Goal: Task Accomplishment & Management: Use online tool/utility

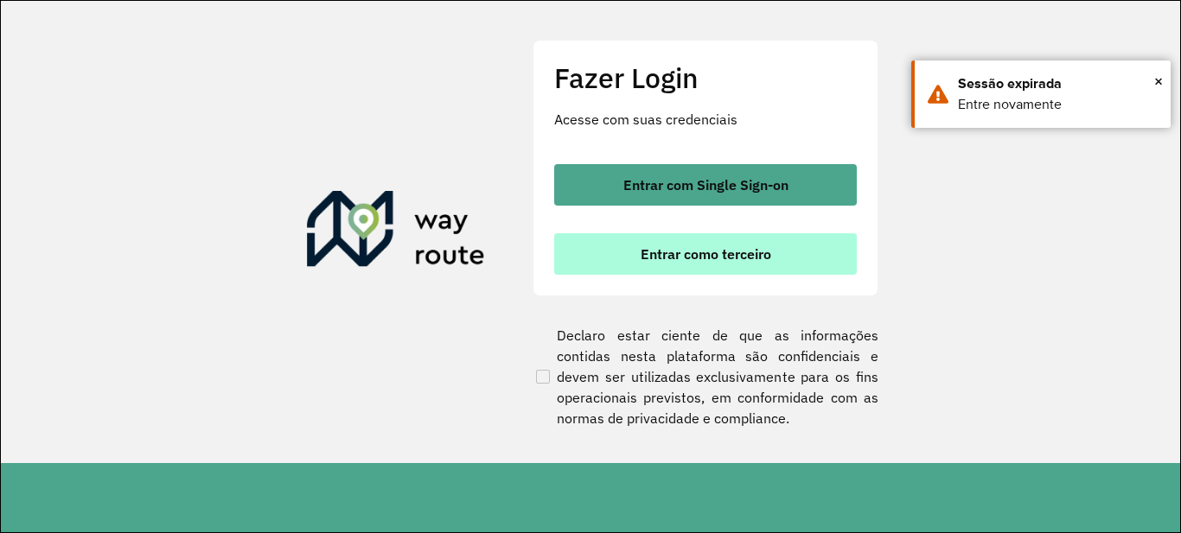
click at [660, 250] on span "Entrar como terceiro" at bounding box center [706, 254] width 131 height 14
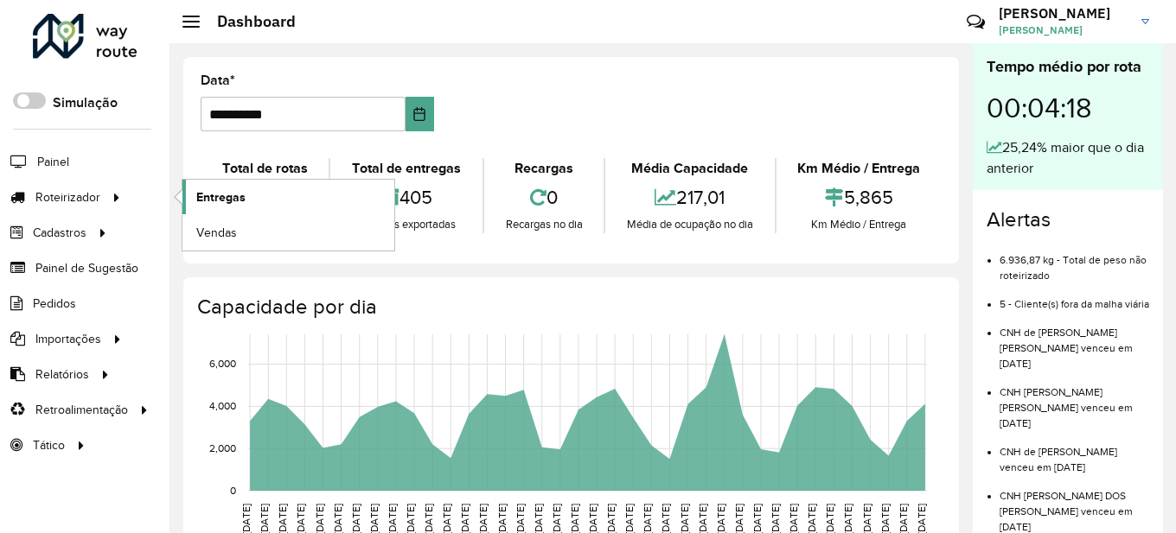
click at [248, 201] on link "Entregas" at bounding box center [288, 197] width 212 height 35
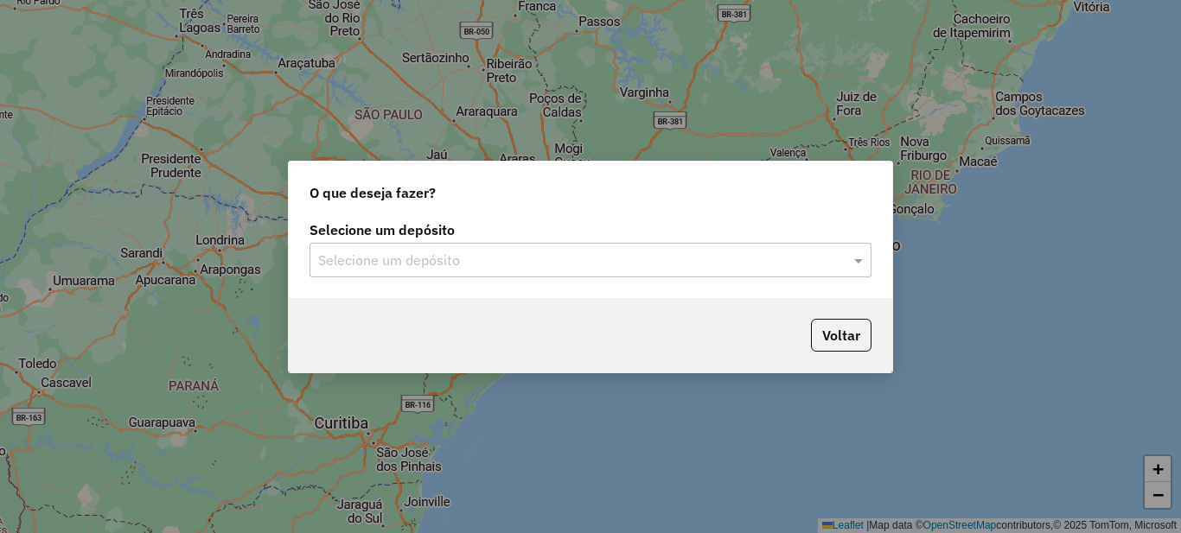
click at [462, 267] on input "text" at bounding box center [573, 261] width 510 height 21
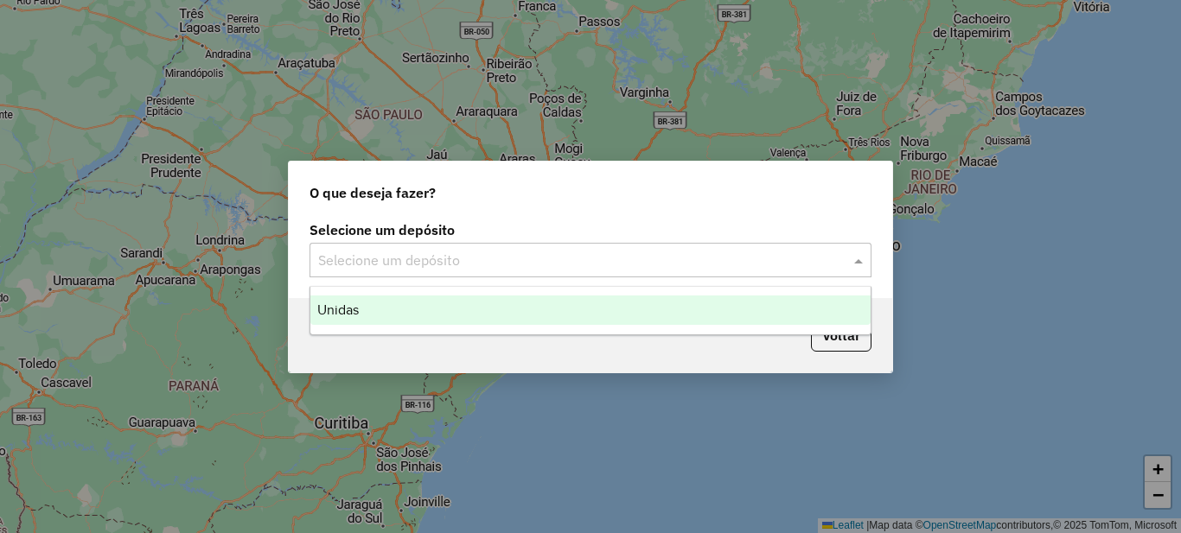
click at [485, 253] on input "text" at bounding box center [573, 261] width 510 height 21
click at [350, 315] on span "Unidas" at bounding box center [337, 310] width 41 height 15
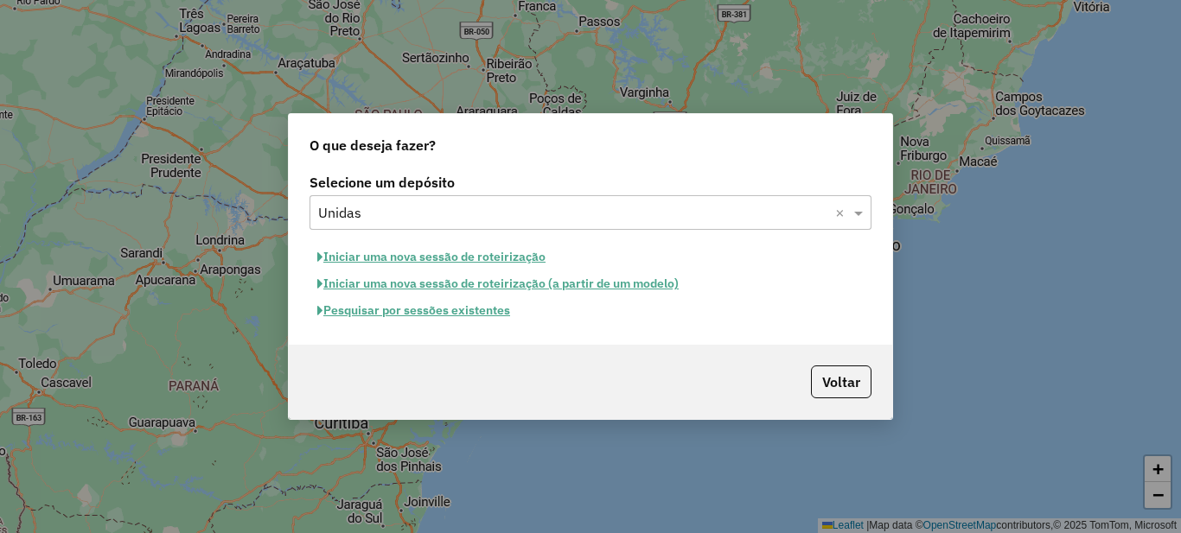
click at [354, 218] on input "text" at bounding box center [573, 213] width 510 height 21
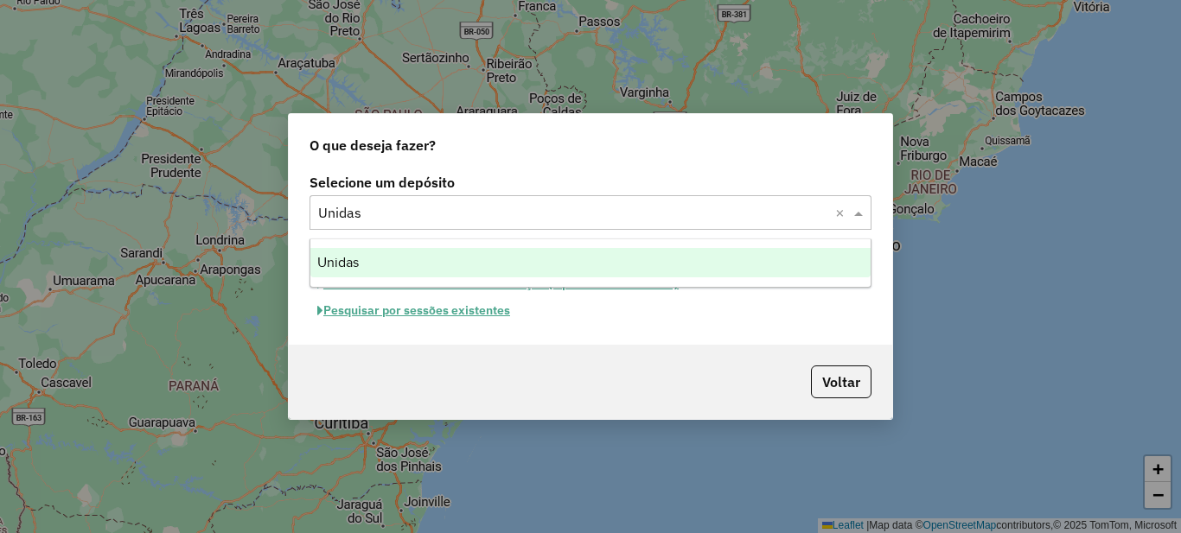
click at [335, 265] on span "Unidas" at bounding box center [337, 262] width 41 height 15
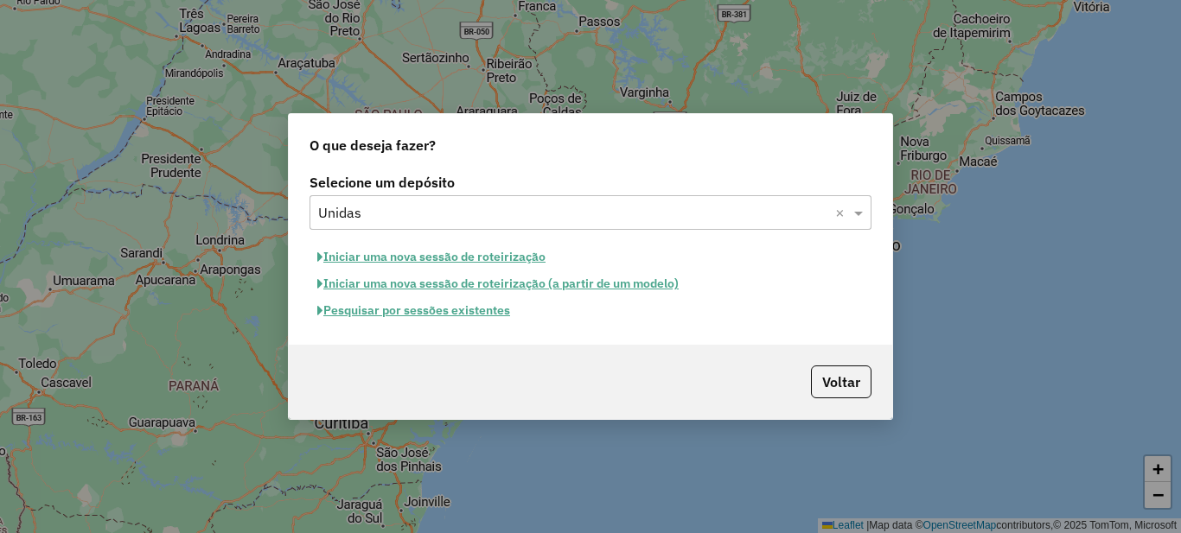
click at [353, 207] on input "text" at bounding box center [573, 213] width 510 height 21
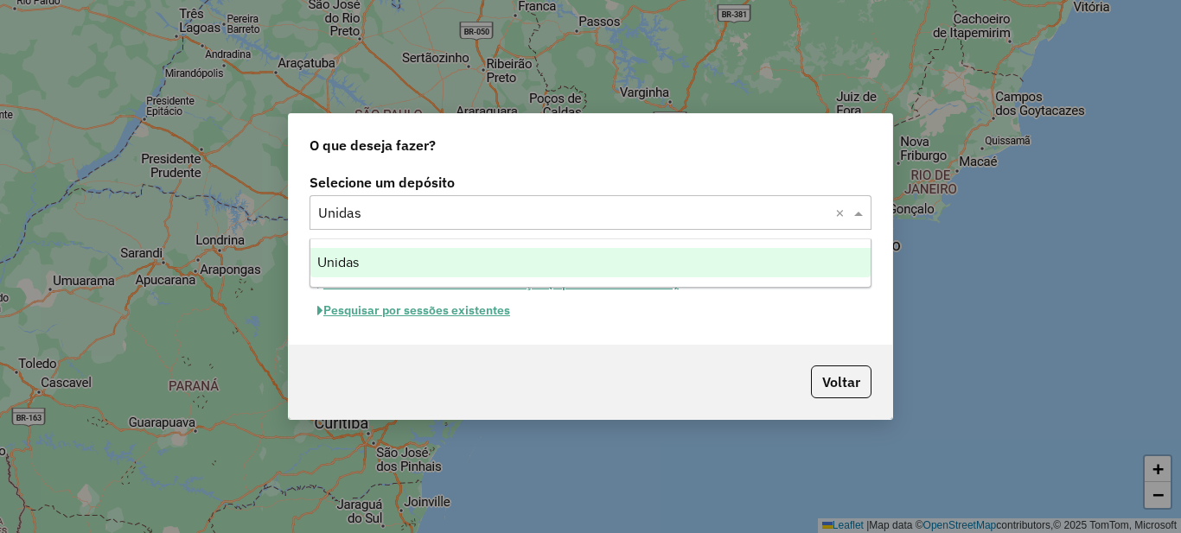
click at [347, 264] on span "Unidas" at bounding box center [337, 262] width 41 height 15
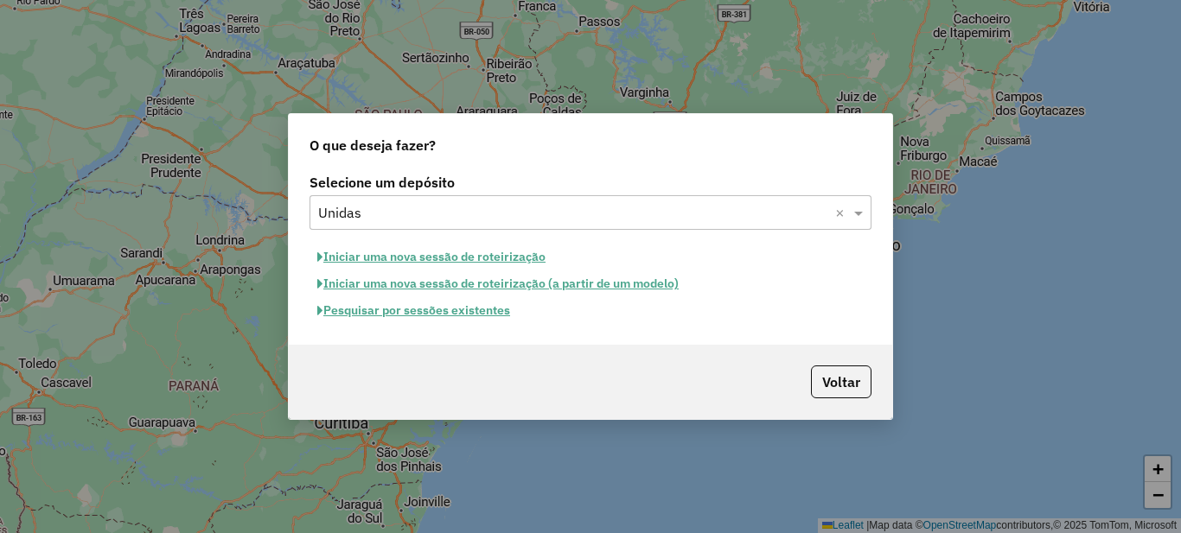
click at [547, 153] on div "O que deseja fazer?" at bounding box center [590, 141] width 603 height 55
click at [415, 257] on button "Iniciar uma nova sessão de roteirização" at bounding box center [431, 257] width 244 height 27
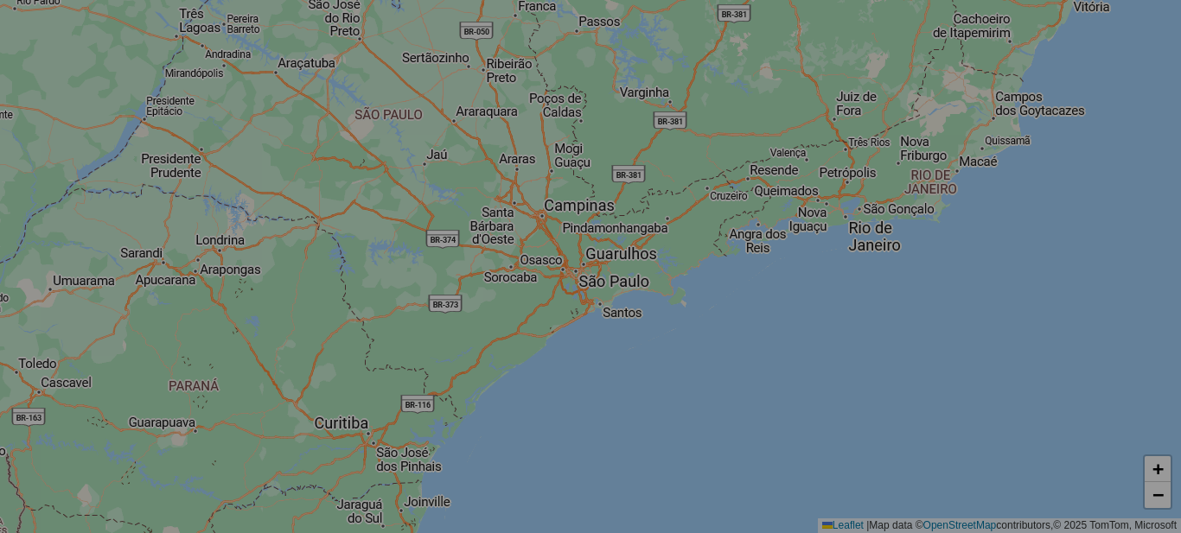
select select "*"
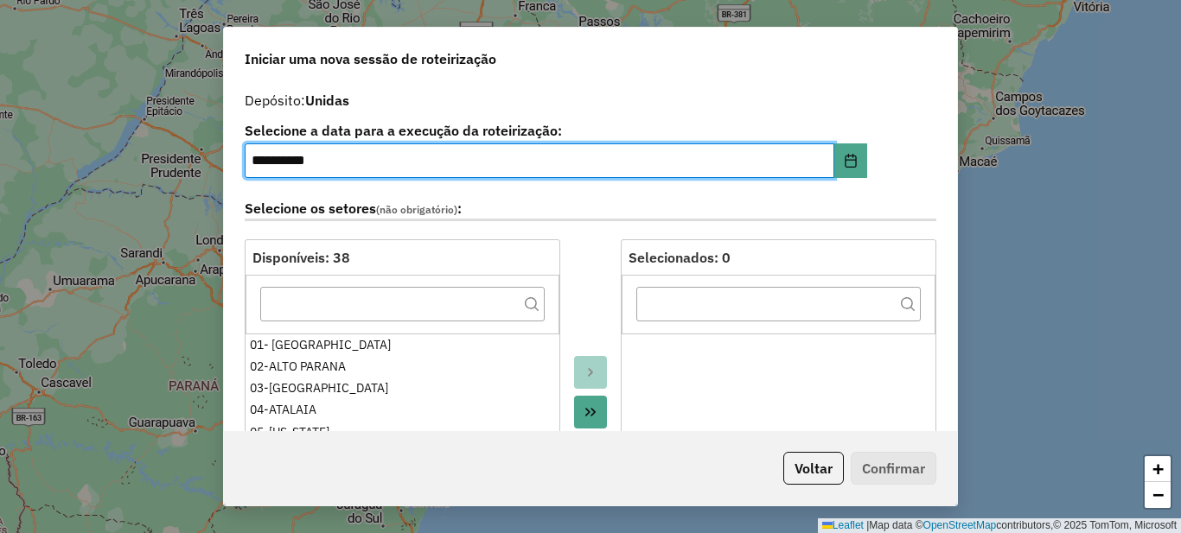
click at [593, 413] on icon "Move All to Target" at bounding box center [590, 412] width 14 height 14
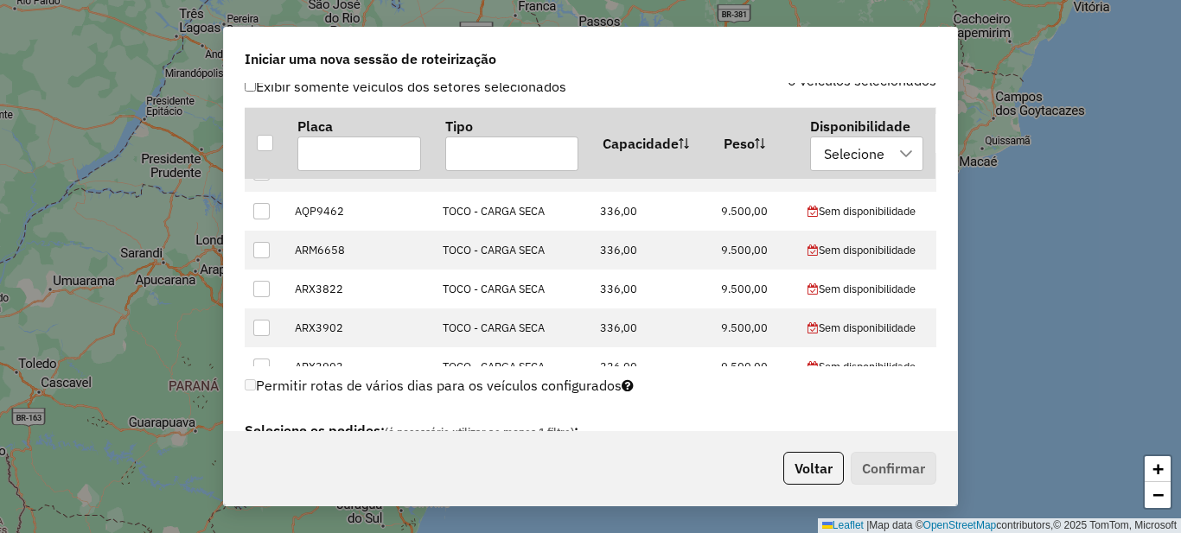
scroll to position [951, 0]
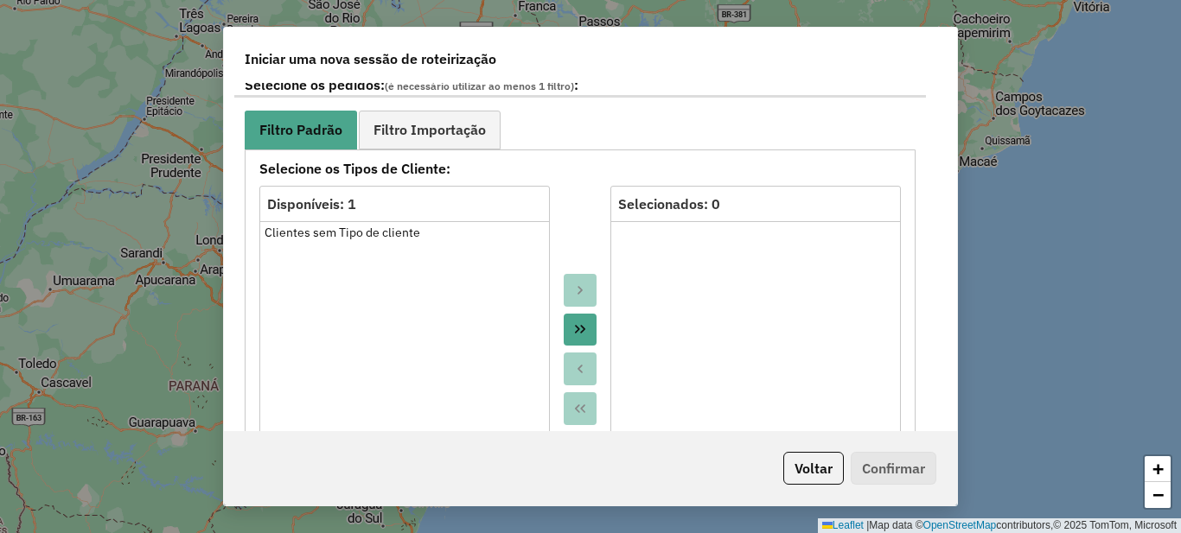
click at [590, 331] on button "Move All to Target" at bounding box center [580, 330] width 33 height 33
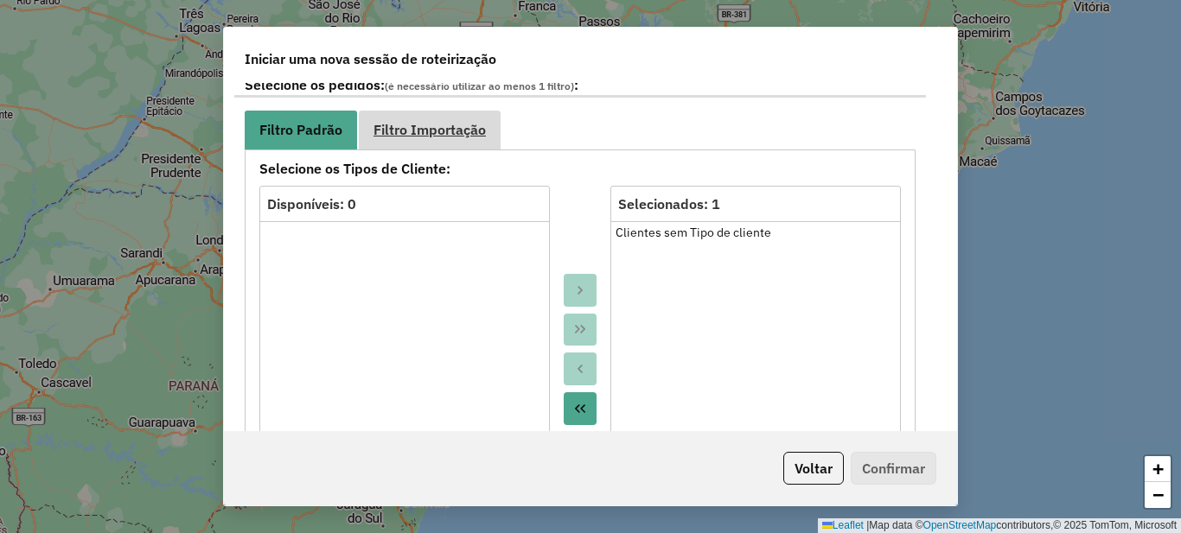
click at [432, 126] on span "Filtro Importação" at bounding box center [429, 130] width 112 height 14
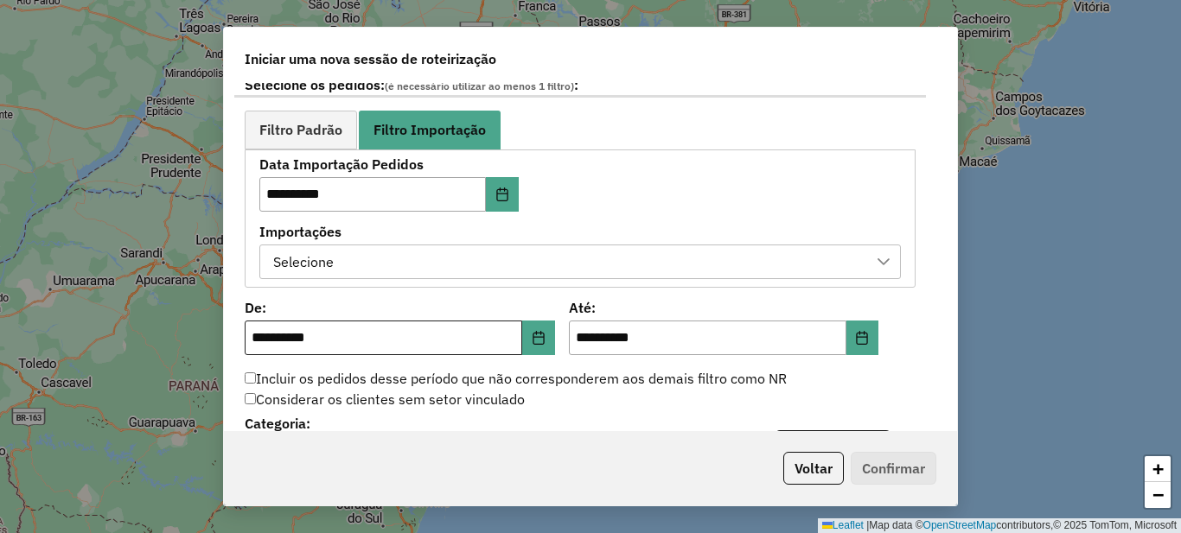
scroll to position [1037, 0]
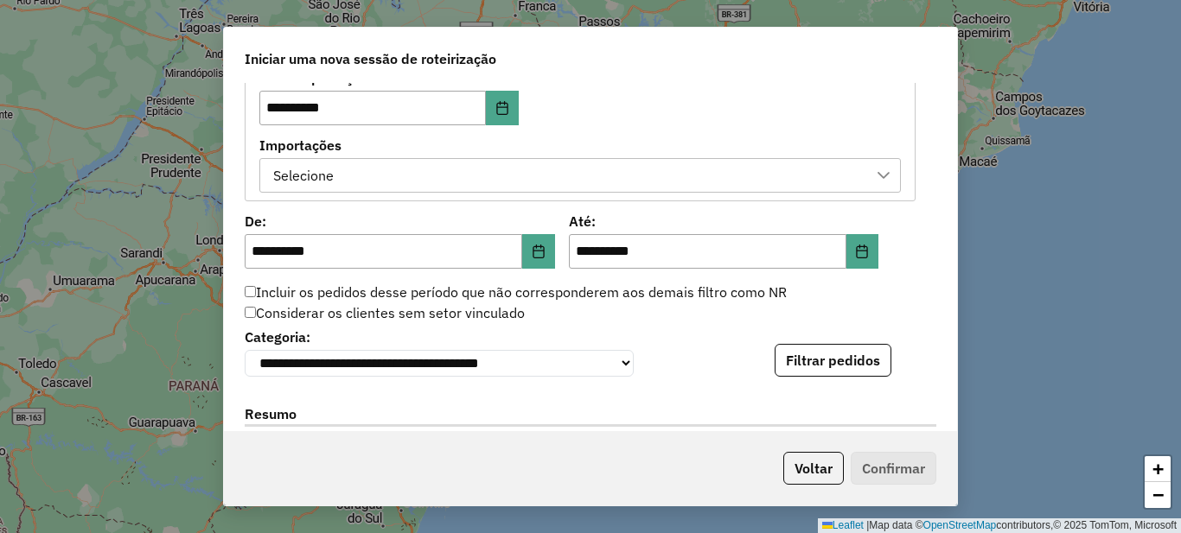
click at [378, 158] on div "Selecione" at bounding box center [579, 175] width 641 height 35
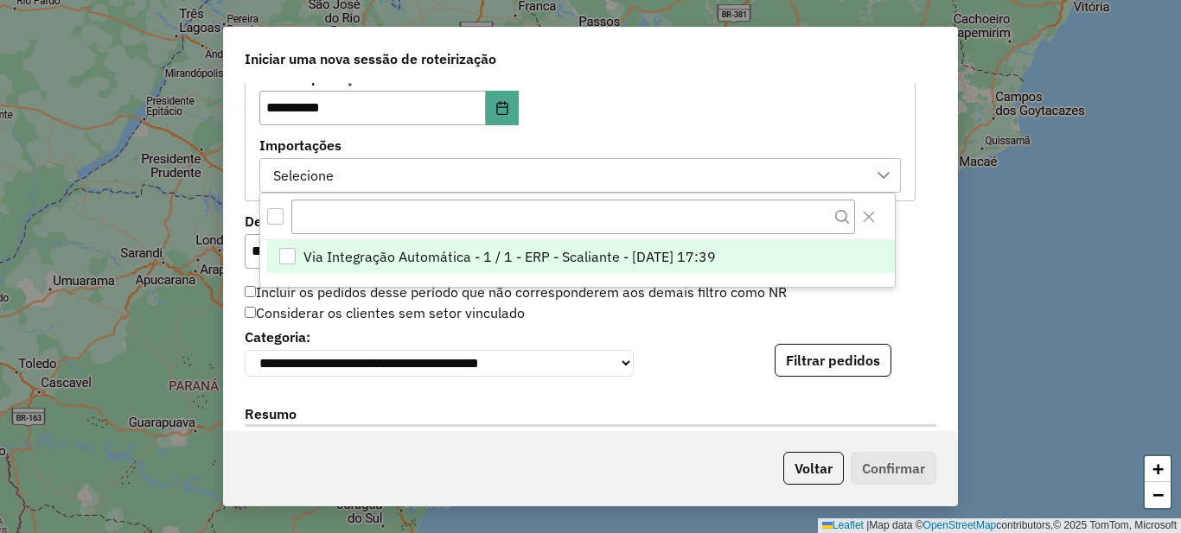
click at [358, 257] on span "Via Integração Automática - 1 / 1 - ERP - Scaliante - [DATE] 17:39" at bounding box center [509, 256] width 412 height 21
click at [226, 244] on div "**********" at bounding box center [590, 257] width 733 height 348
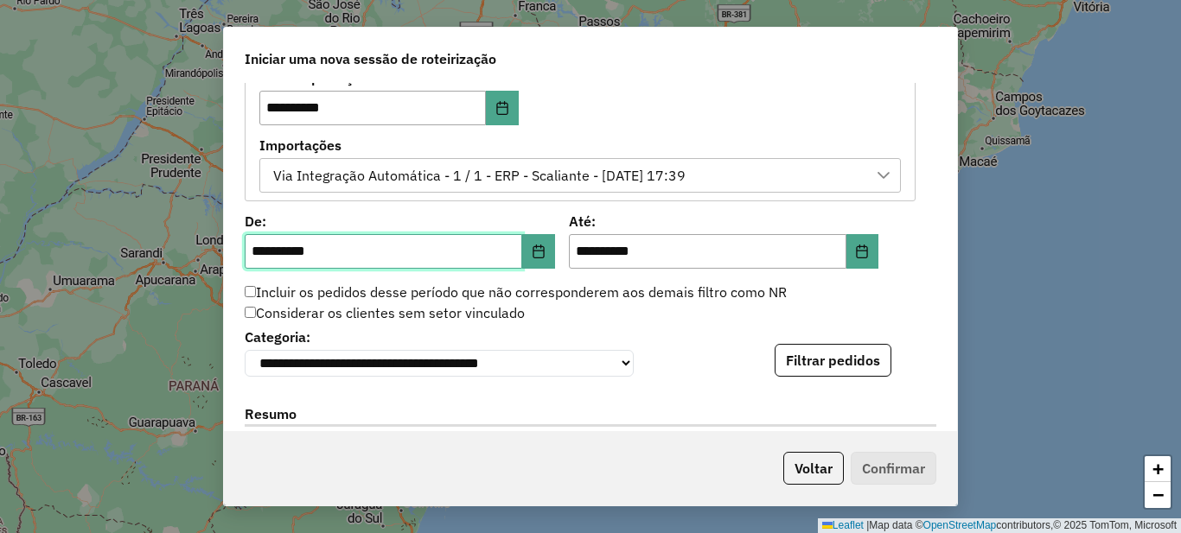
click at [250, 252] on input "**********" at bounding box center [383, 251] width 277 height 35
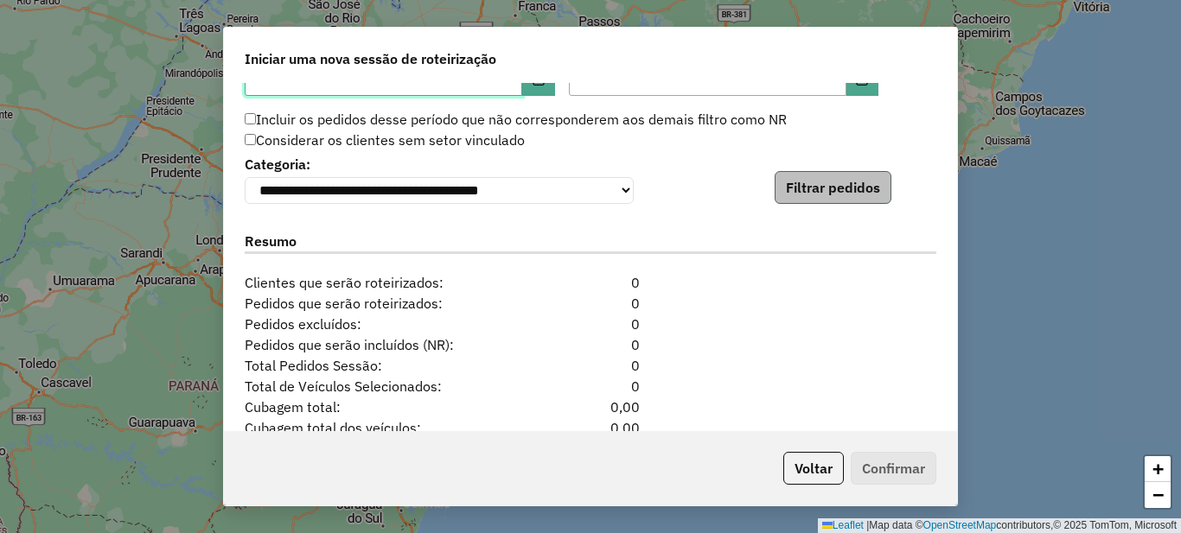
type input "**********"
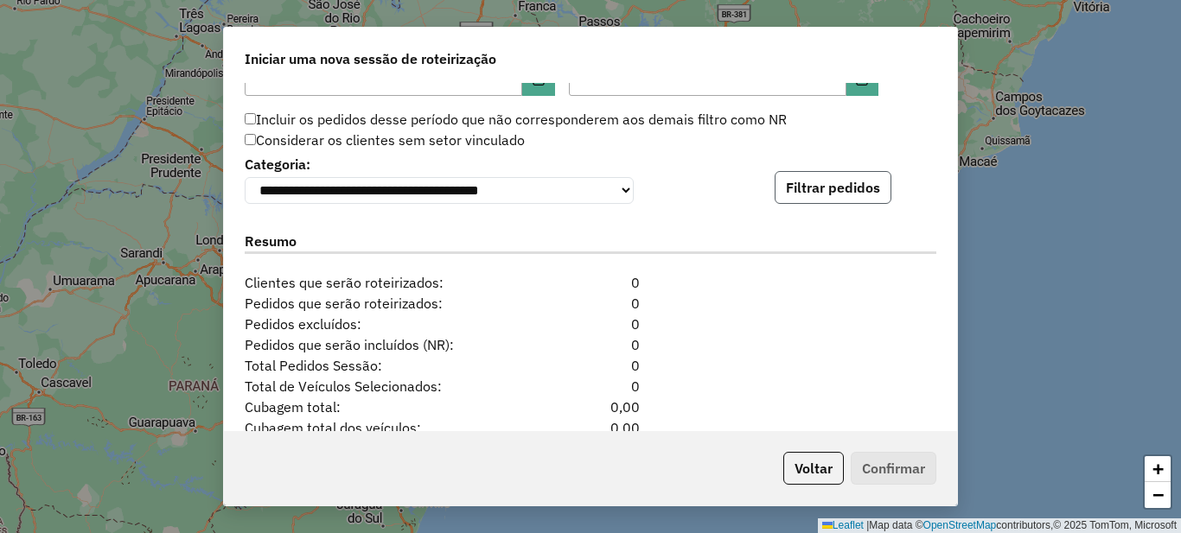
click at [838, 195] on button "Filtrar pedidos" at bounding box center [833, 187] width 117 height 33
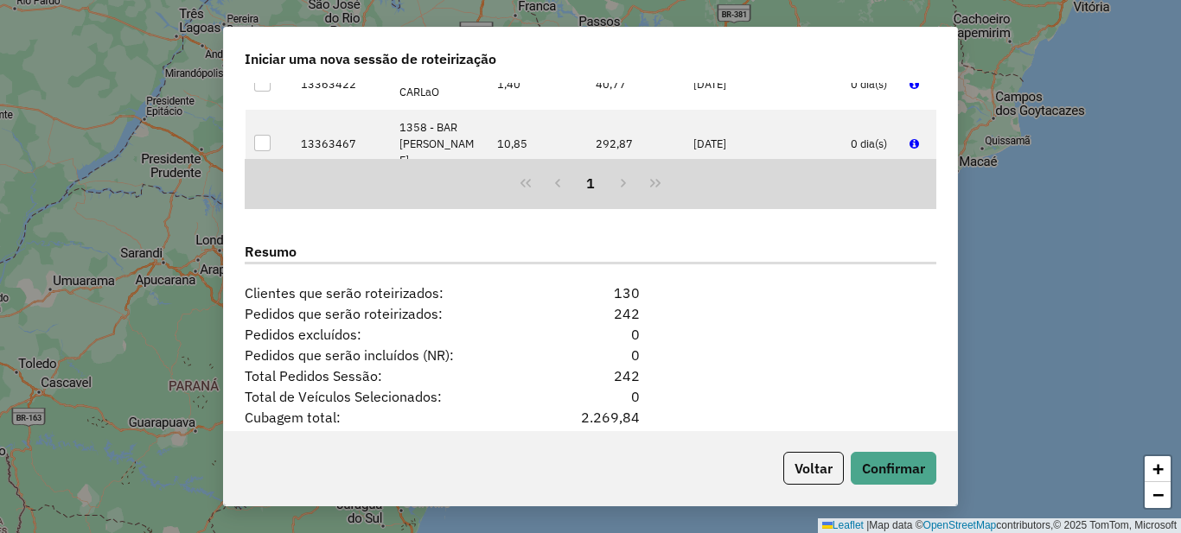
scroll to position [1697, 0]
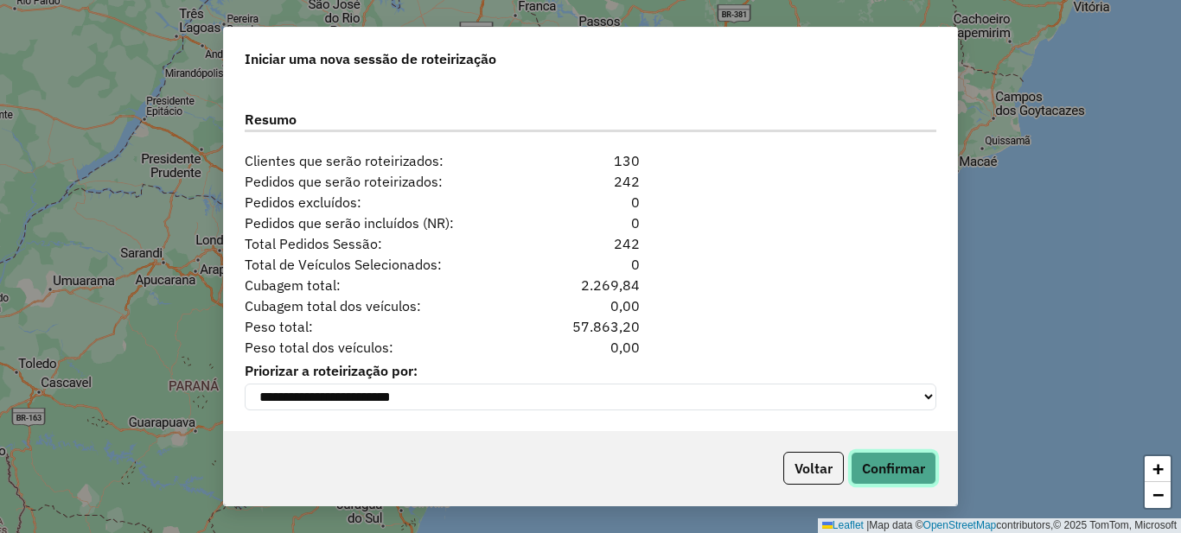
click at [892, 469] on button "Confirmar" at bounding box center [894, 468] width 86 height 33
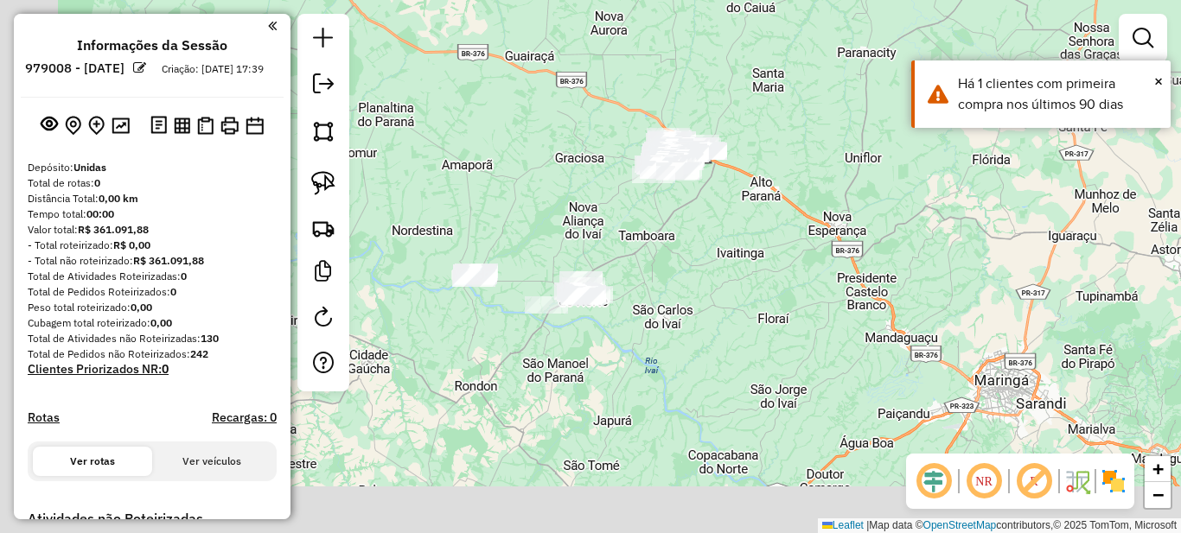
drag, startPoint x: 564, startPoint y: 386, endPoint x: 678, endPoint y: 236, distance: 187.6
click at [678, 236] on div "Janela de atendimento Grade de atendimento Capacidade Transportadoras Veículos …" at bounding box center [590, 266] width 1181 height 533
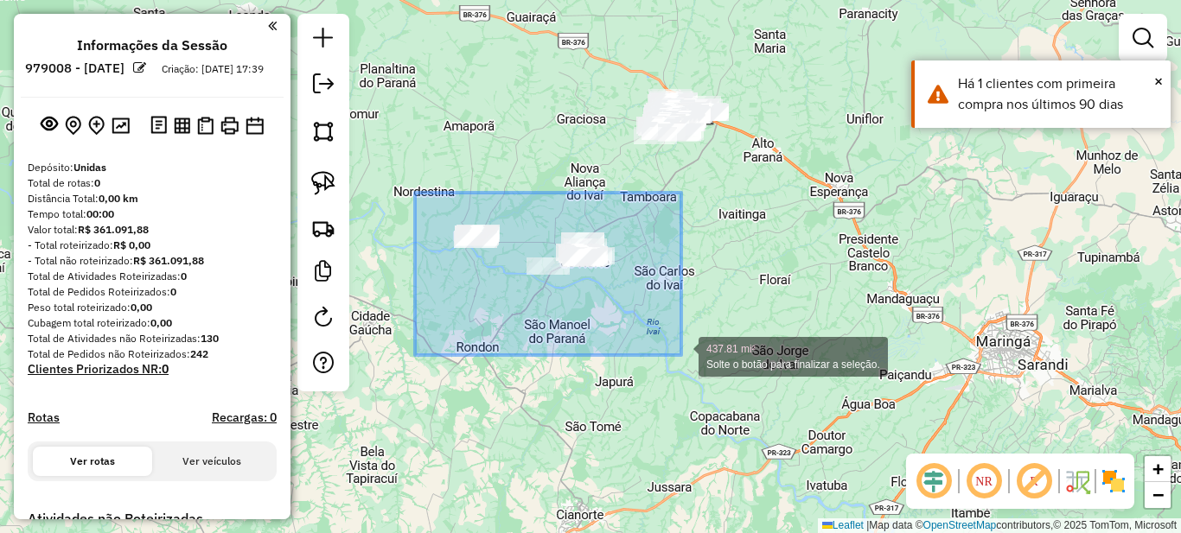
drag, startPoint x: 437, startPoint y: 206, endPoint x: 681, endPoint y: 355, distance: 286.7
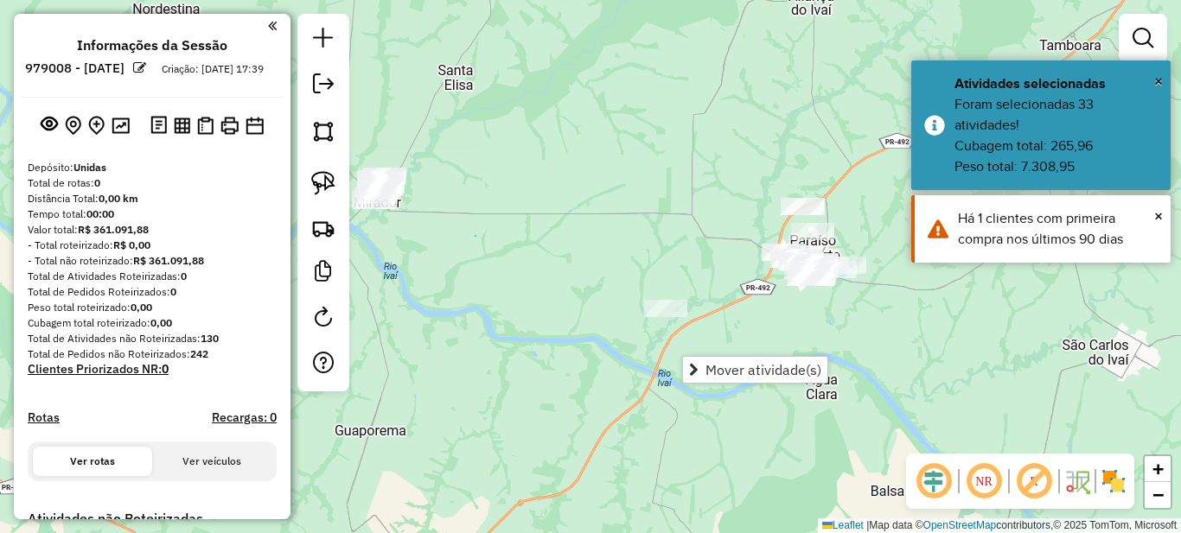
drag, startPoint x: 475, startPoint y: 236, endPoint x: 560, endPoint y: 239, distance: 84.8
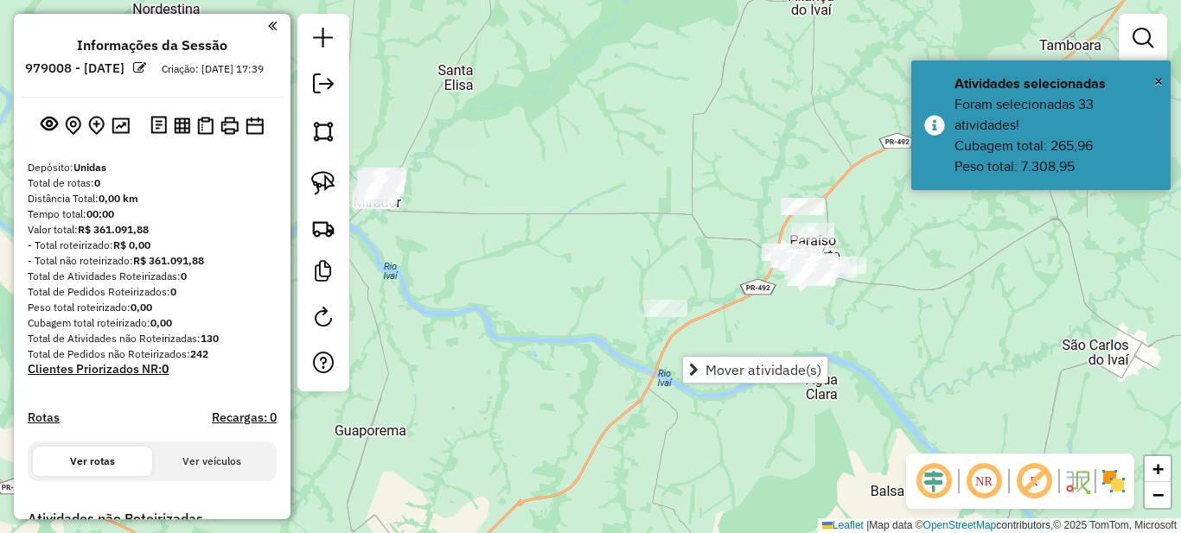
drag, startPoint x: 479, startPoint y: 277, endPoint x: 571, endPoint y: 281, distance: 91.7
click at [561, 281] on div "Janela de atendimento Grade de atendimento Capacidade Transportadoras Veículos …" at bounding box center [590, 266] width 1181 height 533
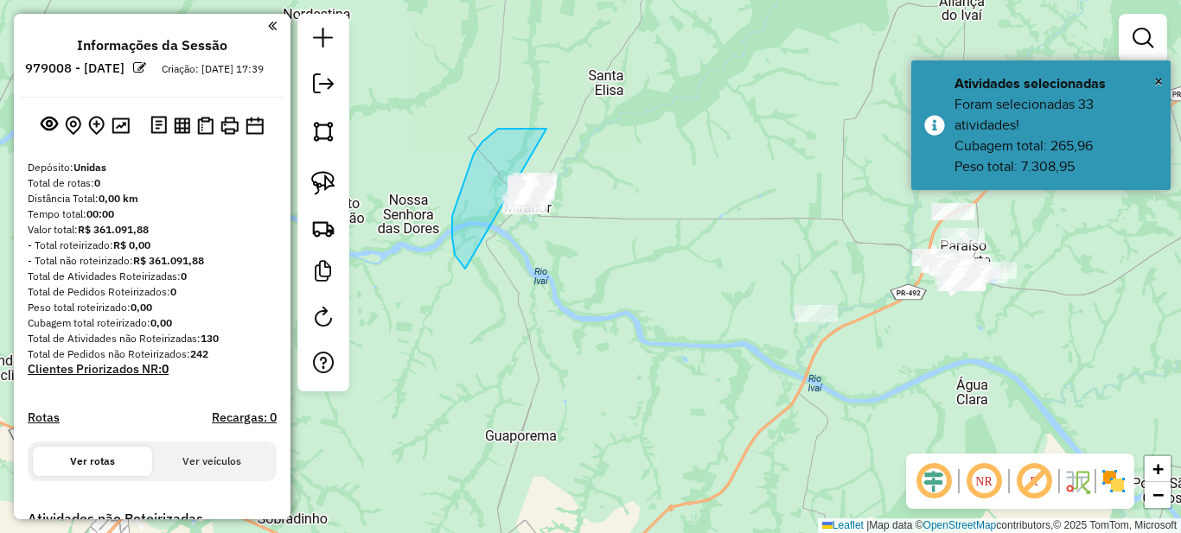
drag, startPoint x: 530, startPoint y: 129, endPoint x: 731, endPoint y: 89, distance: 205.3
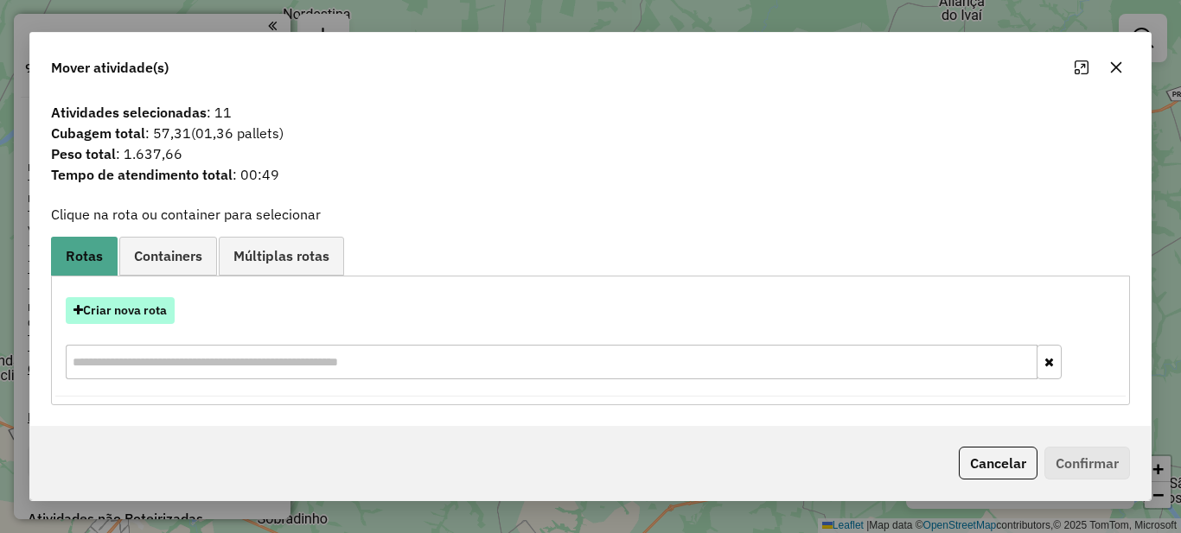
click at [103, 315] on button "Criar nova rota" at bounding box center [120, 310] width 109 height 27
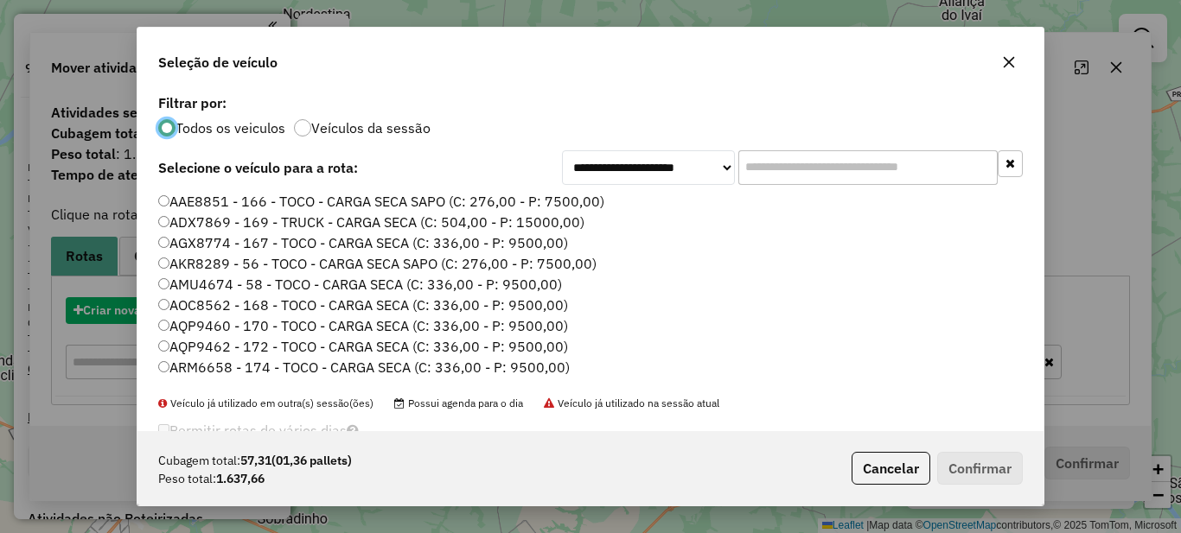
scroll to position [10, 5]
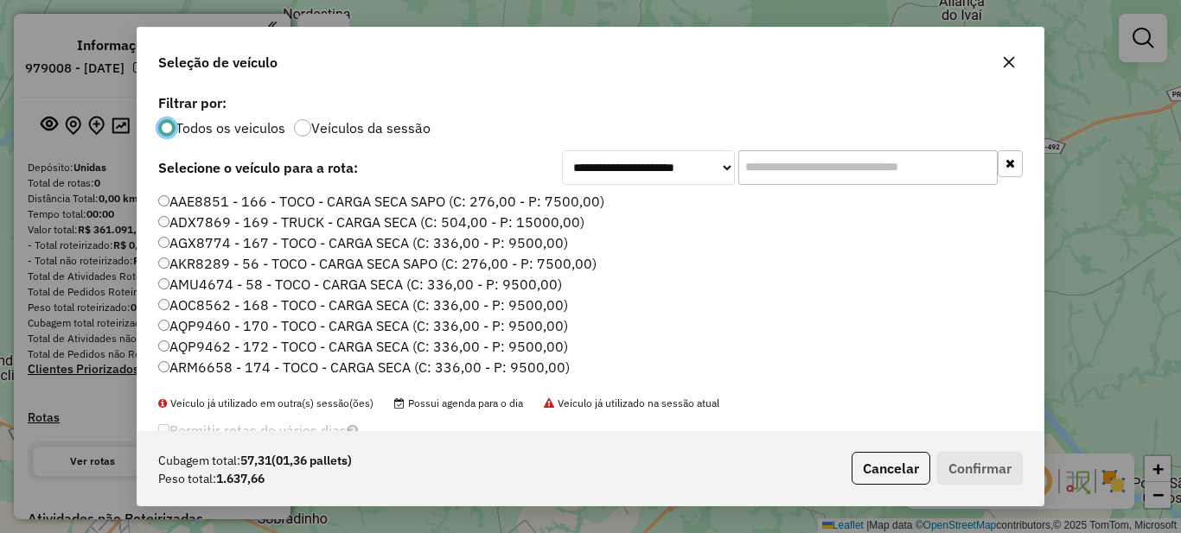
click at [768, 183] on input "text" at bounding box center [867, 167] width 259 height 35
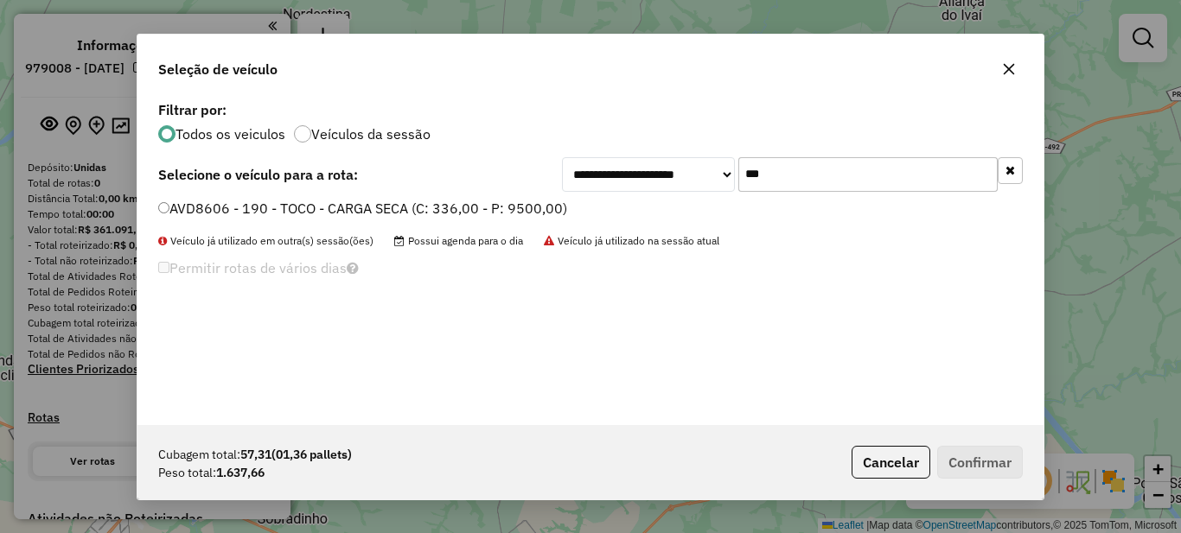
type input "***"
click at [535, 204] on label "AVD8606 - 190 - TOCO - CARGA SECA (C: 336,00 - P: 9500,00)" at bounding box center [362, 208] width 409 height 21
click at [506, 208] on label "AVD8606 - 190 - TOCO - CARGA SECA (C: 336,00 - P: 9500,00)" at bounding box center [362, 208] width 409 height 21
click at [980, 450] on button "Confirmar" at bounding box center [980, 462] width 86 height 33
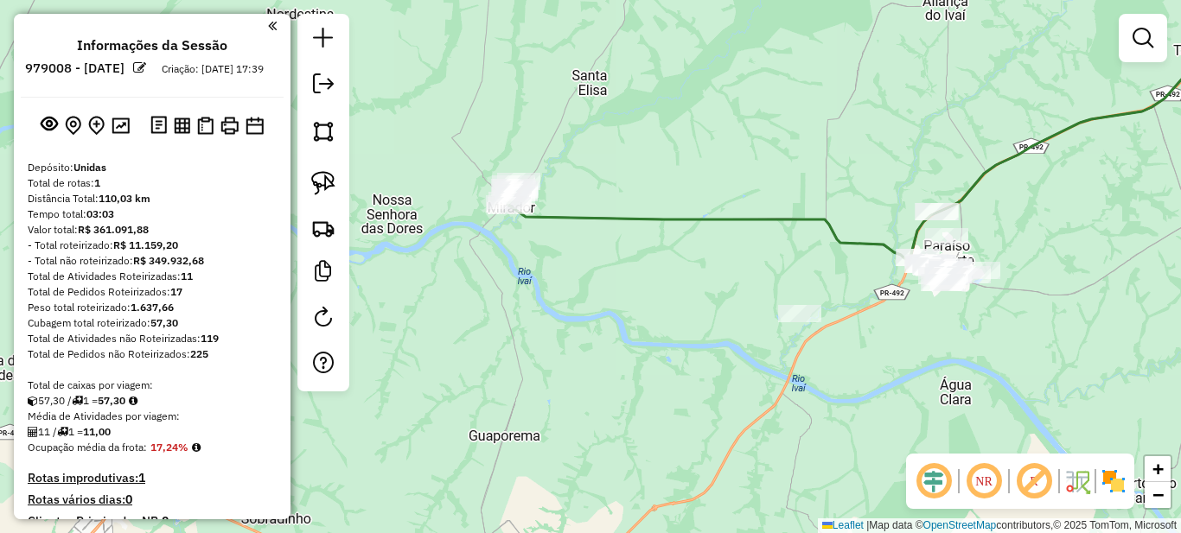
drag, startPoint x: 896, startPoint y: 320, endPoint x: 788, endPoint y: 315, distance: 107.3
click at [806, 320] on div "Janela de atendimento Grade de atendimento Capacidade Transportadoras Veículos …" at bounding box center [590, 266] width 1181 height 533
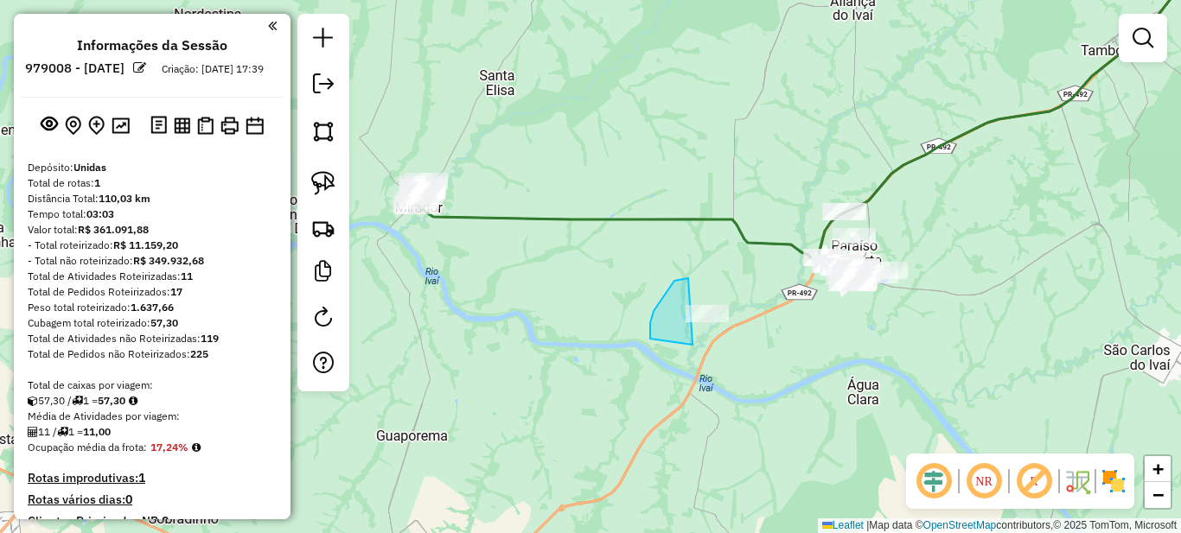
drag, startPoint x: 685, startPoint y: 278, endPoint x: 741, endPoint y: 290, distance: 57.3
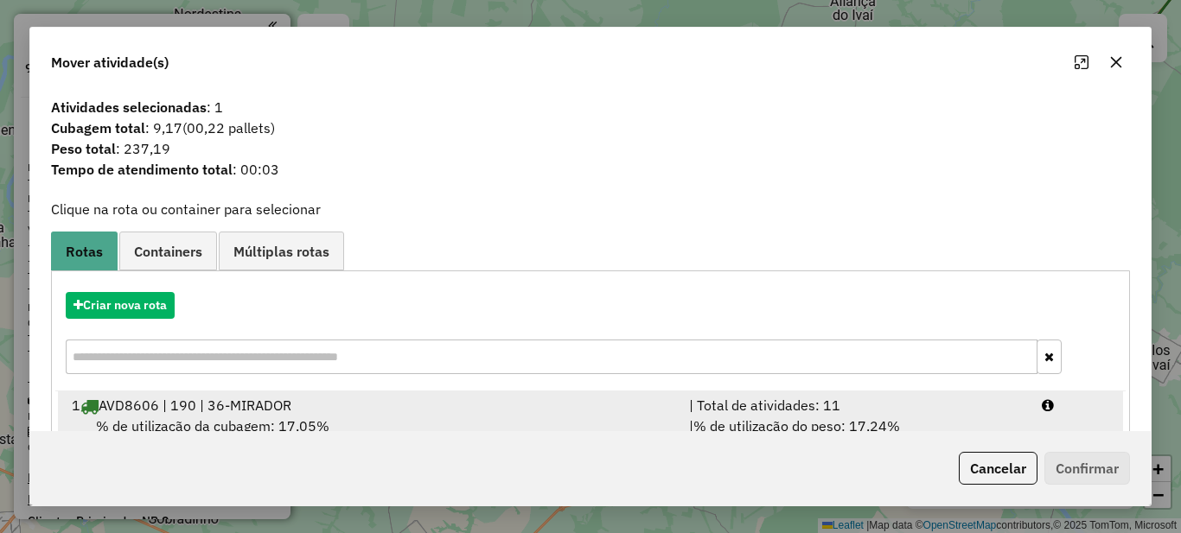
scroll to position [61, 0]
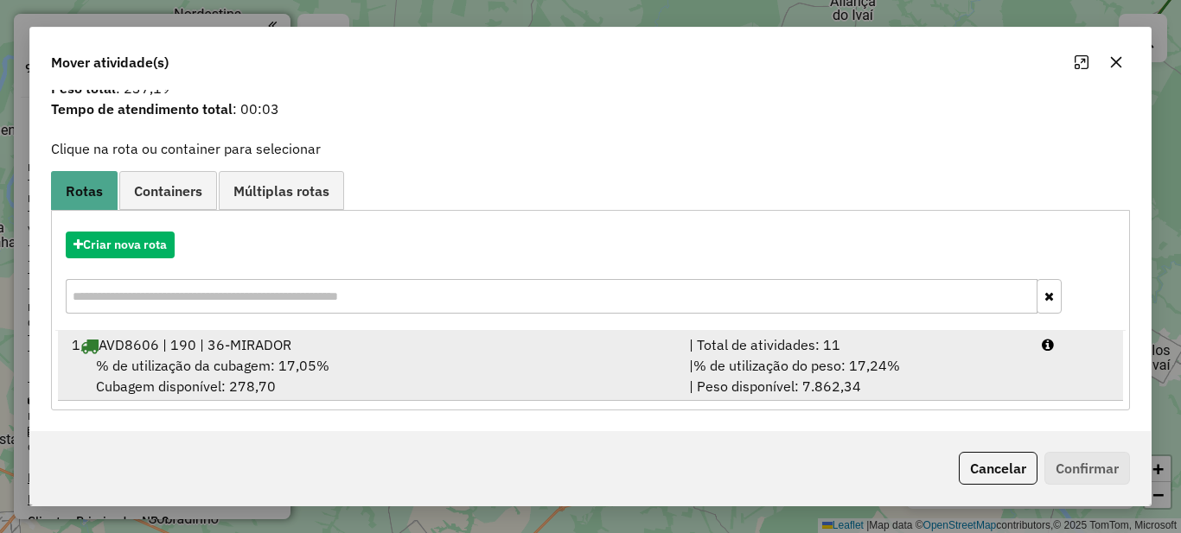
click at [783, 368] on span "% de utilização do peso: 17,24%" at bounding box center [796, 365] width 207 height 17
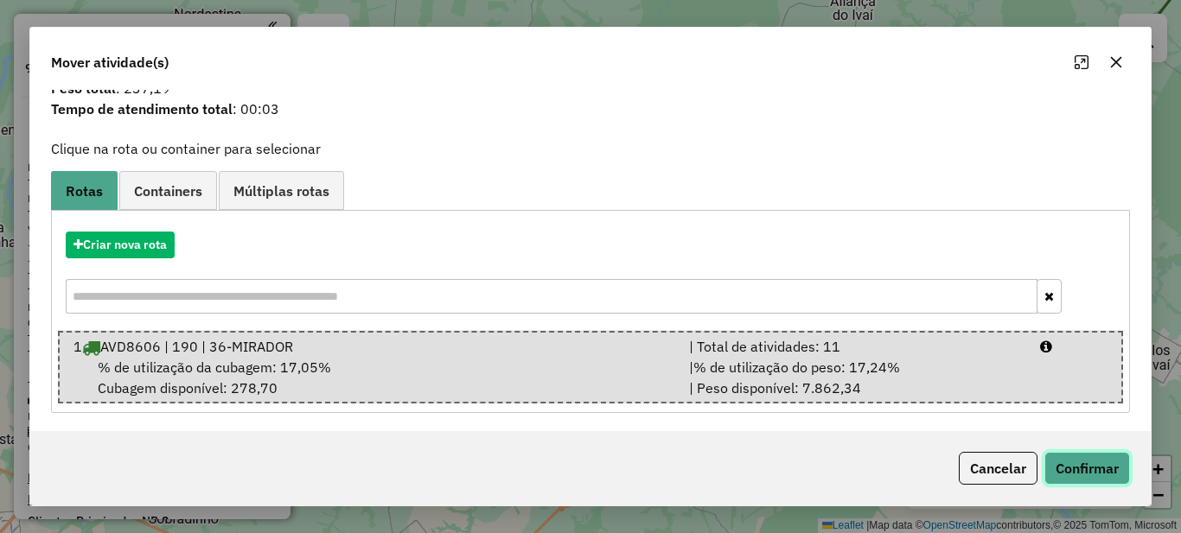
click at [1113, 482] on button "Confirmar" at bounding box center [1087, 468] width 86 height 33
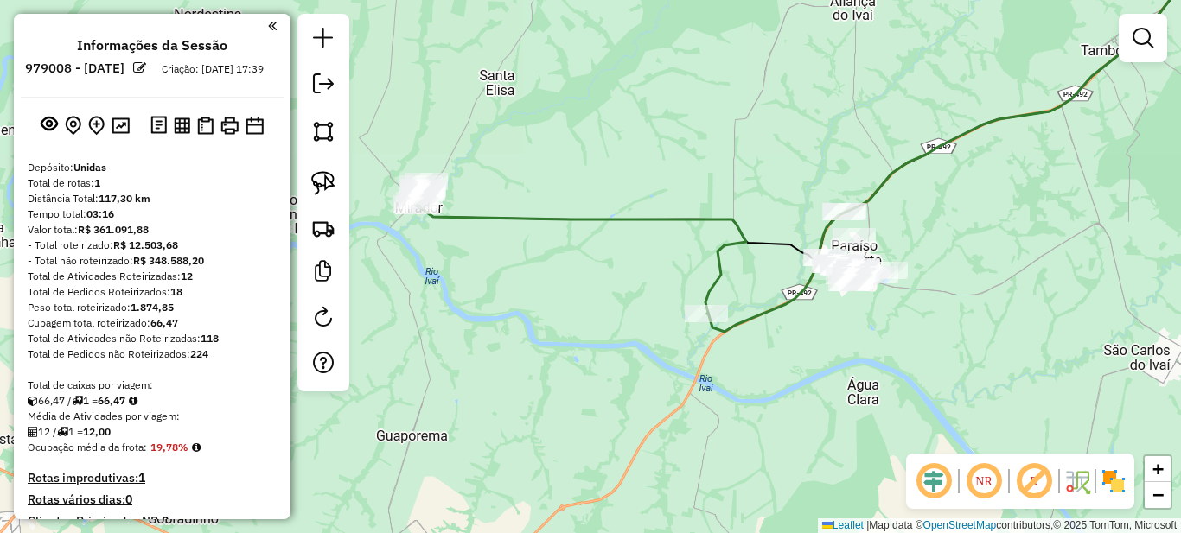
scroll to position [0, 0]
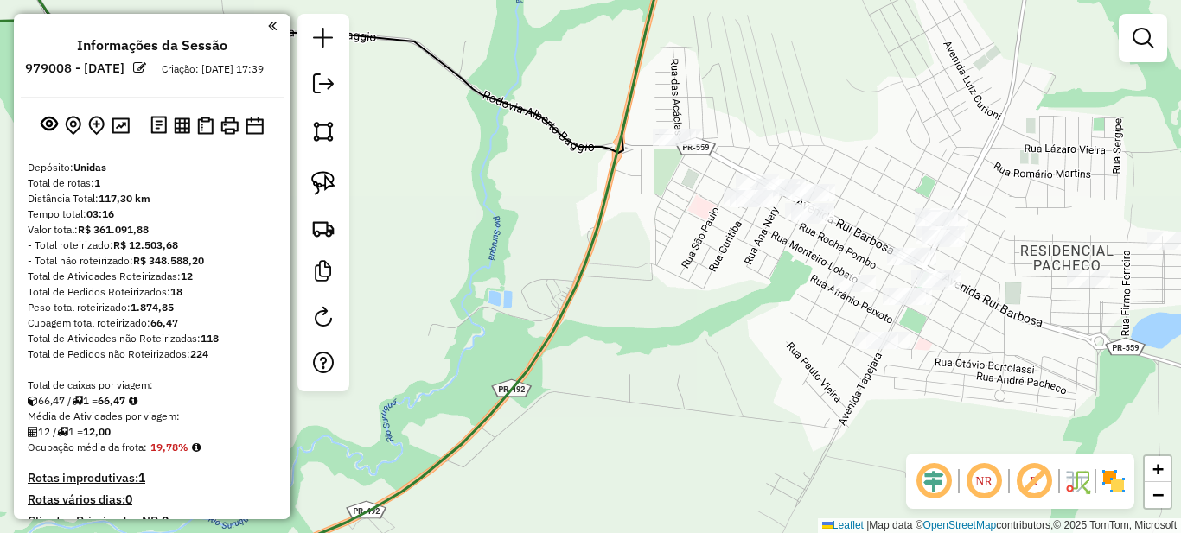
drag, startPoint x: 800, startPoint y: 277, endPoint x: 739, endPoint y: 286, distance: 61.1
click at [747, 284] on div "Janela de atendimento Grade de atendimento Capacidade Transportadoras Veículos …" at bounding box center [590, 266] width 1181 height 533
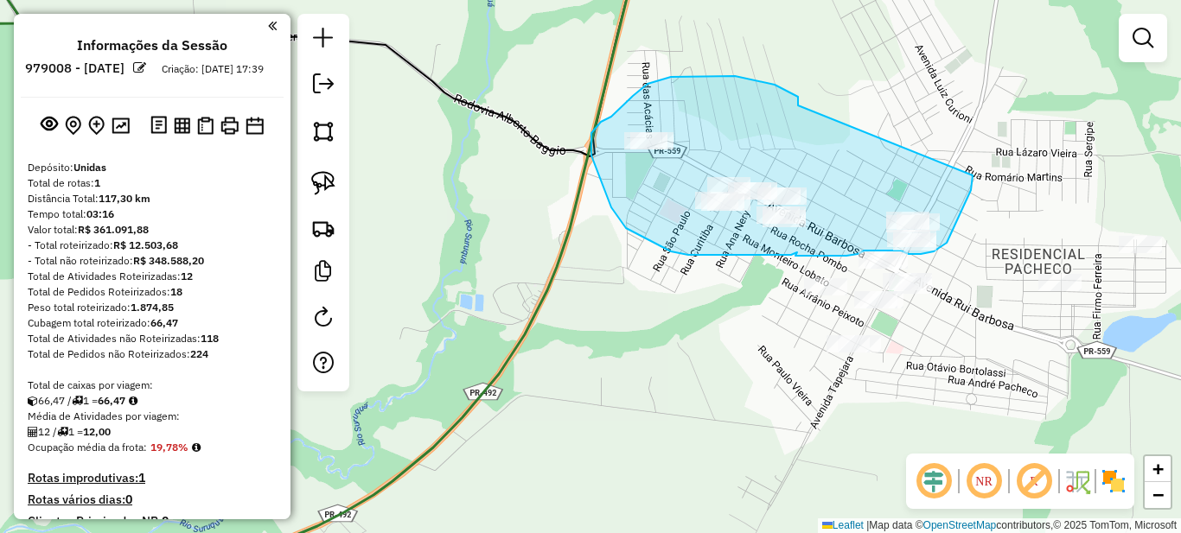
drag, startPoint x: 798, startPoint y: 104, endPoint x: 972, endPoint y: 175, distance: 188.8
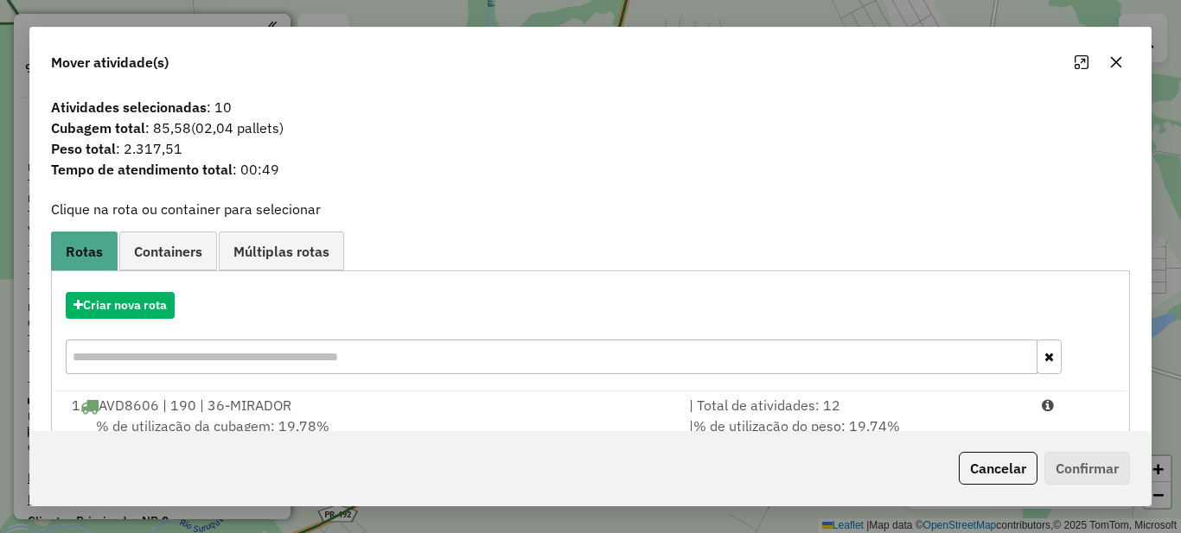
scroll to position [61, 0]
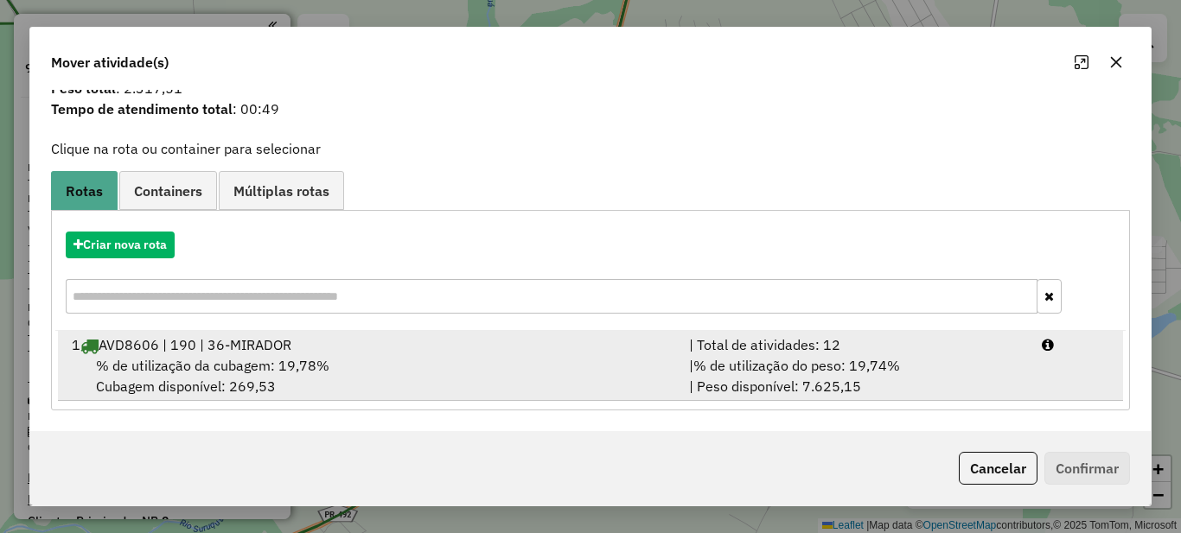
click at [845, 381] on div "| % de utilização do peso: 19,74% | Peso disponível: 7.625,15" at bounding box center [855, 375] width 353 height 41
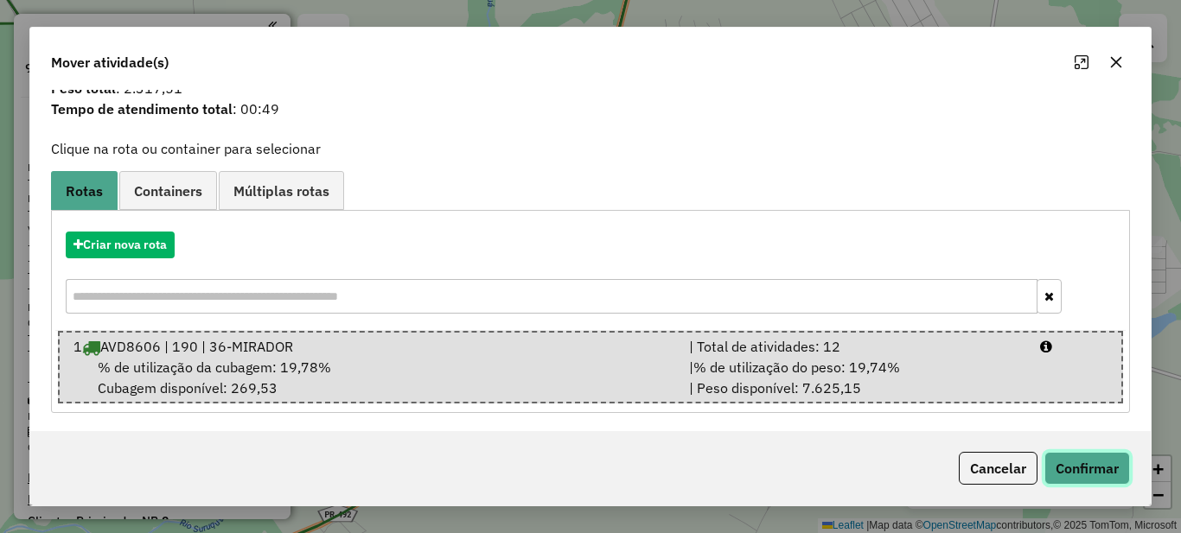
click at [1096, 469] on button "Confirmar" at bounding box center [1087, 468] width 86 height 33
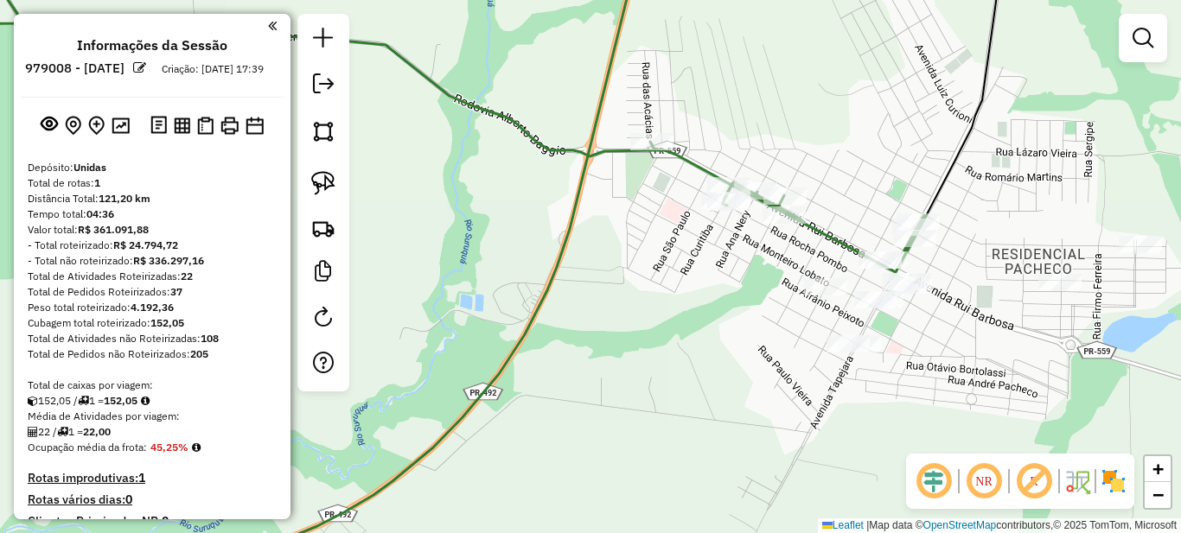
scroll to position [259, 0]
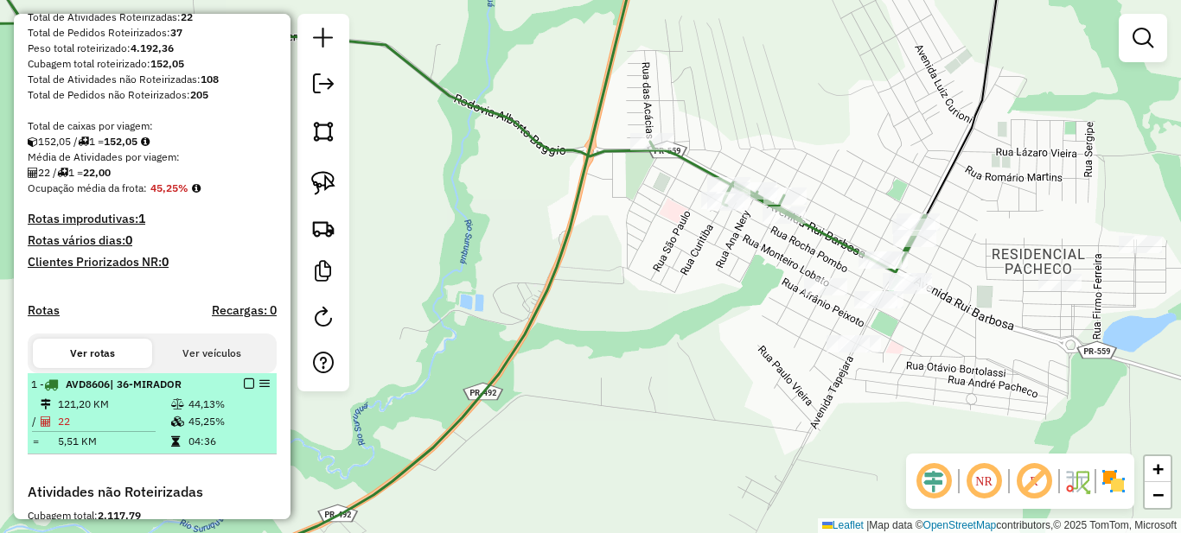
click at [219, 430] on td "45,25%" at bounding box center [229, 421] width 82 height 17
select select "**********"
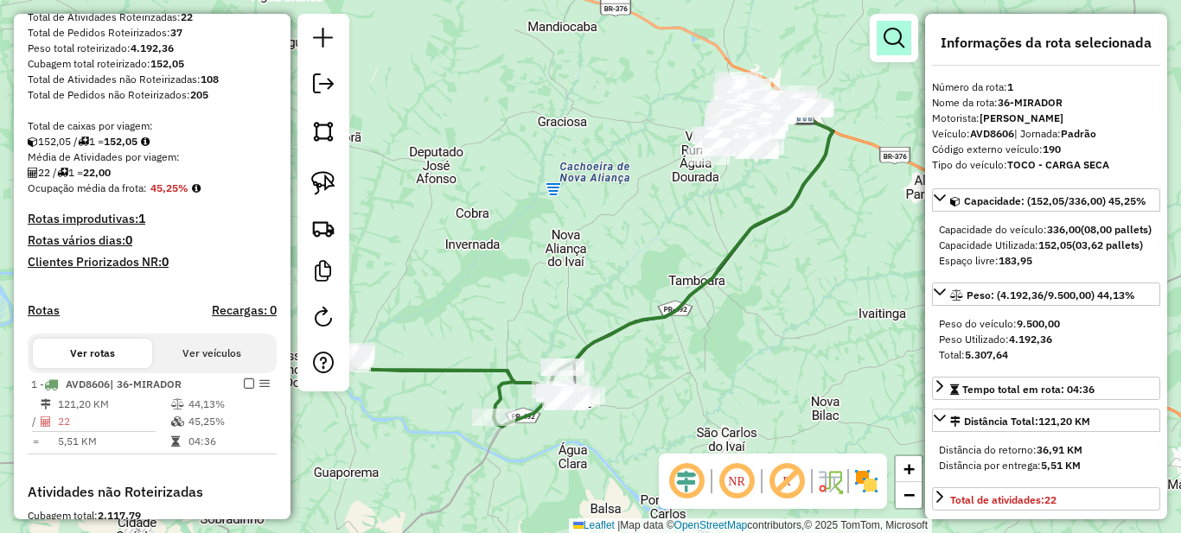
click at [898, 36] on em at bounding box center [893, 38] width 21 height 21
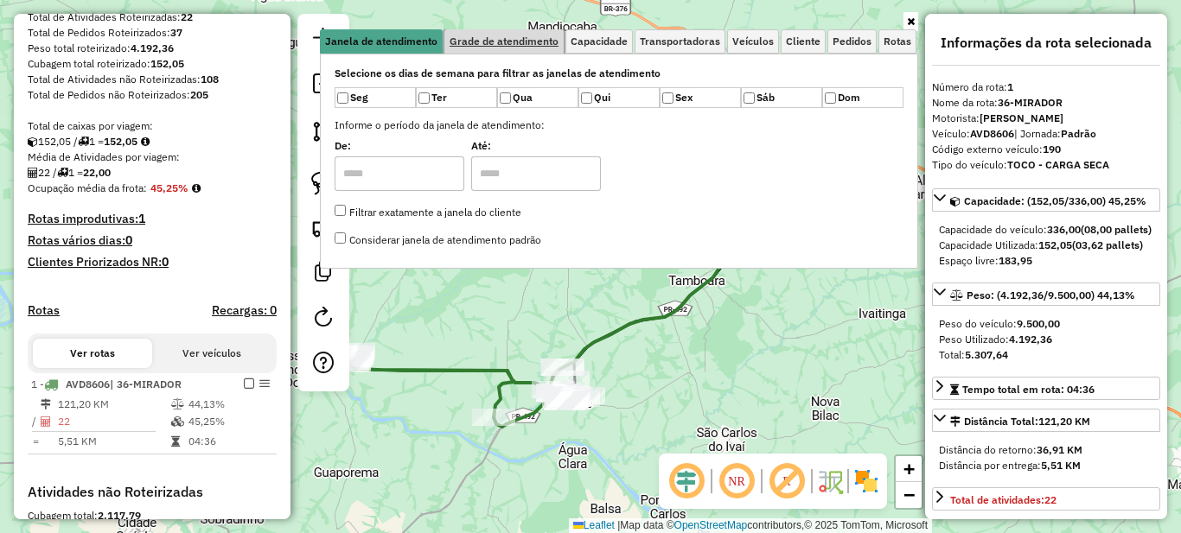
click at [522, 36] on span "Grade de atendimento" at bounding box center [503, 41] width 109 height 10
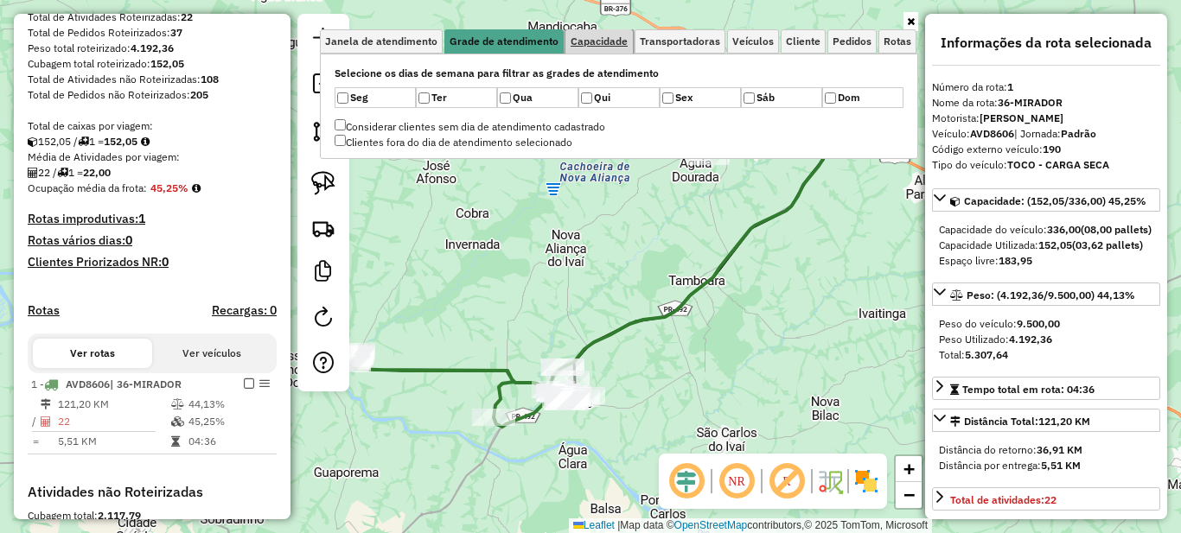
click at [594, 34] on link "Capacidade" at bounding box center [598, 41] width 67 height 24
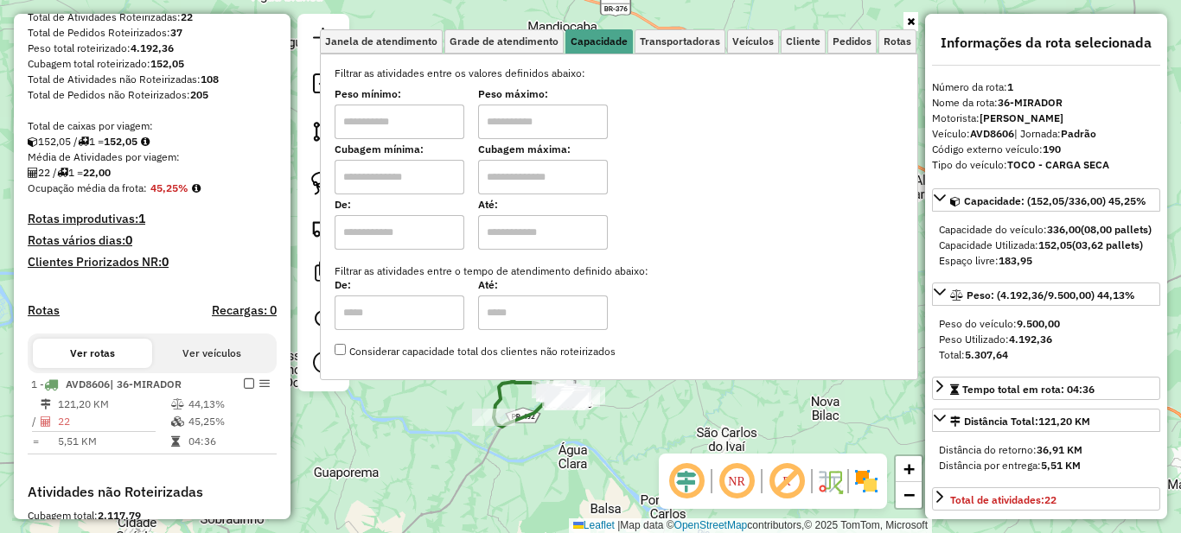
click at [450, 115] on input "text" at bounding box center [400, 122] width 130 height 35
type input "******"
type input "**********"
click at [913, 20] on icon at bounding box center [911, 21] width 8 height 10
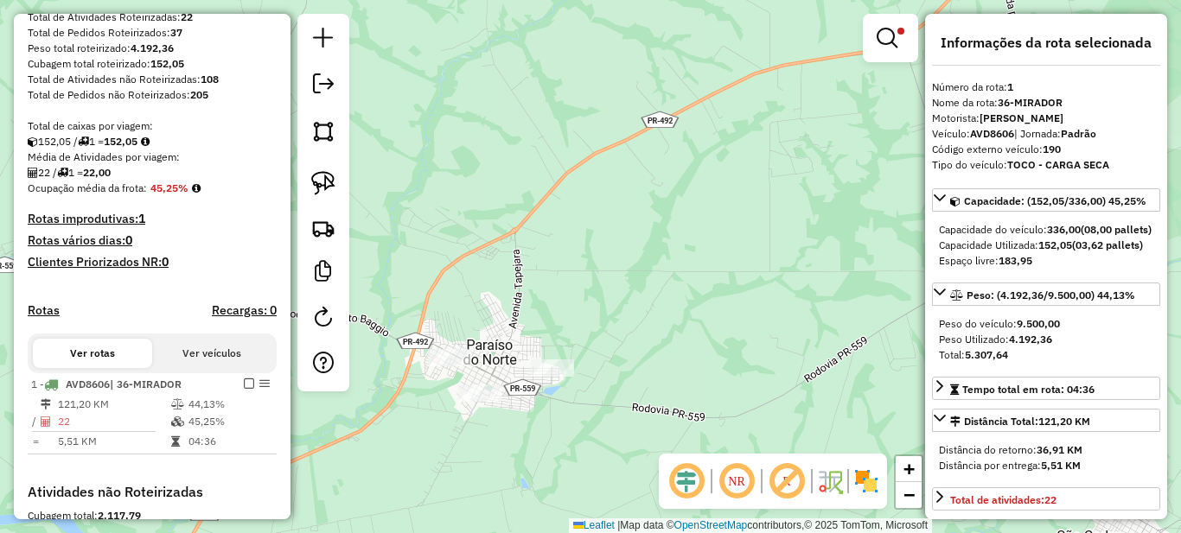
drag, startPoint x: 551, startPoint y: 406, endPoint x: 673, endPoint y: 354, distance: 132.8
click at [671, 355] on div "**********" at bounding box center [590, 266] width 1181 height 533
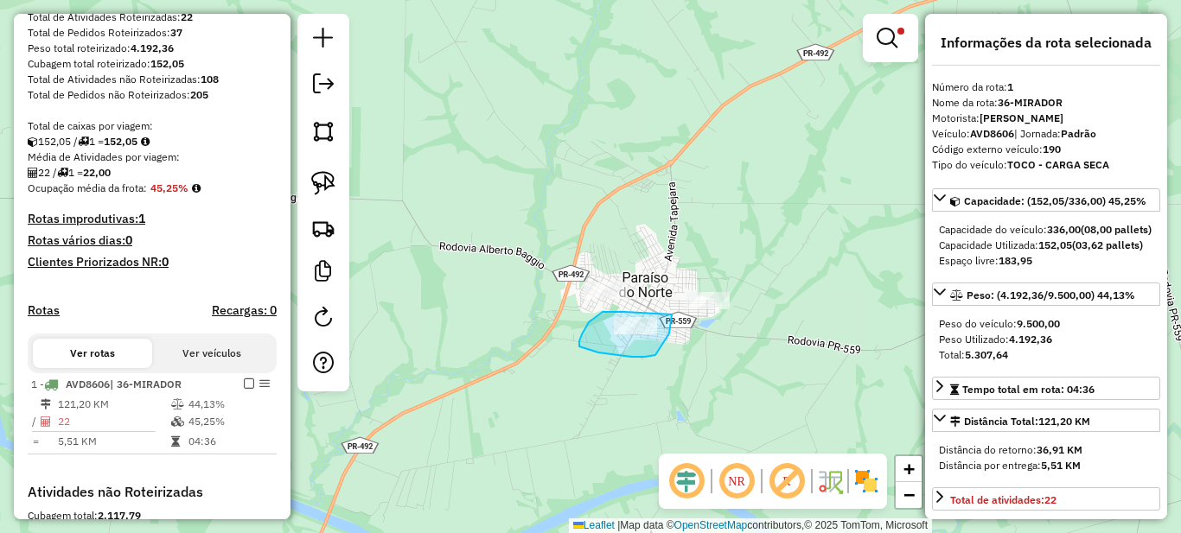
drag, startPoint x: 624, startPoint y: 312, endPoint x: 672, endPoint y: 312, distance: 47.5
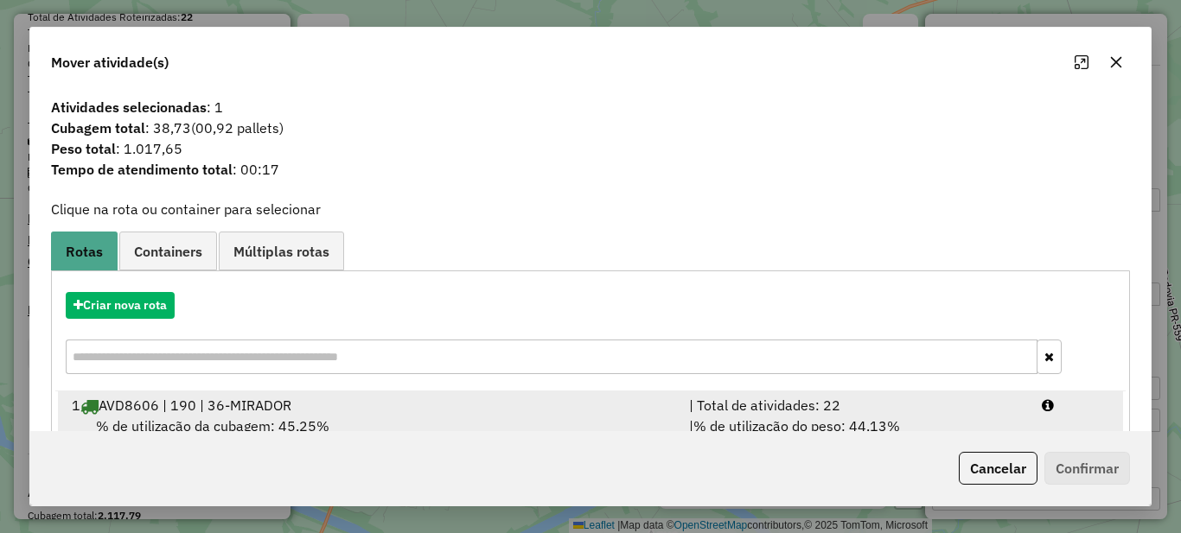
scroll to position [61, 0]
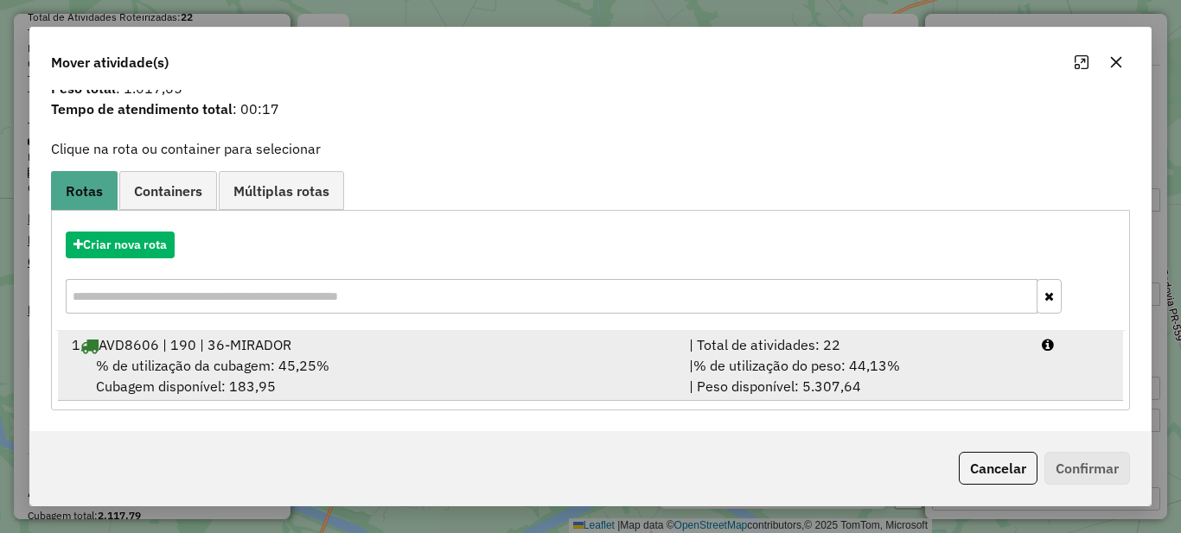
click at [794, 387] on div "| % de utilização do peso: 44,13% | Peso disponível: 5.307,64" at bounding box center [855, 375] width 353 height 41
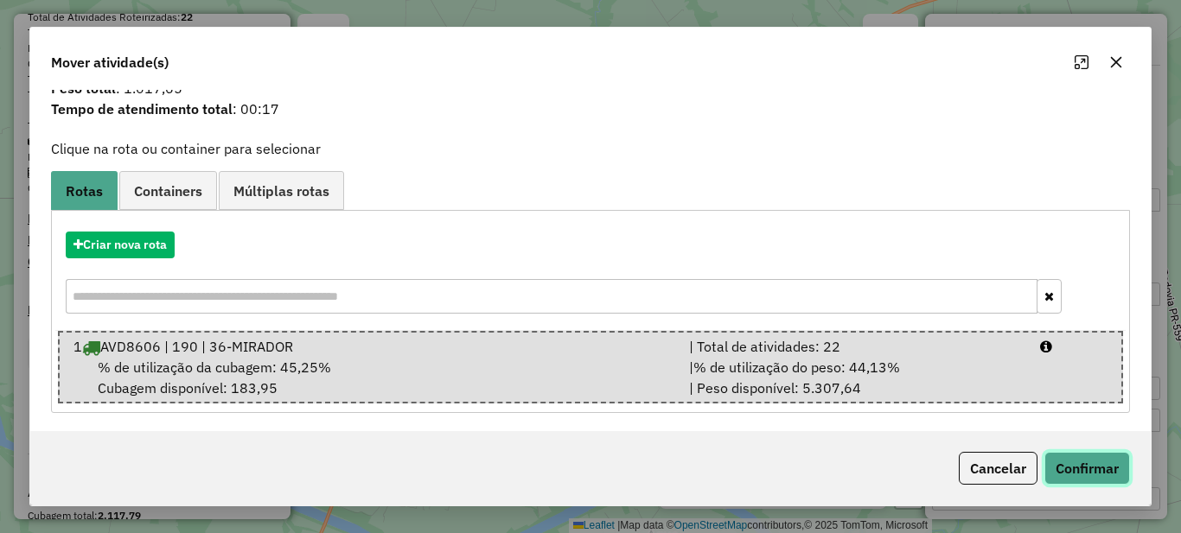
click at [1119, 463] on button "Confirmar" at bounding box center [1087, 468] width 86 height 33
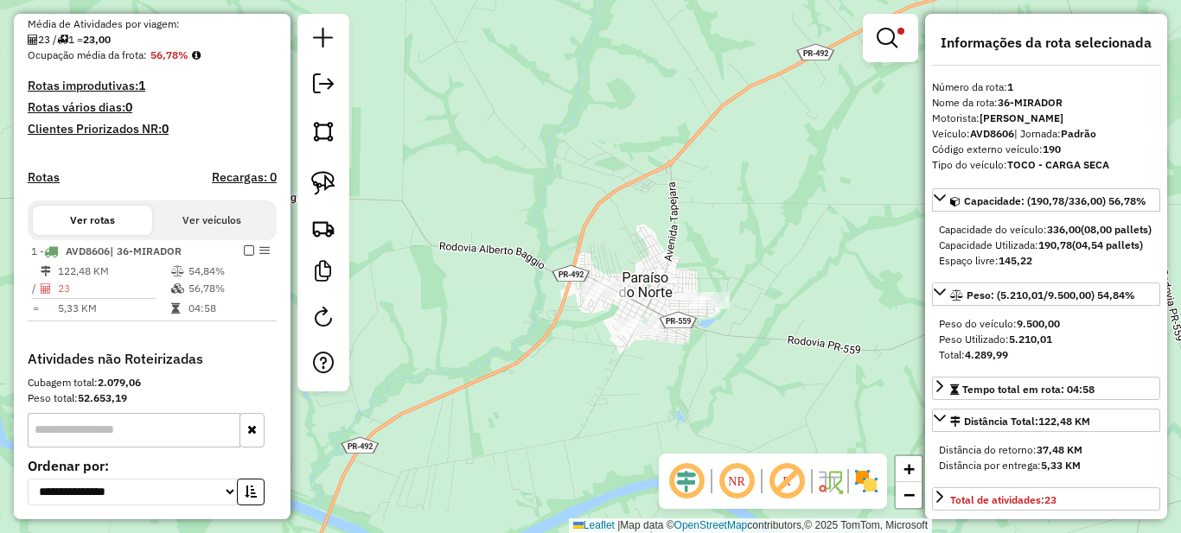
scroll to position [551, 0]
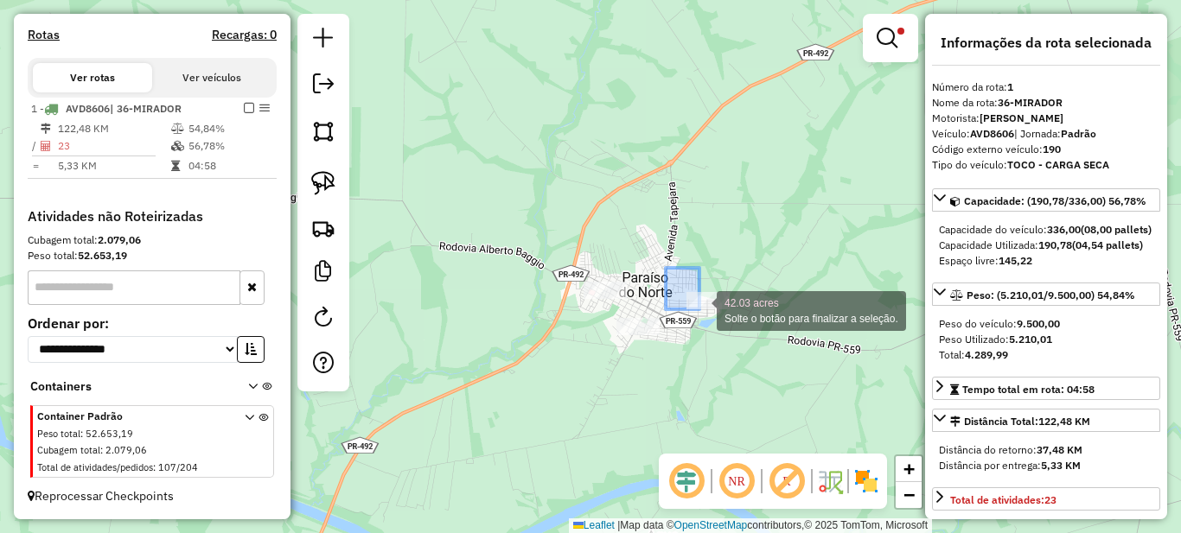
drag, startPoint x: 699, startPoint y: 309, endPoint x: 725, endPoint y: 342, distance: 41.8
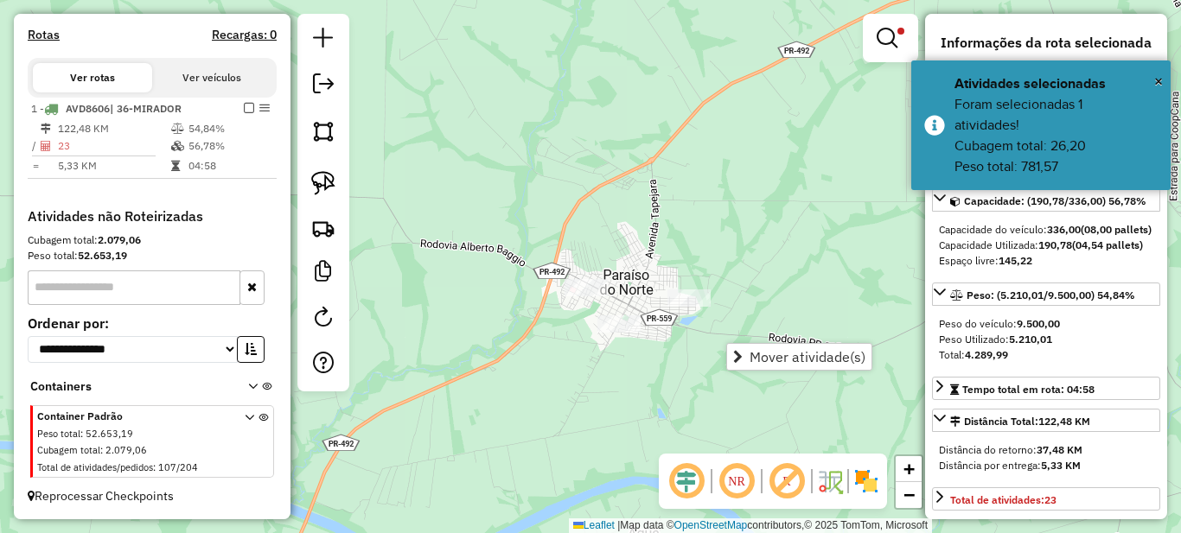
drag, startPoint x: 749, startPoint y: 273, endPoint x: 737, endPoint y: 271, distance: 11.5
click at [737, 271] on div "**********" at bounding box center [590, 266] width 1181 height 533
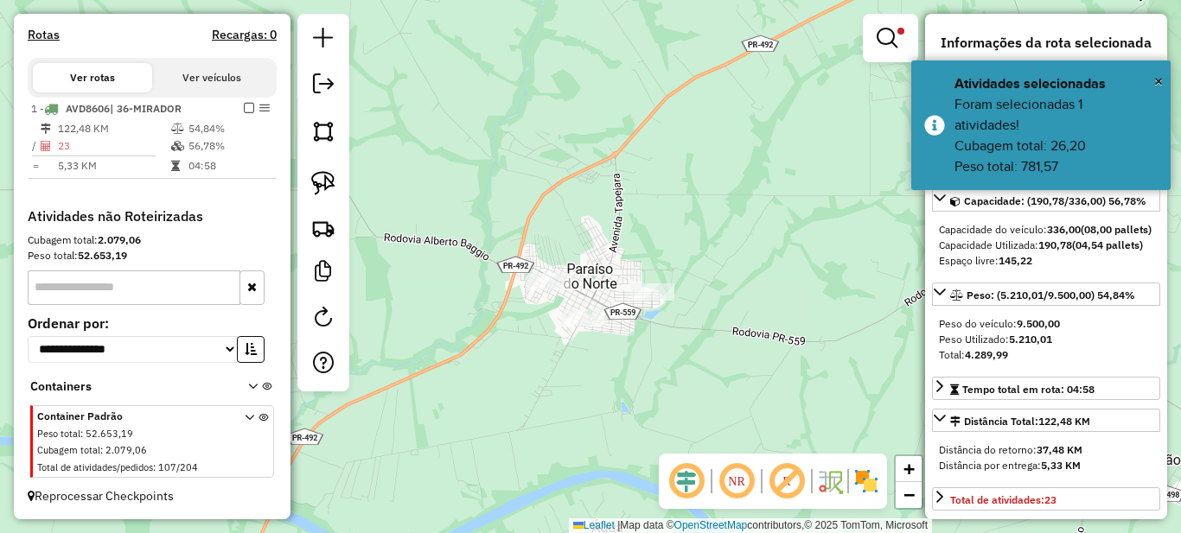
drag, startPoint x: 708, startPoint y: 280, endPoint x: 681, endPoint y: 272, distance: 27.9
click at [681, 272] on div "**********" at bounding box center [590, 266] width 1181 height 533
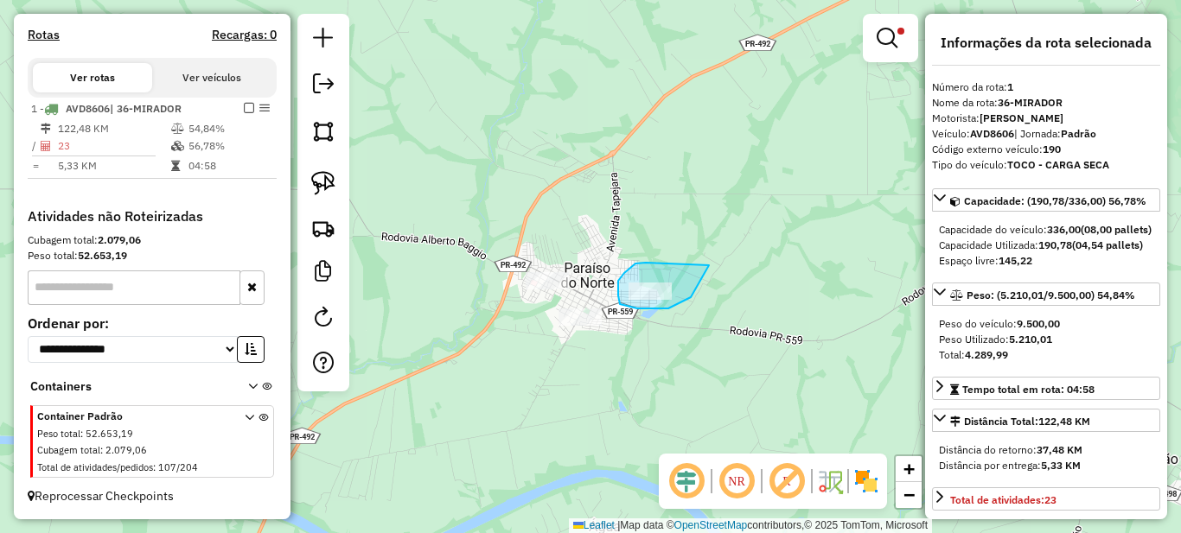
drag, startPoint x: 624, startPoint y: 273, endPoint x: 709, endPoint y: 265, distance: 85.1
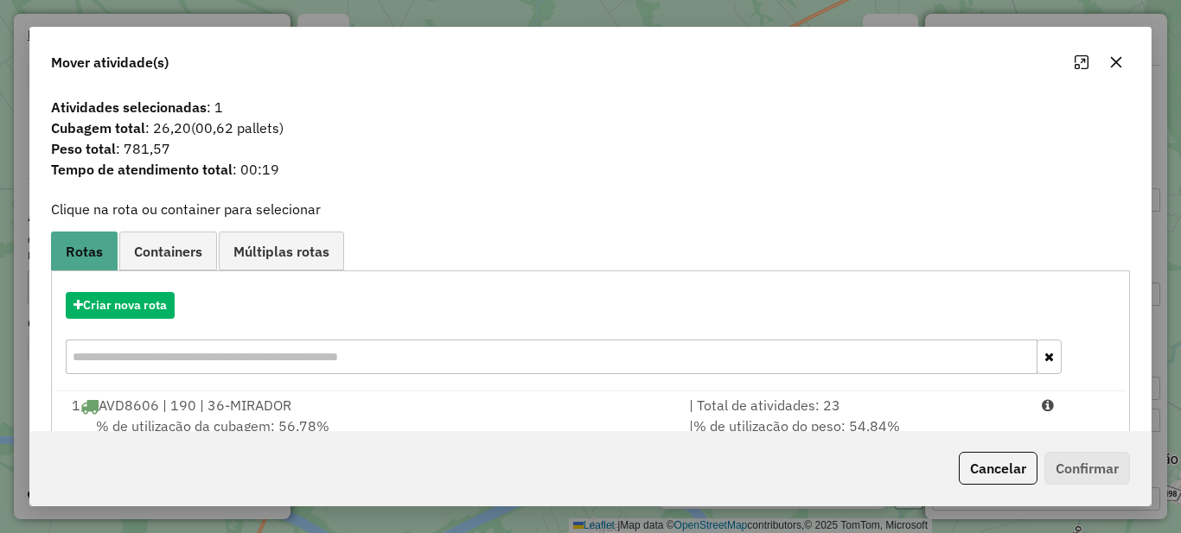
scroll to position [61, 0]
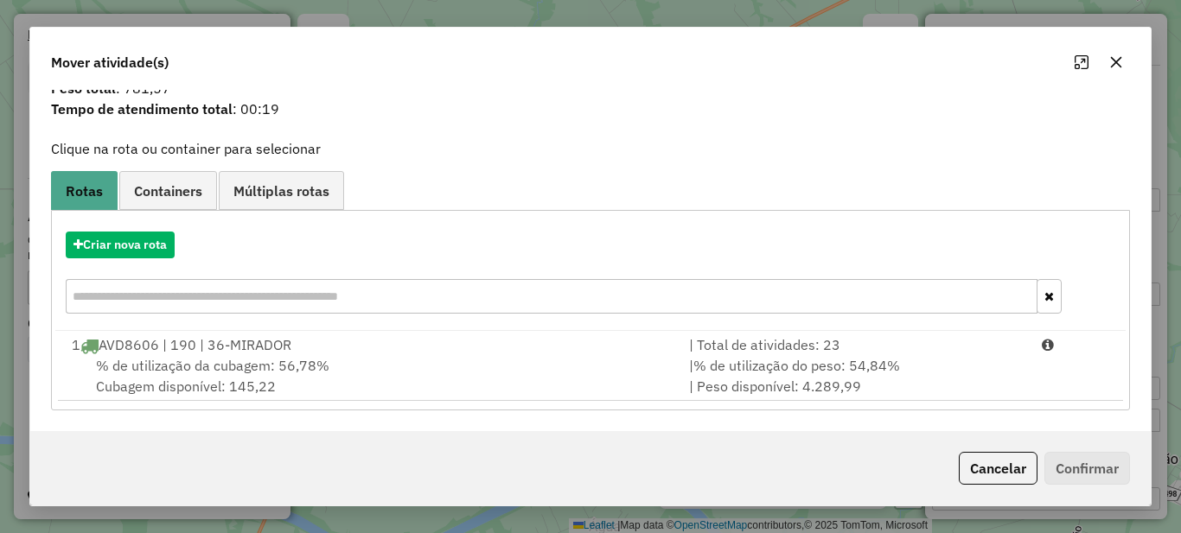
click at [678, 328] on div "Criar nova rota" at bounding box center [590, 275] width 1070 height 112
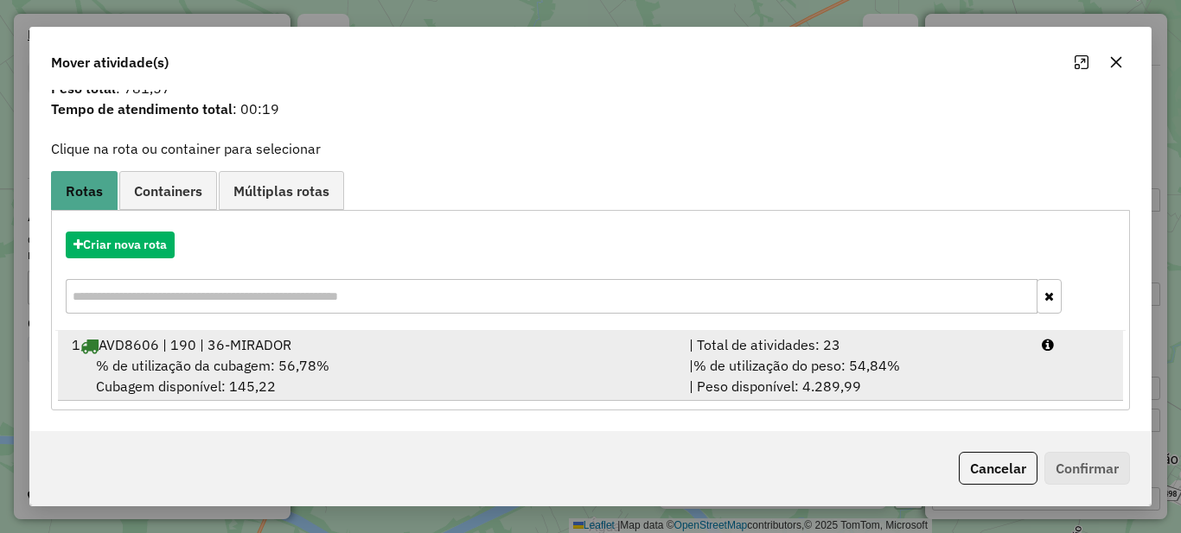
click at [732, 358] on span "% de utilização do peso: 54,84%" at bounding box center [796, 365] width 207 height 17
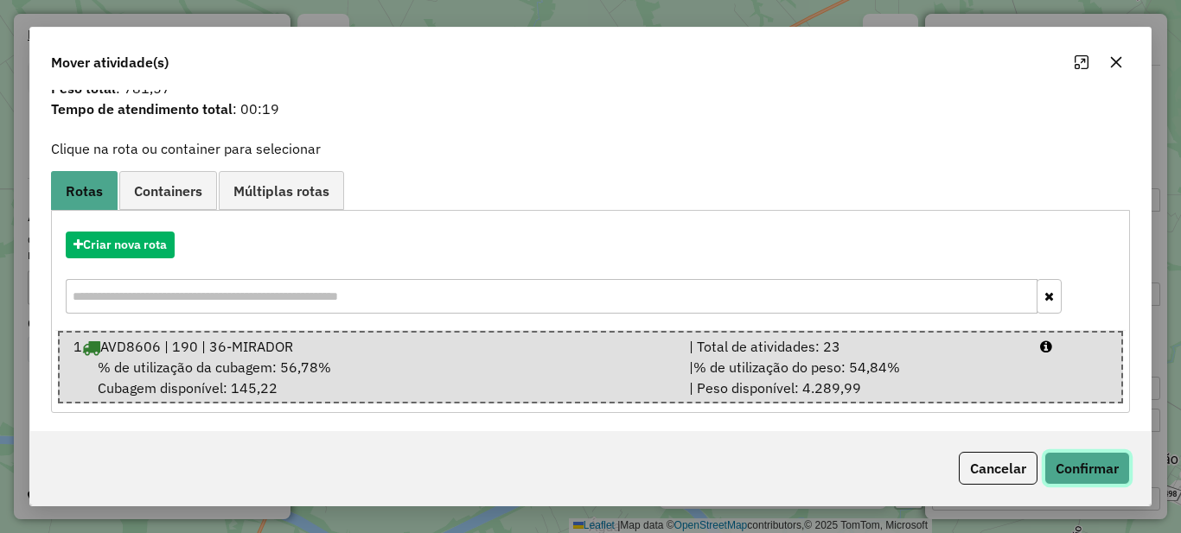
click at [1082, 466] on button "Confirmar" at bounding box center [1087, 468] width 86 height 33
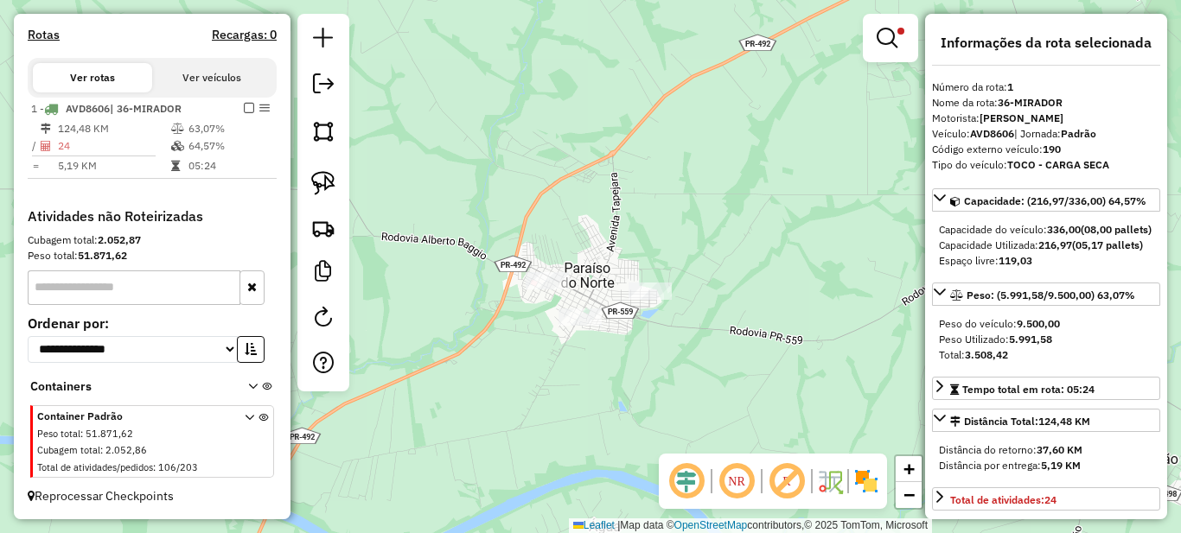
scroll to position [0, 0]
click at [896, 39] on em at bounding box center [886, 38] width 21 height 21
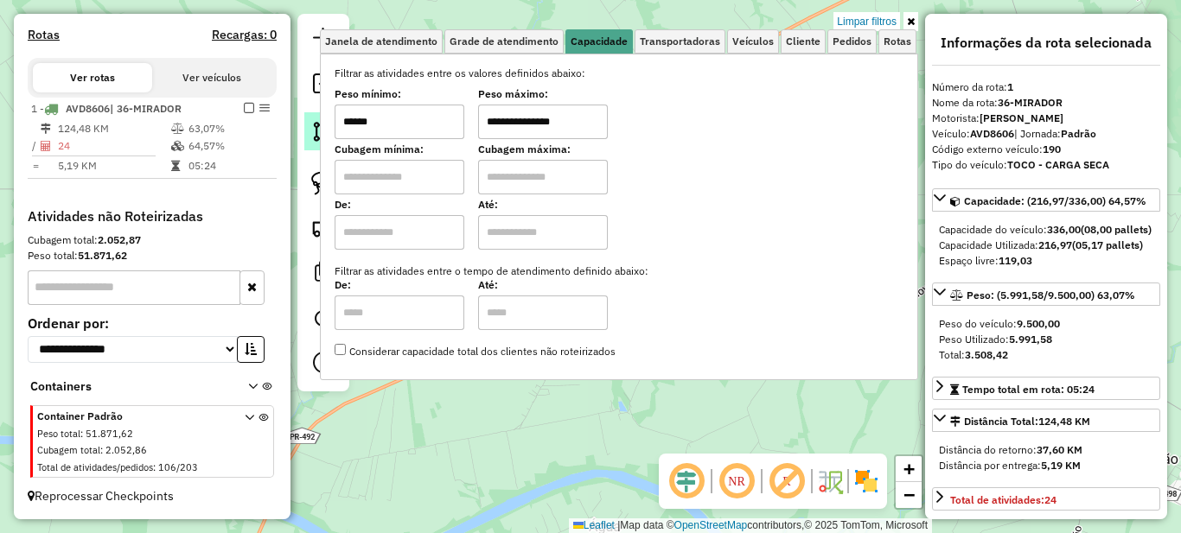
drag, startPoint x: 357, startPoint y: 120, endPoint x: 322, endPoint y: 121, distance: 35.5
click at [322, 121] on hb-router-mapa "**********" at bounding box center [590, 266] width 1181 height 533
type input "******"
click at [910, 21] on icon at bounding box center [911, 21] width 8 height 10
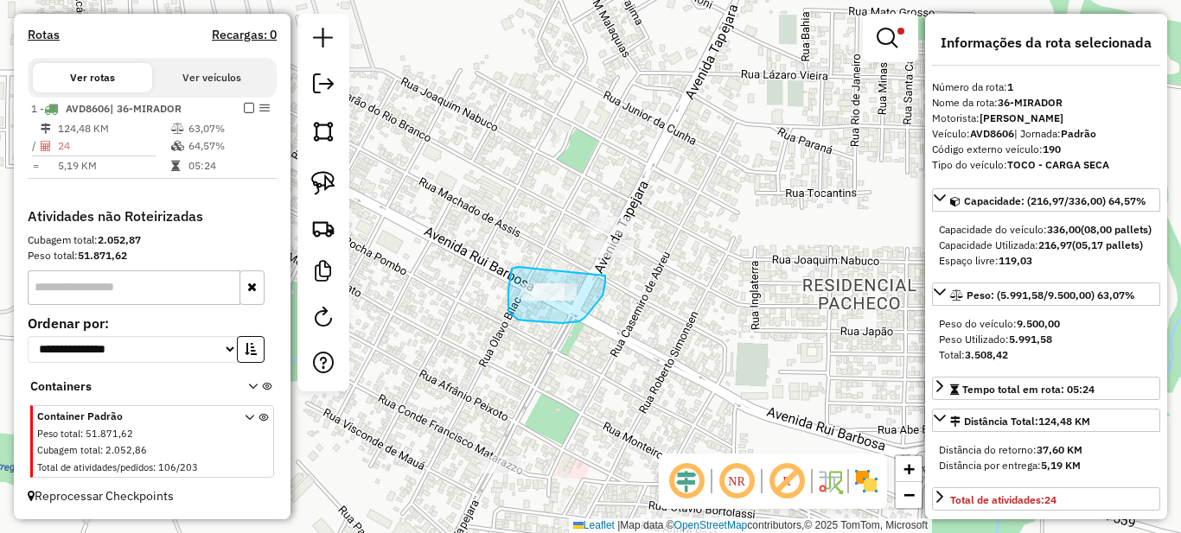
drag, startPoint x: 515, startPoint y: 267, endPoint x: 605, endPoint y: 276, distance: 90.3
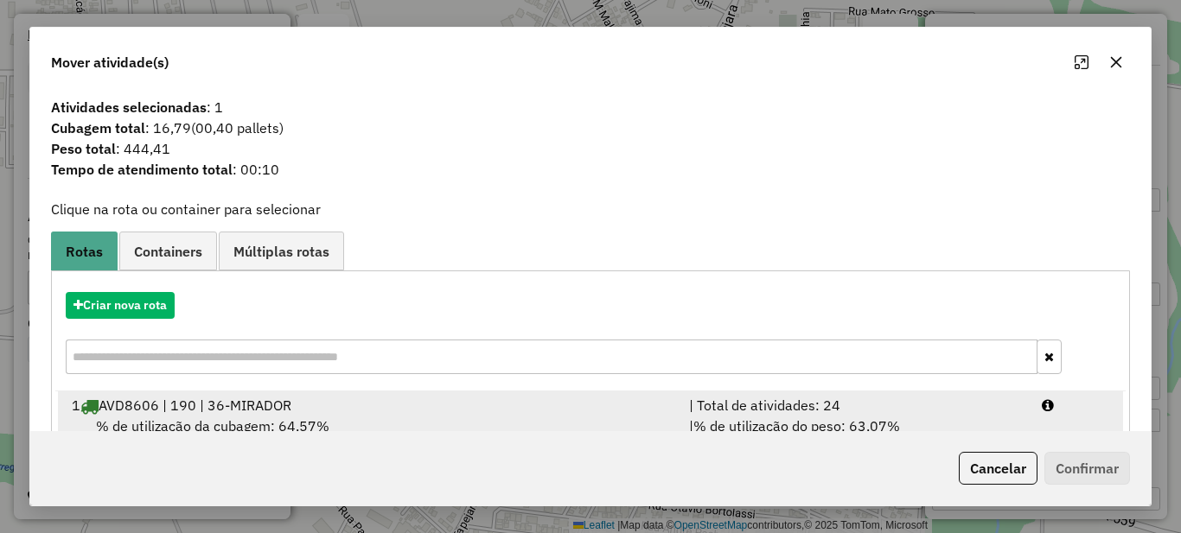
scroll to position [61, 0]
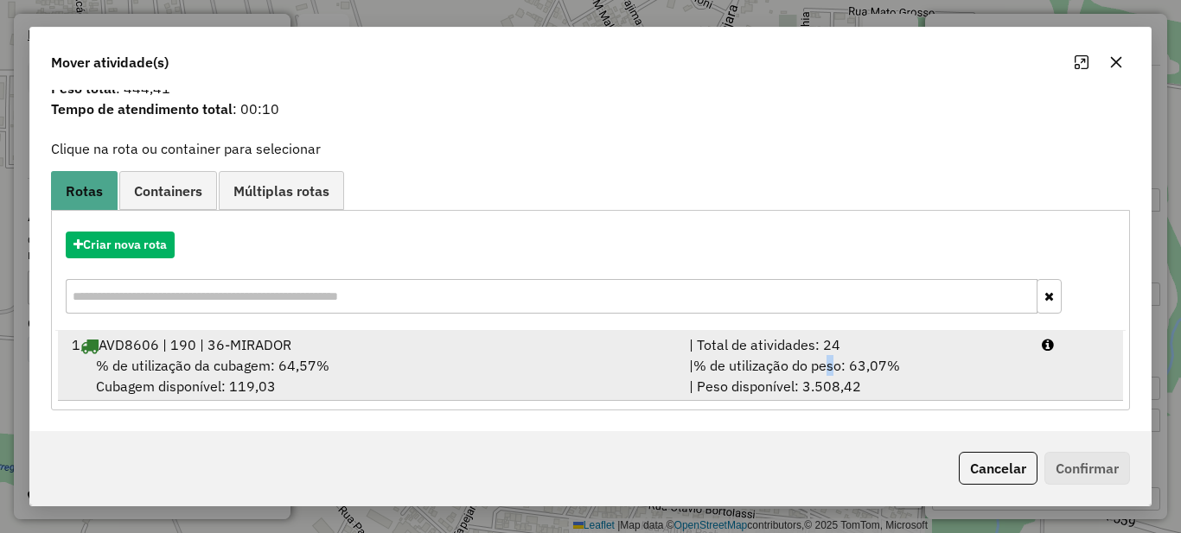
click at [830, 367] on span "% de utilização do peso: 63,07%" at bounding box center [796, 365] width 207 height 17
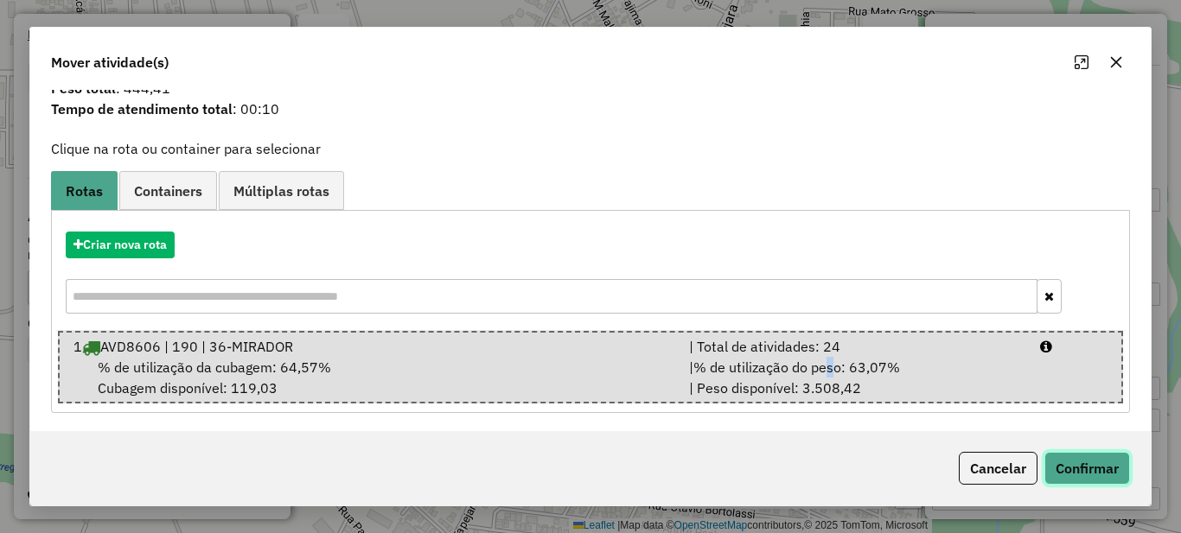
click at [1116, 460] on button "Confirmar" at bounding box center [1087, 468] width 86 height 33
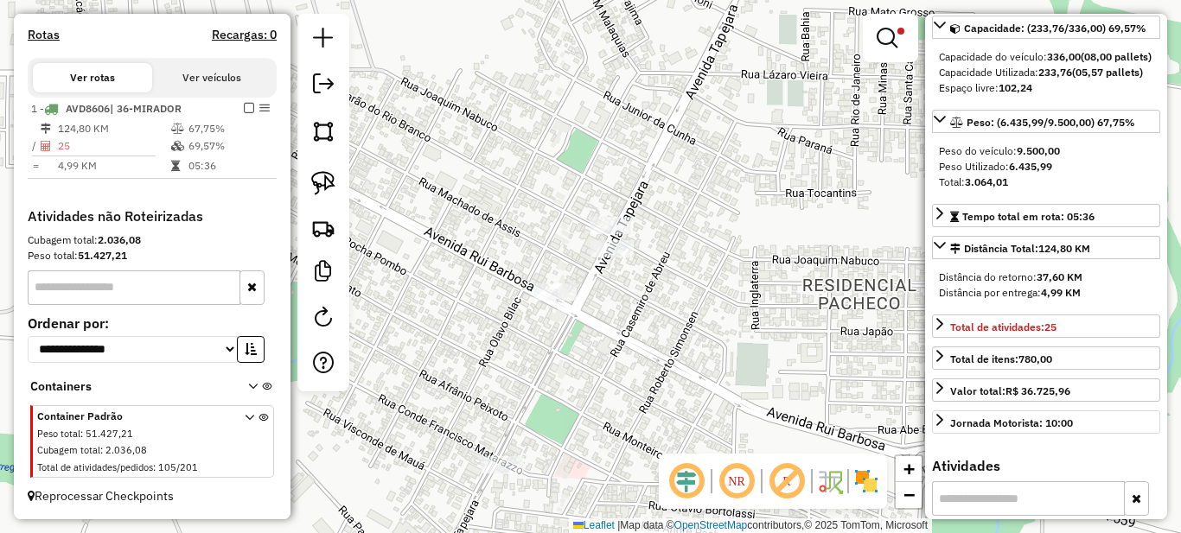
scroll to position [0, 0]
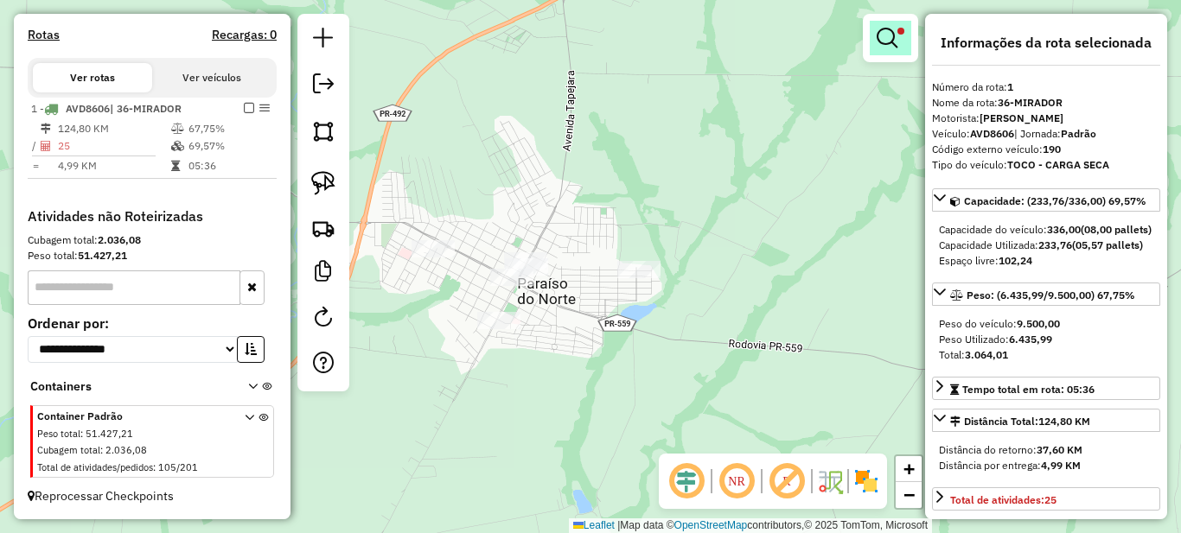
click at [897, 43] on link at bounding box center [890, 38] width 41 height 35
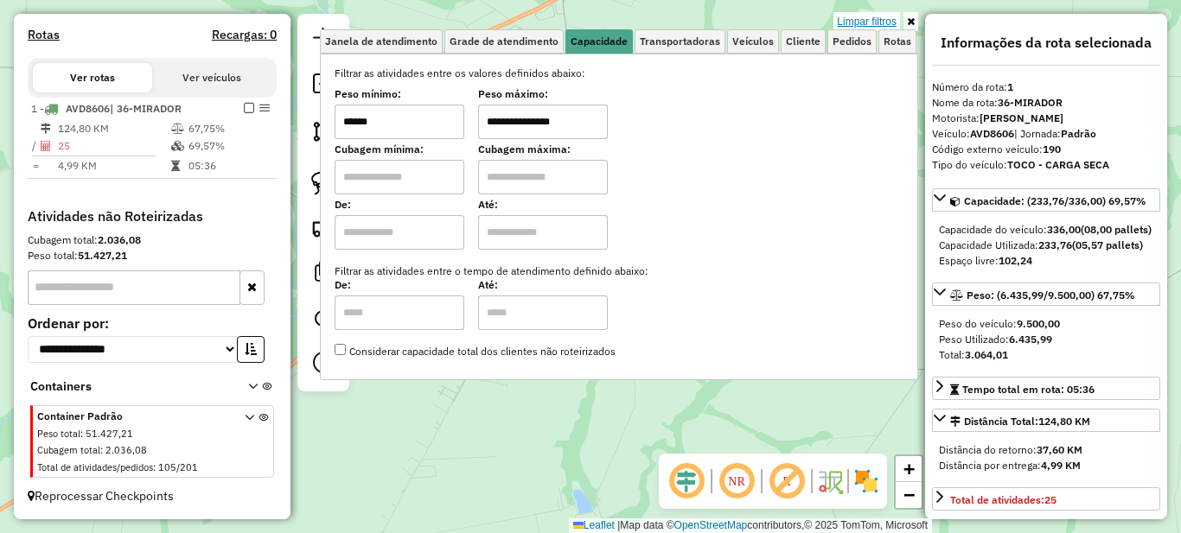
click at [874, 20] on link "Limpar filtros" at bounding box center [866, 21] width 67 height 19
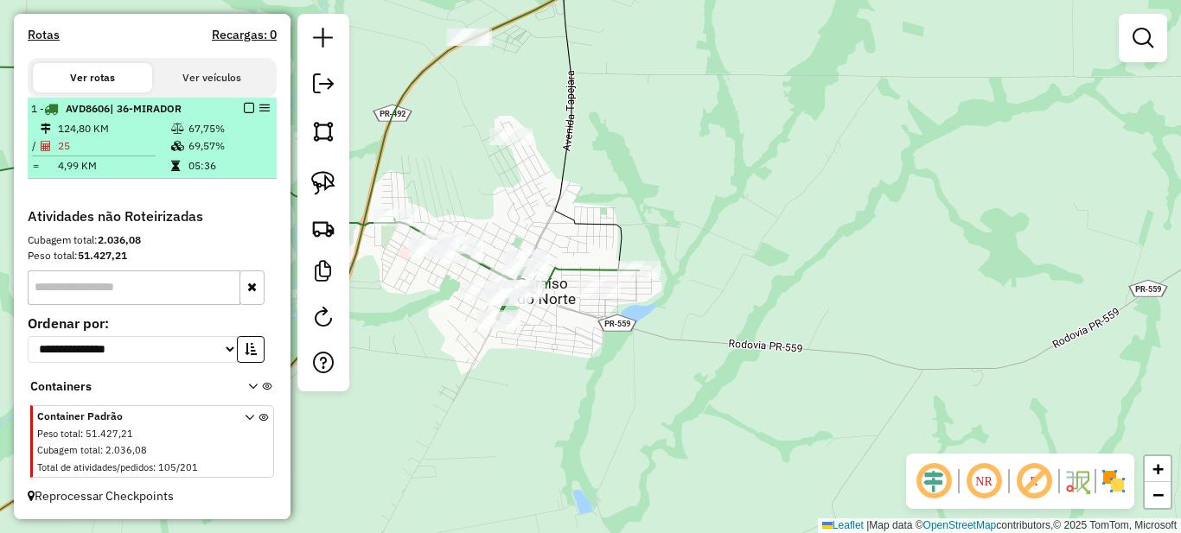
click at [244, 105] on em at bounding box center [249, 108] width 10 height 10
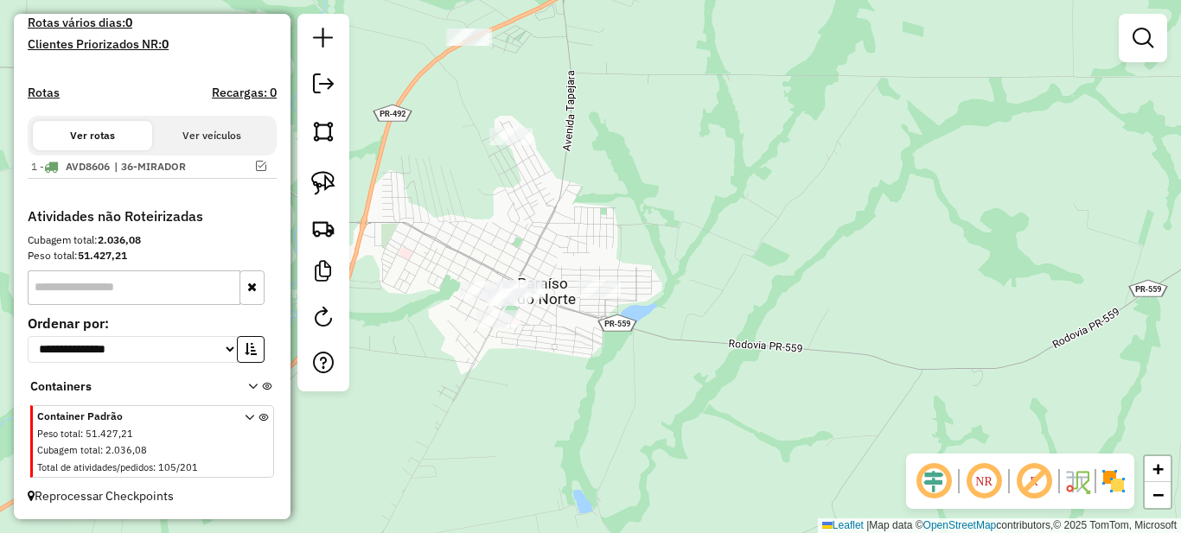
drag, startPoint x: 451, startPoint y: 158, endPoint x: 556, endPoint y: 233, distance: 128.8
click at [556, 233] on div "Janela de atendimento Grade de atendimento Capacidade Transportadoras Veículos …" at bounding box center [590, 266] width 1181 height 533
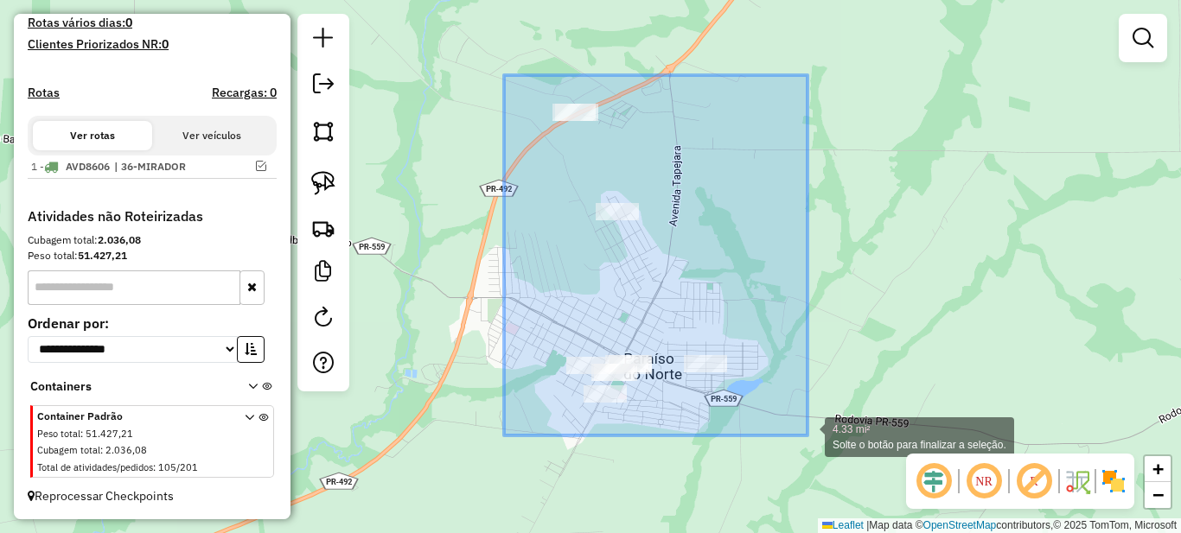
drag, startPoint x: 512, startPoint y: 98, endPoint x: 820, endPoint y: 442, distance: 462.2
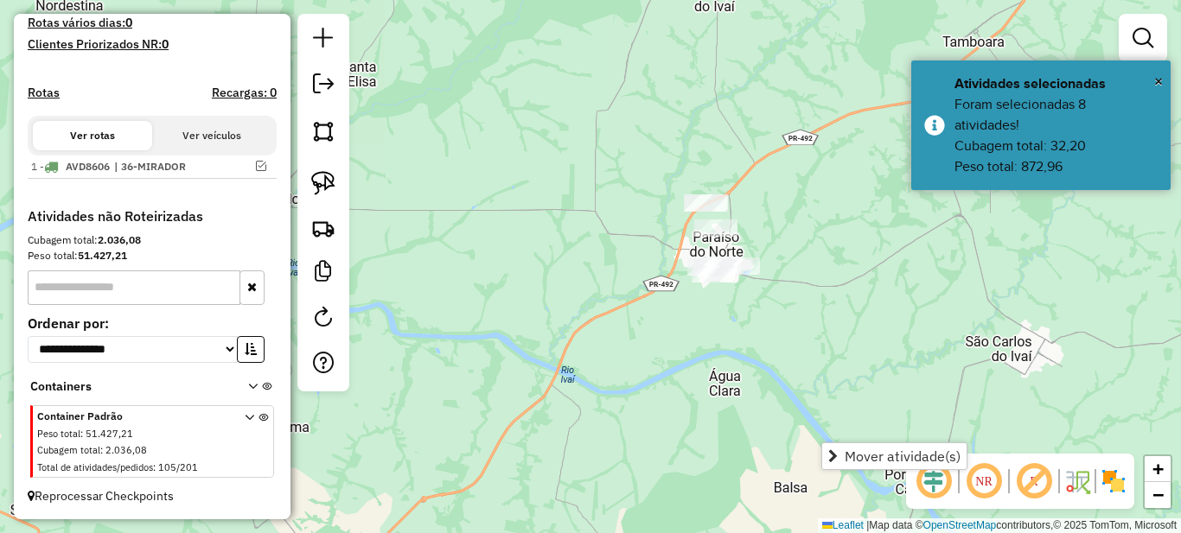
drag, startPoint x: 789, startPoint y: 149, endPoint x: 559, endPoint y: 328, distance: 291.9
click at [568, 322] on div "Janela de atendimento Grade de atendimento Capacidade Transportadoras Veículos …" at bounding box center [590, 266] width 1181 height 533
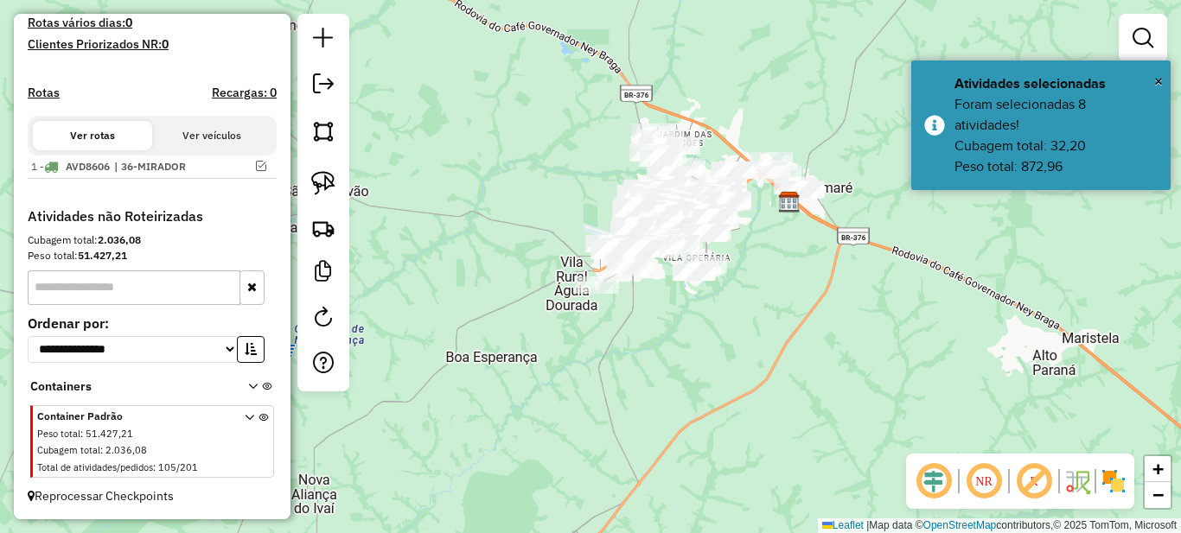
drag, startPoint x: 602, startPoint y: 252, endPoint x: 623, endPoint y: 314, distance: 65.6
click at [692, 332] on div "Janela de atendimento Grade de atendimento Capacidade Transportadoras Veículos …" at bounding box center [590, 266] width 1181 height 533
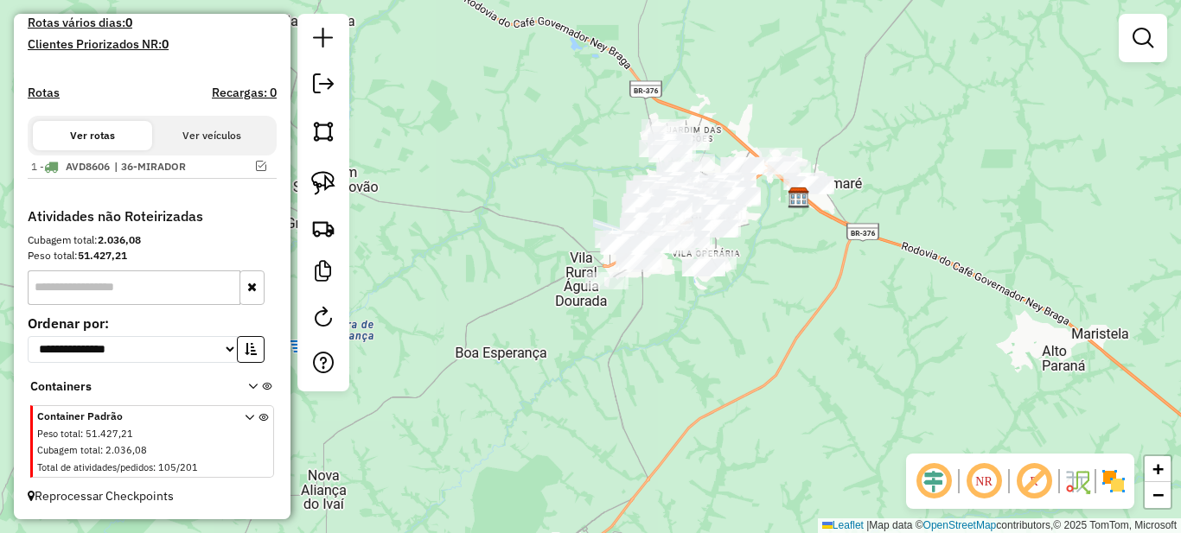
click at [680, 353] on div "Janela de atendimento Grade de atendimento Capacidade Transportadoras Veículos …" at bounding box center [590, 266] width 1181 height 533
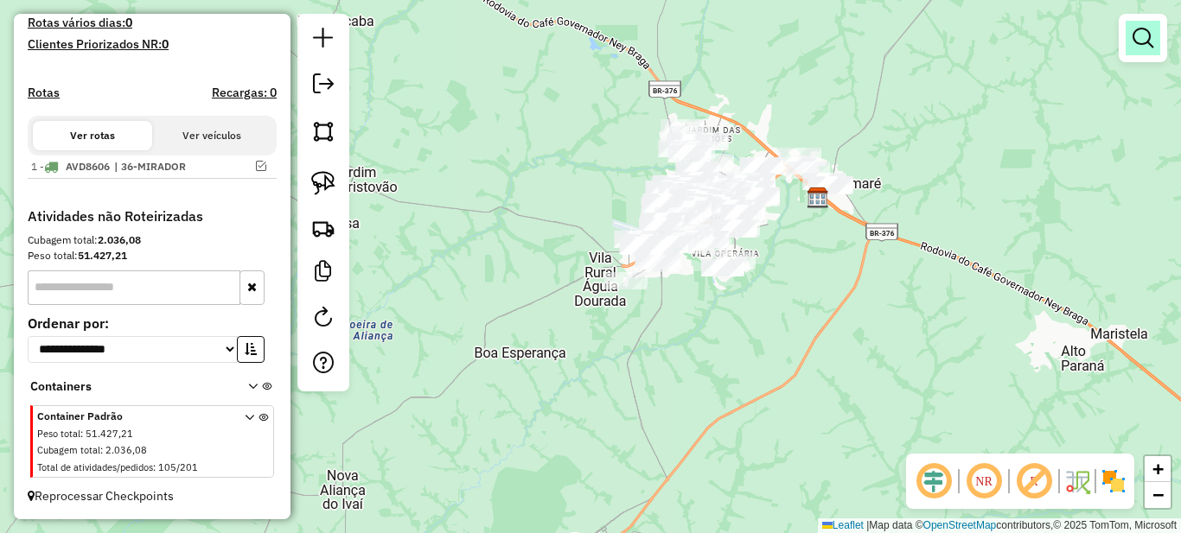
click at [1136, 44] on em at bounding box center [1142, 38] width 21 height 21
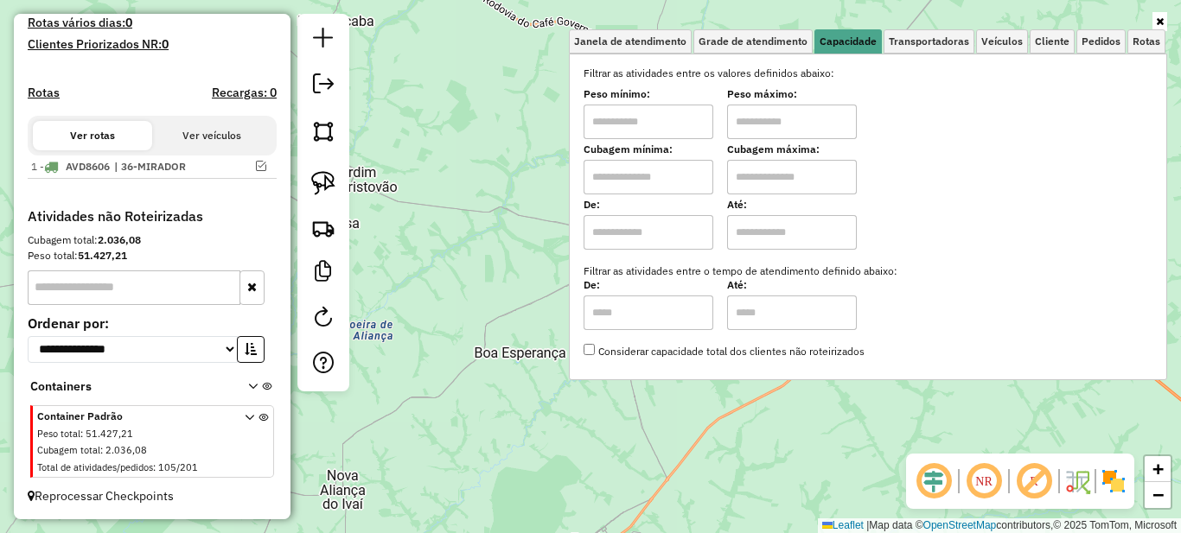
click at [649, 118] on input "text" at bounding box center [648, 122] width 130 height 35
click at [491, 208] on div "Janela de atendimento Grade de atendimento Capacidade Transportadoras Veículos …" at bounding box center [590, 266] width 1181 height 533
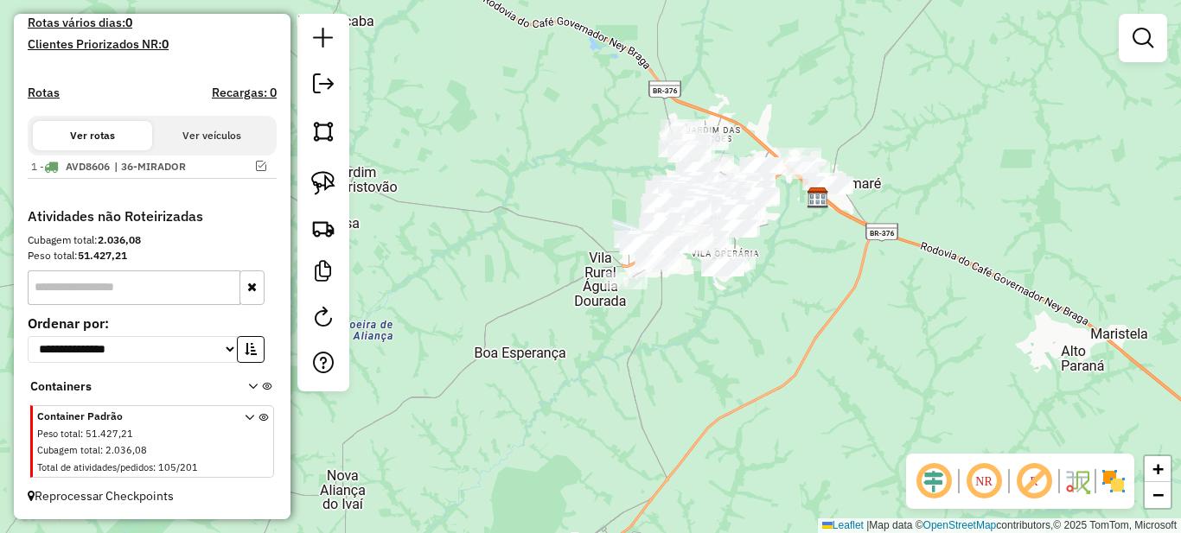
drag, startPoint x: 568, startPoint y: 200, endPoint x: 479, endPoint y: 249, distance: 101.8
click at [480, 252] on div "Janela de atendimento Grade de atendimento Capacidade Transportadoras Veículos …" at bounding box center [590, 266] width 1181 height 533
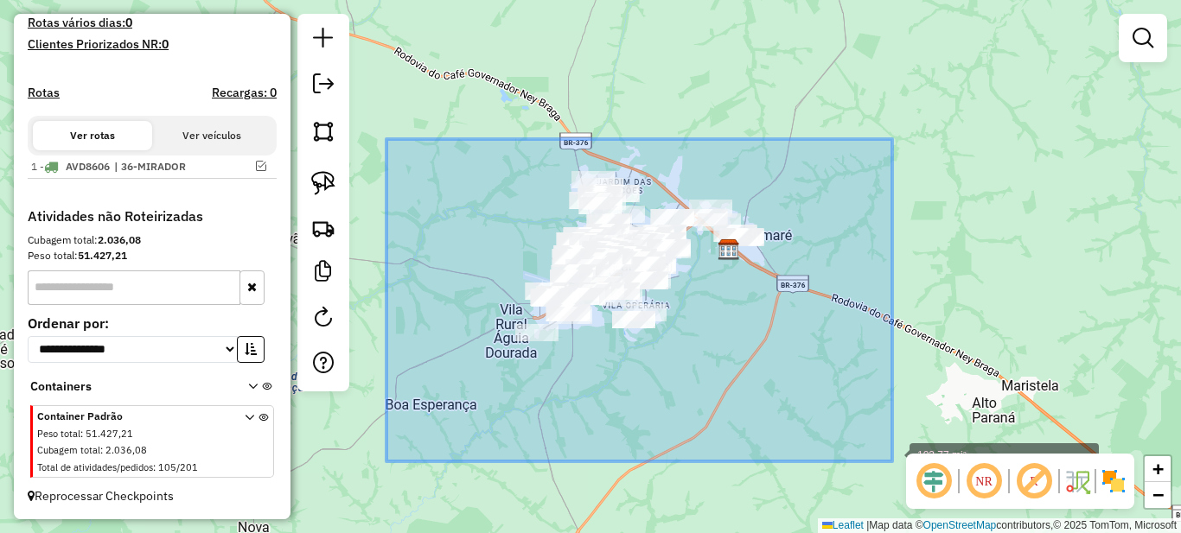
drag, startPoint x: 726, startPoint y: 385, endPoint x: 892, endPoint y: 462, distance: 182.9
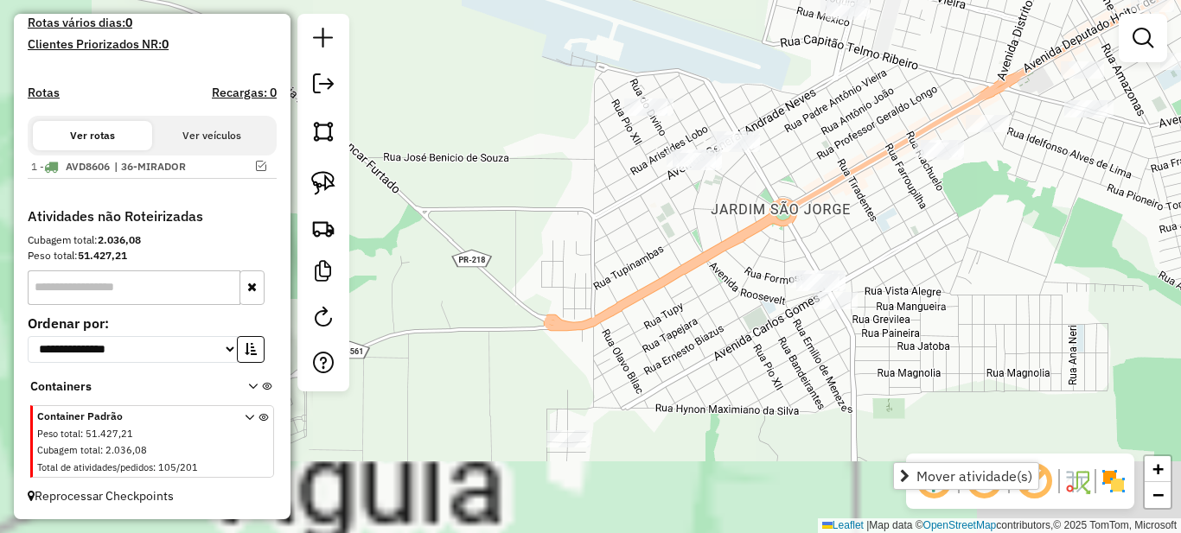
drag, startPoint x: 583, startPoint y: 424, endPoint x: 901, endPoint y: 282, distance: 348.3
click at [900, 282] on div "Janela de atendimento Grade de atendimento Capacidade Transportadoras Veículos …" at bounding box center [590, 266] width 1181 height 533
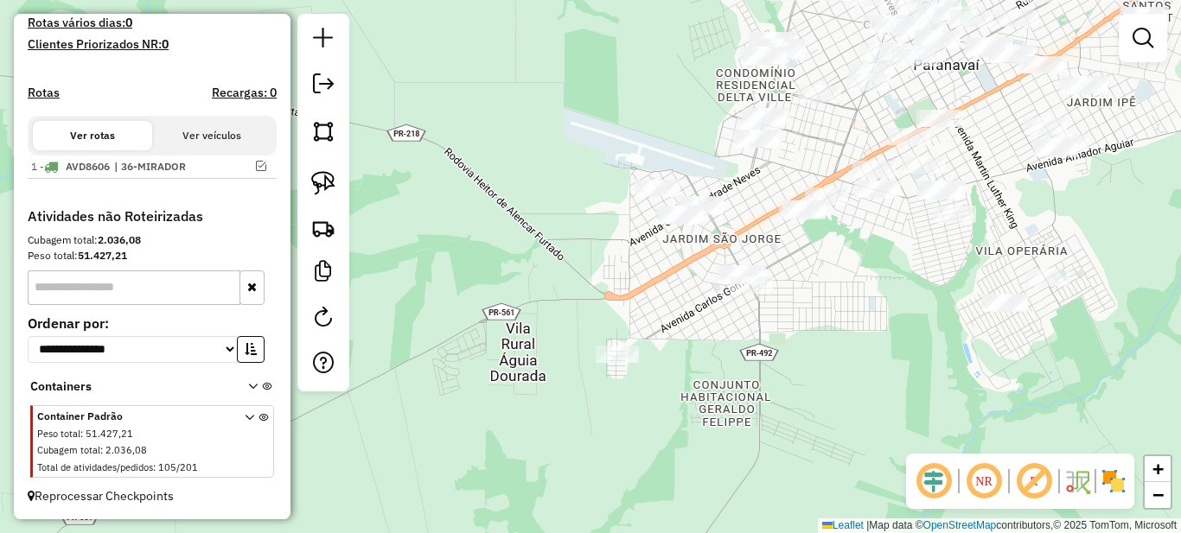
drag, startPoint x: 669, startPoint y: 328, endPoint x: 537, endPoint y: 234, distance: 161.9
click at [591, 315] on div "Janela de atendimento Grade de atendimento Capacidade Transportadoras Veículos …" at bounding box center [590, 266] width 1181 height 533
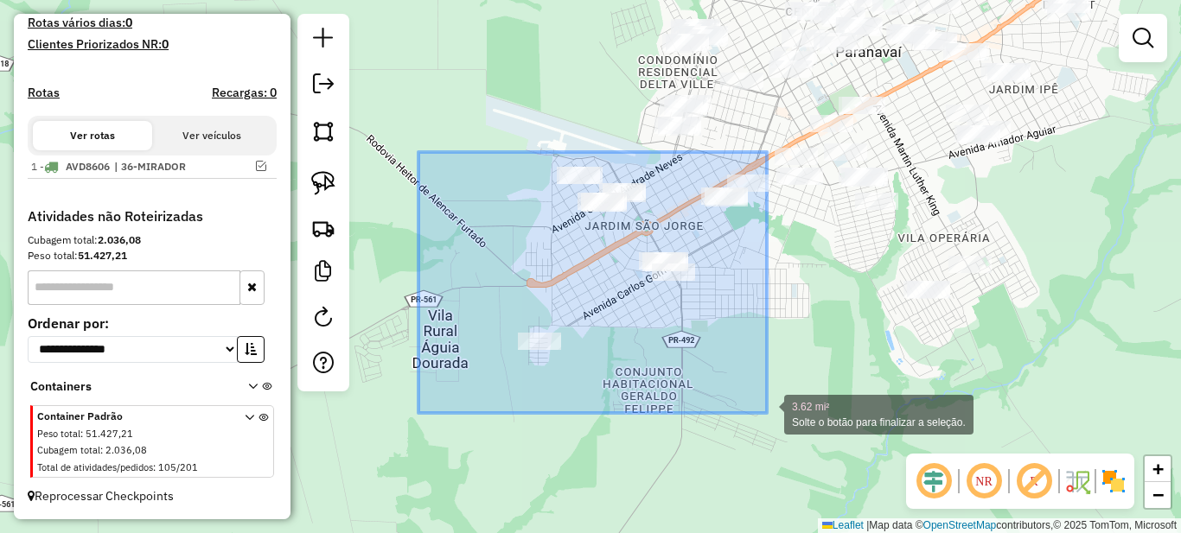
drag, startPoint x: 462, startPoint y: 195, endPoint x: 767, endPoint y: 413, distance: 374.2
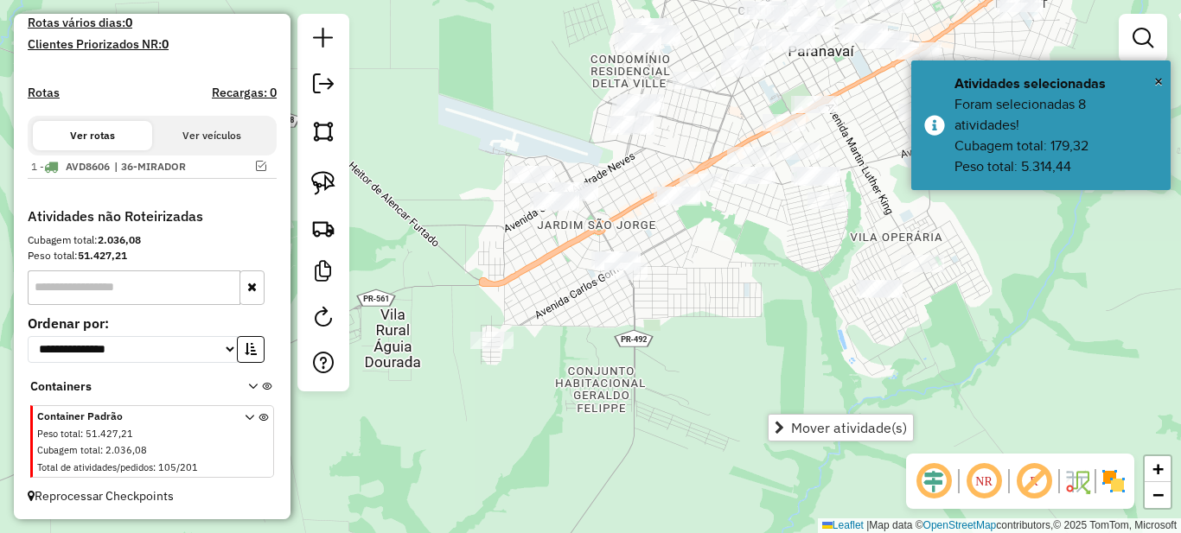
drag, startPoint x: 800, startPoint y: 219, endPoint x: 755, endPoint y: 219, distance: 44.9
click at [755, 219] on div "Janela de atendimento Grade de atendimento Capacidade Transportadoras Veículos …" at bounding box center [590, 266] width 1181 height 533
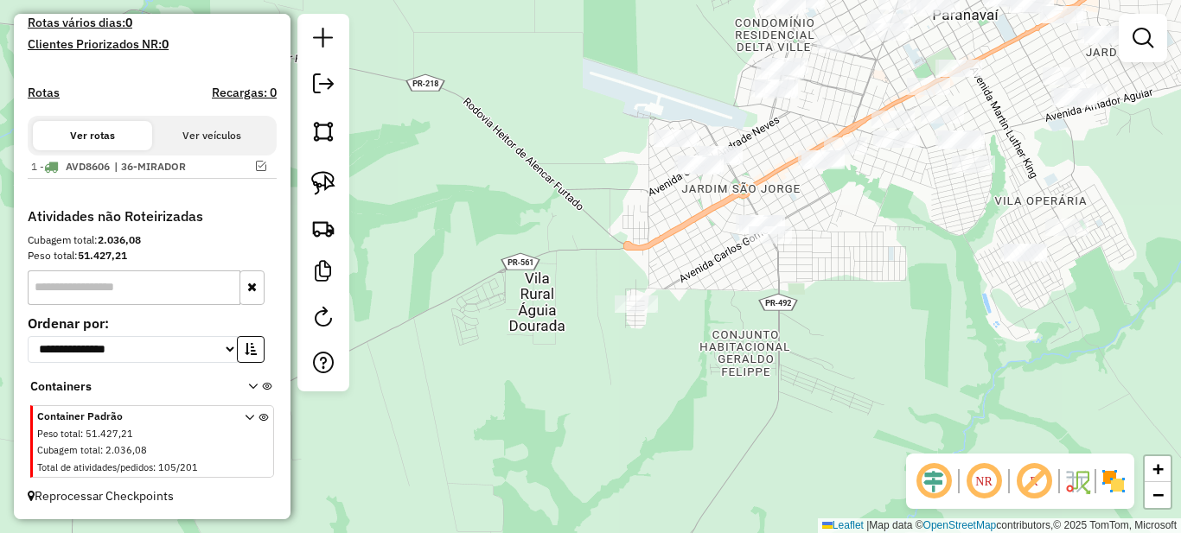
drag, startPoint x: 776, startPoint y: 269, endPoint x: 857, endPoint y: 250, distance: 82.6
click at [921, 233] on div "Janela de atendimento Grade de atendimento Capacidade Transportadoras Veículos …" at bounding box center [590, 266] width 1181 height 533
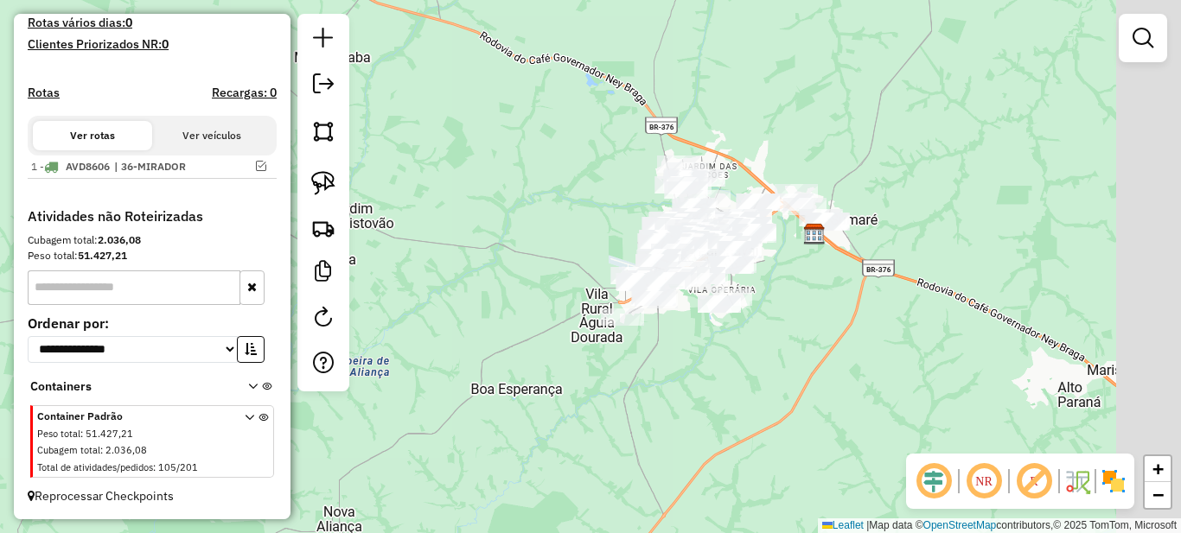
drag, startPoint x: 842, startPoint y: 361, endPoint x: 649, endPoint y: 392, distance: 195.3
click at [649, 392] on div "Janela de atendimento Grade de atendimento Capacidade Transportadoras Veículos …" at bounding box center [590, 266] width 1181 height 533
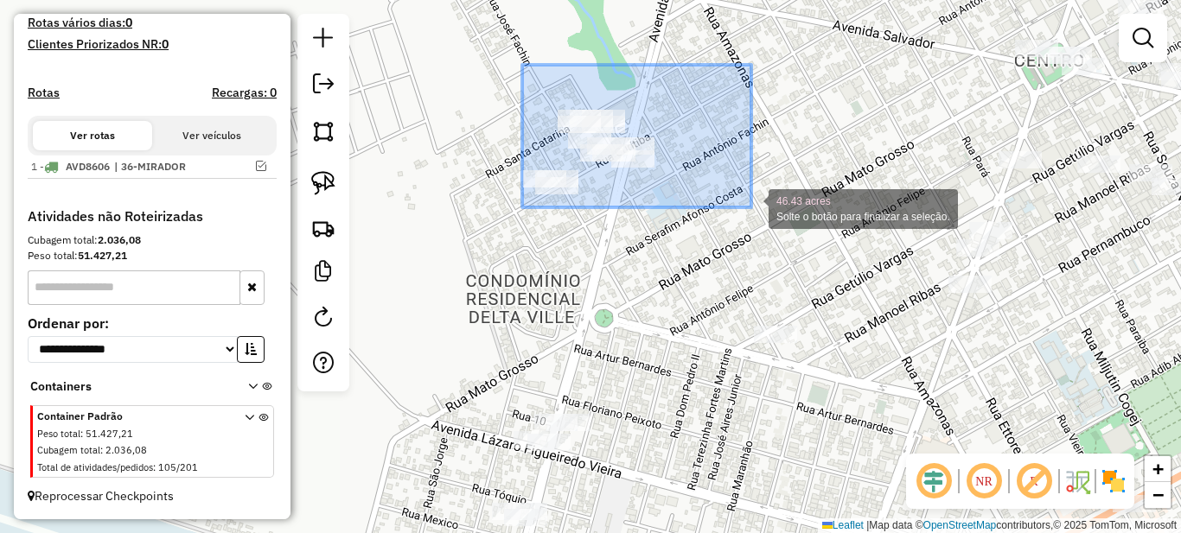
drag, startPoint x: 612, startPoint y: 101, endPoint x: 769, endPoint y: 233, distance: 205.0
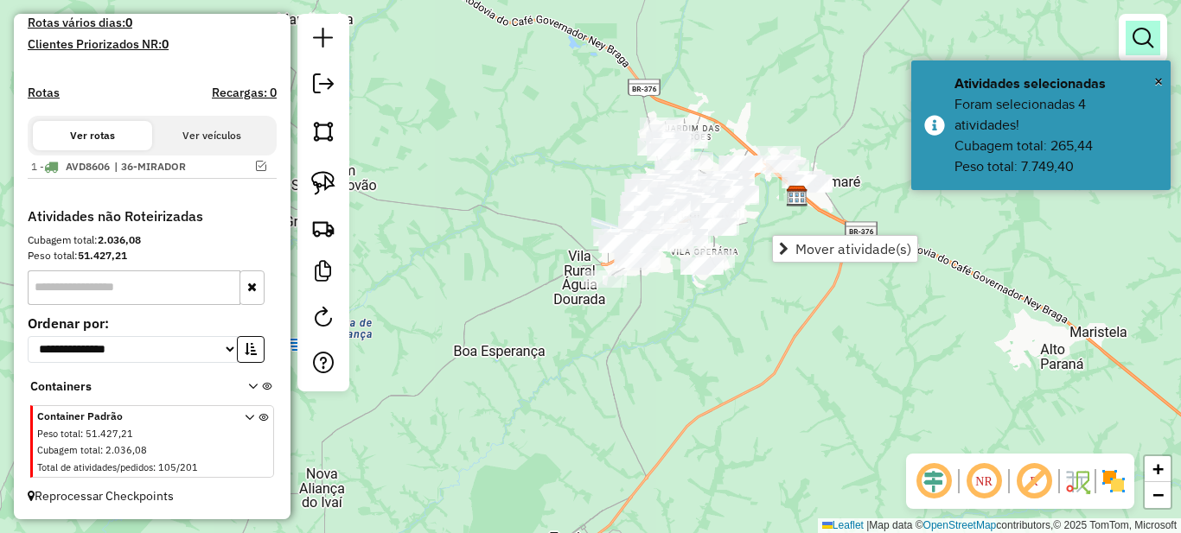
click at [1150, 34] on em at bounding box center [1142, 38] width 21 height 21
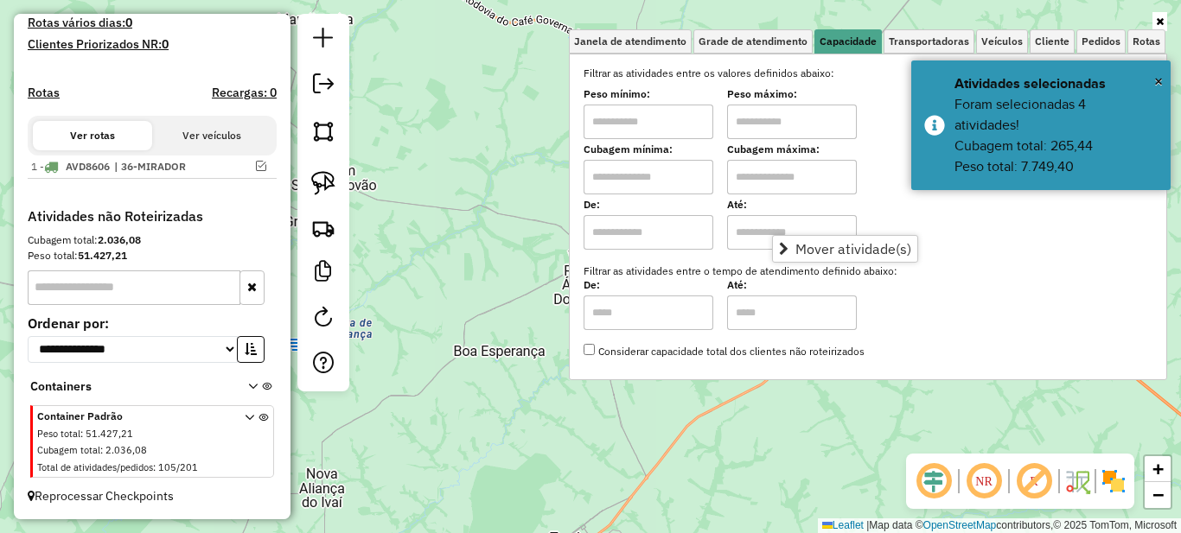
click at [667, 114] on input "text" at bounding box center [648, 122] width 130 height 35
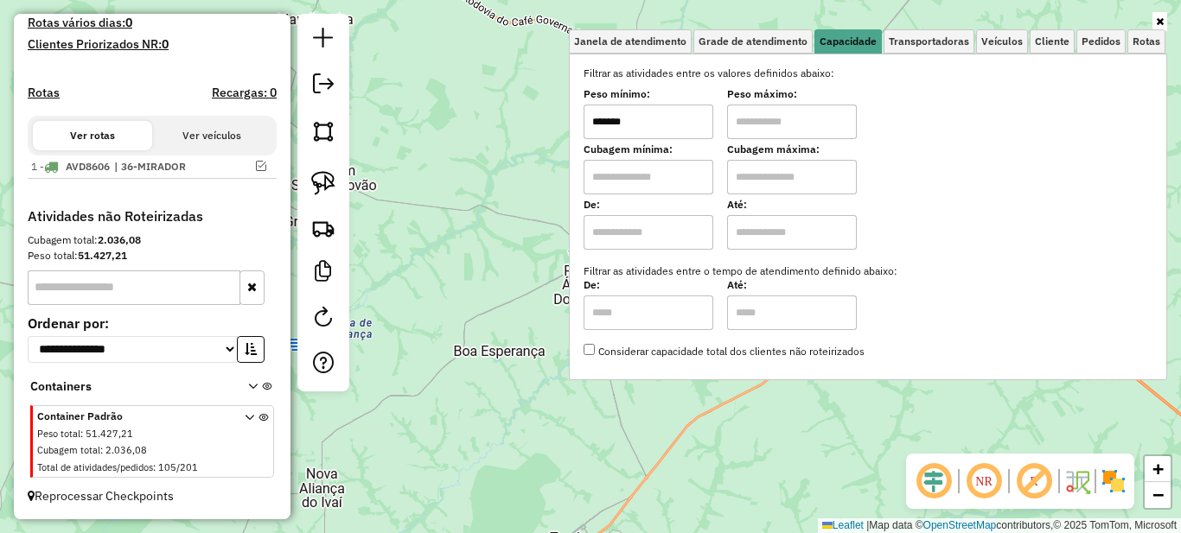
type input "*******"
type input "**********"
click at [1160, 20] on icon at bounding box center [1160, 21] width 8 height 10
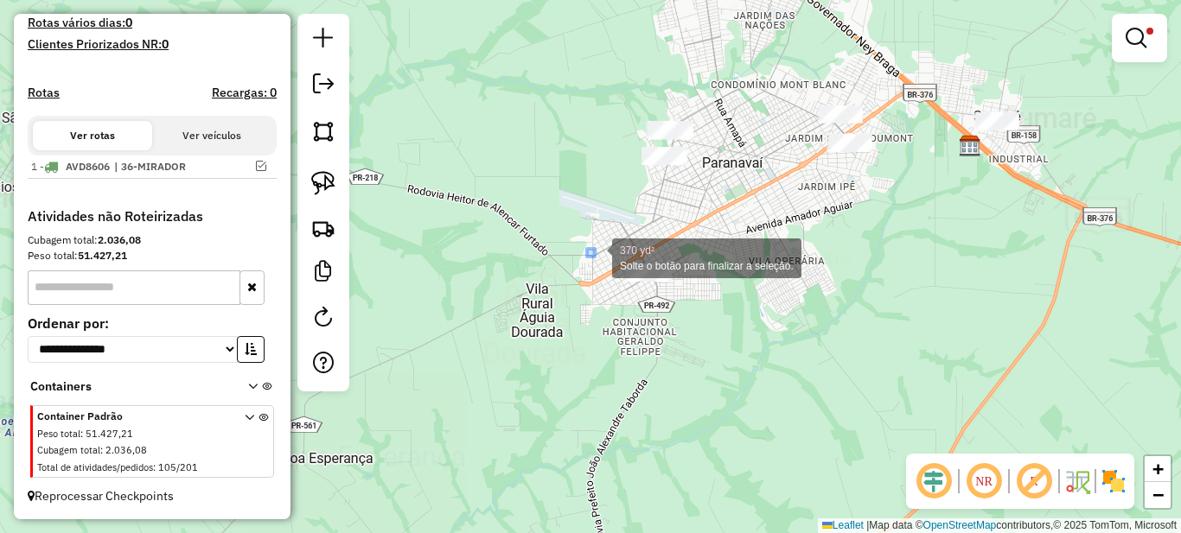
drag, startPoint x: 595, startPoint y: 257, endPoint x: 759, endPoint y: 372, distance: 200.5
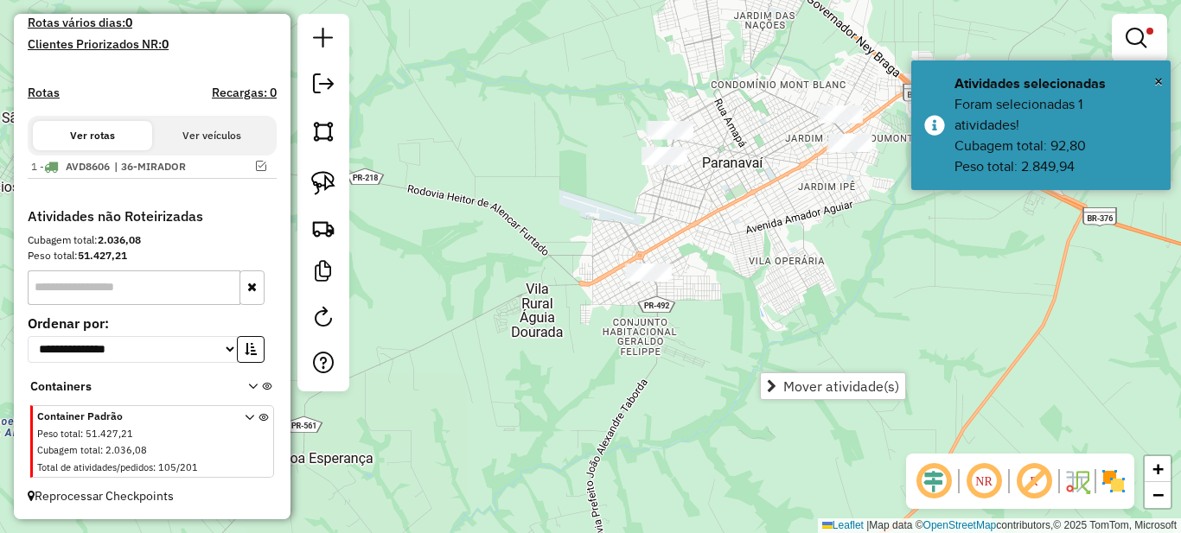
drag, startPoint x: 698, startPoint y: 246, endPoint x: 617, endPoint y: 365, distance: 143.1
click at [617, 365] on div "**********" at bounding box center [590, 266] width 1181 height 533
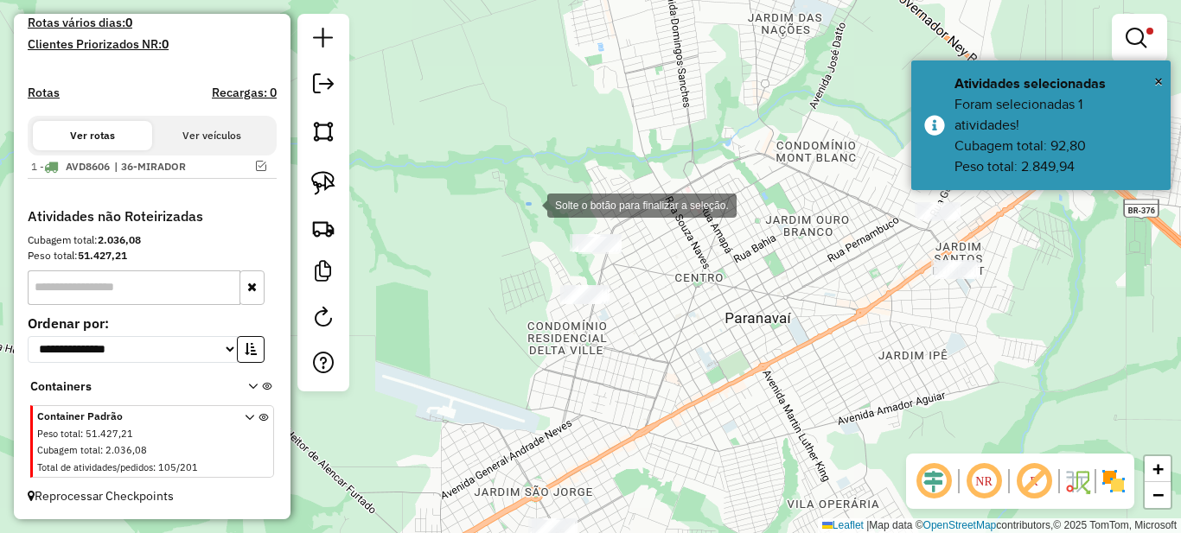
drag, startPoint x: 530, startPoint y: 204, endPoint x: 644, endPoint y: 272, distance: 133.0
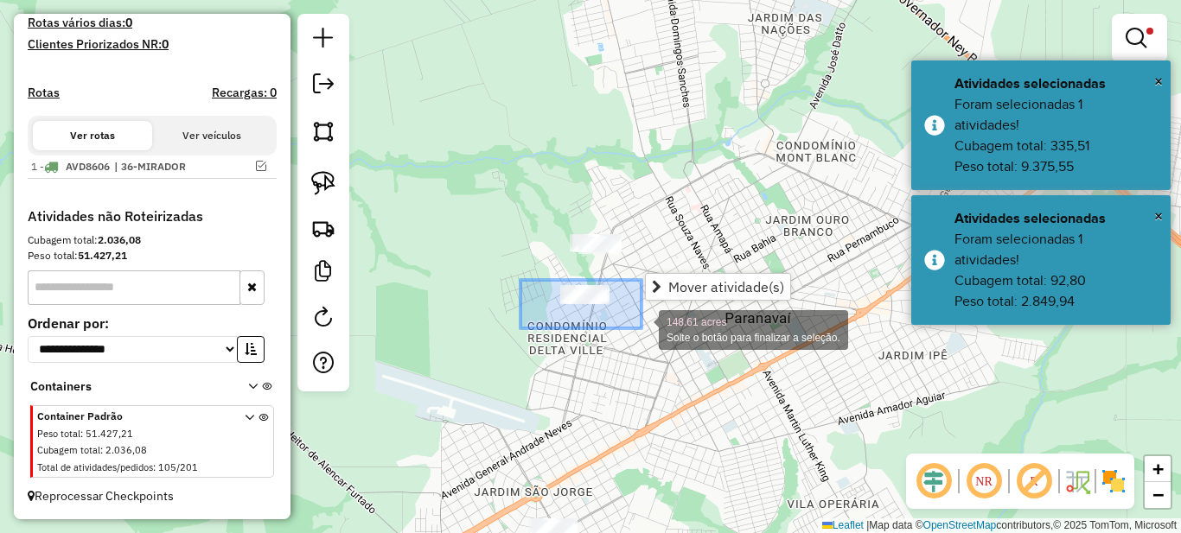
drag, startPoint x: 520, startPoint y: 280, endPoint x: 641, endPoint y: 328, distance: 129.5
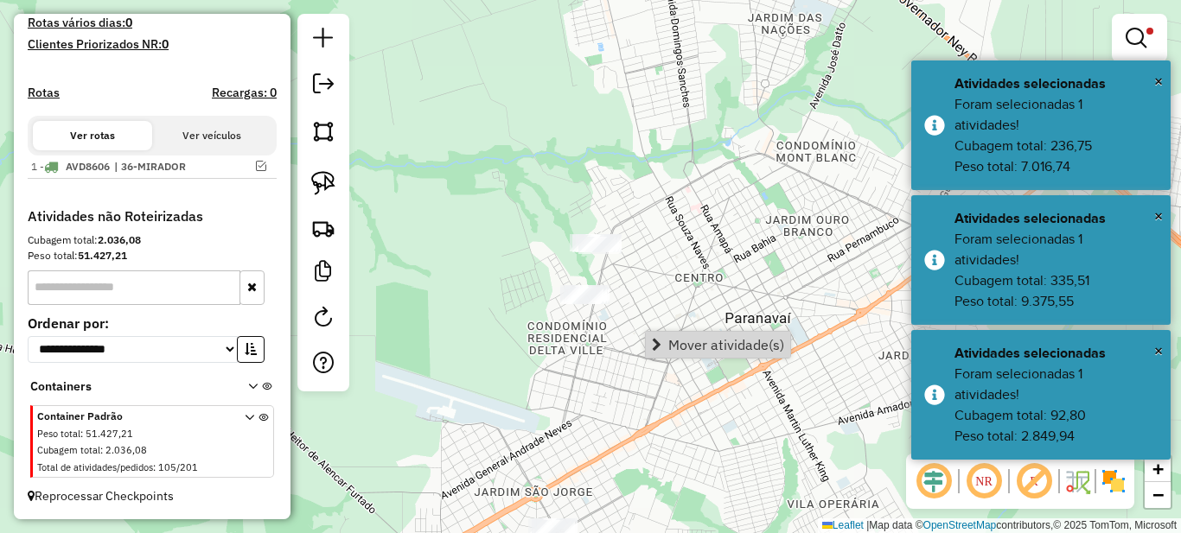
drag, startPoint x: 736, startPoint y: 414, endPoint x: 517, endPoint y: 387, distance: 220.3
click at [532, 392] on div "**********" at bounding box center [590, 266] width 1181 height 533
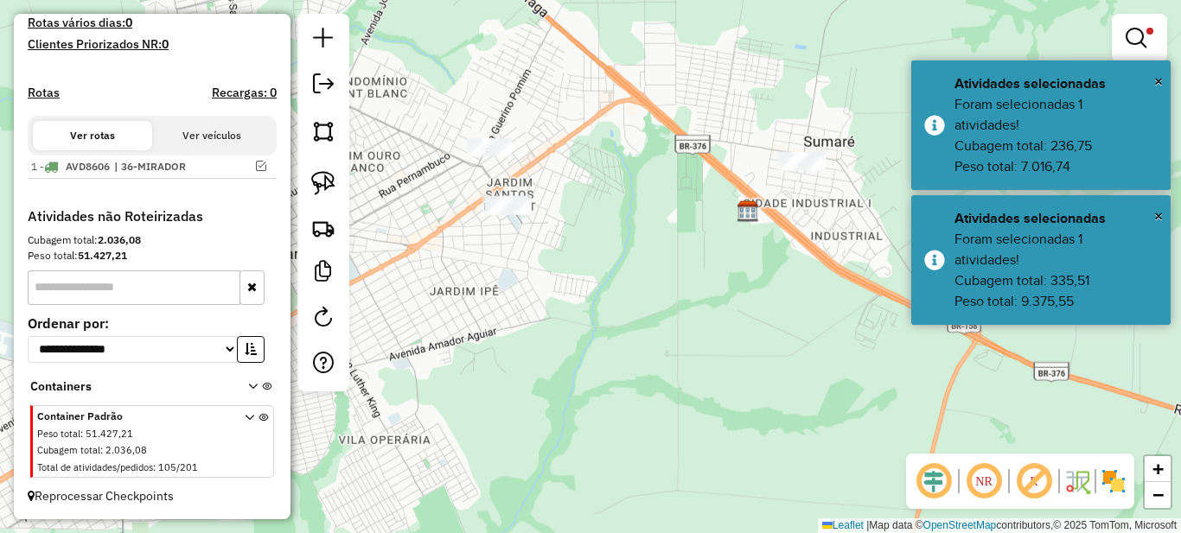
drag, startPoint x: 637, startPoint y: 247, endPoint x: 746, endPoint y: 319, distance: 130.4
click at [747, 318] on div "**********" at bounding box center [590, 266] width 1181 height 533
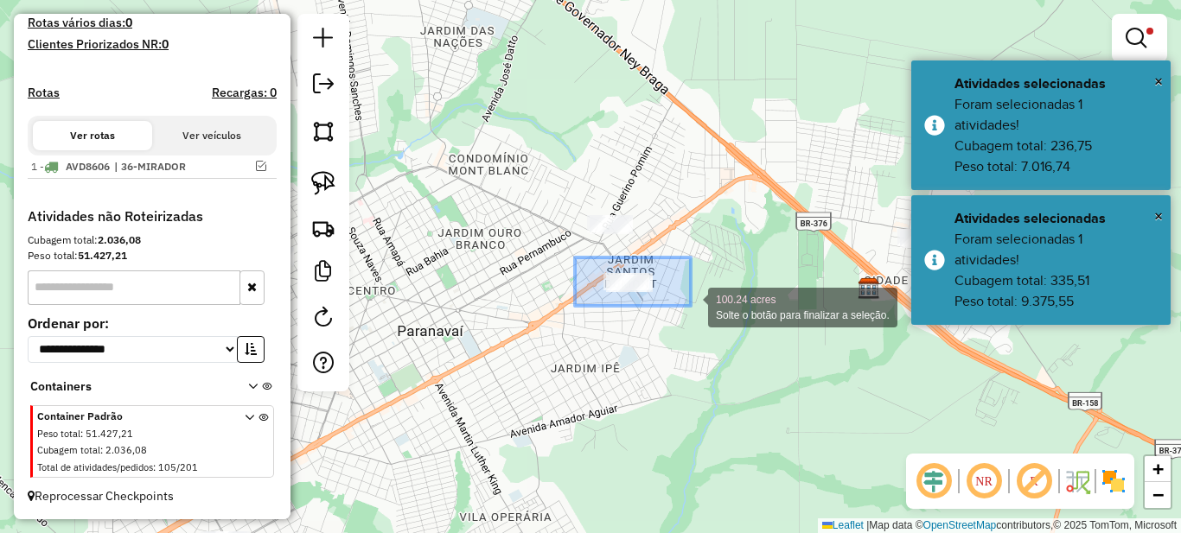
drag, startPoint x: 582, startPoint y: 263, endPoint x: 700, endPoint y: 308, distance: 126.7
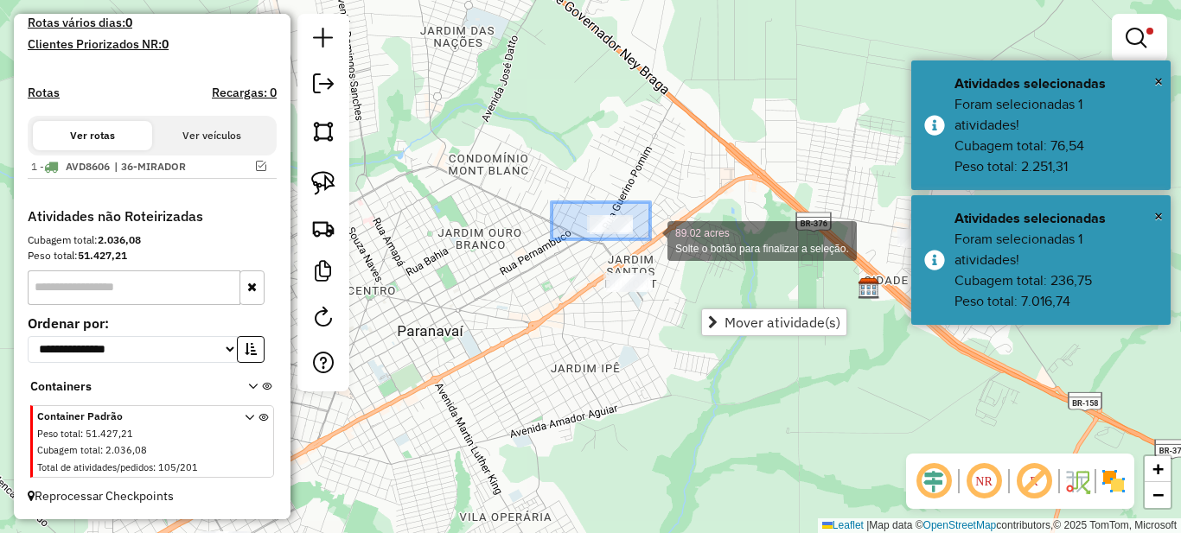
drag, startPoint x: 551, startPoint y: 202, endPoint x: 652, endPoint y: 239, distance: 106.9
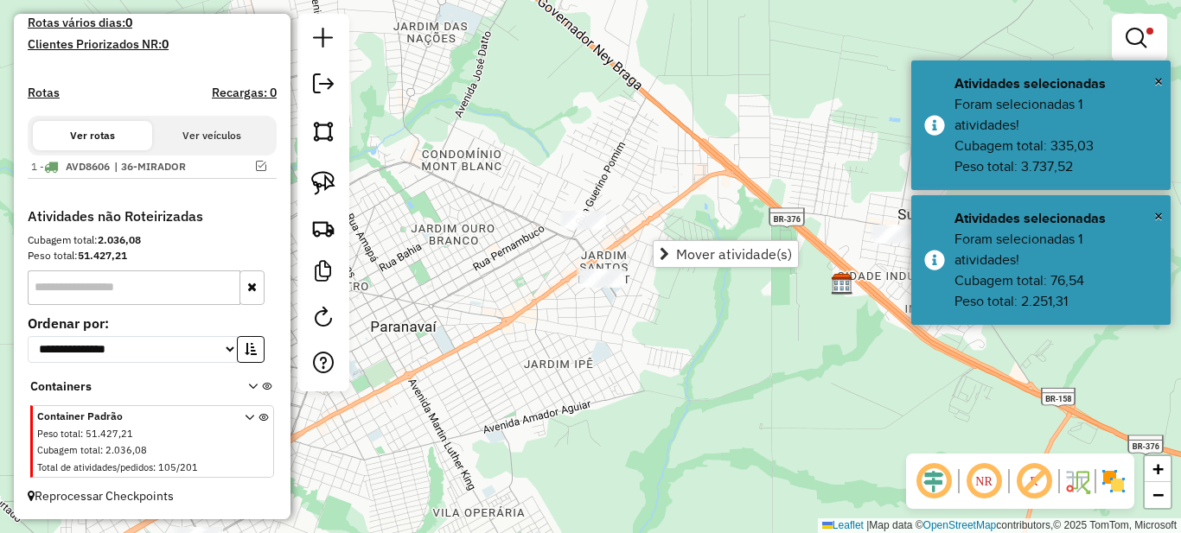
drag, startPoint x: 740, startPoint y: 194, endPoint x: 577, endPoint y: 156, distance: 167.7
click at [577, 156] on div "**********" at bounding box center [590, 266] width 1181 height 533
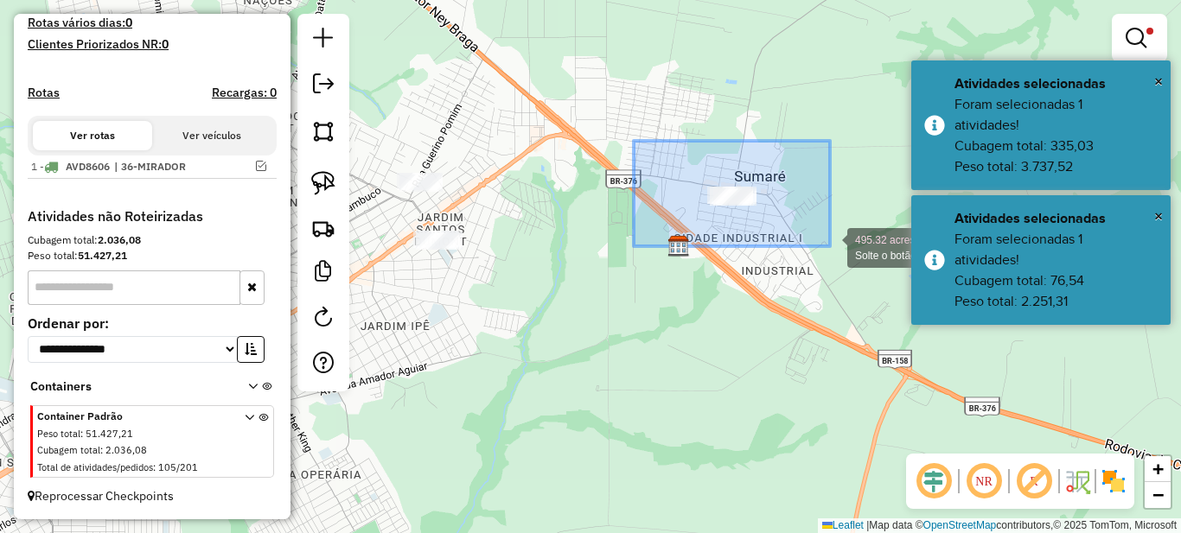
drag, startPoint x: 813, startPoint y: 239, endPoint x: 832, endPoint y: 246, distance: 20.2
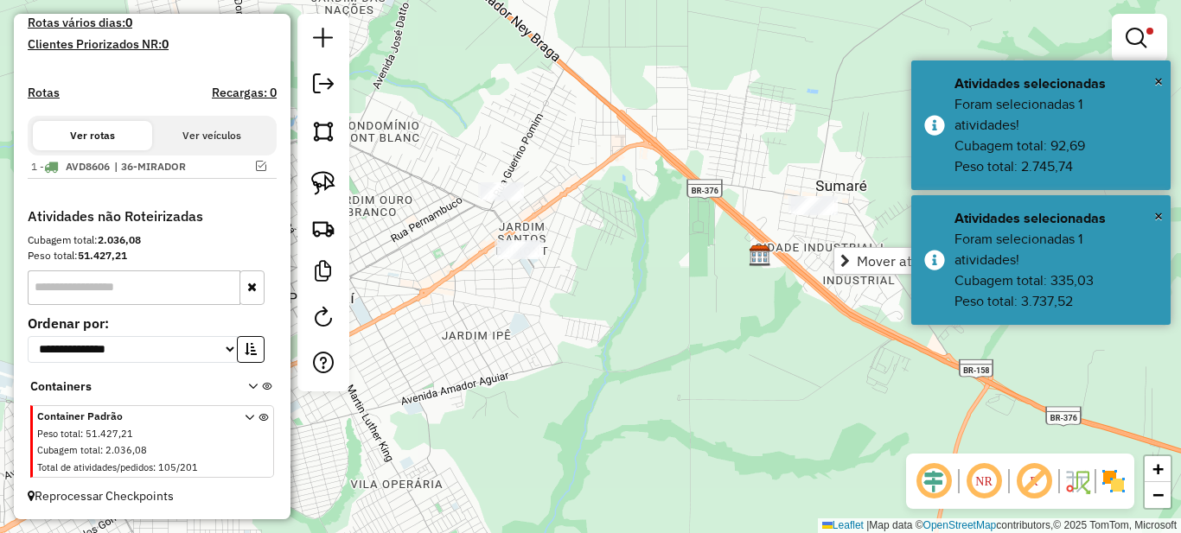
drag, startPoint x: 561, startPoint y: 304, endPoint x: 714, endPoint y: 310, distance: 153.1
click at [699, 310] on div "**********" at bounding box center [590, 266] width 1181 height 533
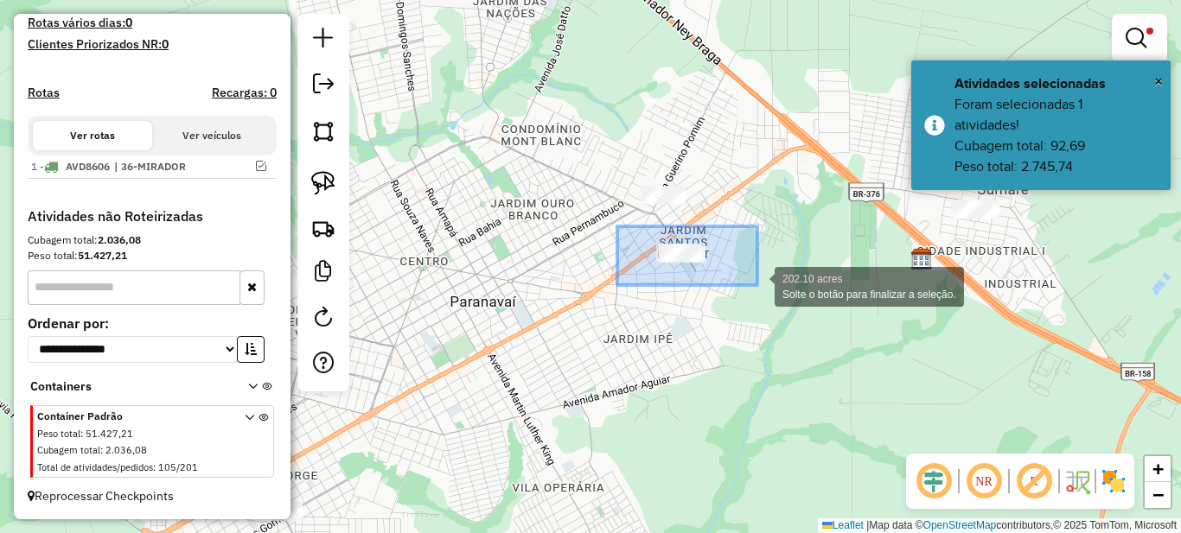
drag, startPoint x: 628, startPoint y: 228, endPoint x: 769, endPoint y: 288, distance: 153.0
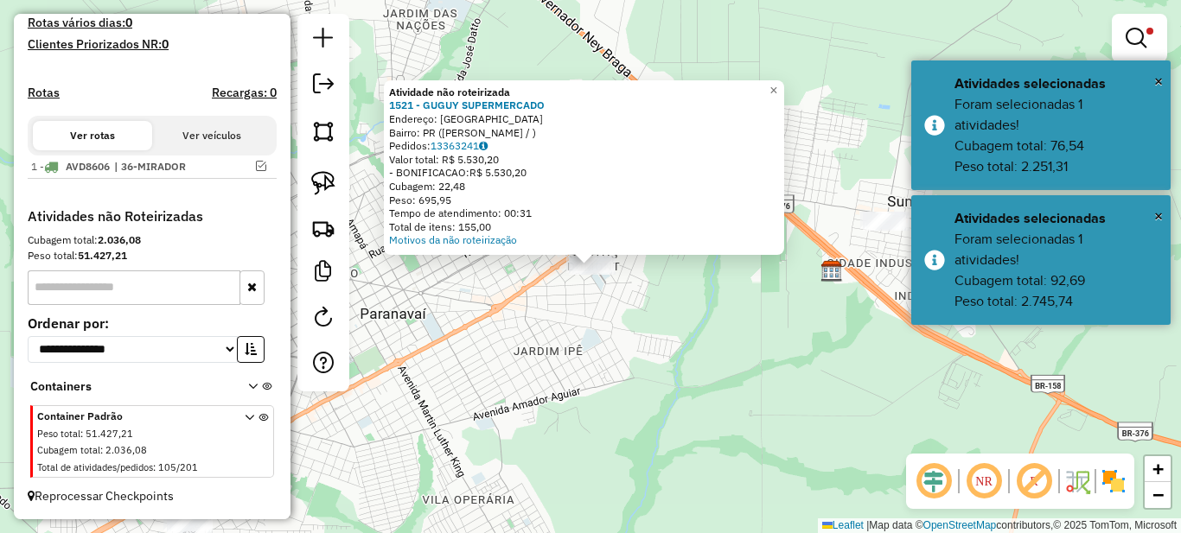
drag, startPoint x: 784, startPoint y: 311, endPoint x: 590, endPoint y: 327, distance: 194.2
click at [595, 327] on div "**********" at bounding box center [590, 266] width 1181 height 533
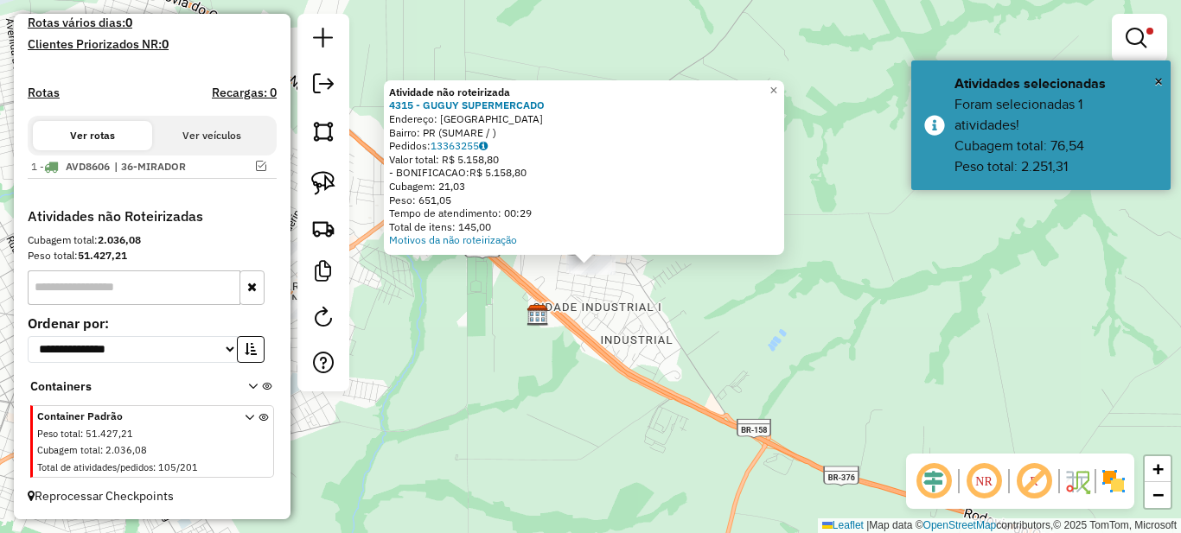
drag, startPoint x: 443, startPoint y: 340, endPoint x: 808, endPoint y: 284, distance: 369.8
click at [784, 290] on div "**********" at bounding box center [590, 266] width 1181 height 533
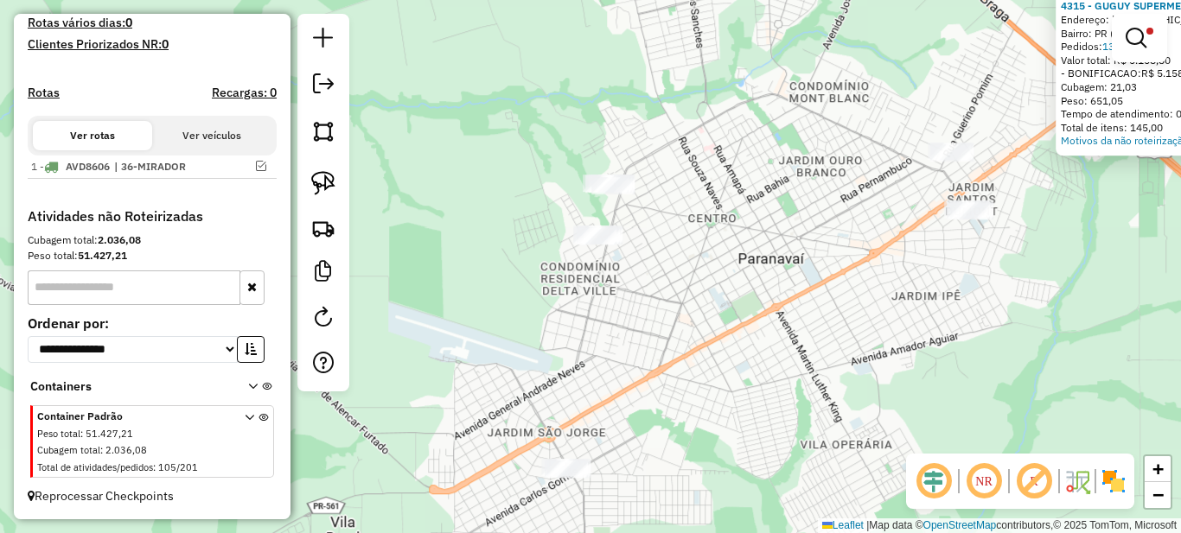
drag, startPoint x: 673, startPoint y: 335, endPoint x: 712, endPoint y: 335, distance: 39.8
click at [712, 335] on div "**********" at bounding box center [590, 266] width 1181 height 533
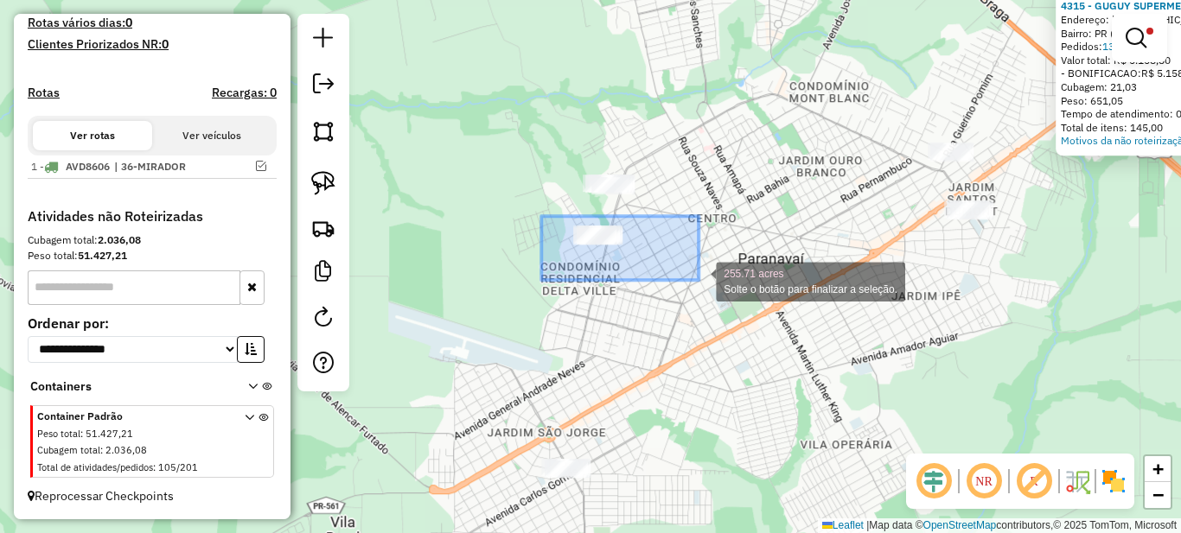
drag, startPoint x: 541, startPoint y: 216, endPoint x: 698, endPoint y: 280, distance: 169.0
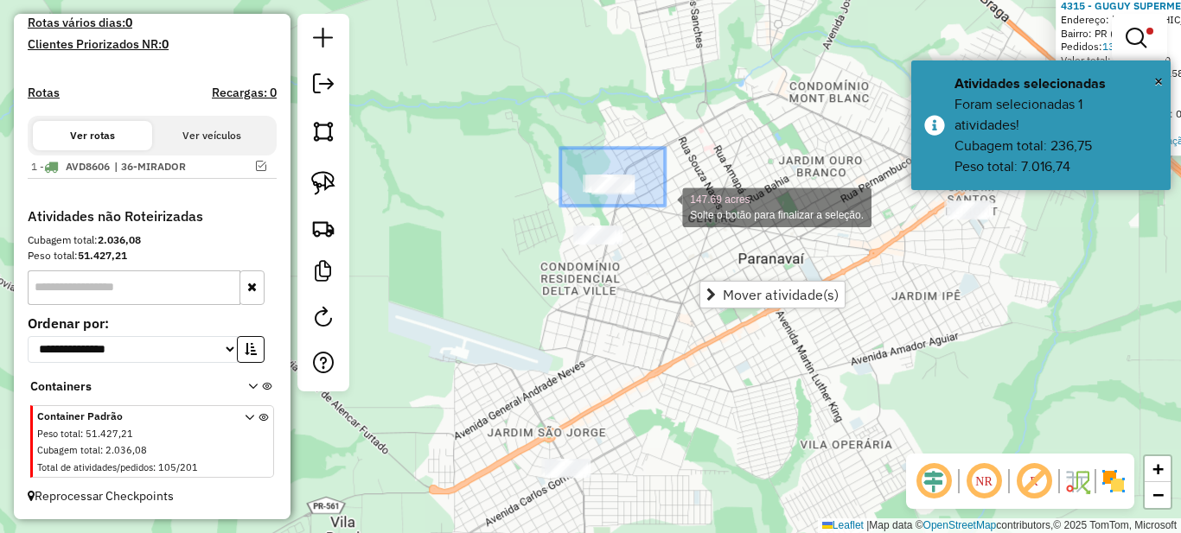
drag, startPoint x: 579, startPoint y: 155, endPoint x: 665, endPoint y: 206, distance: 99.6
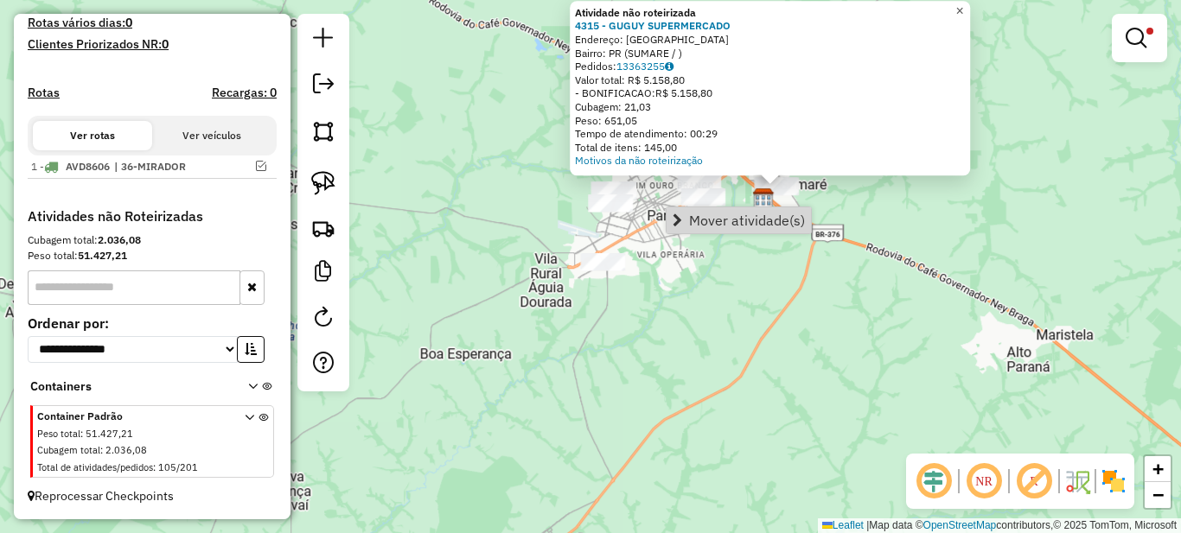
click at [964, 6] on span "×" at bounding box center [960, 10] width 8 height 15
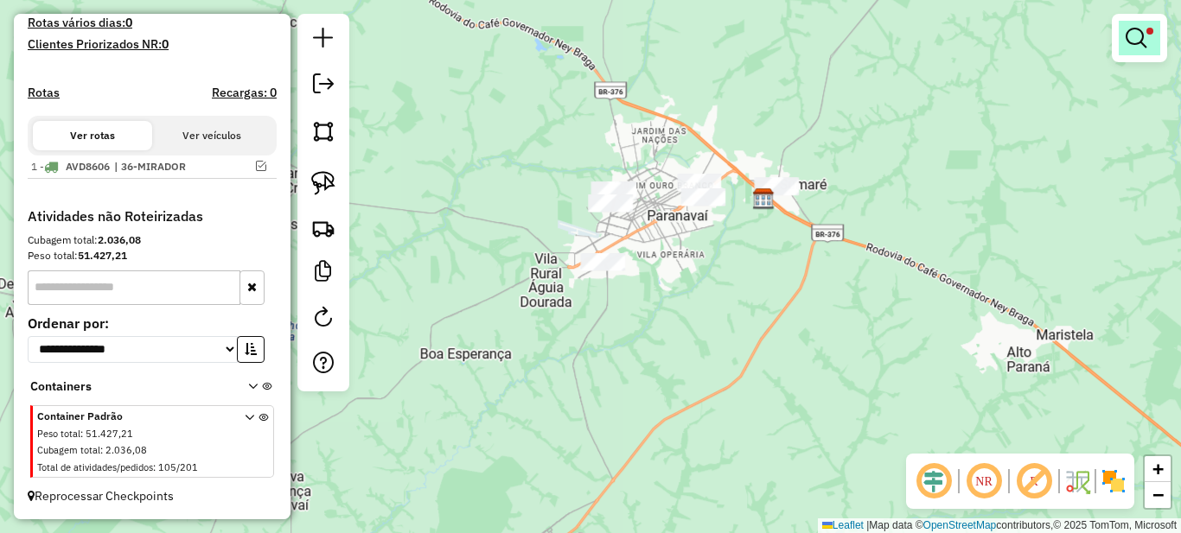
click at [1134, 45] on em at bounding box center [1135, 38] width 21 height 21
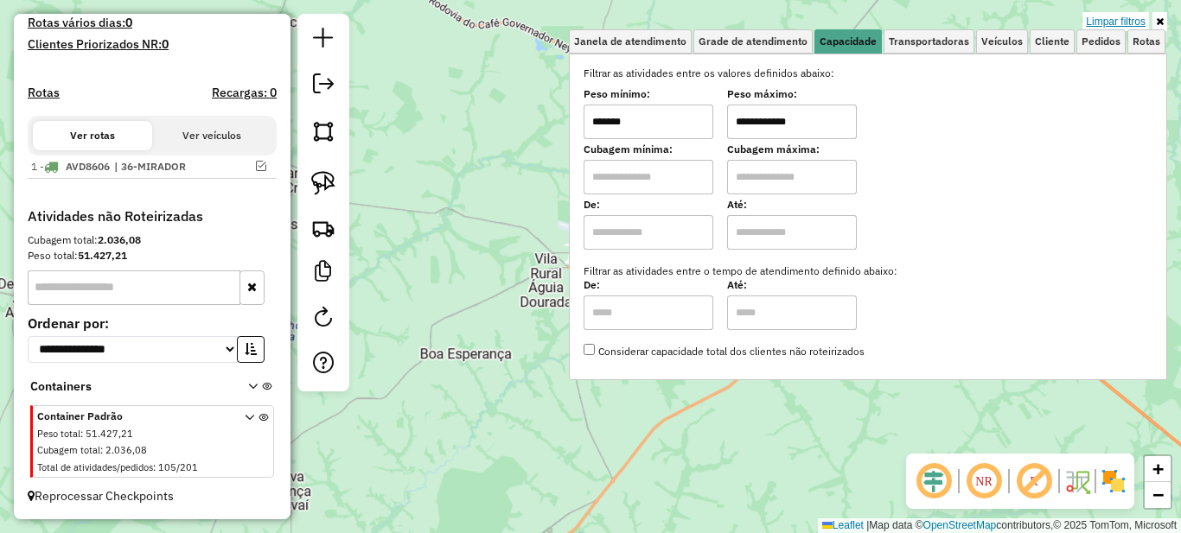
click at [1125, 24] on link "Limpar filtros" at bounding box center [1115, 21] width 67 height 19
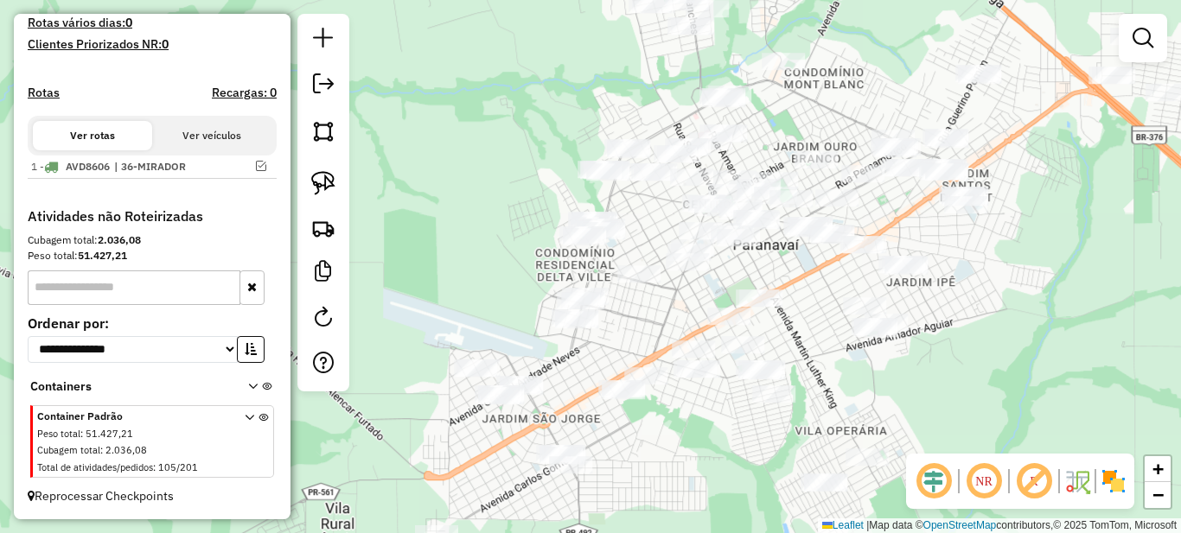
click at [598, 292] on div "Janela de atendimento Grade de atendimento Capacidade Transportadoras Veículos …" at bounding box center [590, 266] width 1181 height 533
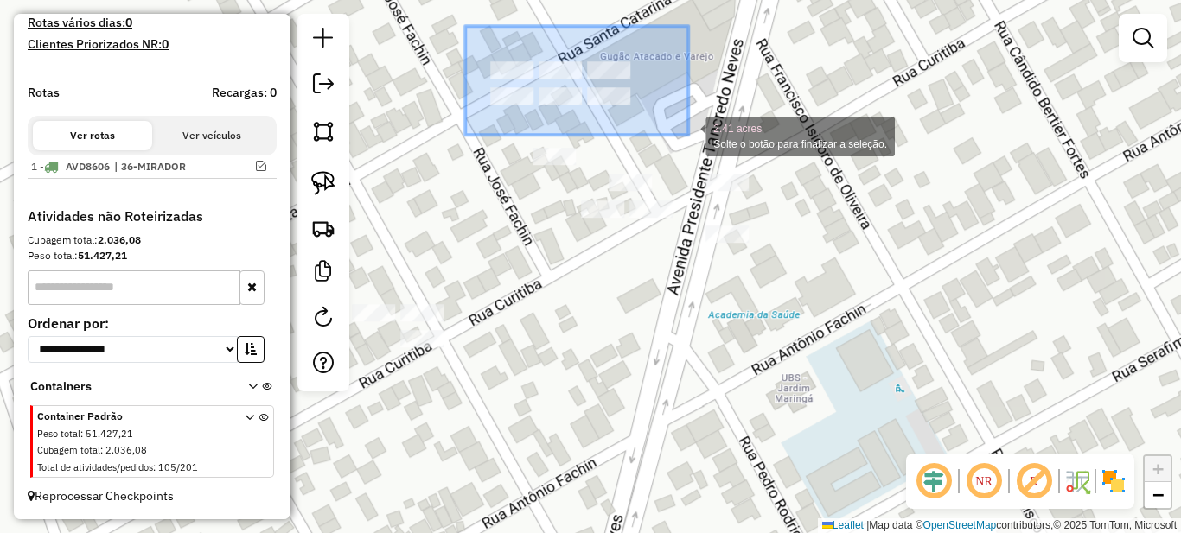
drag, startPoint x: 467, startPoint y: 34, endPoint x: 689, endPoint y: 137, distance: 245.2
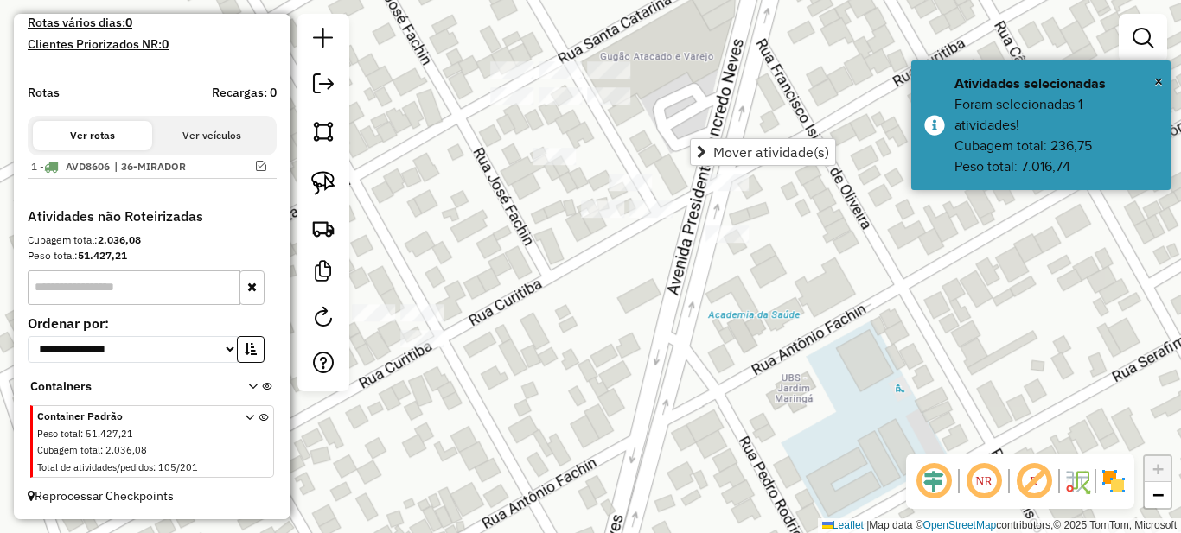
click at [662, 126] on div "Janela de atendimento Grade de atendimento Capacidade Transportadoras Veículos …" at bounding box center [590, 266] width 1181 height 533
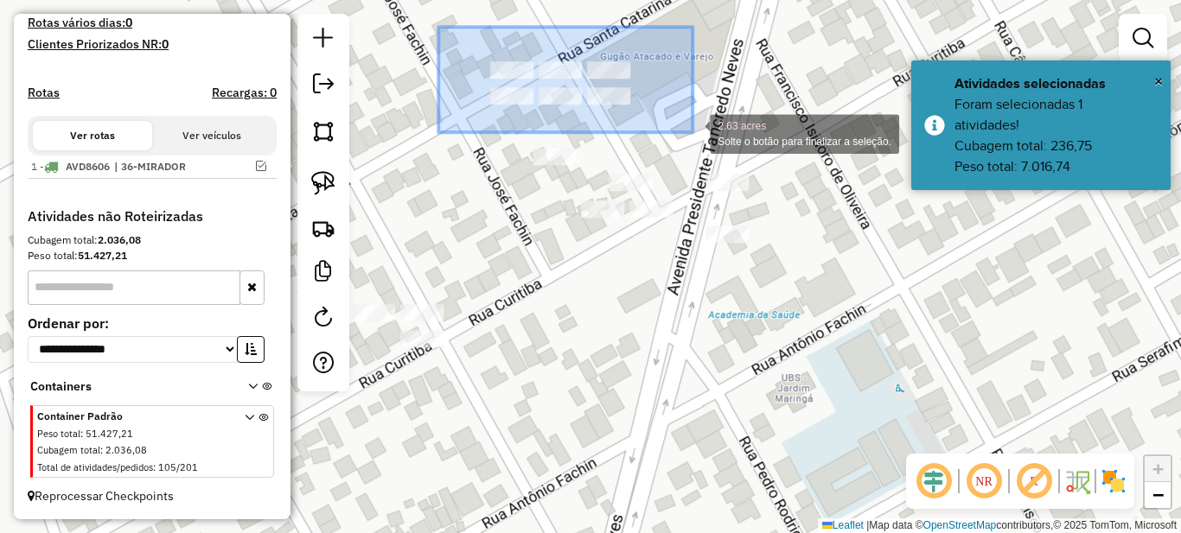
drag, startPoint x: 438, startPoint y: 29, endPoint x: 695, endPoint y: 137, distance: 278.9
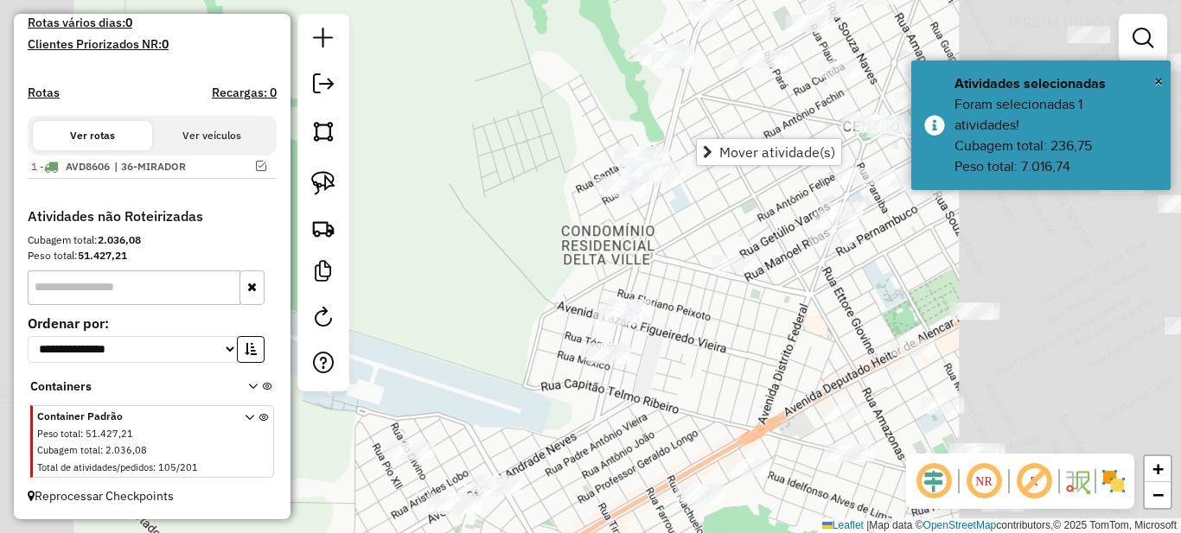
click at [701, 258] on div "Janela de atendimento Grade de atendimento Capacidade Transportadoras Veículos …" at bounding box center [590, 266] width 1181 height 533
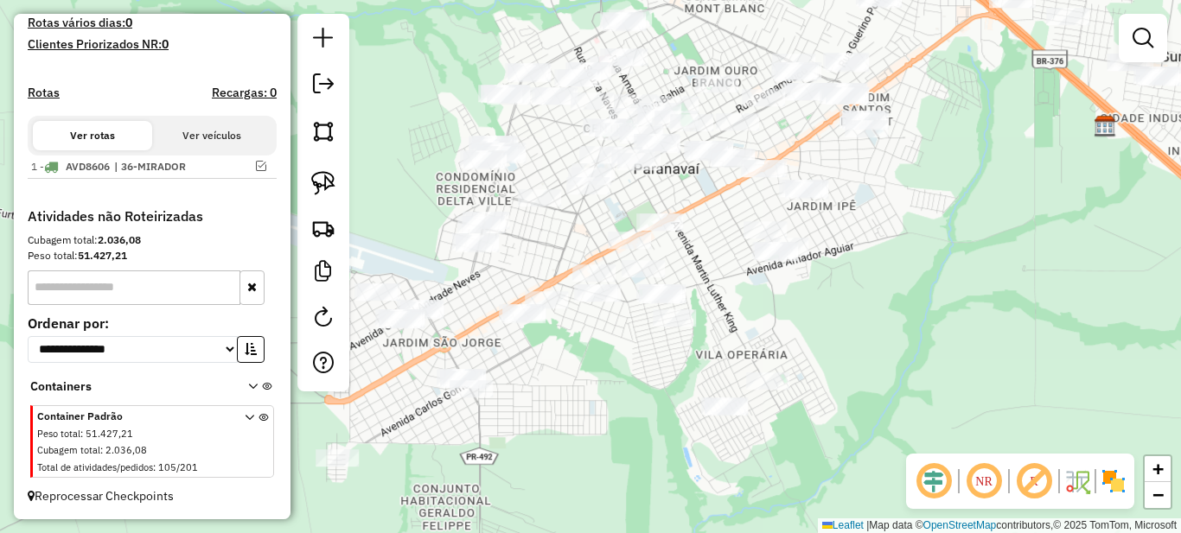
drag, startPoint x: 761, startPoint y: 271, endPoint x: 584, endPoint y: 241, distance: 178.8
click at [584, 241] on div "Janela de atendimento Grade de atendimento Capacidade Transportadoras Veículos …" at bounding box center [590, 266] width 1181 height 533
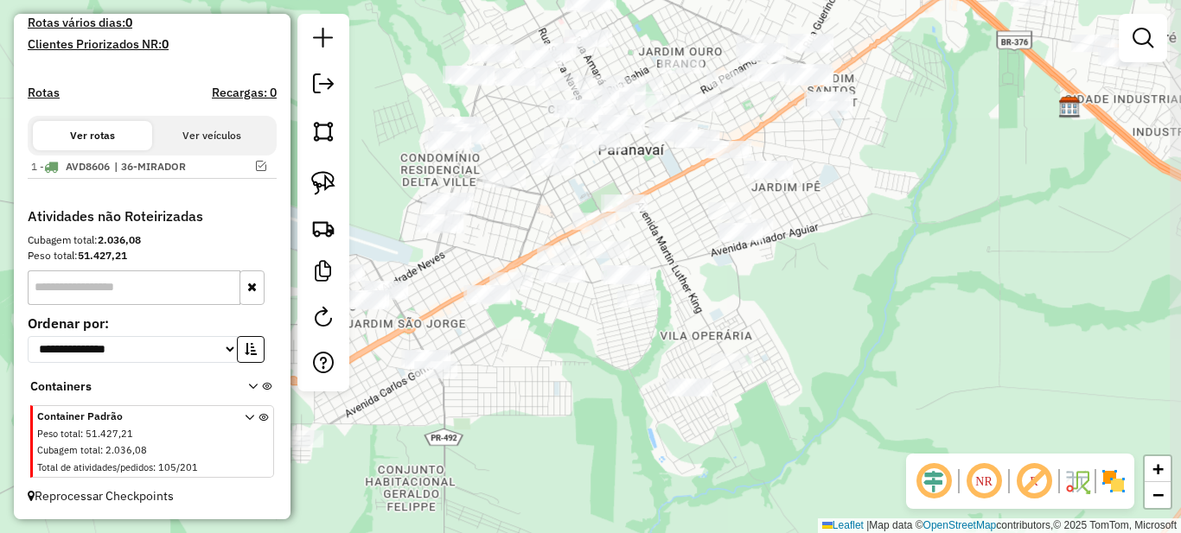
drag, startPoint x: 725, startPoint y: 241, endPoint x: 690, endPoint y: 222, distance: 40.2
click at [690, 222] on div "Janela de atendimento Grade de atendimento Capacidade Transportadoras Veículos …" at bounding box center [590, 266] width 1181 height 533
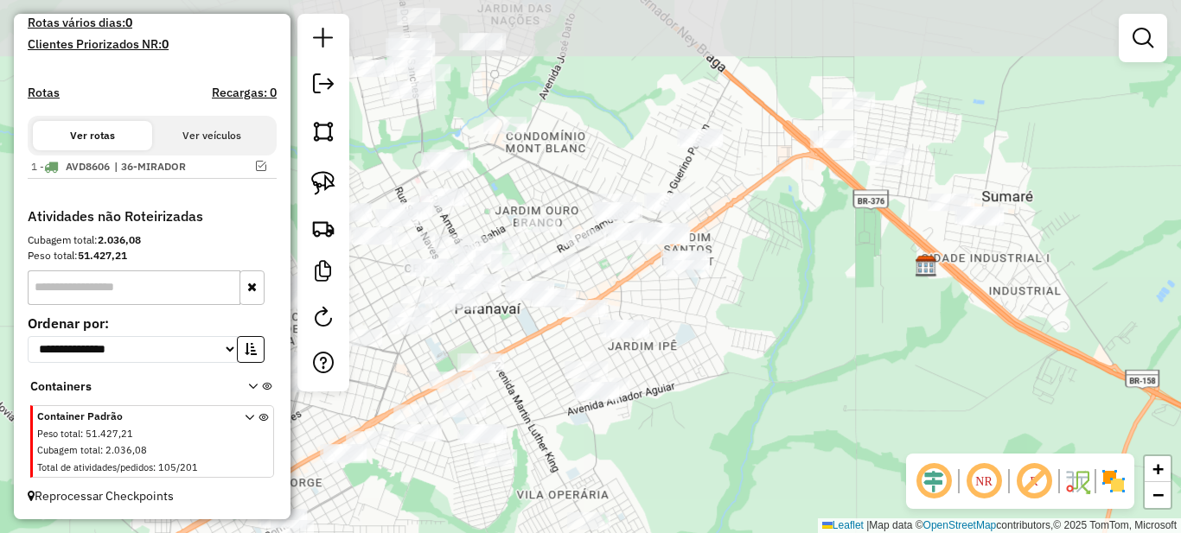
drag, startPoint x: 865, startPoint y: 190, endPoint x: 702, endPoint y: 372, distance: 244.2
click at [702, 372] on div "Janela de atendimento Grade de atendimento Capacidade Transportadoras Veículos …" at bounding box center [590, 266] width 1181 height 533
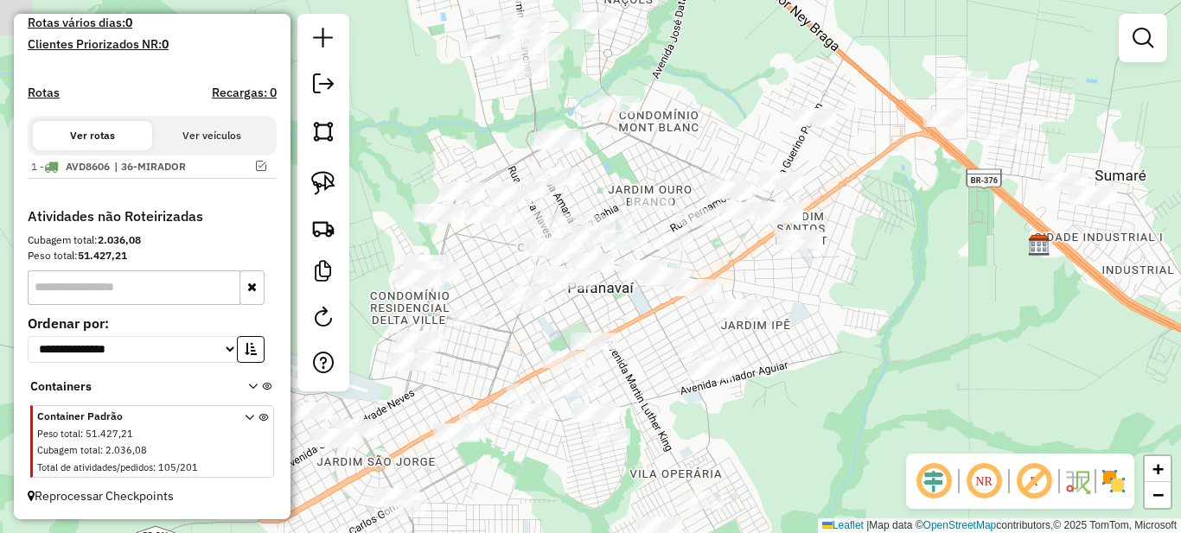
drag, startPoint x: 717, startPoint y: 302, endPoint x: 794, endPoint y: 273, distance: 82.9
click at [801, 276] on div "Janela de atendimento Grade de atendimento Capacidade Transportadoras Veículos …" at bounding box center [590, 266] width 1181 height 533
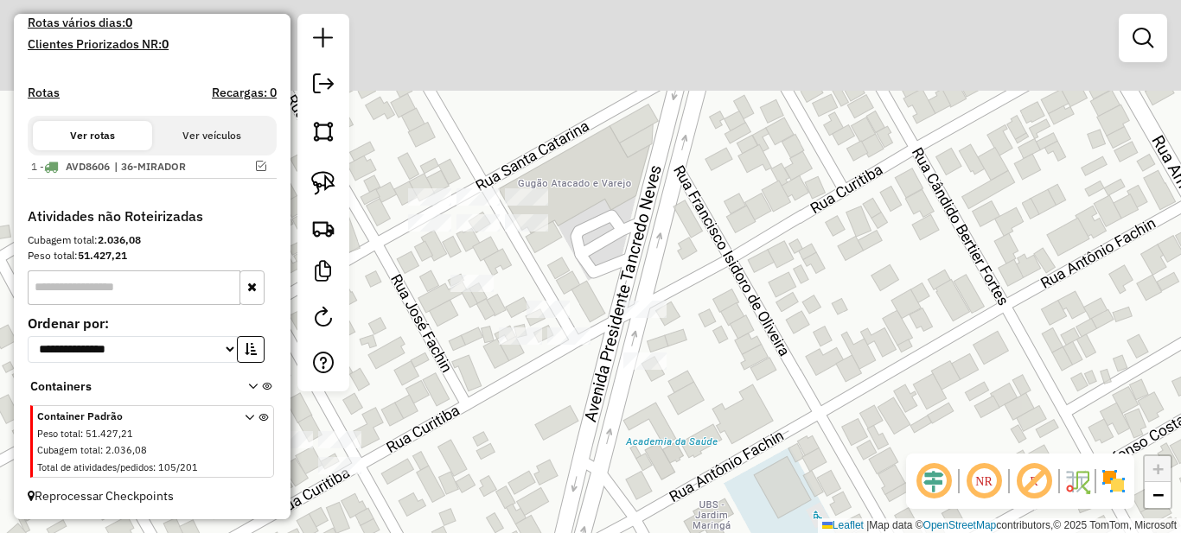
drag, startPoint x: 520, startPoint y: 360, endPoint x: 544, endPoint y: 403, distance: 49.5
click at [544, 403] on div "Janela de atendimento Grade de atendimento Capacidade Transportadoras Veículos …" at bounding box center [590, 266] width 1181 height 533
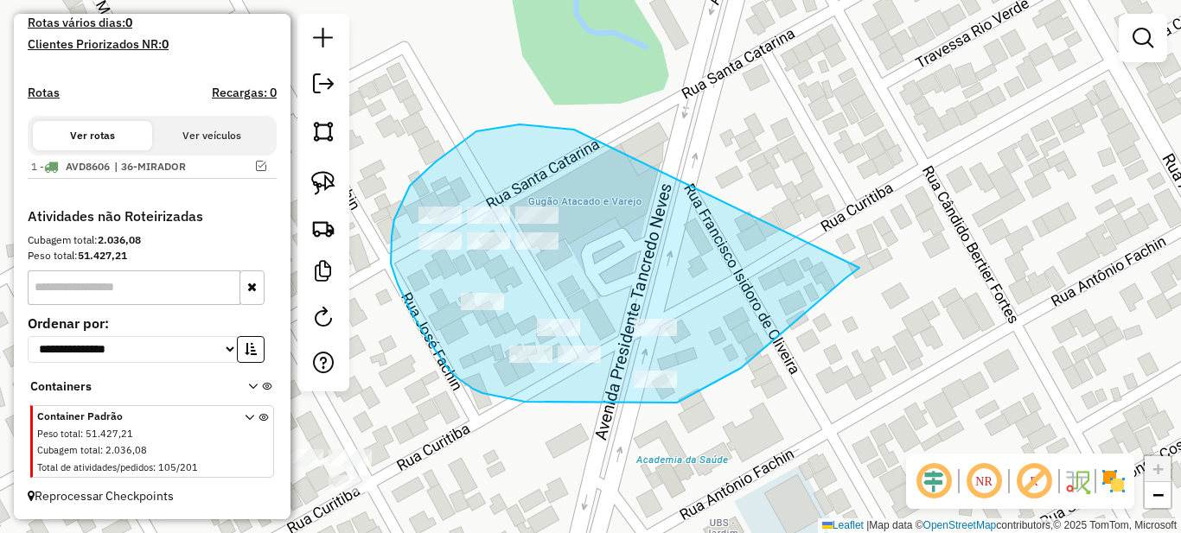
drag, startPoint x: 574, startPoint y: 130, endPoint x: 864, endPoint y: 264, distance: 319.1
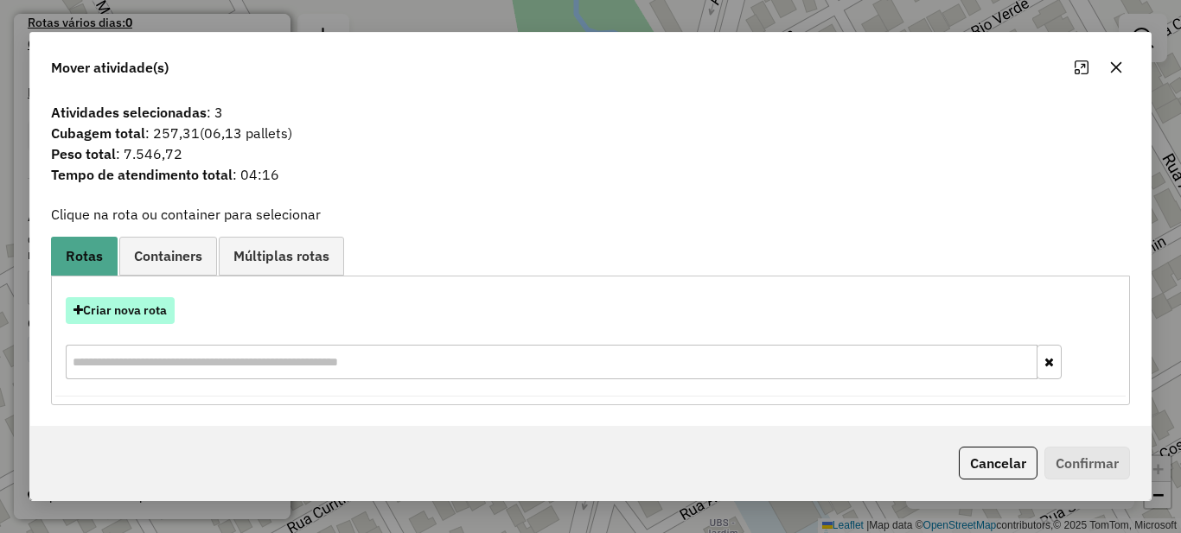
click at [140, 311] on button "Criar nova rota" at bounding box center [120, 310] width 109 height 27
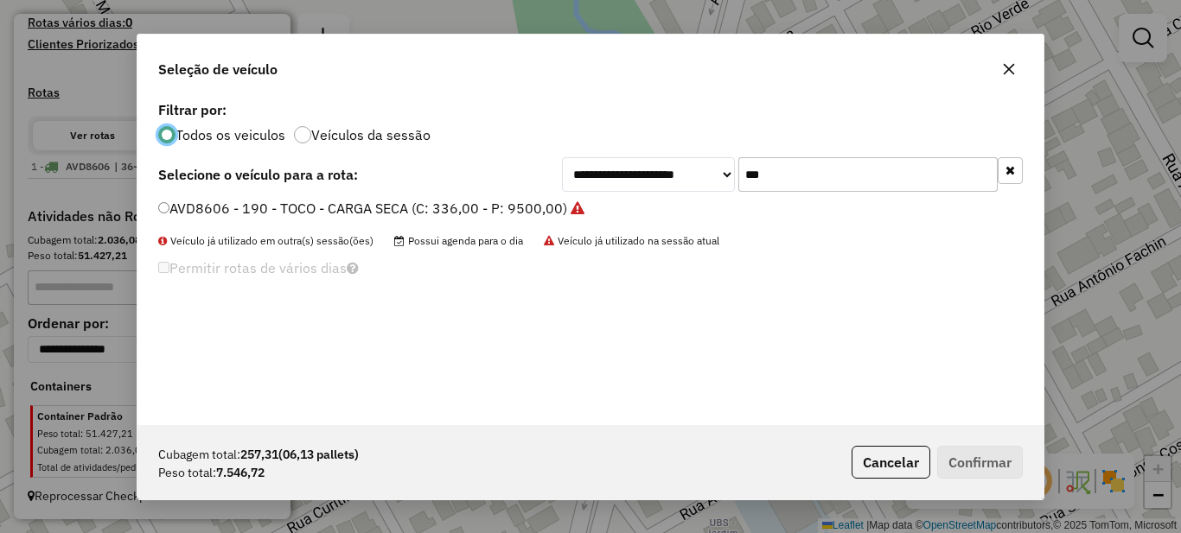
scroll to position [10, 5]
click at [778, 166] on input "***" at bounding box center [867, 174] width 259 height 35
type input "***"
click at [396, 198] on label "AGX8774 - 167 - TOCO - CARGA SECA (C: 336,00 - P: 9500,00)" at bounding box center [363, 208] width 410 height 21
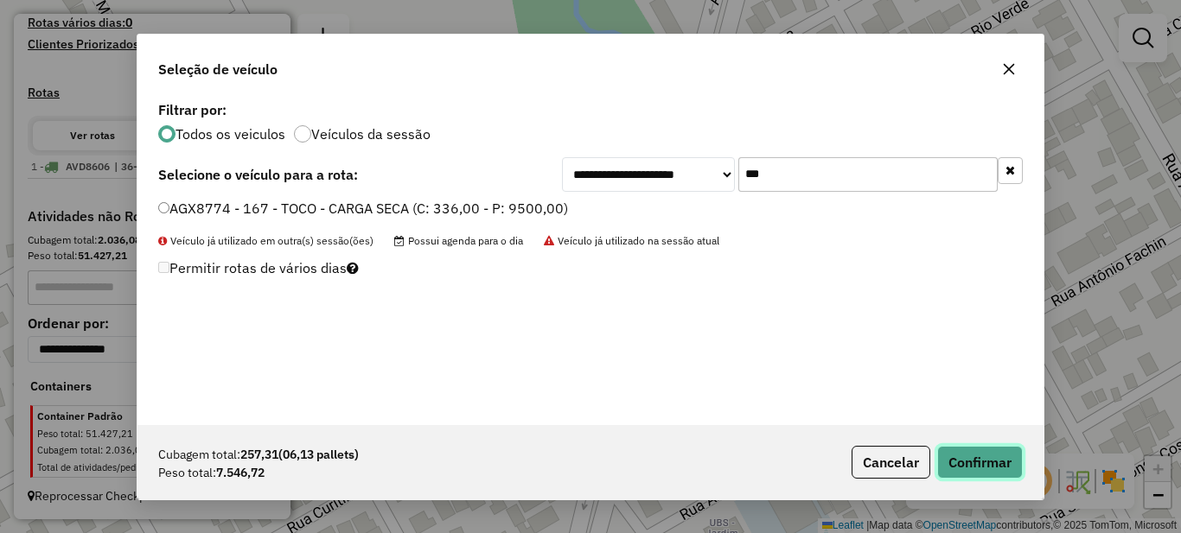
click at [971, 468] on button "Confirmar" at bounding box center [980, 462] width 86 height 33
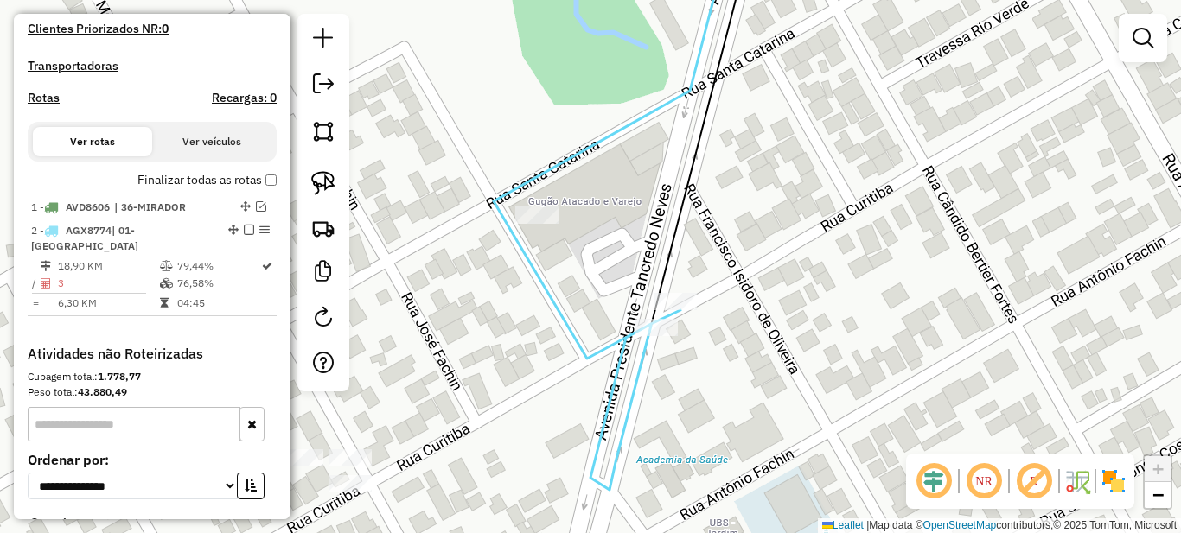
scroll to position [571, 0]
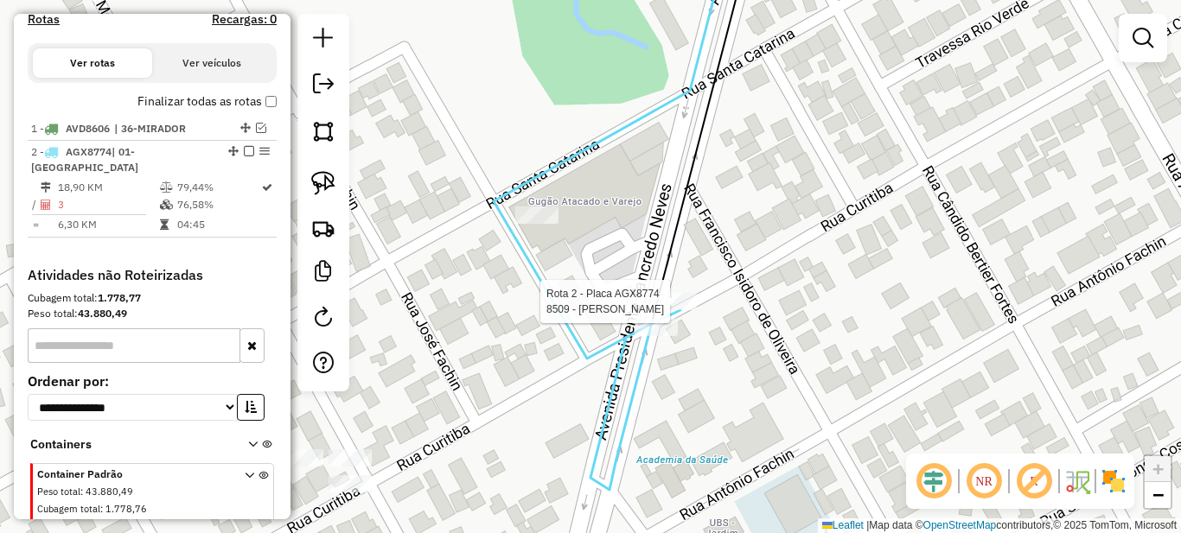
select select "**********"
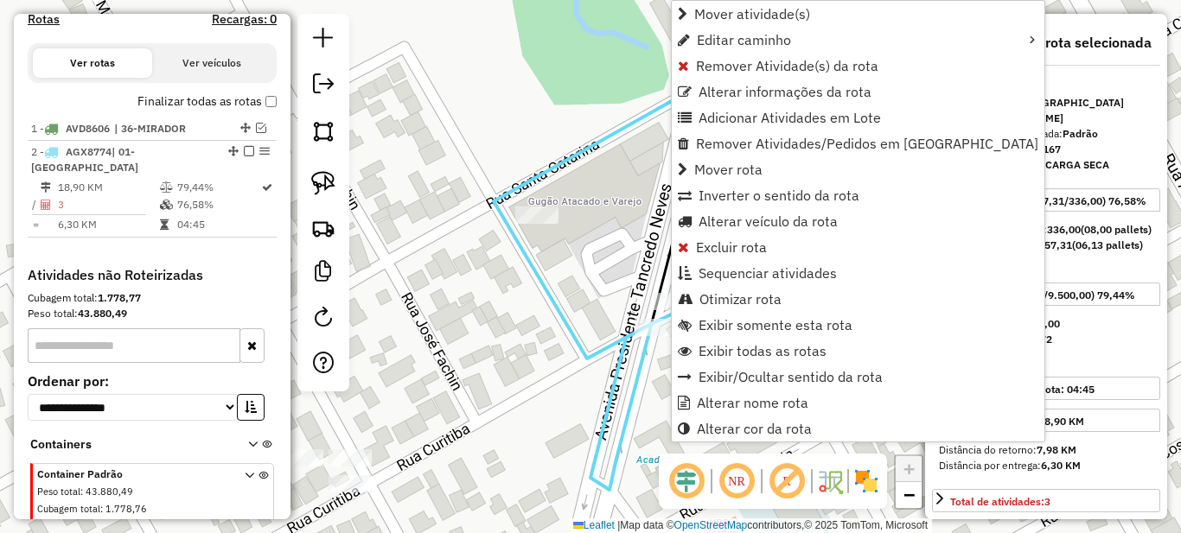
scroll to position [630, 0]
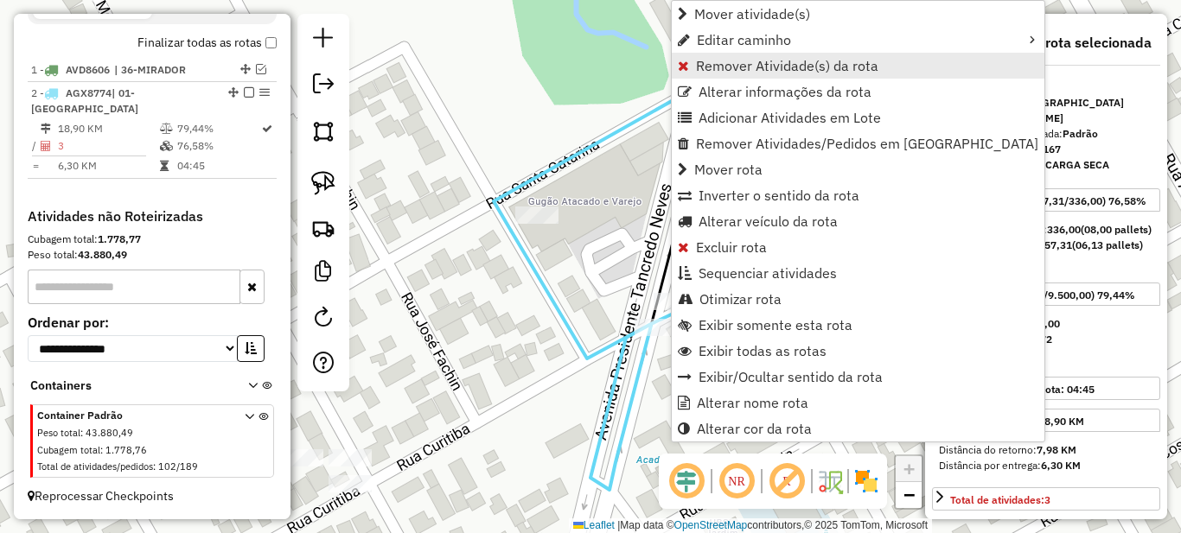
click at [701, 68] on span "Remover Atividade(s) da rota" at bounding box center [787, 66] width 182 height 14
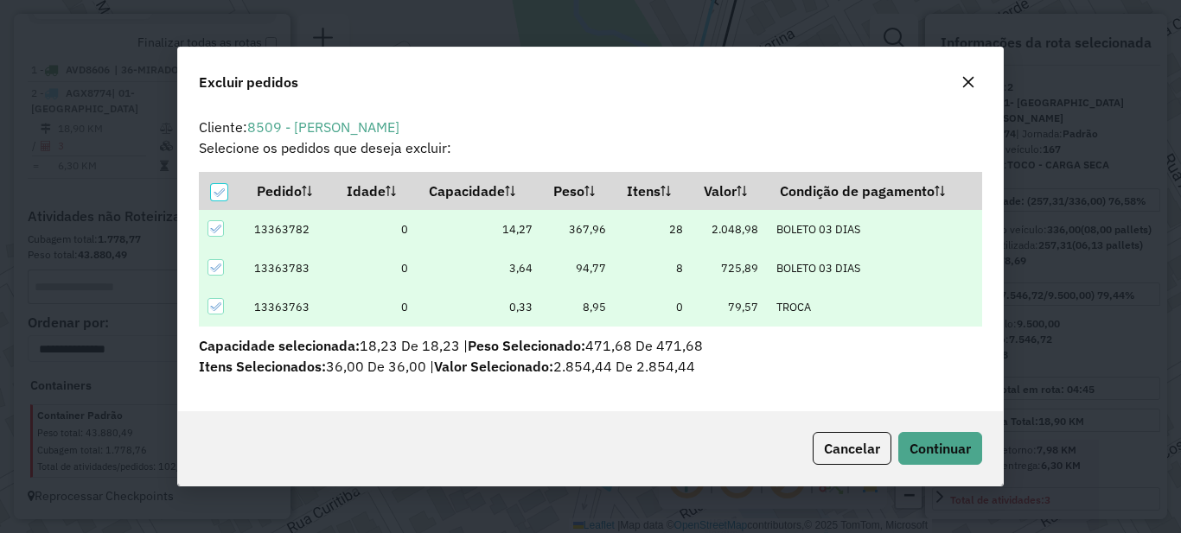
scroll to position [10, 5]
click at [935, 443] on span "Continuar" at bounding box center [939, 448] width 61 height 17
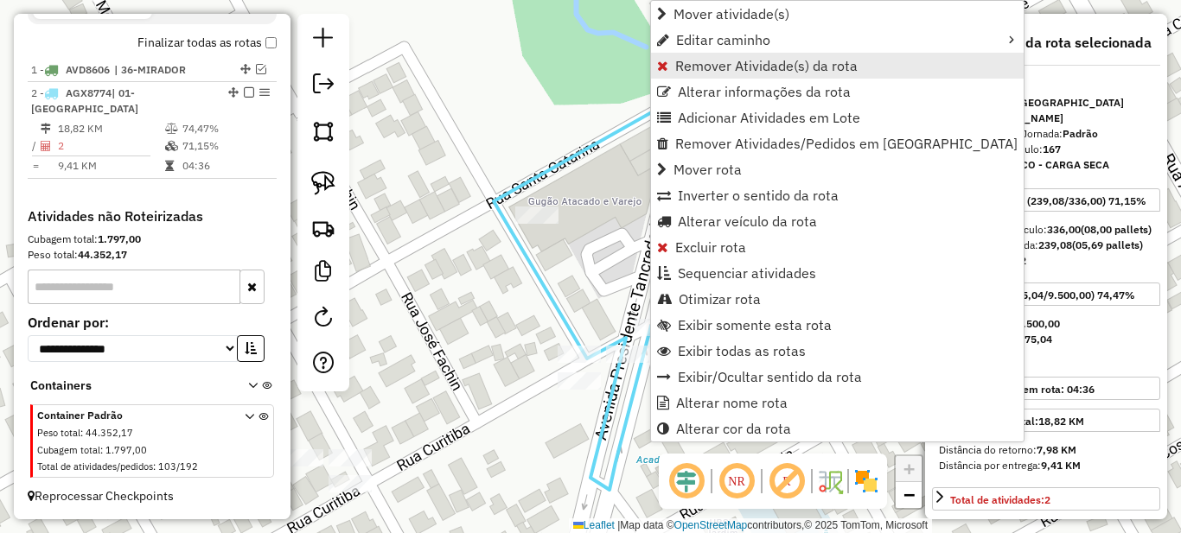
click at [687, 59] on span "Remover Atividade(s) da rota" at bounding box center [766, 66] width 182 height 14
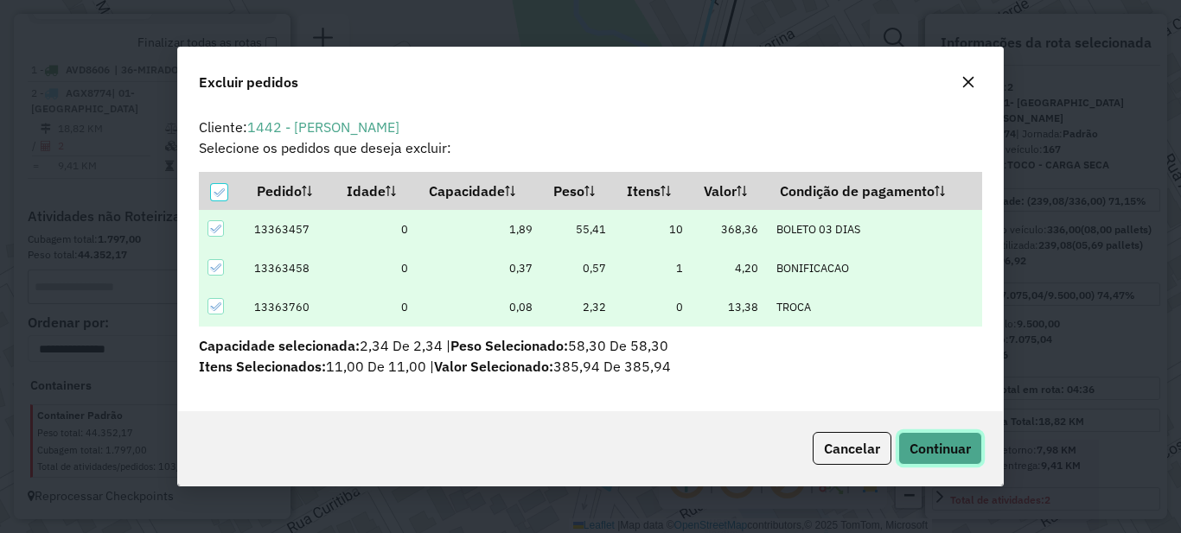
click at [938, 451] on span "Continuar" at bounding box center [939, 448] width 61 height 17
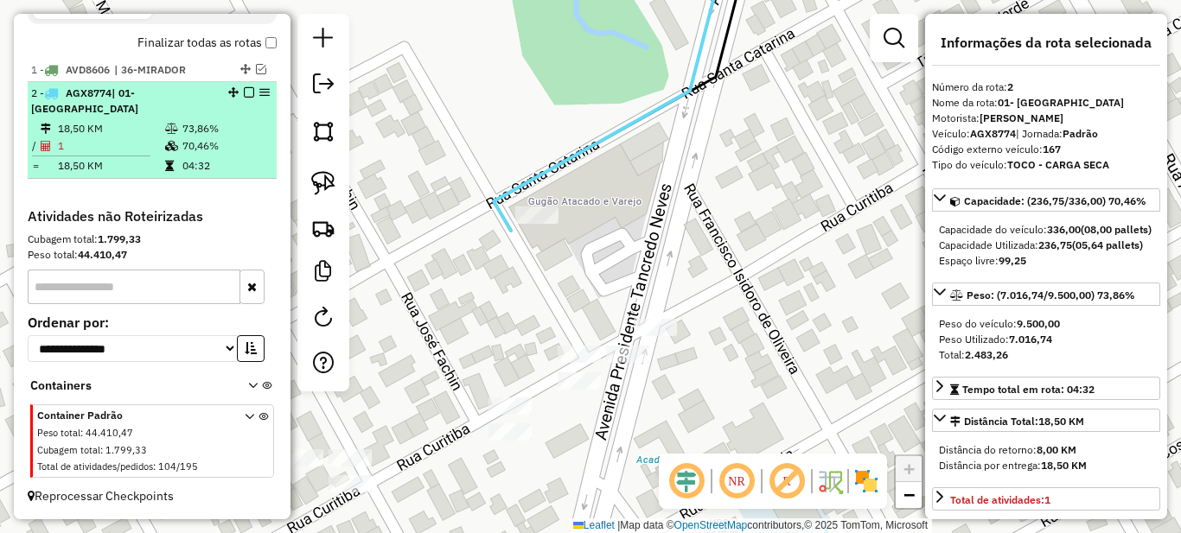
click at [246, 98] on em at bounding box center [249, 92] width 10 height 10
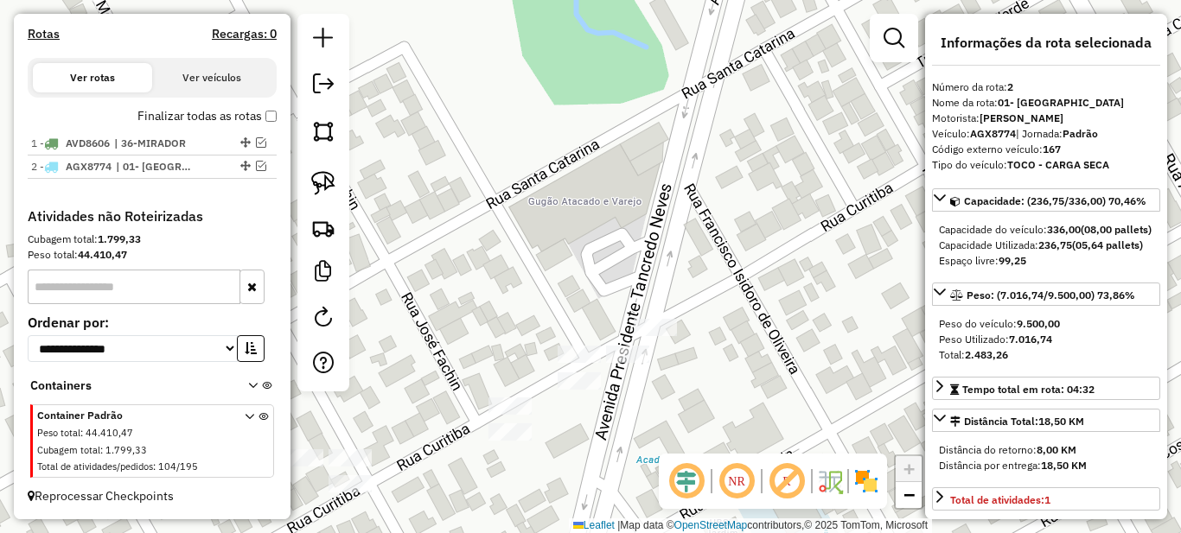
scroll to position [572, 0]
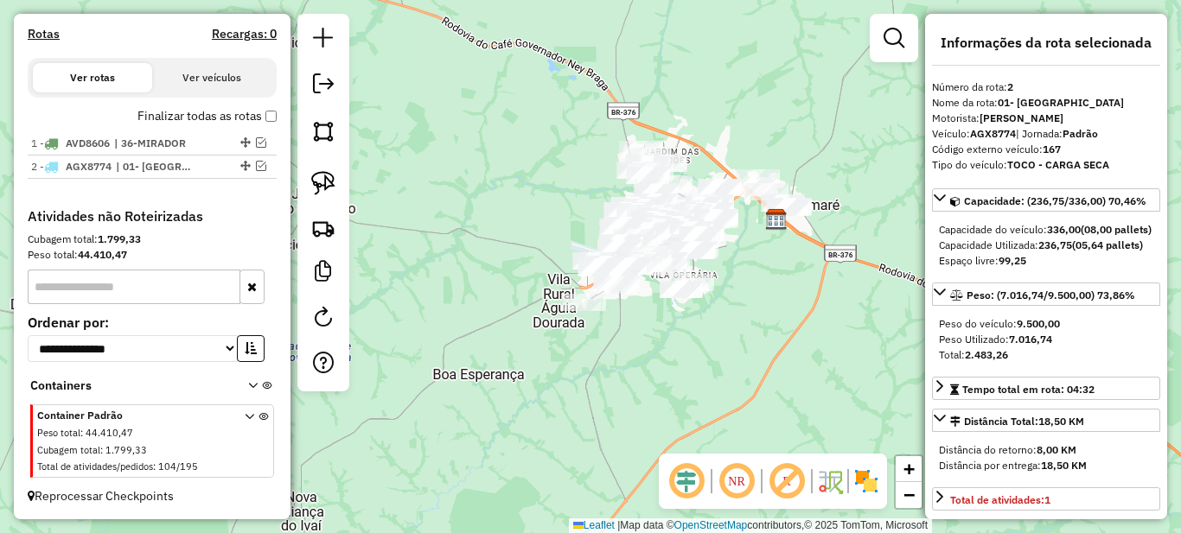
click at [649, 395] on div "Janela de atendimento Grade de atendimento Capacidade Transportadoras Veículos …" at bounding box center [590, 266] width 1181 height 533
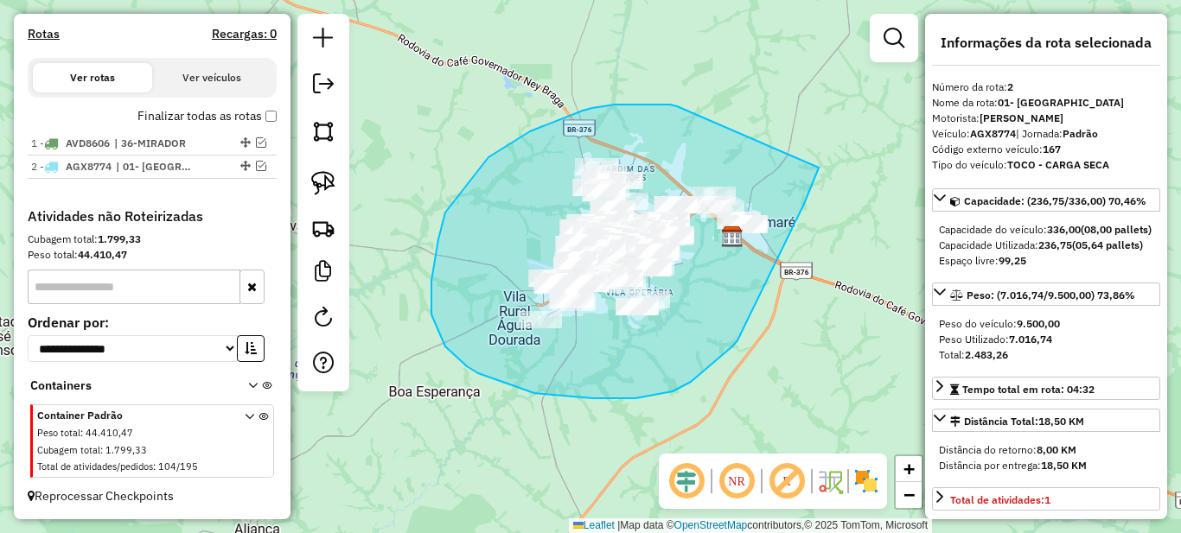
drag, startPoint x: 592, startPoint y: 108, endPoint x: 819, endPoint y: 168, distance: 234.2
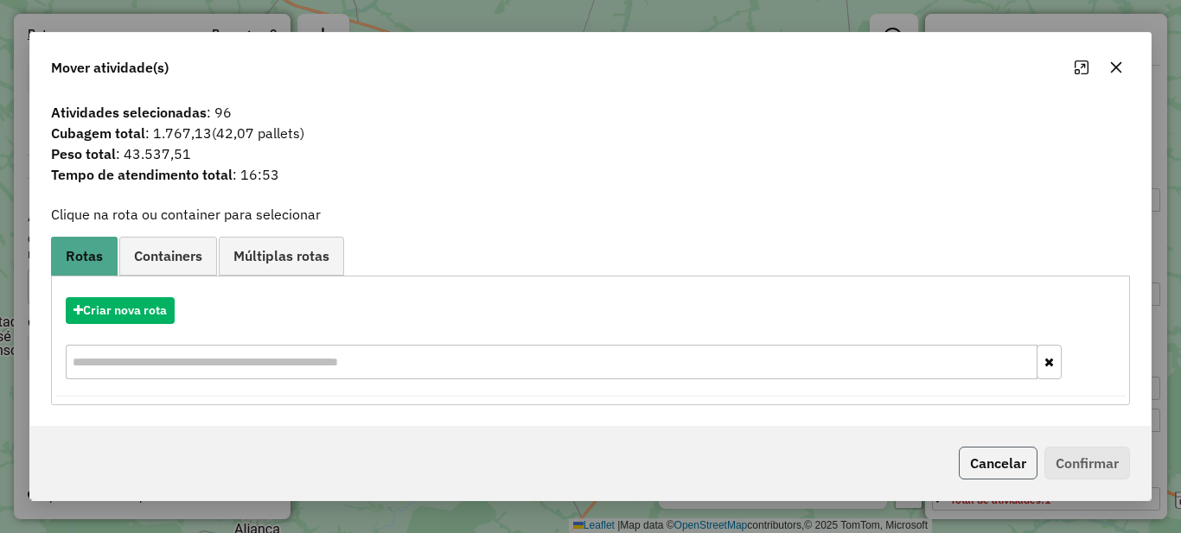
click at [998, 466] on button "Cancelar" at bounding box center [998, 463] width 79 height 33
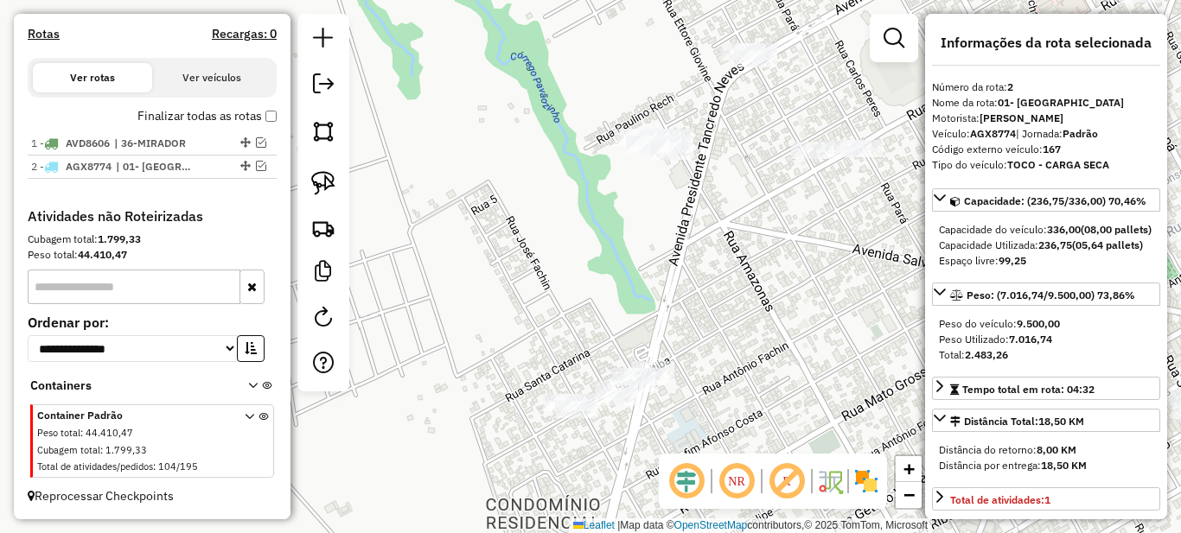
drag, startPoint x: 661, startPoint y: 201, endPoint x: 549, endPoint y: 262, distance: 128.0
click at [556, 293] on div "Janela de atendimento Grade de atendimento Capacidade Transportadoras Veículos …" at bounding box center [590, 266] width 1181 height 533
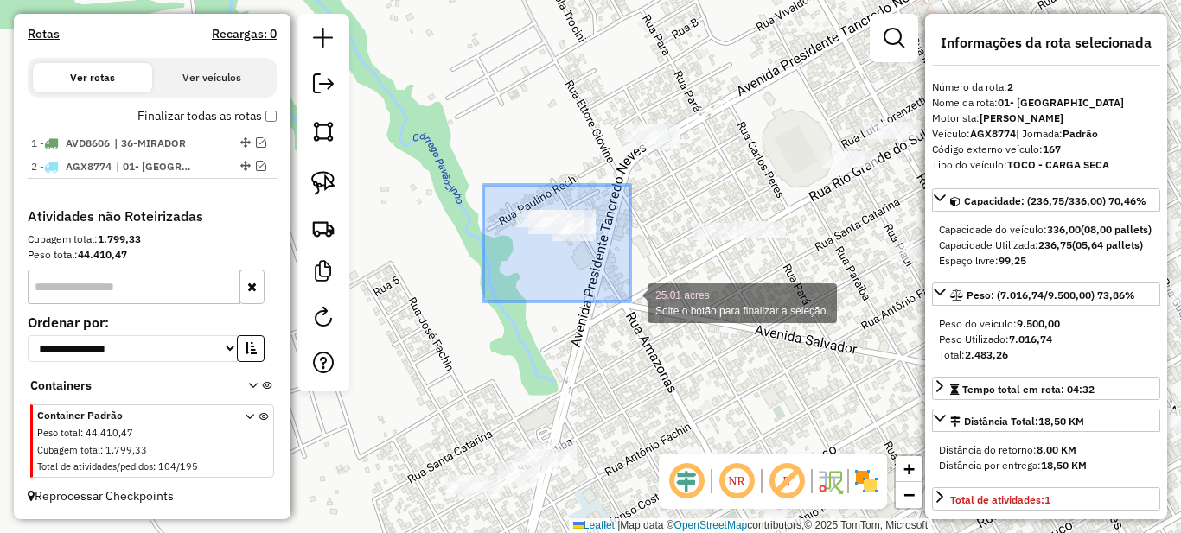
drag, startPoint x: 483, startPoint y: 185, endPoint x: 634, endPoint y: 312, distance: 197.6
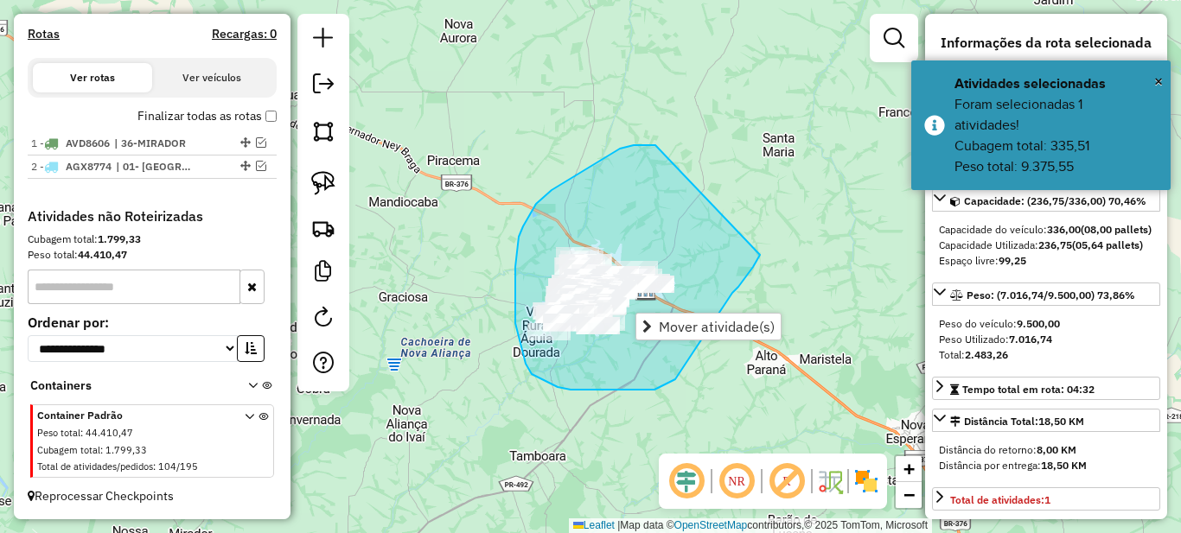
drag, startPoint x: 620, startPoint y: 149, endPoint x: 760, endPoint y: 255, distance: 175.8
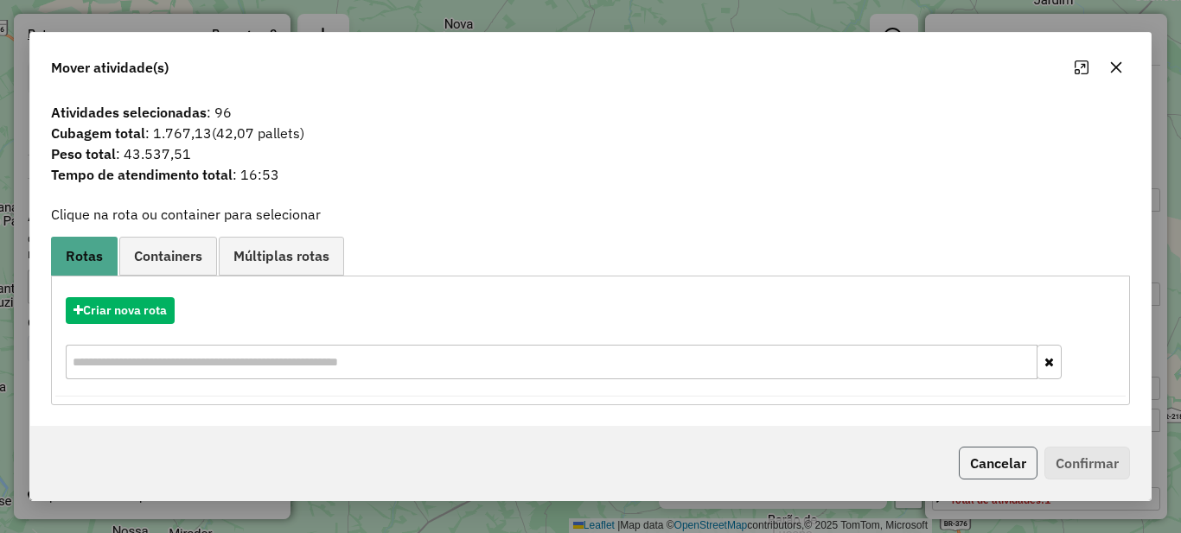
click at [965, 471] on button "Cancelar" at bounding box center [998, 463] width 79 height 33
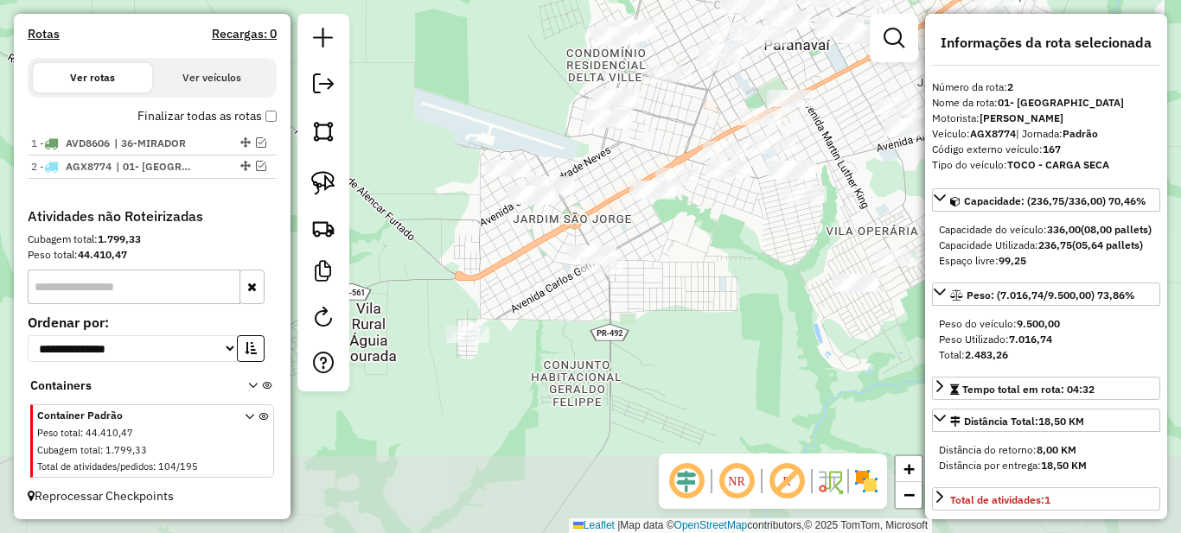
drag, startPoint x: 534, startPoint y: 356, endPoint x: 524, endPoint y: 274, distance: 82.8
click at [521, 277] on div "Janela de atendimento Grade de atendimento Capacidade Transportadoras Veículos …" at bounding box center [590, 266] width 1181 height 533
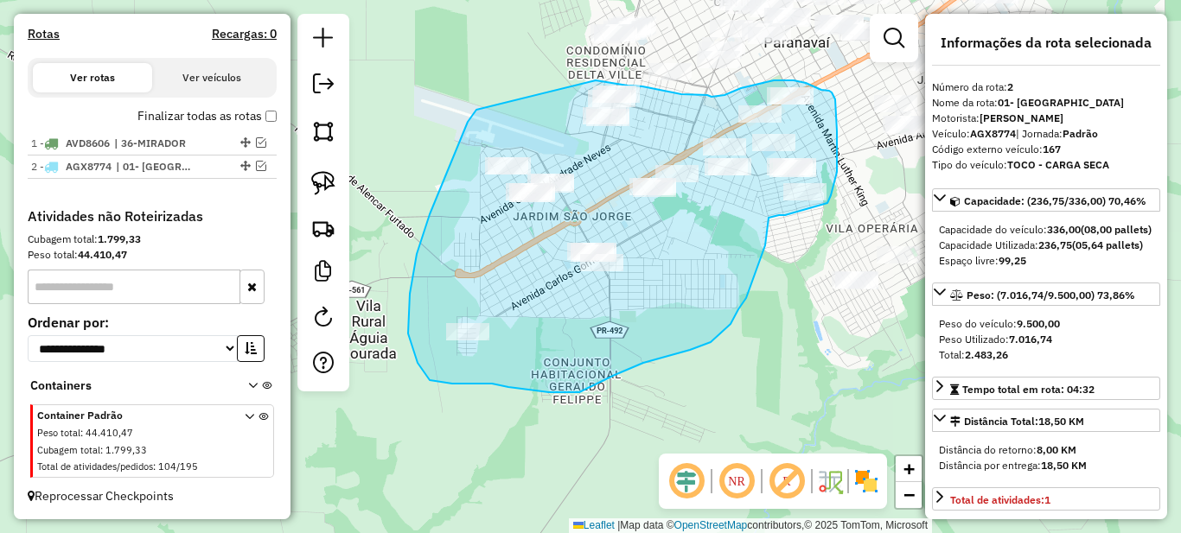
drag, startPoint x: 476, startPoint y: 110, endPoint x: 596, endPoint y: 80, distance: 122.9
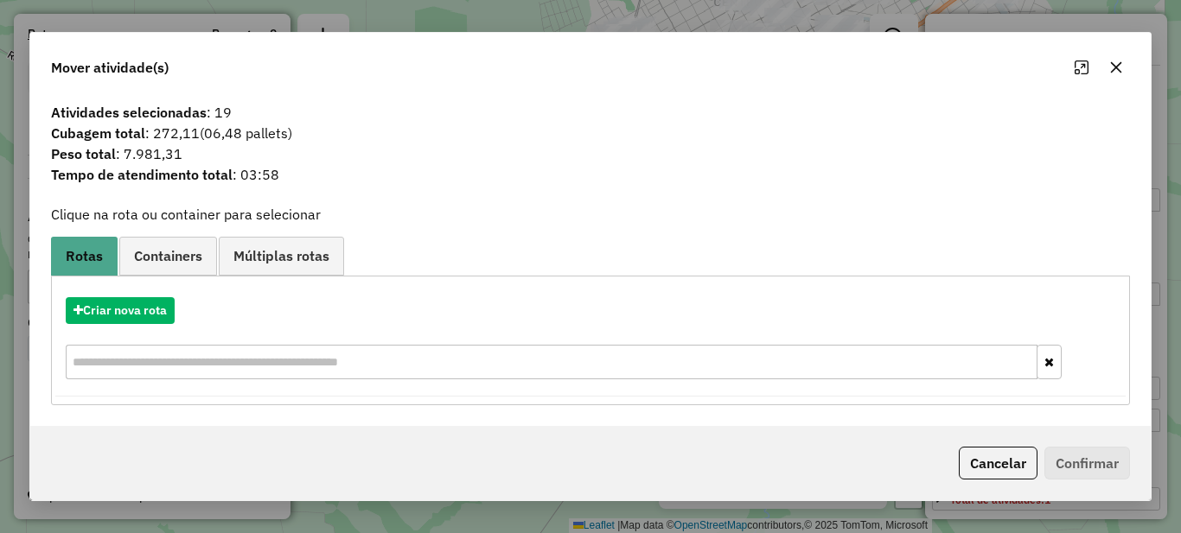
drag, startPoint x: 99, startPoint y: 333, endPoint x: 112, endPoint y: 327, distance: 14.3
click at [101, 334] on div "Criar nova rota" at bounding box center [590, 340] width 1070 height 112
click at [133, 314] on button "Criar nova rota" at bounding box center [120, 310] width 109 height 27
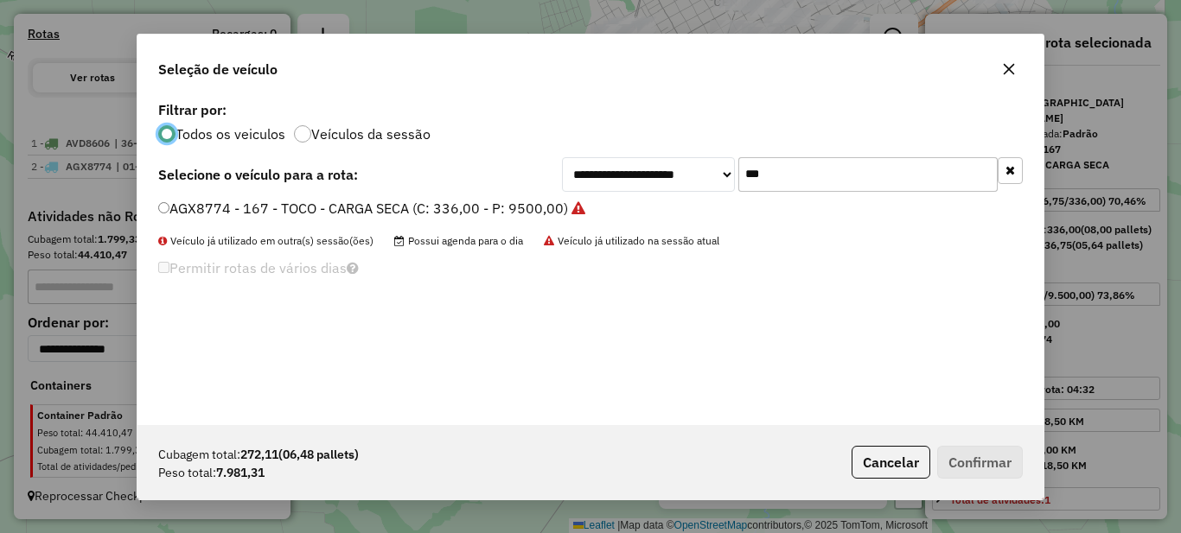
scroll to position [10, 5]
click at [781, 185] on input "***" at bounding box center [867, 174] width 259 height 35
drag, startPoint x: 786, startPoint y: 176, endPoint x: 711, endPoint y: 172, distance: 75.3
click at [711, 175] on div "**********" at bounding box center [792, 174] width 461 height 35
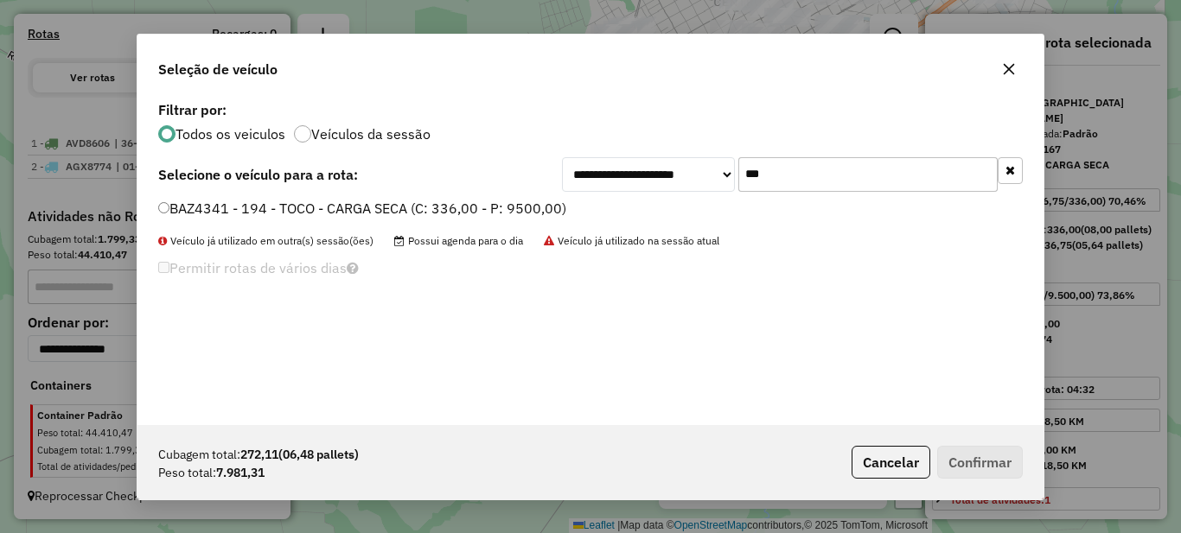
type input "***"
click at [493, 205] on label "BAZ4341 - 194 - TOCO - CARGA SECA (C: 336,00 - P: 9500,00)" at bounding box center [362, 208] width 408 height 21
click at [962, 459] on button "Confirmar" at bounding box center [980, 462] width 86 height 33
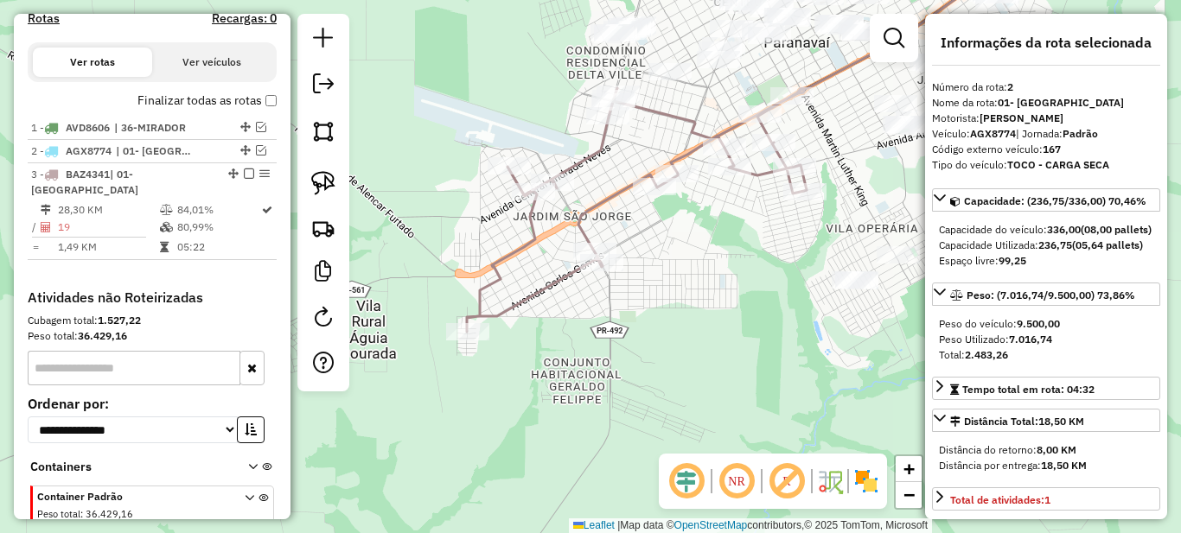
scroll to position [653, 0]
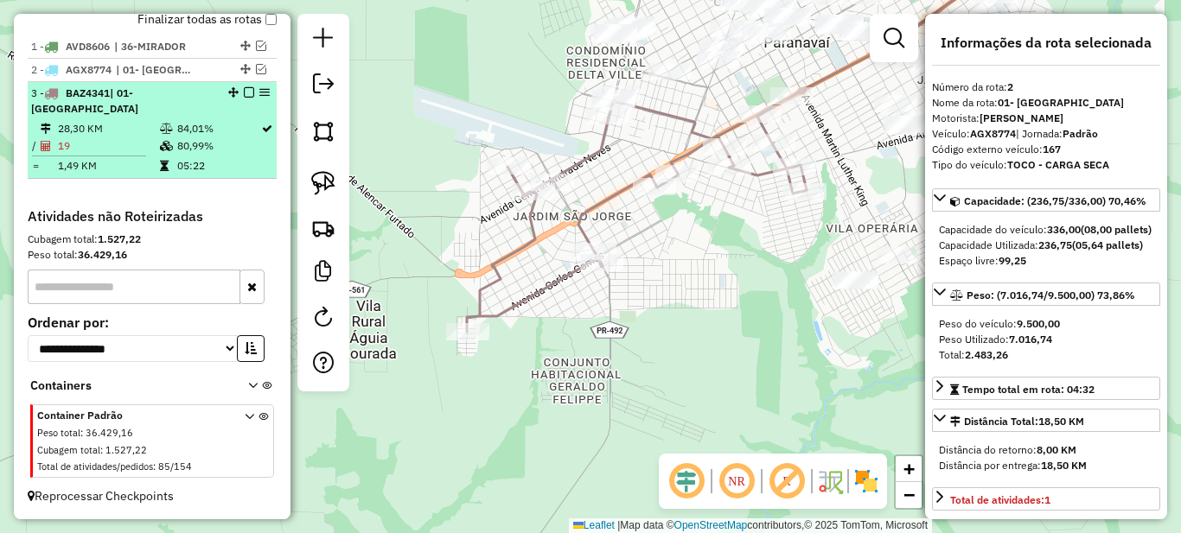
click at [195, 131] on td "84,01%" at bounding box center [218, 128] width 84 height 17
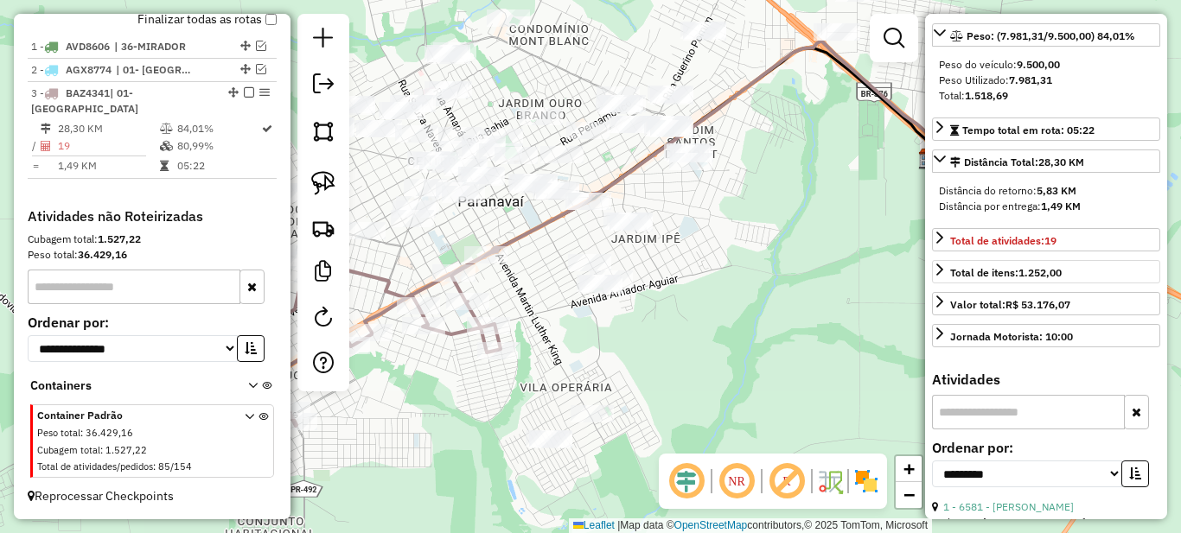
scroll to position [432, 0]
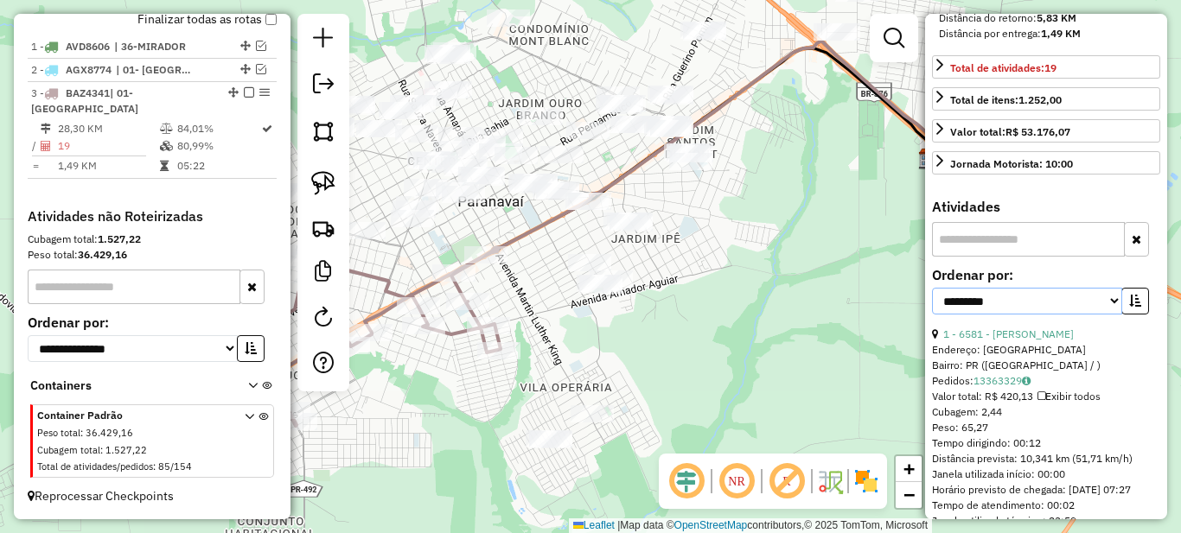
drag, startPoint x: 1075, startPoint y: 328, endPoint x: 1037, endPoint y: 332, distance: 38.2
click at [1075, 315] on select "**********" at bounding box center [1027, 301] width 190 height 27
select select "*********"
click at [932, 315] on select "**********" at bounding box center [1027, 301] width 190 height 27
click at [1136, 315] on button "button" at bounding box center [1135, 301] width 28 height 27
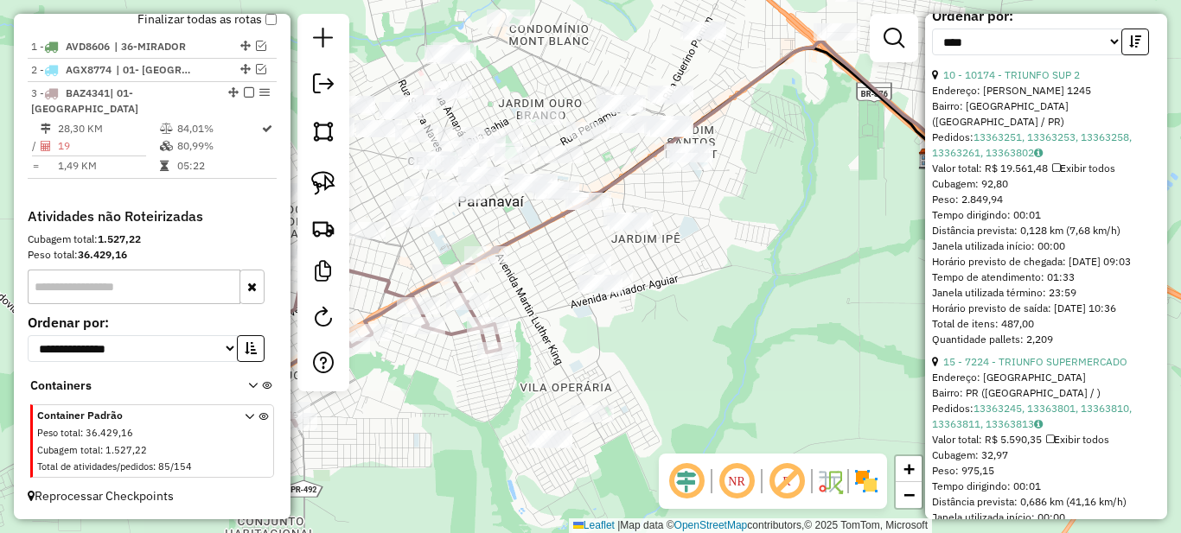
scroll to position [778, 0]
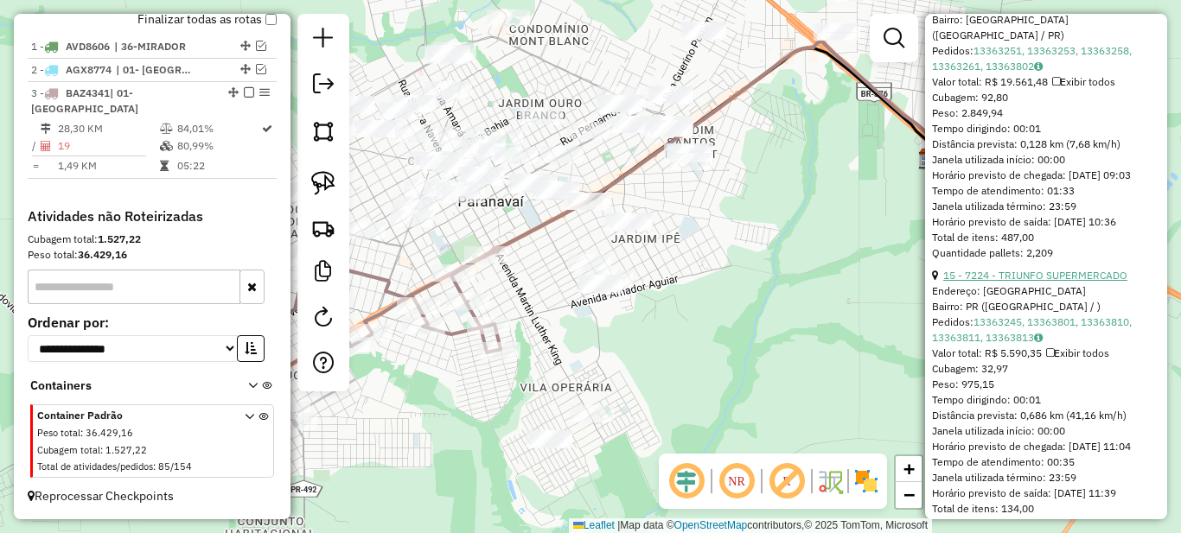
click at [1036, 282] on link "15 - 7224 - TRIUNFO SUPERMERCADO" at bounding box center [1035, 275] width 184 height 13
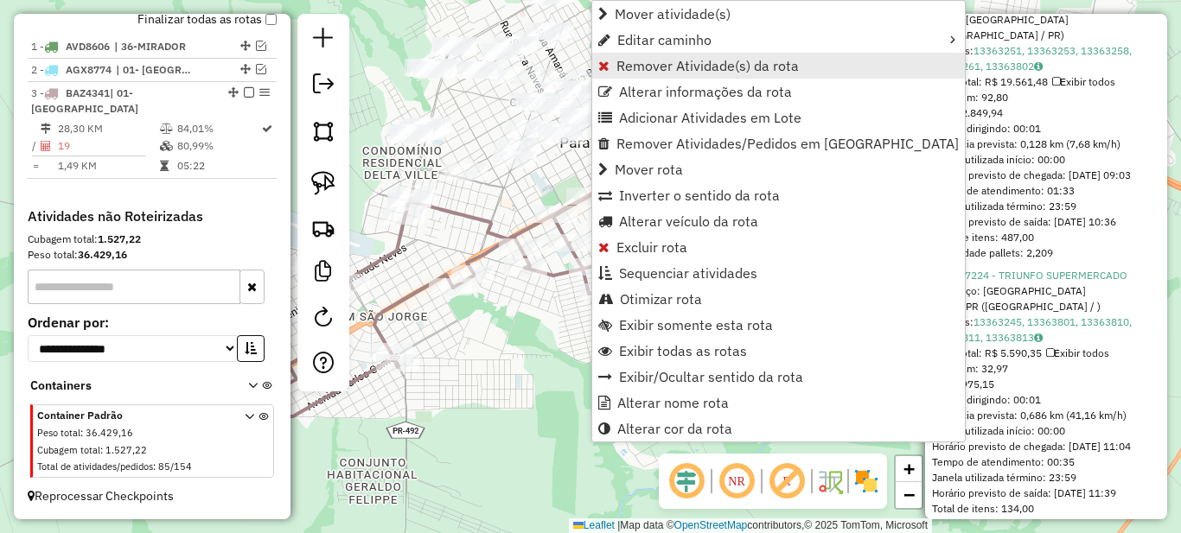
click at [634, 68] on span "Remover Atividade(s) da rota" at bounding box center [707, 66] width 182 height 14
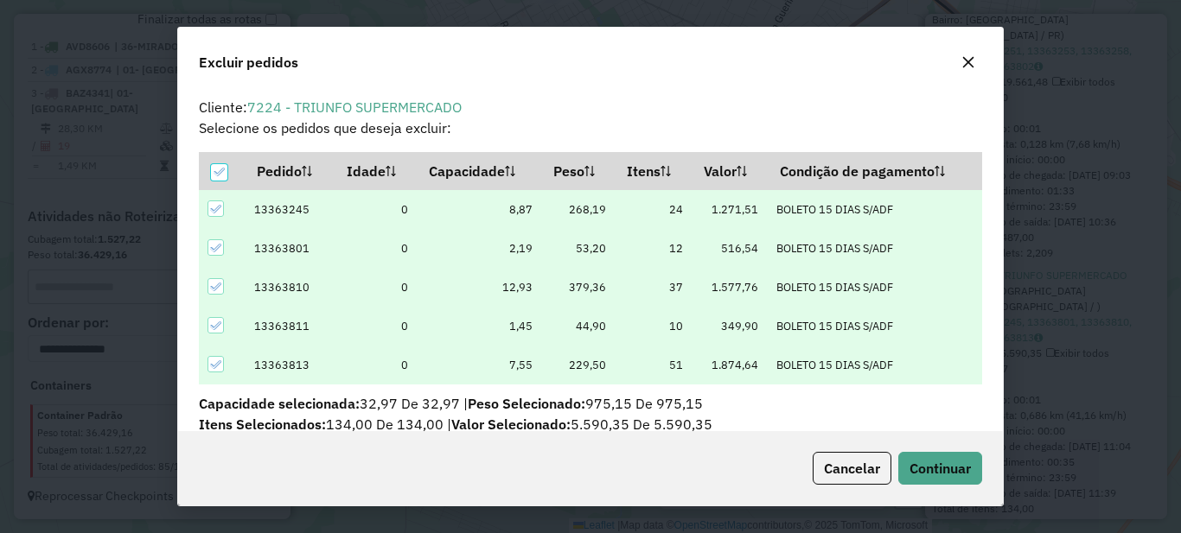
scroll to position [10, 5]
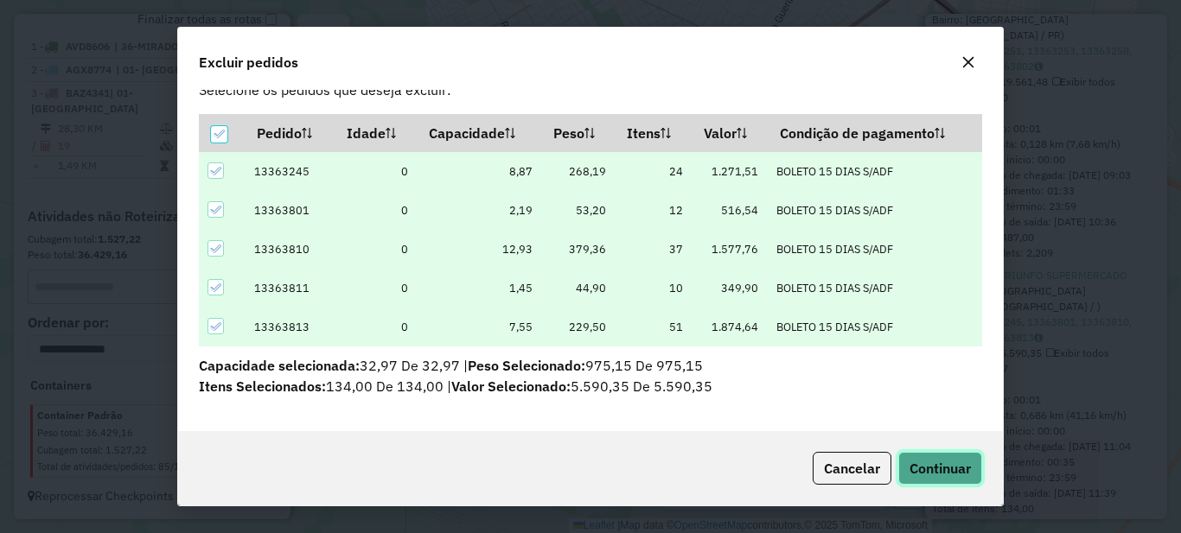
click at [920, 462] on span "Continuar" at bounding box center [939, 468] width 61 height 17
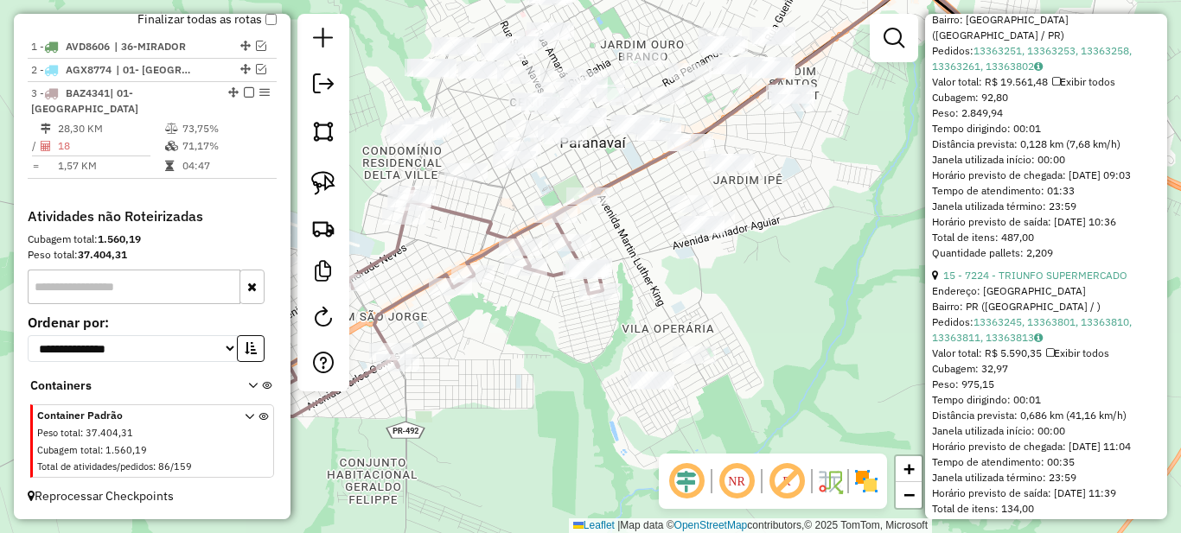
scroll to position [0, 0]
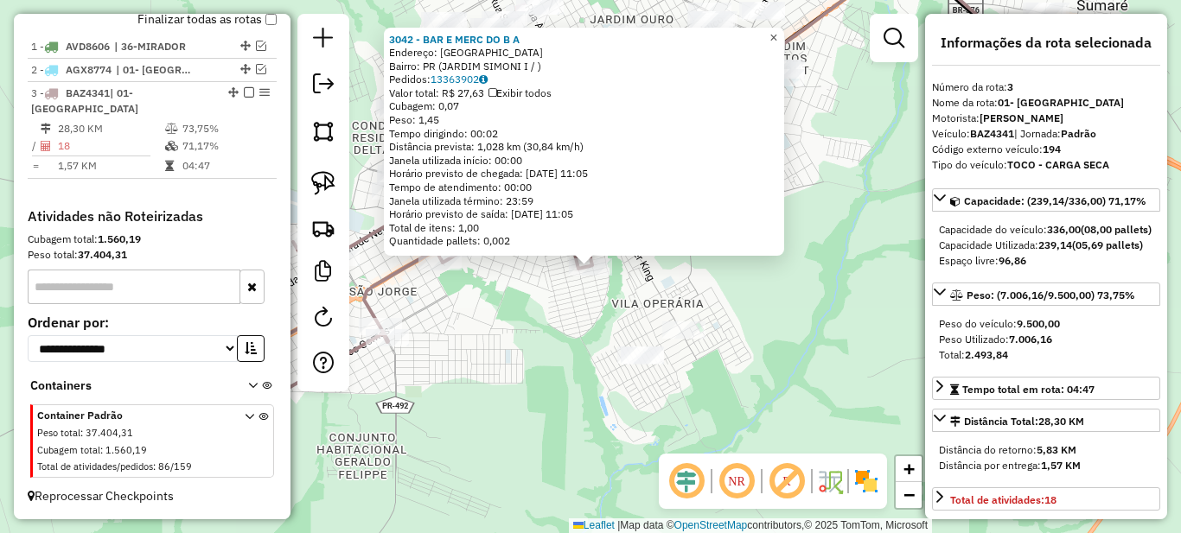
click at [777, 30] on span "×" at bounding box center [773, 37] width 8 height 15
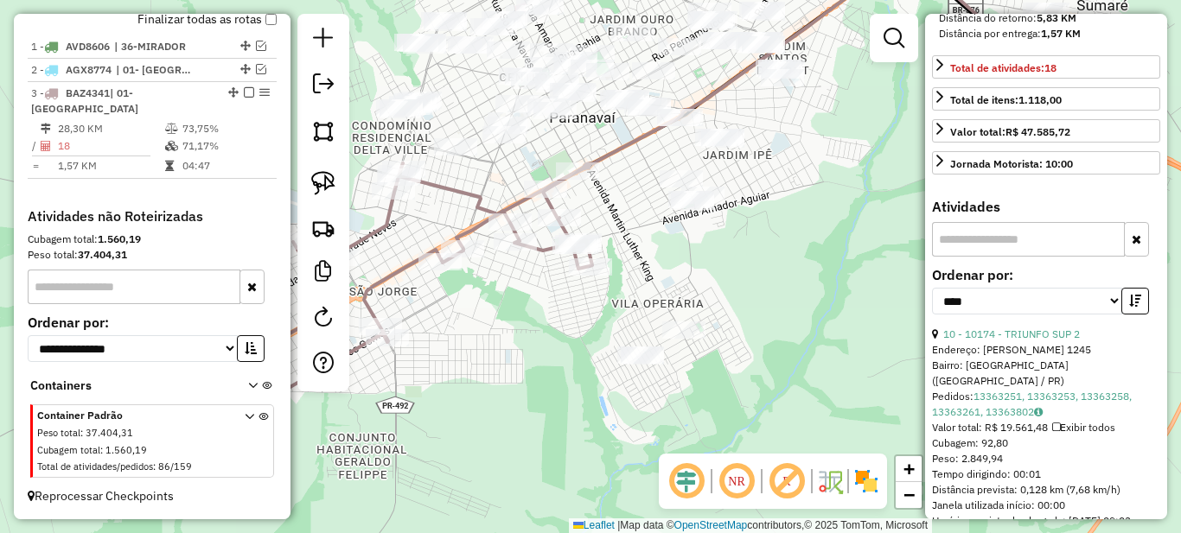
scroll to position [519, 0]
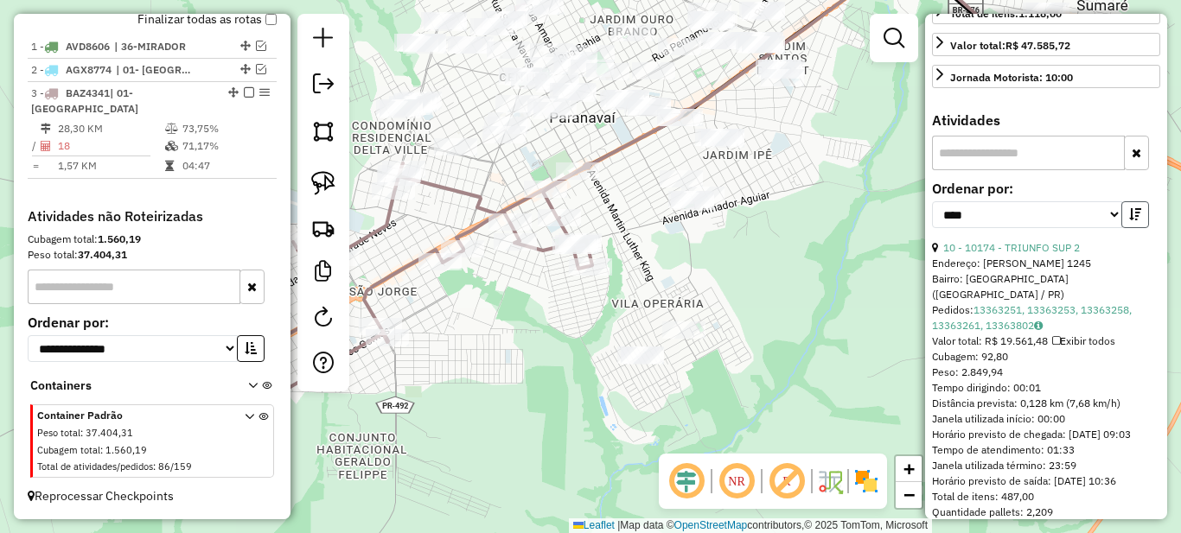
click at [1129, 220] on icon "button" at bounding box center [1135, 214] width 12 height 12
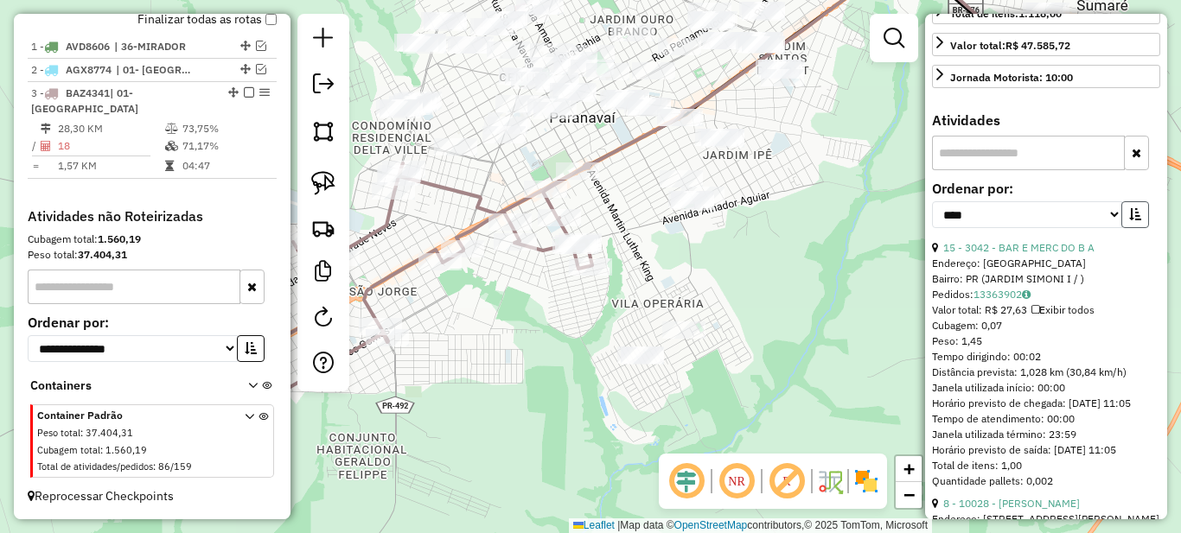
click at [1129, 220] on icon "button" at bounding box center [1135, 214] width 12 height 12
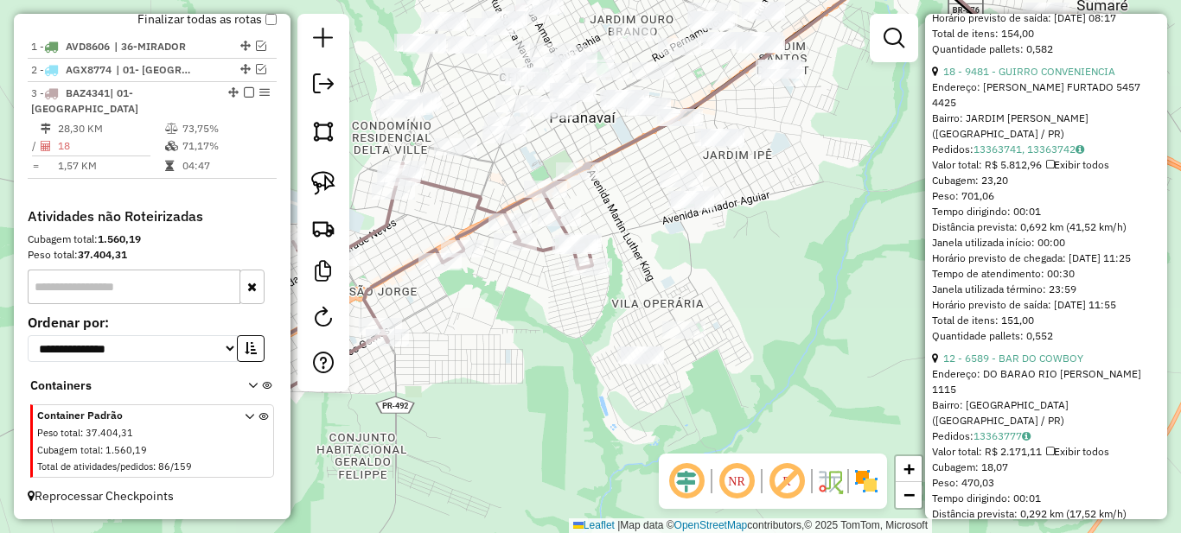
scroll to position [1642, 0]
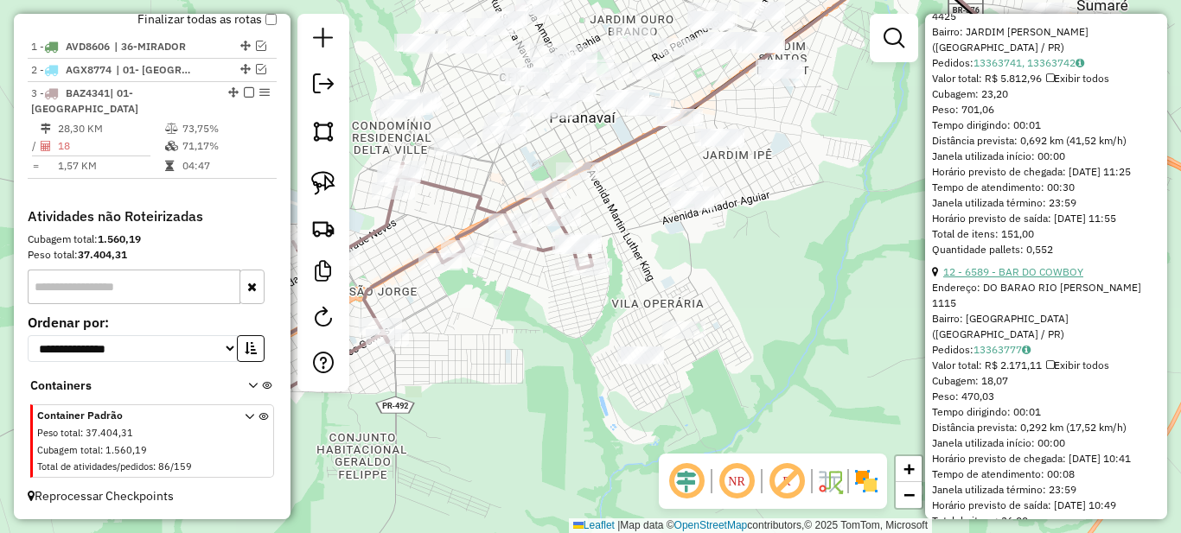
click at [1019, 278] on link "12 - 6589 - BAR DO COWBOY" at bounding box center [1013, 271] width 140 height 13
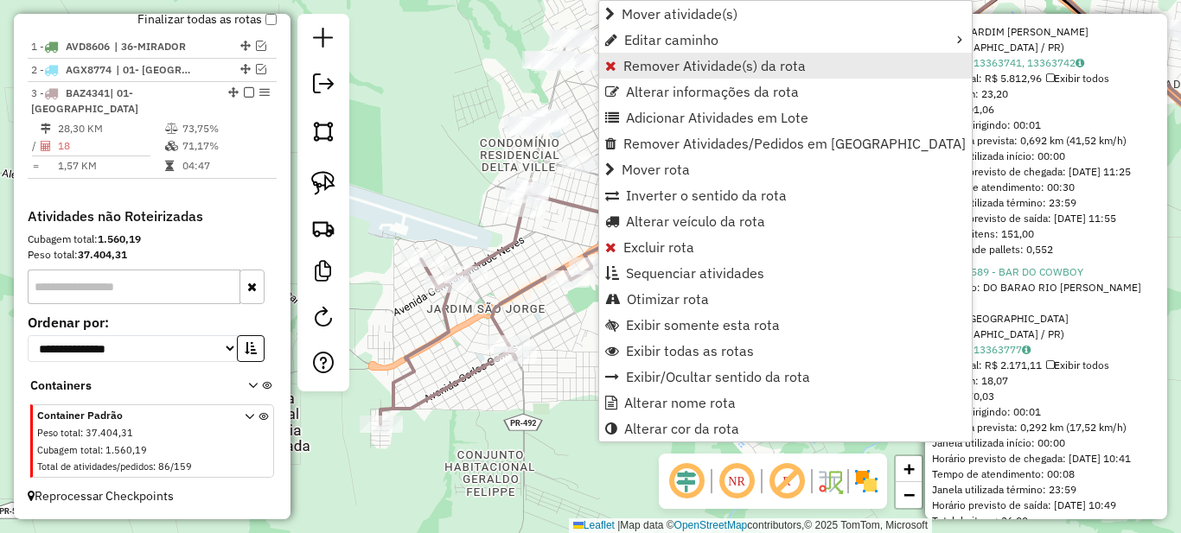
click at [635, 67] on span "Remover Atividade(s) da rota" at bounding box center [714, 66] width 182 height 14
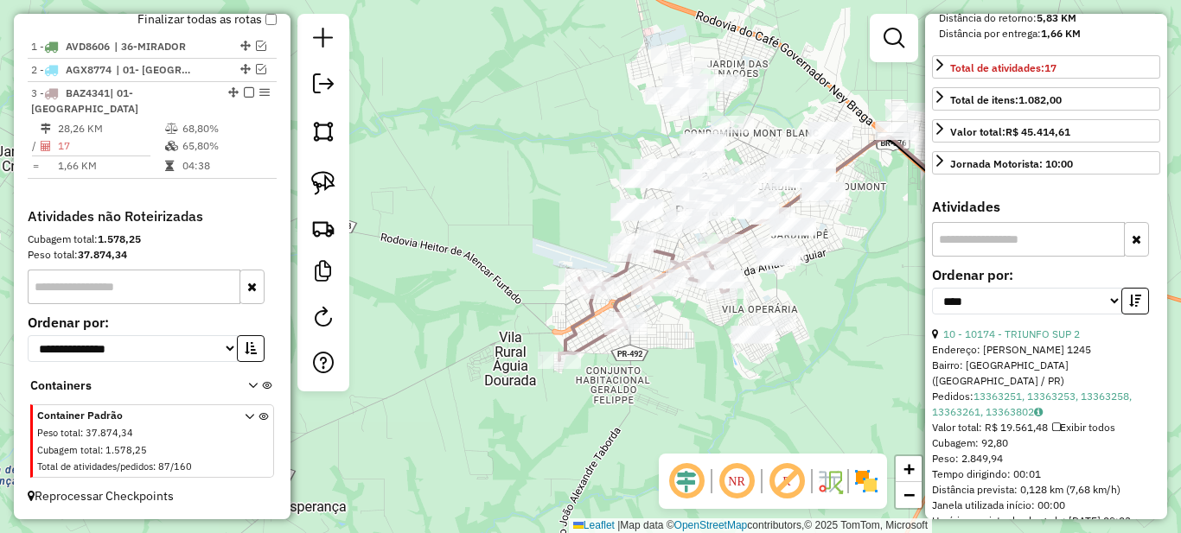
scroll to position [0, 0]
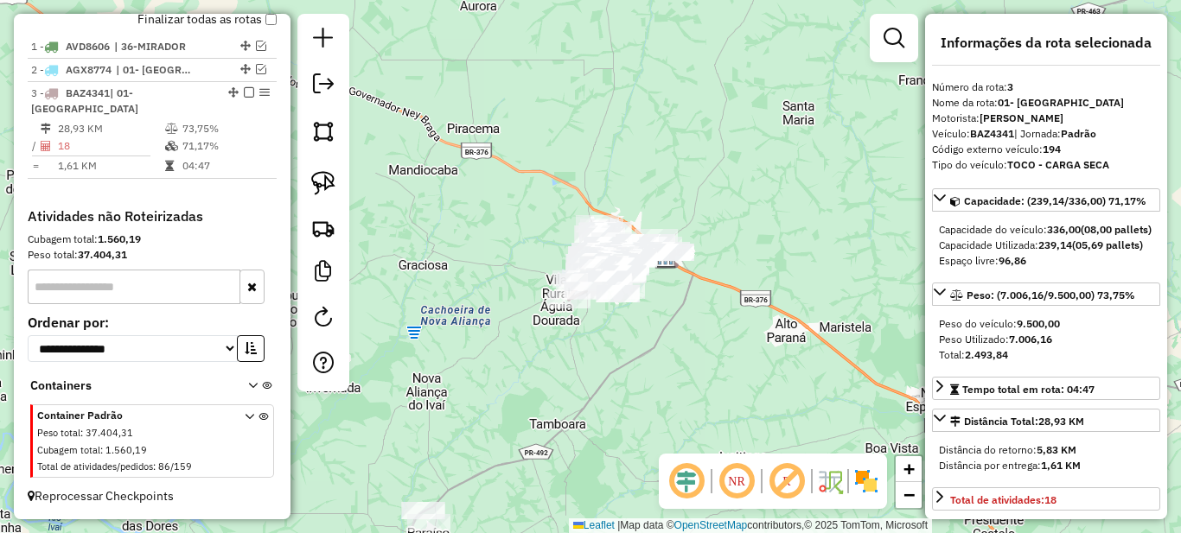
drag, startPoint x: 644, startPoint y: 348, endPoint x: 609, endPoint y: 345, distance: 34.7
click at [609, 345] on div "Janela de atendimento Grade de atendimento Capacidade Transportadoras Veículos …" at bounding box center [590, 266] width 1181 height 533
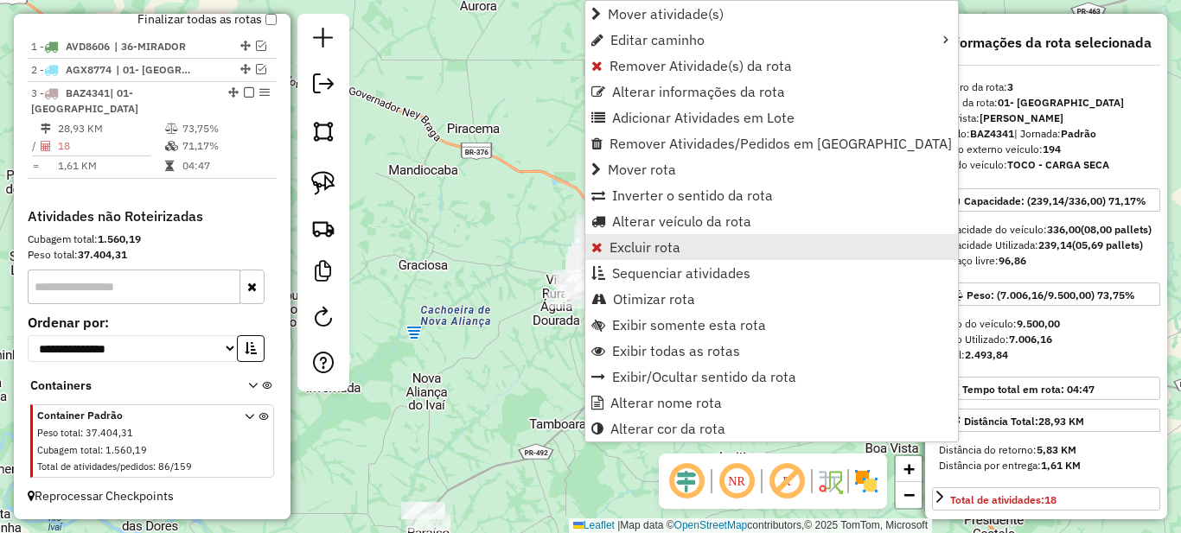
click at [649, 252] on span "Excluir rota" at bounding box center [644, 247] width 71 height 14
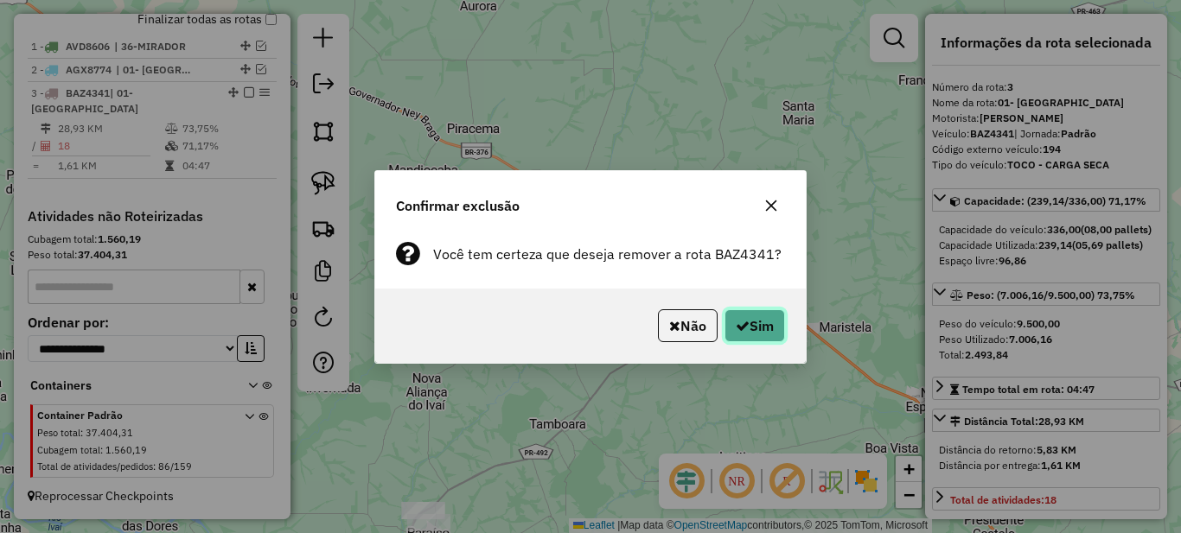
click at [755, 338] on button "Sim" at bounding box center [754, 325] width 61 height 33
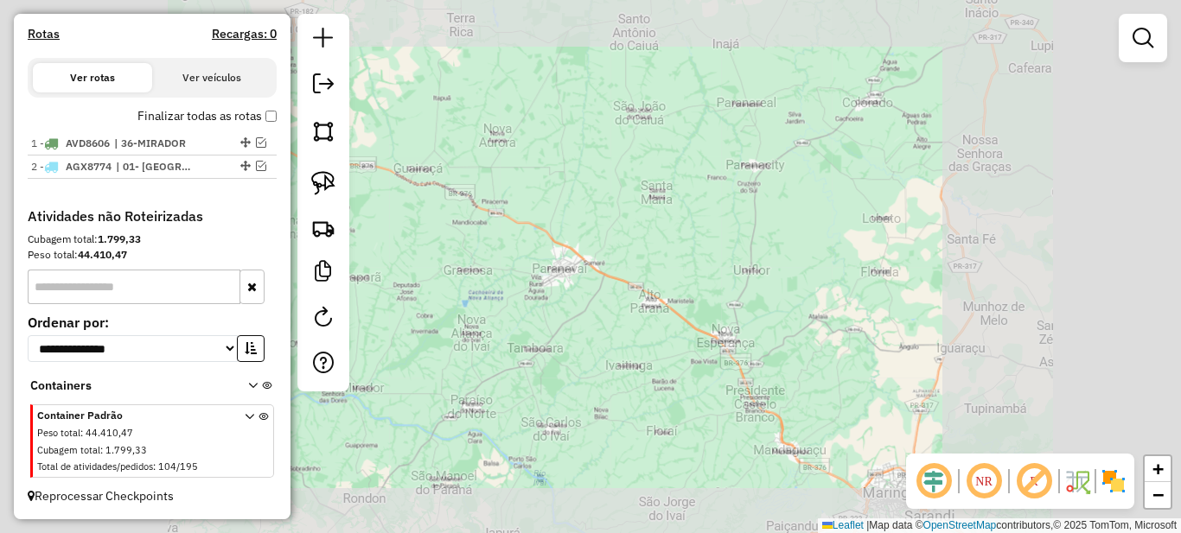
scroll to position [572, 0]
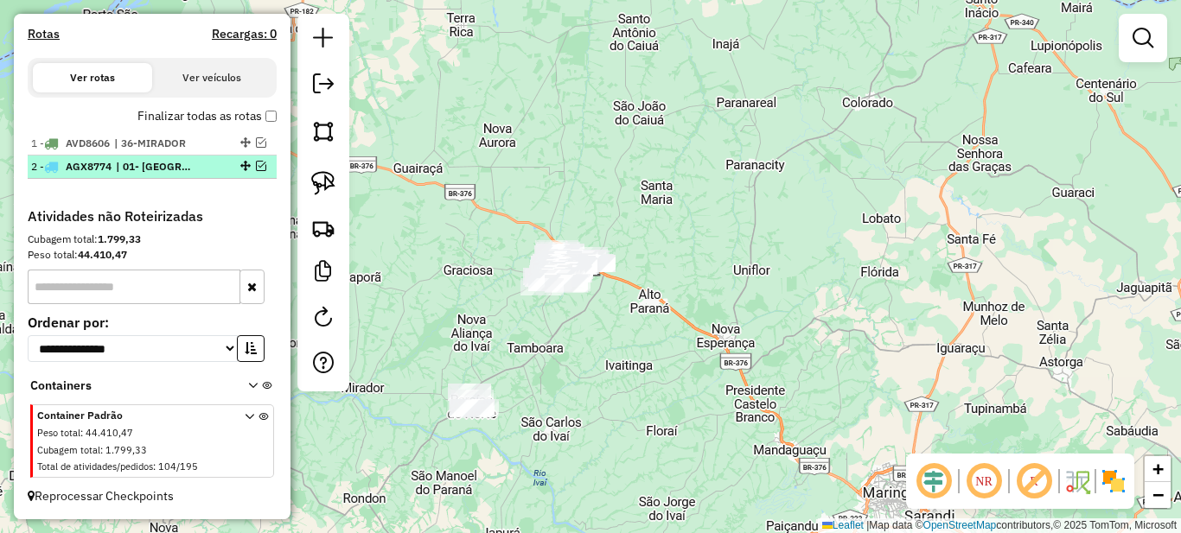
click at [178, 163] on span "| 01- [GEOGRAPHIC_DATA]" at bounding box center [156, 167] width 80 height 16
select select "*********"
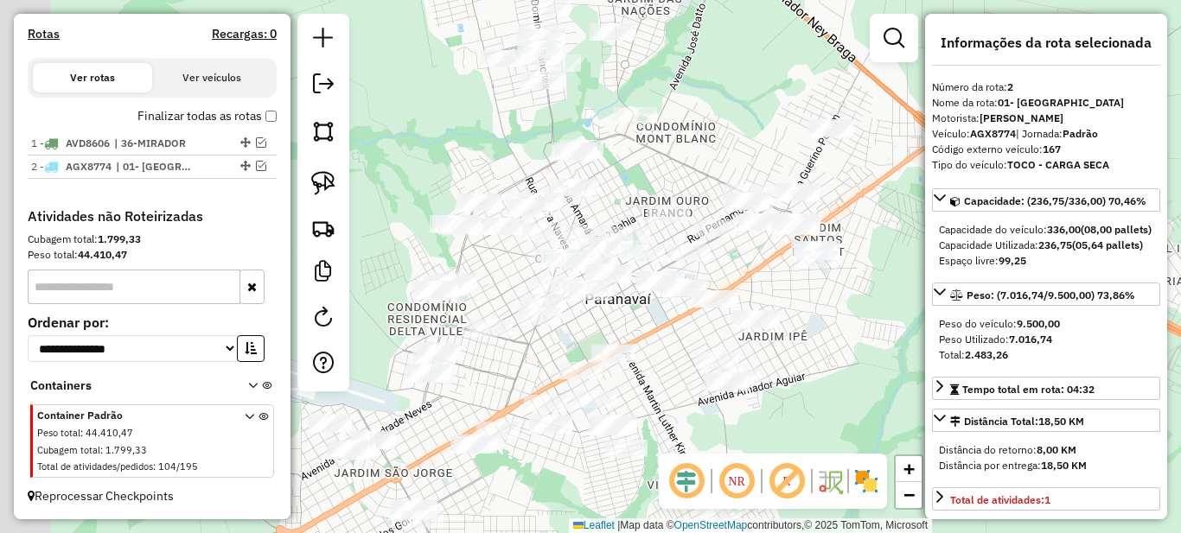
drag, startPoint x: 561, startPoint y: 314, endPoint x: 795, endPoint y: 261, distance: 240.1
click at [804, 260] on div "Janela de atendimento Grade de atendimento Capacidade Transportadoras Veículos …" at bounding box center [590, 266] width 1181 height 533
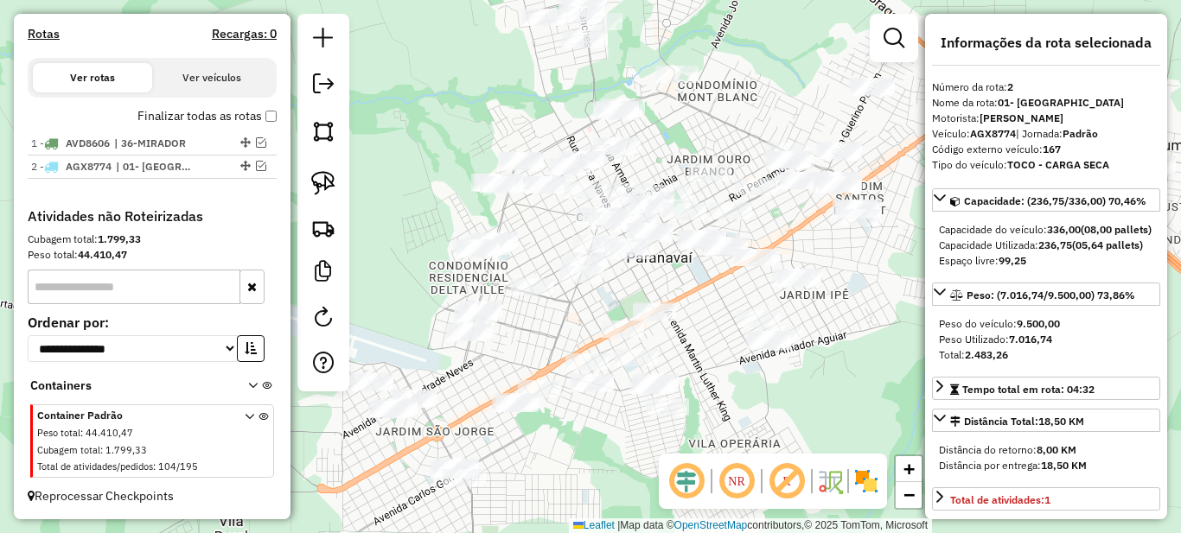
drag, startPoint x: 537, startPoint y: 262, endPoint x: 533, endPoint y: 235, distance: 27.0
click at [533, 235] on div "Janela de atendimento Grade de atendimento Capacidade Transportadoras Veículos …" at bounding box center [590, 266] width 1181 height 533
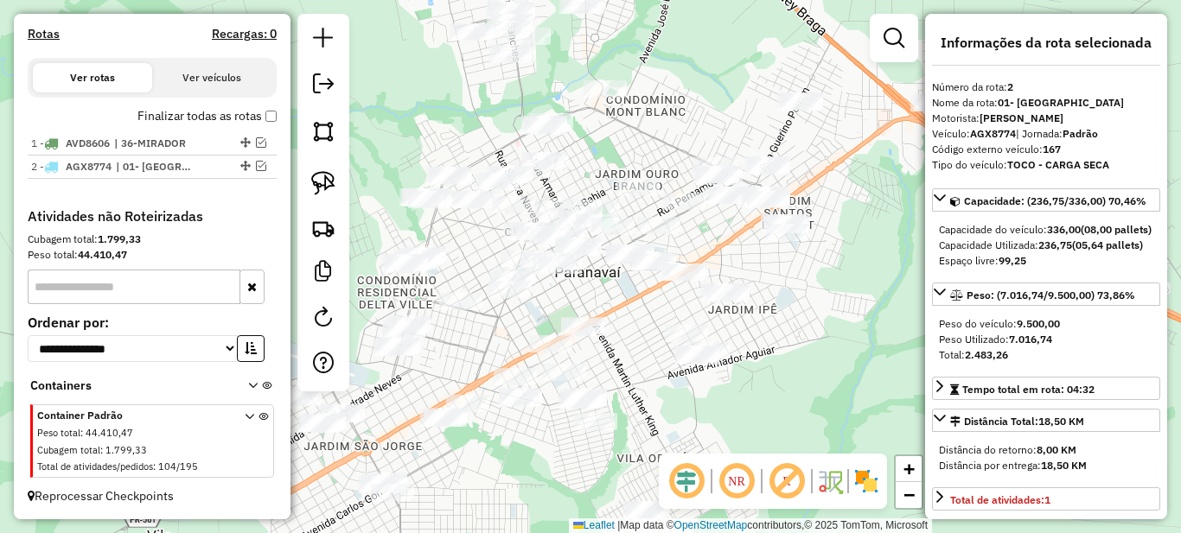
drag, startPoint x: 533, startPoint y: 237, endPoint x: 462, endPoint y: 252, distance: 73.2
click at [462, 252] on div "Janela de atendimento Grade de atendimento Capacidade Transportadoras Veículos …" at bounding box center [590, 266] width 1181 height 533
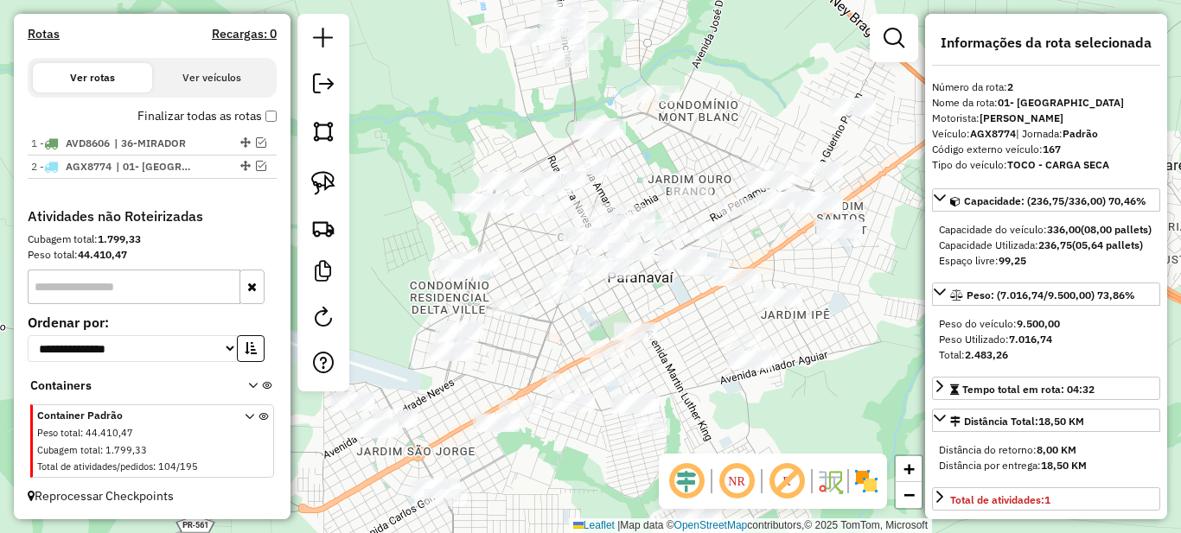
drag, startPoint x: 642, startPoint y: 296, endPoint x: 695, endPoint y: 313, distance: 55.2
click at [695, 313] on div "Janela de atendimento Grade de atendimento Capacidade Transportadoras Veículos …" at bounding box center [590, 266] width 1181 height 533
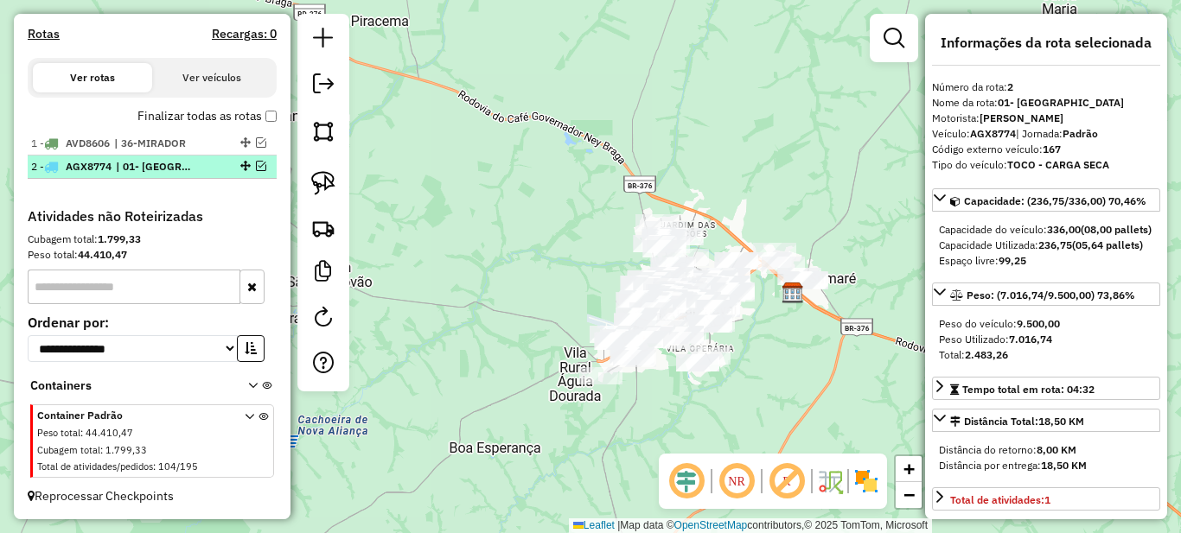
click at [158, 159] on span "| 01- [GEOGRAPHIC_DATA]" at bounding box center [156, 167] width 80 height 16
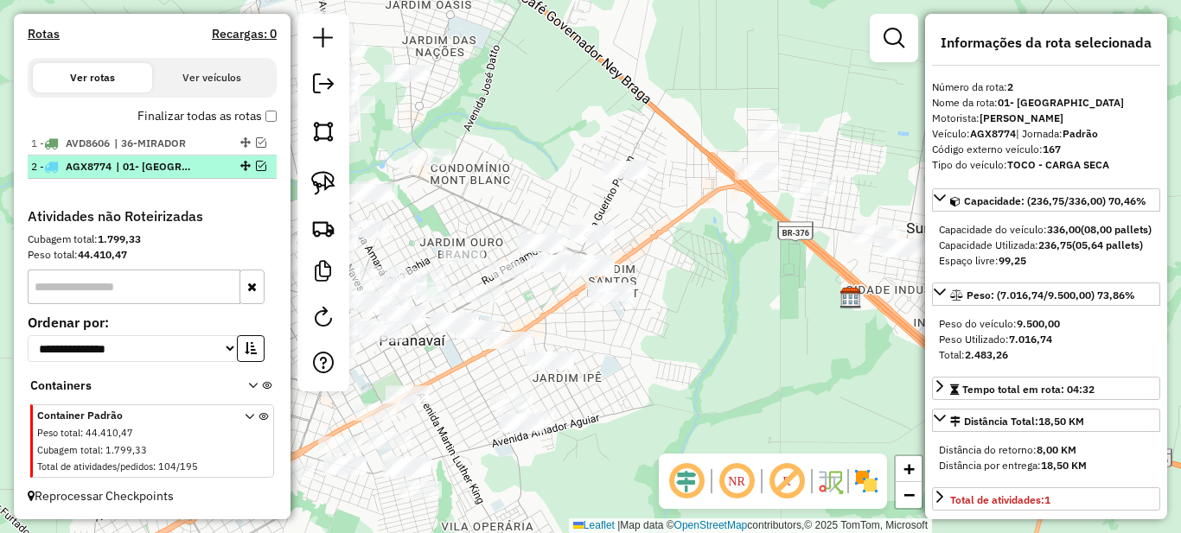
click at [195, 169] on span "| 01- [GEOGRAPHIC_DATA]" at bounding box center [156, 167] width 80 height 16
click at [258, 168] on em at bounding box center [261, 166] width 10 height 10
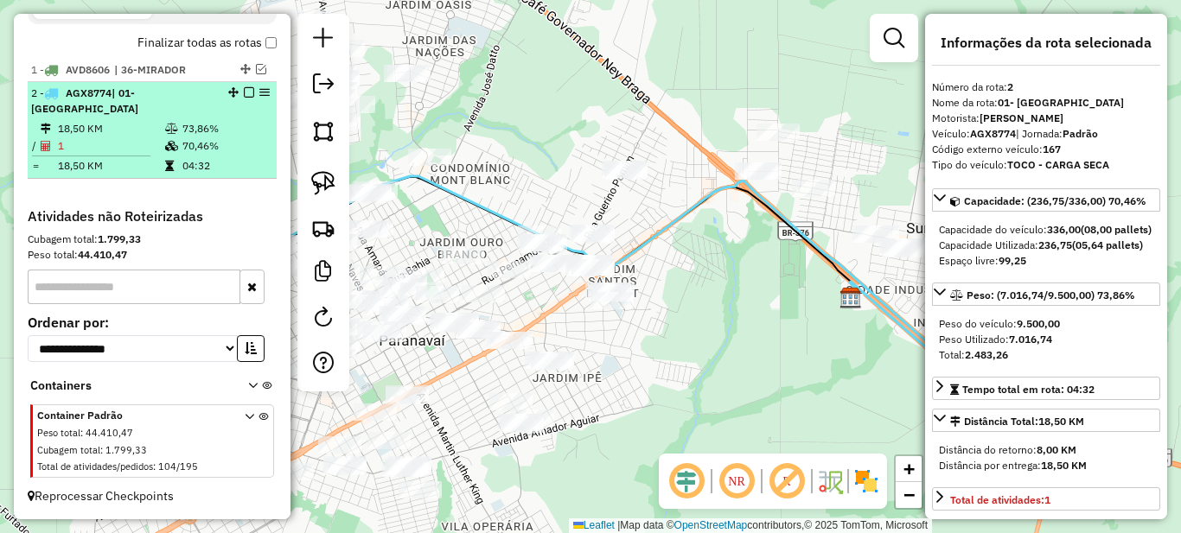
click at [245, 98] on em at bounding box center [249, 92] width 10 height 10
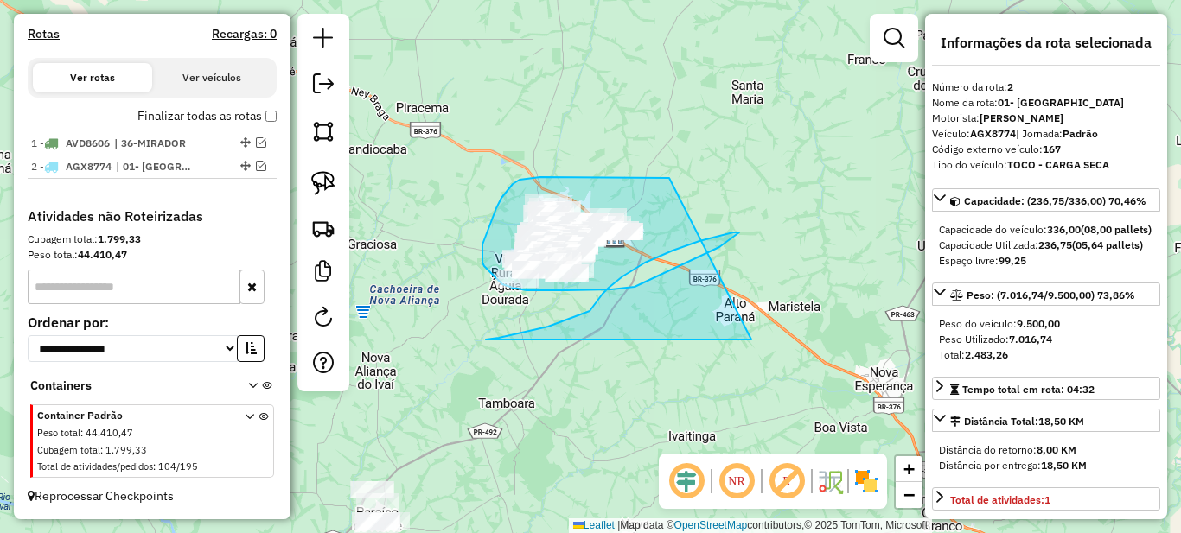
drag, startPoint x: 665, startPoint y: 178, endPoint x: 751, endPoint y: 340, distance: 183.3
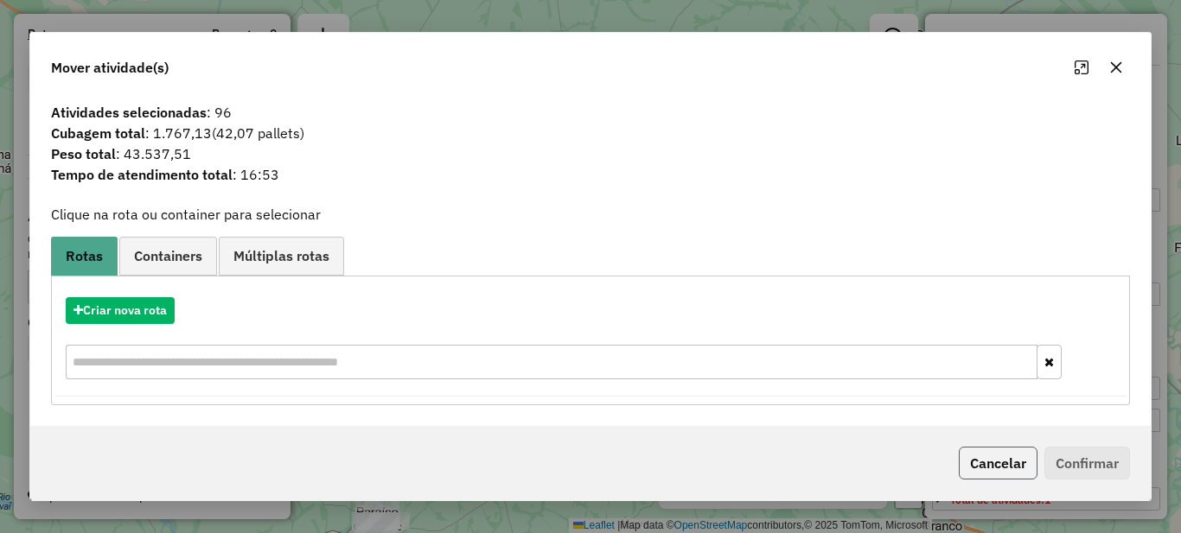
click at [987, 458] on button "Cancelar" at bounding box center [998, 463] width 79 height 33
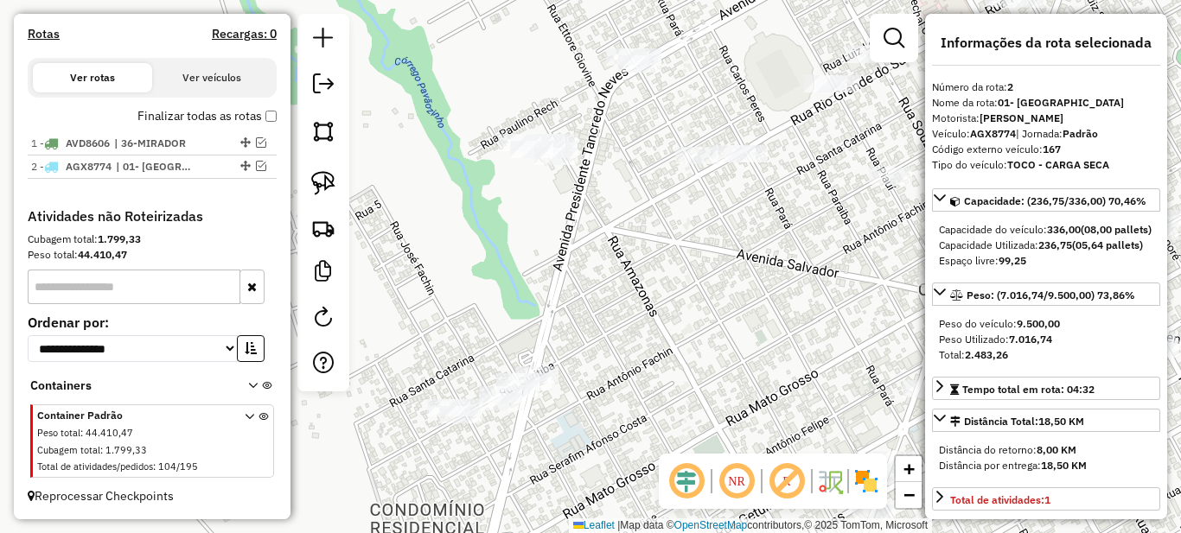
drag, startPoint x: 564, startPoint y: 149, endPoint x: 567, endPoint y: 254, distance: 105.5
click at [567, 254] on div "Janela de atendimento Grade de atendimento Capacidade Transportadoras Veículos …" at bounding box center [590, 266] width 1181 height 533
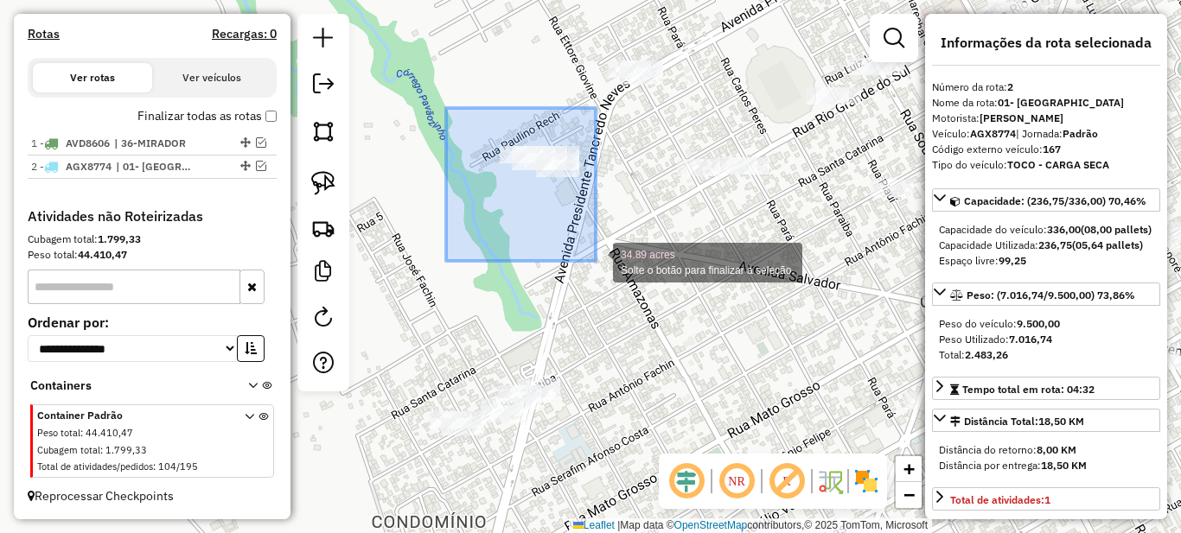
drag, startPoint x: 446, startPoint y: 108, endPoint x: 596, endPoint y: 262, distance: 214.6
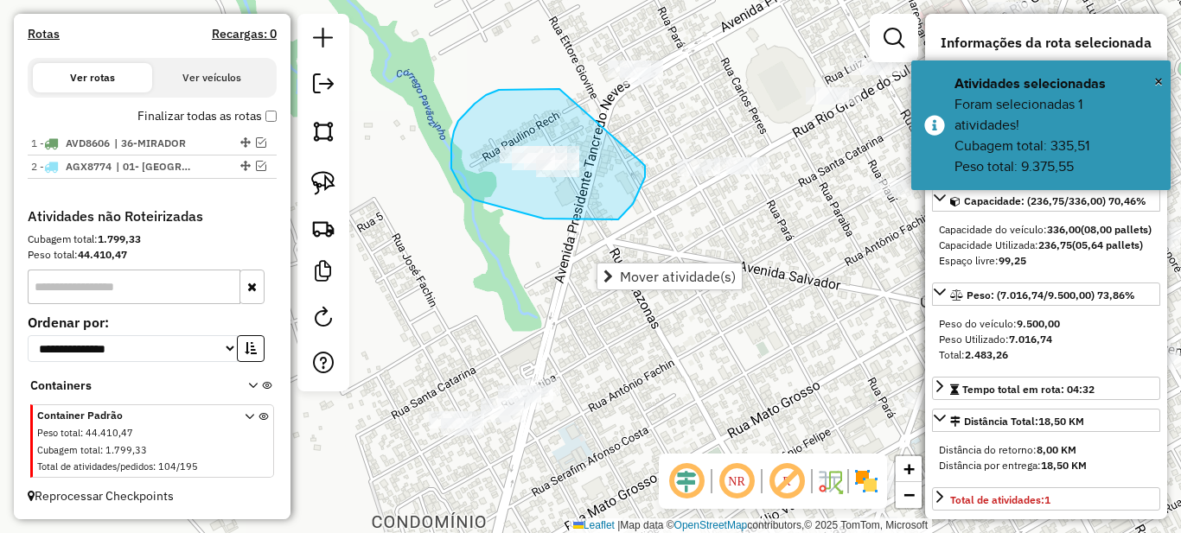
drag, startPoint x: 551, startPoint y: 89, endPoint x: 640, endPoint y: 161, distance: 114.3
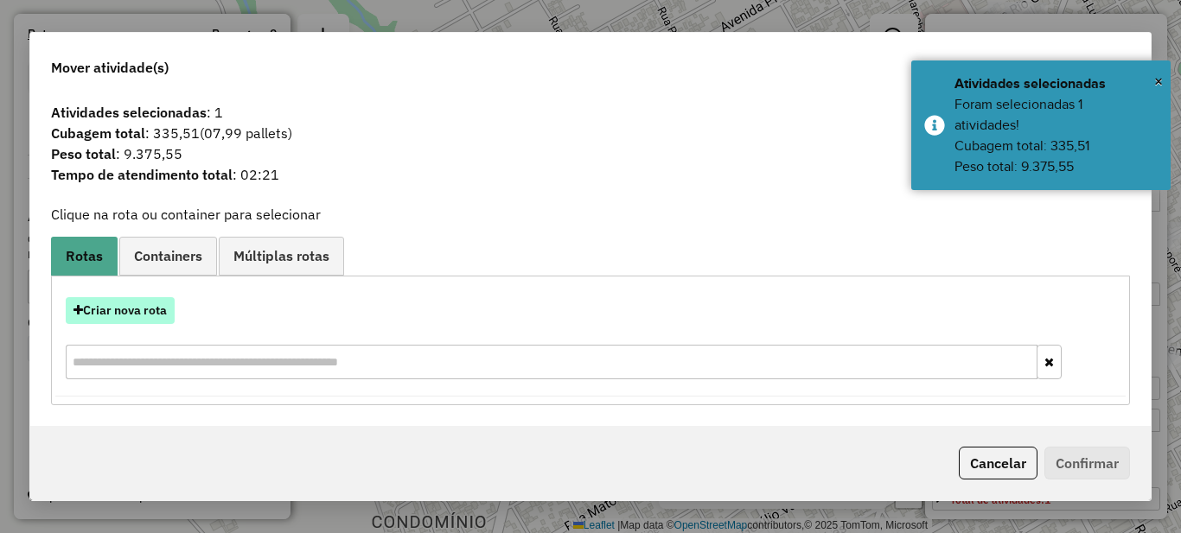
click at [118, 313] on button "Criar nova rota" at bounding box center [120, 310] width 109 height 27
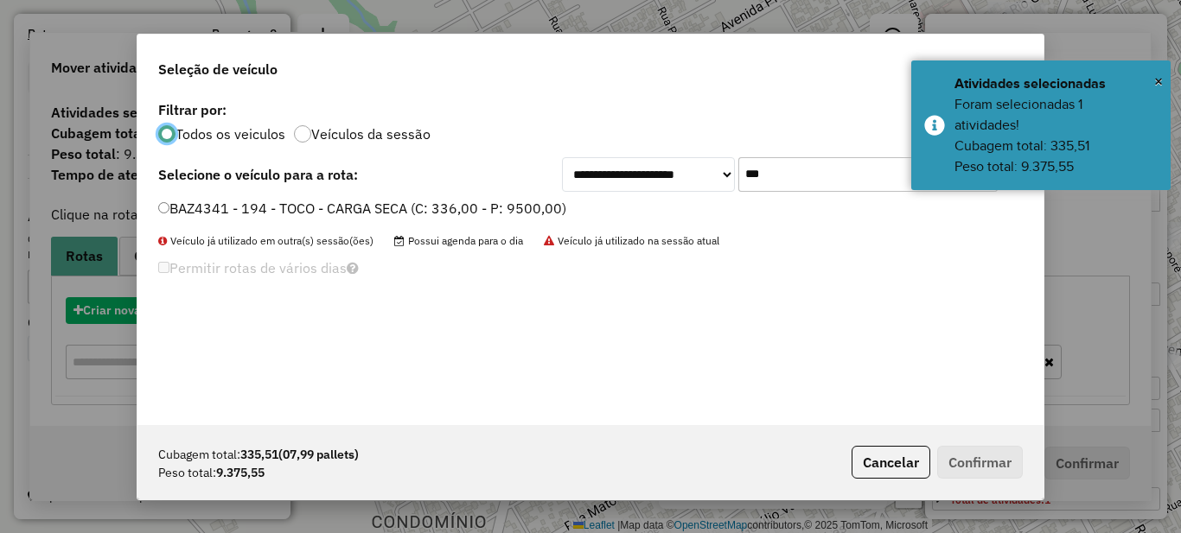
scroll to position [10, 5]
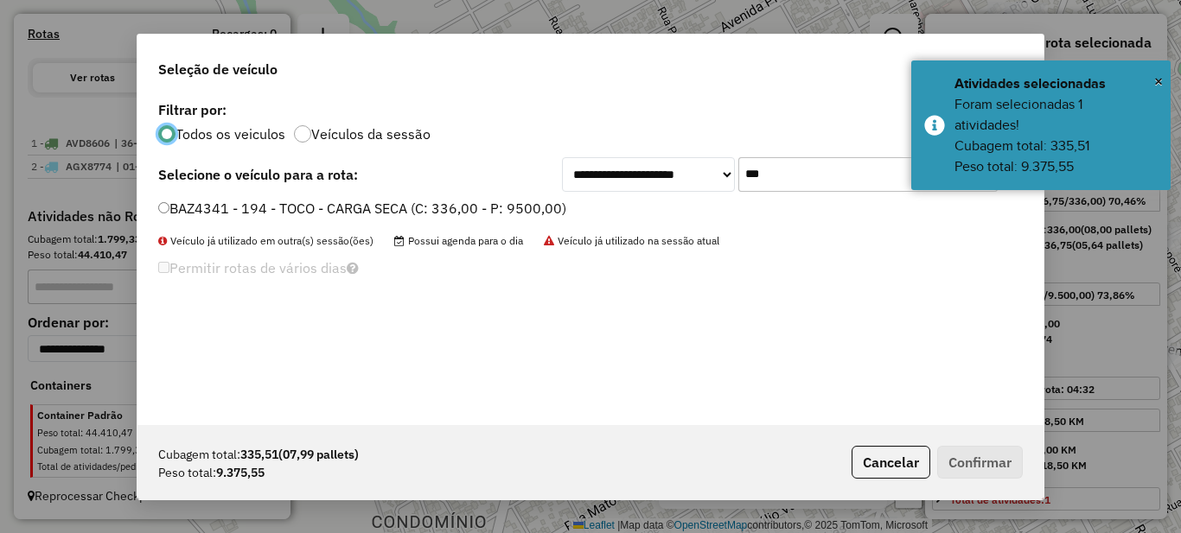
click at [804, 179] on input "***" at bounding box center [867, 174] width 259 height 35
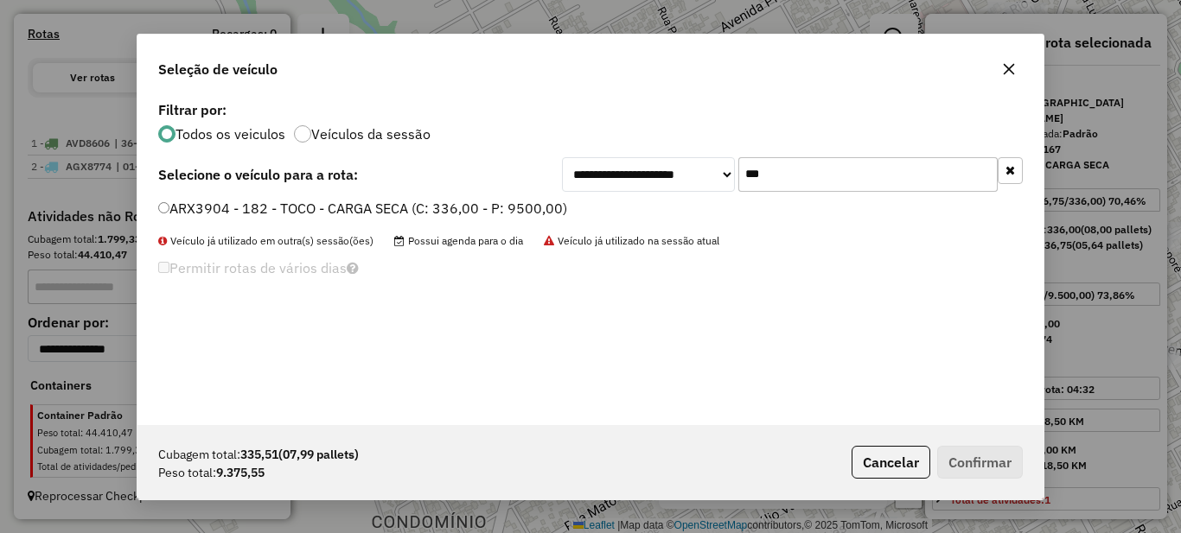
click at [385, 220] on div "ARX3904 - 182 - TOCO - CARGA SECA (C: 336,00 - P: 9500,00)" at bounding box center [590, 216] width 885 height 35
click at [796, 174] on input "***" at bounding box center [867, 174] width 259 height 35
click at [503, 211] on label "AUE1256 - 184 - TOCO - CARGA SECA (C: 336,00 - P: 9500,00)" at bounding box center [362, 208] width 409 height 21
click at [778, 184] on input "***" at bounding box center [867, 174] width 259 height 35
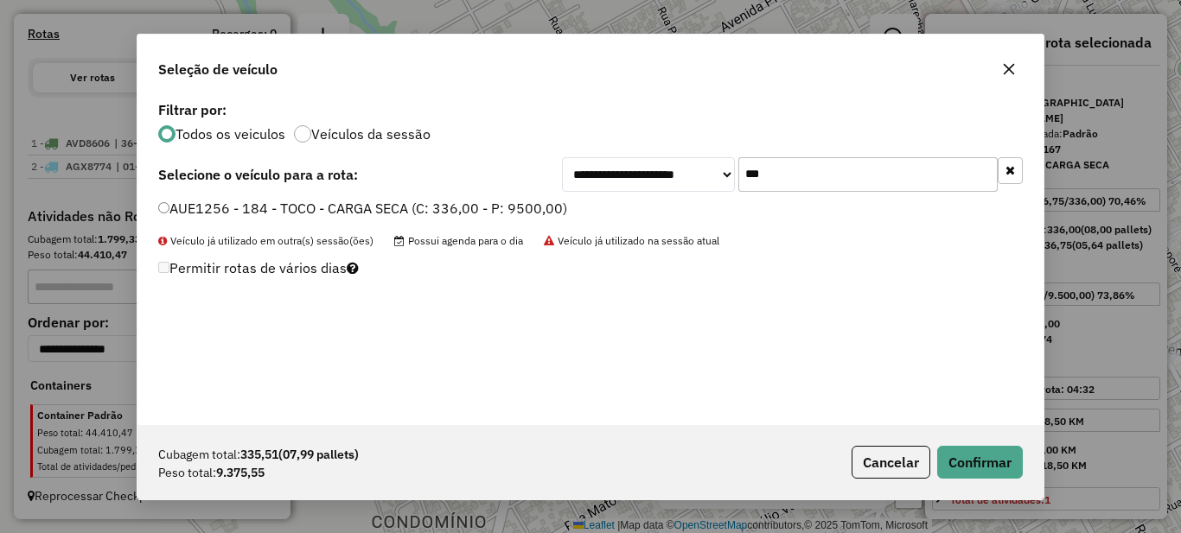
click at [778, 184] on input "***" at bounding box center [867, 174] width 259 height 35
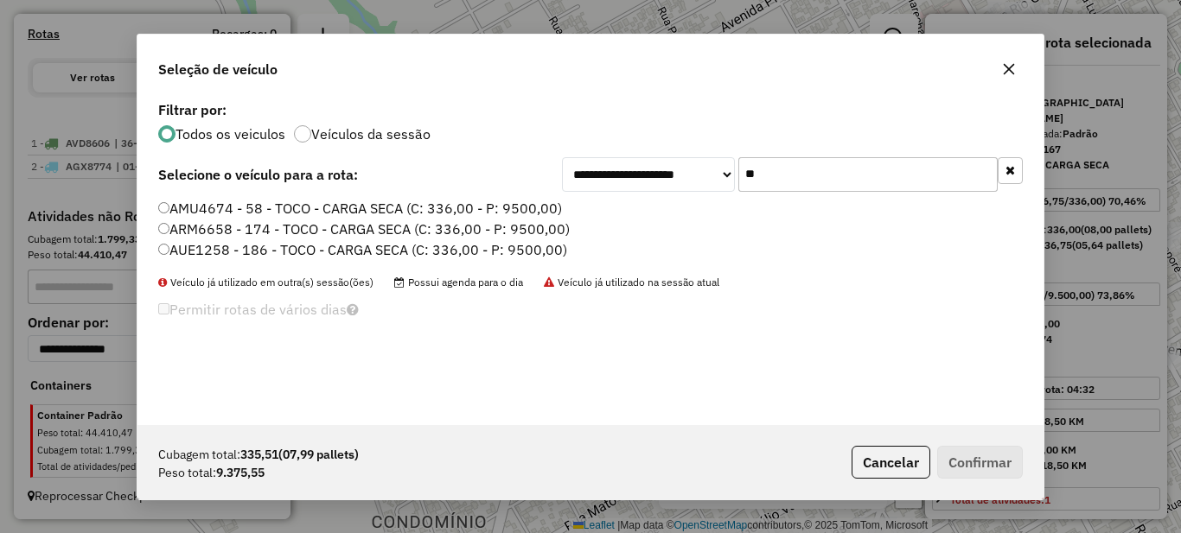
type input "**"
click at [354, 212] on label "AMU4674 - 58 - TOCO - CARGA SECA (C: 336,00 - P: 9500,00)" at bounding box center [360, 208] width 404 height 21
click at [249, 204] on label "AMU4674 - 58 - TOCO - CARGA SECA (C: 336,00 - P: 9500,00)" at bounding box center [360, 208] width 404 height 21
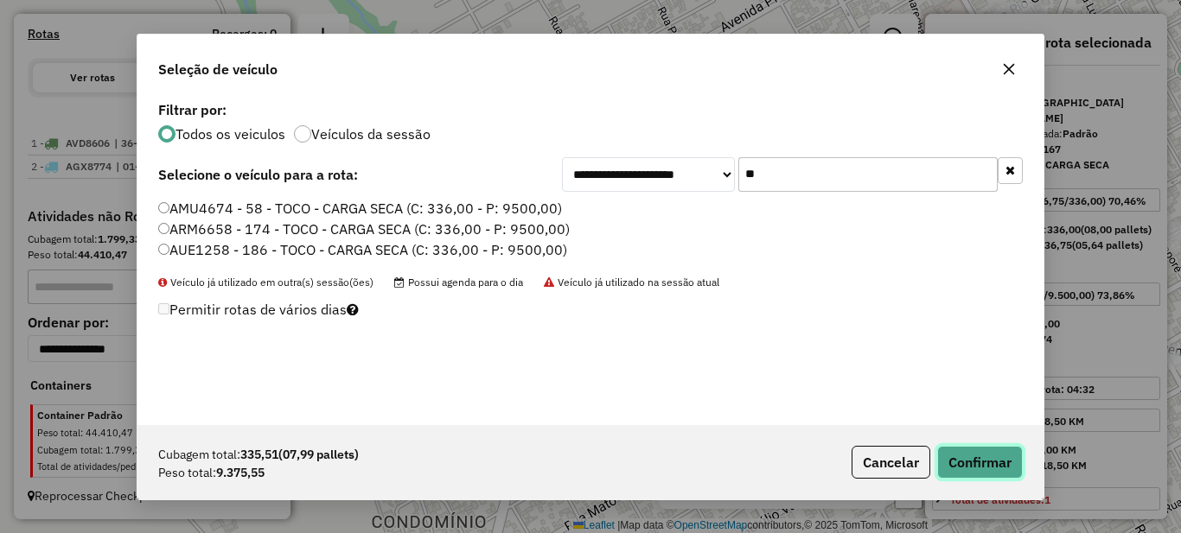
click at [992, 462] on button "Confirmar" at bounding box center [980, 462] width 86 height 33
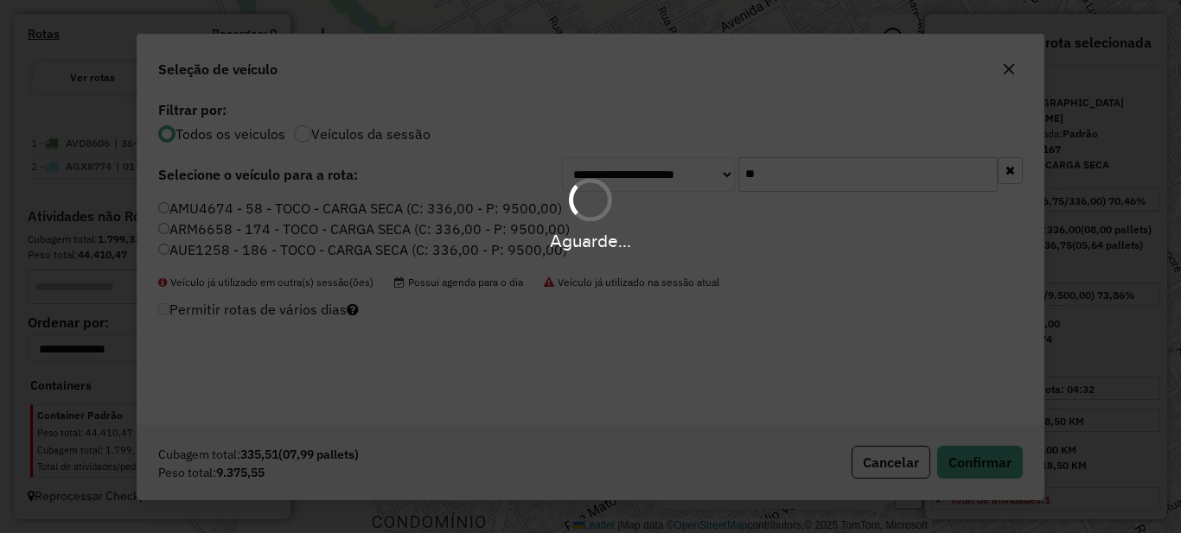
scroll to position [653, 0]
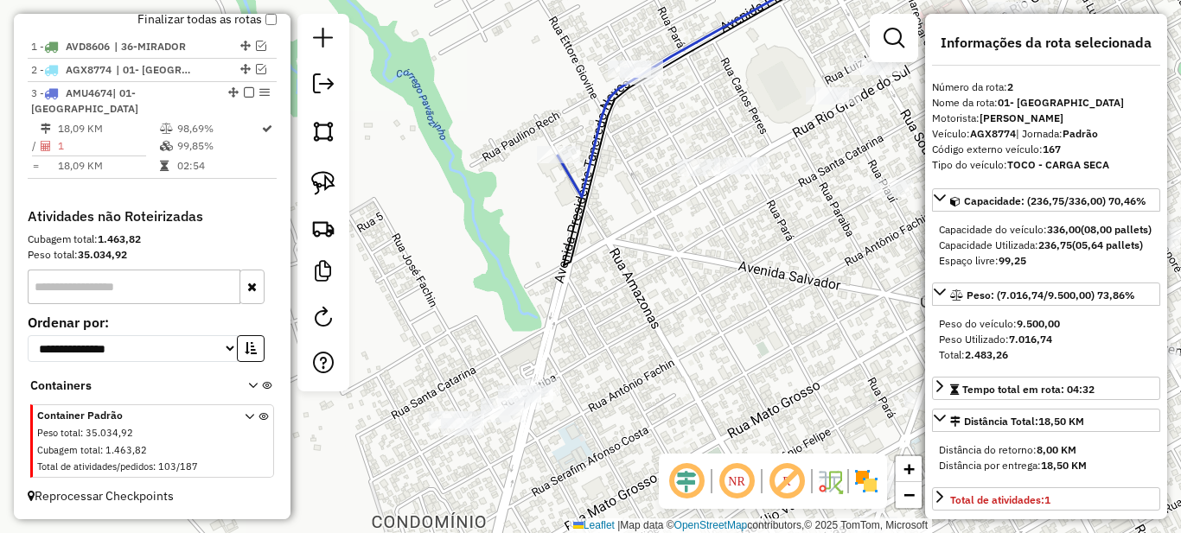
click at [244, 98] on em at bounding box center [249, 92] width 10 height 10
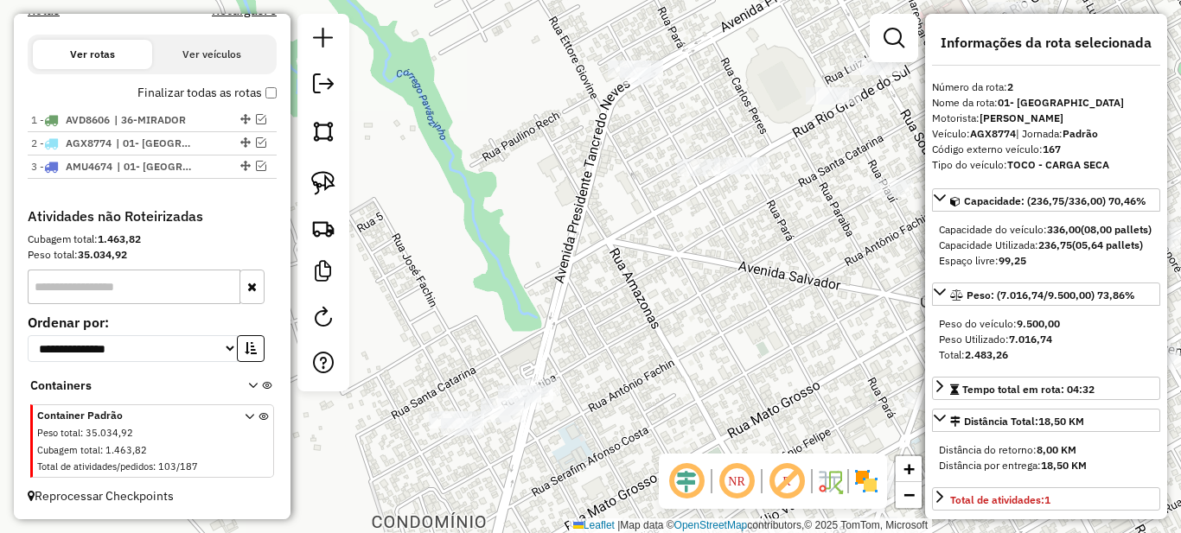
scroll to position [596, 0]
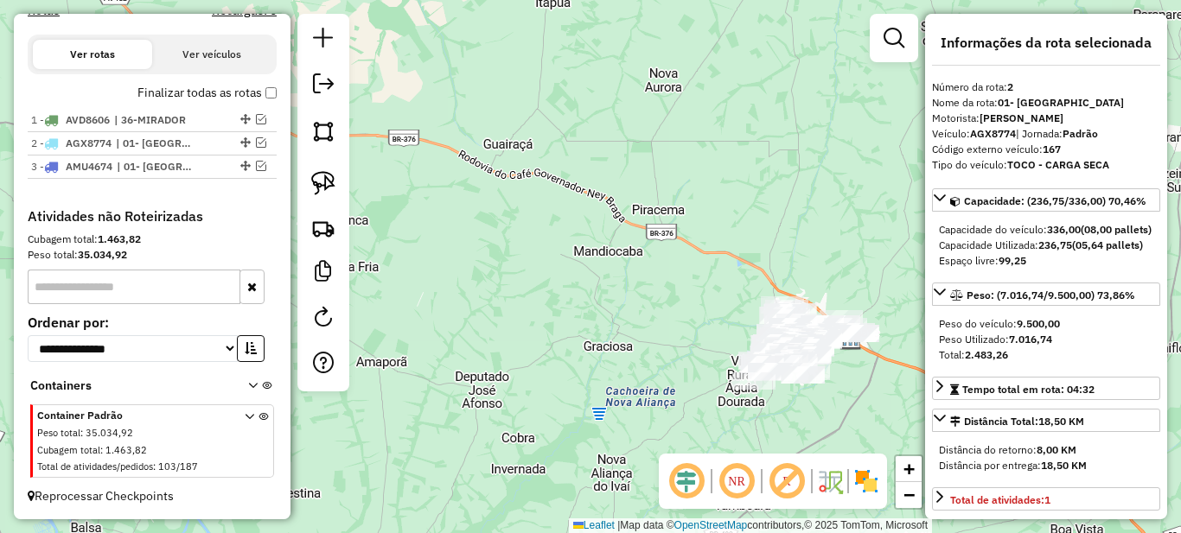
drag, startPoint x: 719, startPoint y: 328, endPoint x: 582, endPoint y: 248, distance: 159.2
click at [594, 253] on div "Janela de atendimento Grade de atendimento Capacidade Transportadoras Veículos …" at bounding box center [590, 266] width 1181 height 533
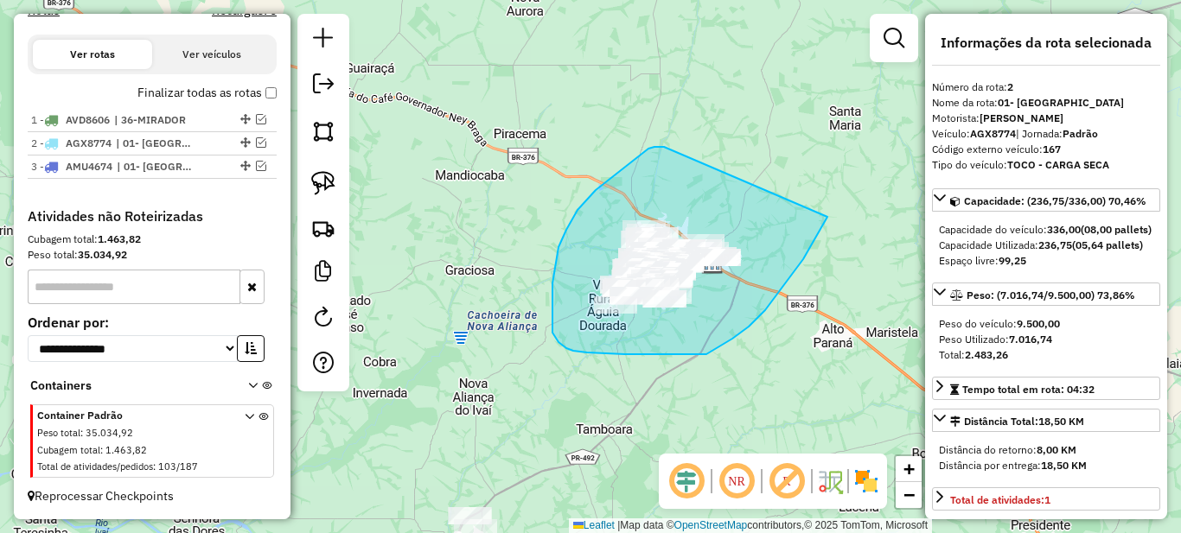
drag, startPoint x: 596, startPoint y: 190, endPoint x: 827, endPoint y: 217, distance: 233.2
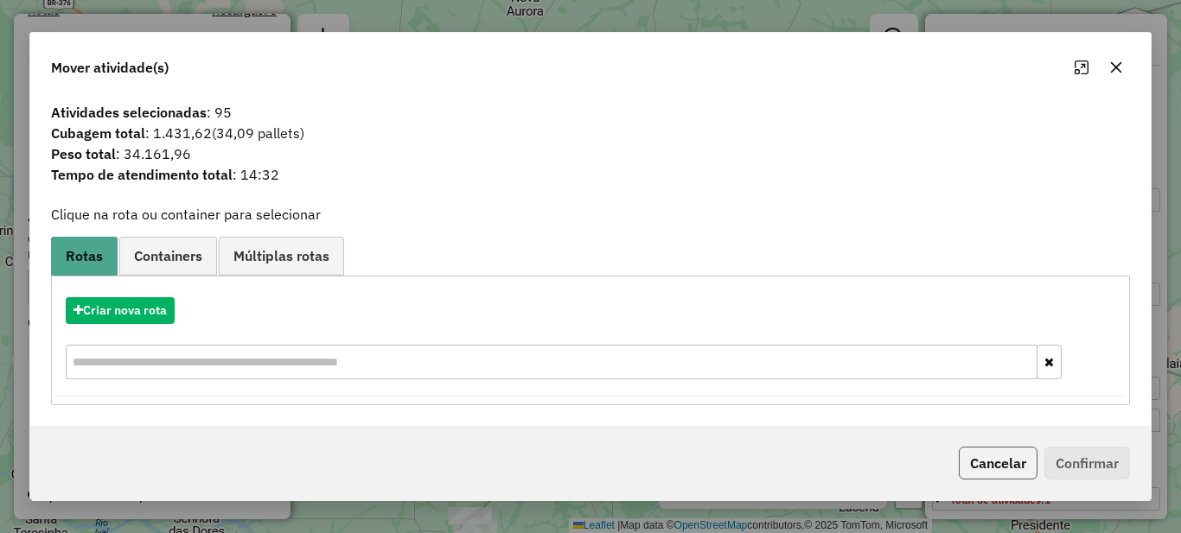
click at [1011, 474] on button "Cancelar" at bounding box center [998, 463] width 79 height 33
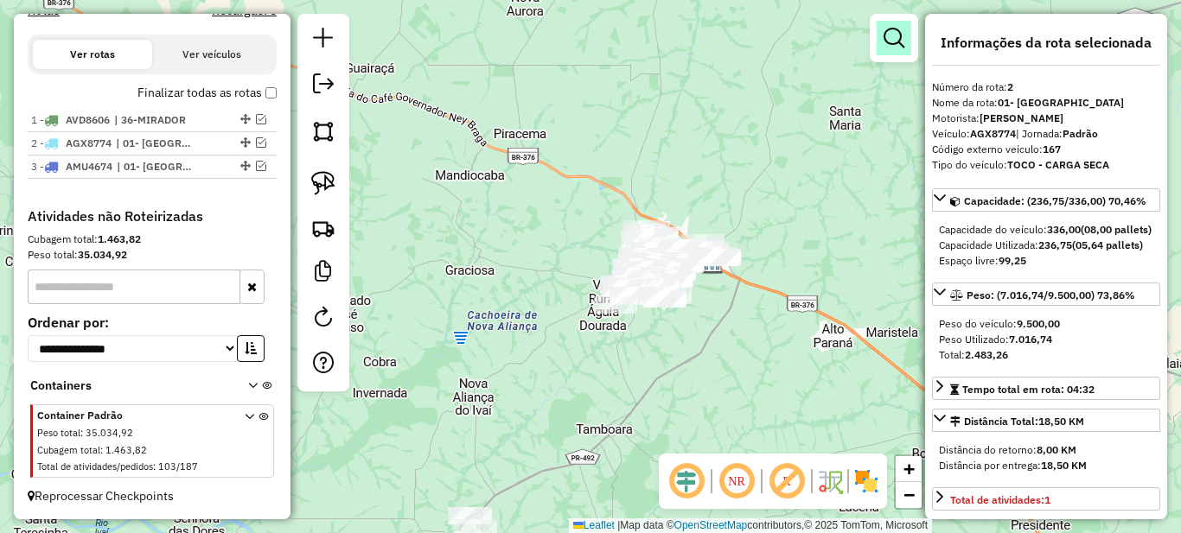
click at [889, 45] on em at bounding box center [893, 38] width 21 height 21
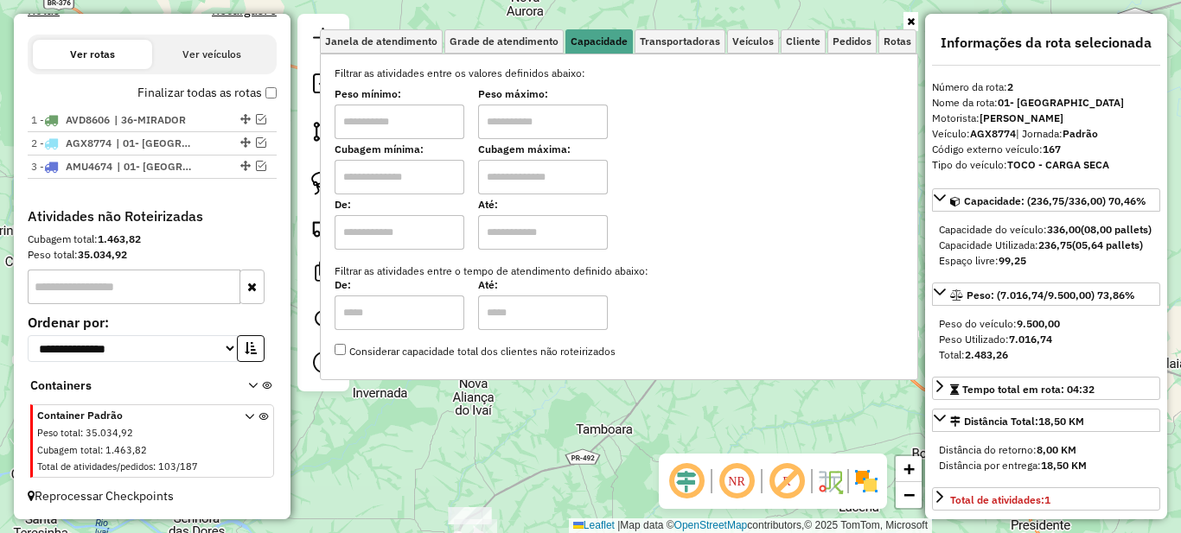
click at [360, 124] on input "text" at bounding box center [400, 122] width 130 height 35
type input "*******"
click at [909, 24] on icon at bounding box center [911, 21] width 8 height 10
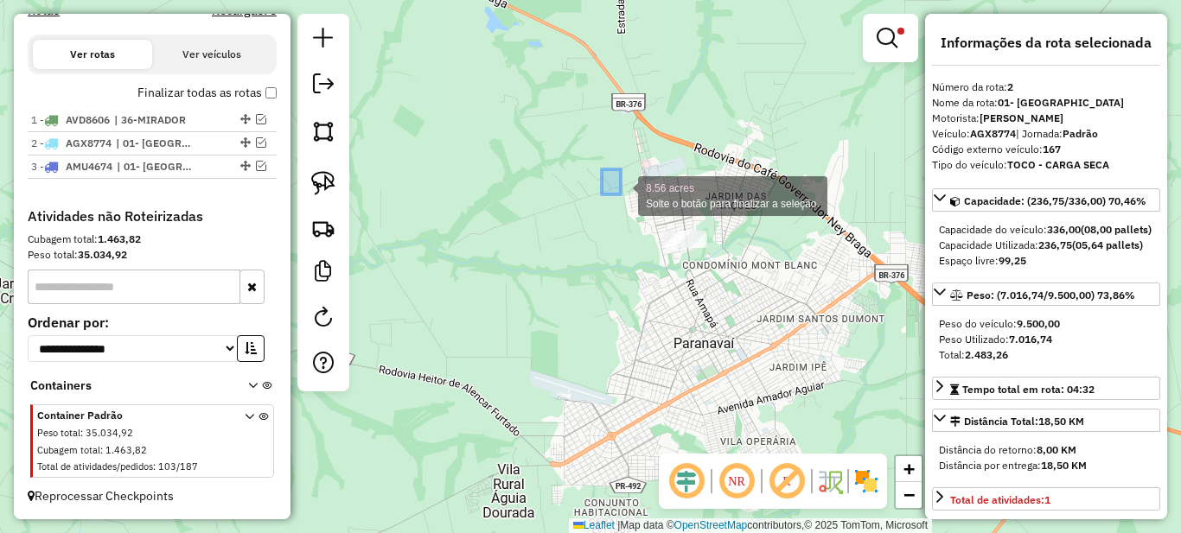
drag, startPoint x: 621, startPoint y: 194, endPoint x: 781, endPoint y: 304, distance: 194.0
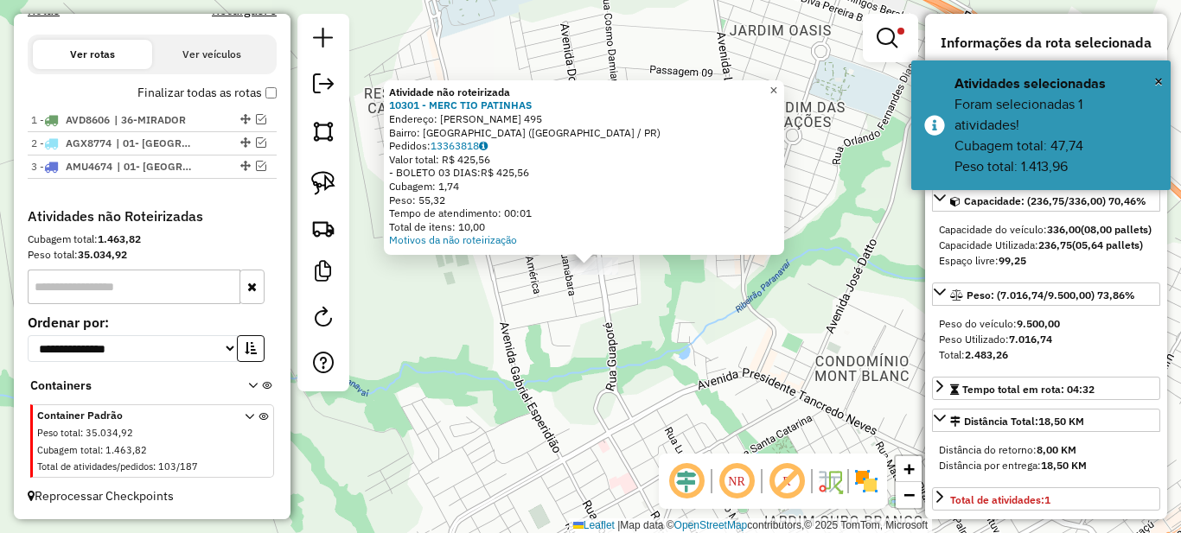
click at [777, 83] on span "×" at bounding box center [773, 90] width 8 height 15
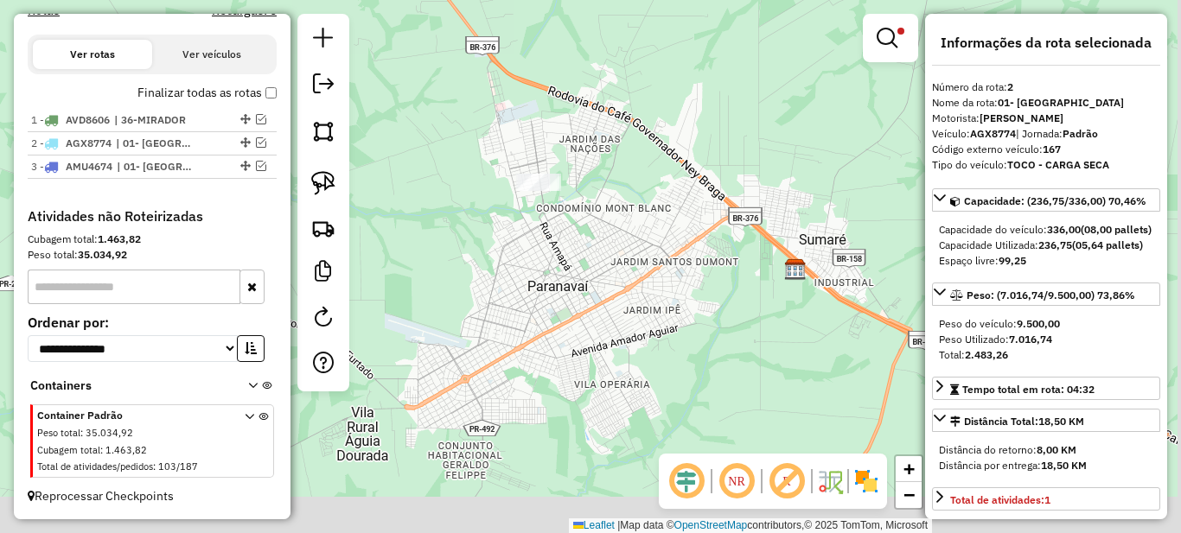
drag, startPoint x: 626, startPoint y: 422, endPoint x: 528, endPoint y: 230, distance: 215.3
click at [548, 254] on div "Limpar filtros Janela de atendimento Grade de atendimento Capacidade Transporta…" at bounding box center [590, 266] width 1181 height 533
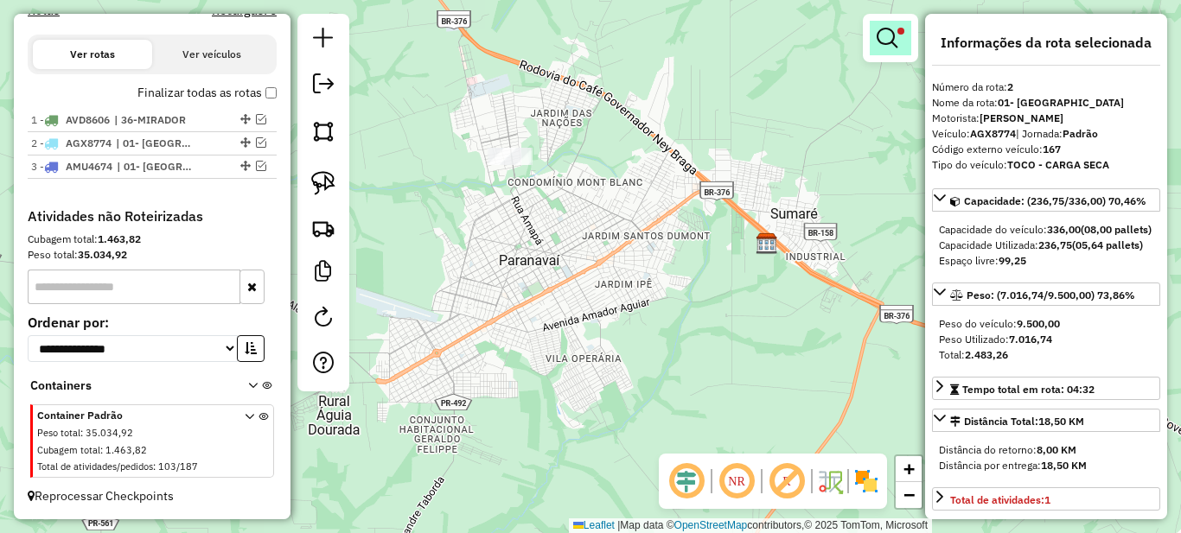
click at [896, 34] on em at bounding box center [886, 38] width 21 height 21
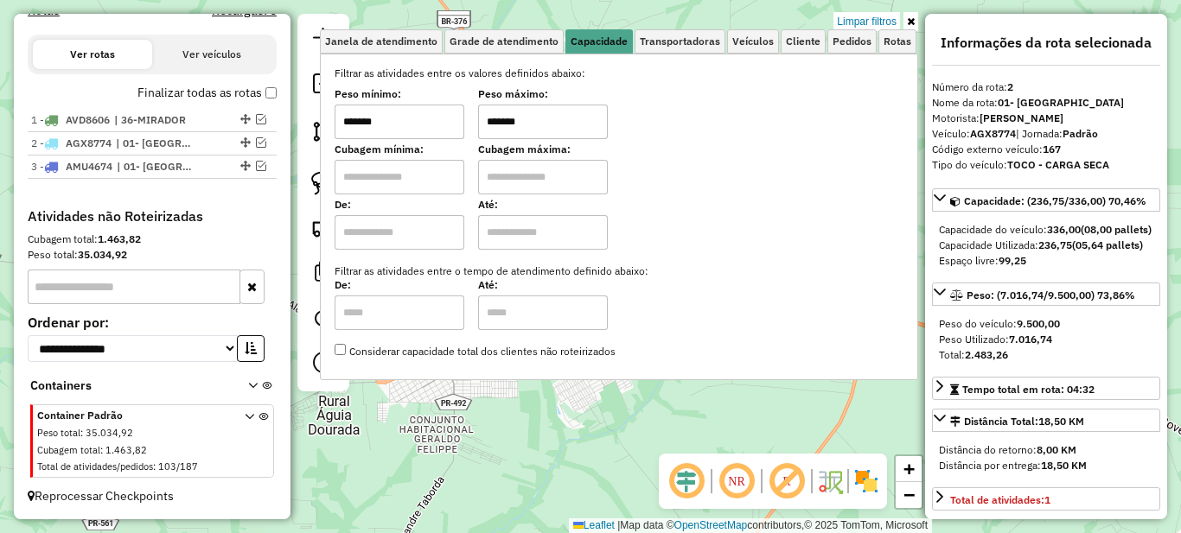
drag, startPoint x: 516, startPoint y: 118, endPoint x: 477, endPoint y: 118, distance: 38.9
click at [477, 118] on div "Peso mínimo: ******* Peso máximo: *******" at bounding box center [619, 115] width 569 height 48
type input "*******"
click at [912, 20] on icon at bounding box center [911, 21] width 8 height 10
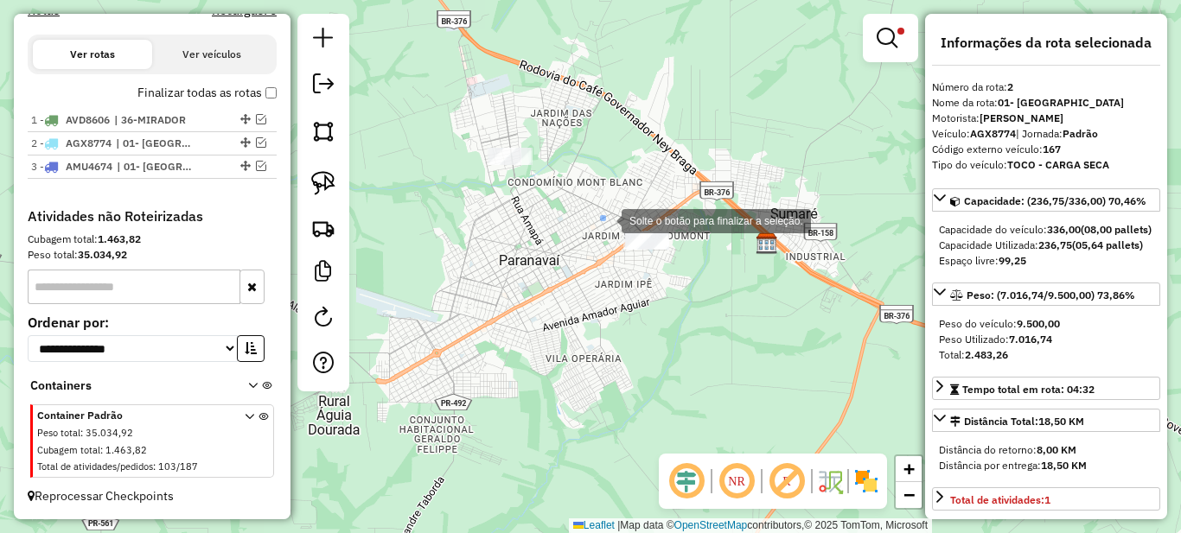
drag, startPoint x: 604, startPoint y: 220, endPoint x: 715, endPoint y: 298, distance: 135.8
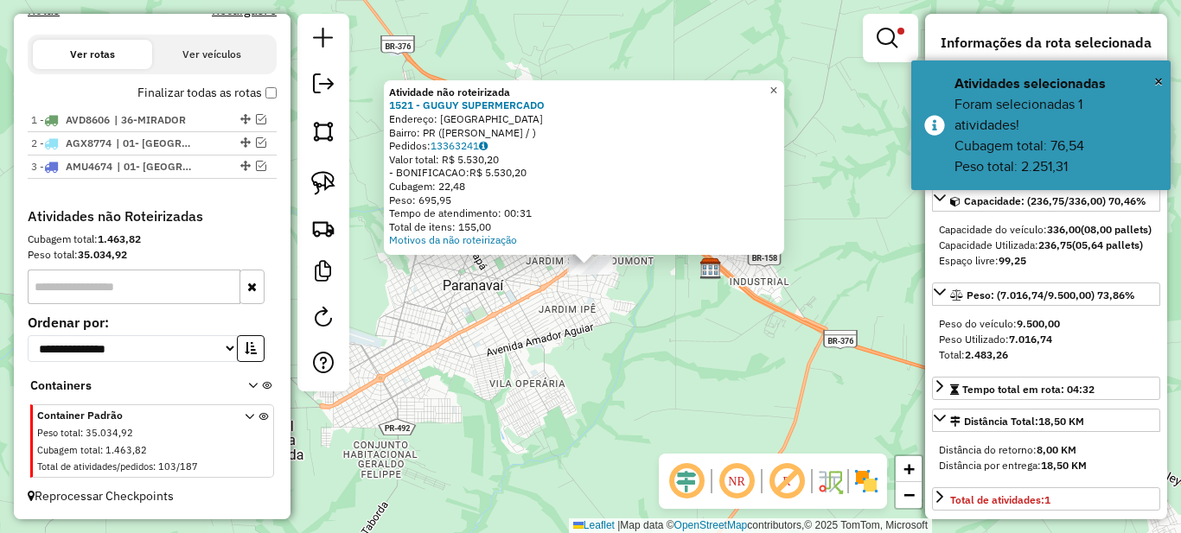
click at [777, 83] on span "×" at bounding box center [773, 90] width 8 height 15
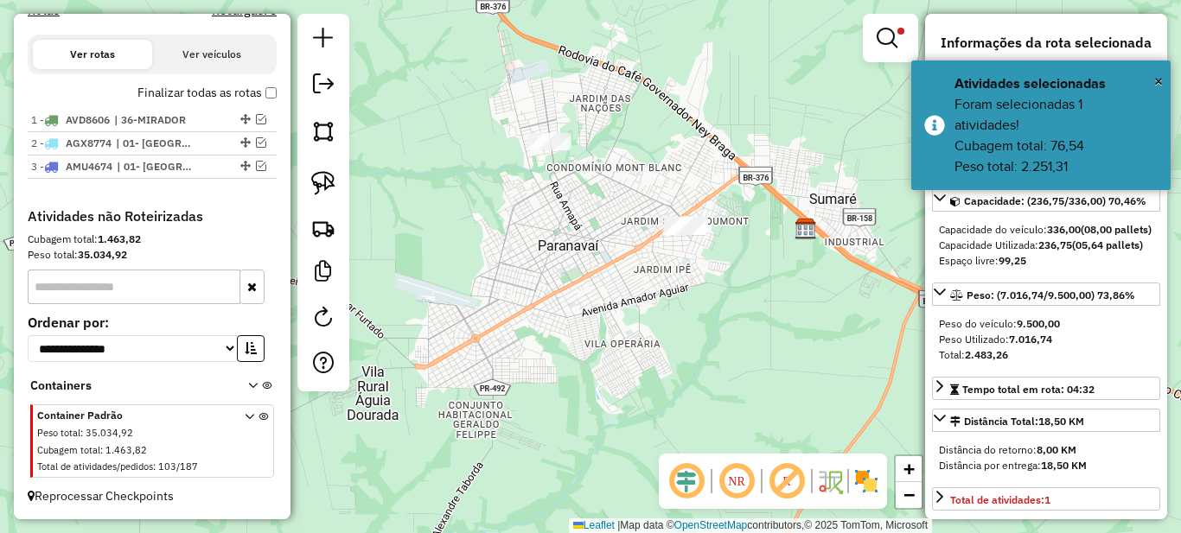
drag, startPoint x: 438, startPoint y: 301, endPoint x: 530, endPoint y: 264, distance: 98.9
click at [530, 264] on div "Limpar filtros Janela de atendimento Grade de atendimento Capacidade Transporta…" at bounding box center [590, 266] width 1181 height 533
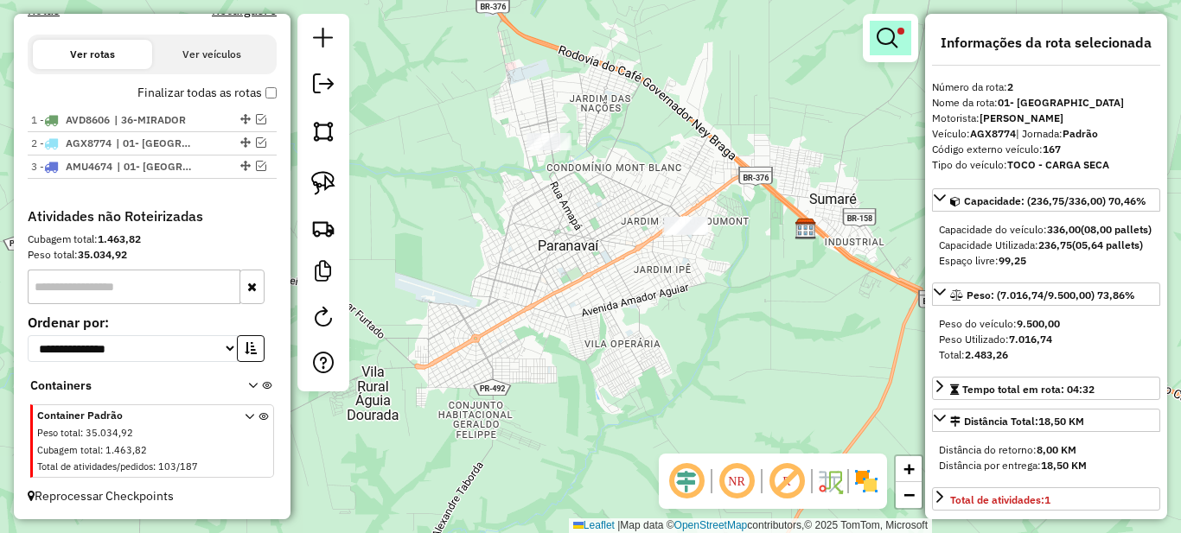
click at [893, 52] on link at bounding box center [890, 38] width 41 height 35
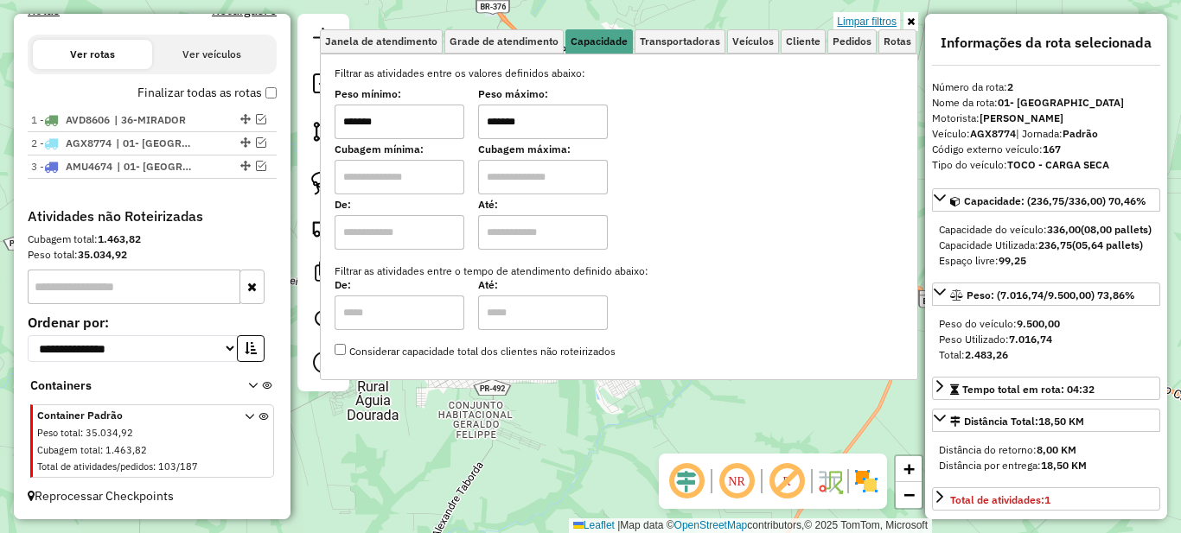
click at [867, 16] on link "Limpar filtros" at bounding box center [866, 21] width 67 height 19
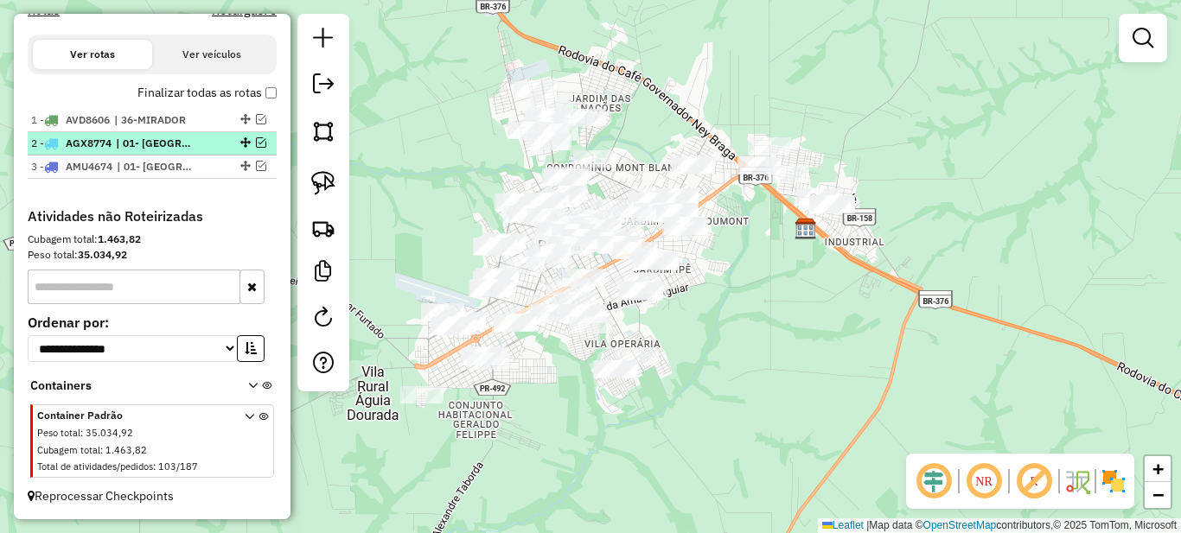
click at [201, 149] on div "2 - AGX8774 | 01- [GEOGRAPHIC_DATA]" at bounding box center [122, 144] width 183 height 16
select select "*********"
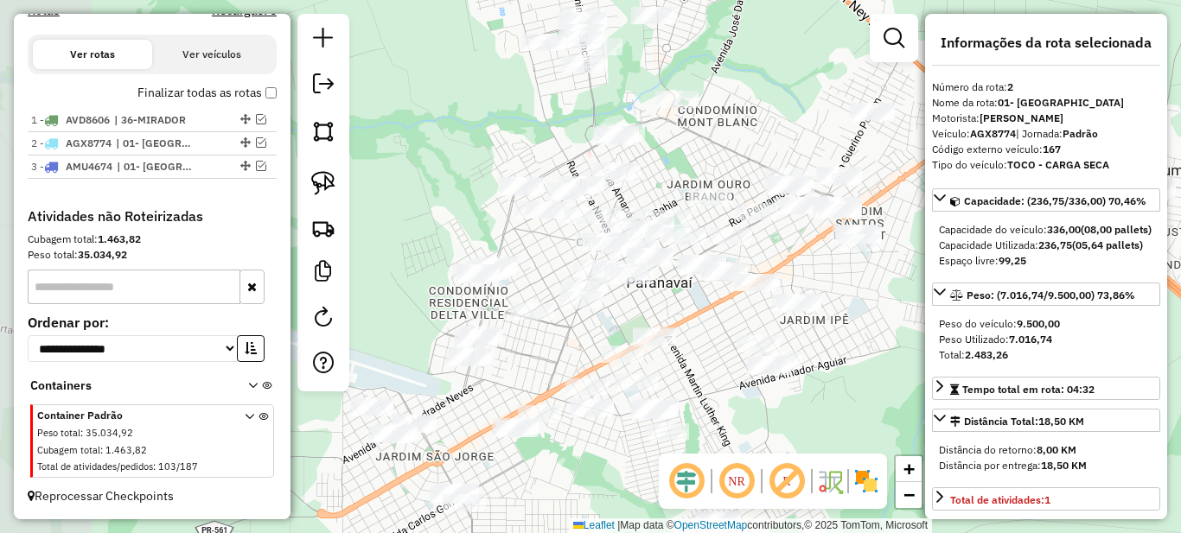
drag, startPoint x: 428, startPoint y: 212, endPoint x: 683, endPoint y: 139, distance: 265.1
click at [680, 143] on div "Janela de atendimento Grade de atendimento Capacidade Transportadoras Veículos …" at bounding box center [590, 266] width 1181 height 533
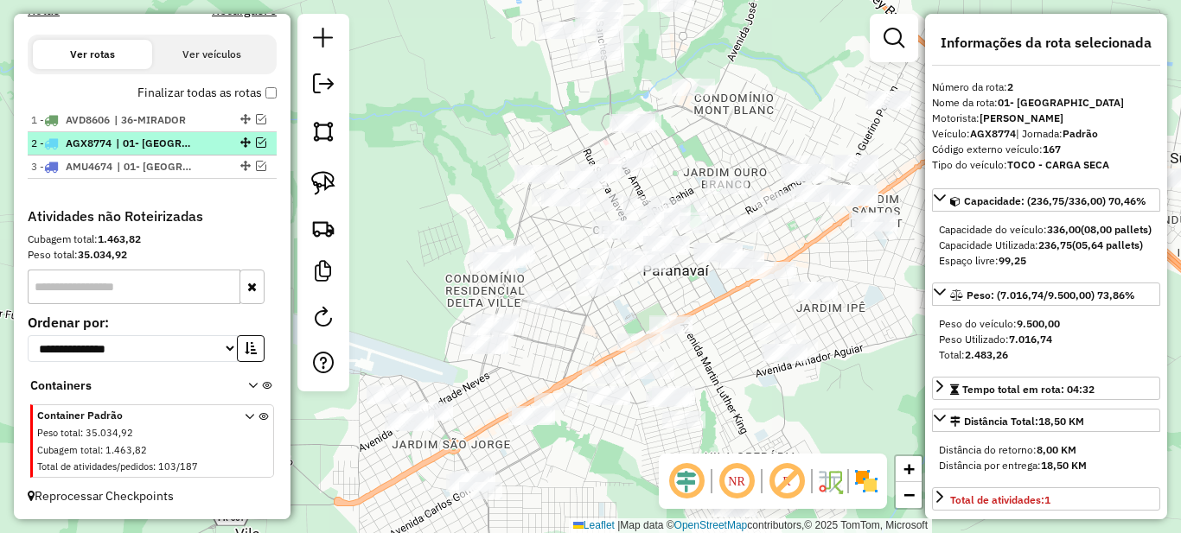
click at [194, 142] on span "| 01- [GEOGRAPHIC_DATA]" at bounding box center [156, 144] width 80 height 16
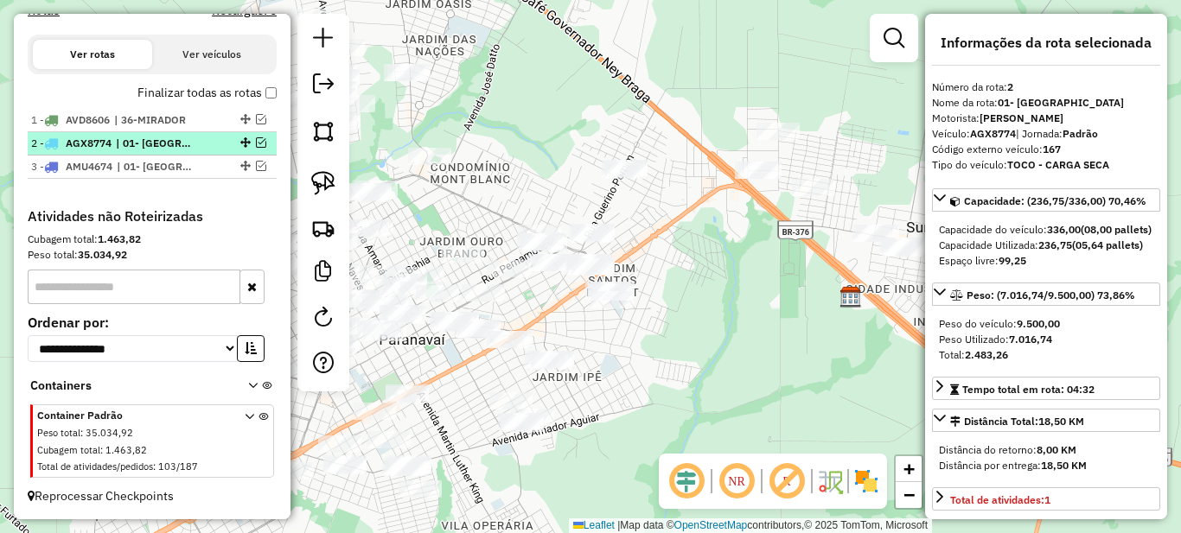
click at [256, 142] on em at bounding box center [261, 142] width 10 height 10
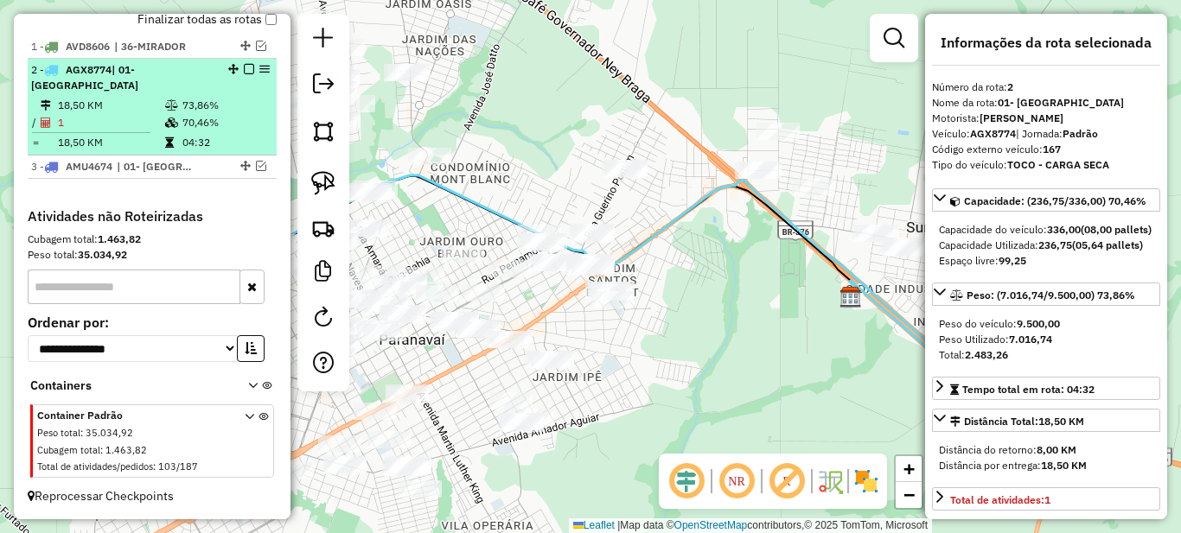
click at [190, 117] on td "70,46%" at bounding box center [225, 122] width 87 height 17
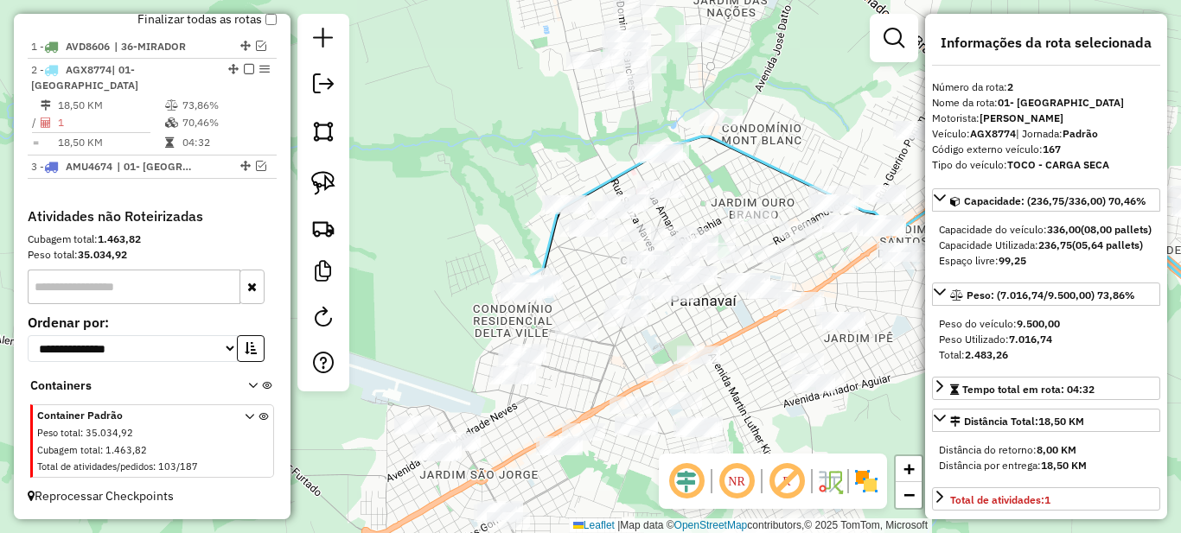
drag, startPoint x: 467, startPoint y: 133, endPoint x: 756, endPoint y: 94, distance: 292.2
click at [756, 94] on div "Janela de atendimento Grade de atendimento Capacidade Transportadoras Veículos …" at bounding box center [590, 266] width 1181 height 533
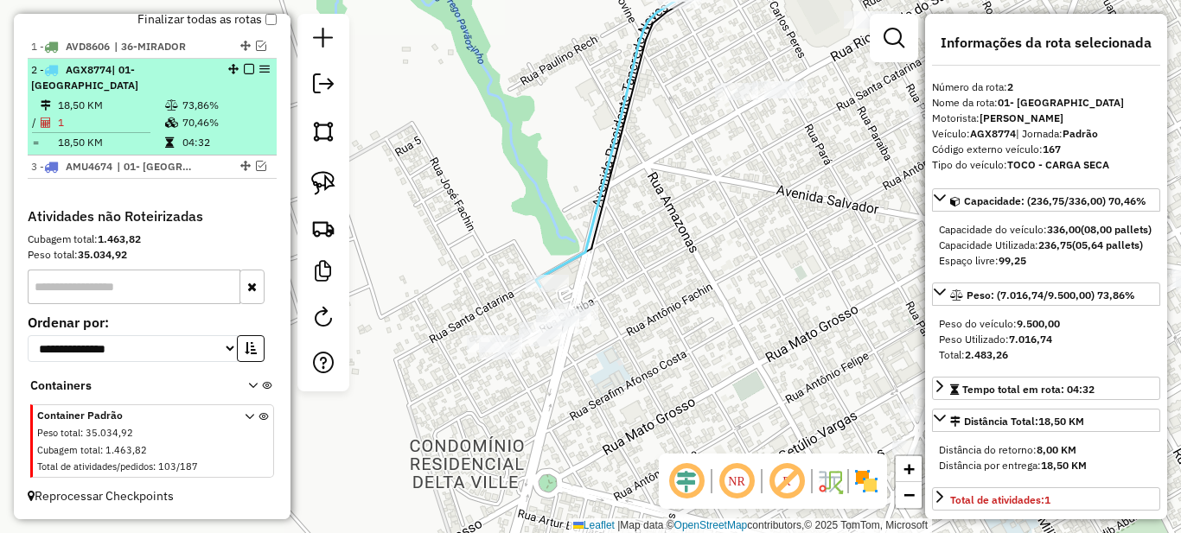
click at [188, 109] on td "73,86%" at bounding box center [225, 105] width 87 height 17
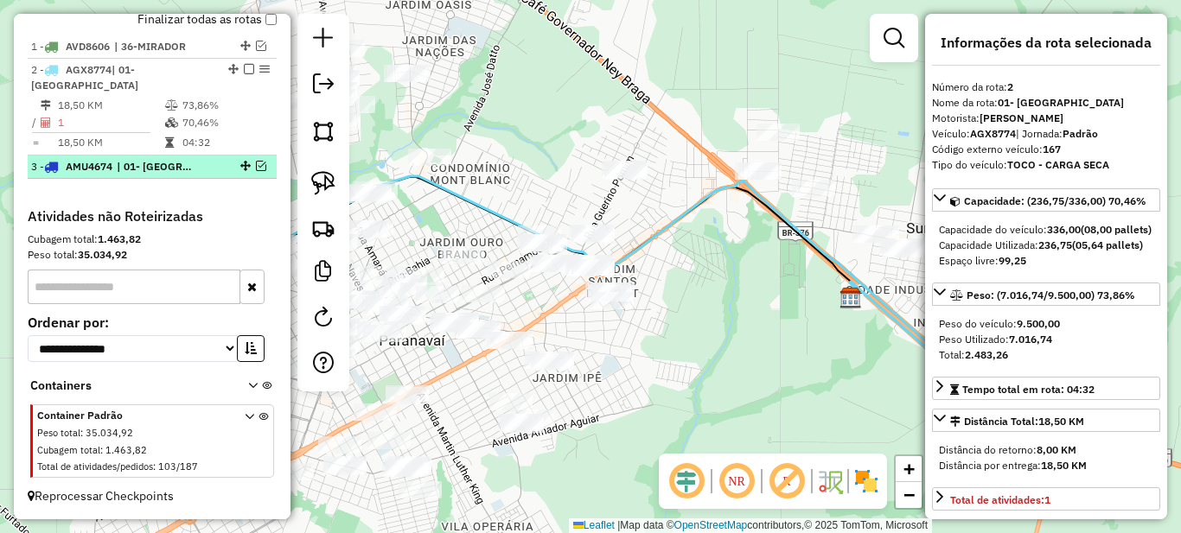
click at [211, 173] on div "3 - AMU4674 | 01- [GEOGRAPHIC_DATA]" at bounding box center [152, 167] width 242 height 16
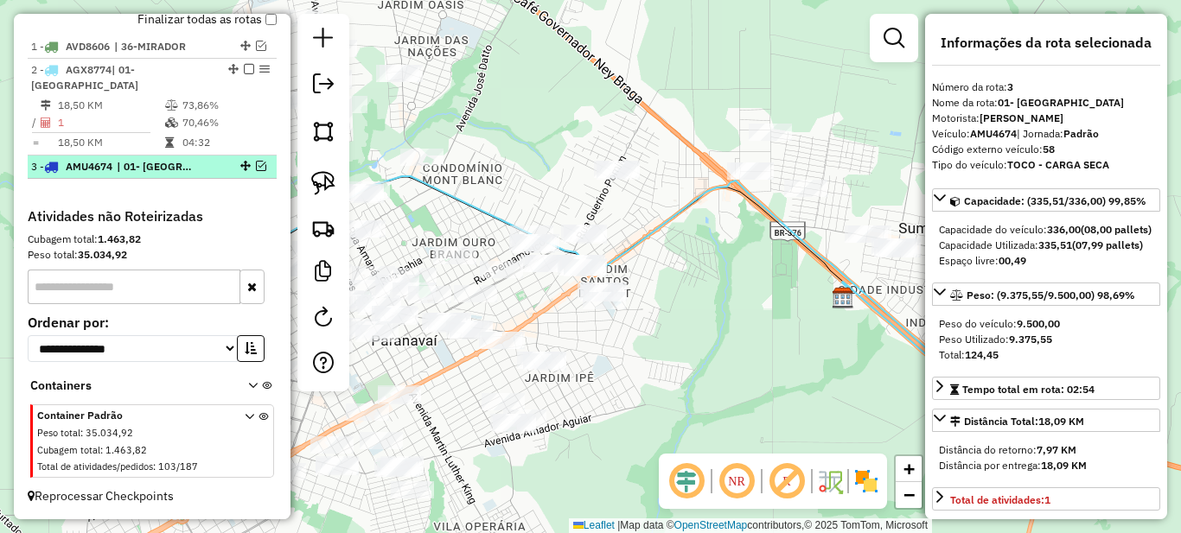
click at [256, 168] on em at bounding box center [261, 166] width 10 height 10
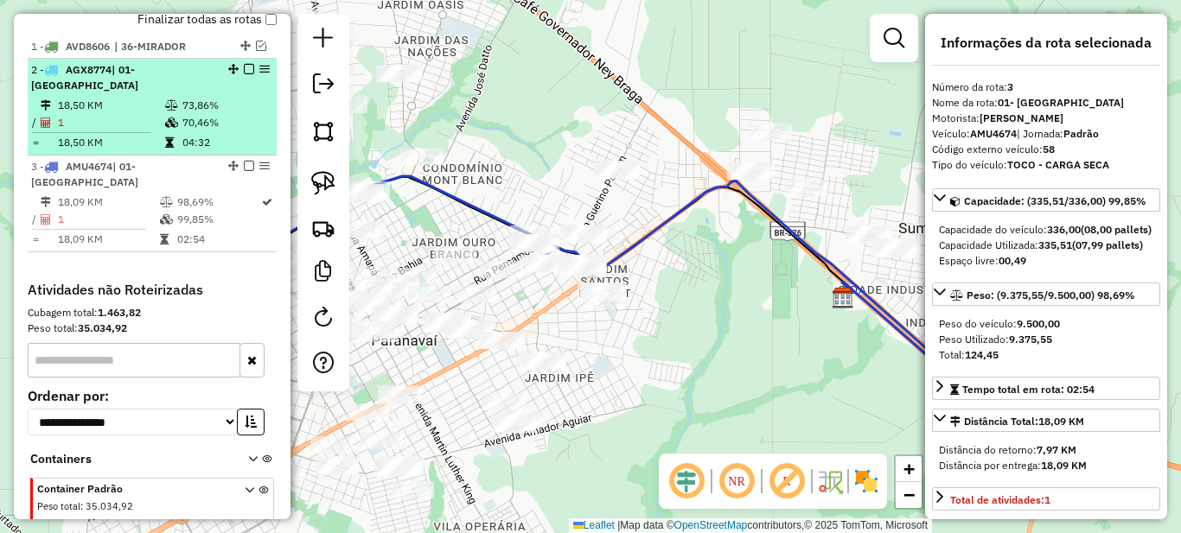
click at [165, 122] on icon at bounding box center [171, 123] width 13 height 10
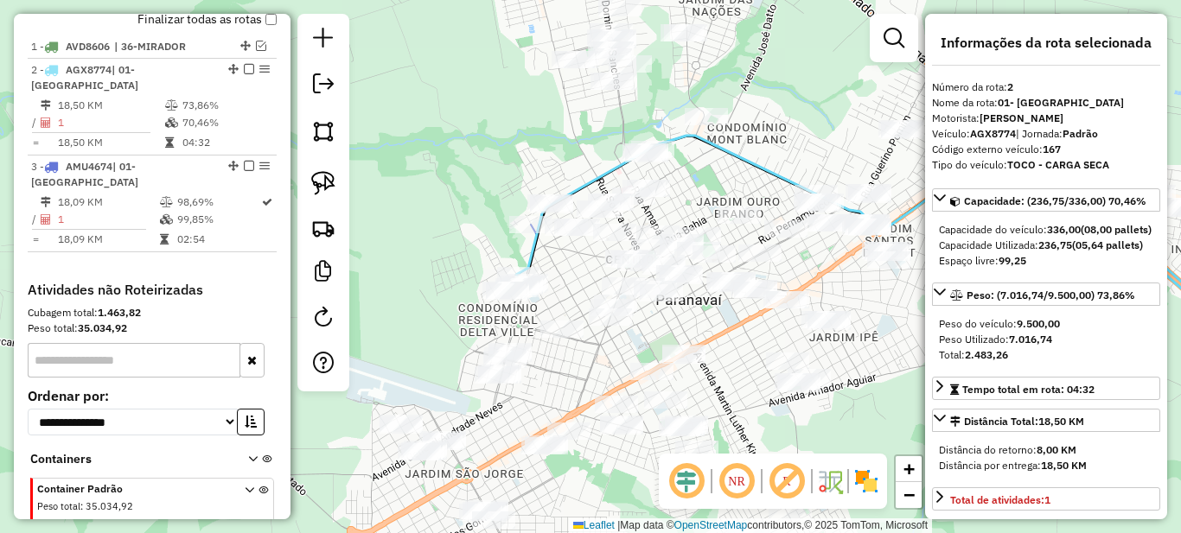
drag, startPoint x: 435, startPoint y: 224, endPoint x: 704, endPoint y: 186, distance: 272.4
click at [704, 186] on div "Janela de atendimento Grade de atendimento Capacidade Transportadoras Veículos …" at bounding box center [590, 266] width 1181 height 533
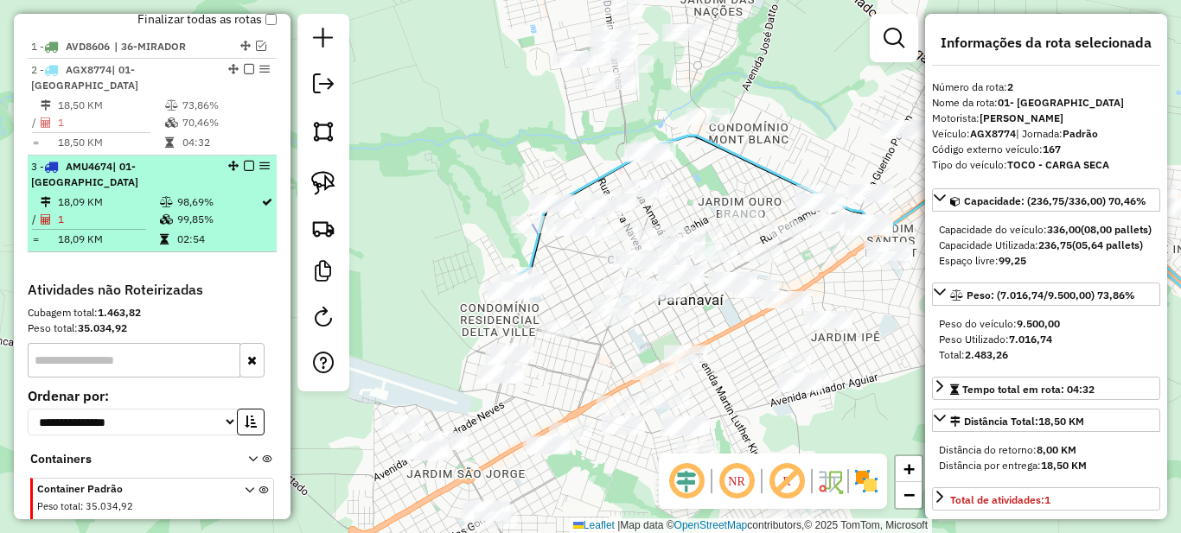
click at [179, 211] on td "99,85%" at bounding box center [218, 219] width 84 height 17
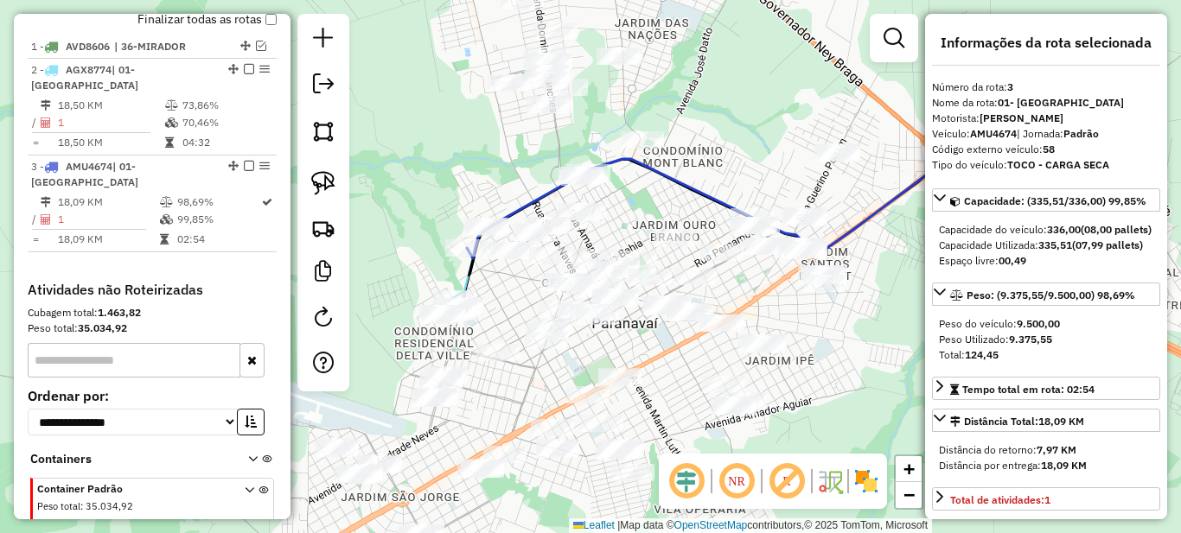
drag, startPoint x: 609, startPoint y: 356, endPoint x: 856, endPoint y: 336, distance: 248.0
click at [856, 336] on div "Janela de atendimento Grade de atendimento Capacidade Transportadoras Veículos …" at bounding box center [590, 266] width 1181 height 533
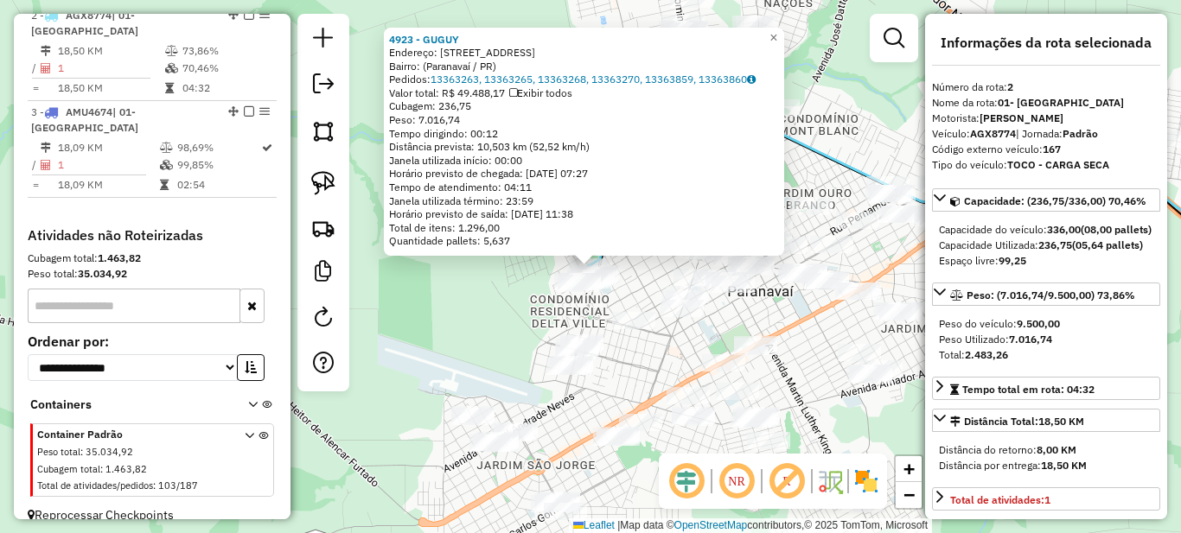
scroll to position [711, 0]
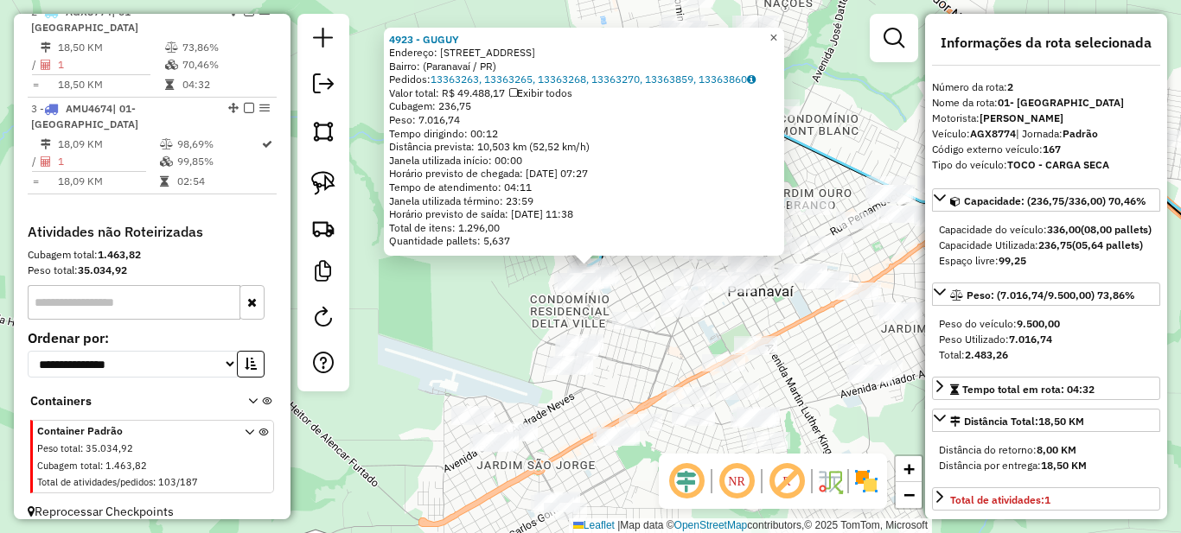
click at [777, 31] on span "×" at bounding box center [773, 37] width 8 height 15
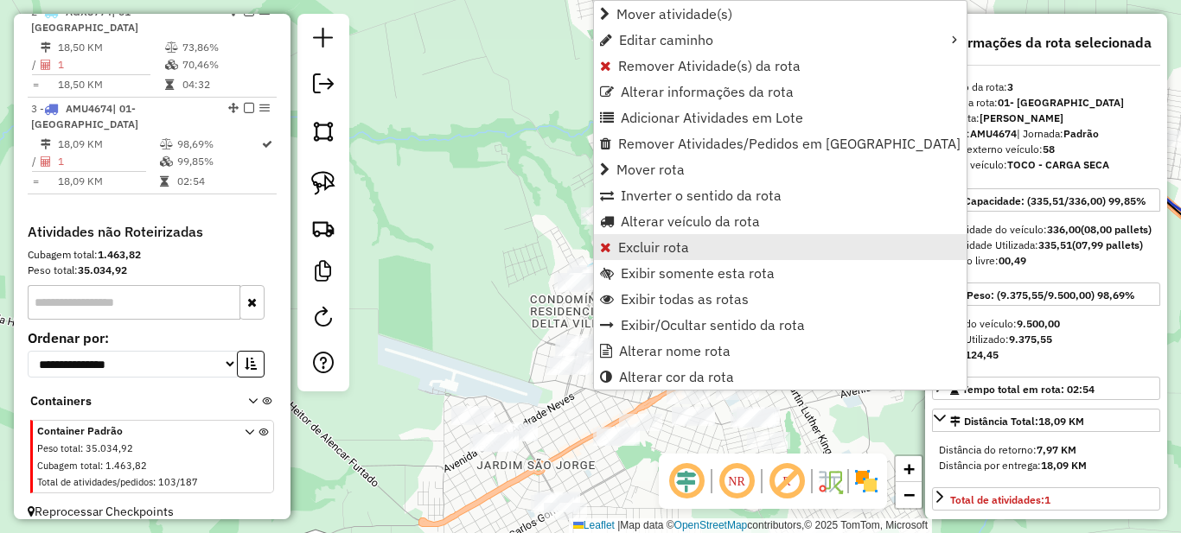
click at [641, 245] on span "Excluir rota" at bounding box center [653, 247] width 71 height 14
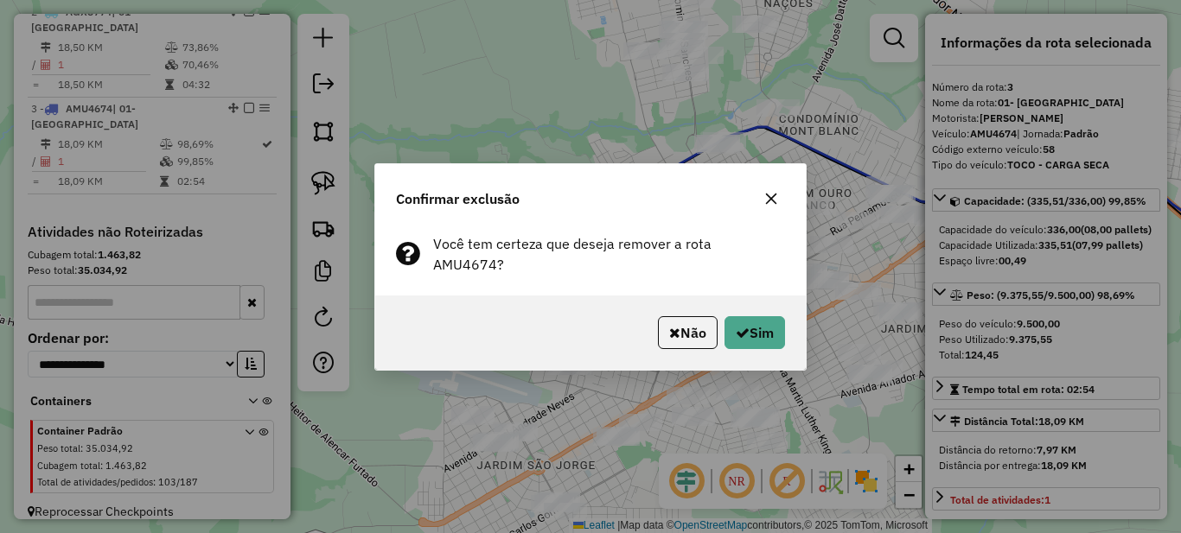
click at [763, 348] on div "Não Sim" at bounding box center [590, 333] width 430 height 74
click at [763, 331] on button "Sim" at bounding box center [754, 332] width 61 height 33
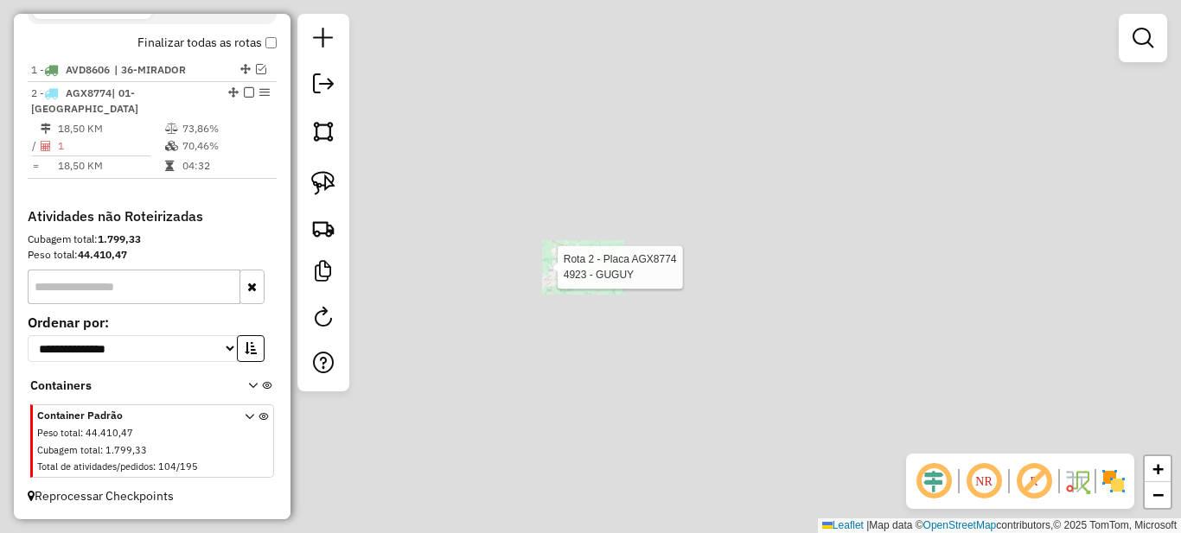
scroll to position [630, 0]
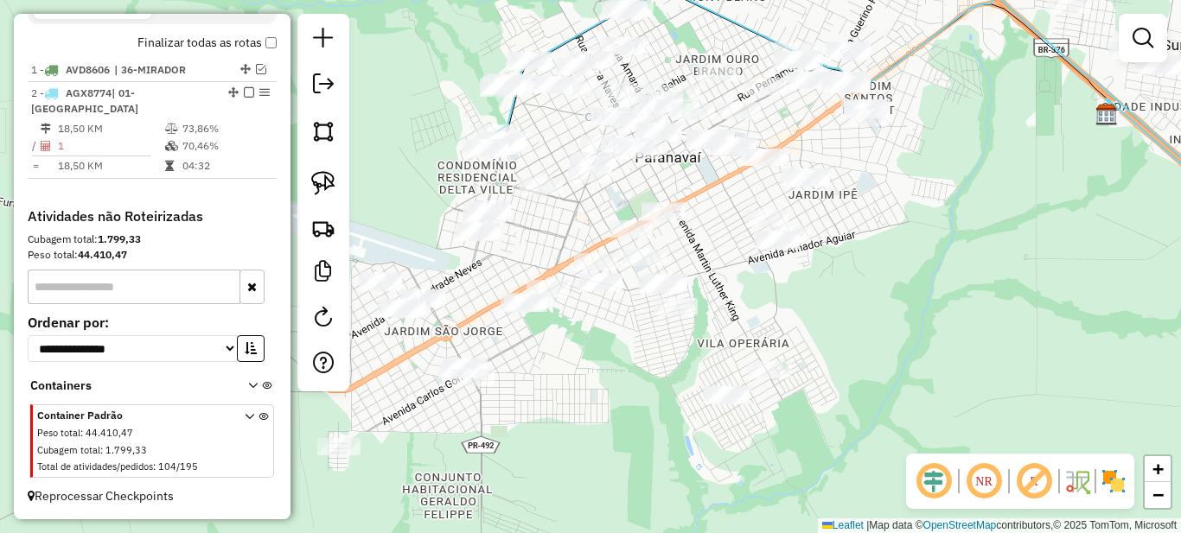
drag, startPoint x: 441, startPoint y: 181, endPoint x: 563, endPoint y: 320, distance: 185.0
click at [563, 320] on div "Janela de atendimento Grade de atendimento Capacidade Transportadoras Veículos …" at bounding box center [590, 266] width 1181 height 533
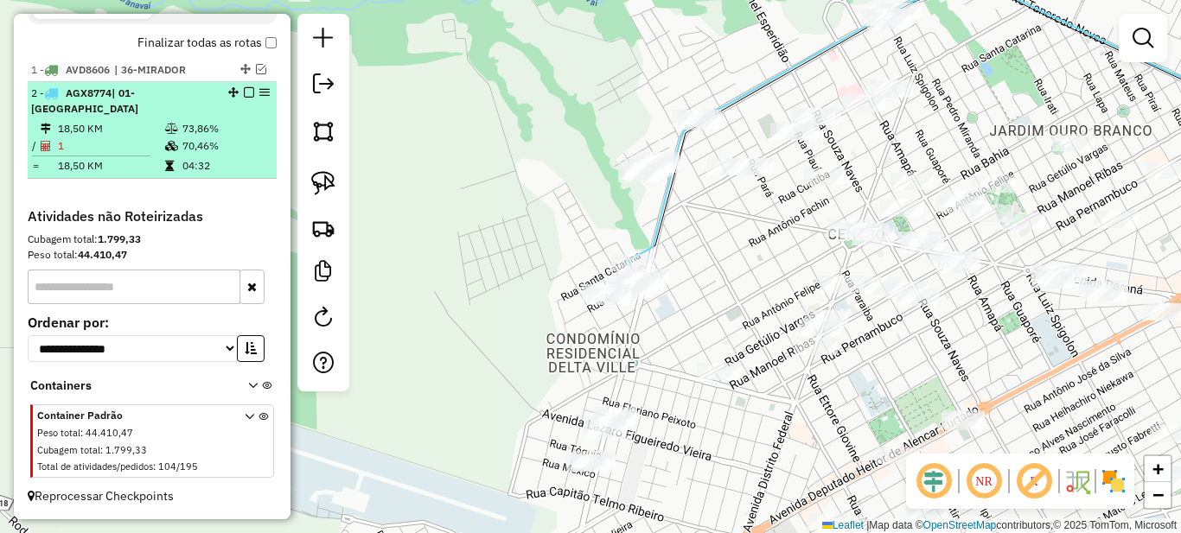
click at [244, 98] on em at bounding box center [249, 92] width 10 height 10
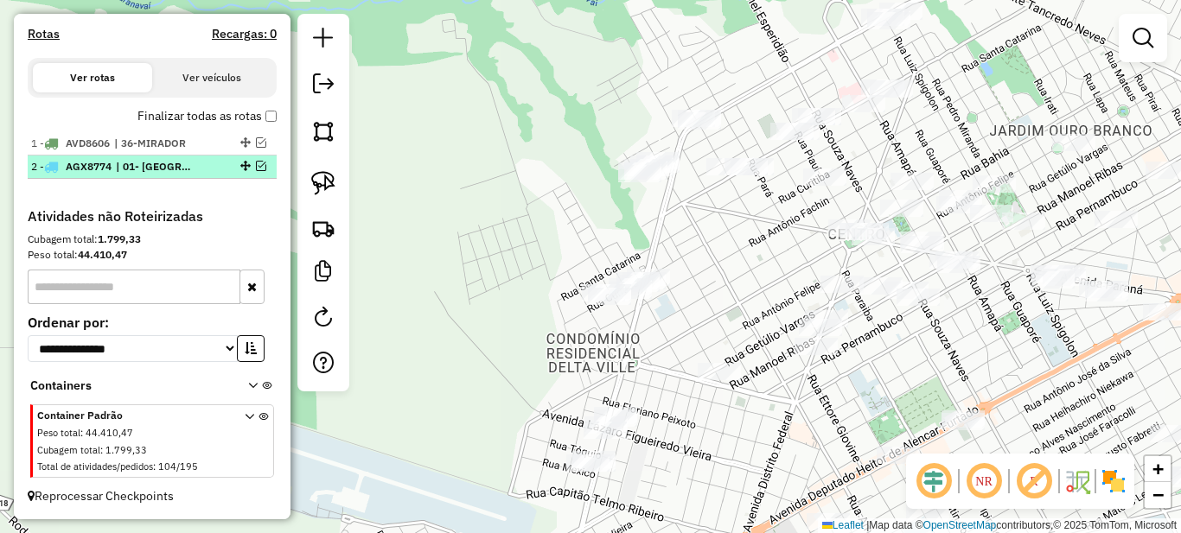
scroll to position [572, 0]
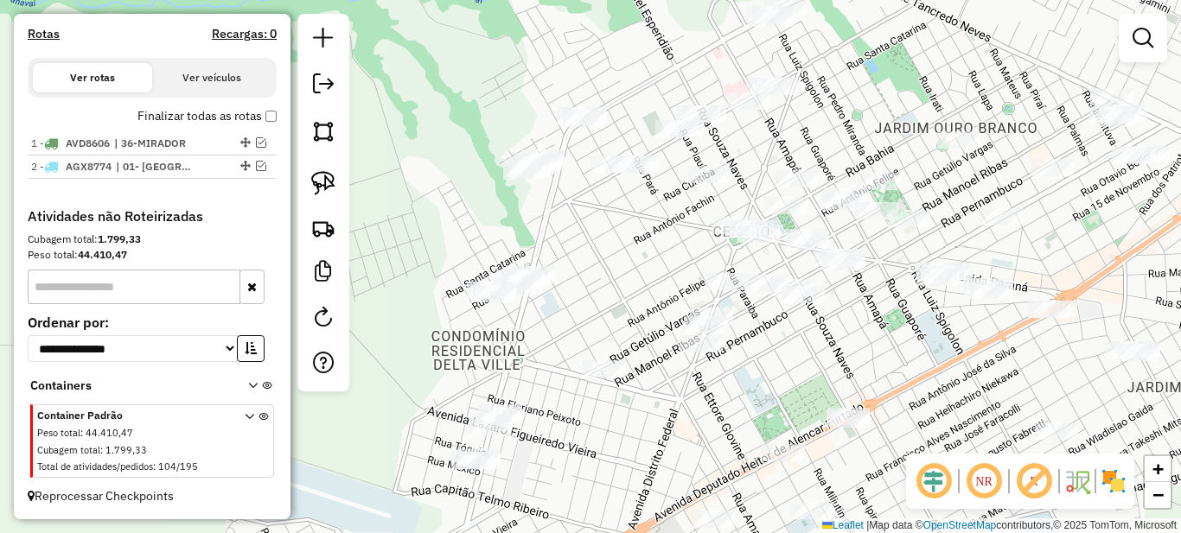
drag, startPoint x: 660, startPoint y: 233, endPoint x: 555, endPoint y: 230, distance: 104.6
click at [555, 230] on div "Janela de atendimento Grade de atendimento Capacidade Transportadoras Veículos …" at bounding box center [590, 266] width 1181 height 533
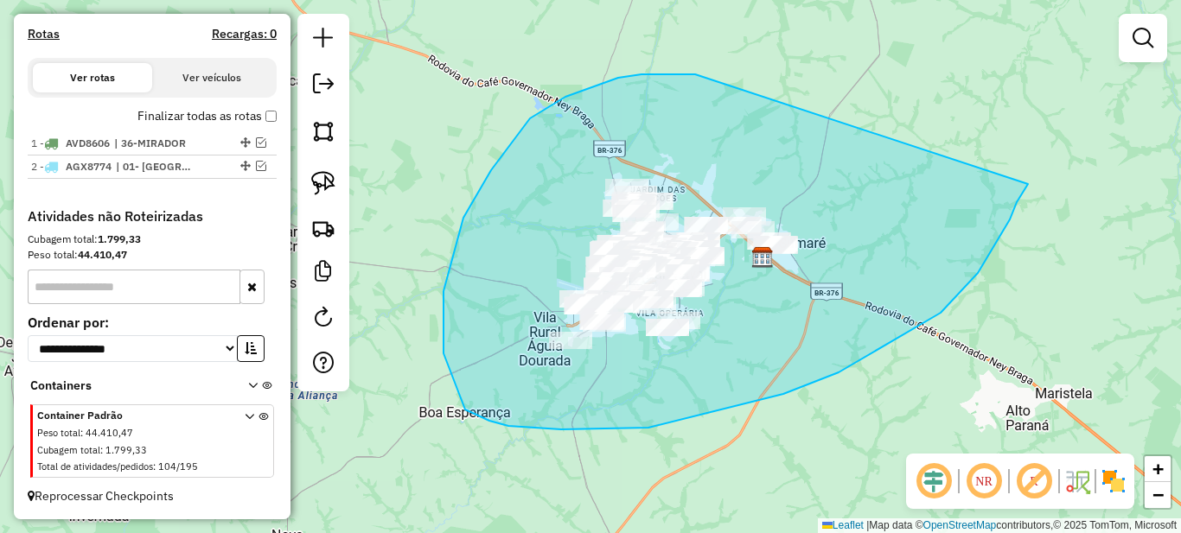
drag, startPoint x: 618, startPoint y: 78, endPoint x: 1028, endPoint y: 184, distance: 423.3
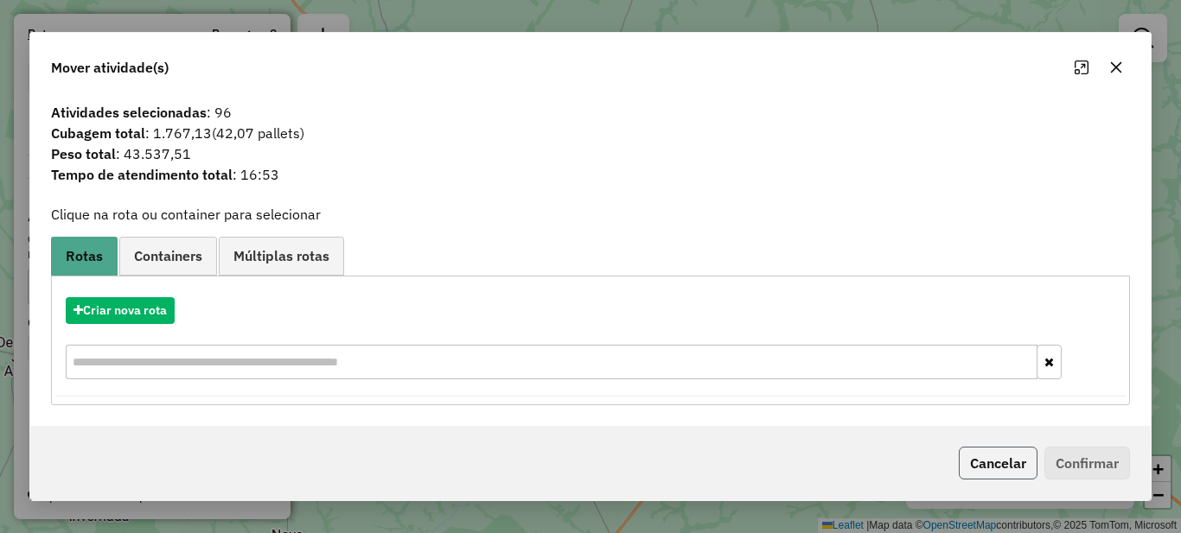
click at [990, 469] on button "Cancelar" at bounding box center [998, 463] width 79 height 33
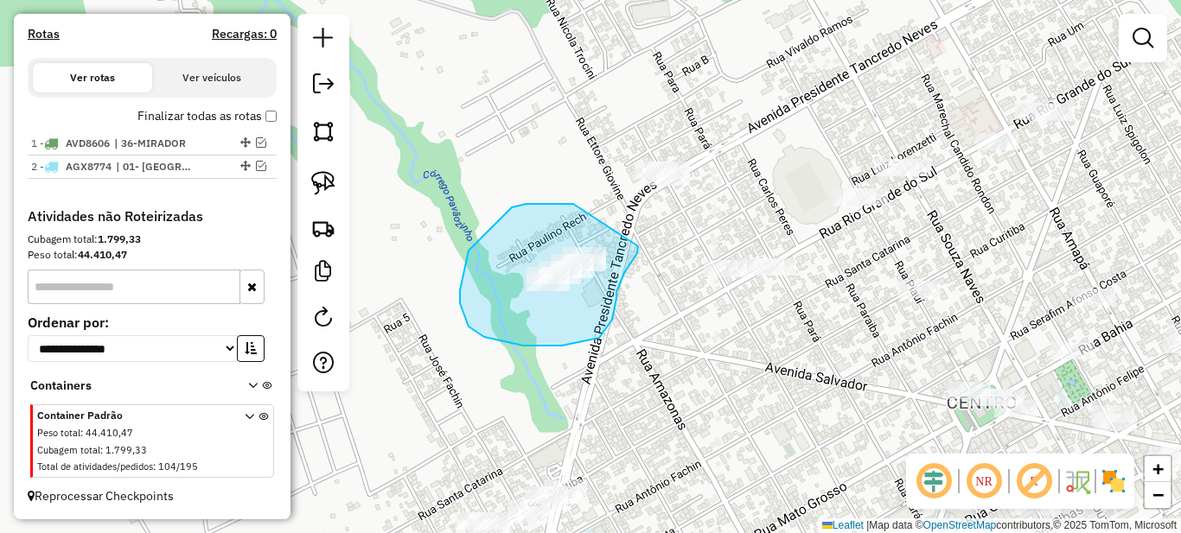
drag, startPoint x: 547, startPoint y: 204, endPoint x: 638, endPoint y: 246, distance: 100.2
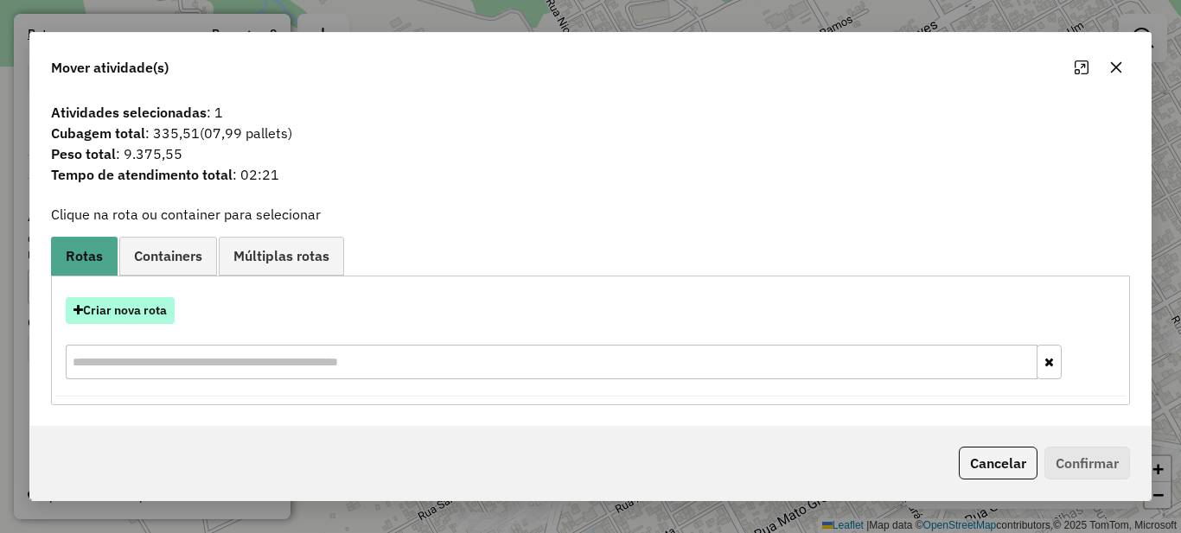
click at [123, 309] on button "Criar nova rota" at bounding box center [120, 310] width 109 height 27
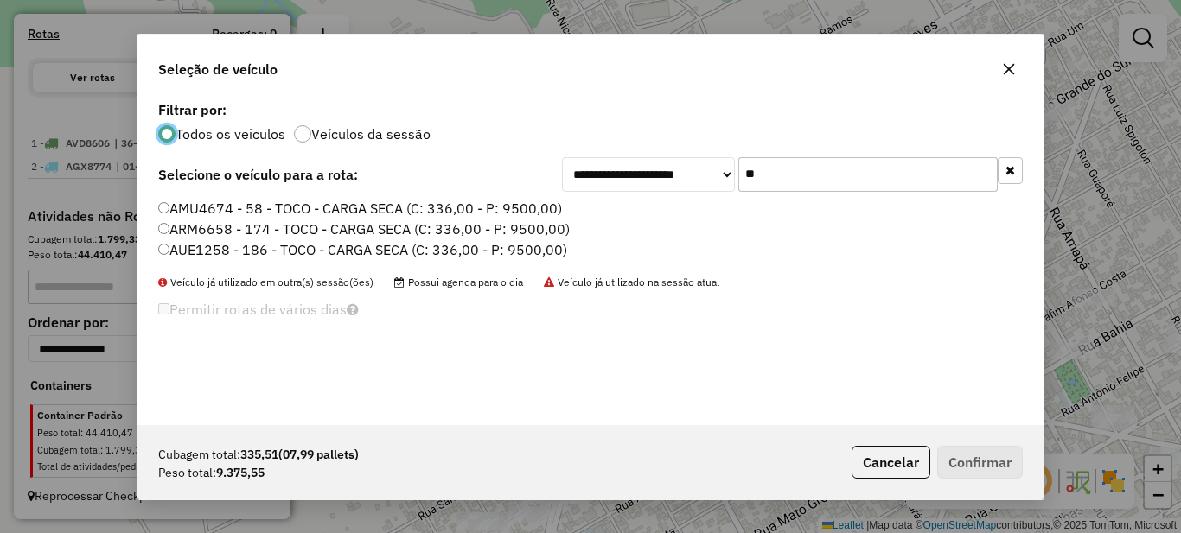
scroll to position [10, 5]
click at [789, 182] on input "**" at bounding box center [867, 174] width 259 height 35
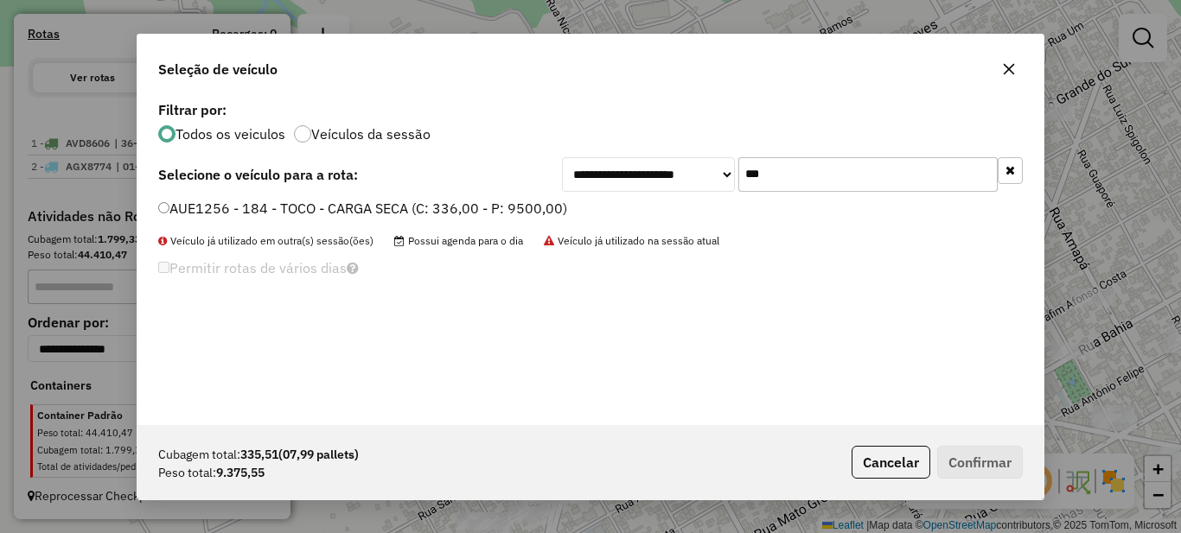
type input "***"
click at [442, 206] on label "AUE1256 - 184 - TOCO - CARGA SECA (C: 336,00 - P: 9500,00)" at bounding box center [362, 208] width 409 height 21
click at [1004, 449] on button "Confirmar" at bounding box center [980, 462] width 86 height 33
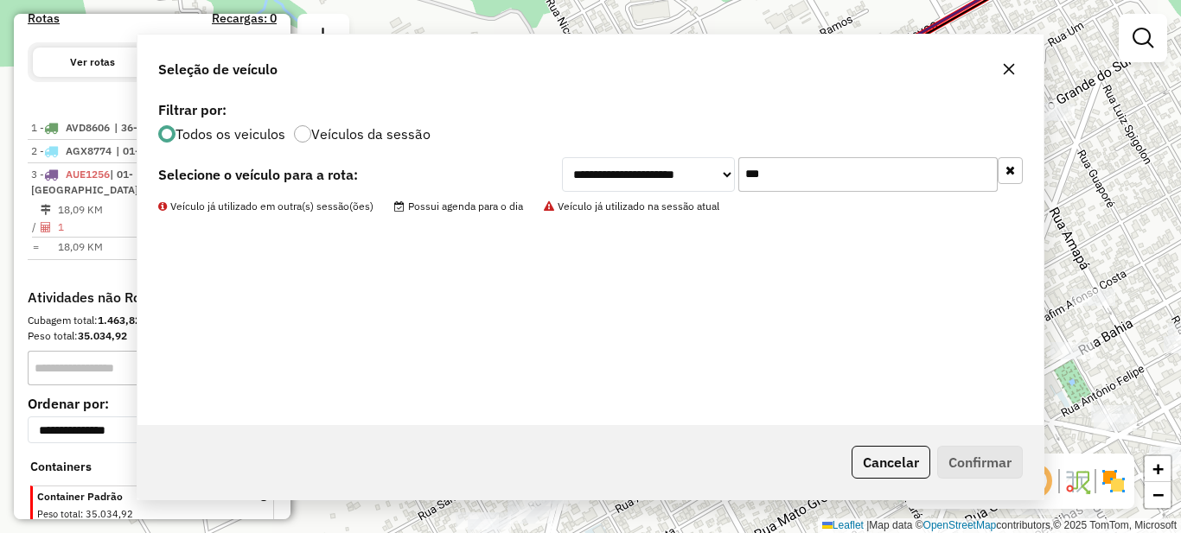
scroll to position [653, 0]
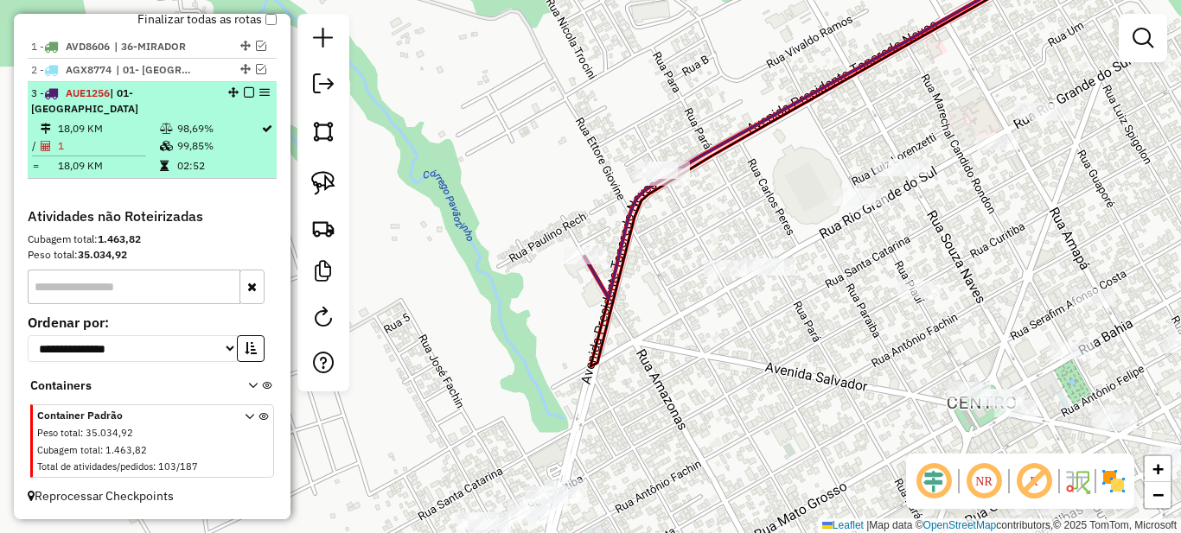
click at [242, 157] on td "02:52" at bounding box center [218, 165] width 84 height 17
select select "*********"
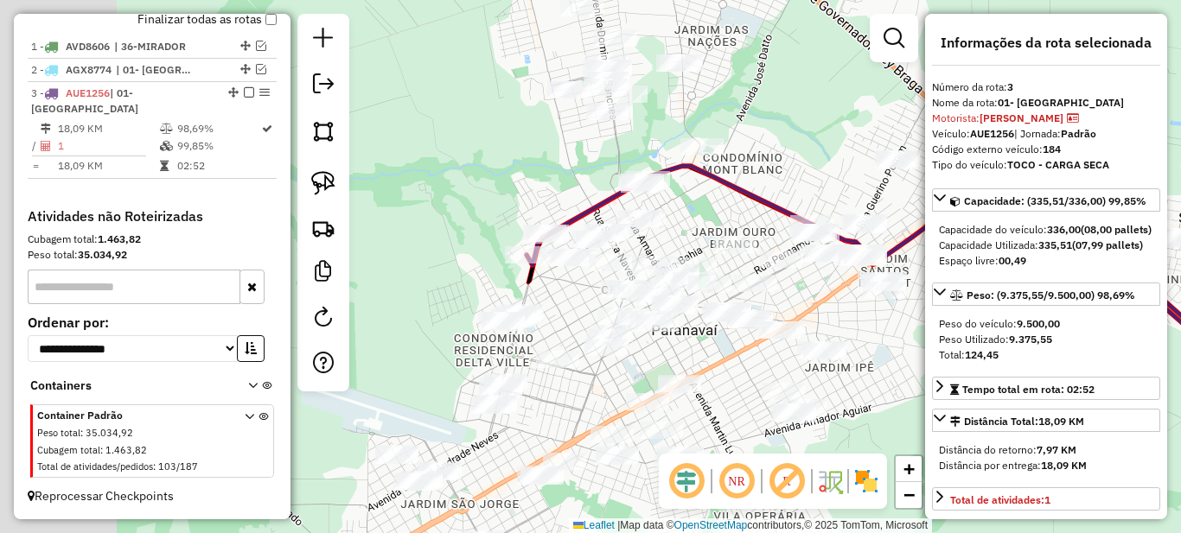
drag, startPoint x: 630, startPoint y: 231, endPoint x: 703, endPoint y: 228, distance: 72.7
click at [703, 229] on div "Janela de atendimento Grade de atendimento Capacidade Transportadoras Veículos …" at bounding box center [590, 266] width 1181 height 533
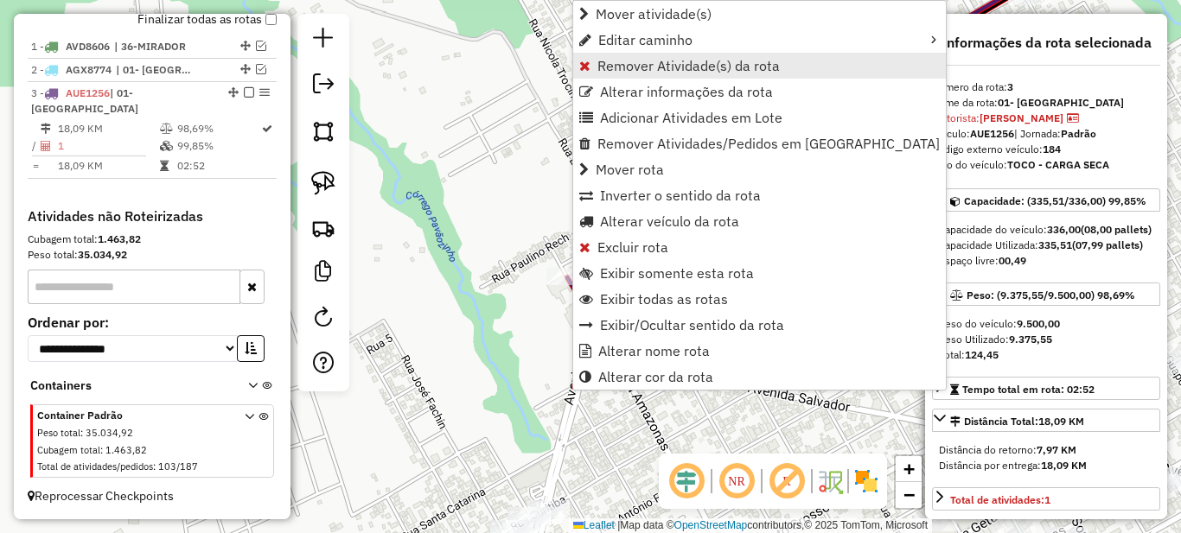
click at [615, 54] on link "Remover Atividade(s) da rota" at bounding box center [759, 66] width 373 height 26
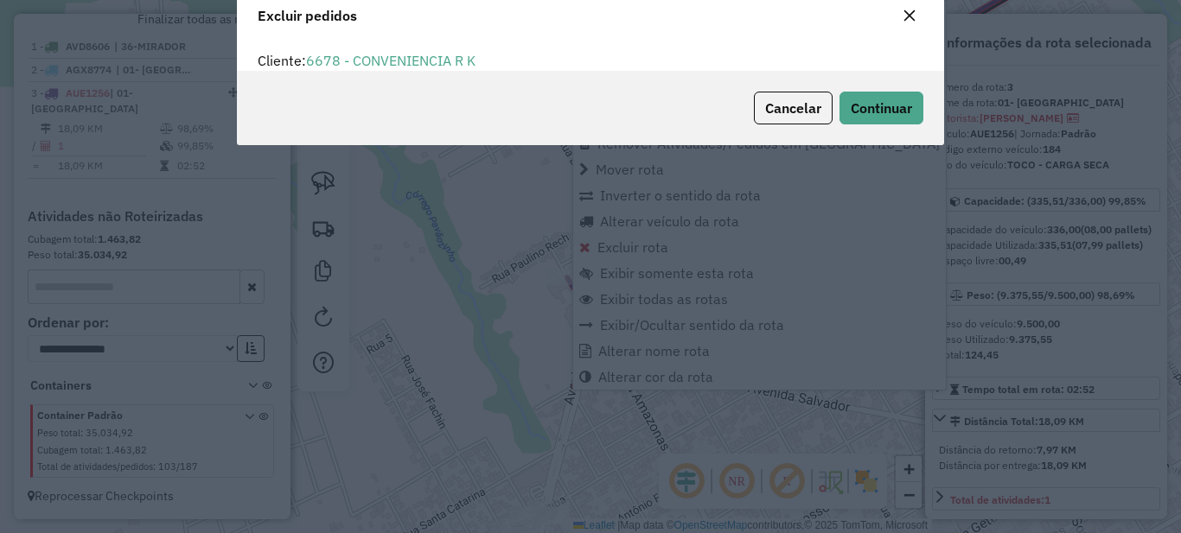
scroll to position [10, 5]
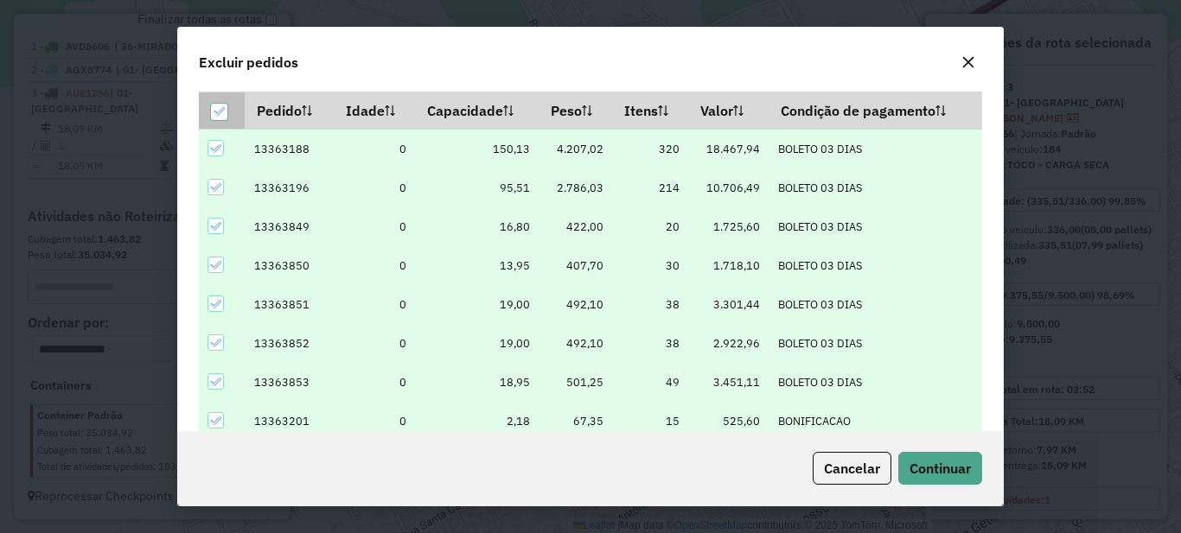
click at [215, 111] on icon at bounding box center [219, 111] width 12 height 12
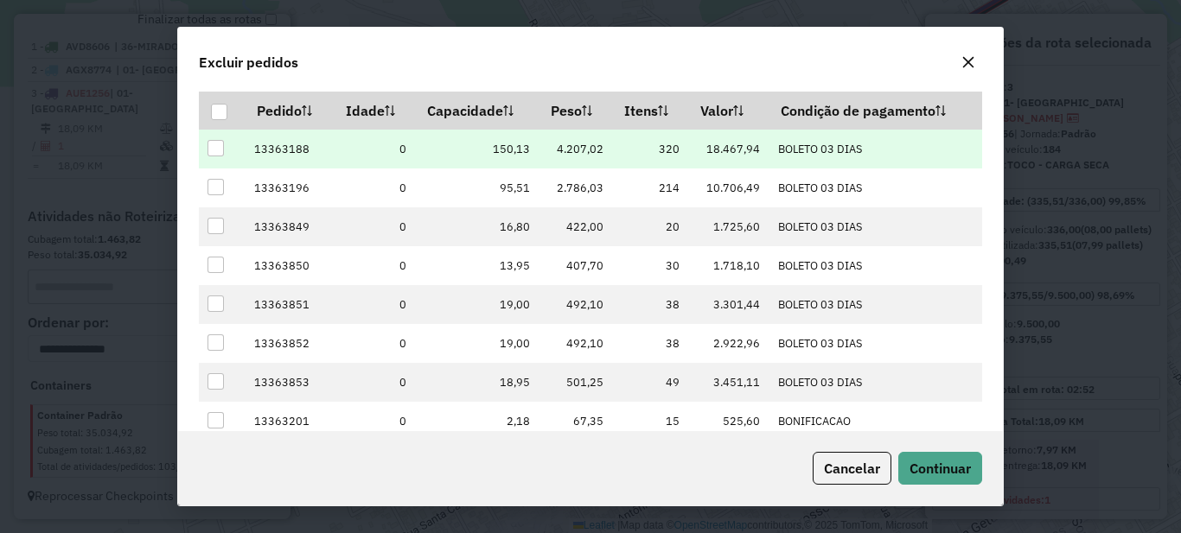
click at [219, 149] on div at bounding box center [215, 148] width 16 height 16
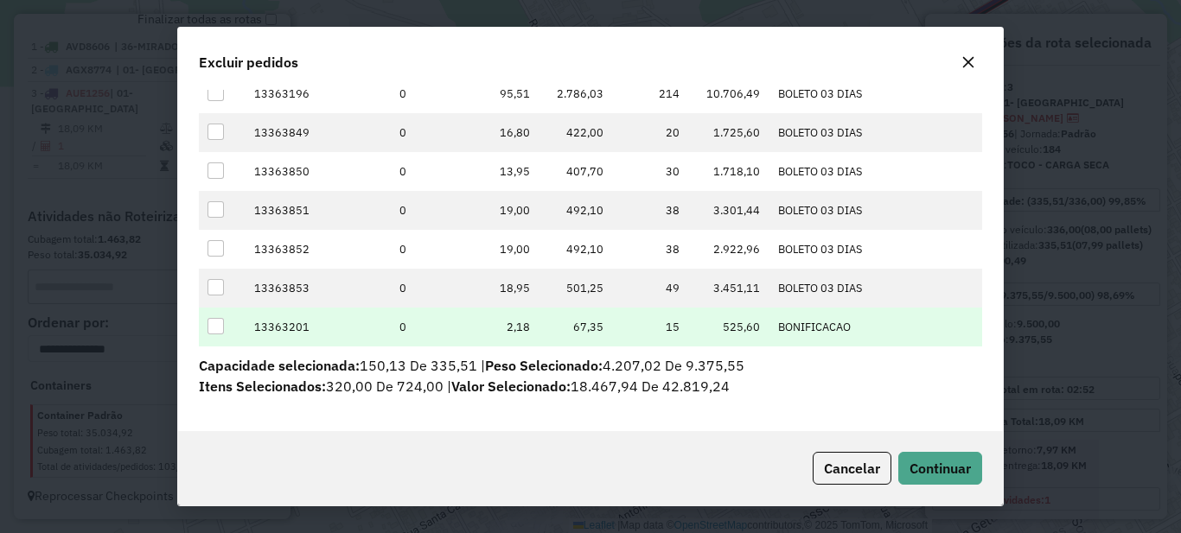
scroll to position [68, 0]
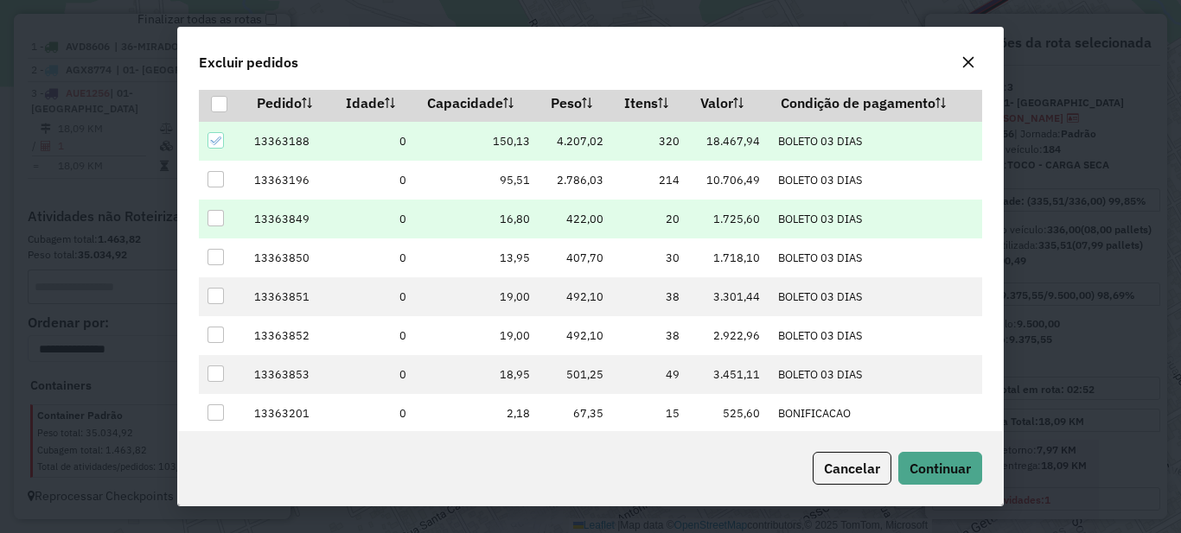
click at [215, 221] on div at bounding box center [215, 218] width 16 height 16
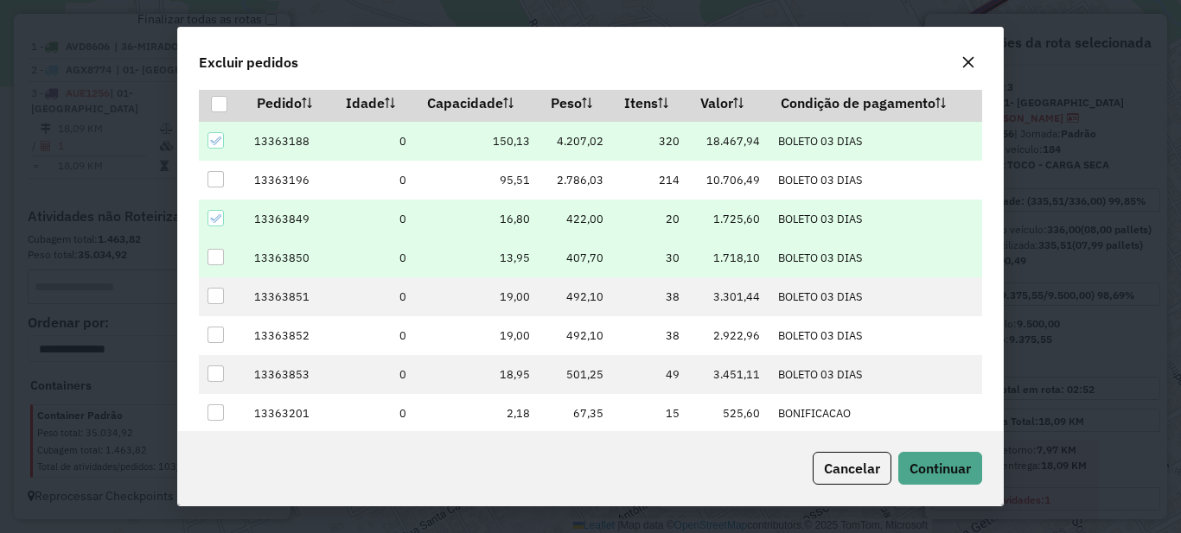
click at [220, 267] on td at bounding box center [222, 258] width 46 height 39
click at [220, 252] on div at bounding box center [215, 257] width 16 height 16
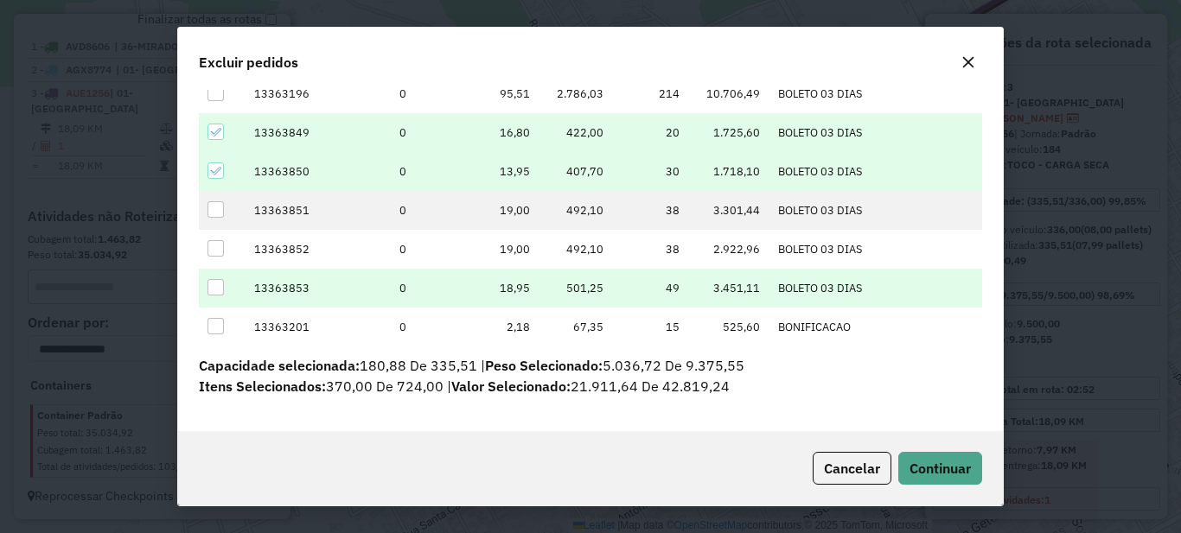
click at [219, 284] on div at bounding box center [215, 287] width 16 height 16
click at [217, 136] on icon at bounding box center [215, 132] width 12 height 12
click at [216, 171] on icon at bounding box center [215, 171] width 12 height 12
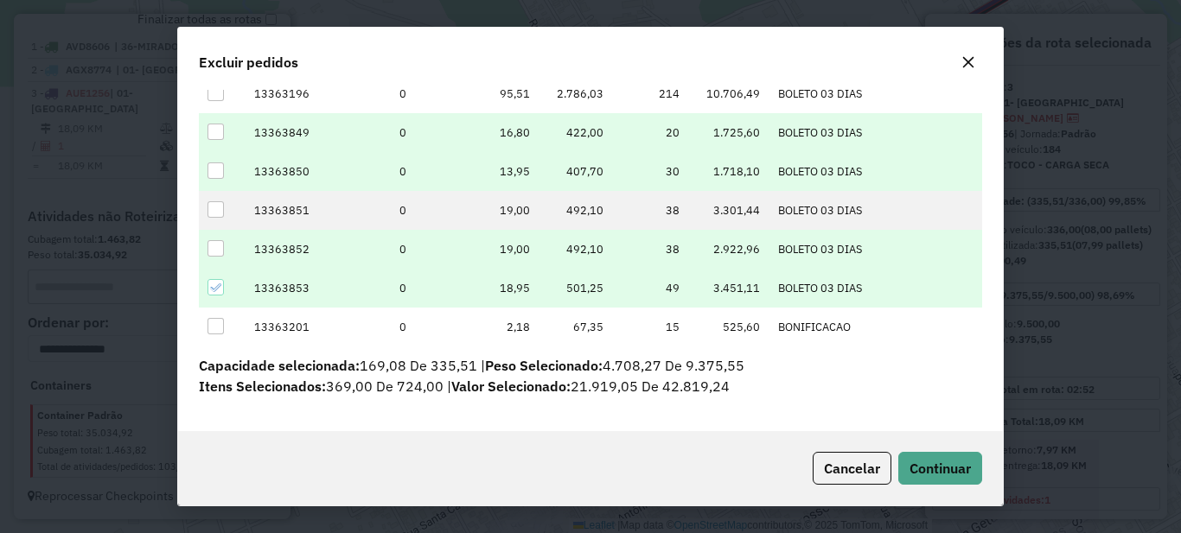
click at [215, 241] on div at bounding box center [215, 248] width 16 height 16
click at [213, 247] on icon at bounding box center [215, 249] width 12 height 12
click at [219, 174] on div at bounding box center [215, 171] width 16 height 16
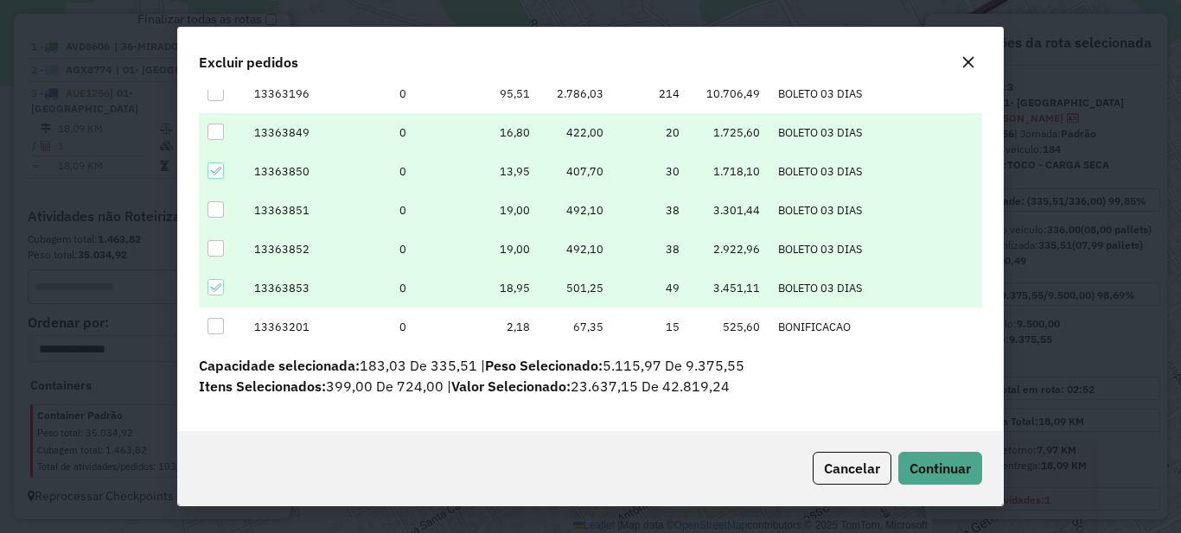
scroll to position [68, 0]
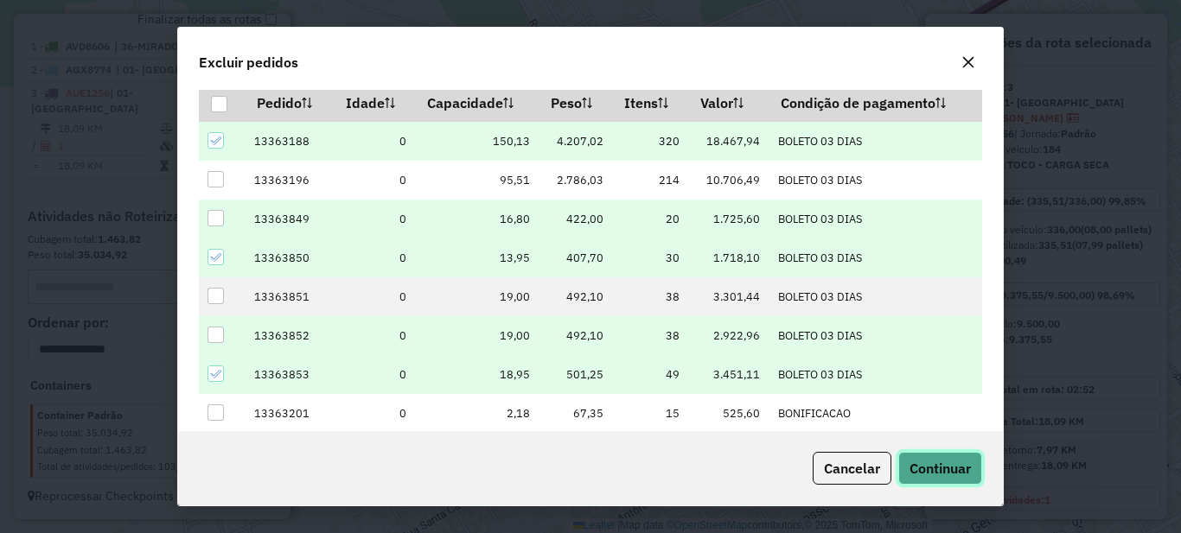
drag, startPoint x: 953, startPoint y: 465, endPoint x: 985, endPoint y: 350, distance: 119.6
click at [985, 350] on div "Excluir pedidos Cliente: 6678 - CONVENIENCIA R K Selecione os pedidos que desej…" at bounding box center [590, 267] width 826 height 480
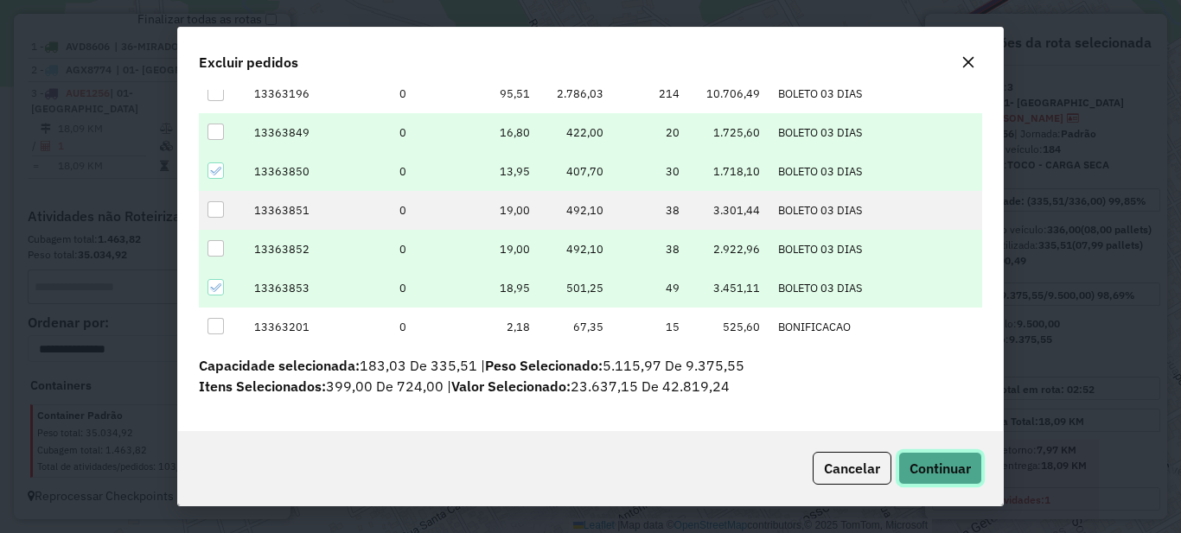
click at [924, 461] on span "Continuar" at bounding box center [939, 468] width 61 height 17
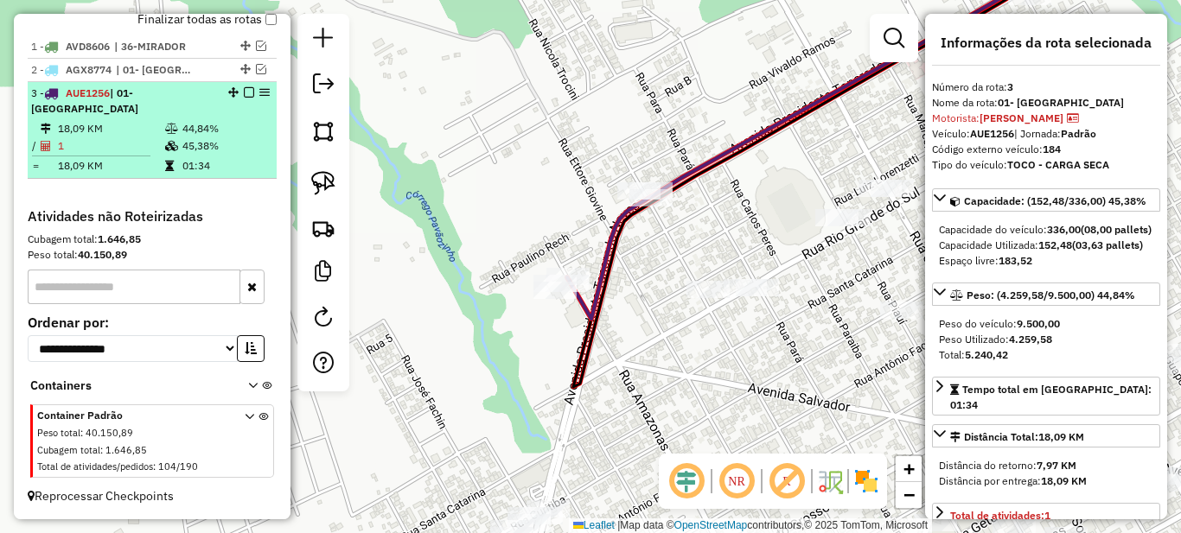
click at [146, 150] on td "1" at bounding box center [110, 145] width 107 height 17
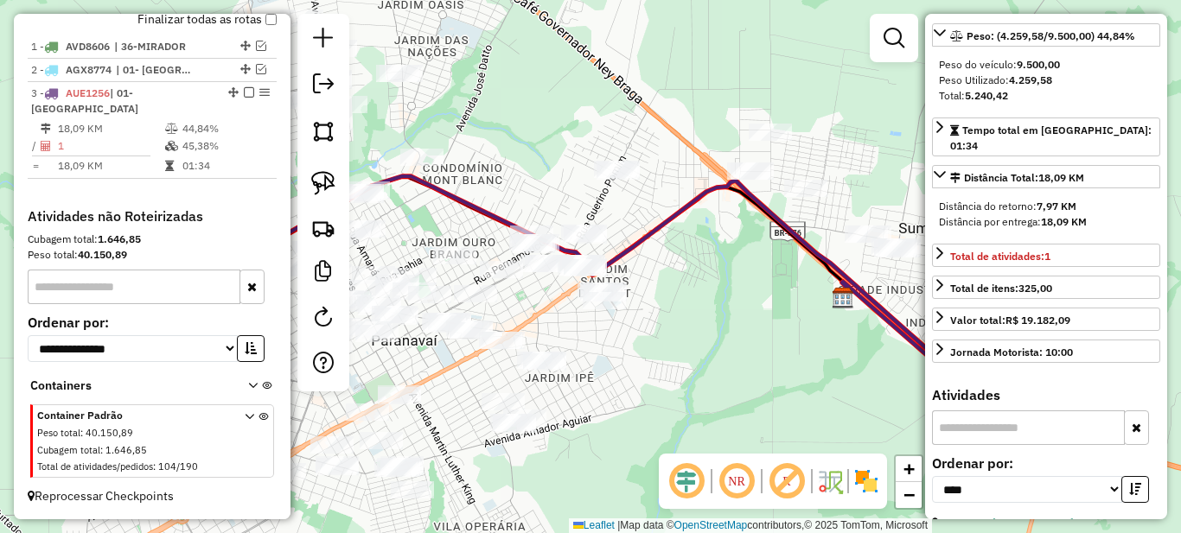
scroll to position [0, 0]
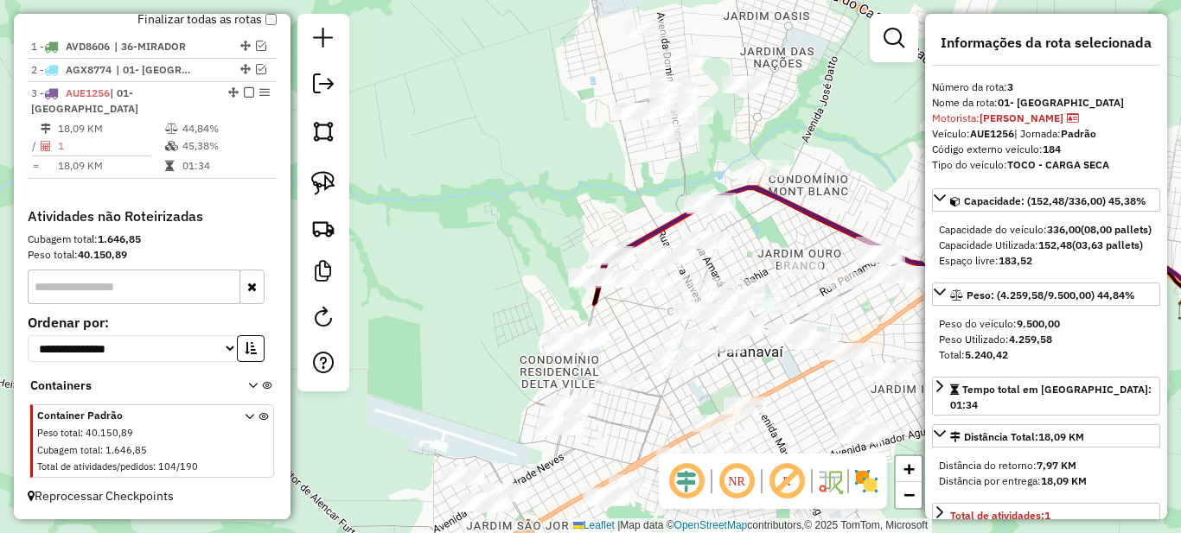
drag, startPoint x: 576, startPoint y: 341, endPoint x: 924, endPoint y: 352, distance: 348.5
click at [923, 352] on div "Janela de atendimento Grade de atendimento Capacidade Transportadoras Veículos …" at bounding box center [590, 266] width 1181 height 533
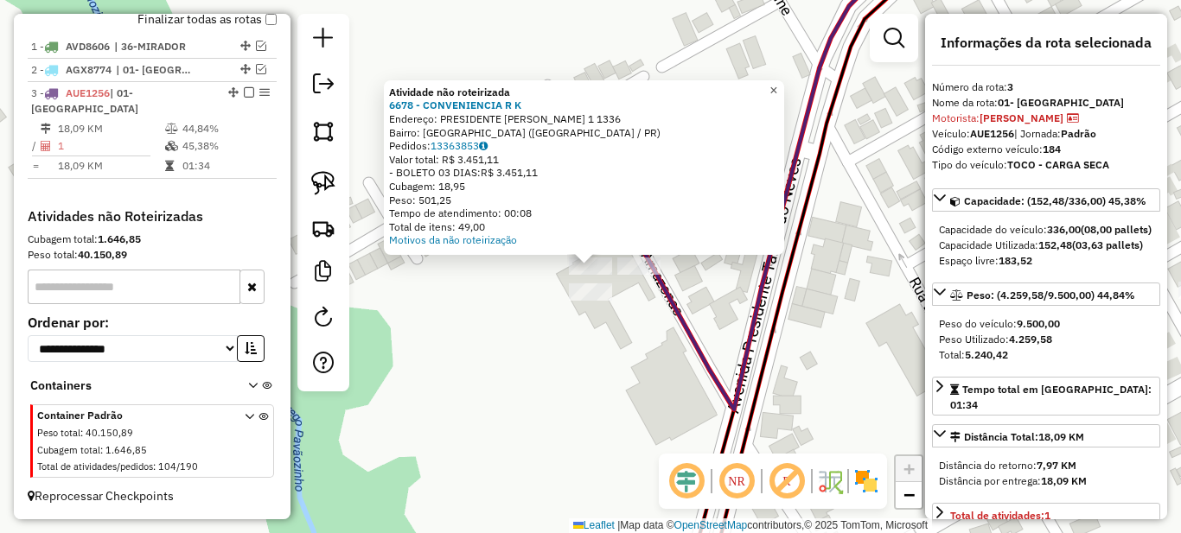
click at [777, 85] on span "×" at bounding box center [773, 90] width 8 height 15
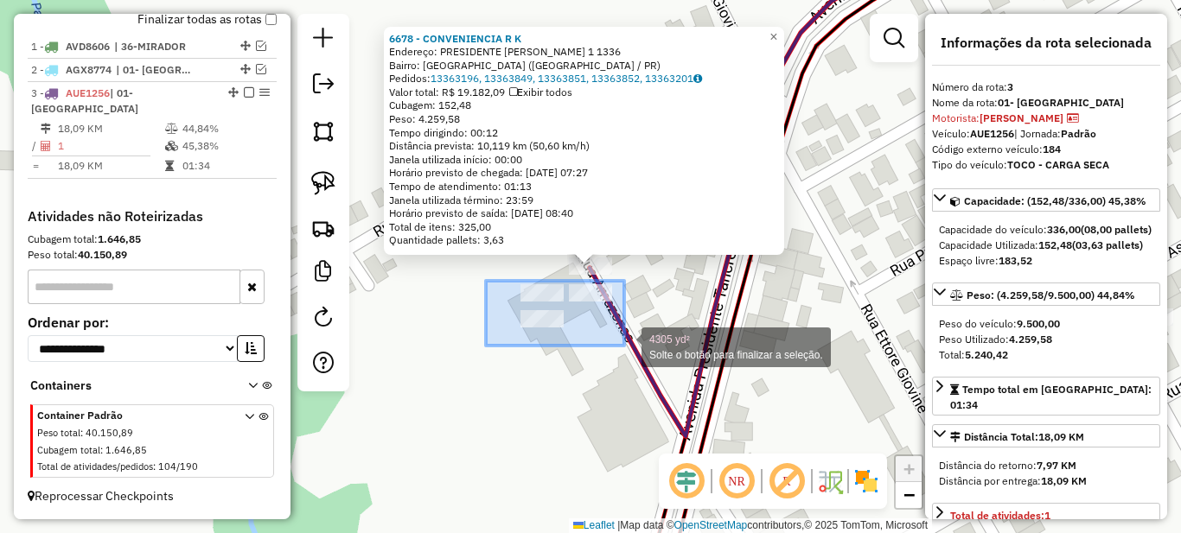
drag, startPoint x: 486, startPoint y: 281, endPoint x: 633, endPoint y: 351, distance: 162.8
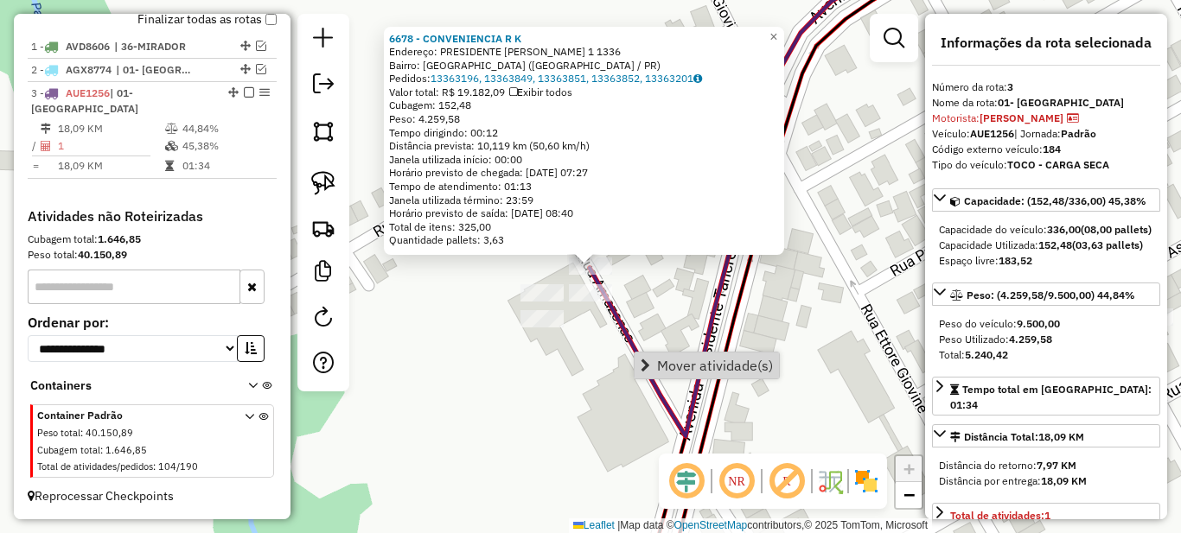
click at [630, 276] on div "6678 - [PERSON_NAME] Endereço: PRESIDENTE [PERSON_NAME] [PERSON_NAME] 1 1336 Ba…" at bounding box center [590, 266] width 1181 height 533
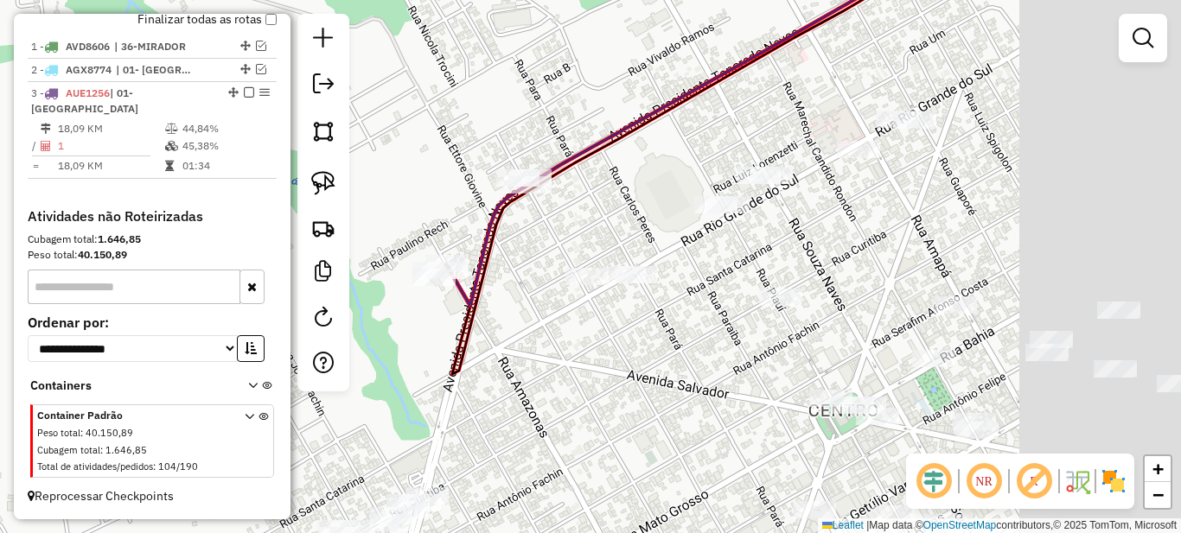
drag, startPoint x: 689, startPoint y: 386, endPoint x: 583, endPoint y: 370, distance: 107.5
click at [583, 371] on div "Janela de atendimento Grade de atendimento Capacidade Transportadoras Veículos …" at bounding box center [590, 266] width 1181 height 533
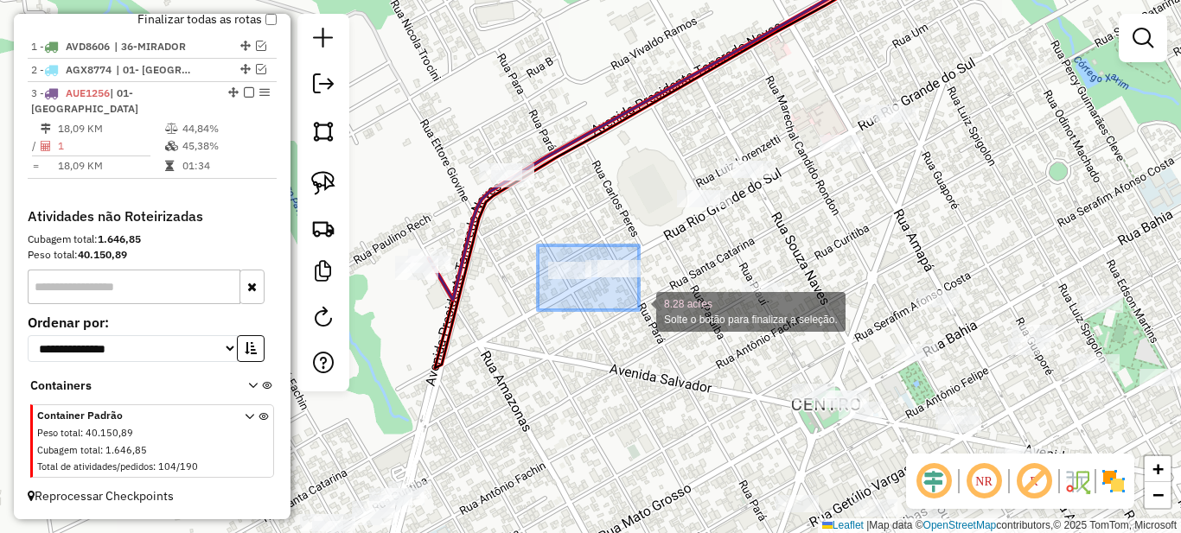
drag, startPoint x: 639, startPoint y: 310, endPoint x: 694, endPoint y: 332, distance: 59.4
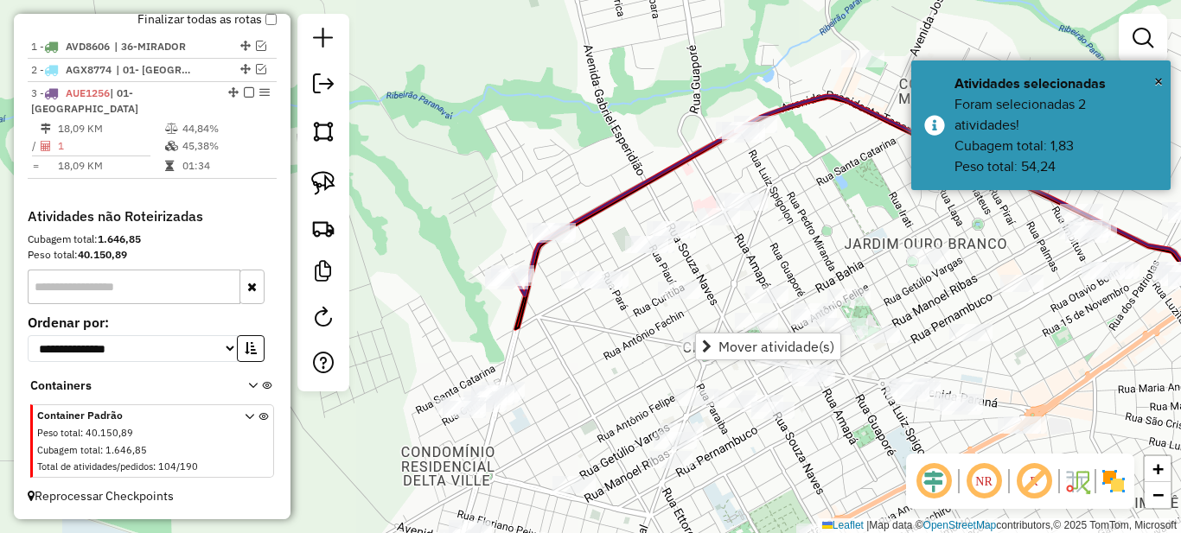
drag, startPoint x: 582, startPoint y: 333, endPoint x: 494, endPoint y: 152, distance: 200.6
click at [499, 156] on div "Janela de atendimento Grade de atendimento Capacidade Transportadoras Veículos …" at bounding box center [590, 266] width 1181 height 533
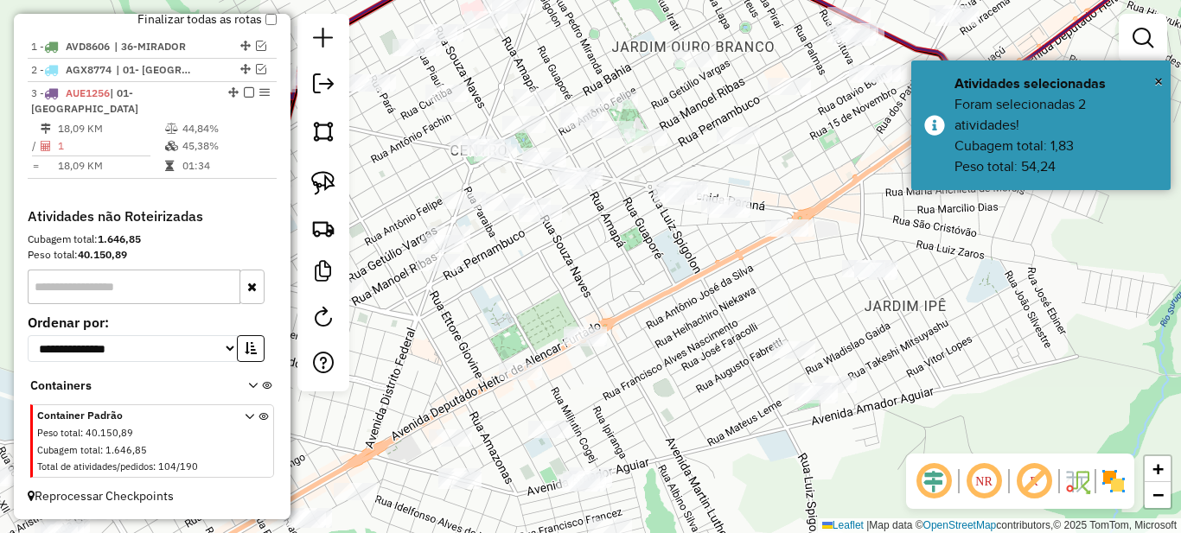
drag, startPoint x: 505, startPoint y: 221, endPoint x: 361, endPoint y: 211, distance: 143.9
click at [361, 211] on div "Janela de atendimento Grade de atendimento Capacidade Transportadoras Veículos …" at bounding box center [590, 266] width 1181 height 533
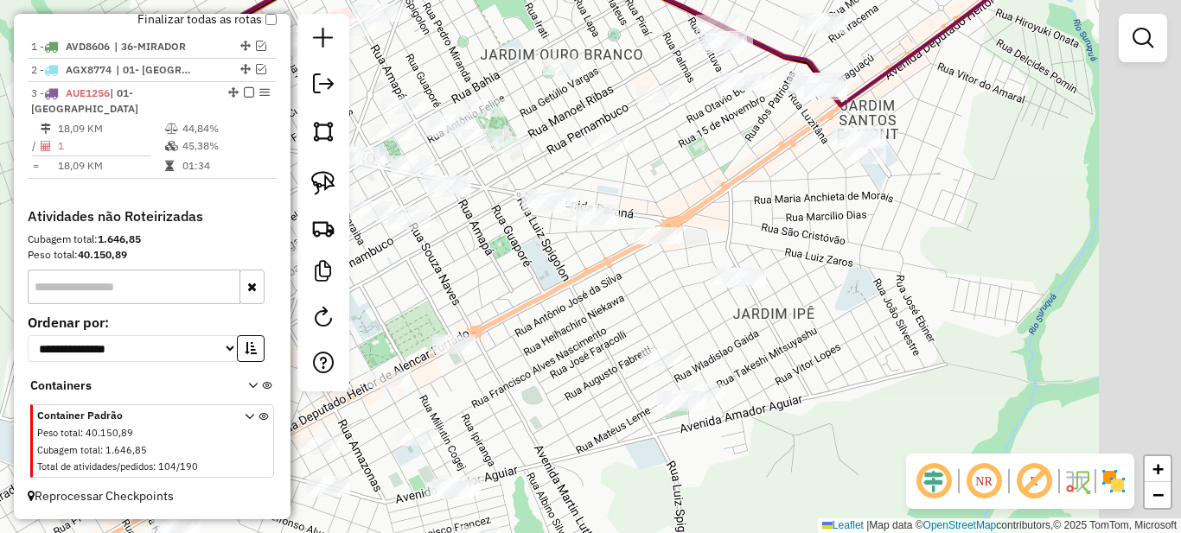
drag, startPoint x: 664, startPoint y: 290, endPoint x: 494, endPoint y: 315, distance: 171.3
click at [494, 315] on div "Janela de atendimento Grade de atendimento Capacidade Transportadoras Veículos …" at bounding box center [590, 266] width 1181 height 533
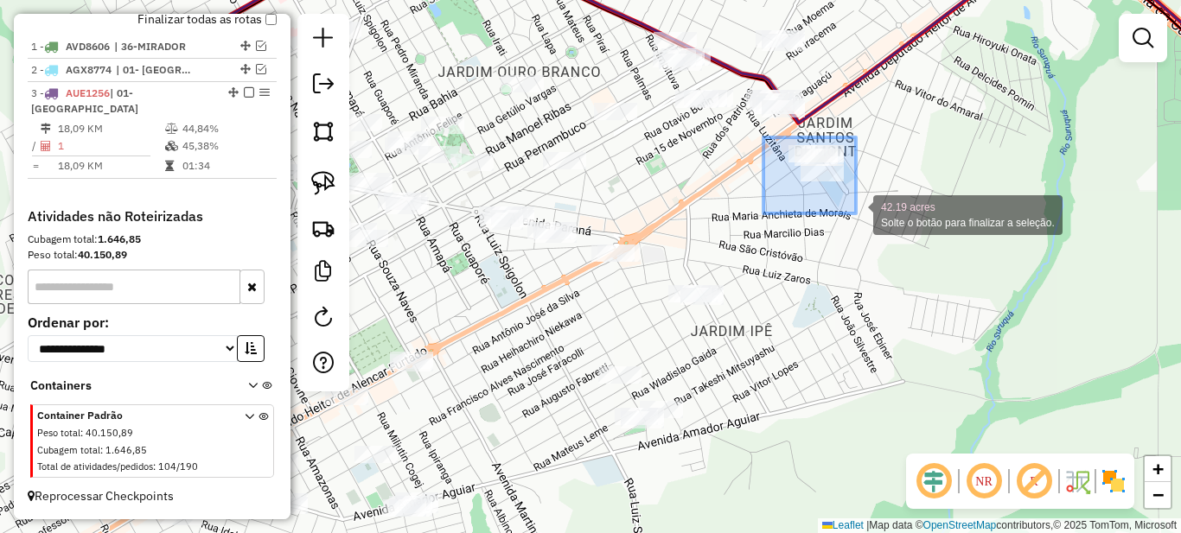
drag, startPoint x: 847, startPoint y: 205, endPoint x: 864, endPoint y: 218, distance: 21.6
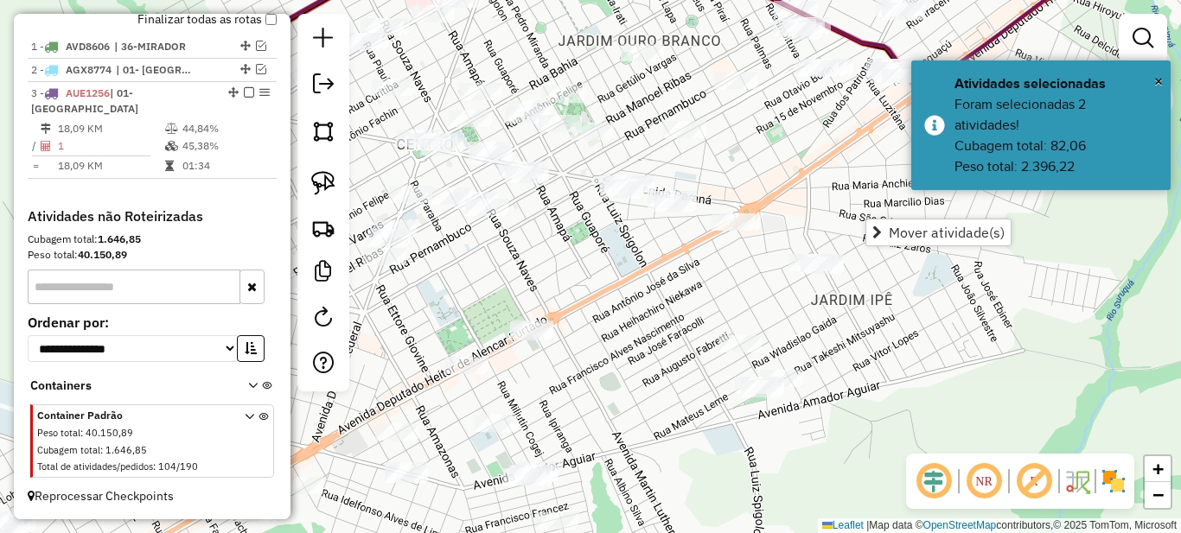
drag, startPoint x: 521, startPoint y: 320, endPoint x: 689, endPoint y: 282, distance: 172.0
click at [689, 282] on div "Janela de atendimento Grade de atendimento Capacidade Transportadoras Veículos …" at bounding box center [590, 266] width 1181 height 533
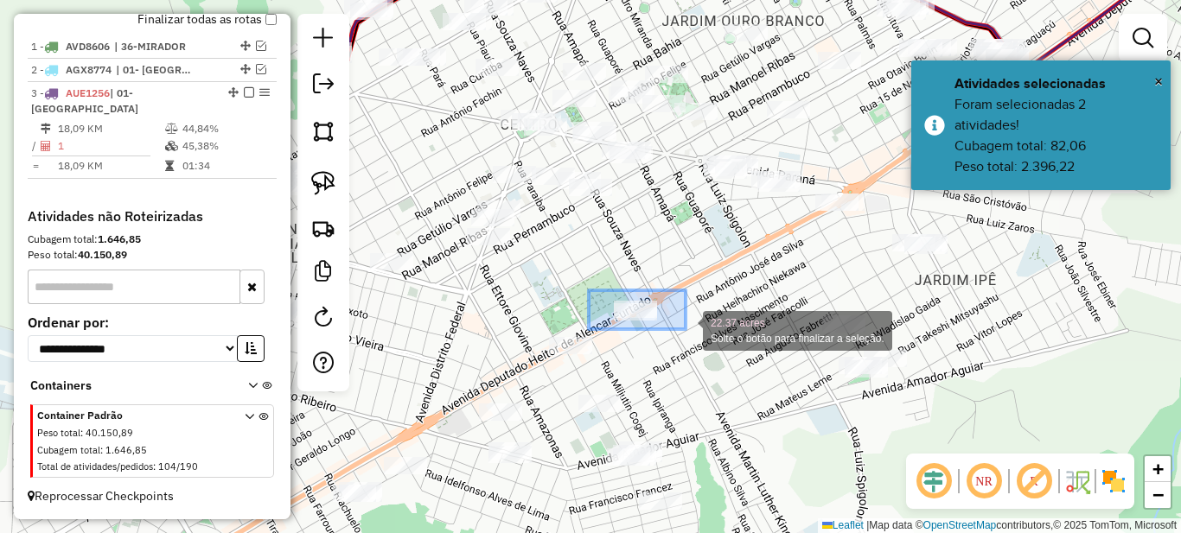
drag, startPoint x: 589, startPoint y: 290, endPoint x: 686, endPoint y: 329, distance: 105.1
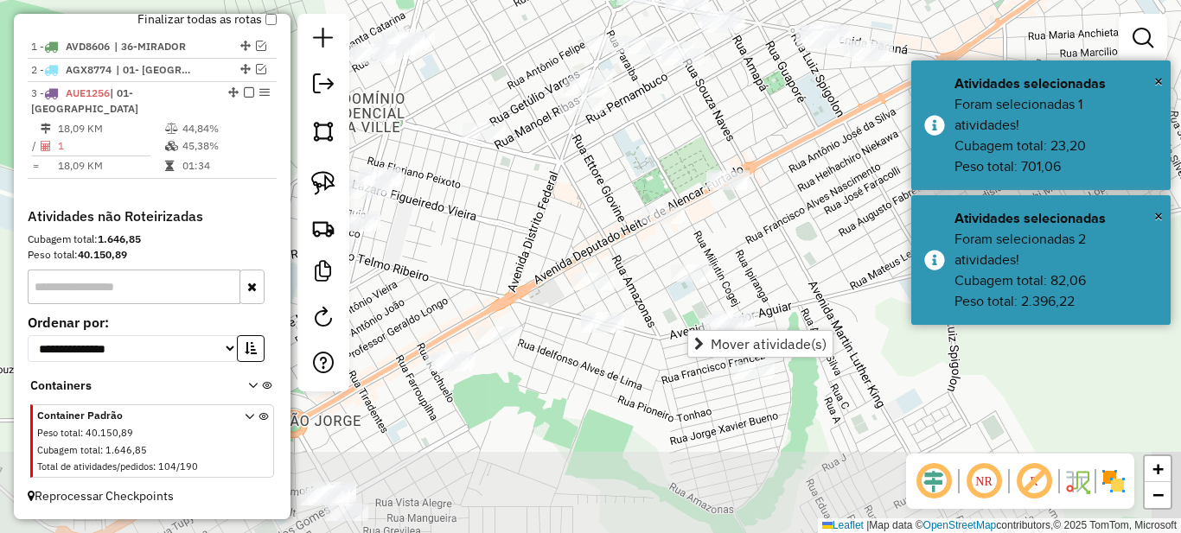
drag, startPoint x: 596, startPoint y: 259, endPoint x: 564, endPoint y: 170, distance: 94.9
click at [564, 170] on div "Janela de atendimento Grade de atendimento Capacidade Transportadoras Veículos …" at bounding box center [590, 266] width 1181 height 533
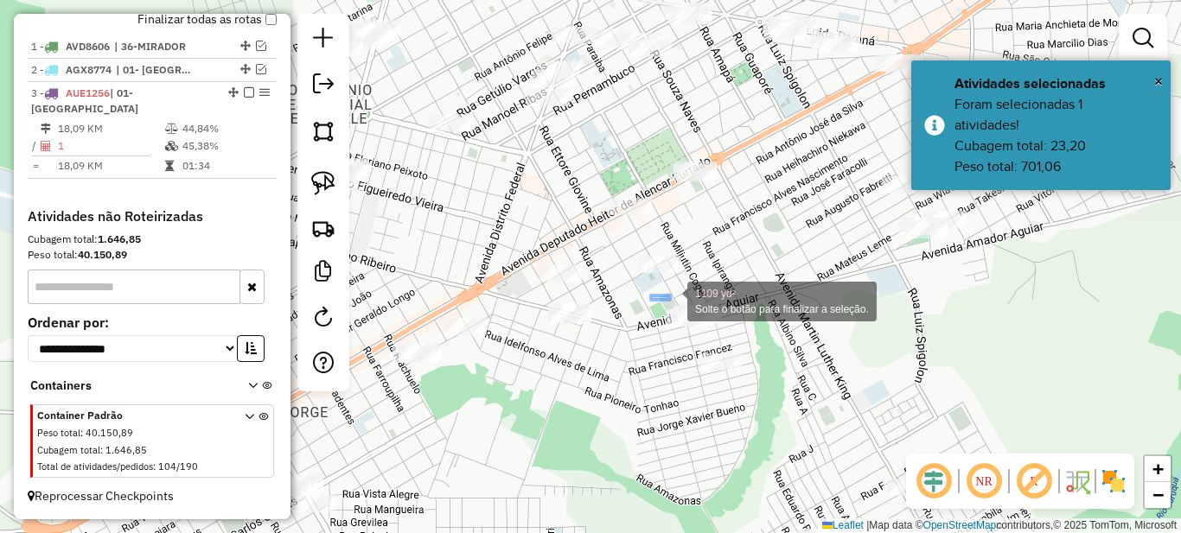
drag, startPoint x: 651, startPoint y: 295, endPoint x: 750, endPoint y: 344, distance: 110.9
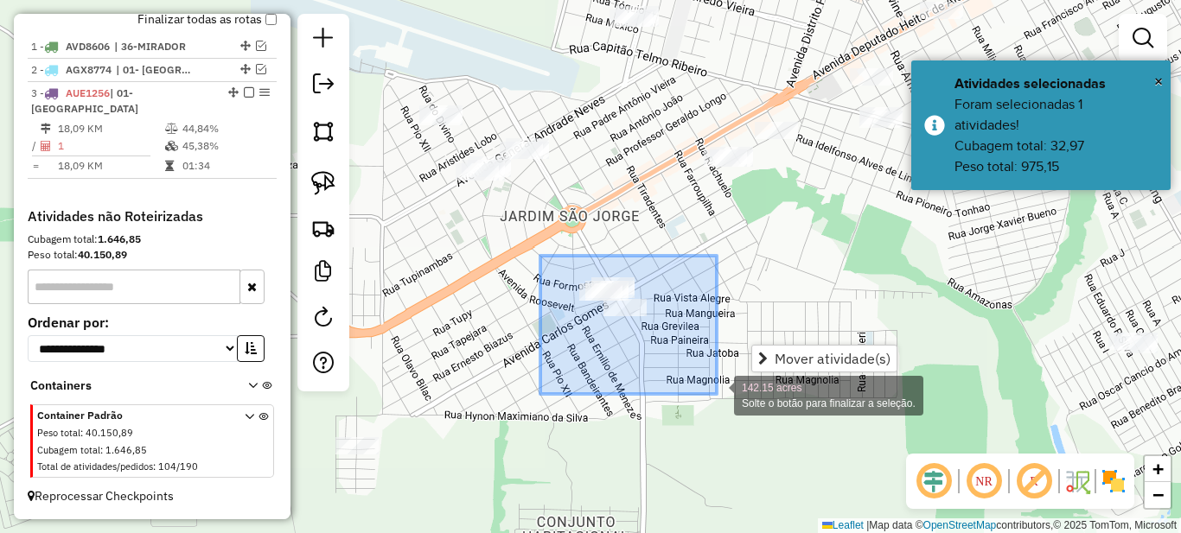
drag, startPoint x: 563, startPoint y: 276, endPoint x: 720, endPoint y: 398, distance: 199.0
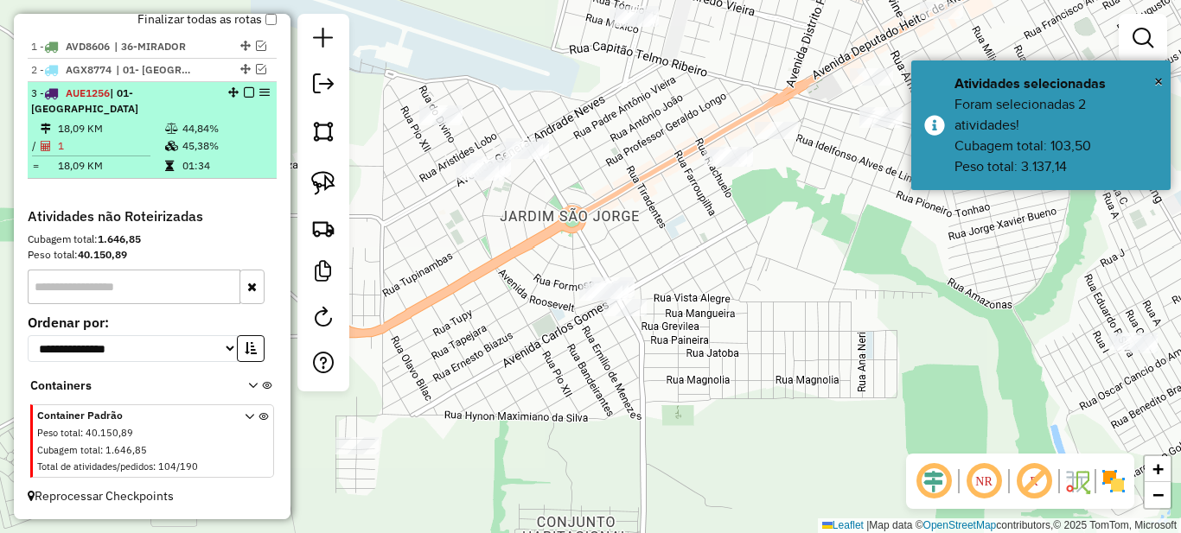
click at [239, 136] on td "44,84%" at bounding box center [225, 128] width 87 height 17
select select "*********"
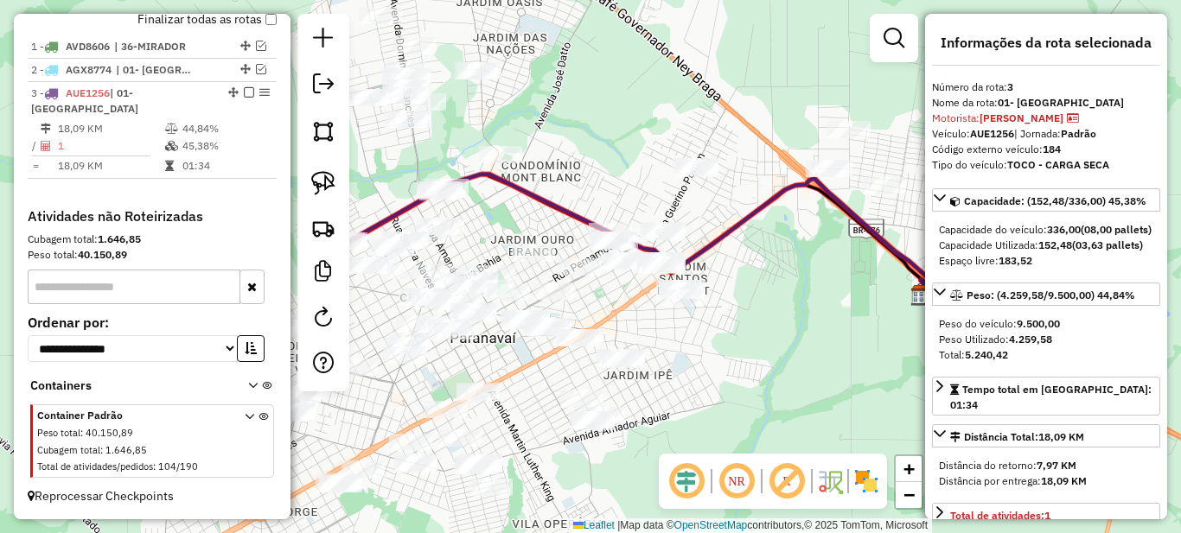
drag, startPoint x: 549, startPoint y: 336, endPoint x: 628, endPoint y: 334, distance: 78.7
click at [628, 334] on div "Janela de atendimento Grade de atendimento Capacidade Transportadoras Veículos …" at bounding box center [590, 266] width 1181 height 533
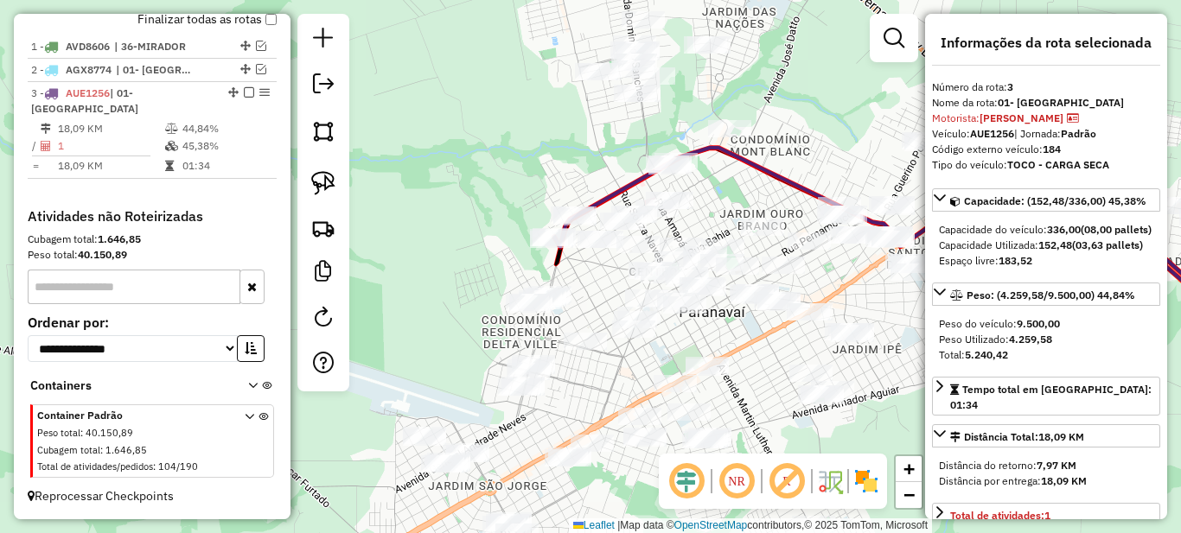
drag, startPoint x: 665, startPoint y: 330, endPoint x: 743, endPoint y: 304, distance: 82.8
click at [865, 304] on div "Janela de atendimento Grade de atendimento Capacidade Transportadoras Veículos …" at bounding box center [590, 266] width 1181 height 533
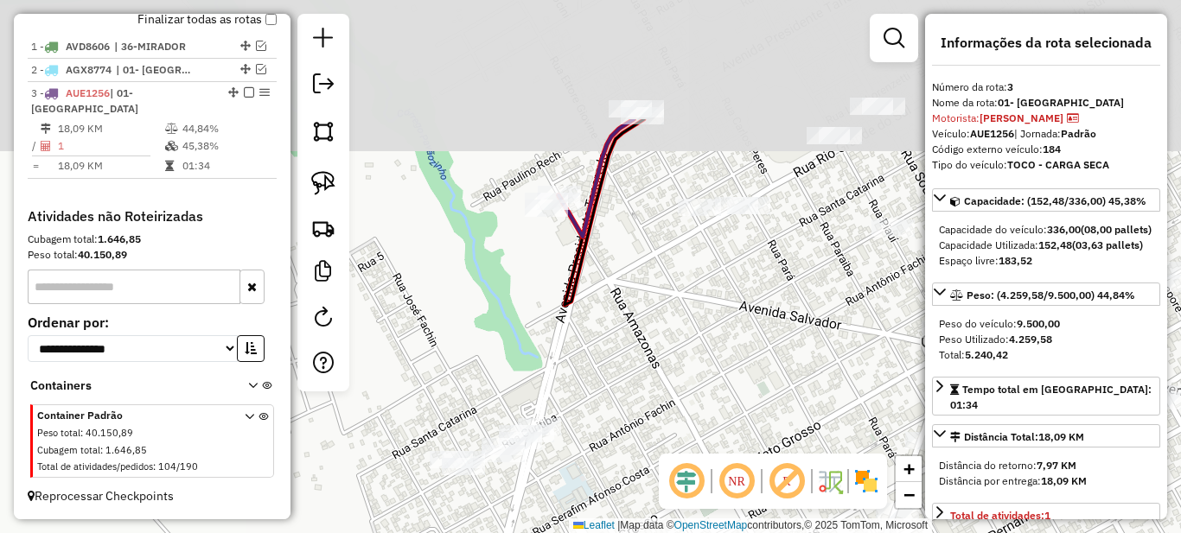
drag, startPoint x: 544, startPoint y: 130, endPoint x: 508, endPoint y: 360, distance: 233.5
click at [508, 360] on div "Janela de atendimento Grade de atendimento Capacidade Transportadoras Veículos …" at bounding box center [590, 266] width 1181 height 533
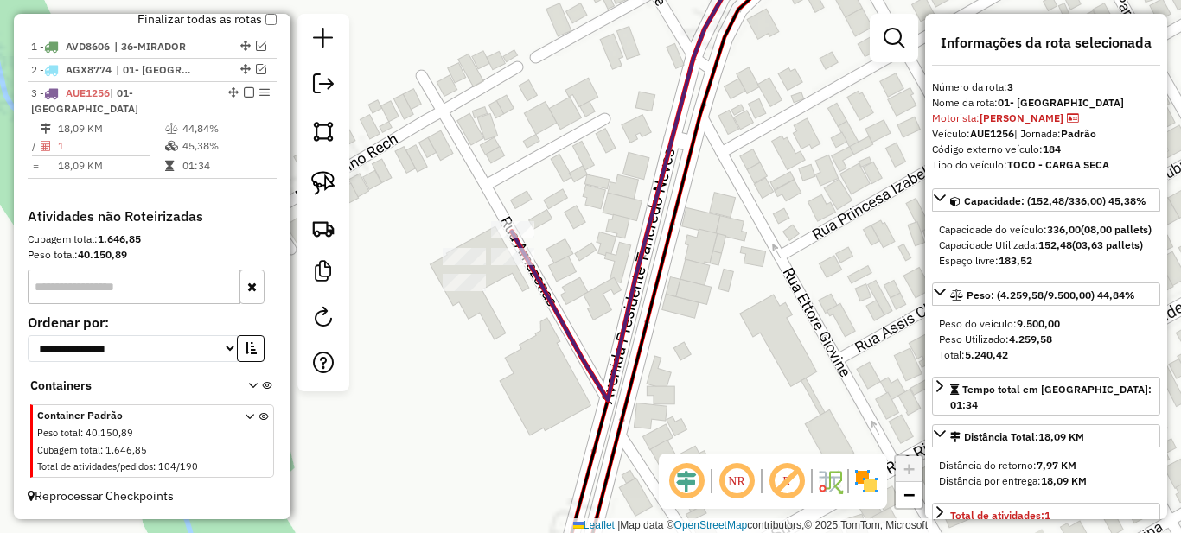
drag, startPoint x: 544, startPoint y: 205, endPoint x: 480, endPoint y: 275, distance: 94.8
click at [494, 254] on div "Janela de atendimento Grade de atendimento Capacidade Transportadoras Veículos …" at bounding box center [590, 266] width 1181 height 533
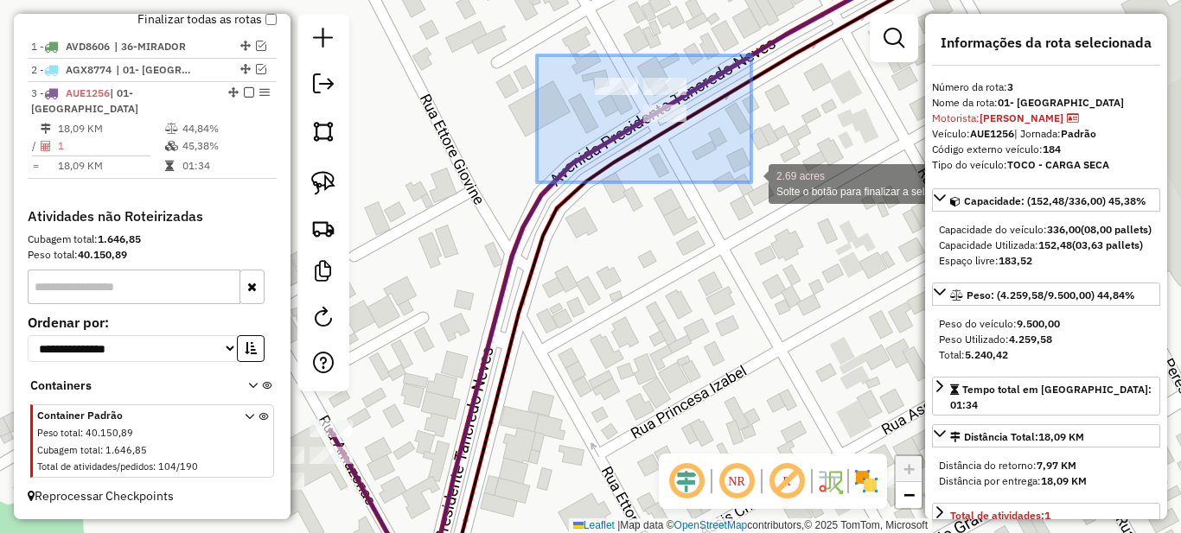
drag, startPoint x: 537, startPoint y: 55, endPoint x: 752, endPoint y: 183, distance: 250.4
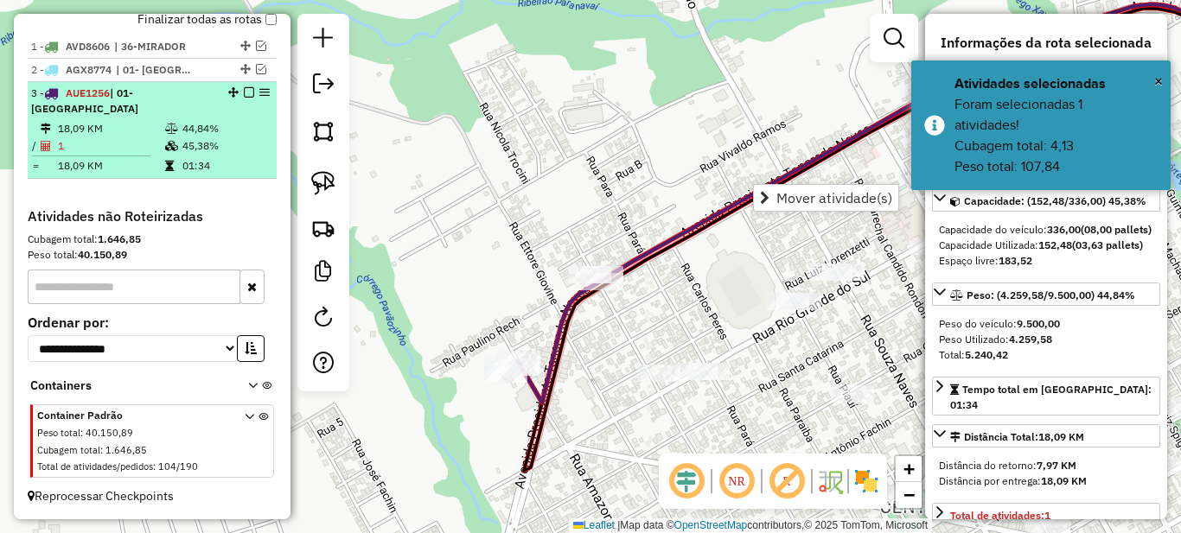
click at [244, 98] on em at bounding box center [249, 92] width 10 height 10
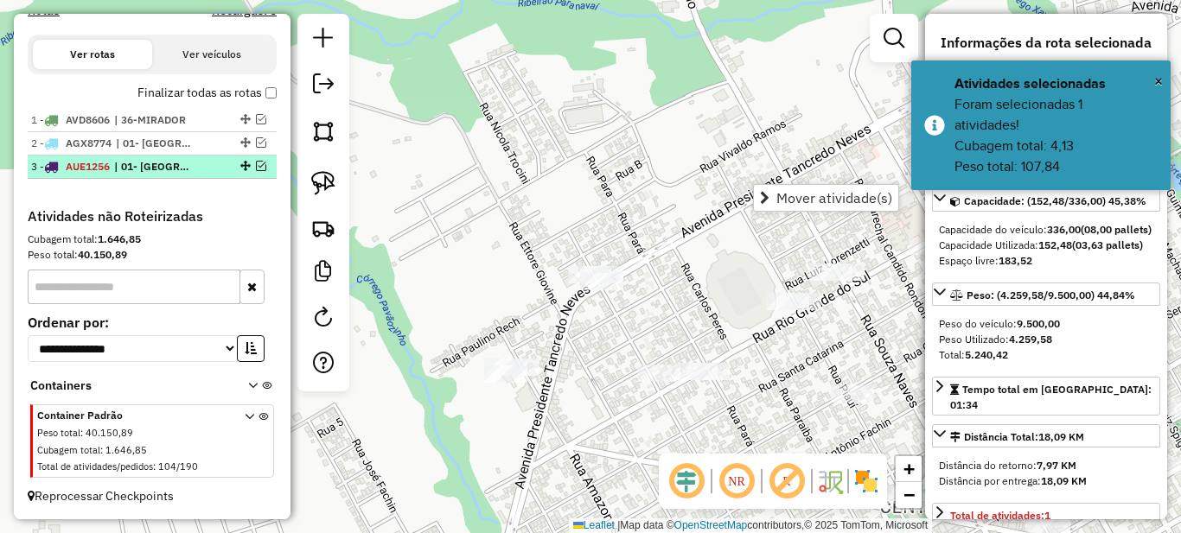
scroll to position [596, 0]
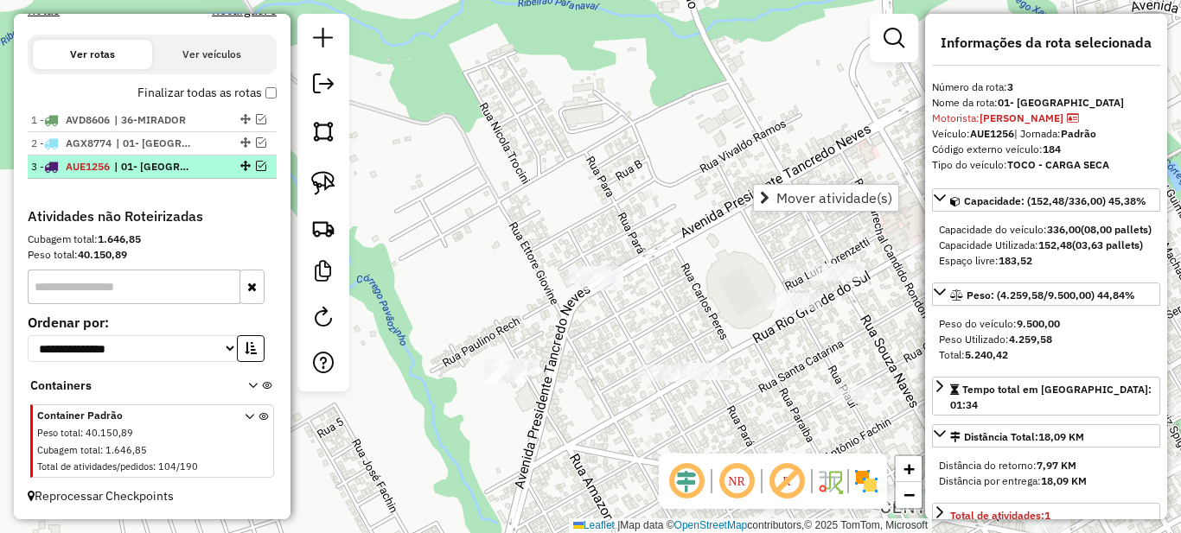
click at [175, 170] on span "| 01- [GEOGRAPHIC_DATA]" at bounding box center [154, 167] width 80 height 16
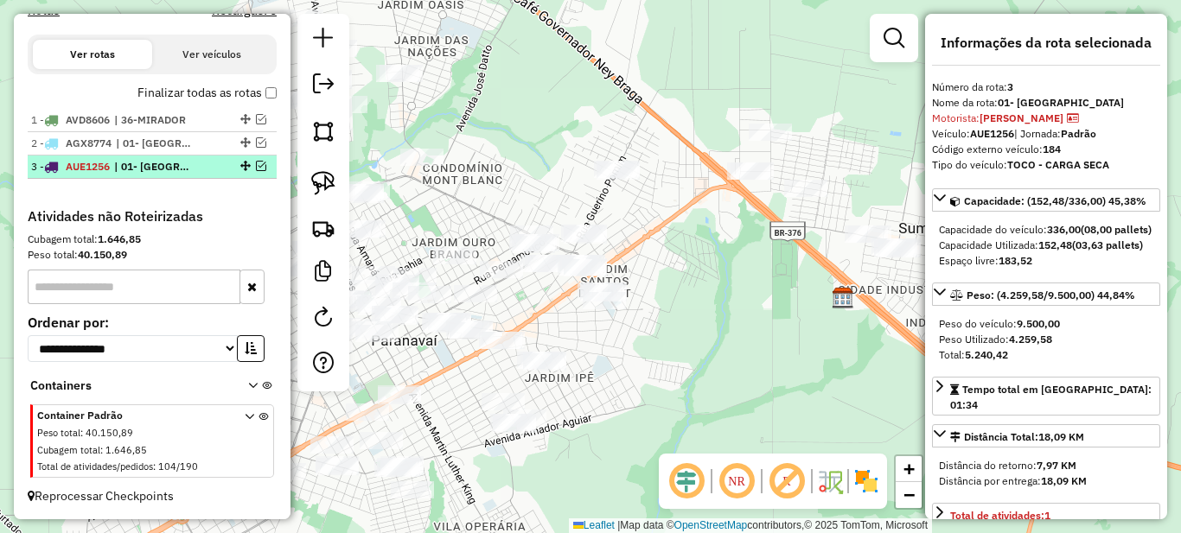
click at [256, 165] on em at bounding box center [261, 166] width 10 height 10
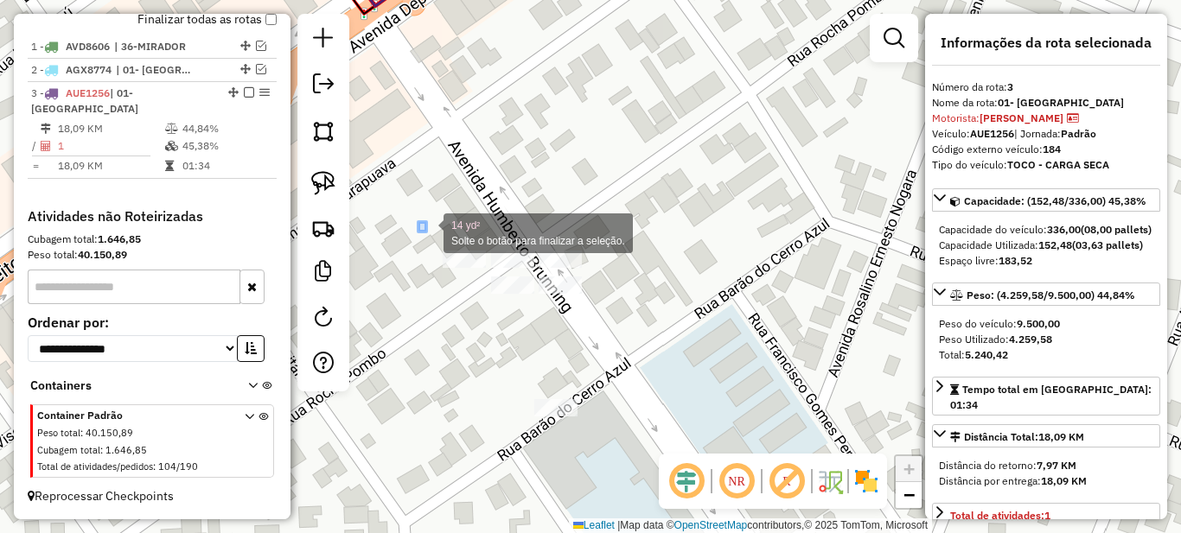
drag, startPoint x: 418, startPoint y: 222, endPoint x: 702, endPoint y: 362, distance: 316.2
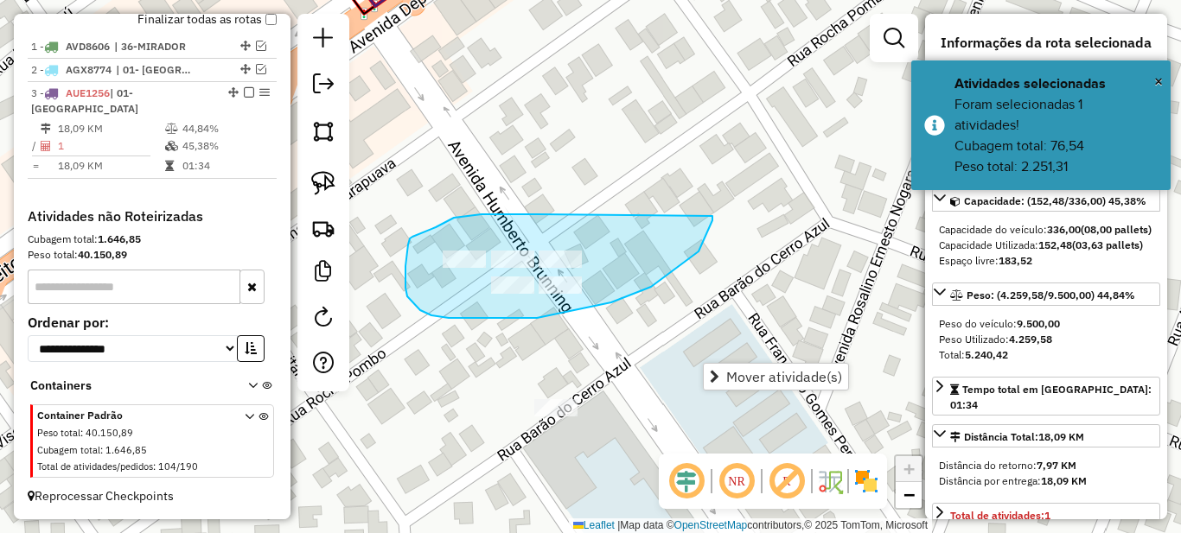
drag, startPoint x: 509, startPoint y: 214, endPoint x: 712, endPoint y: 216, distance: 203.1
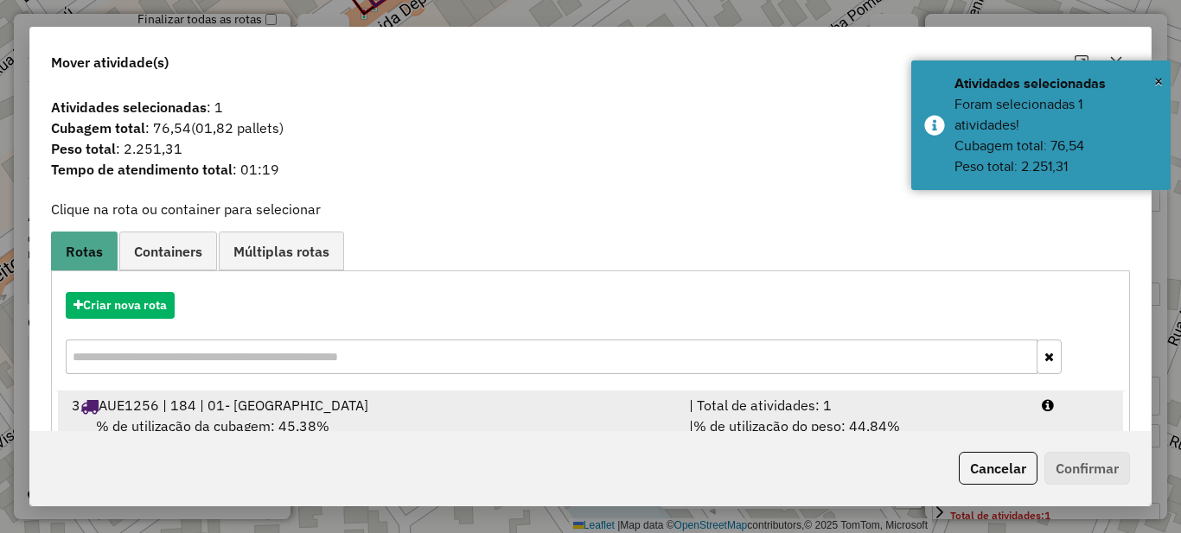
scroll to position [61, 0]
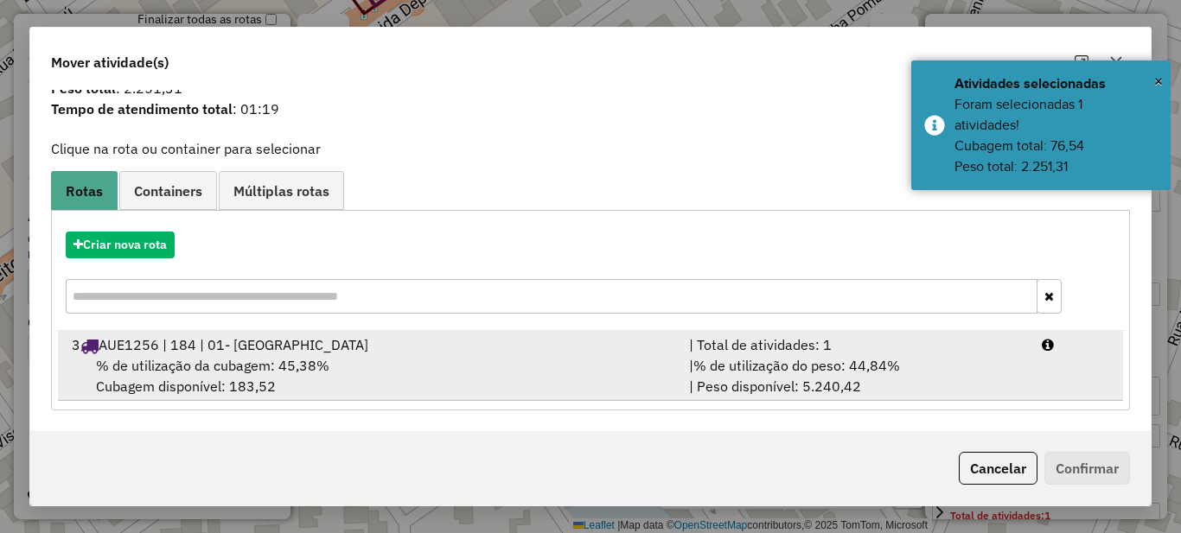
click at [729, 344] on div "| Total de atividades: 1" at bounding box center [855, 345] width 353 height 21
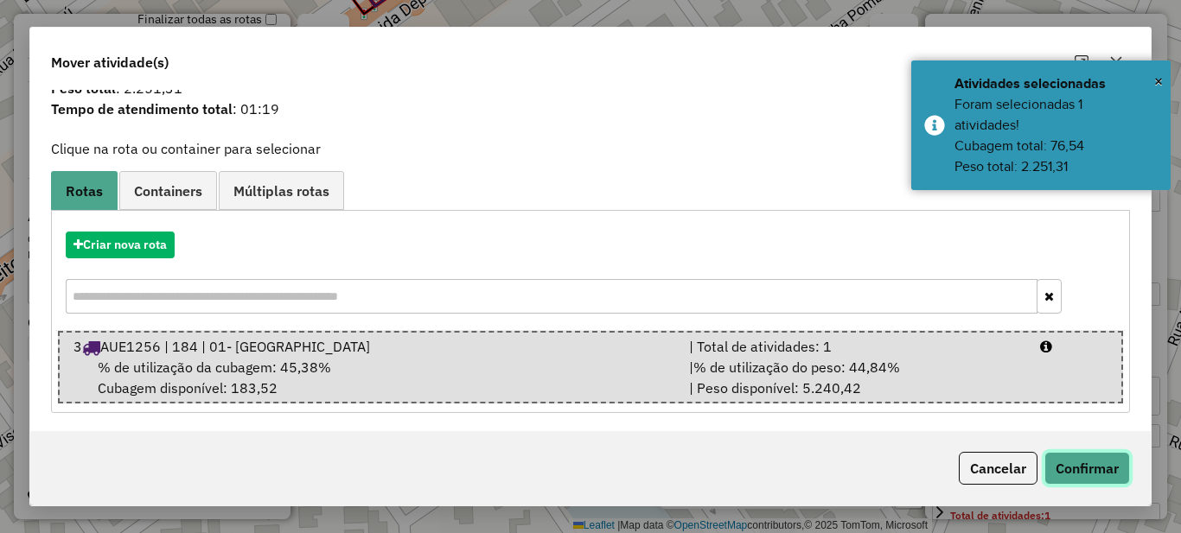
click at [1098, 473] on button "Confirmar" at bounding box center [1087, 468] width 86 height 33
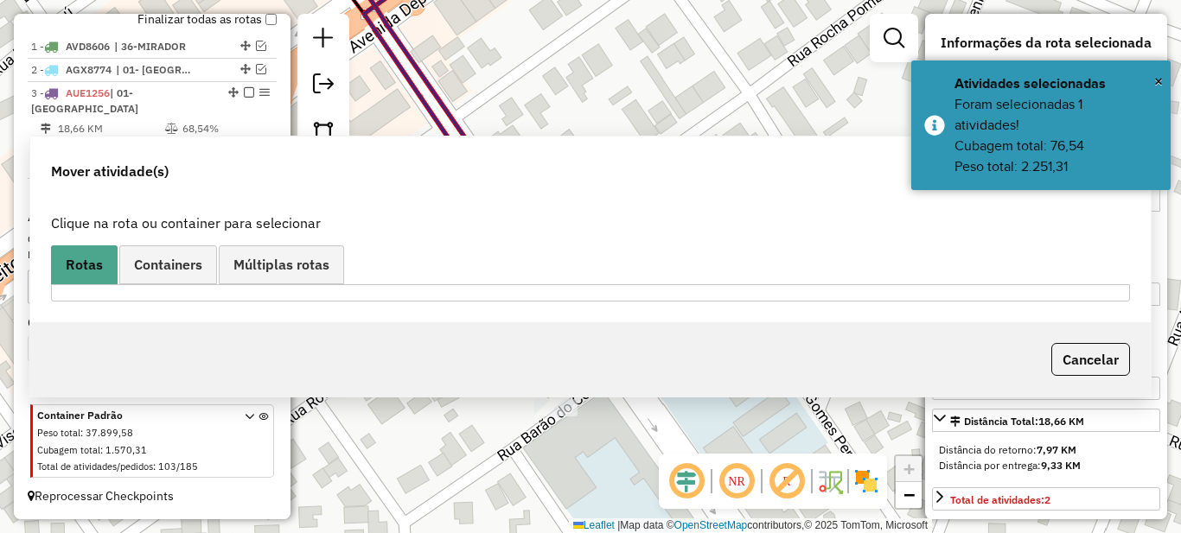
scroll to position [0, 0]
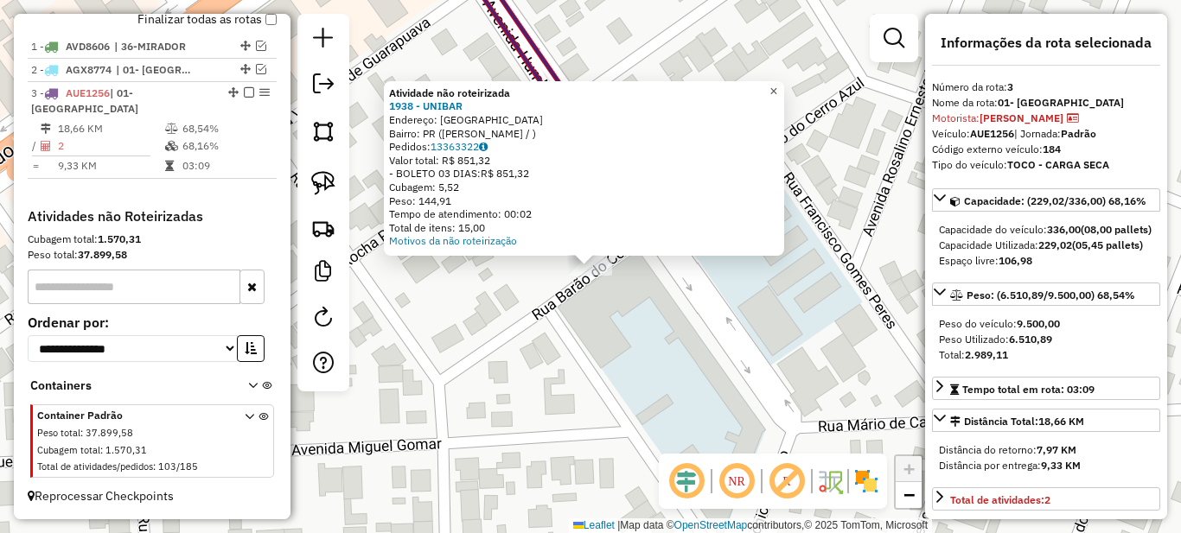
click at [777, 90] on span "×" at bounding box center [773, 91] width 8 height 15
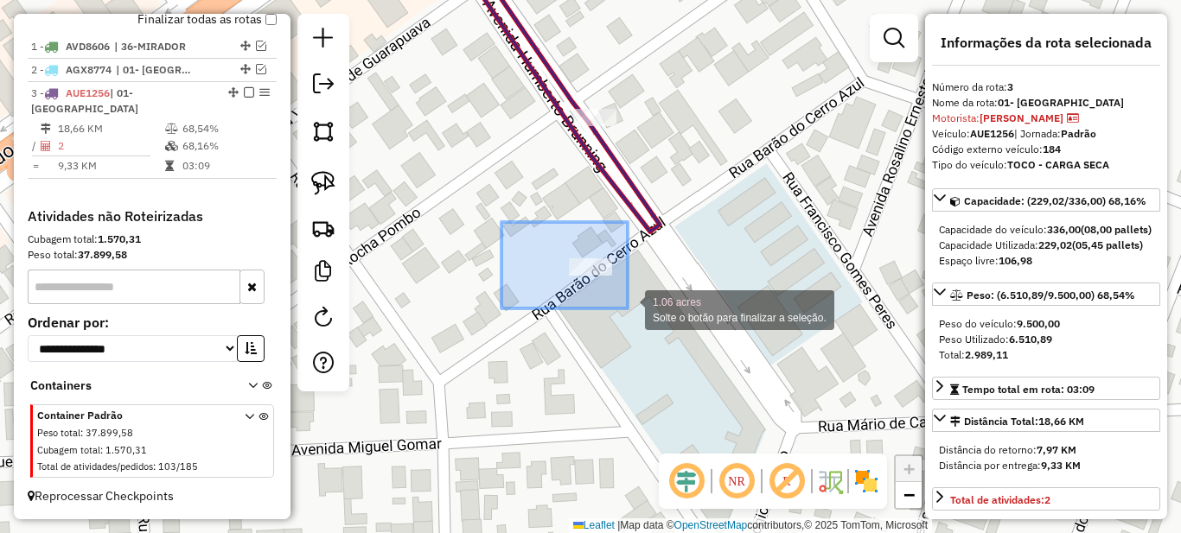
drag, startPoint x: 559, startPoint y: 270, endPoint x: 629, endPoint y: 309, distance: 80.5
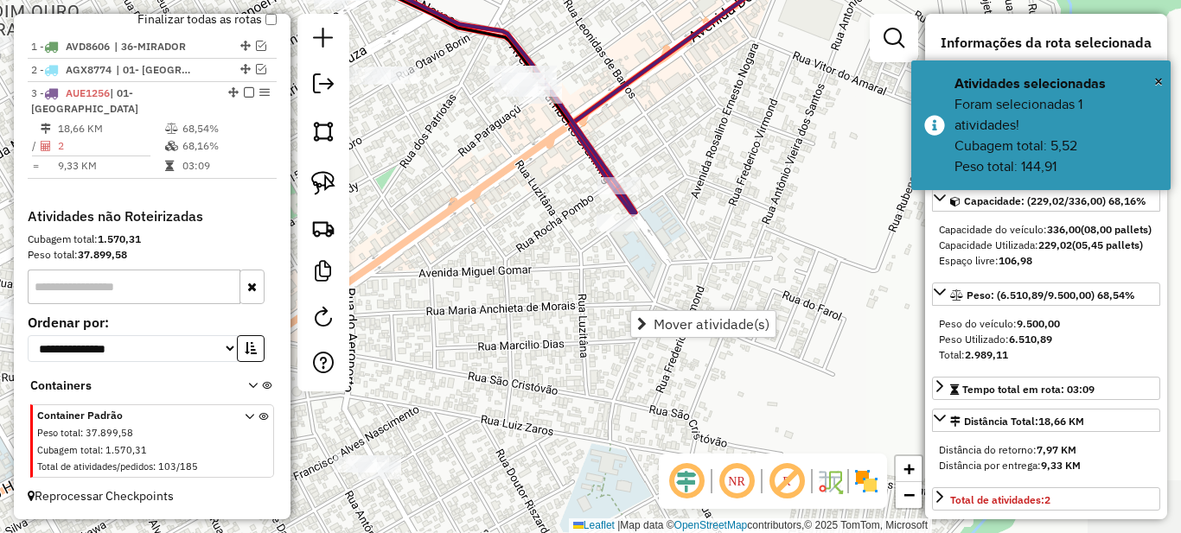
click at [452, 262] on div "Janela de atendimento Grade de atendimento Capacidade Transportadoras Veículos …" at bounding box center [590, 266] width 1181 height 533
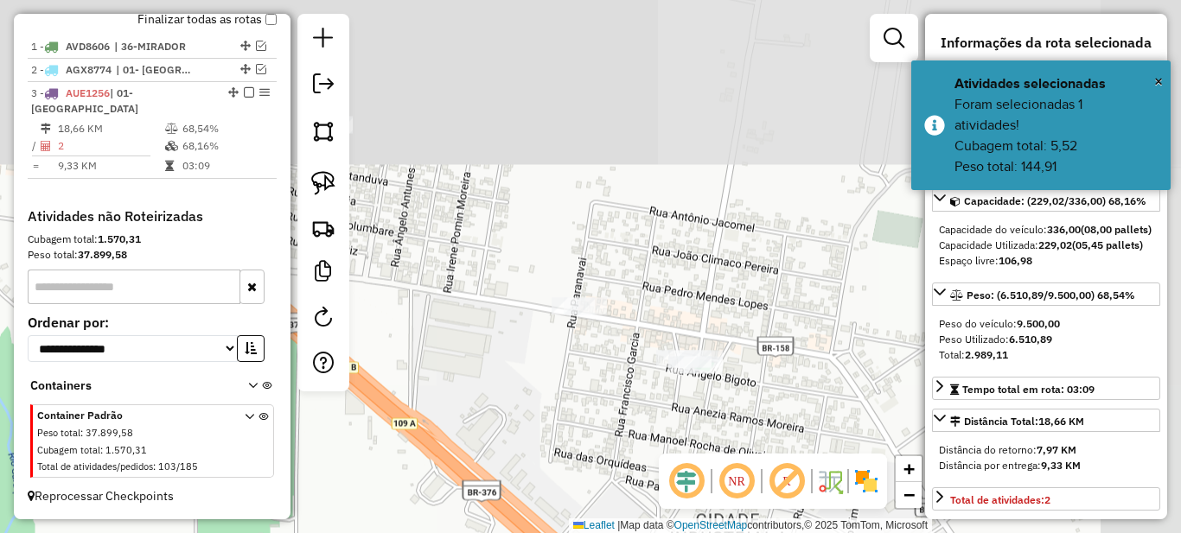
click at [585, 239] on div "Janela de atendimento Grade de atendimento Capacidade Transportadoras Veículos …" at bounding box center [590, 266] width 1181 height 533
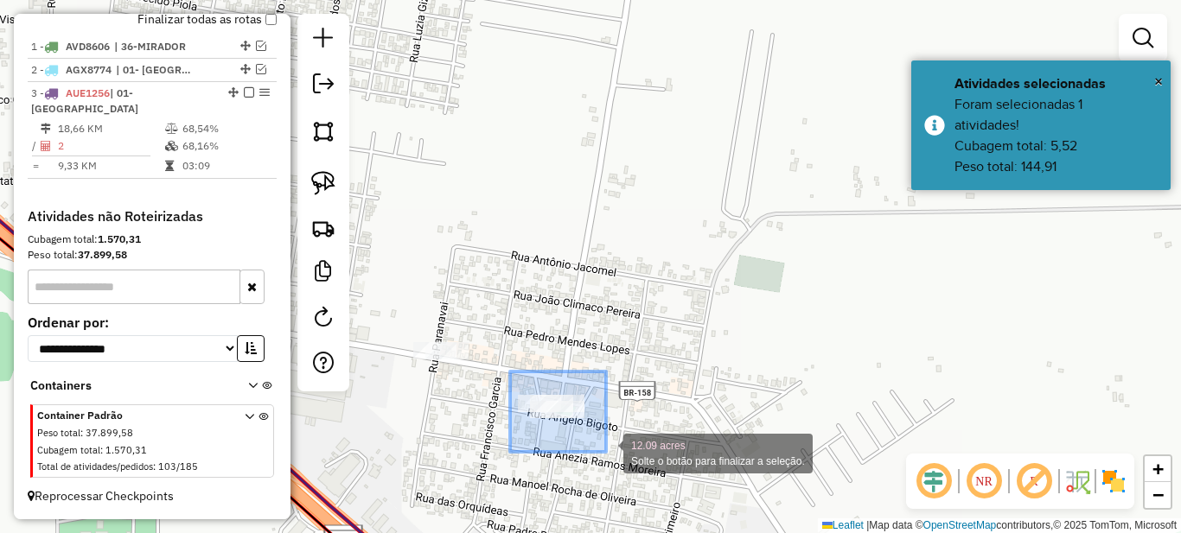
drag, startPoint x: 517, startPoint y: 384, endPoint x: 606, endPoint y: 452, distance: 112.2
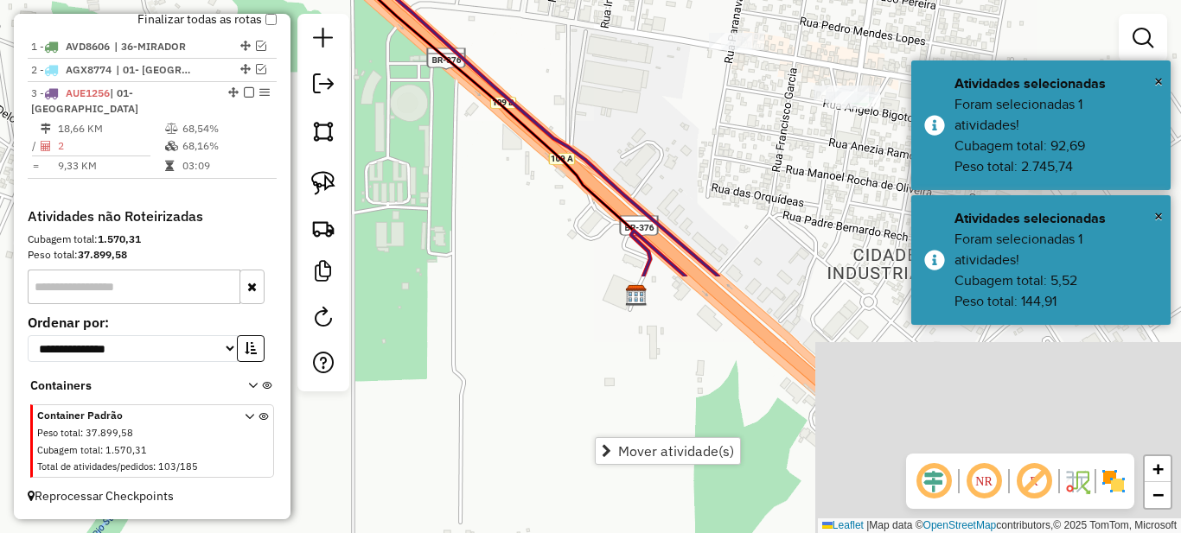
drag, startPoint x: 532, startPoint y: 332, endPoint x: 743, endPoint y: 88, distance: 322.9
click at [740, 90] on div "Janela de atendimento Grade de atendimento Capacidade Transportadoras Veículos …" at bounding box center [590, 266] width 1181 height 533
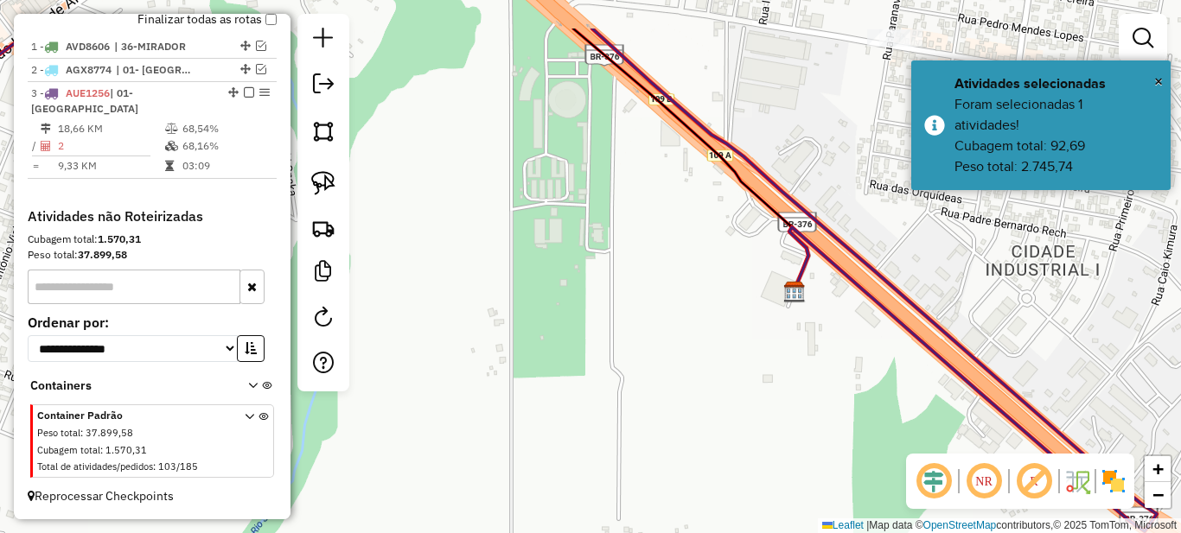
drag, startPoint x: 622, startPoint y: 237, endPoint x: 679, endPoint y: 238, distance: 57.1
click at [679, 238] on div "Janela de atendimento Grade de atendimento Capacidade Transportadoras Veículos …" at bounding box center [590, 266] width 1181 height 533
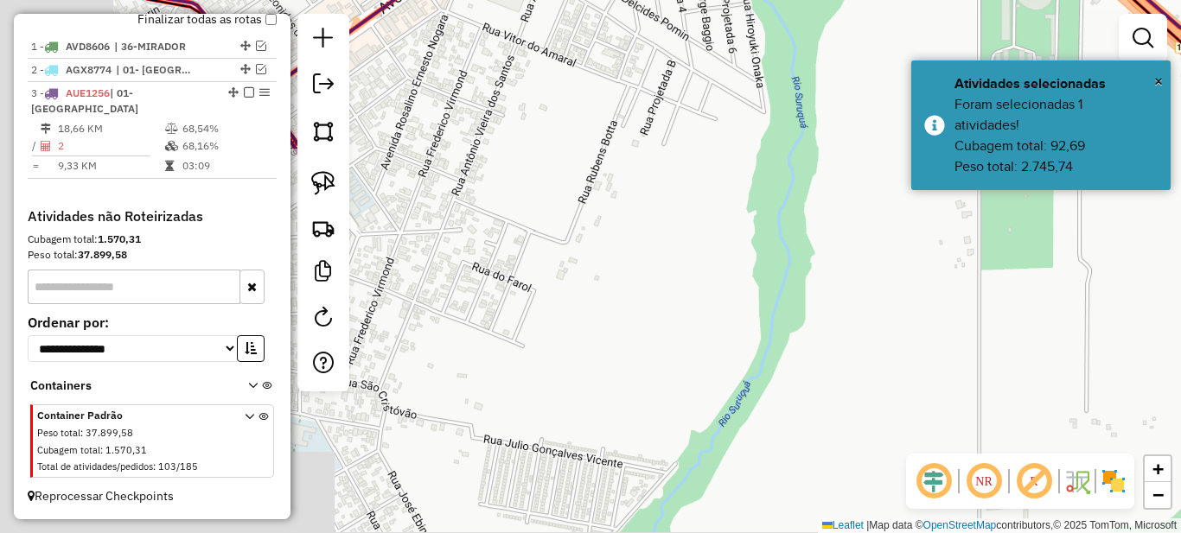
drag, startPoint x: 819, startPoint y: 92, endPoint x: 717, endPoint y: 93, distance: 102.9
click at [836, 92] on div "Janela de atendimento Grade de atendimento Capacidade Transportadoras Veículos …" at bounding box center [590, 266] width 1181 height 533
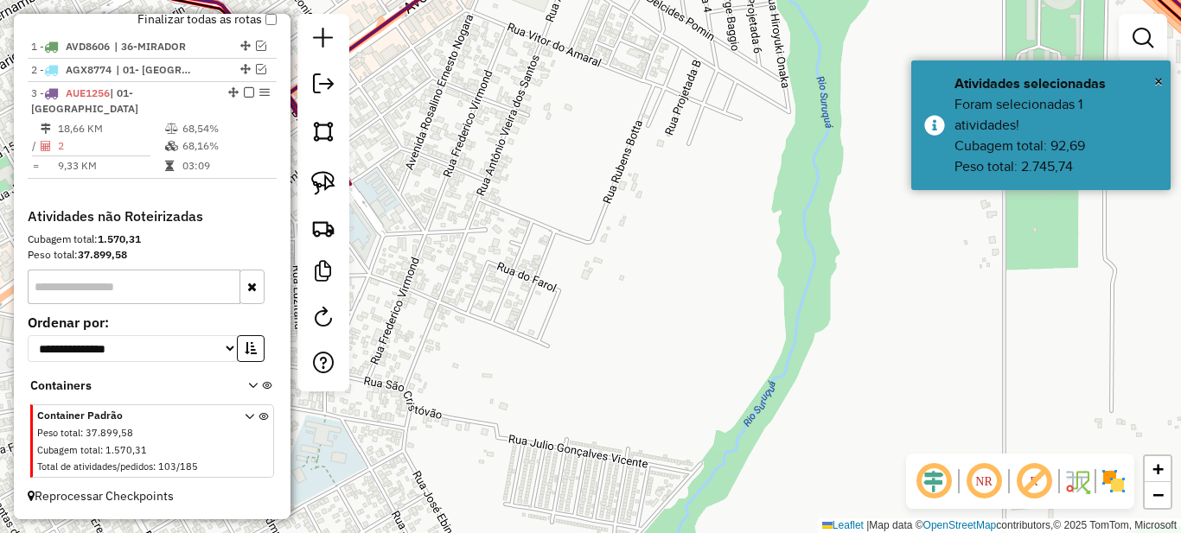
drag, startPoint x: 644, startPoint y: 101, endPoint x: 817, endPoint y: 322, distance: 280.8
click at [812, 320] on div "Janela de atendimento Grade de atendimento Capacidade Transportadoras Veículos …" at bounding box center [590, 266] width 1181 height 533
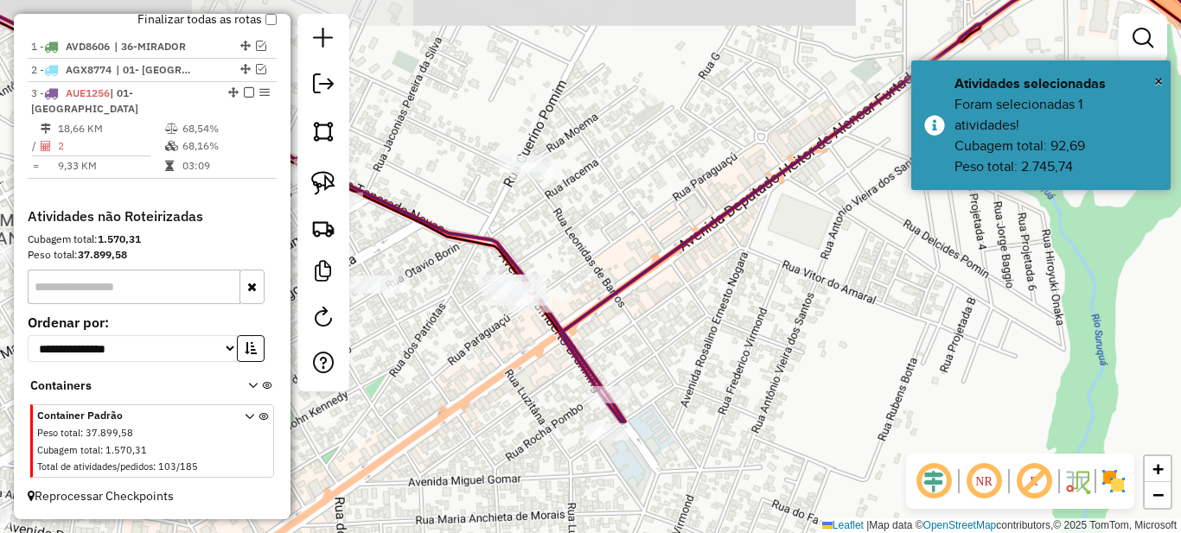
drag, startPoint x: 742, startPoint y: 309, endPoint x: 751, endPoint y: 222, distance: 87.0
click at [834, 193] on div "Janela de atendimento Grade de atendimento Capacidade Transportadoras Veículos …" at bounding box center [590, 266] width 1181 height 533
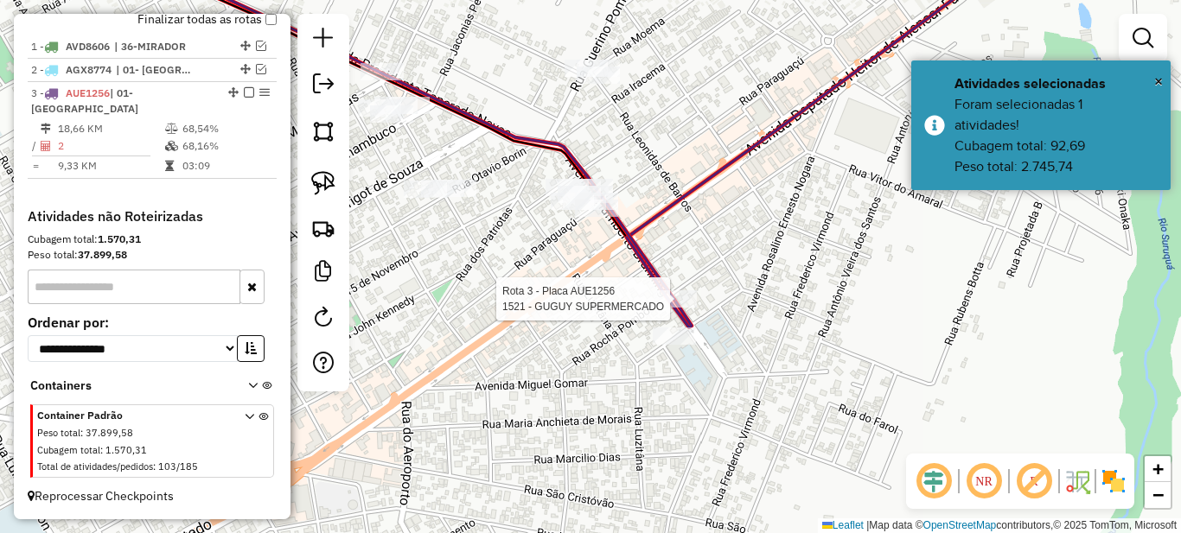
select select "*********"
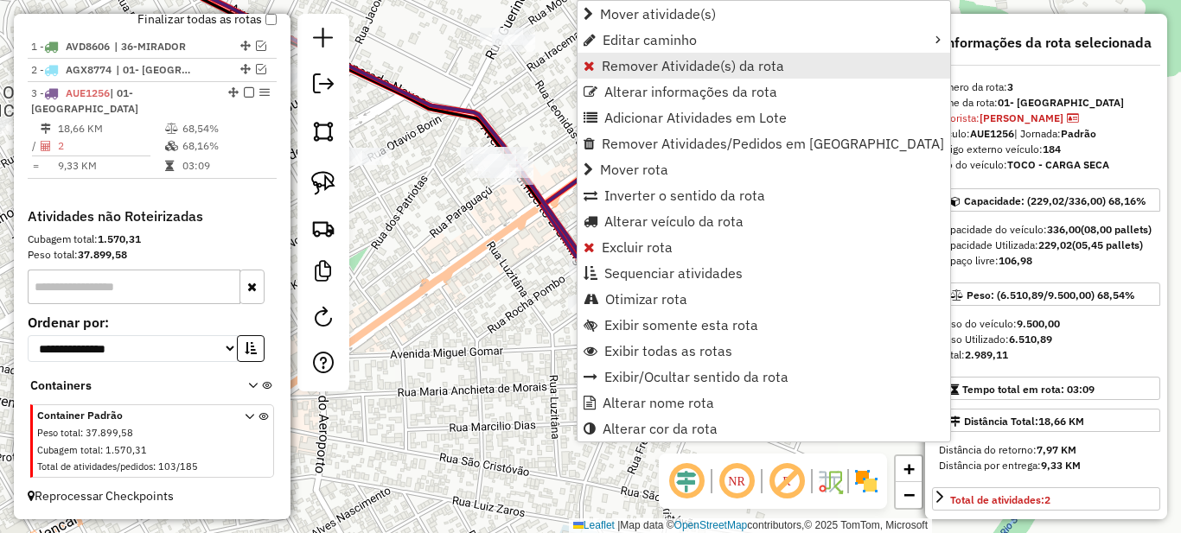
click at [612, 75] on link "Remover Atividade(s) da rota" at bounding box center [763, 66] width 373 height 26
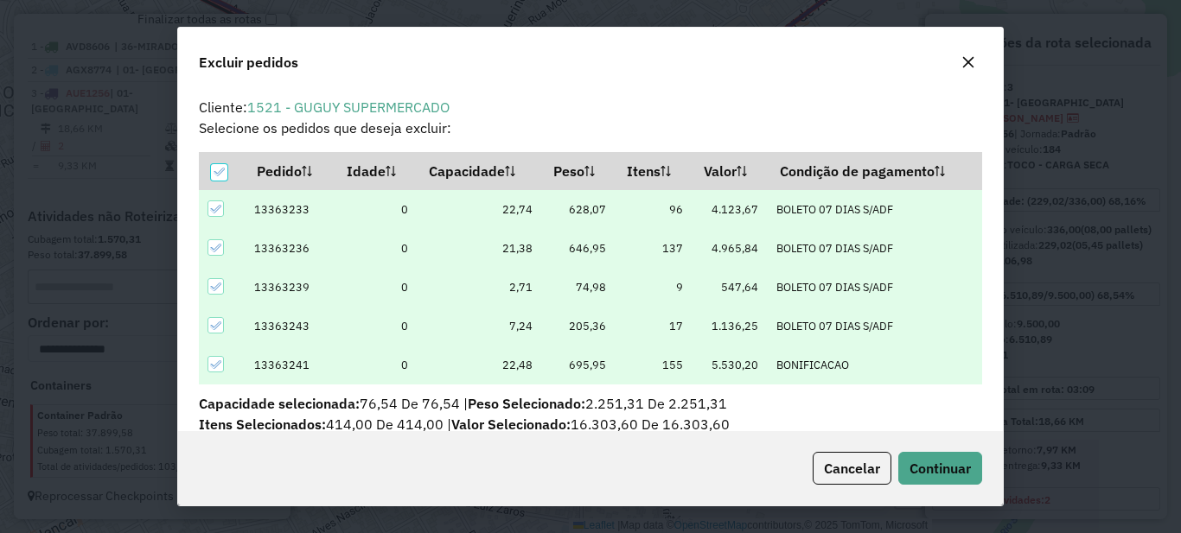
scroll to position [10, 5]
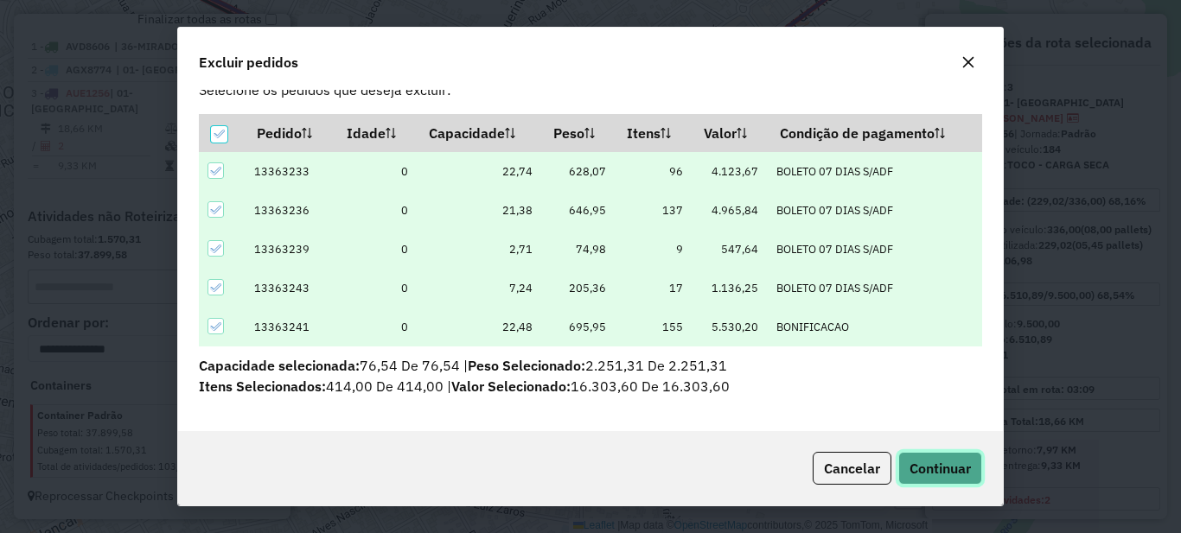
click at [945, 460] on span "Continuar" at bounding box center [939, 468] width 61 height 17
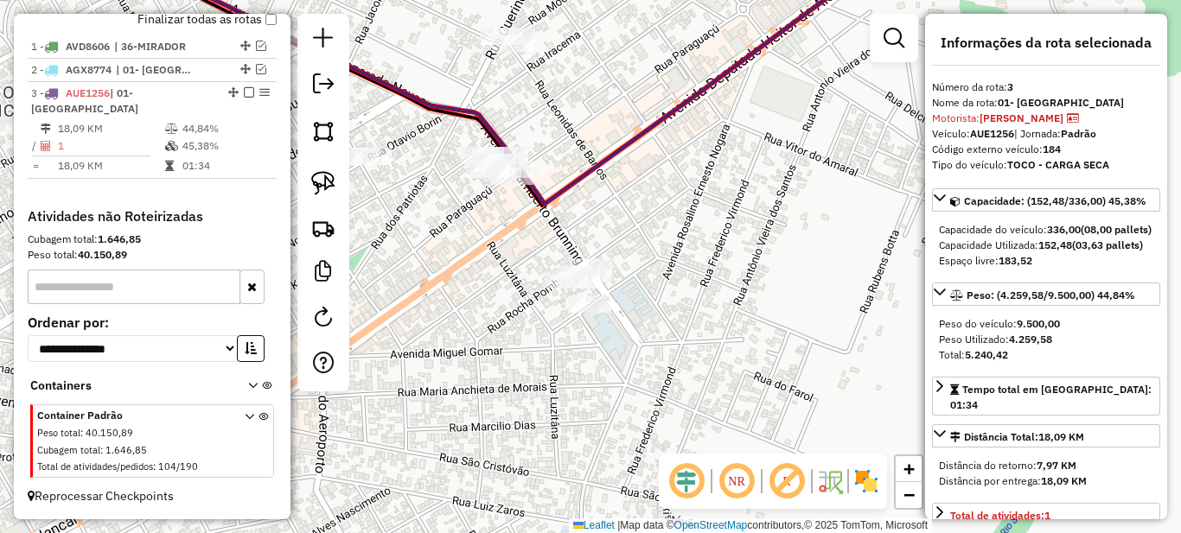
drag, startPoint x: 780, startPoint y: 241, endPoint x: 539, endPoint y: 240, distance: 240.3
click at [587, 241] on div "Janela de atendimento Grade de atendimento Capacidade Transportadoras Veículos …" at bounding box center [590, 266] width 1181 height 533
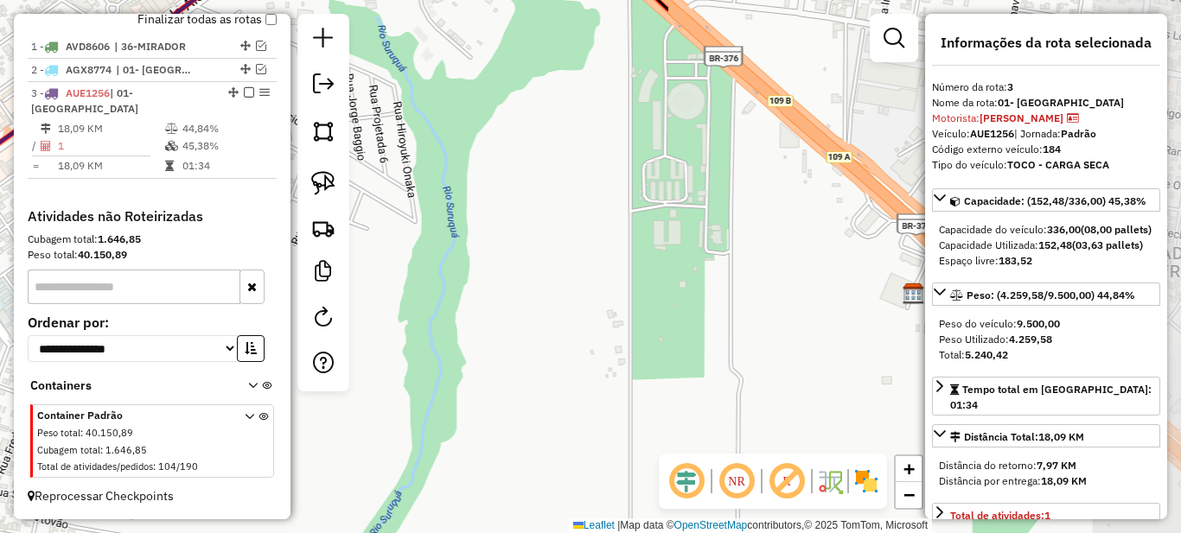
drag, startPoint x: 728, startPoint y: 207, endPoint x: 520, endPoint y: 256, distance: 214.1
click at [611, 249] on div "Janela de atendimento Grade de atendimento Capacidade Transportadoras Veículos …" at bounding box center [590, 266] width 1181 height 533
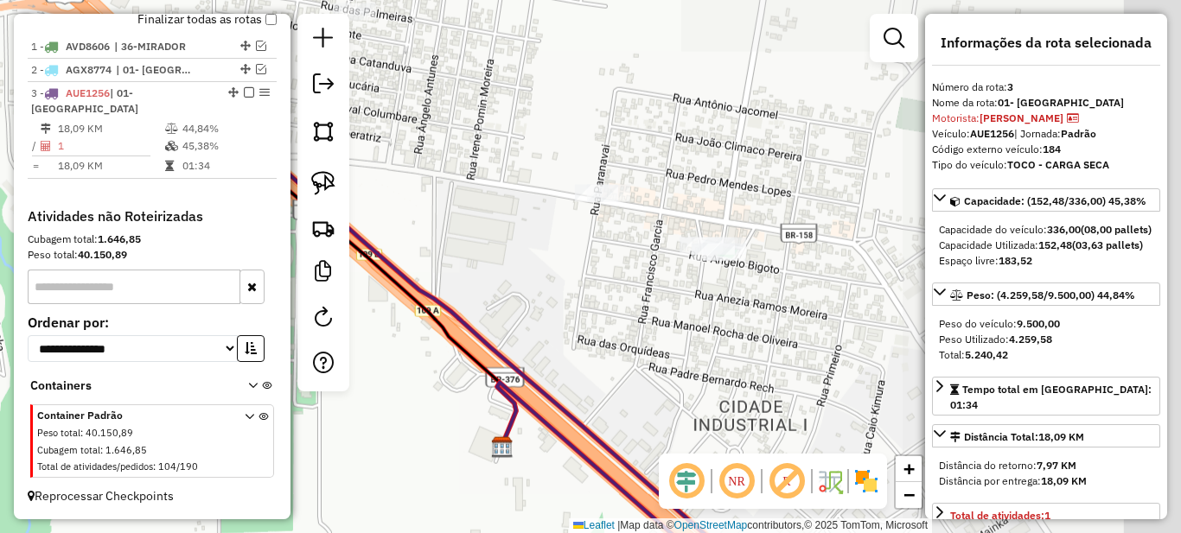
click at [536, 276] on div "Janela de atendimento Grade de atendimento Capacidade Transportadoras Veículos …" at bounding box center [590, 266] width 1181 height 533
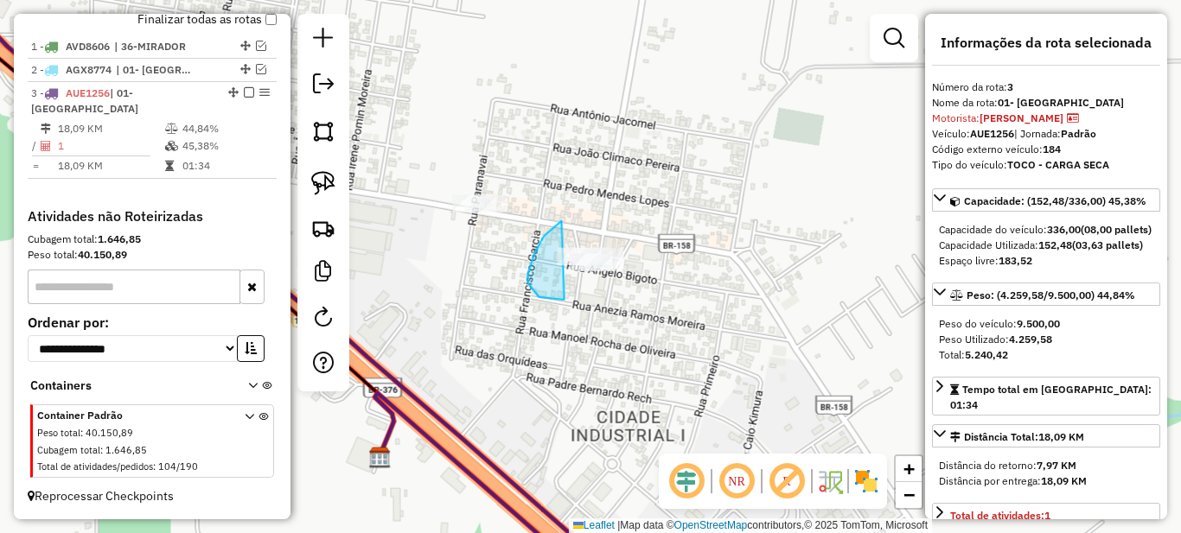
drag, startPoint x: 561, startPoint y: 221, endPoint x: 751, endPoint y: 204, distance: 191.0
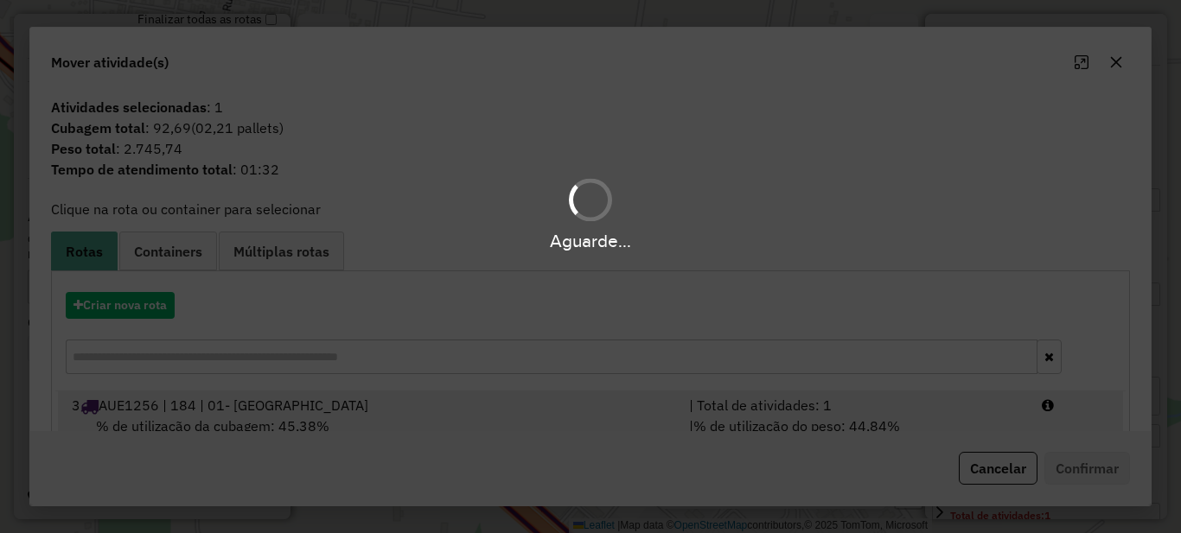
scroll to position [61, 0]
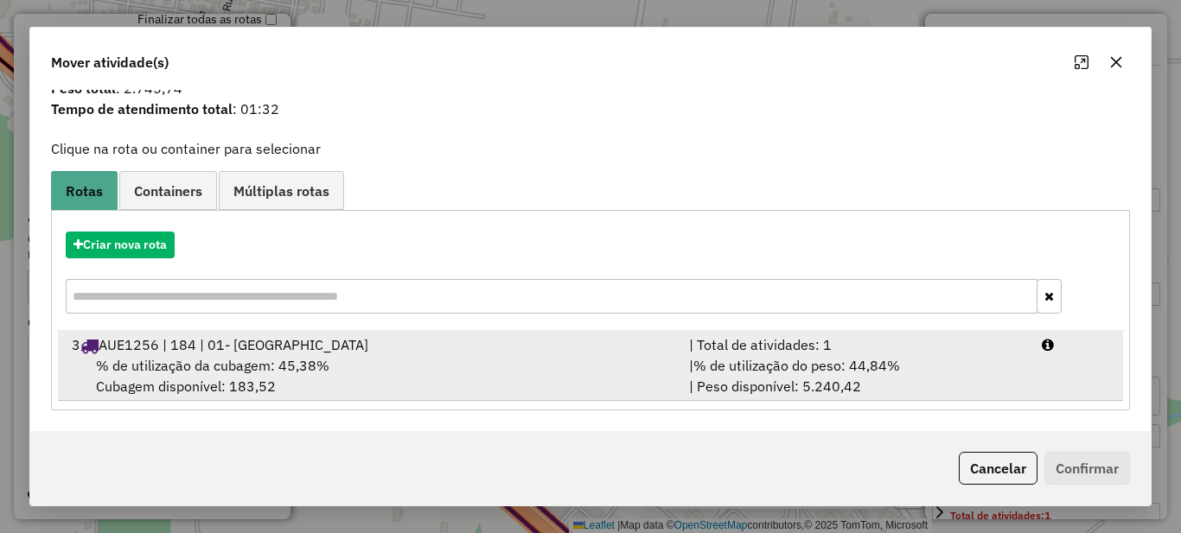
click at [811, 361] on span "% de utilização do peso: 44,84%" at bounding box center [796, 365] width 207 height 17
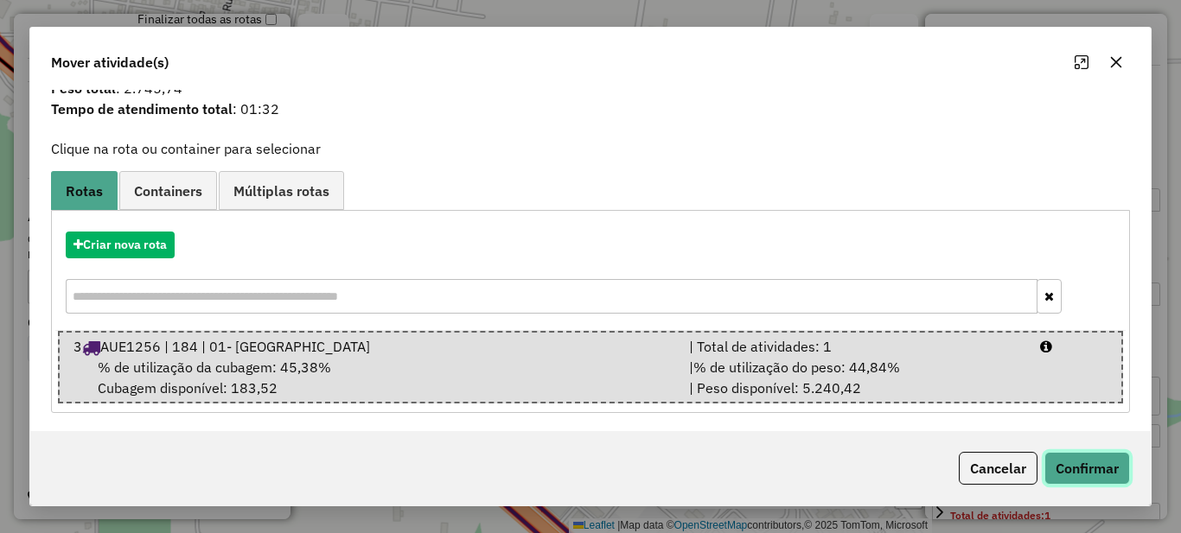
click at [1078, 464] on button "Confirmar" at bounding box center [1087, 468] width 86 height 33
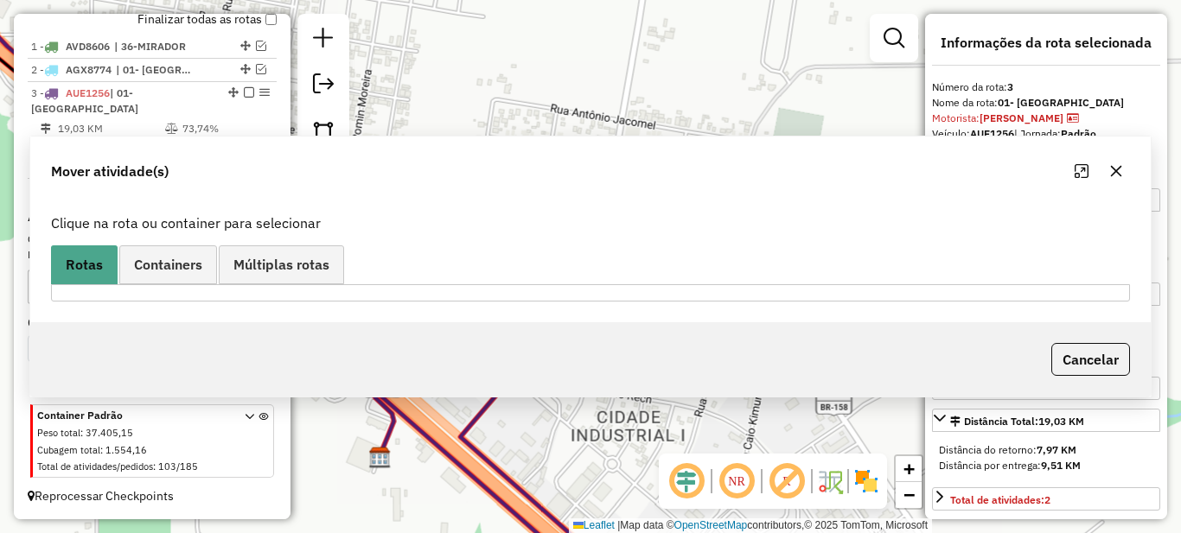
scroll to position [0, 0]
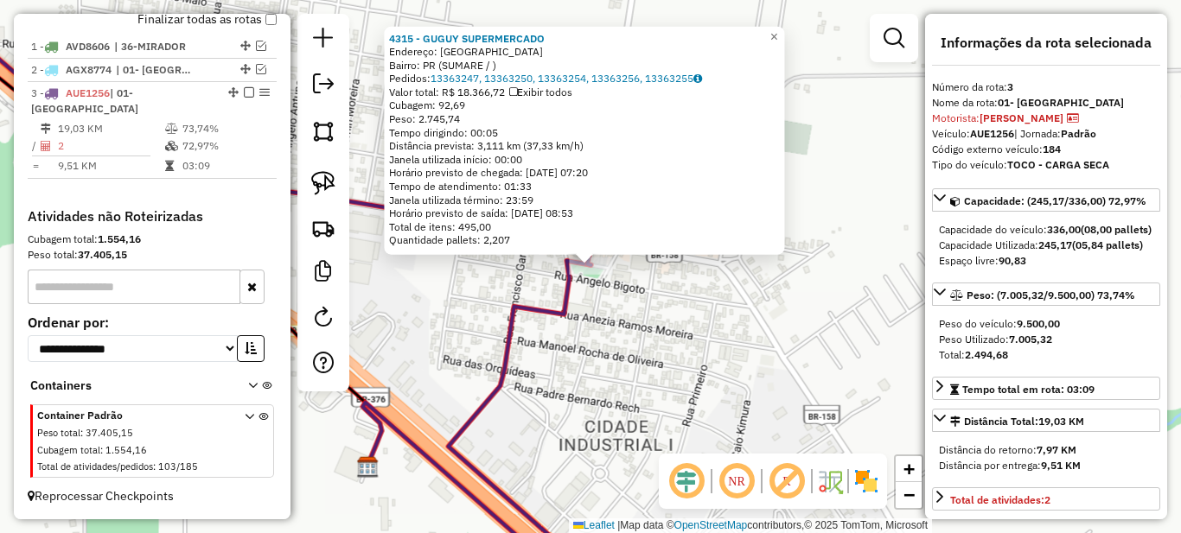
drag, startPoint x: 387, startPoint y: 359, endPoint x: 743, endPoint y: 270, distance: 366.3
click at [731, 272] on div "4315 - GUGUY SUPERMERCADO Endereço: PARANAVAI Bairro: PR (SUMARE / ) Pedidos: 1…" at bounding box center [590, 266] width 1181 height 533
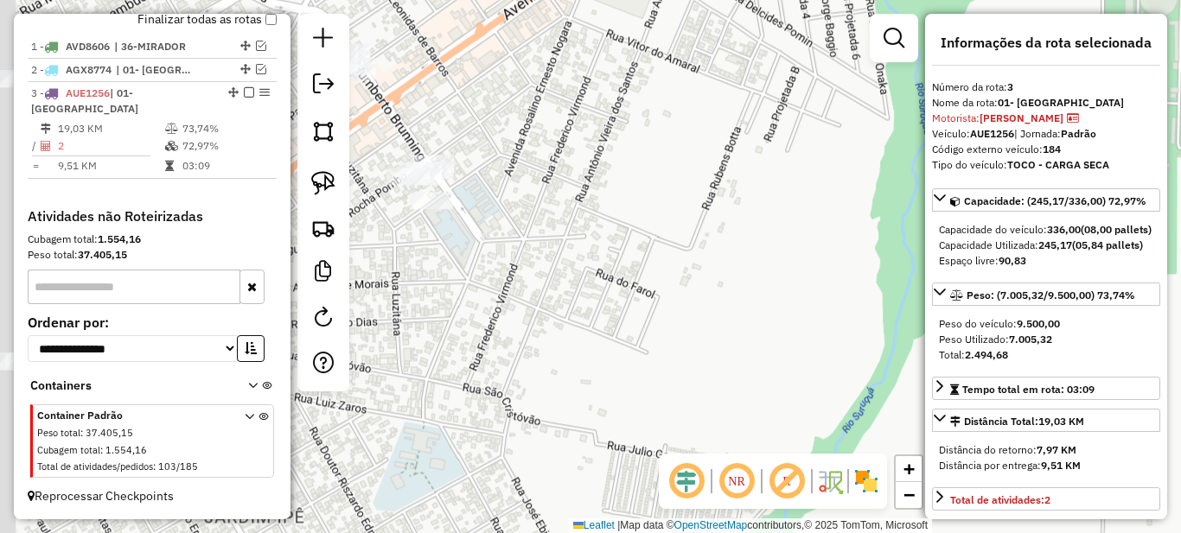
click at [624, 354] on div "4315 - GUGUY SUPERMERCADO Endereço: PARANAVAI Bairro: PR (SUMARE / ) Pedidos: 1…" at bounding box center [590, 266] width 1181 height 533
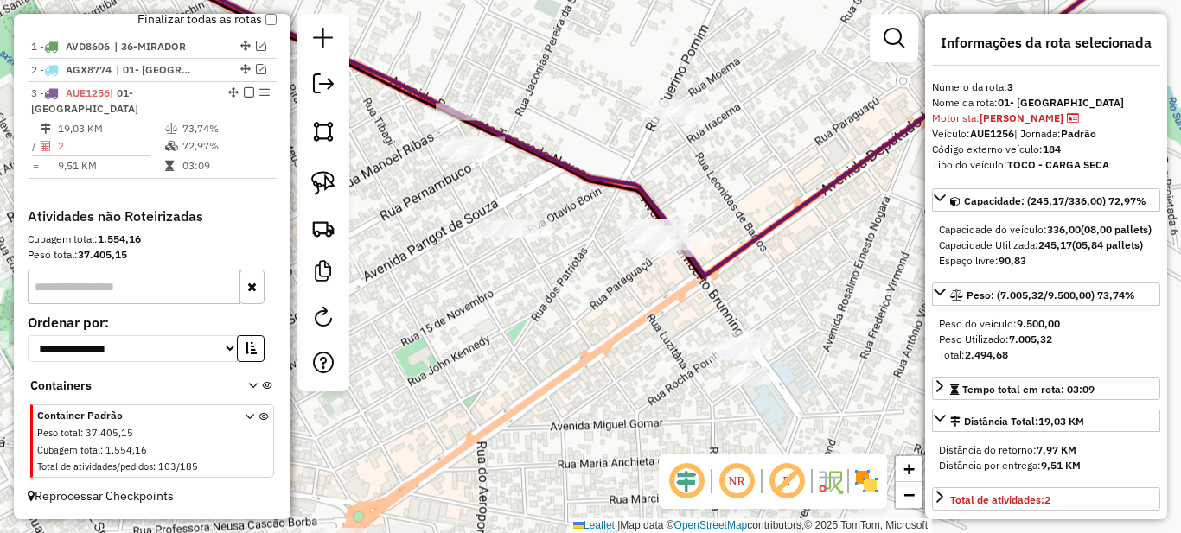
drag, startPoint x: 516, startPoint y: 333, endPoint x: 699, endPoint y: 292, distance: 187.7
click at [705, 297] on div "4315 - GUGUY SUPERMERCADO Endereço: PARANAVAI Bairro: PR (SUMARE / ) Pedidos: 1…" at bounding box center [590, 266] width 1181 height 533
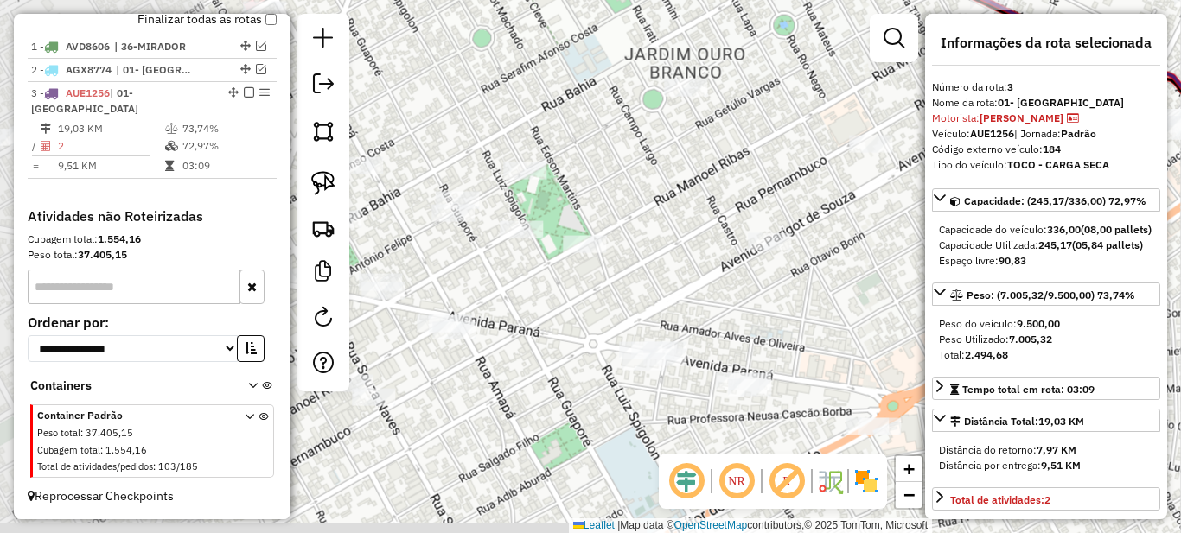
click at [784, 354] on div "4315 - GUGUY SUPERMERCADO Endereço: PARANAVAI Bairro: PR (SUMARE / ) Pedidos: 1…" at bounding box center [590, 266] width 1181 height 533
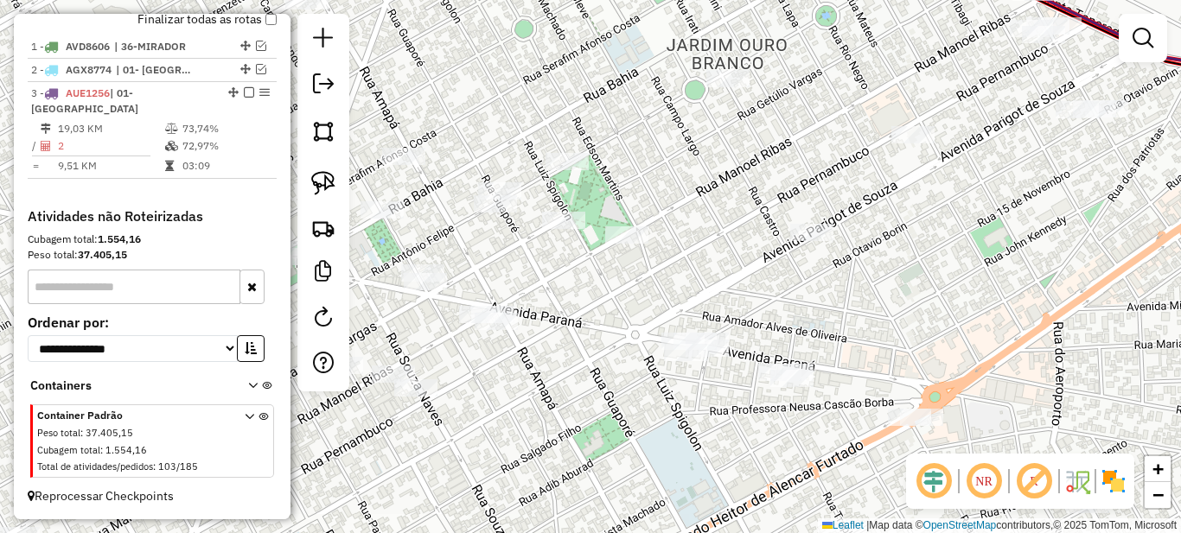
drag, startPoint x: 605, startPoint y: 310, endPoint x: 762, endPoint y: 389, distance: 175.1
click at [744, 386] on div "Janela de atendimento Grade de atendimento Capacidade Transportadoras Veículos …" at bounding box center [590, 266] width 1181 height 533
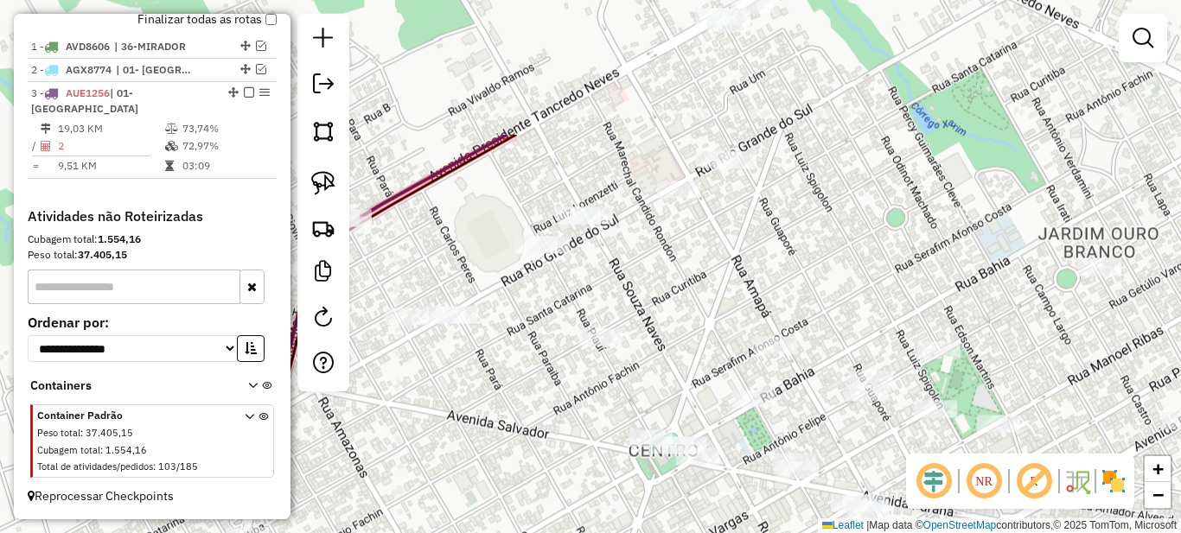
drag, startPoint x: 481, startPoint y: 351, endPoint x: 668, endPoint y: 351, distance: 187.6
click at [624, 351] on div "Janela de atendimento Grade de atendimento Capacidade Transportadoras Veículos …" at bounding box center [590, 266] width 1181 height 533
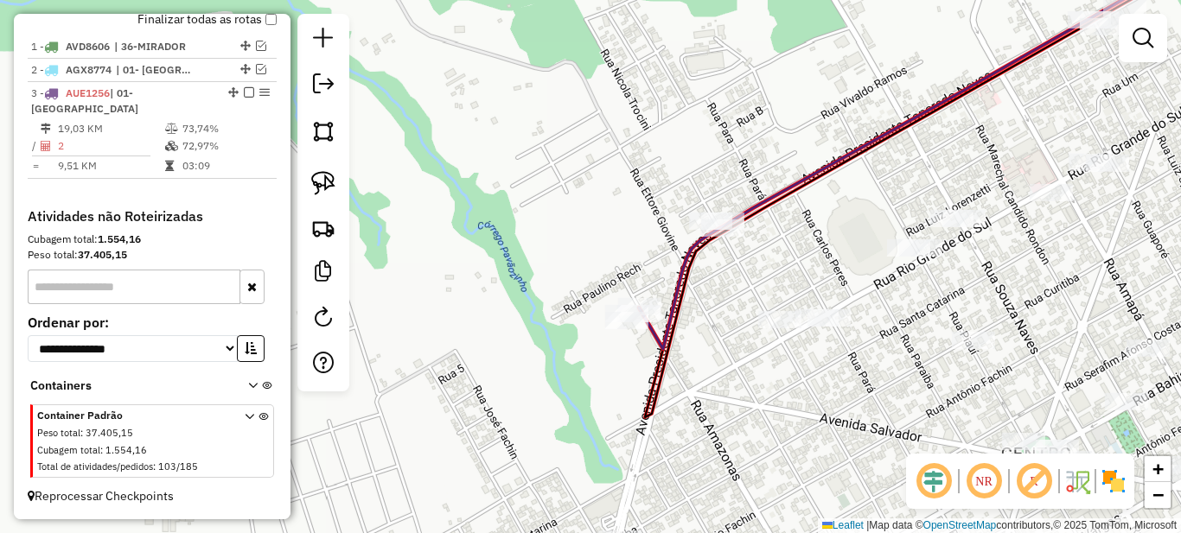
drag, startPoint x: 648, startPoint y: 348, endPoint x: 639, endPoint y: 352, distance: 10.1
click at [639, 352] on div "Janela de atendimento Grade de atendimento Capacidade Transportadoras Veículos …" at bounding box center [590, 266] width 1181 height 533
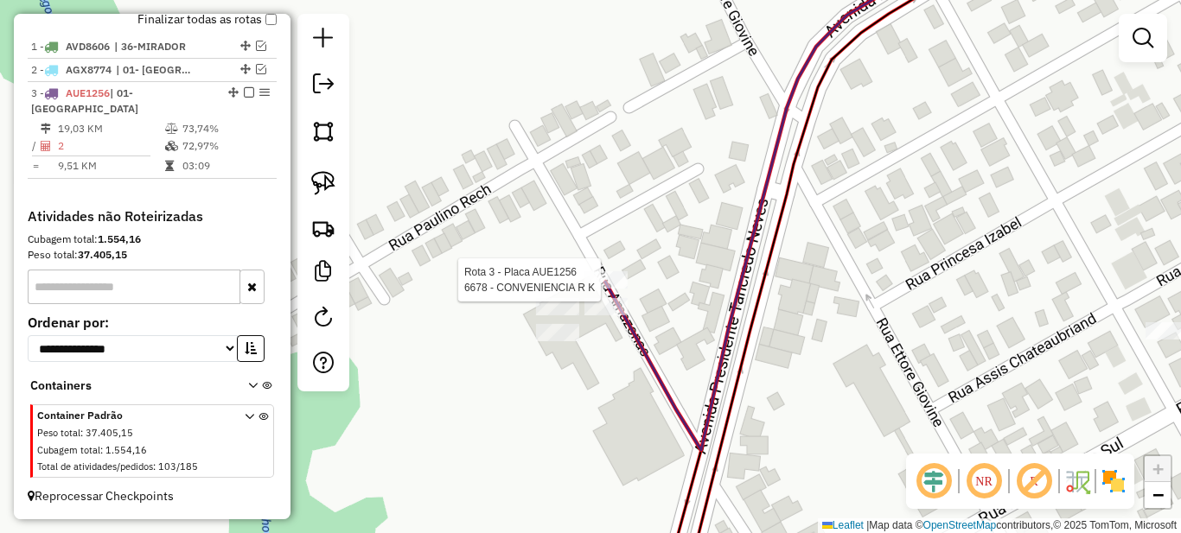
select select "*********"
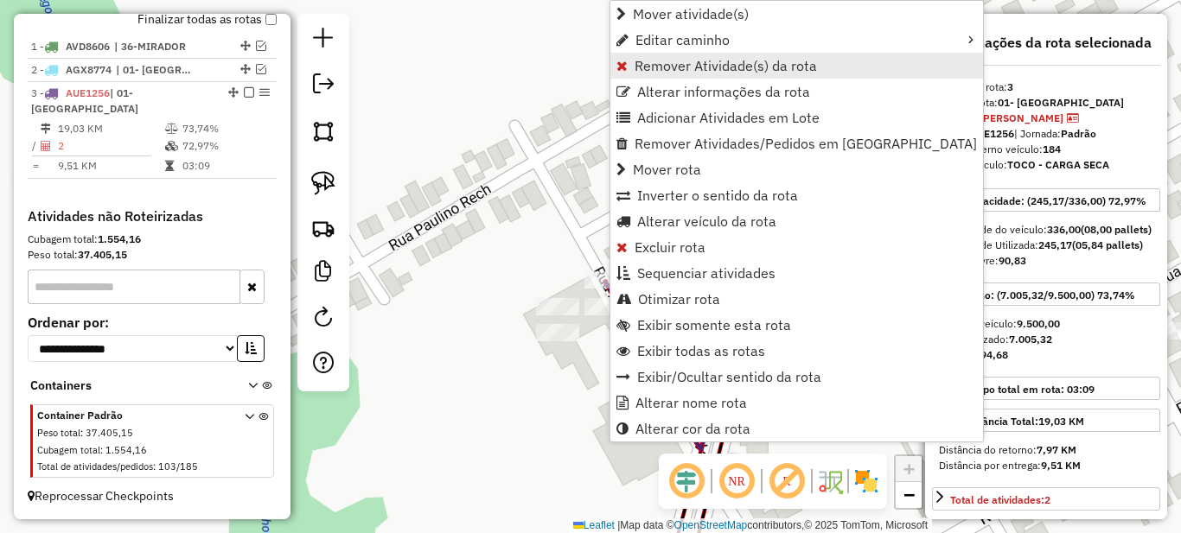
click at [653, 73] on span "Remover Atividade(s) da rota" at bounding box center [725, 66] width 182 height 14
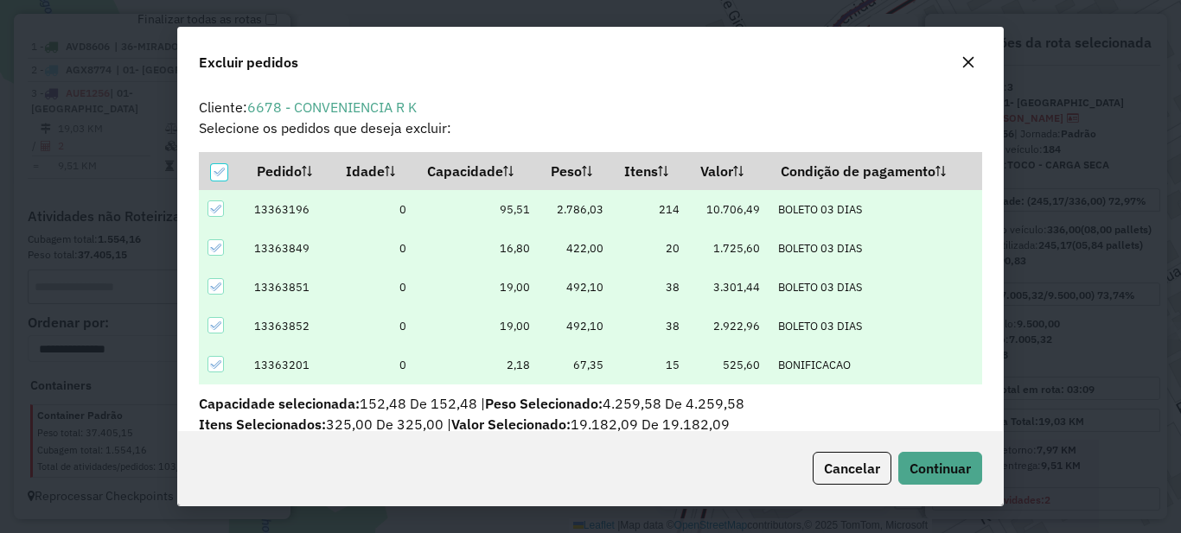
scroll to position [10, 5]
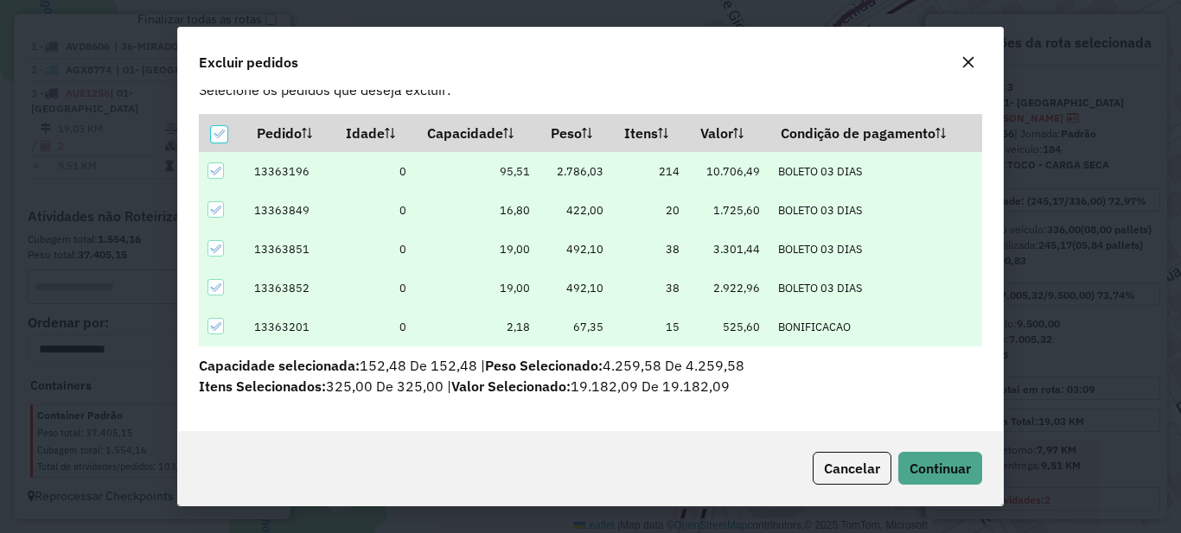
click at [970, 53] on button "button" at bounding box center [968, 62] width 28 height 28
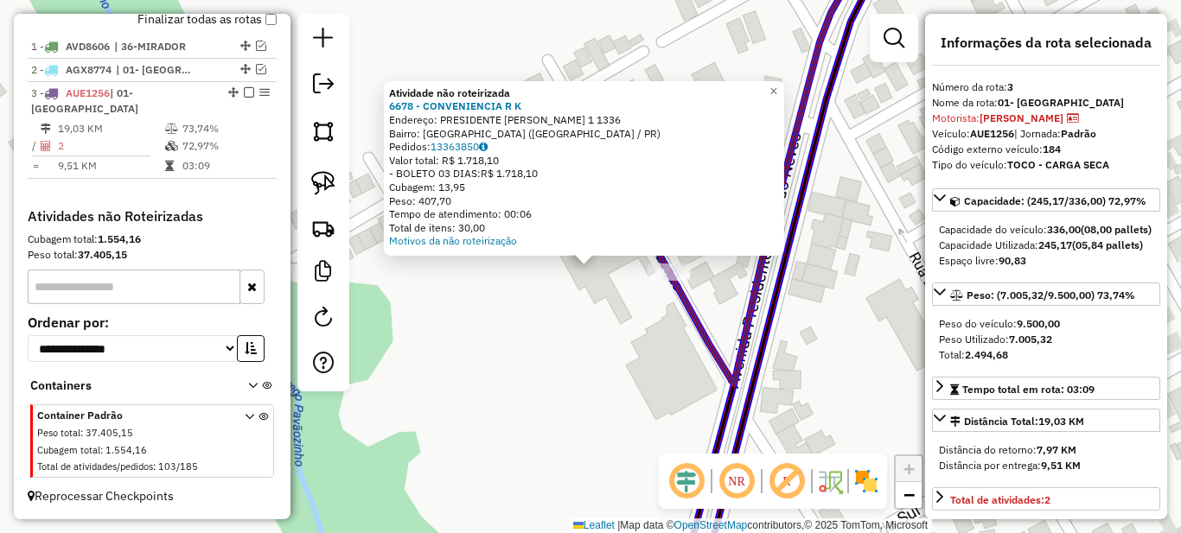
click at [673, 278] on div at bounding box center [668, 272] width 43 height 17
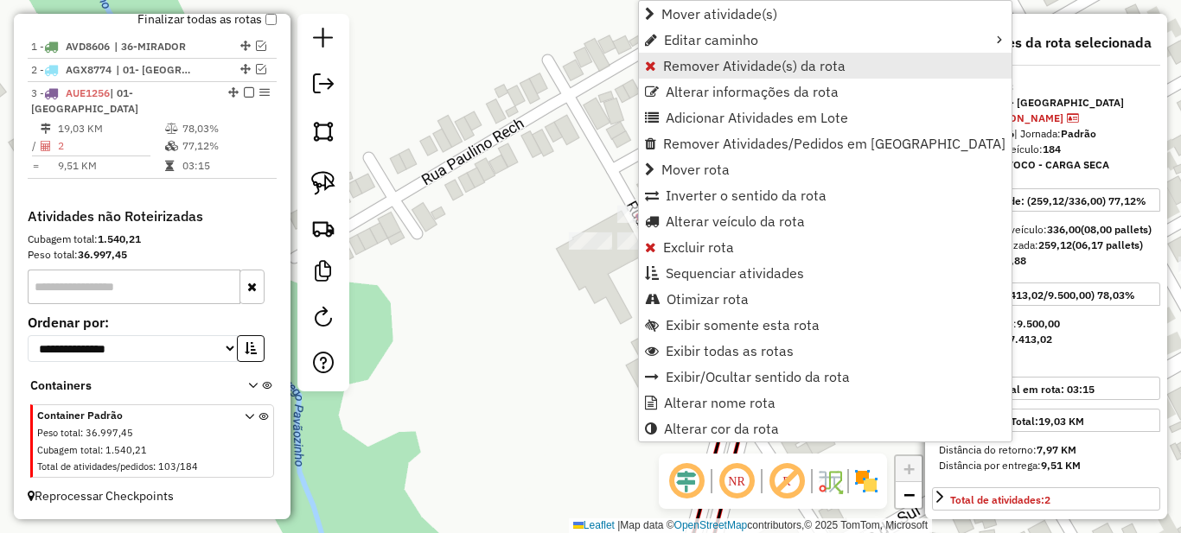
click at [672, 63] on span "Remover Atividade(s) da rota" at bounding box center [754, 66] width 182 height 14
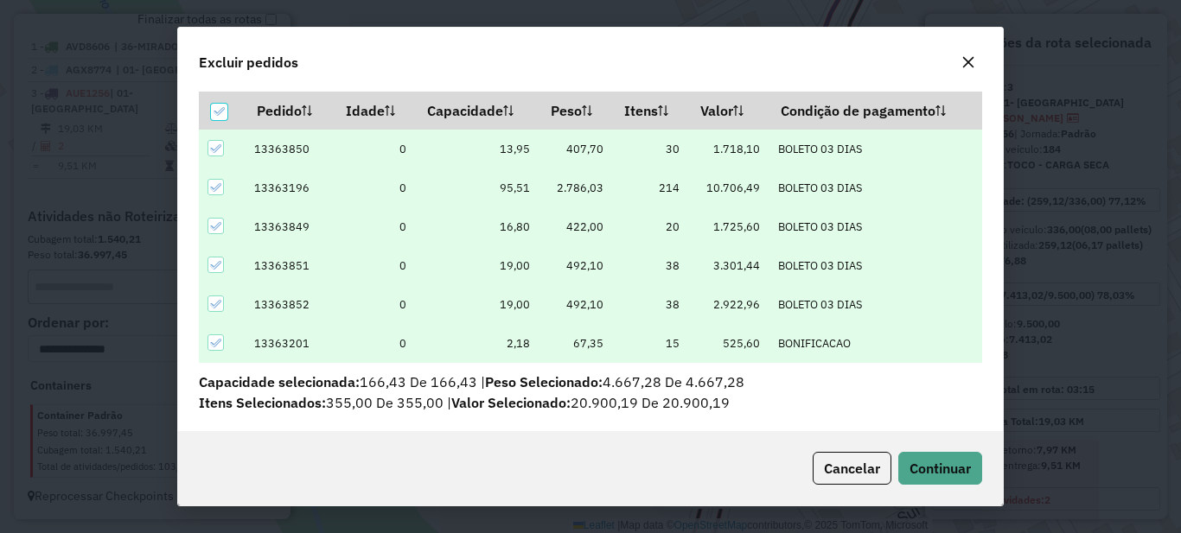
scroll to position [77, 0]
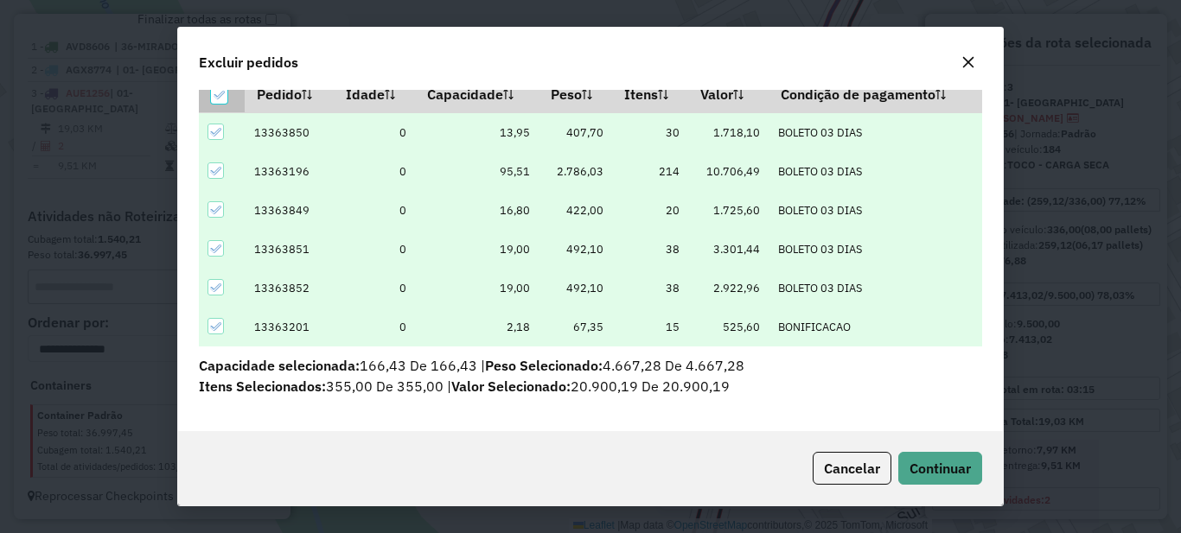
click at [216, 99] on icon at bounding box center [219, 96] width 11 height 8
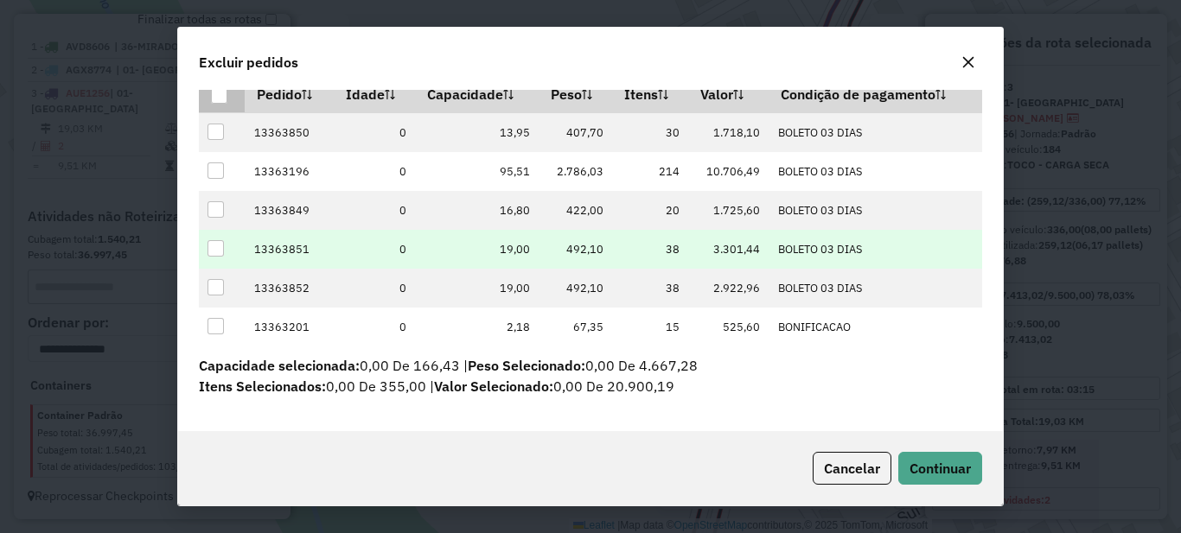
click at [214, 245] on div at bounding box center [215, 248] width 16 height 16
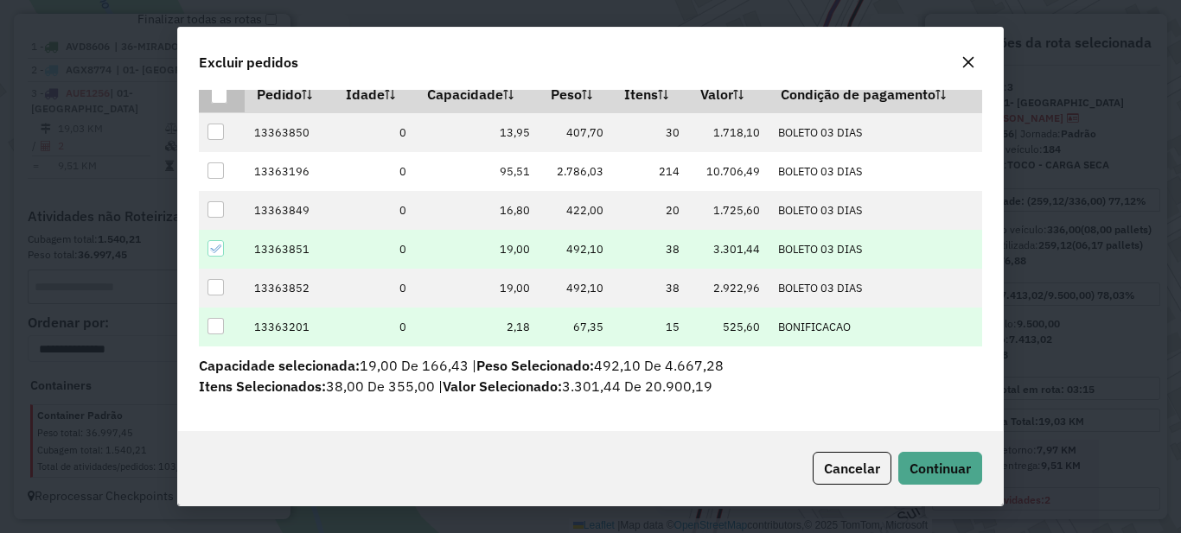
click at [212, 327] on div at bounding box center [215, 326] width 16 height 16
click at [959, 456] on button "Continuar" at bounding box center [940, 468] width 84 height 33
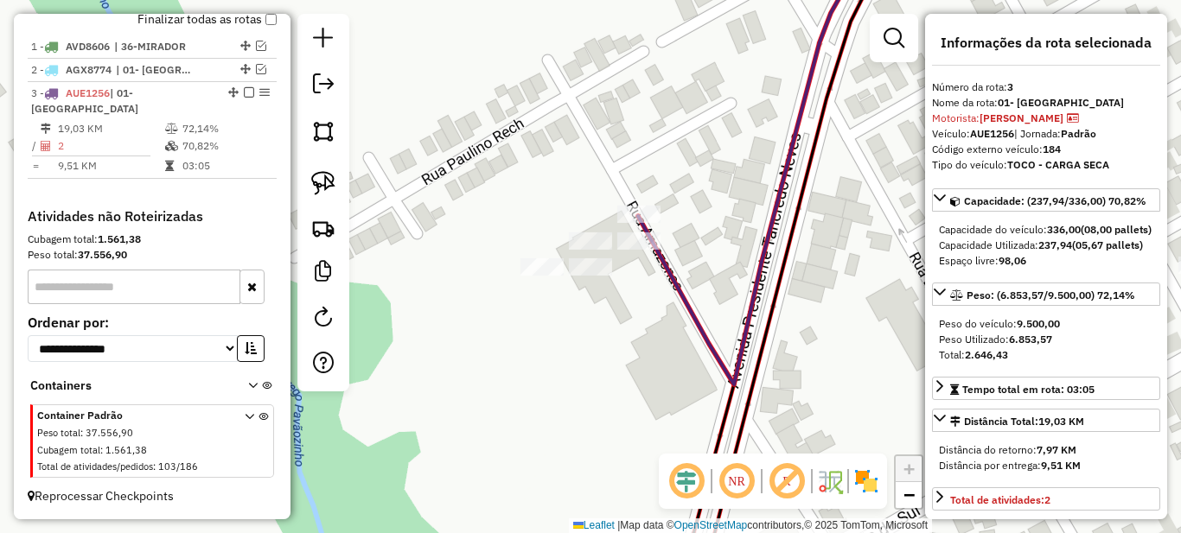
scroll to position [346, 0]
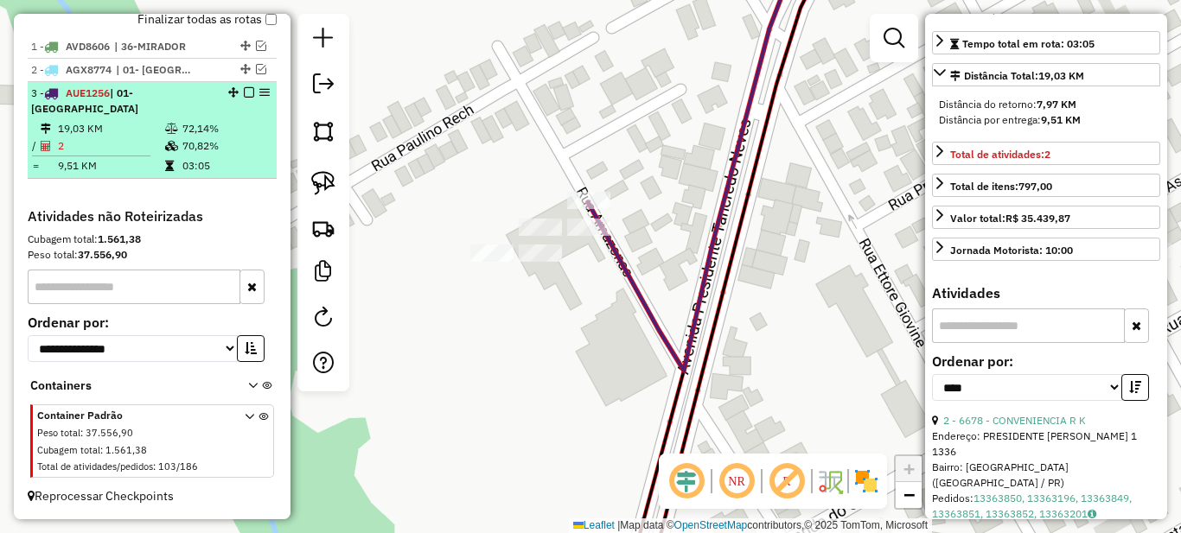
click at [164, 140] on td at bounding box center [172, 145] width 17 height 17
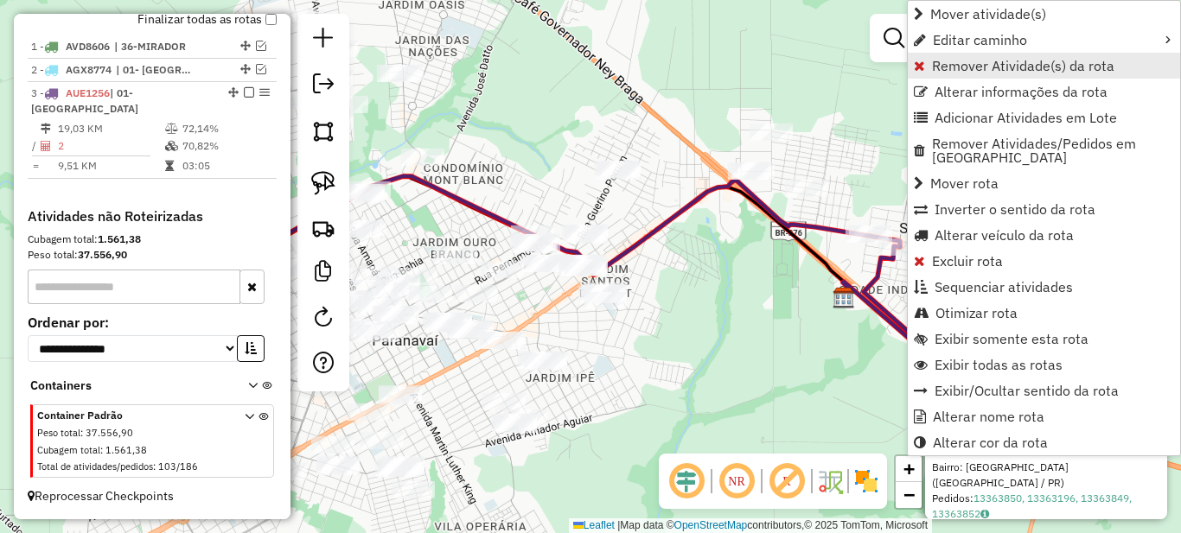
click at [942, 64] on span "Remover Atividade(s) da rota" at bounding box center [1023, 66] width 182 height 14
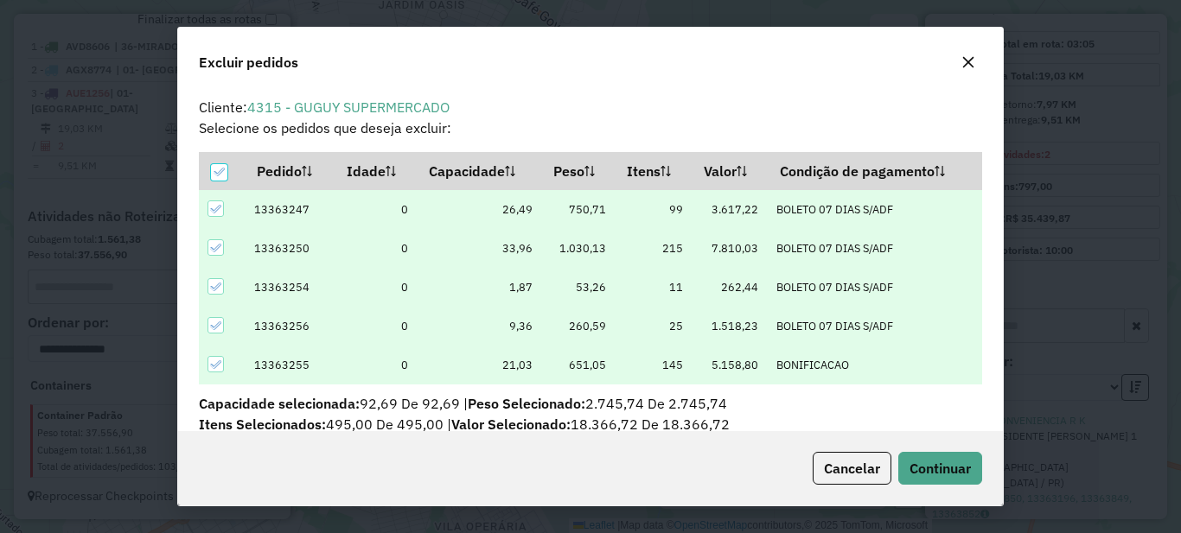
scroll to position [10, 5]
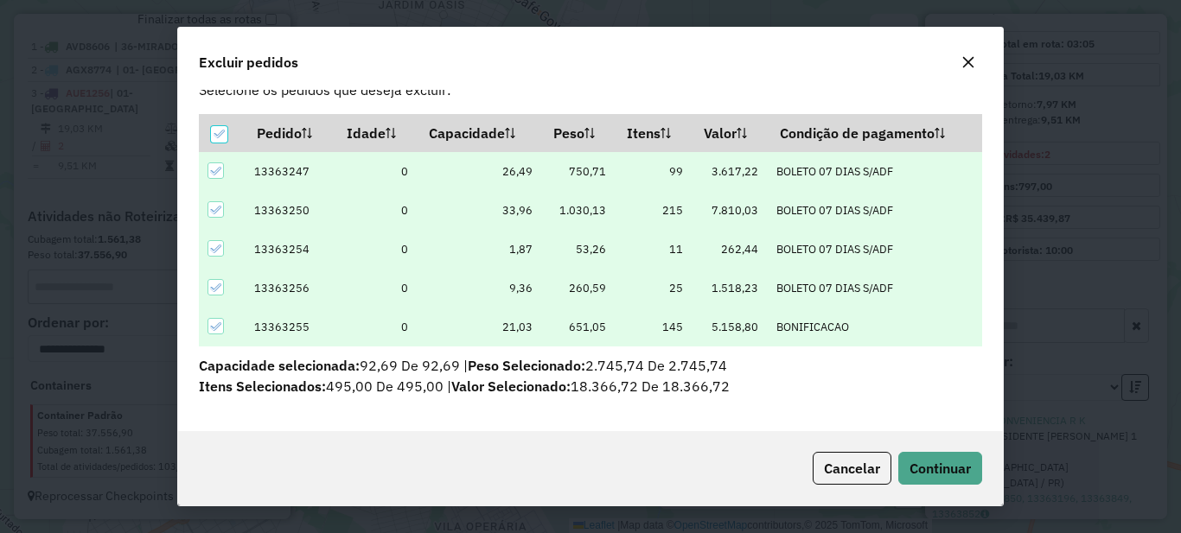
click at [955, 486] on div "Cancelar Continuar" at bounding box center [590, 468] width 825 height 74
click at [956, 467] on span "Continuar" at bounding box center [939, 468] width 61 height 17
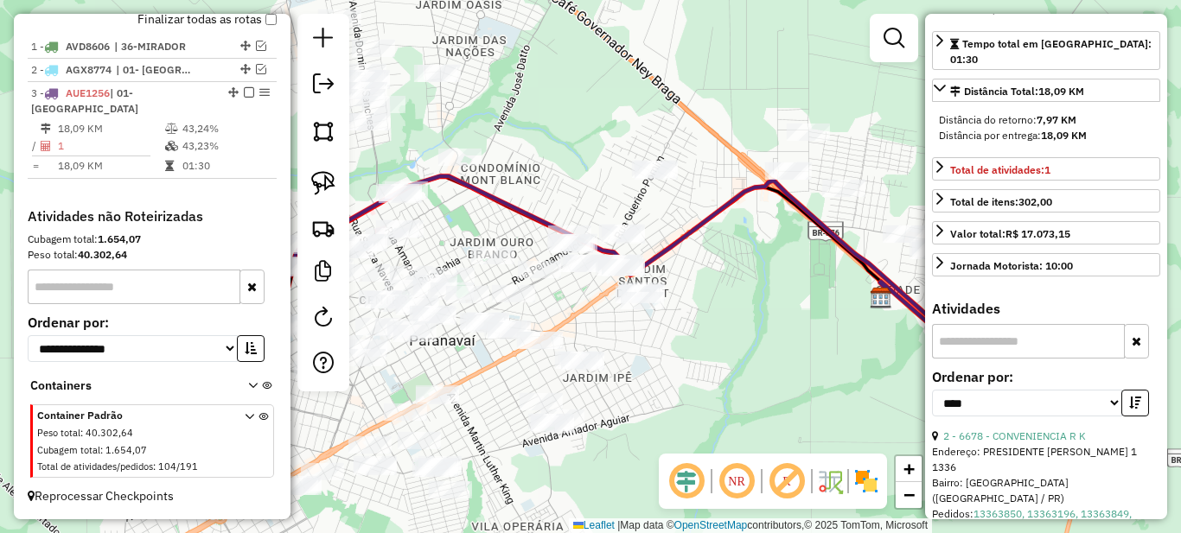
drag, startPoint x: 449, startPoint y: 229, endPoint x: 629, endPoint y: 209, distance: 181.7
click at [615, 213] on div "Janela de atendimento Grade de atendimento Capacidade Transportadoras Veículos …" at bounding box center [590, 266] width 1181 height 533
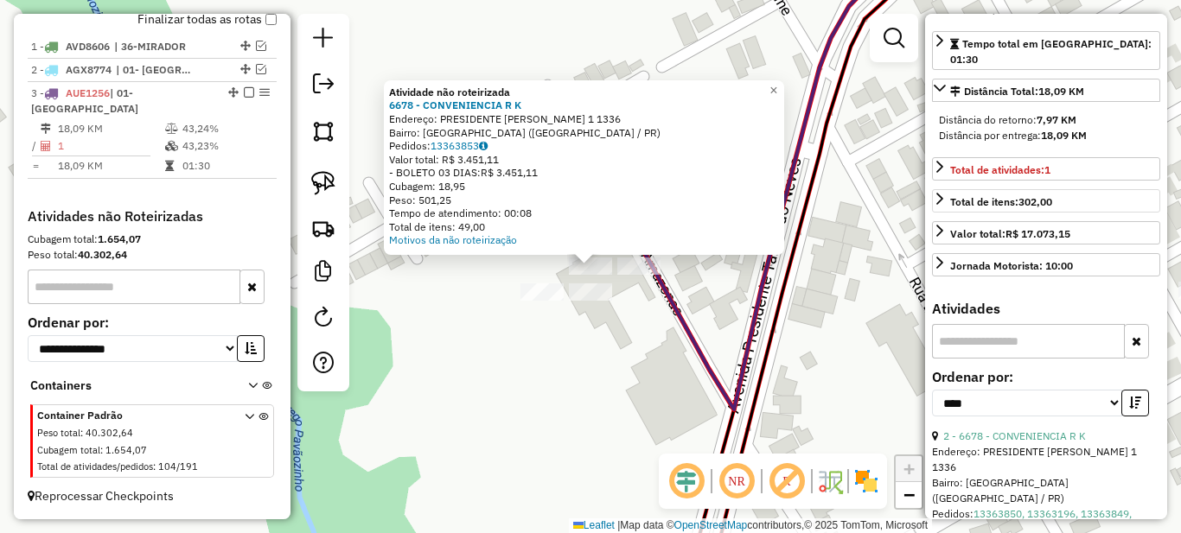
scroll to position [0, 0]
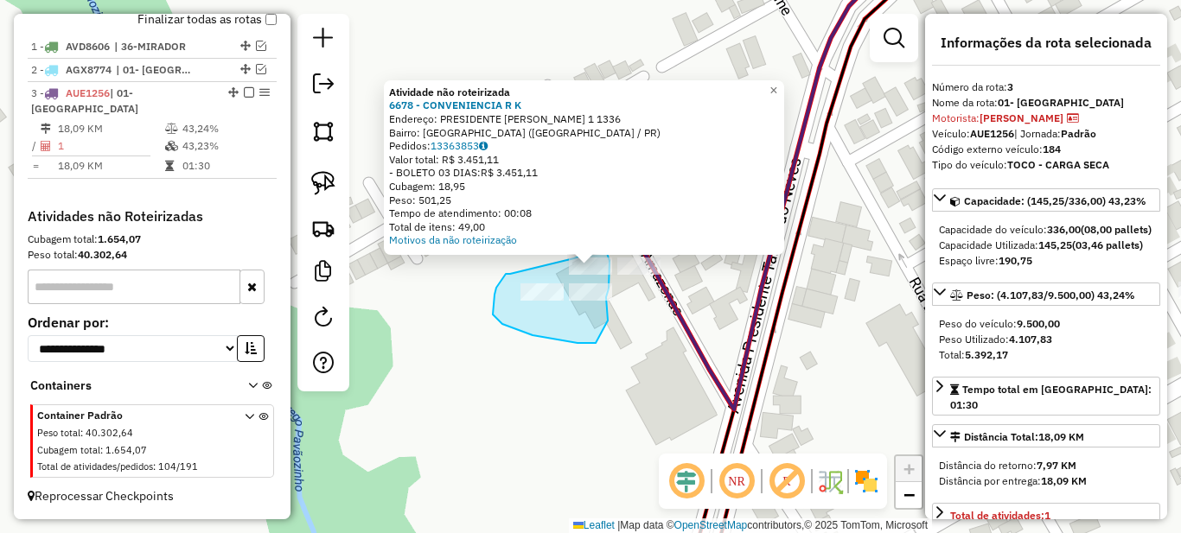
drag, startPoint x: 493, startPoint y: 310, endPoint x: 606, endPoint y: 251, distance: 128.0
click at [606, 251] on div "Atividade não roteirizada 6678 - [PERSON_NAME] Endereço: PRESIDENTE [PERSON_NAM…" at bounding box center [590, 266] width 1181 height 533
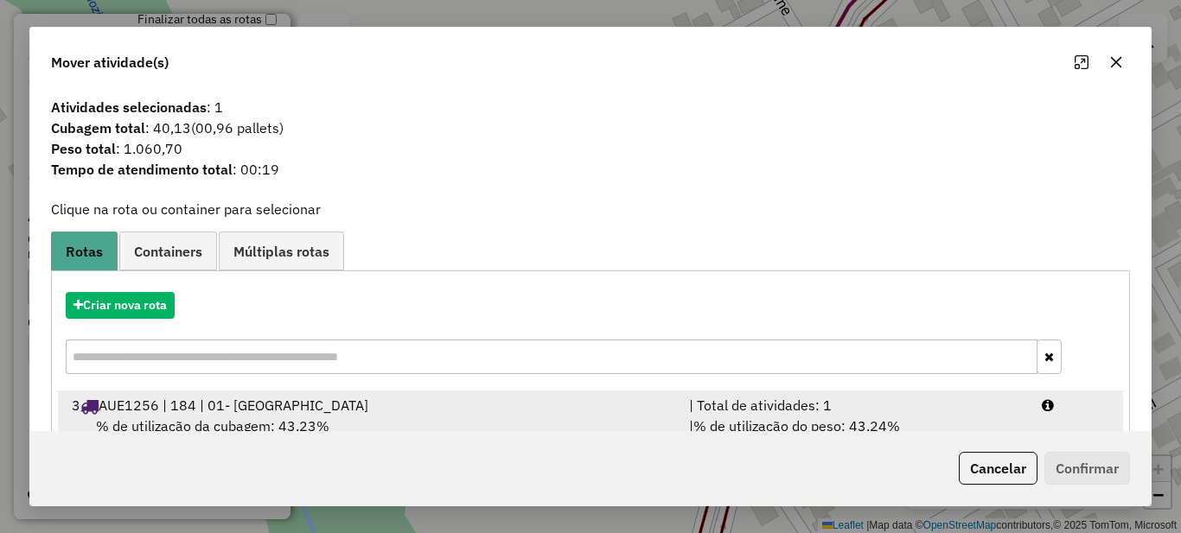
scroll to position [61, 0]
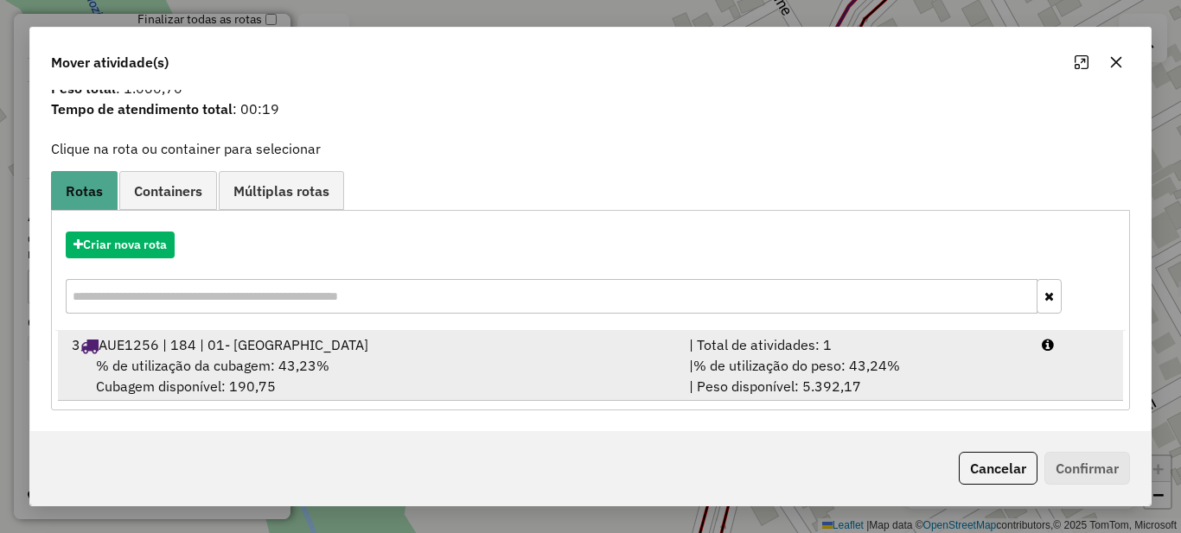
click at [784, 379] on div "| % de utilização do peso: 43,24% | Peso disponível: 5.392,17" at bounding box center [855, 375] width 353 height 41
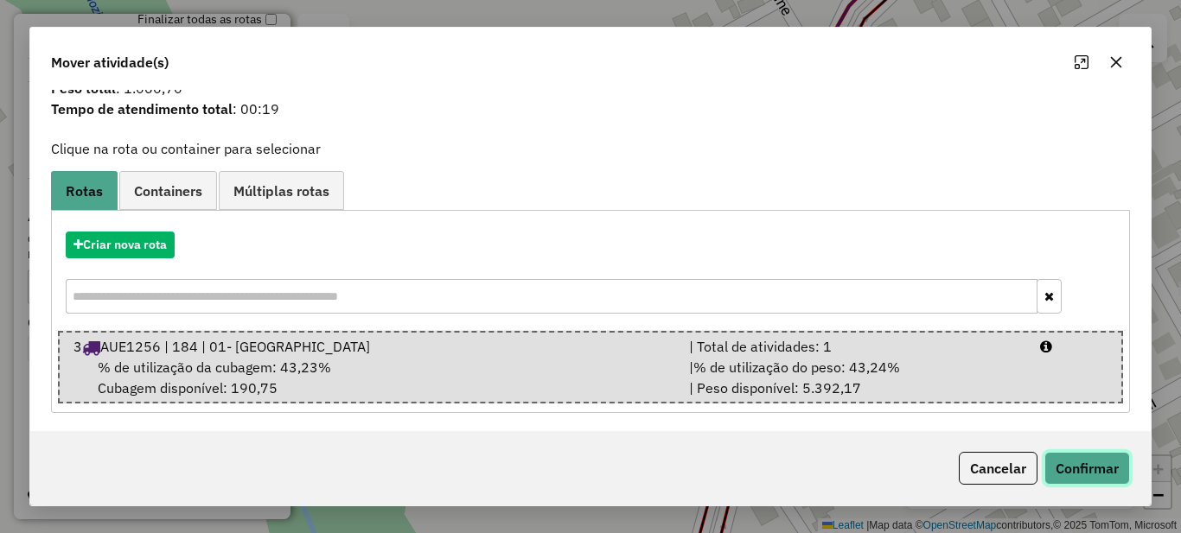
click at [1077, 458] on button "Confirmar" at bounding box center [1087, 468] width 86 height 33
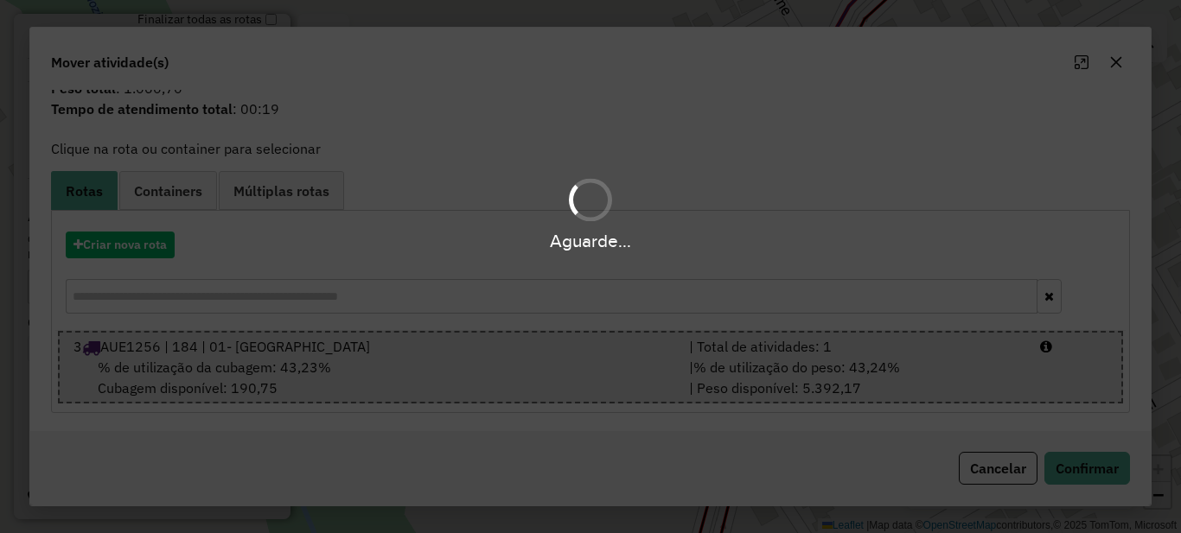
scroll to position [0, 0]
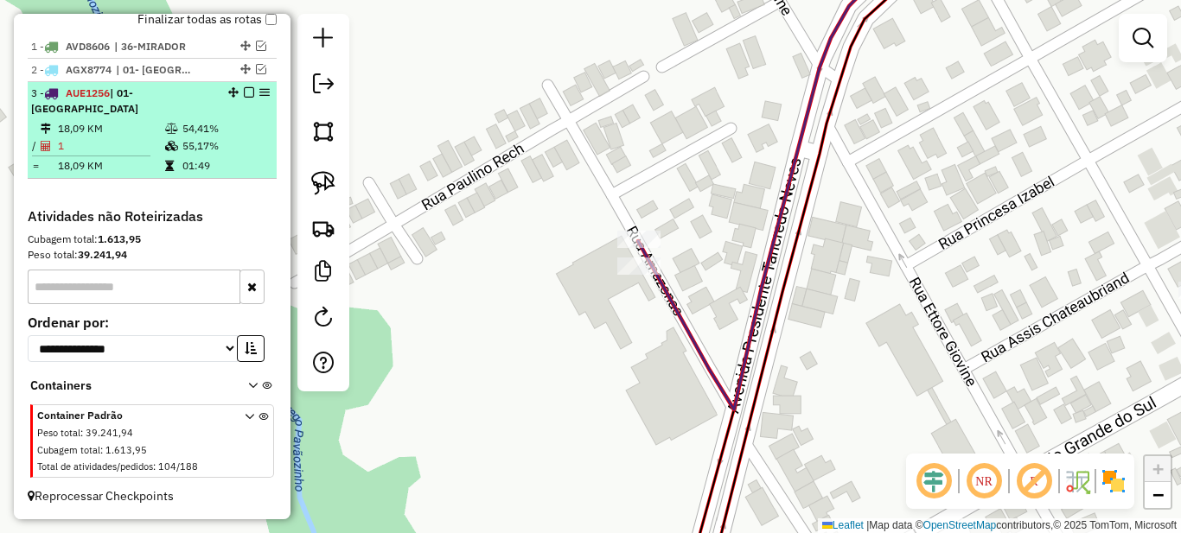
click at [239, 139] on td "55,17%" at bounding box center [225, 145] width 87 height 17
select select "*********"
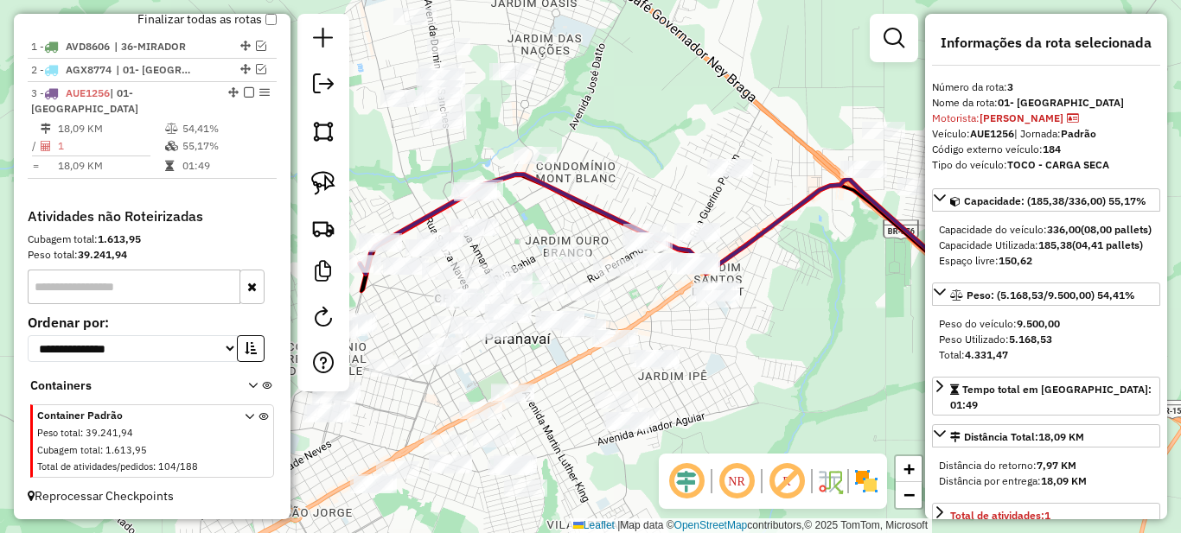
drag, startPoint x: 443, startPoint y: 361, endPoint x: 615, endPoint y: 359, distance: 172.0
click at [590, 360] on div "Janela de atendimento Grade de atendimento Capacidade Transportadoras Veículos …" at bounding box center [590, 266] width 1181 height 533
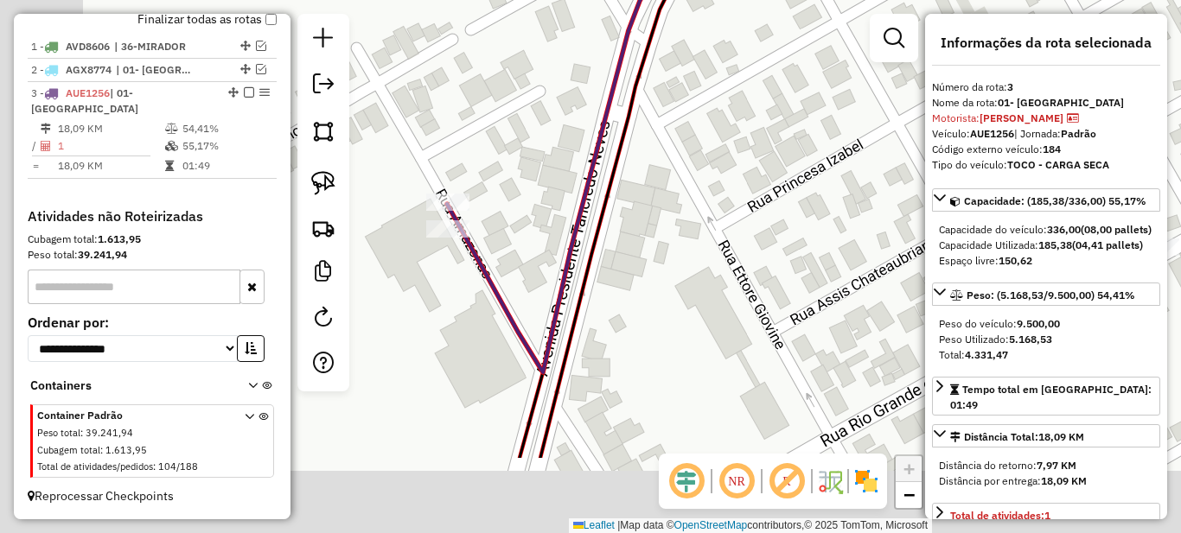
drag, startPoint x: 490, startPoint y: 253, endPoint x: 517, endPoint y: 209, distance: 51.6
click at [590, 179] on div "Janela de atendimento Grade de atendimento Capacidade Transportadoras Veículos …" at bounding box center [590, 266] width 1181 height 533
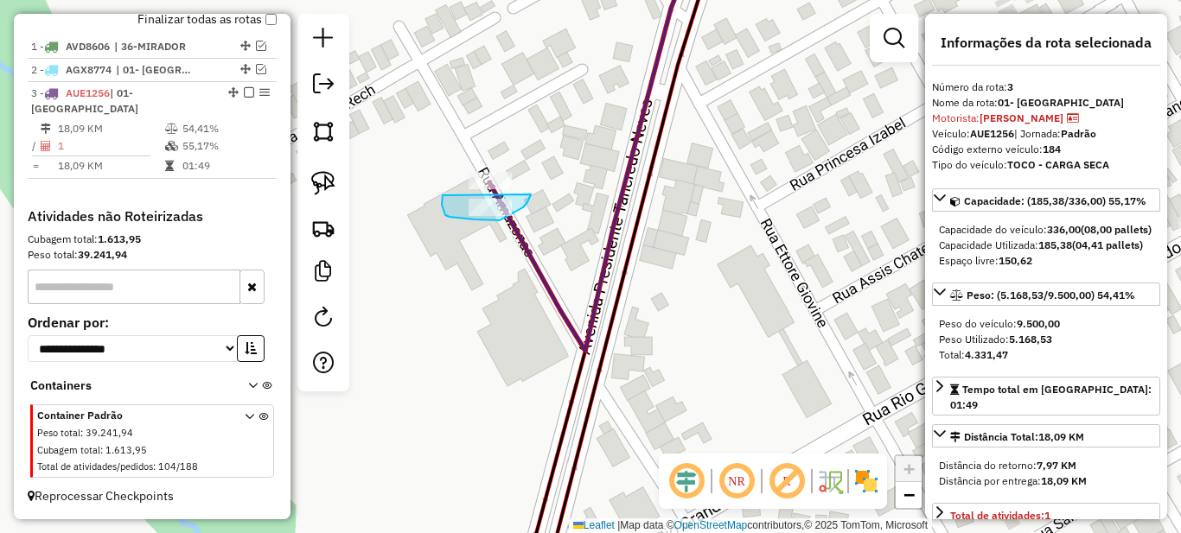
drag, startPoint x: 442, startPoint y: 203, endPoint x: 531, endPoint y: 194, distance: 89.5
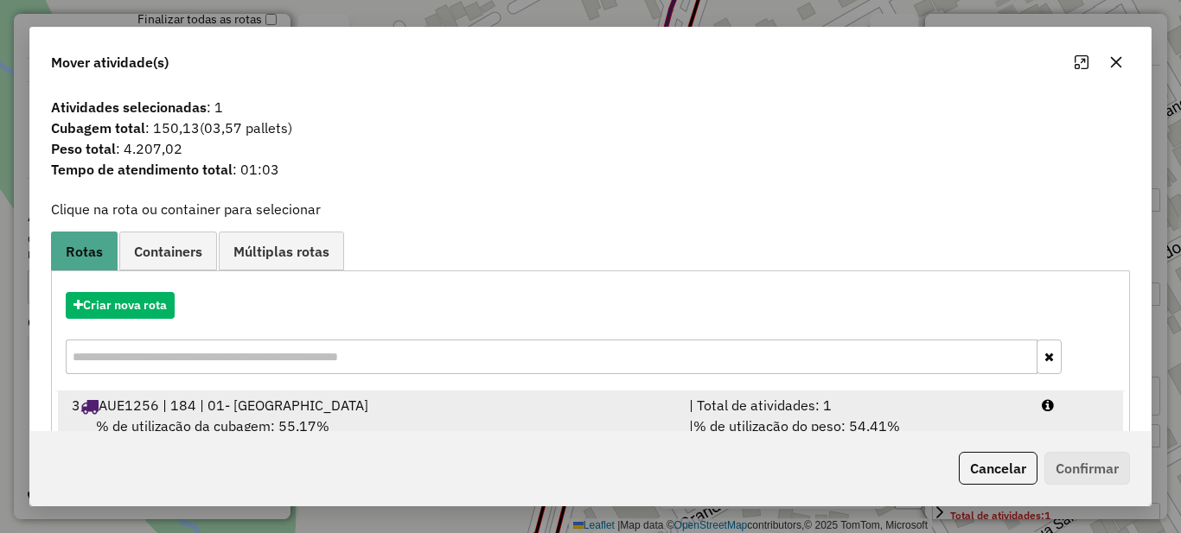
scroll to position [61, 0]
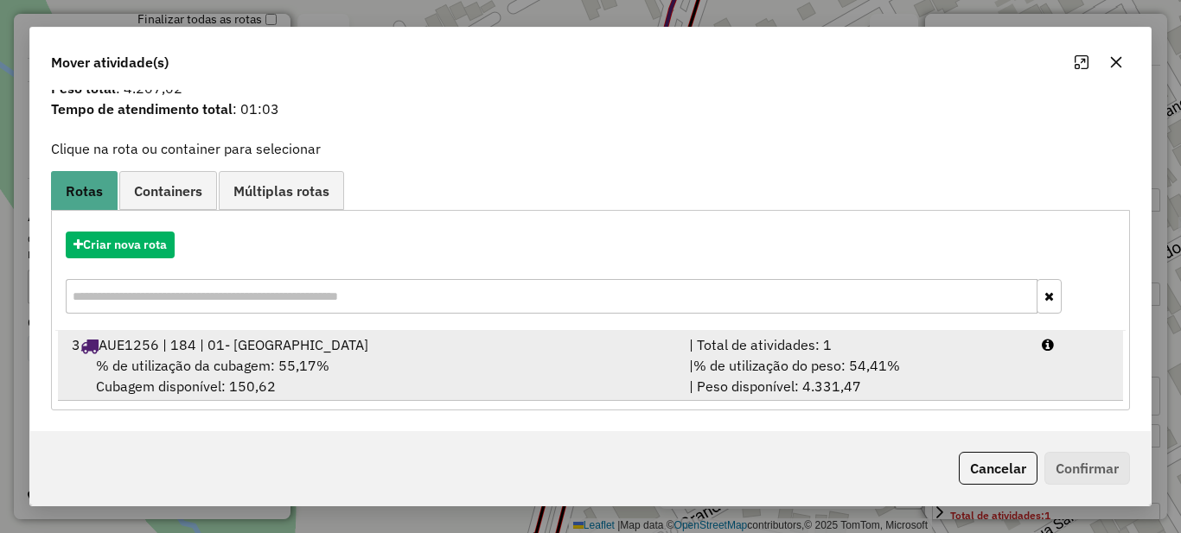
click at [779, 368] on span "% de utilização do peso: 54,41%" at bounding box center [796, 365] width 207 height 17
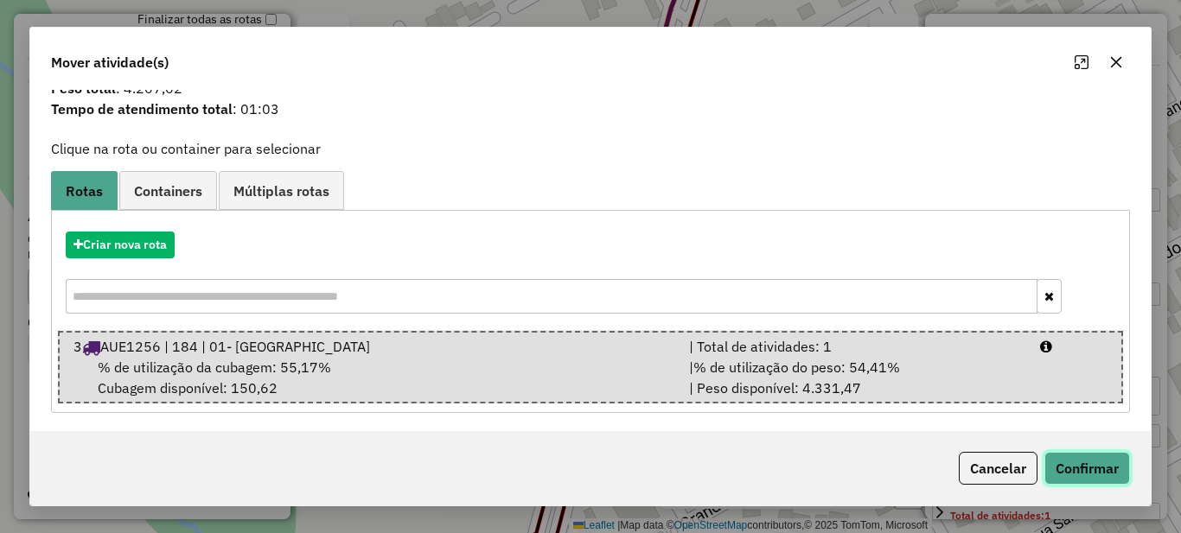
click at [1099, 468] on button "Confirmar" at bounding box center [1087, 468] width 86 height 33
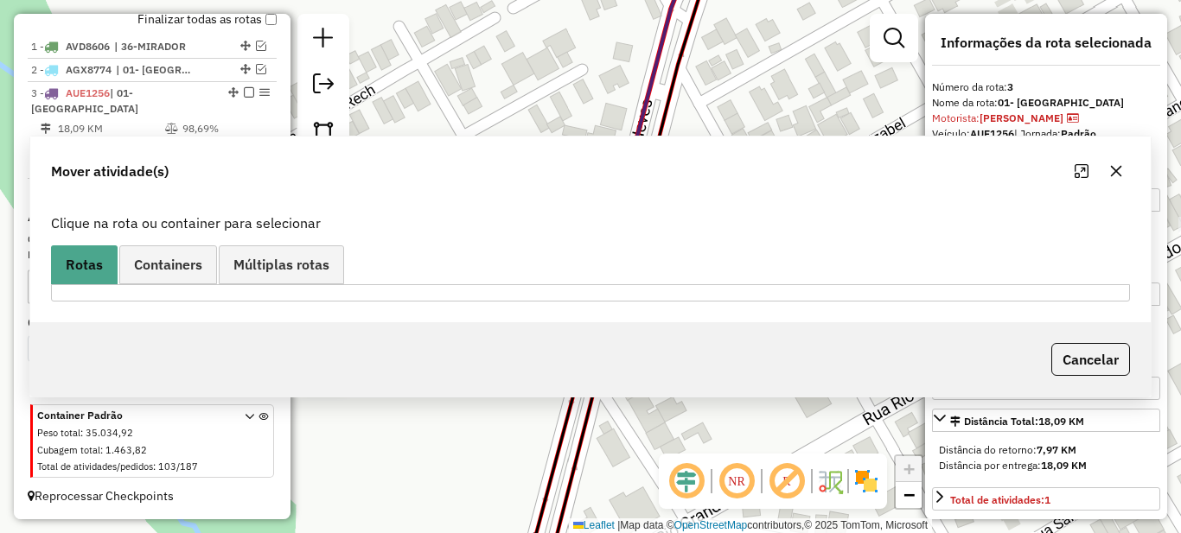
scroll to position [0, 0]
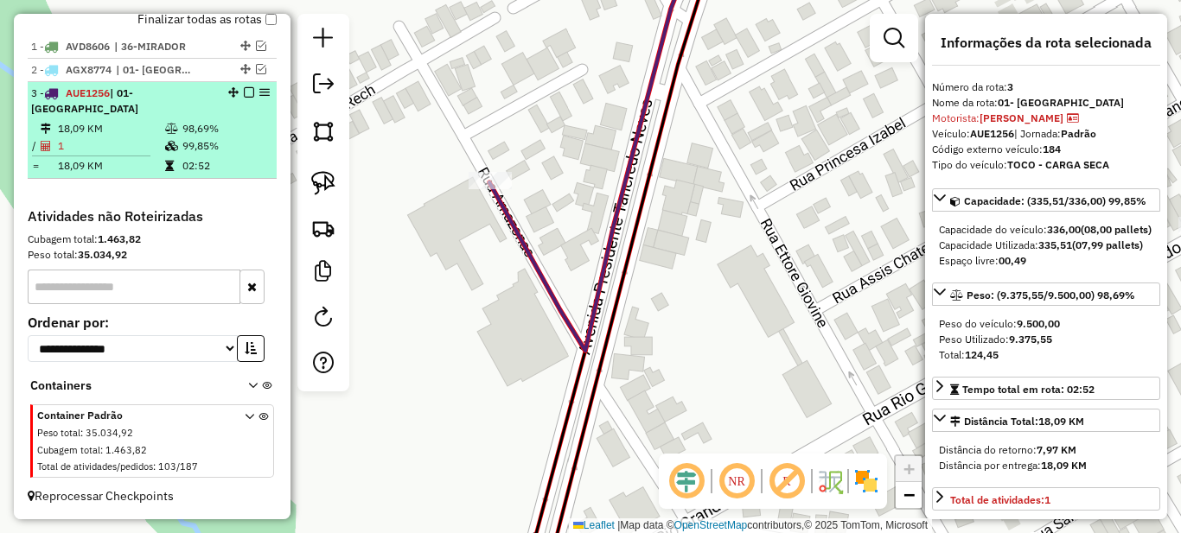
click at [192, 136] on td "98,69%" at bounding box center [225, 128] width 87 height 17
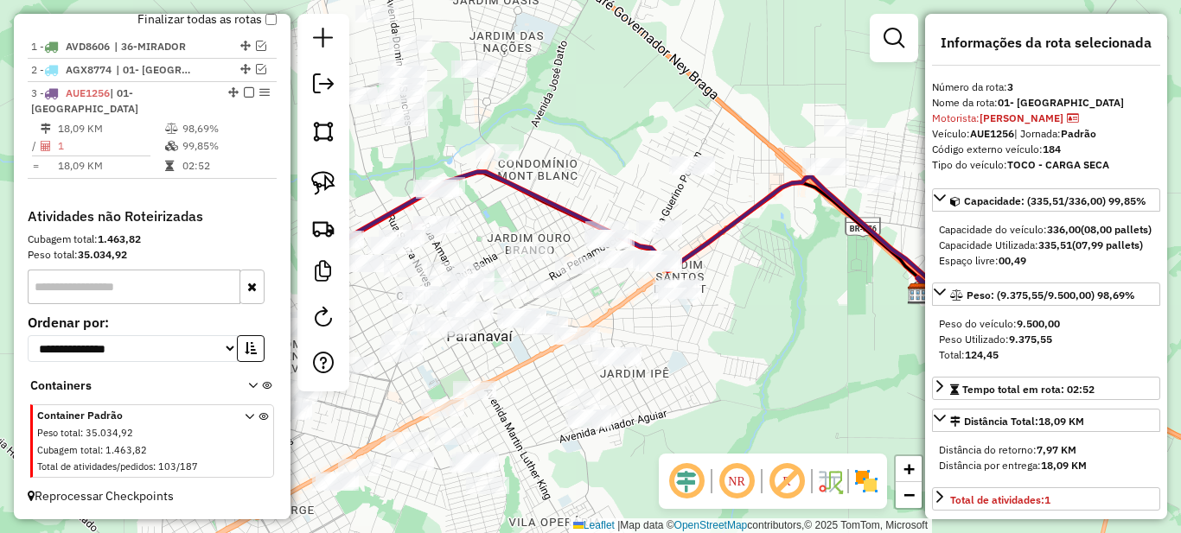
drag, startPoint x: 666, startPoint y: 373, endPoint x: 763, endPoint y: 360, distance: 97.8
click at [745, 363] on div "Janela de atendimento Grade de atendimento Capacidade Transportadoras Veículos …" at bounding box center [590, 266] width 1181 height 533
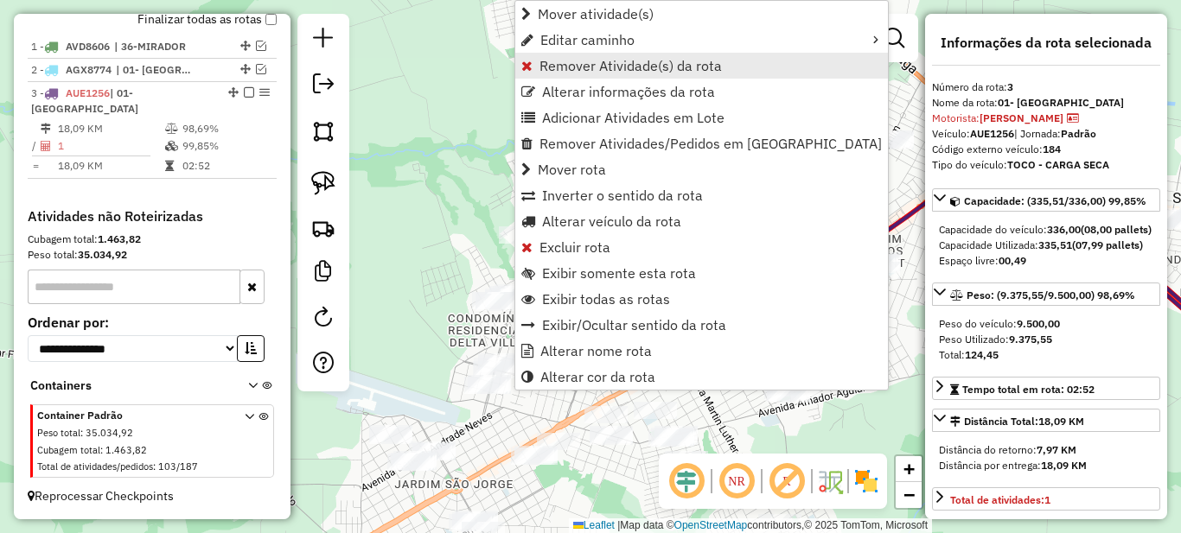
click at [521, 64] on span "Remover Atividade(s) da rota" at bounding box center [526, 66] width 11 height 14
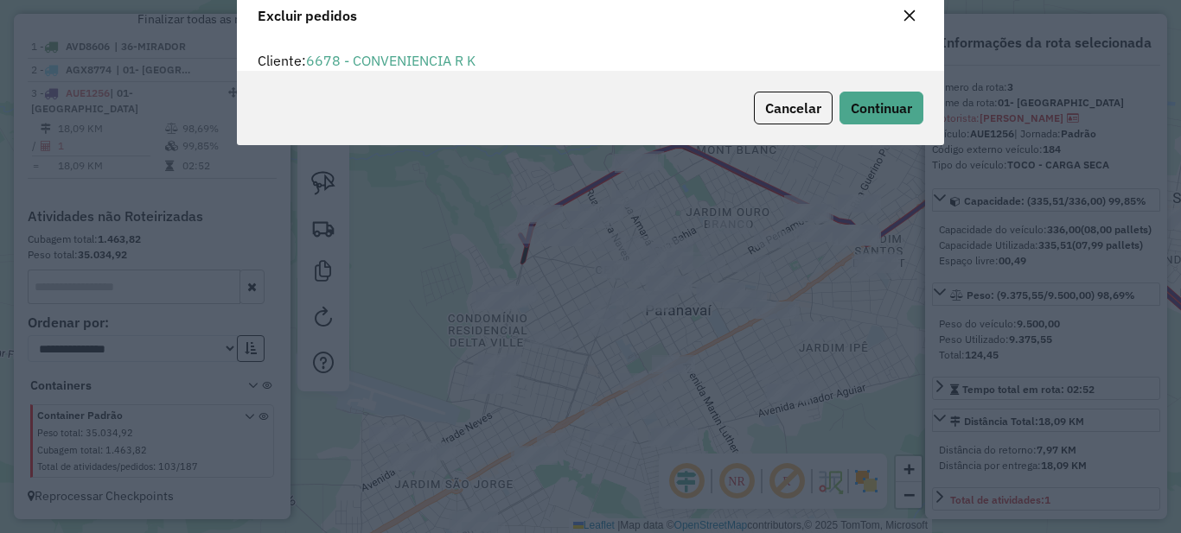
scroll to position [10, 5]
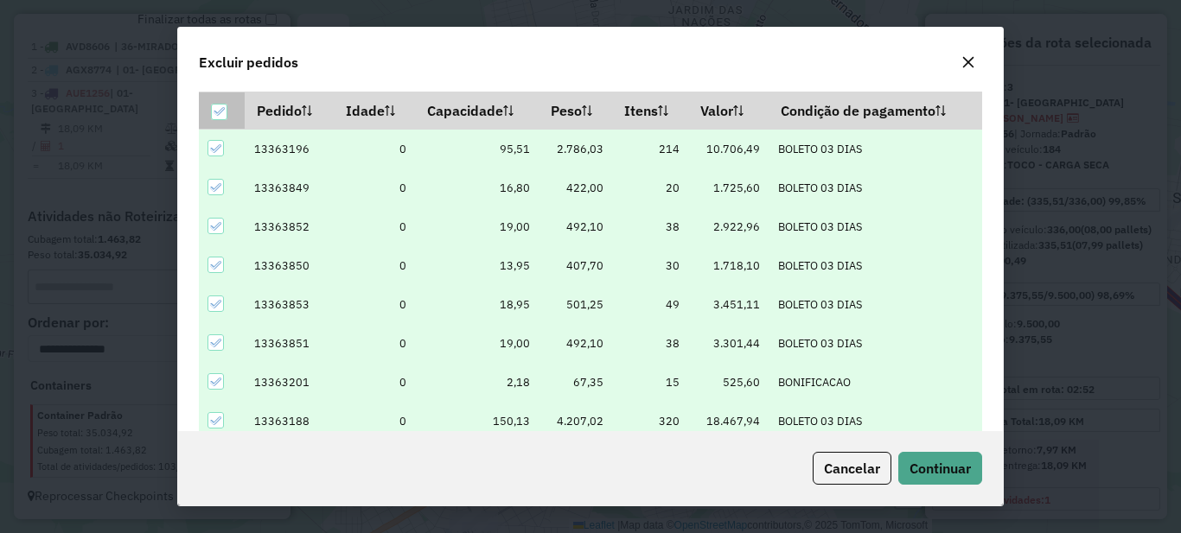
click at [218, 112] on icon at bounding box center [219, 111] width 12 height 12
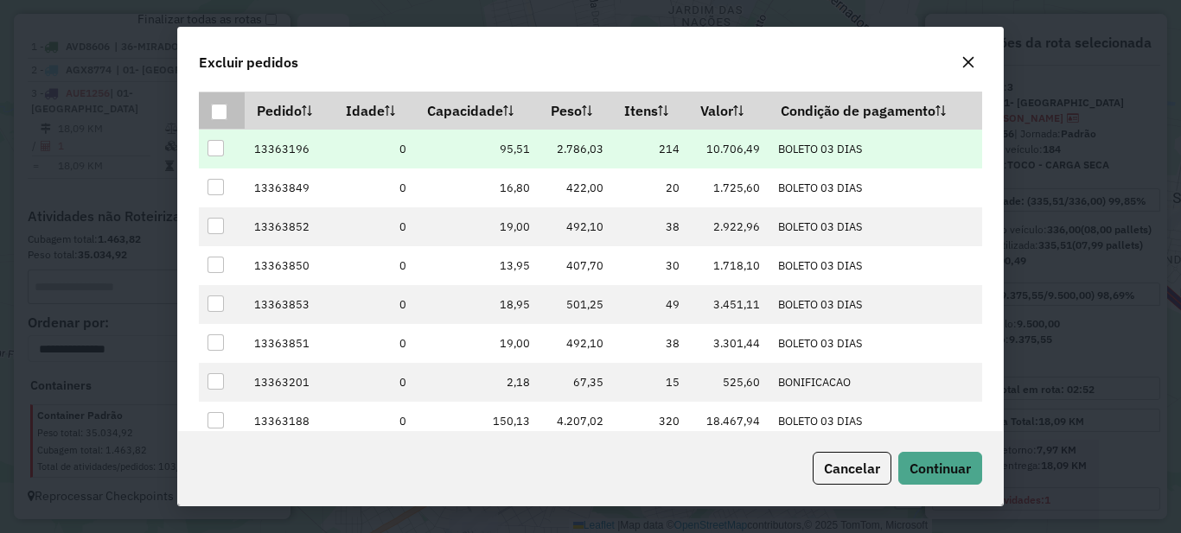
click at [215, 147] on div at bounding box center [215, 148] width 16 height 16
click at [953, 478] on button "Continuar" at bounding box center [940, 468] width 84 height 33
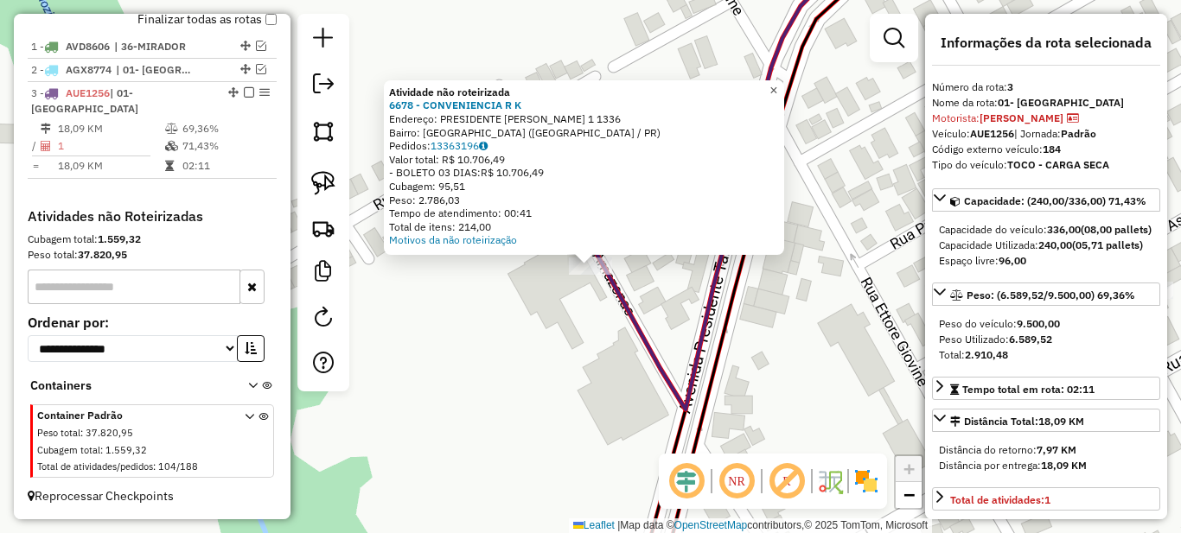
click at [777, 85] on span "×" at bounding box center [773, 90] width 8 height 15
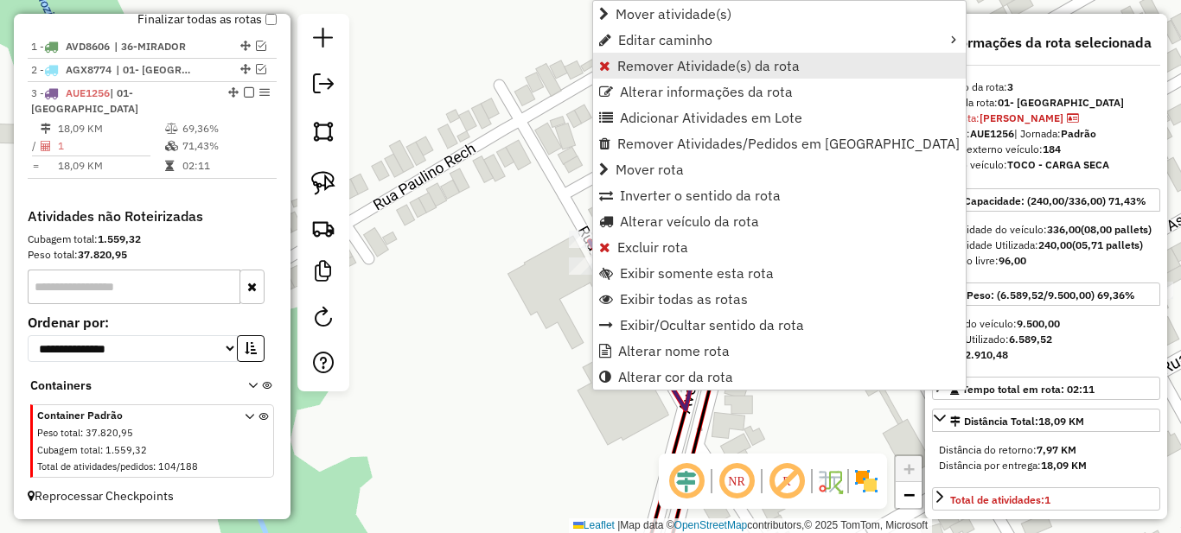
click at [636, 66] on span "Remover Atividade(s) da rota" at bounding box center [708, 66] width 182 height 14
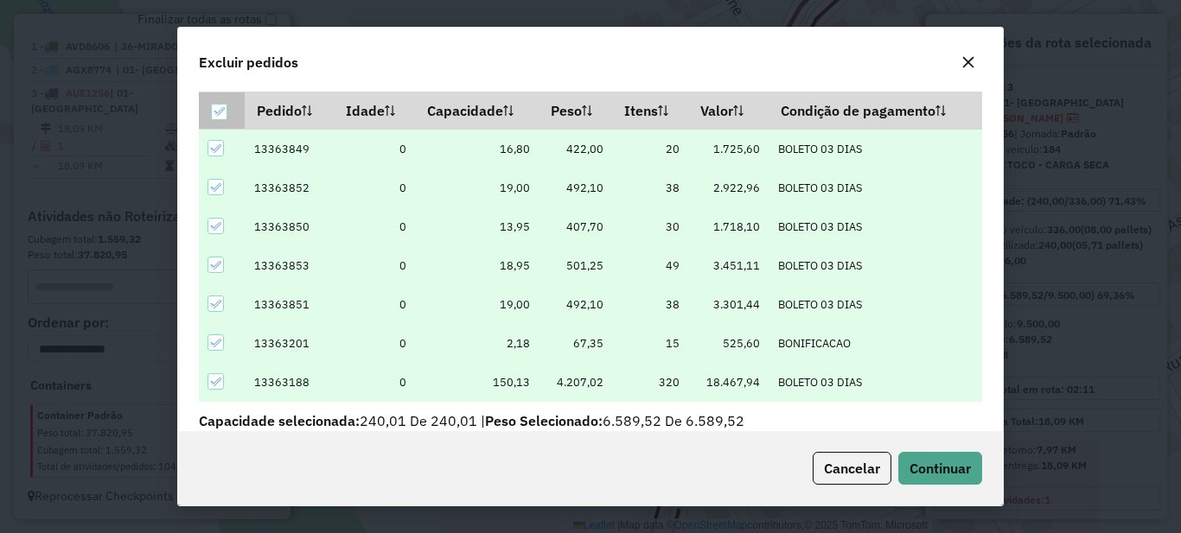
click at [215, 113] on icon at bounding box center [219, 112] width 11 height 8
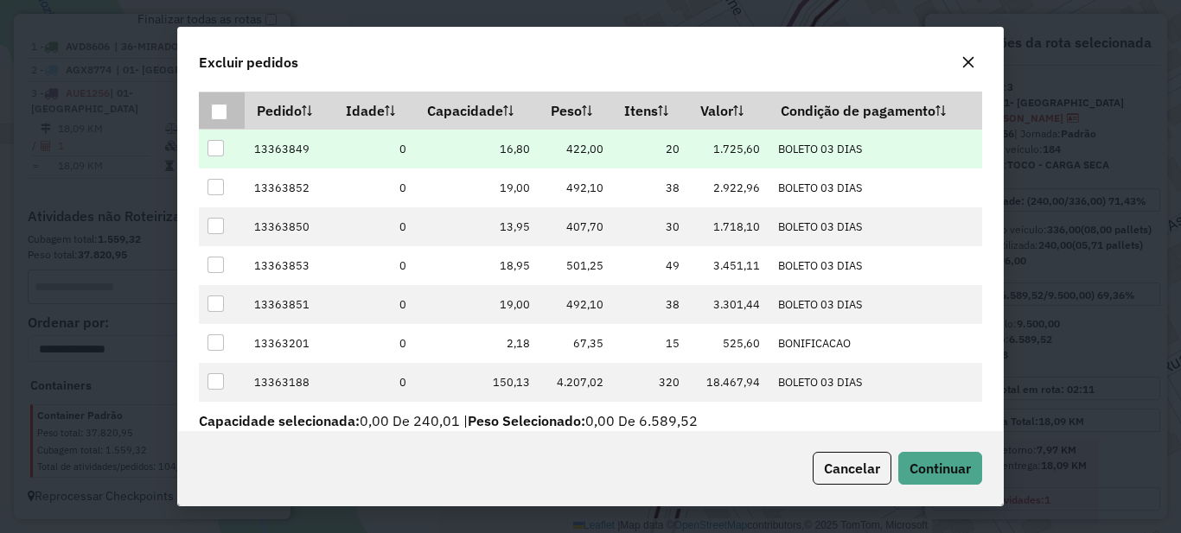
click at [211, 148] on div at bounding box center [215, 148] width 16 height 16
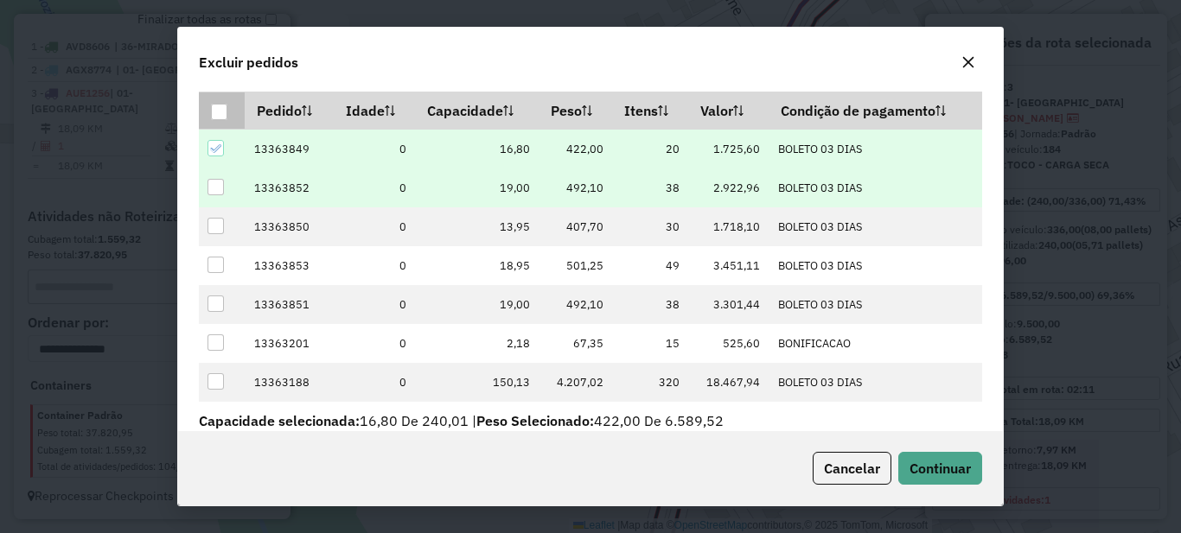
click at [217, 186] on div at bounding box center [215, 187] width 16 height 16
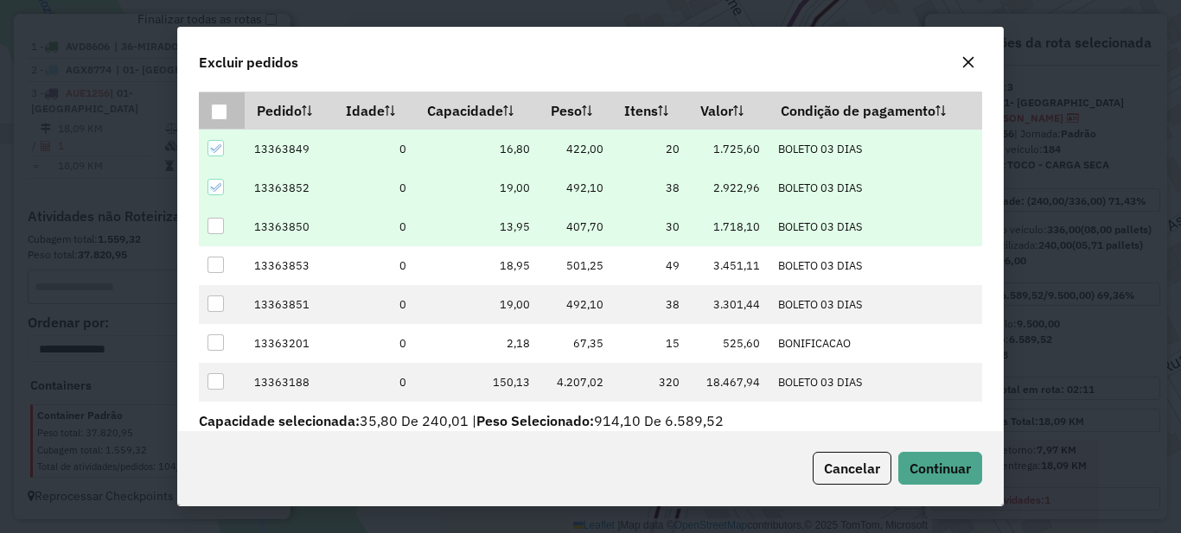
click at [213, 222] on div at bounding box center [215, 226] width 16 height 16
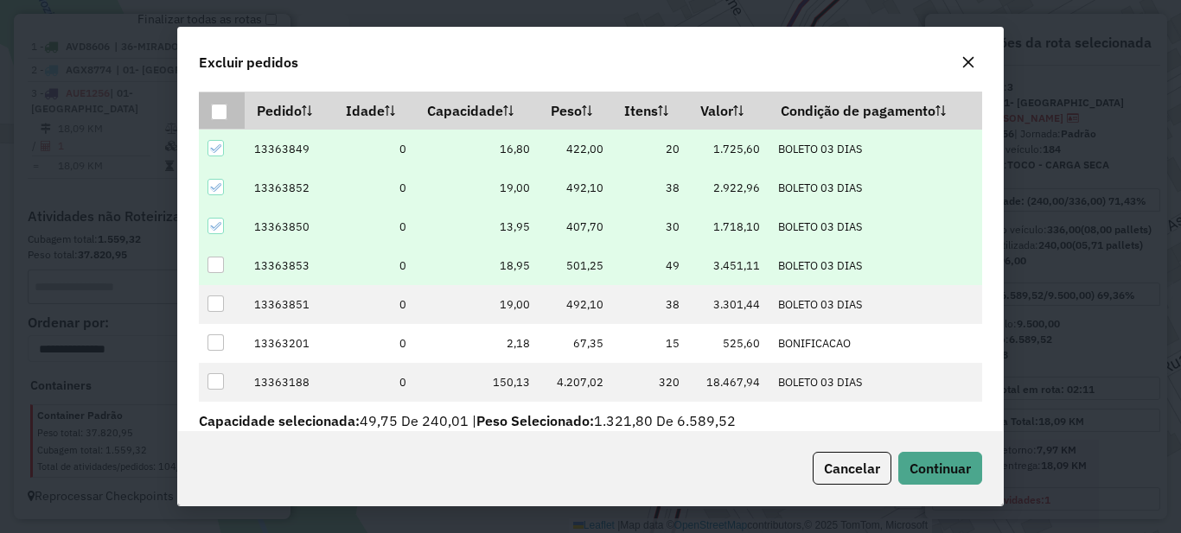
click at [217, 270] on div at bounding box center [215, 265] width 16 height 16
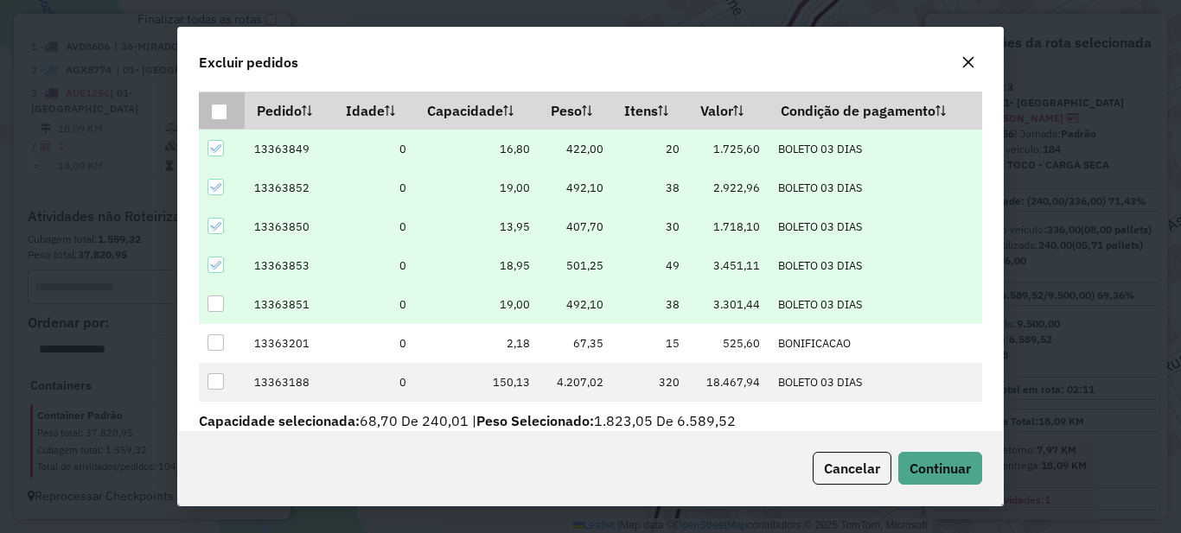
click at [220, 306] on div at bounding box center [215, 304] width 16 height 16
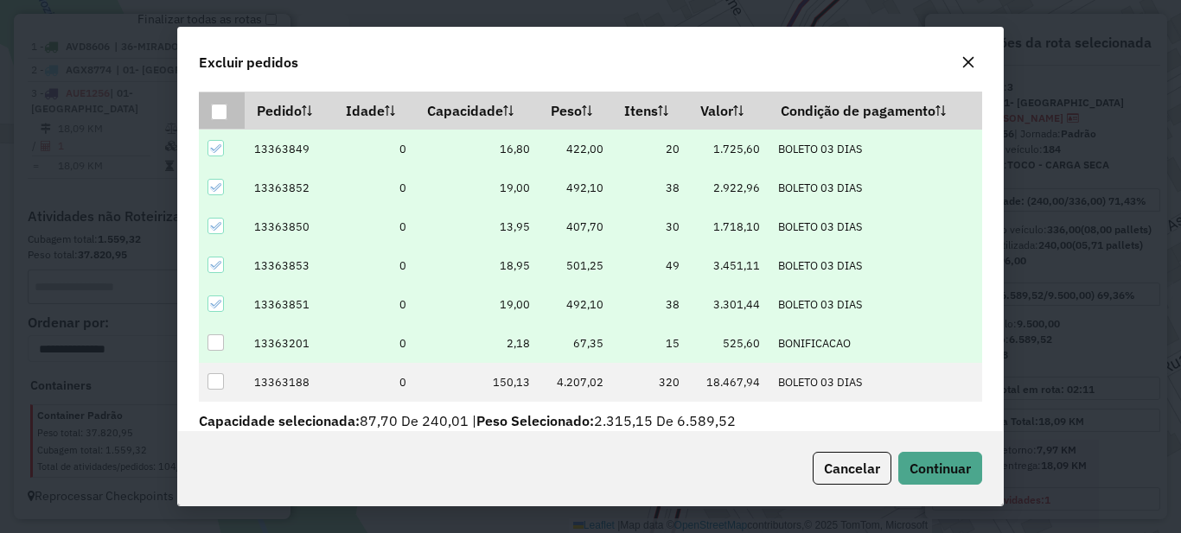
click at [223, 341] on div at bounding box center [215, 343] width 16 height 16
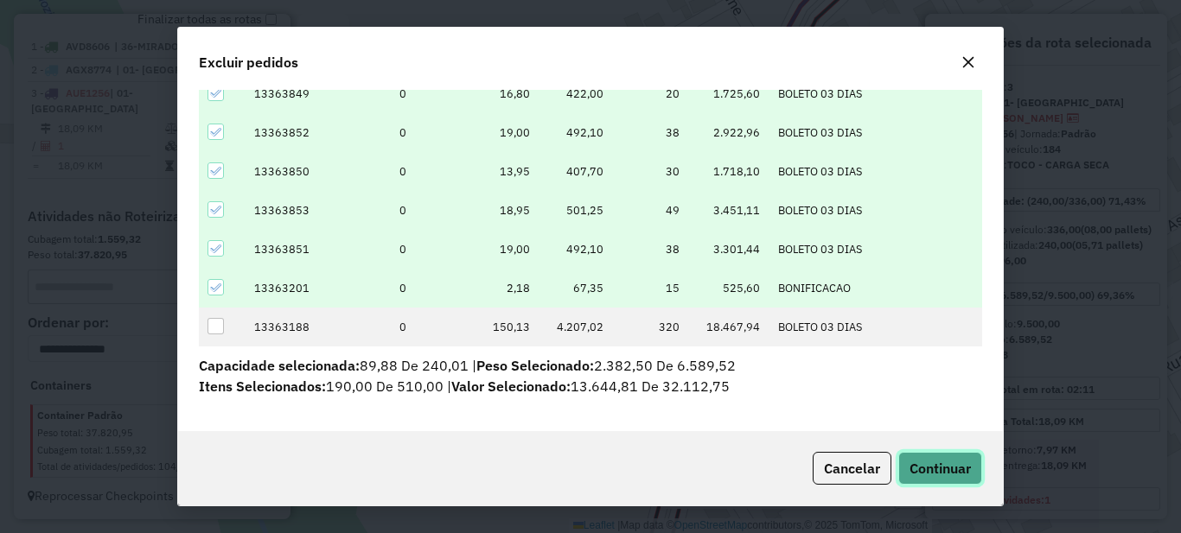
click at [963, 468] on span "Continuar" at bounding box center [939, 468] width 61 height 17
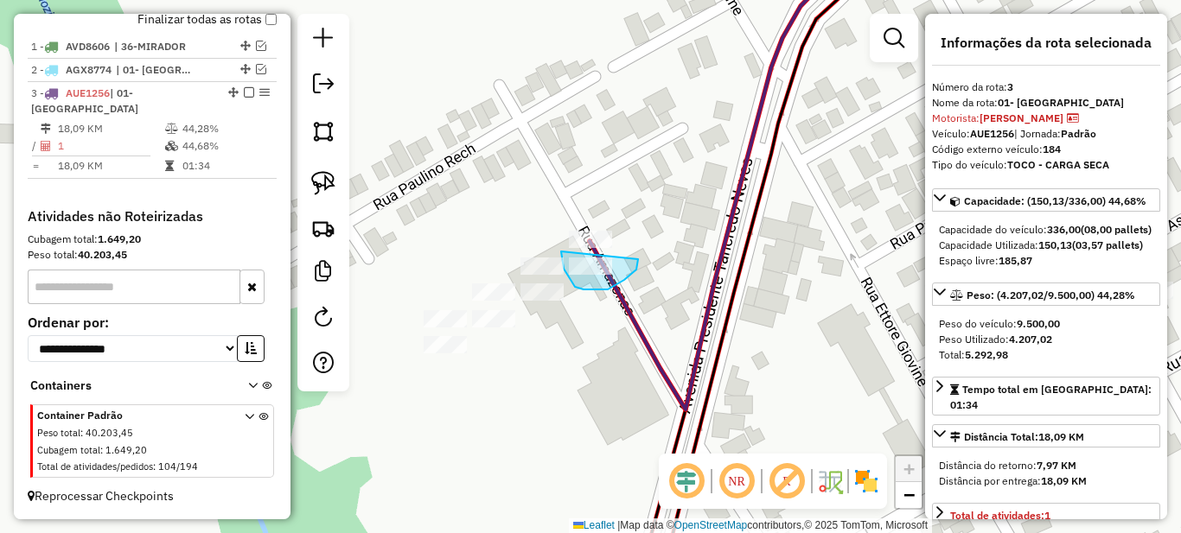
drag, startPoint x: 561, startPoint y: 252, endPoint x: 638, endPoint y: 259, distance: 77.3
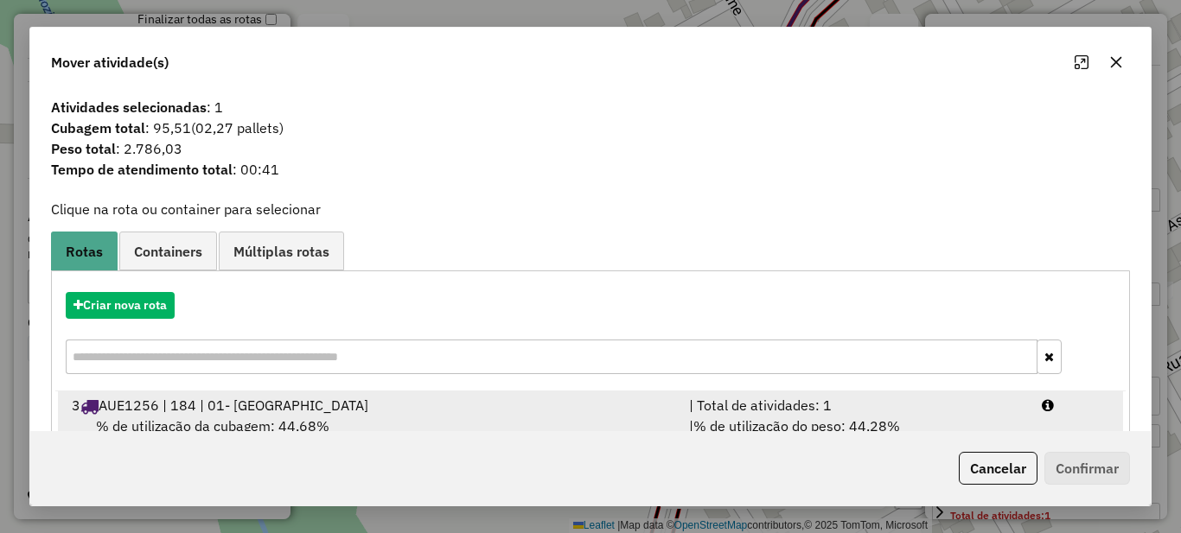
scroll to position [61, 0]
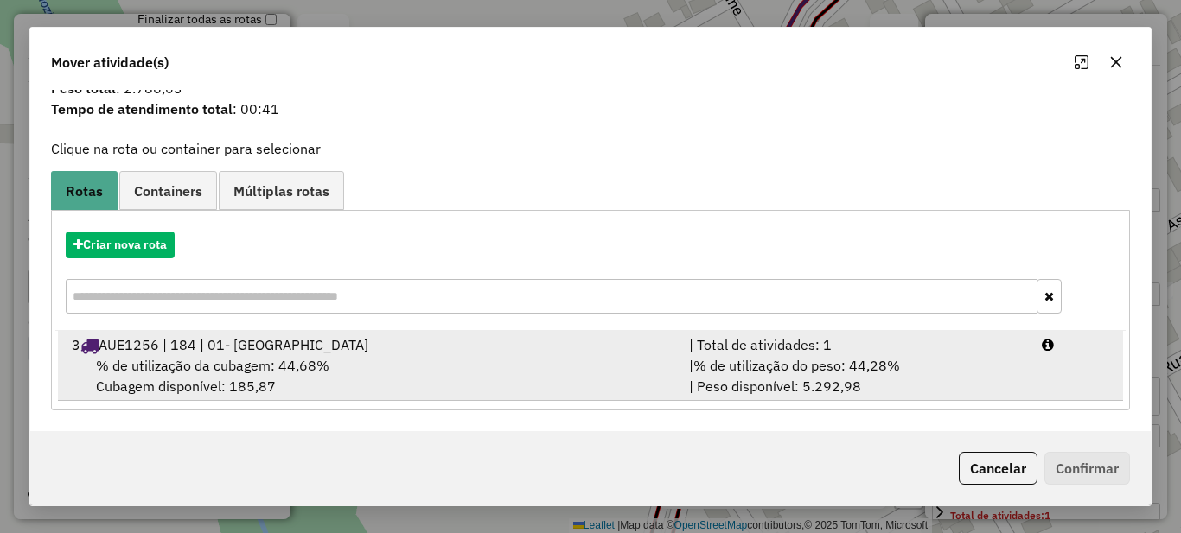
click at [798, 357] on span "% de utilização do peso: 44,28%" at bounding box center [796, 365] width 207 height 17
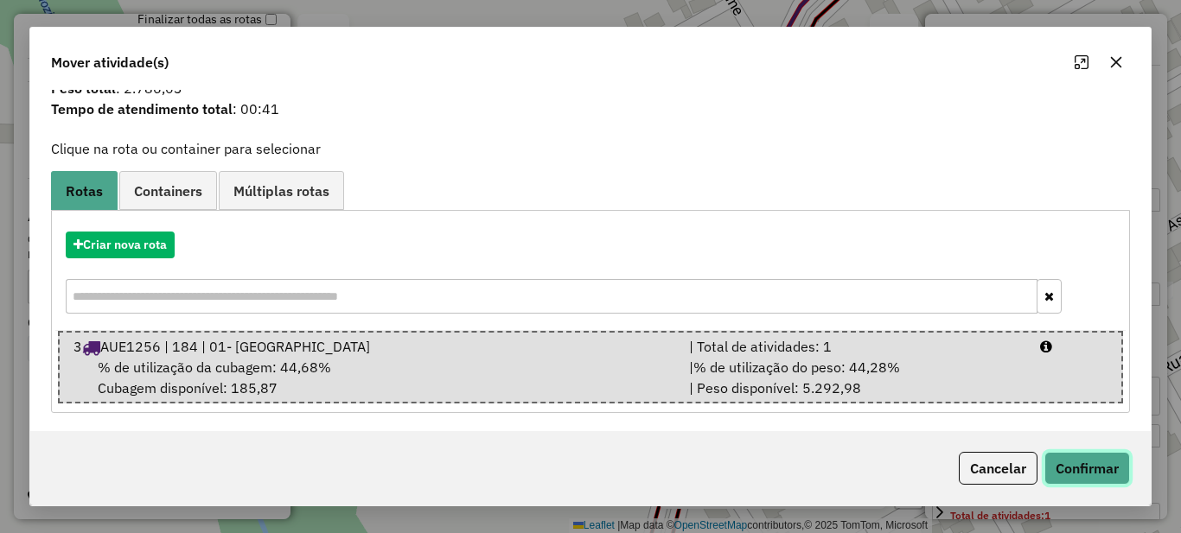
click at [1078, 462] on button "Confirmar" at bounding box center [1087, 468] width 86 height 33
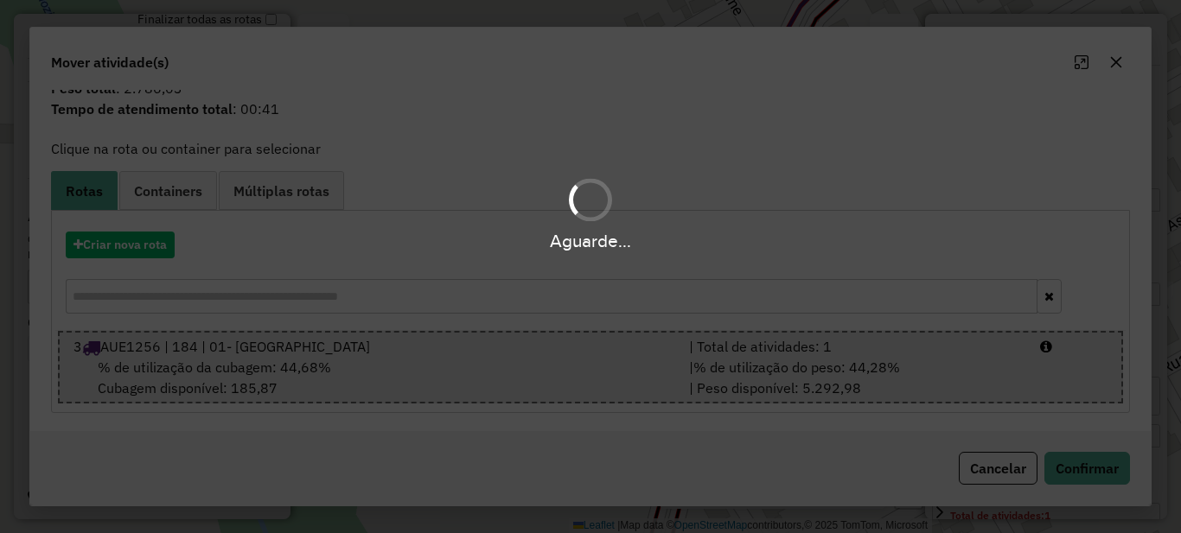
scroll to position [0, 0]
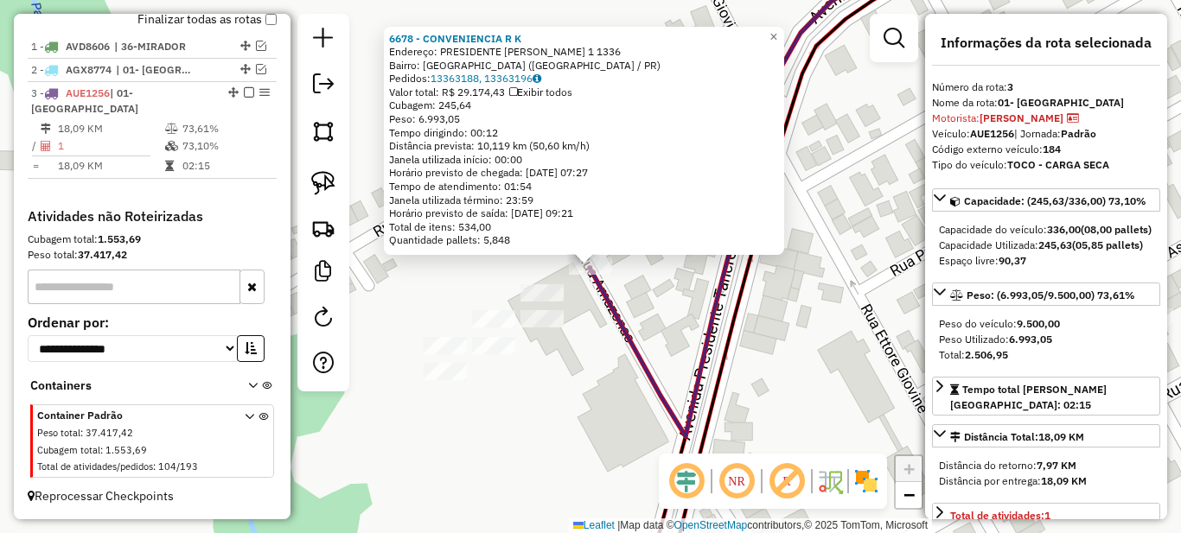
drag, startPoint x: 503, startPoint y: 115, endPoint x: 519, endPoint y: 114, distance: 15.6
click at [519, 114] on div "Peso: 6.993,05" at bounding box center [584, 119] width 390 height 14
click at [531, 114] on div "Peso: 6.993,05" at bounding box center [584, 119] width 390 height 14
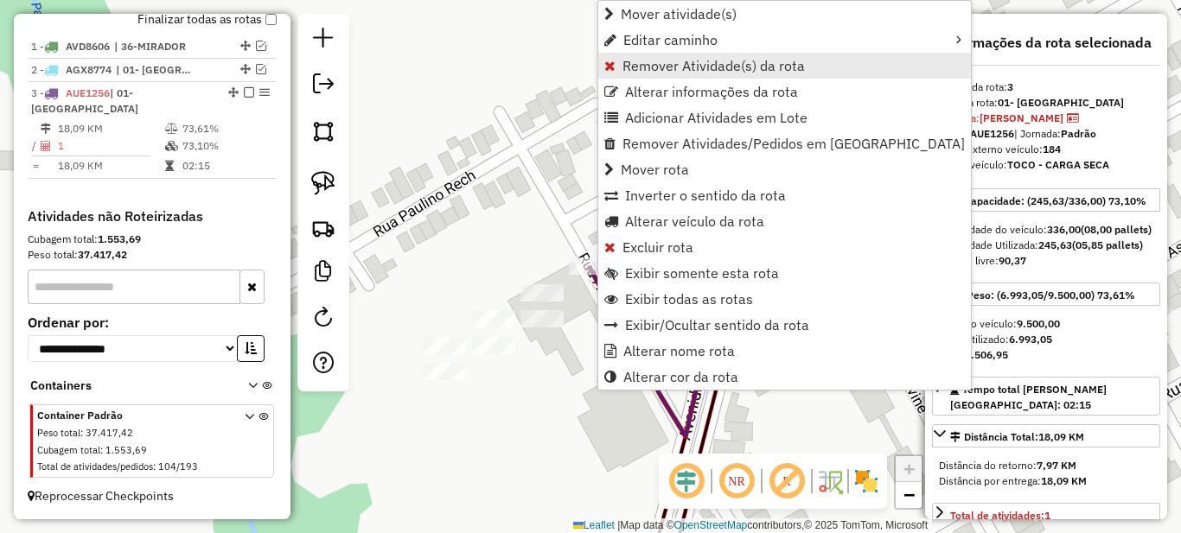
click at [630, 67] on span "Remover Atividade(s) da rota" at bounding box center [713, 66] width 182 height 14
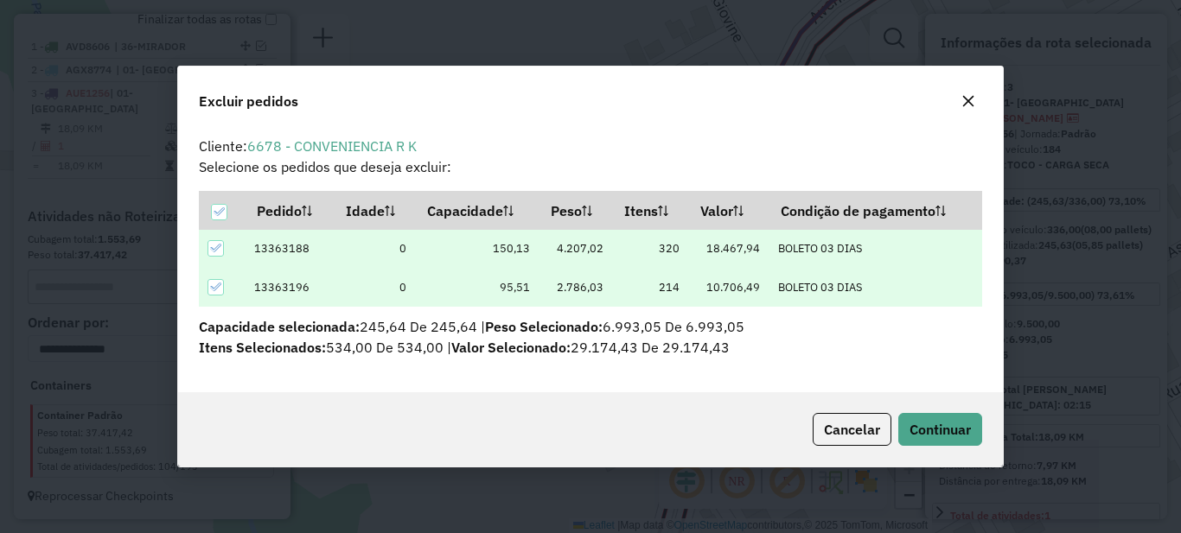
drag, startPoint x: 558, startPoint y: 288, endPoint x: 737, endPoint y: 290, distance: 179.8
click at [700, 288] on tr "13363196 0 95,51 2.786,03 214 10.706,49 BOLETO 03 DIAS" at bounding box center [590, 287] width 783 height 39
click at [739, 290] on td "10.706,49" at bounding box center [728, 287] width 80 height 39
click at [874, 421] on span "Cancelar" at bounding box center [852, 429] width 56 height 17
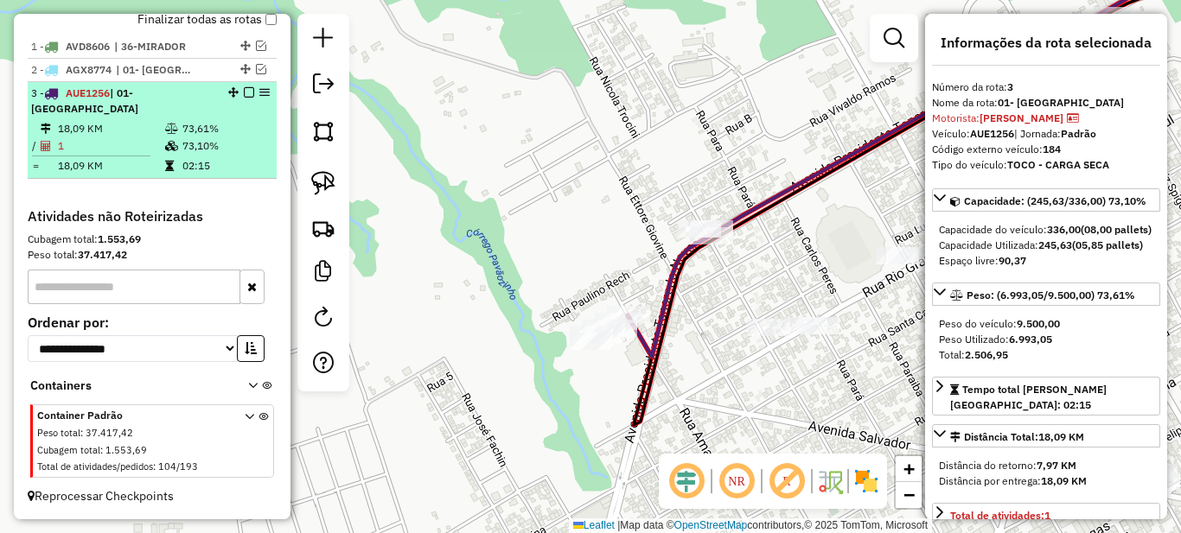
click at [244, 98] on em at bounding box center [249, 92] width 10 height 10
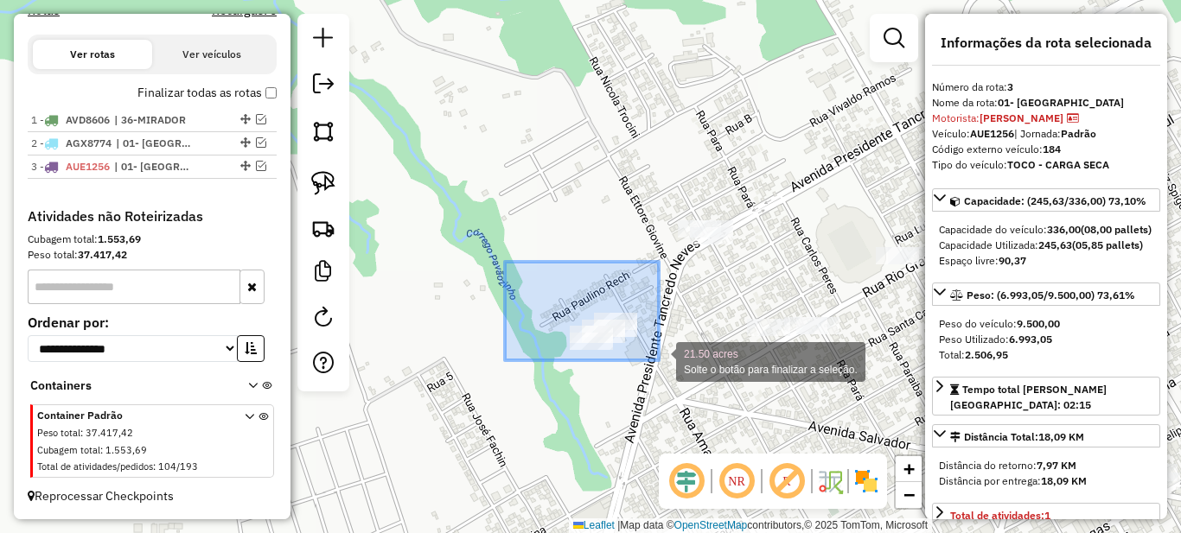
drag, startPoint x: 659, startPoint y: 360, endPoint x: 696, endPoint y: 388, distance: 46.3
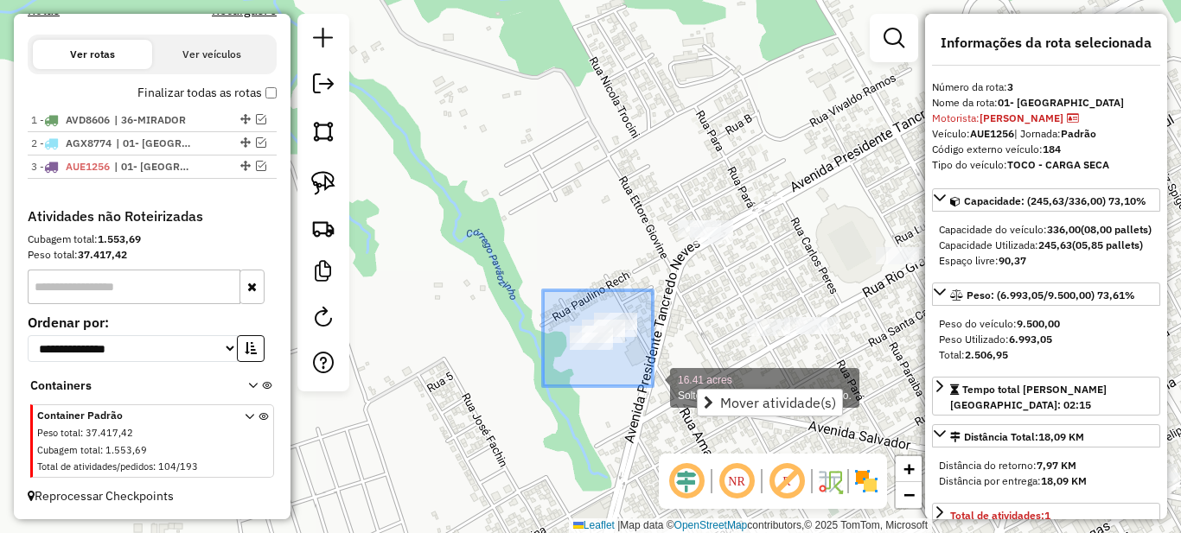
drag, startPoint x: 543, startPoint y: 290, endPoint x: 655, endPoint y: 386, distance: 147.8
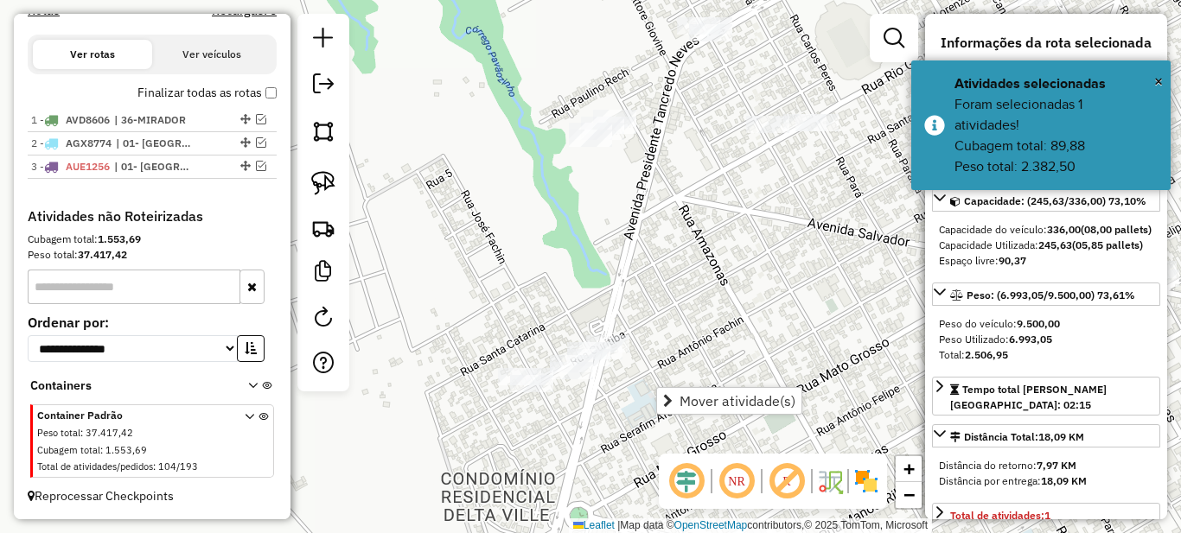
drag, startPoint x: 463, startPoint y: 194, endPoint x: 482, endPoint y: 86, distance: 109.7
click at [482, 86] on div "Janela de atendimento Grade de atendimento Capacidade Transportadoras Veículos …" at bounding box center [590, 266] width 1181 height 533
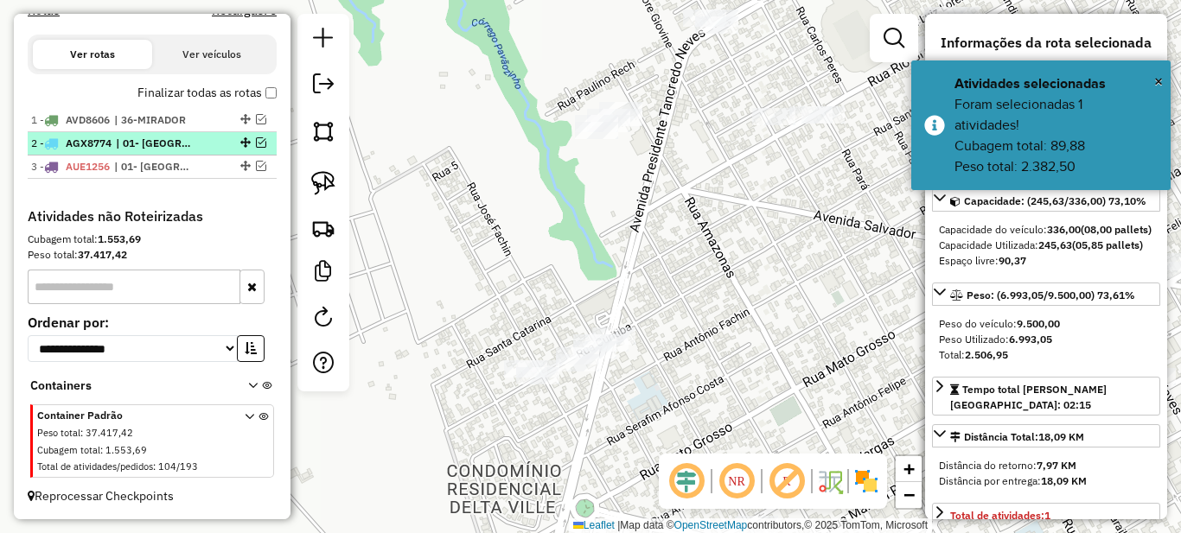
click at [202, 137] on div "2 - AGX8774 | 01- [GEOGRAPHIC_DATA]" at bounding box center [122, 144] width 183 height 16
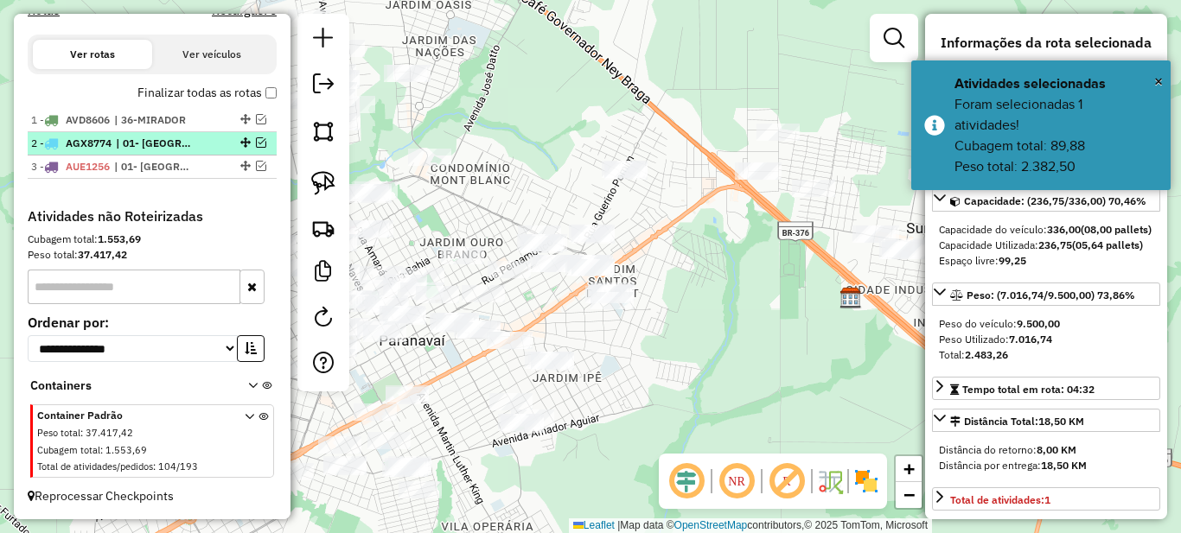
click at [256, 143] on em at bounding box center [261, 142] width 10 height 10
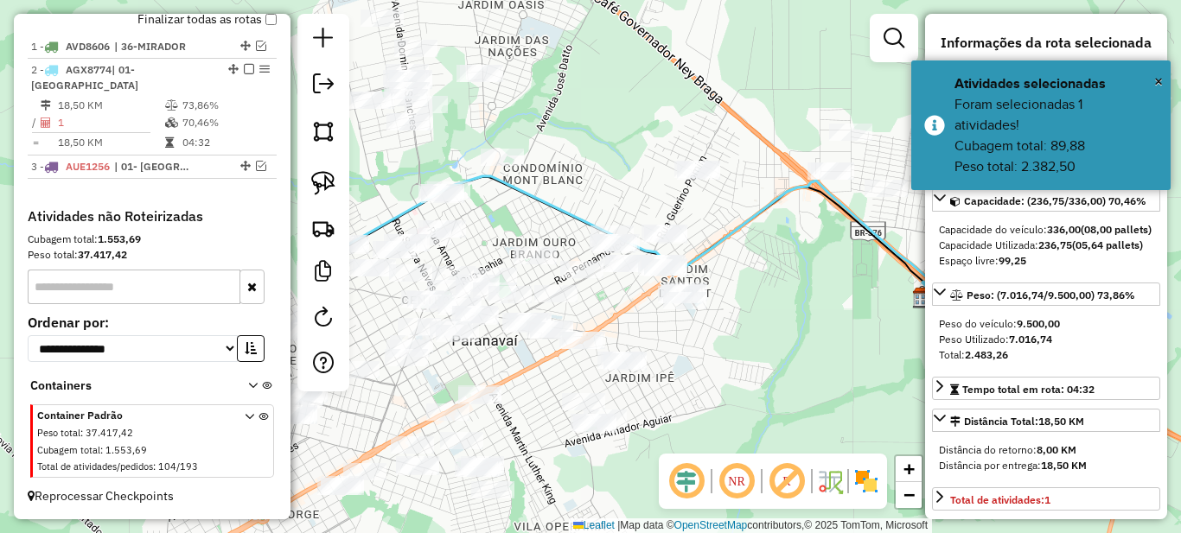
drag, startPoint x: 438, startPoint y: 217, endPoint x: 759, endPoint y: 215, distance: 320.7
click at [742, 217] on div "Janela de atendimento Grade de atendimento Capacidade Transportadoras Veículos …" at bounding box center [590, 266] width 1181 height 533
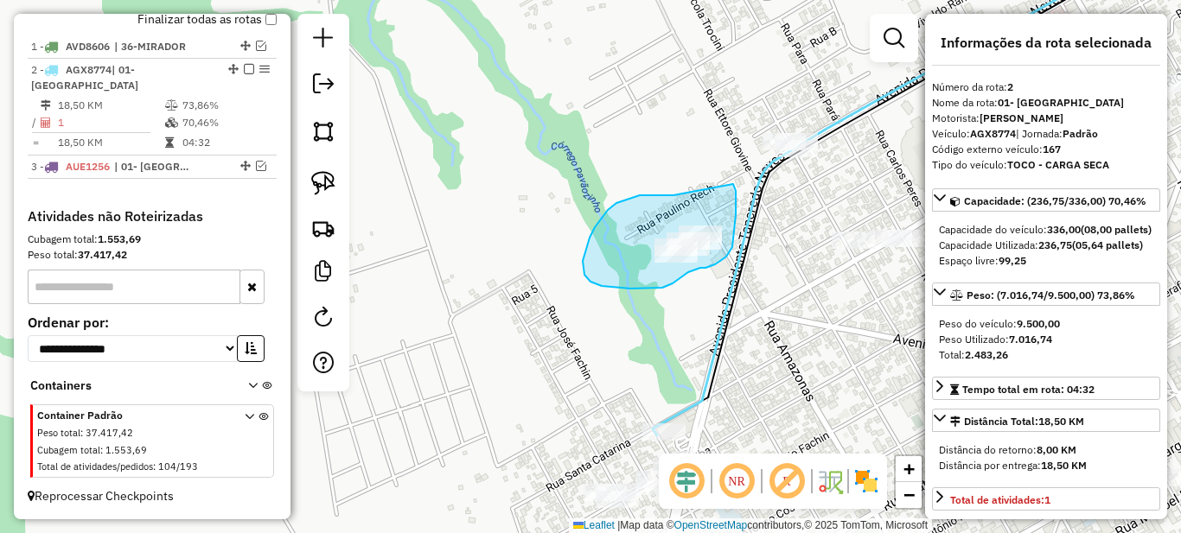
drag, startPoint x: 662, startPoint y: 195, endPoint x: 733, endPoint y: 184, distance: 71.8
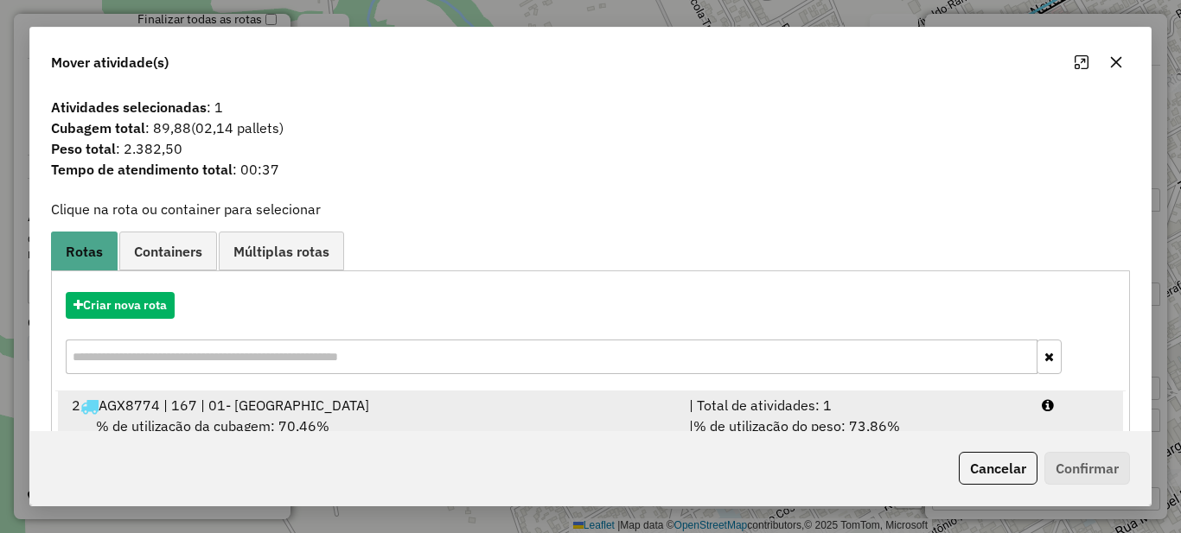
scroll to position [61, 0]
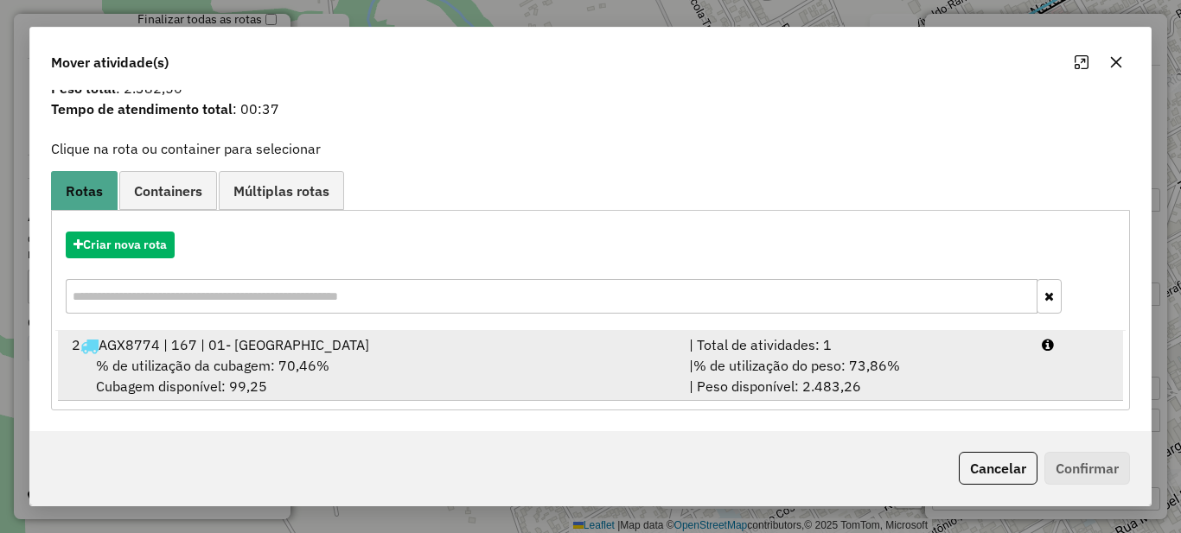
click at [821, 375] on div "| % de utilização do peso: 73,86% | Peso disponível: 2.483,26" at bounding box center [855, 375] width 353 height 41
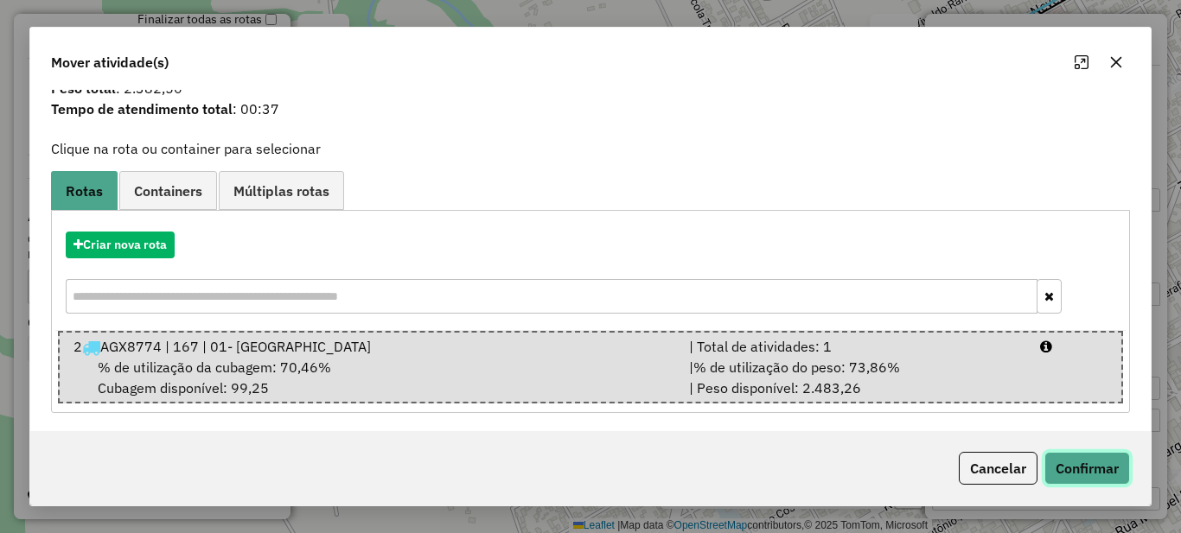
click at [1076, 469] on button "Confirmar" at bounding box center [1087, 468] width 86 height 33
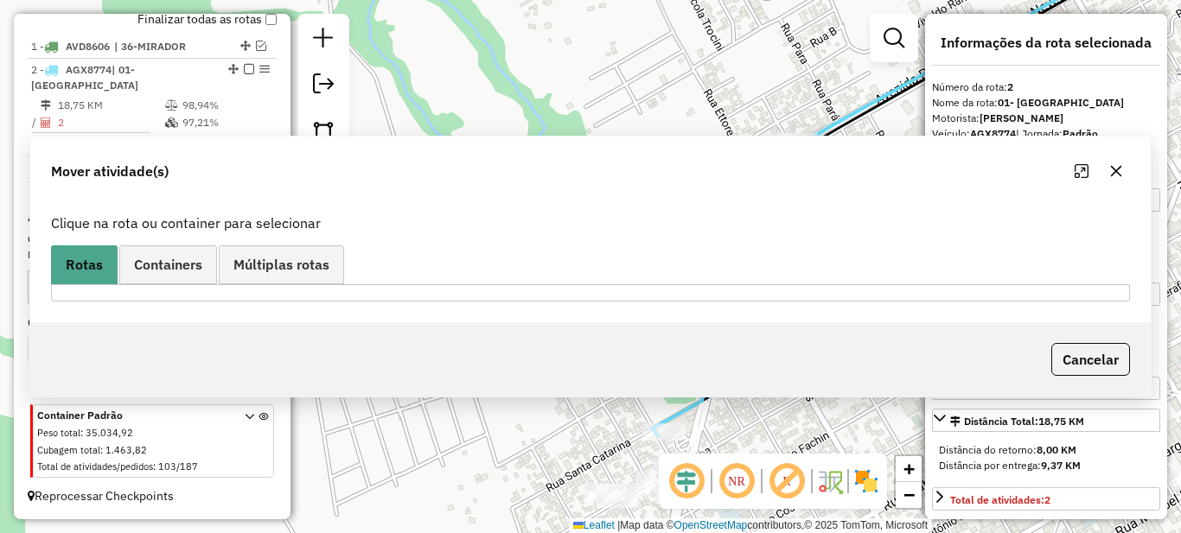
scroll to position [0, 0]
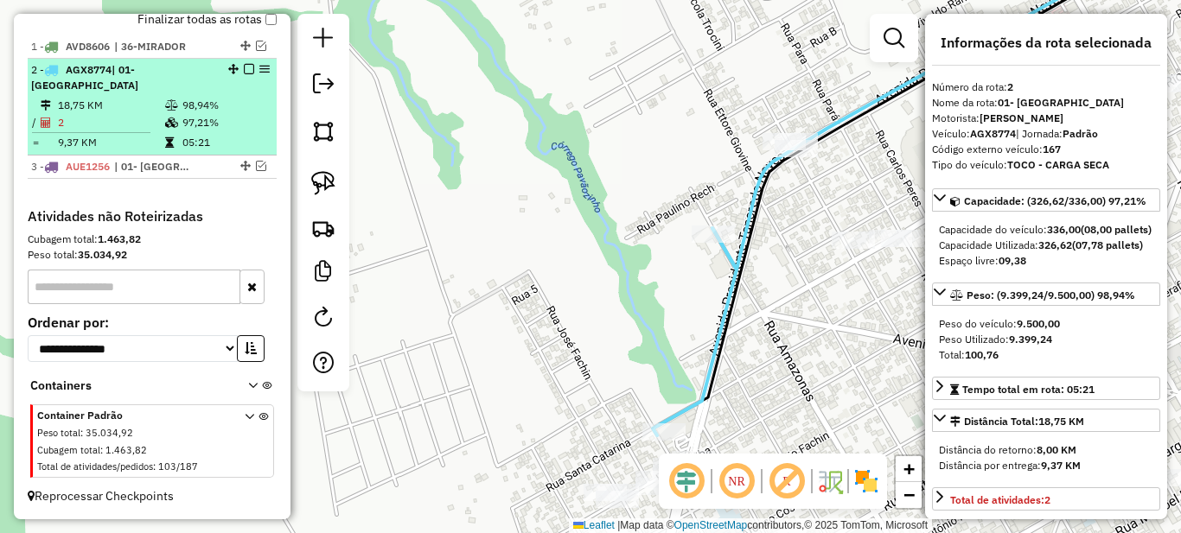
click at [244, 74] on em at bounding box center [249, 69] width 10 height 10
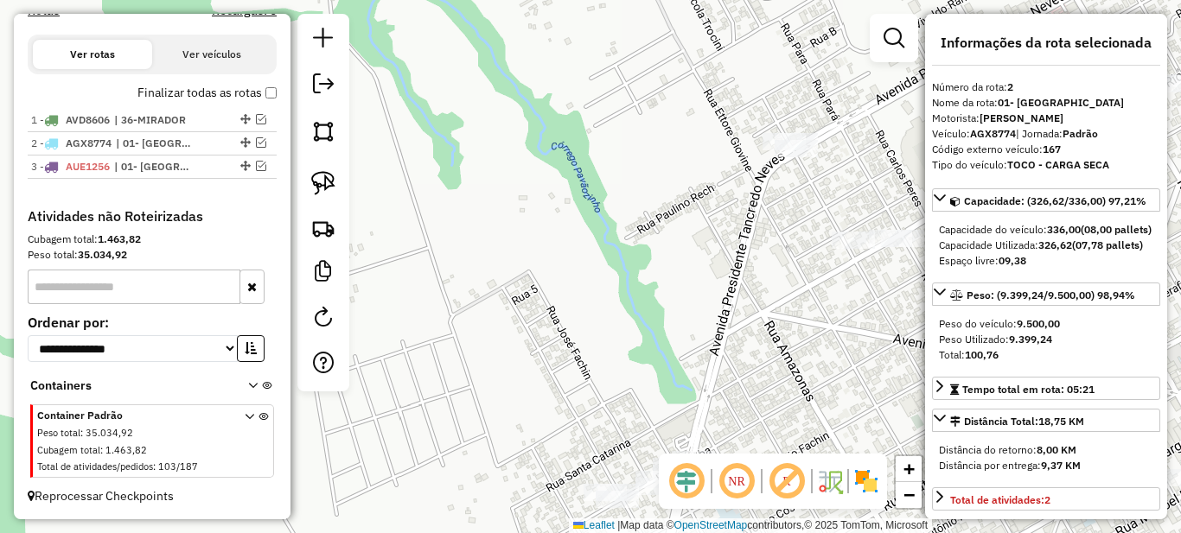
scroll to position [596, 0]
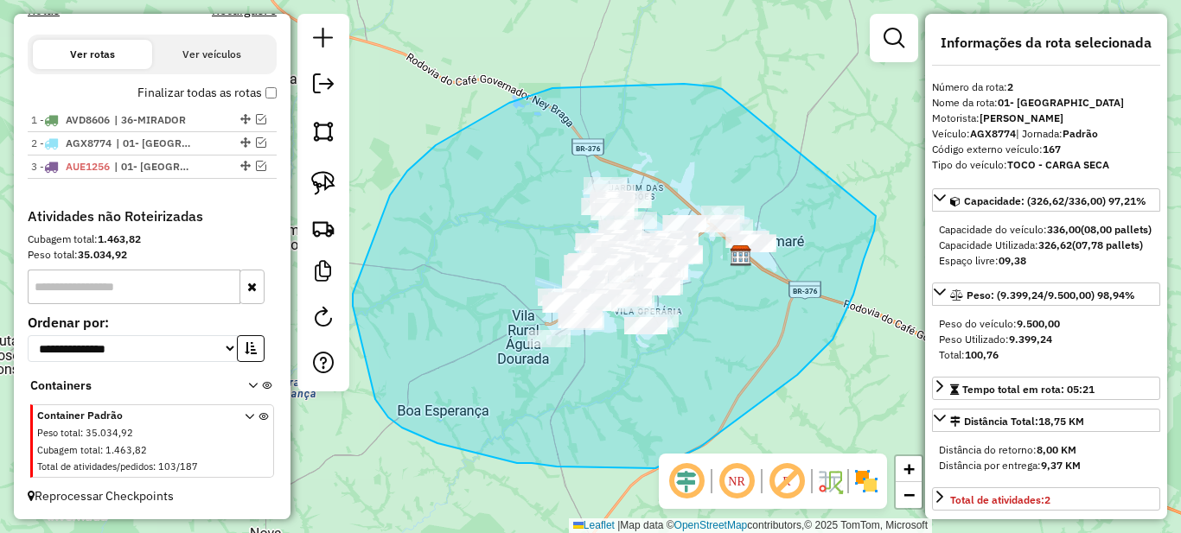
drag, startPoint x: 712, startPoint y: 86, endPoint x: 876, endPoint y: 216, distance: 208.6
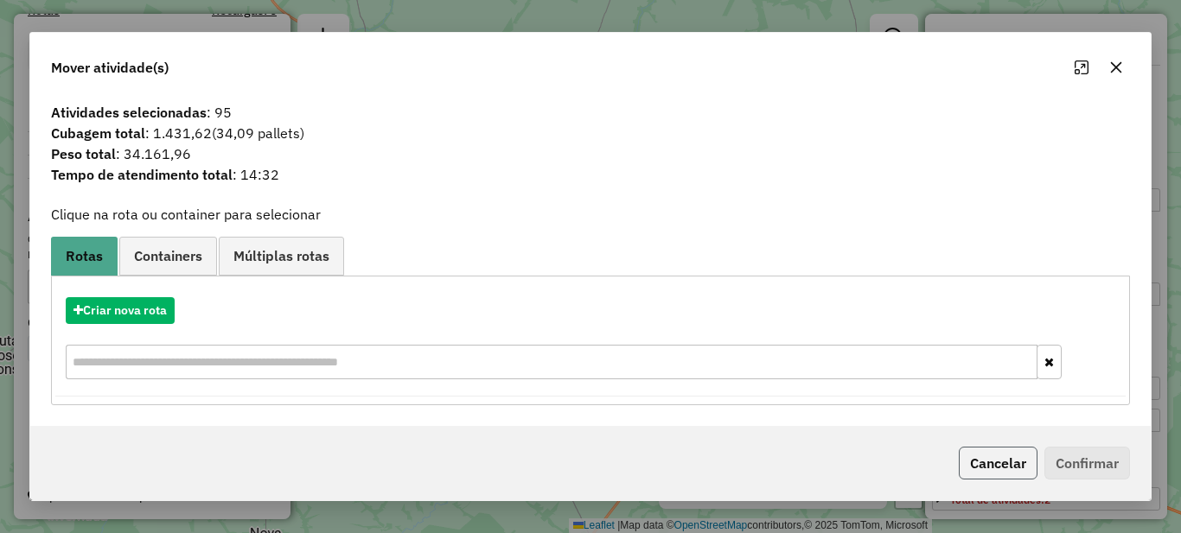
click at [971, 459] on button "Cancelar" at bounding box center [998, 463] width 79 height 33
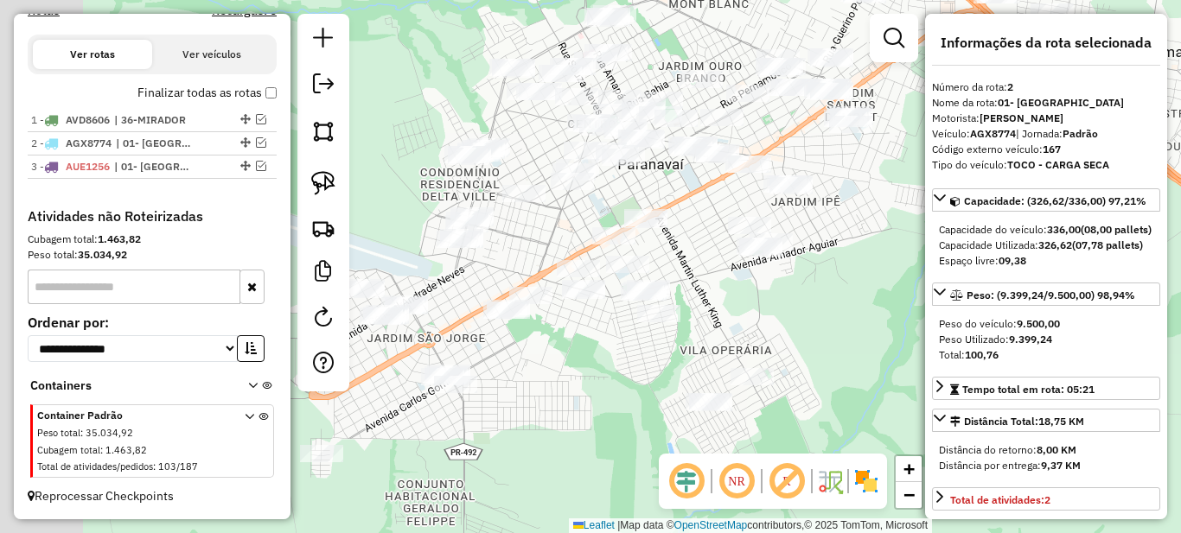
drag, startPoint x: 503, startPoint y: 368, endPoint x: 634, endPoint y: 362, distance: 130.7
click at [634, 362] on div "Janela de atendimento Grade de atendimento Capacidade Transportadoras Veículos …" at bounding box center [590, 266] width 1181 height 533
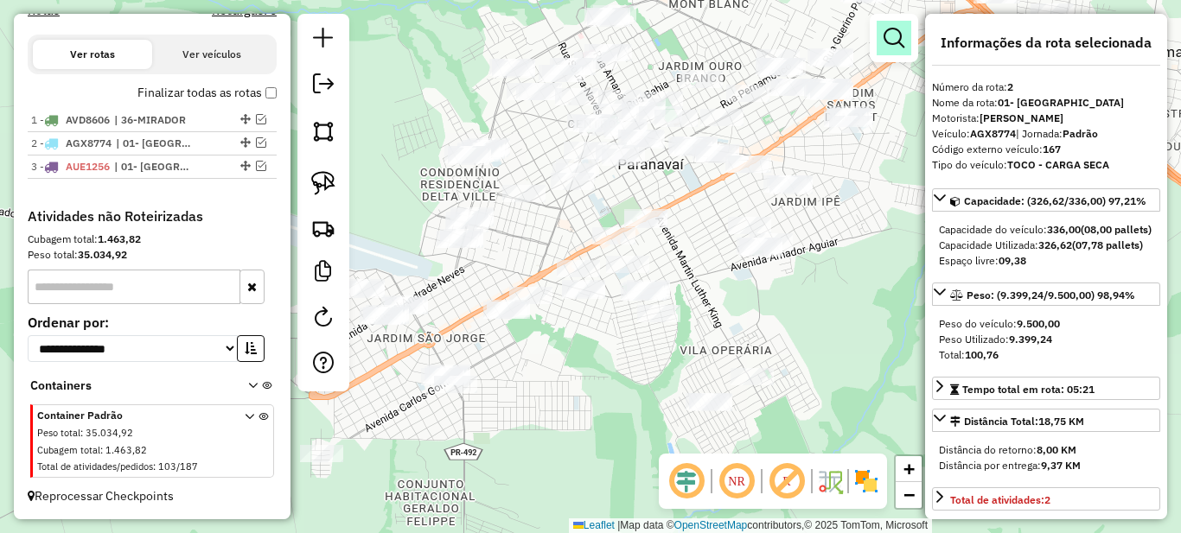
click at [888, 39] on em at bounding box center [893, 38] width 21 height 21
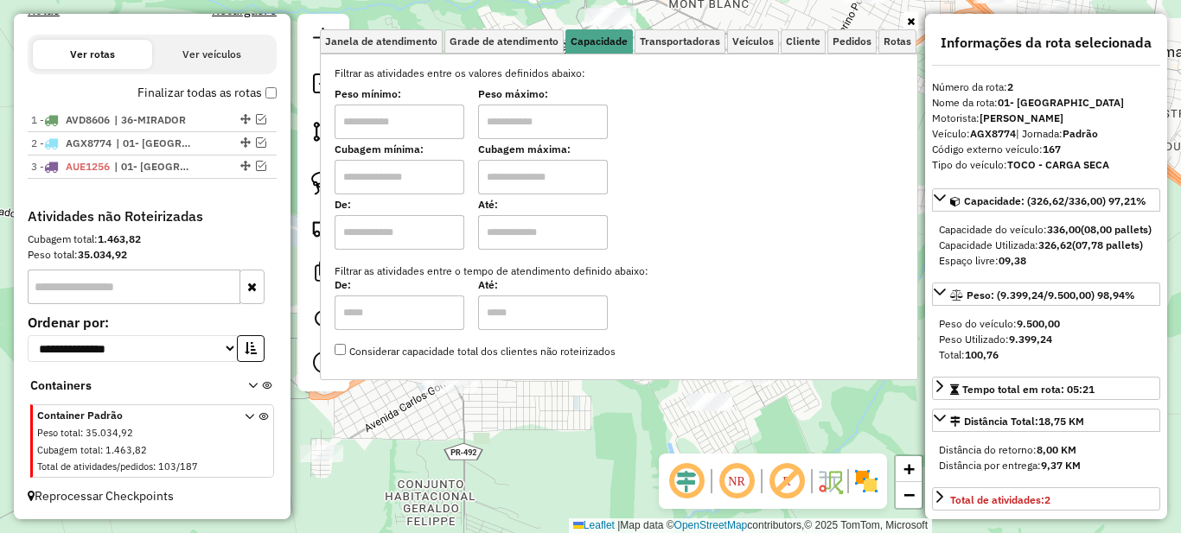
click at [443, 119] on input "text" at bounding box center [400, 122] width 130 height 35
type input "*******"
type input "**********"
click at [910, 22] on icon at bounding box center [911, 21] width 8 height 10
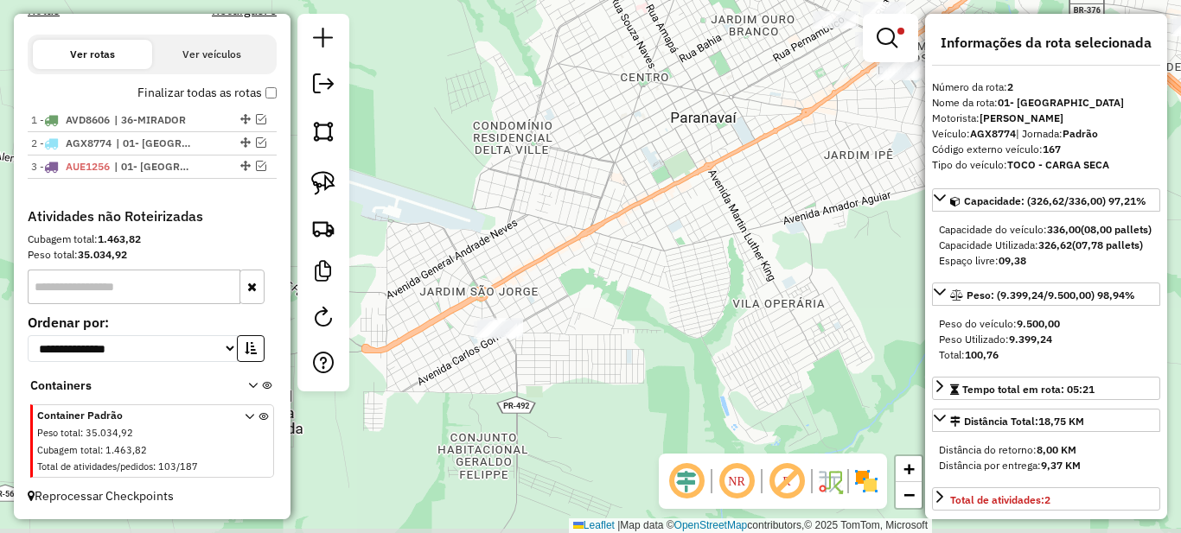
drag, startPoint x: 526, startPoint y: 314, endPoint x: 547, endPoint y: 288, distance: 33.2
click at [549, 288] on div "**********" at bounding box center [590, 266] width 1181 height 533
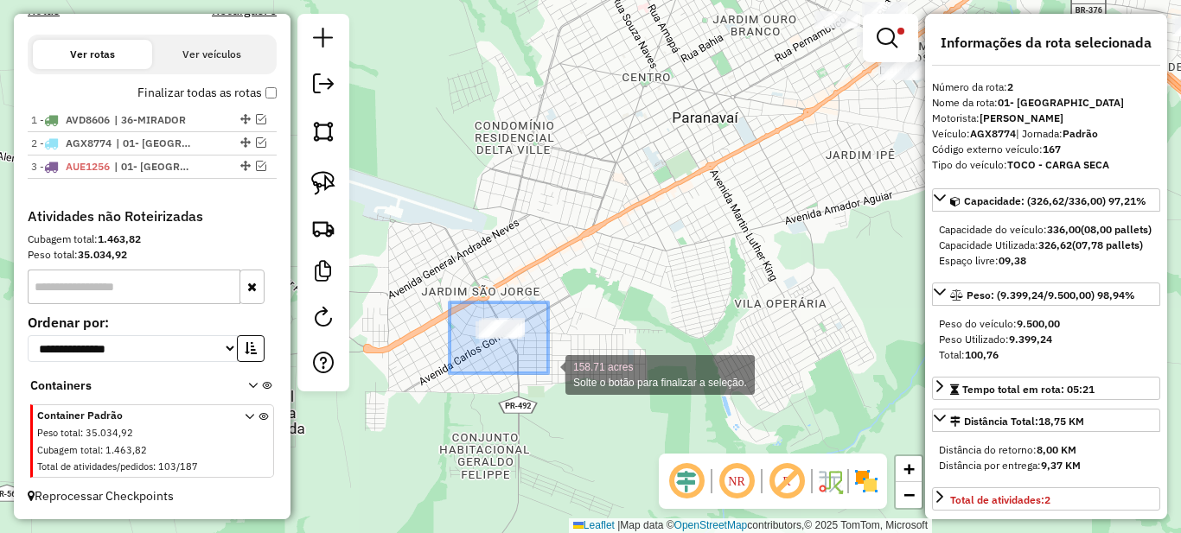
drag, startPoint x: 449, startPoint y: 303, endPoint x: 548, endPoint y: 373, distance: 121.4
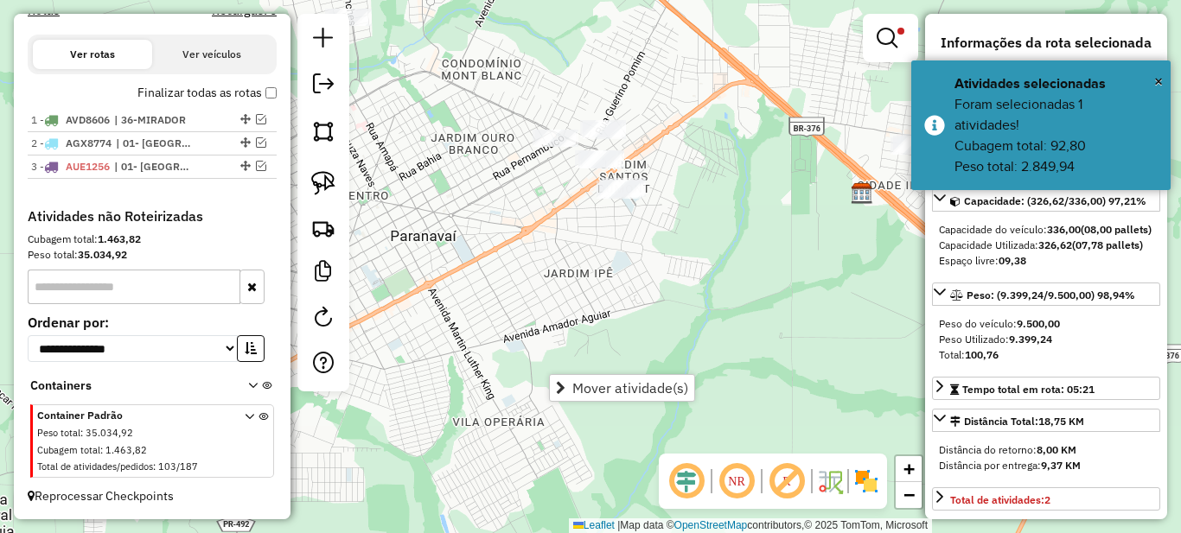
drag, startPoint x: 761, startPoint y: 186, endPoint x: 520, endPoint y: 286, distance: 261.2
click at [520, 286] on div "**********" at bounding box center [590, 266] width 1181 height 533
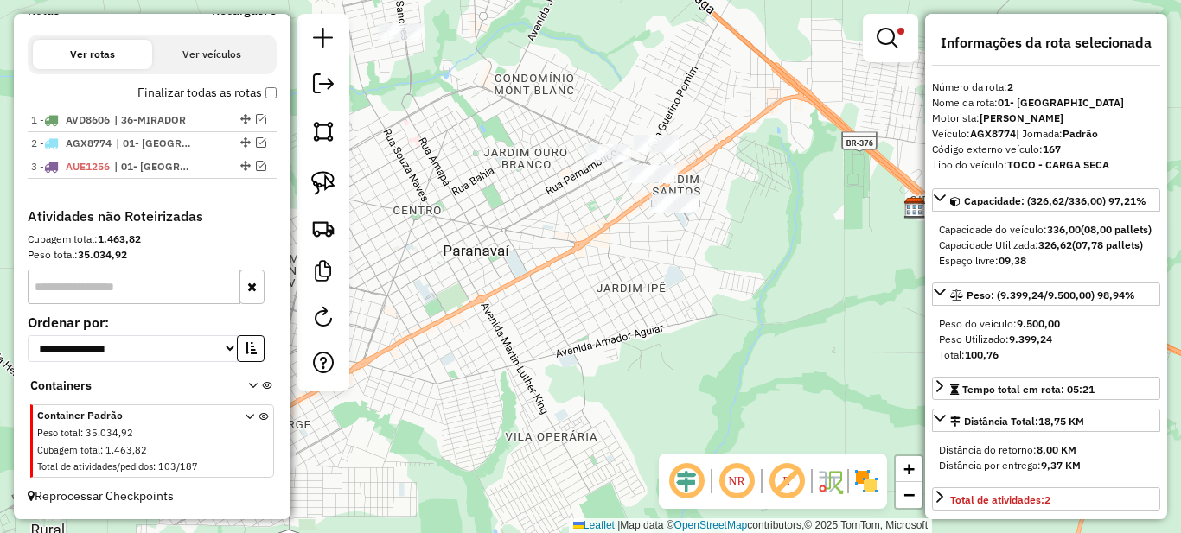
drag, startPoint x: 501, startPoint y: 191, endPoint x: 609, endPoint y: 221, distance: 111.4
click at [609, 221] on div "**********" at bounding box center [590, 266] width 1181 height 533
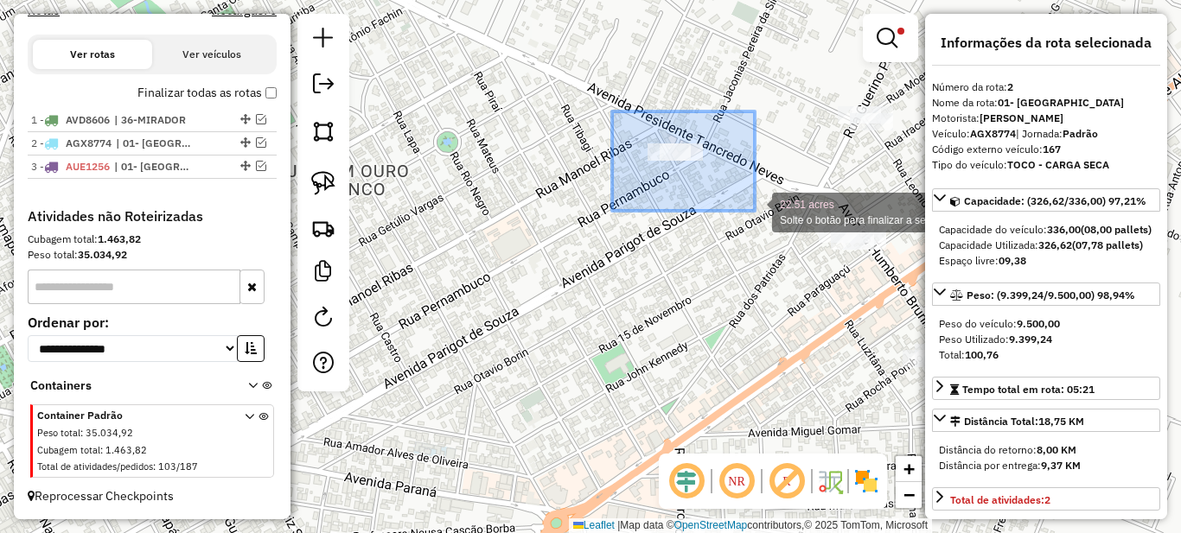
drag, startPoint x: 612, startPoint y: 112, endPoint x: 754, endPoint y: 211, distance: 173.1
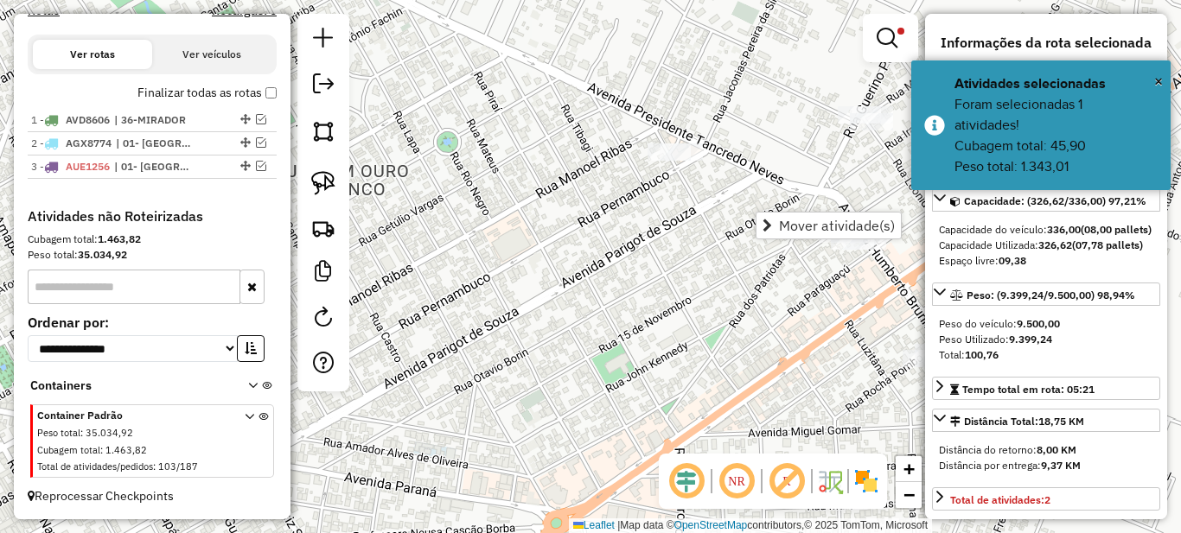
drag, startPoint x: 702, startPoint y: 277, endPoint x: 445, endPoint y: 278, distance: 256.7
click at [449, 278] on div "**********" at bounding box center [590, 266] width 1181 height 533
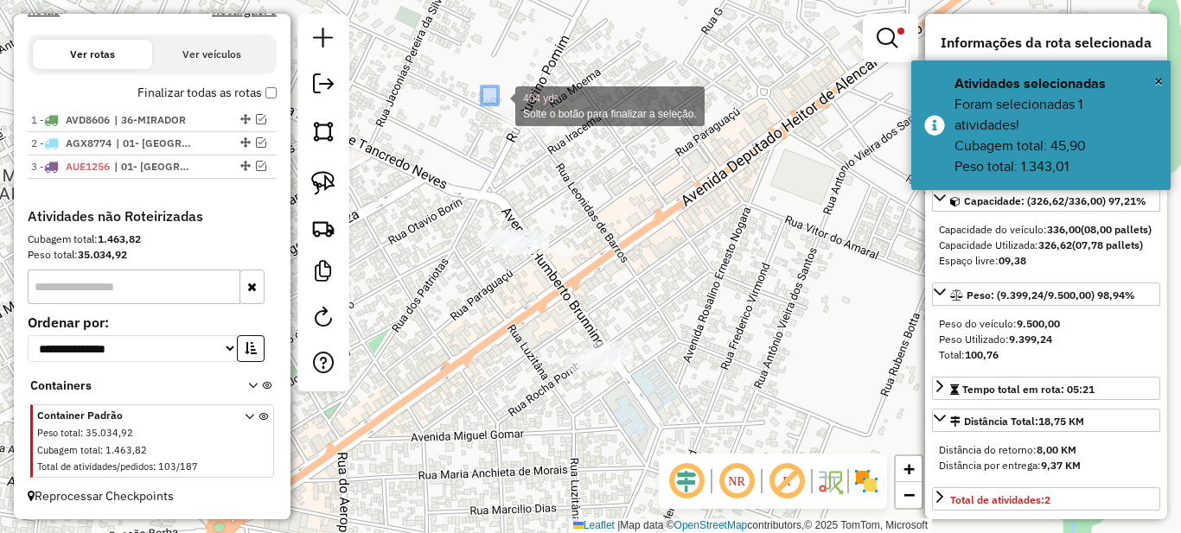
drag, startPoint x: 481, startPoint y: 86, endPoint x: 590, endPoint y: 169, distance: 137.6
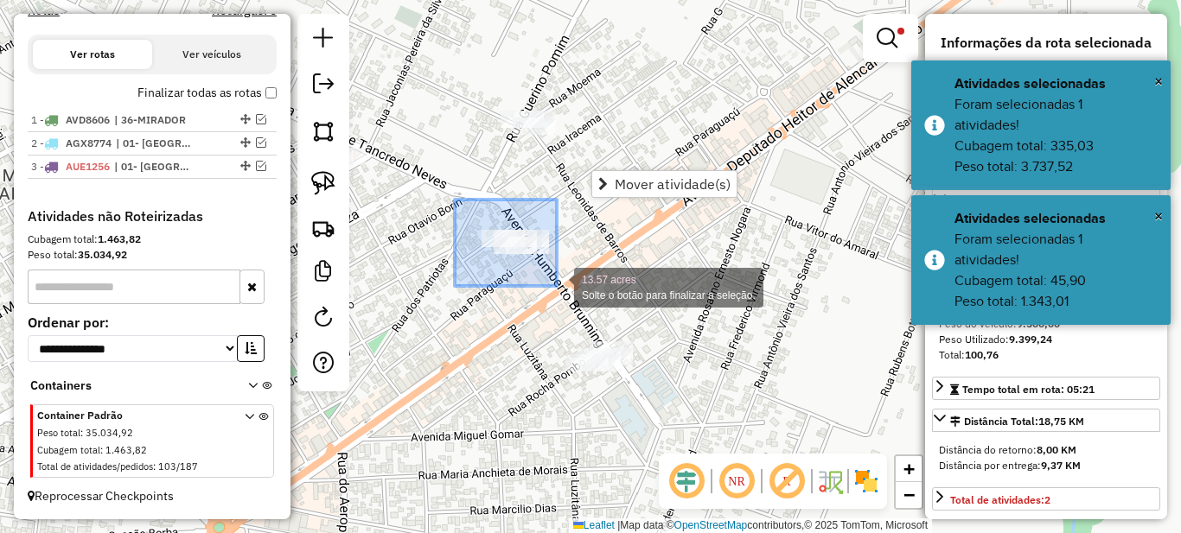
drag, startPoint x: 459, startPoint y: 217, endPoint x: 557, endPoint y: 286, distance: 119.7
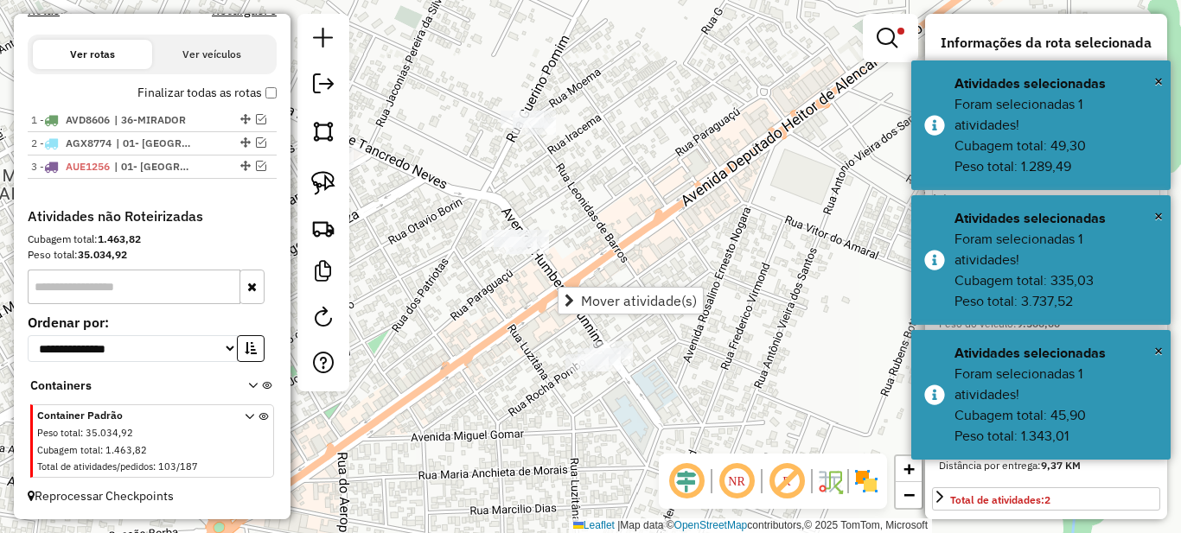
drag, startPoint x: 476, startPoint y: 293, endPoint x: 618, endPoint y: 272, distance: 143.3
click at [616, 272] on div "**********" at bounding box center [590, 266] width 1181 height 533
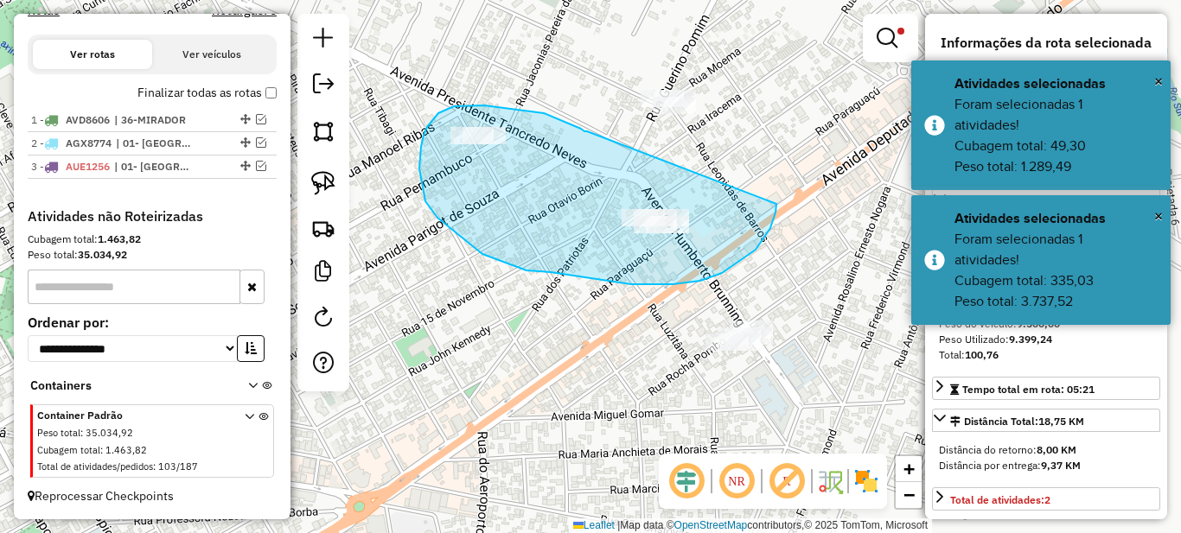
drag, startPoint x: 577, startPoint y: 127, endPoint x: 776, endPoint y: 204, distance: 214.0
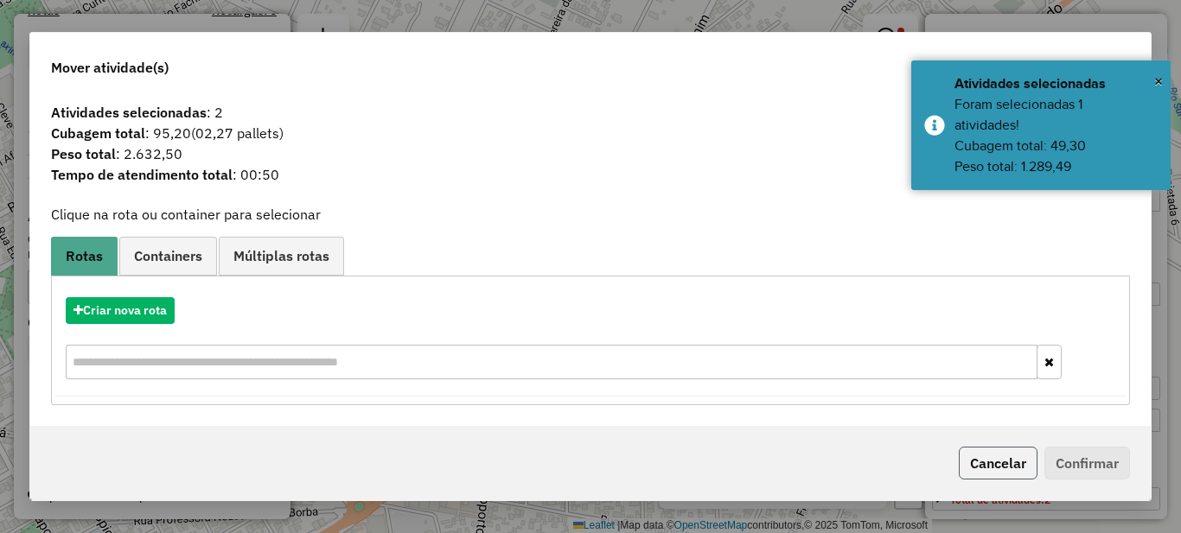
click at [967, 462] on button "Cancelar" at bounding box center [998, 463] width 79 height 33
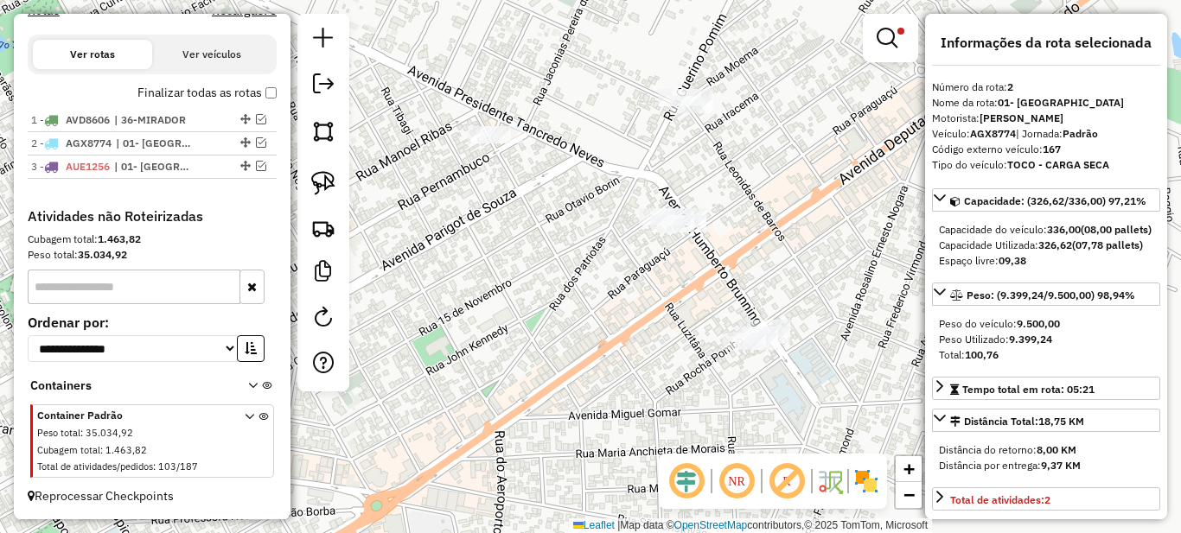
drag, startPoint x: 593, startPoint y: 307, endPoint x: 697, endPoint y: 293, distance: 104.6
click at [697, 293] on div "**********" at bounding box center [590, 266] width 1181 height 533
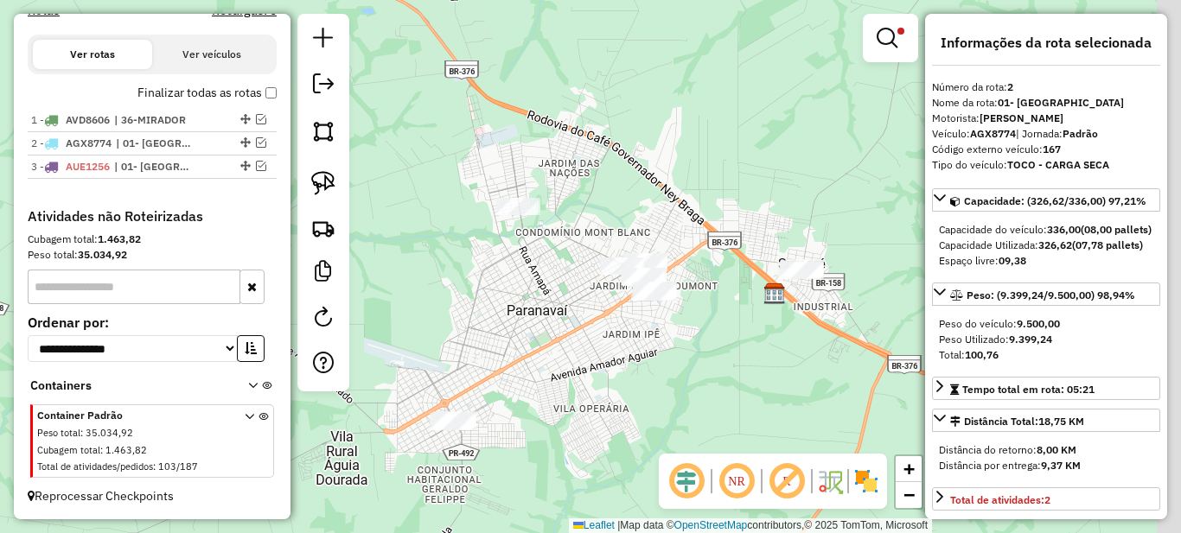
drag, startPoint x: 648, startPoint y: 302, endPoint x: 543, endPoint y: 242, distance: 121.2
click at [577, 303] on div "**********" at bounding box center [590, 266] width 1181 height 533
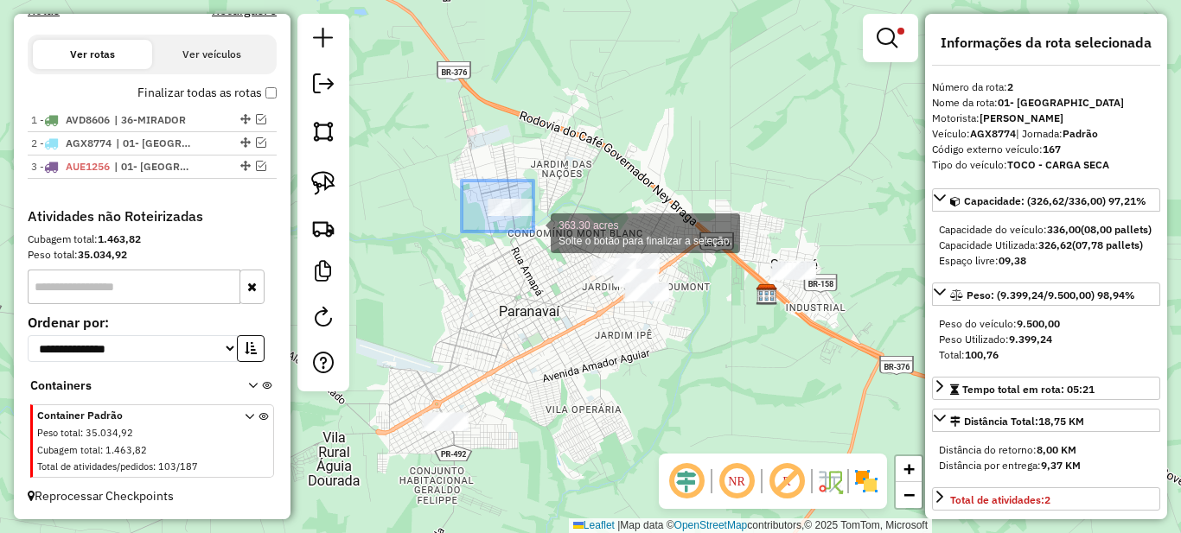
drag, startPoint x: 462, startPoint y: 181, endPoint x: 532, endPoint y: 231, distance: 86.8
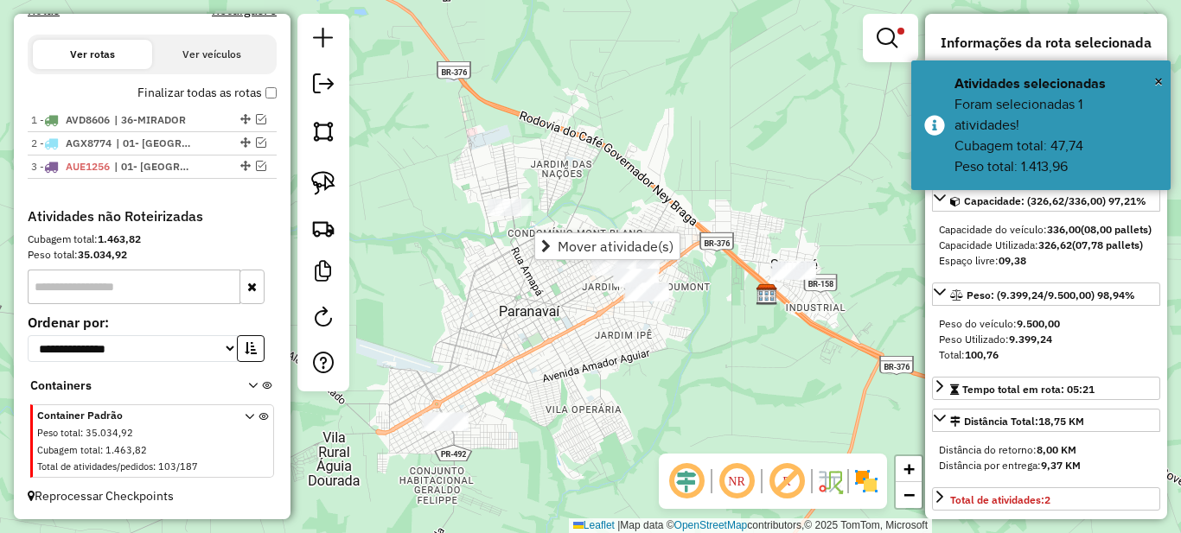
click at [566, 294] on div "**********" at bounding box center [590, 266] width 1181 height 533
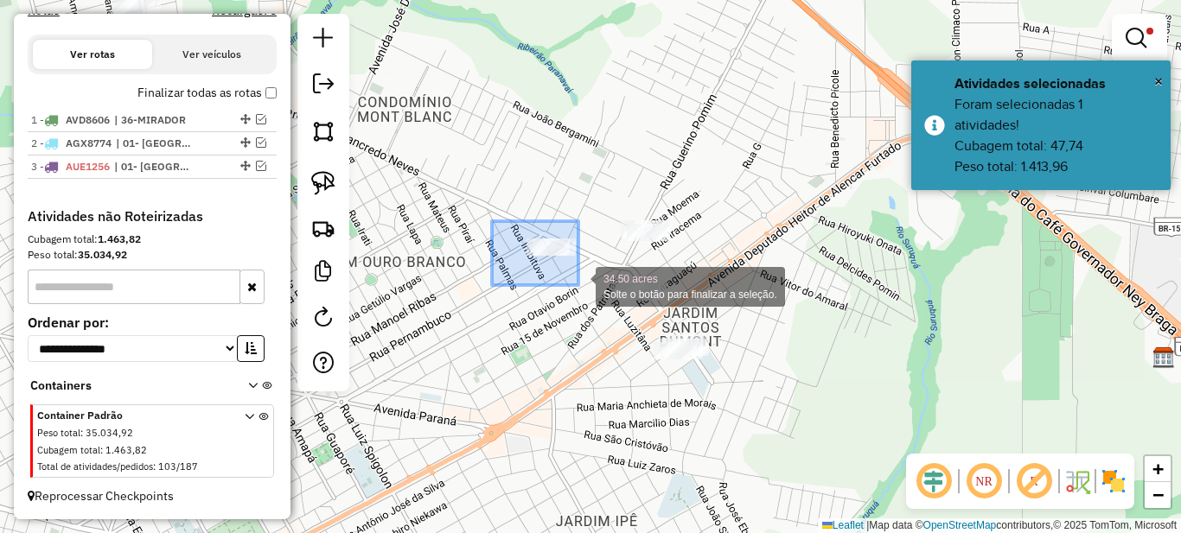
drag, startPoint x: 510, startPoint y: 230, endPoint x: 578, endPoint y: 285, distance: 87.9
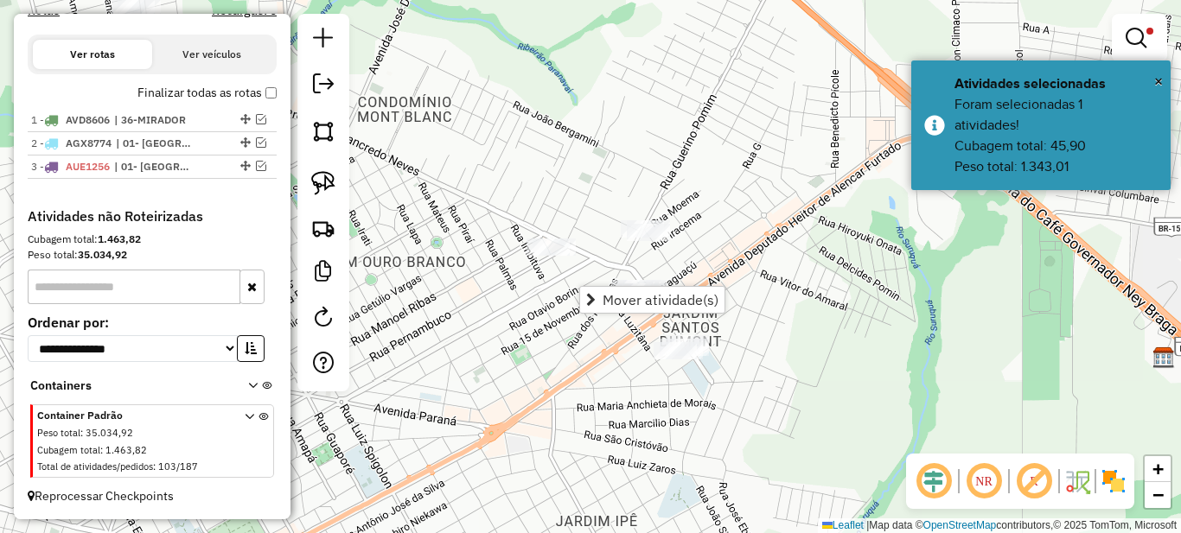
drag, startPoint x: 494, startPoint y: 286, endPoint x: 522, endPoint y: 281, distance: 29.0
click at [522, 281] on div "**********" at bounding box center [590, 266] width 1181 height 533
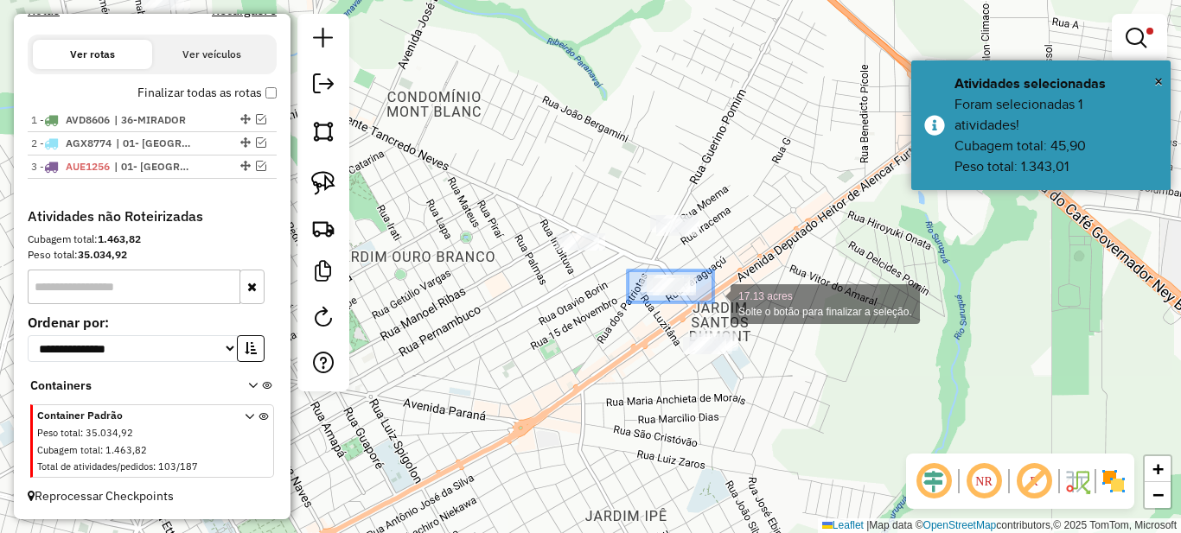
drag, startPoint x: 630, startPoint y: 271, endPoint x: 713, endPoint y: 303, distance: 88.9
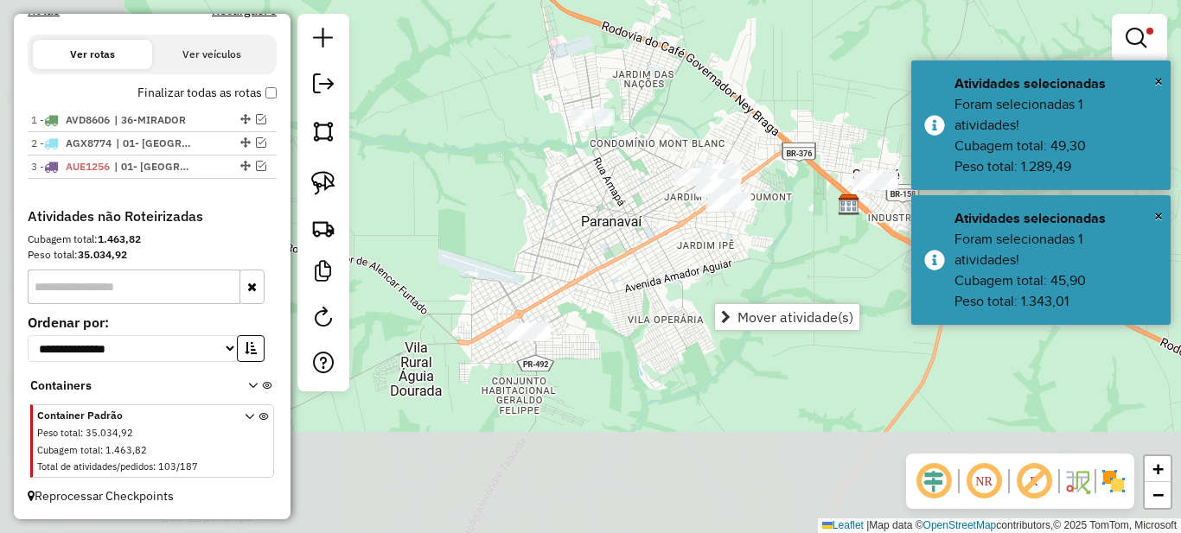
drag, startPoint x: 520, startPoint y: 339, endPoint x: 551, endPoint y: 296, distance: 53.8
click at [659, 258] on div "**********" at bounding box center [590, 266] width 1181 height 533
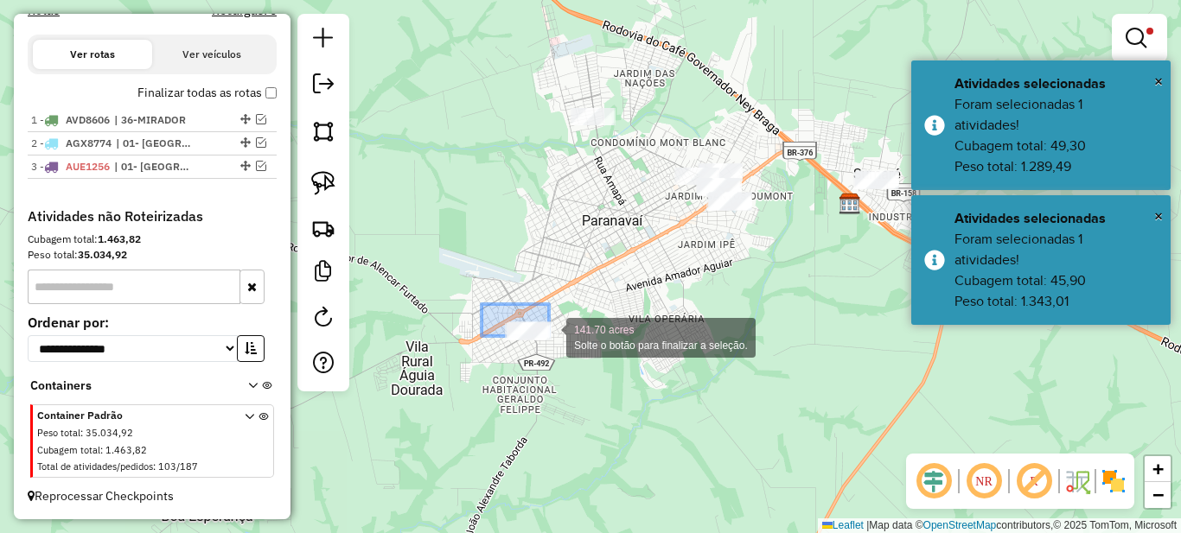
drag, startPoint x: 505, startPoint y: 320, endPoint x: 585, endPoint y: 359, distance: 89.3
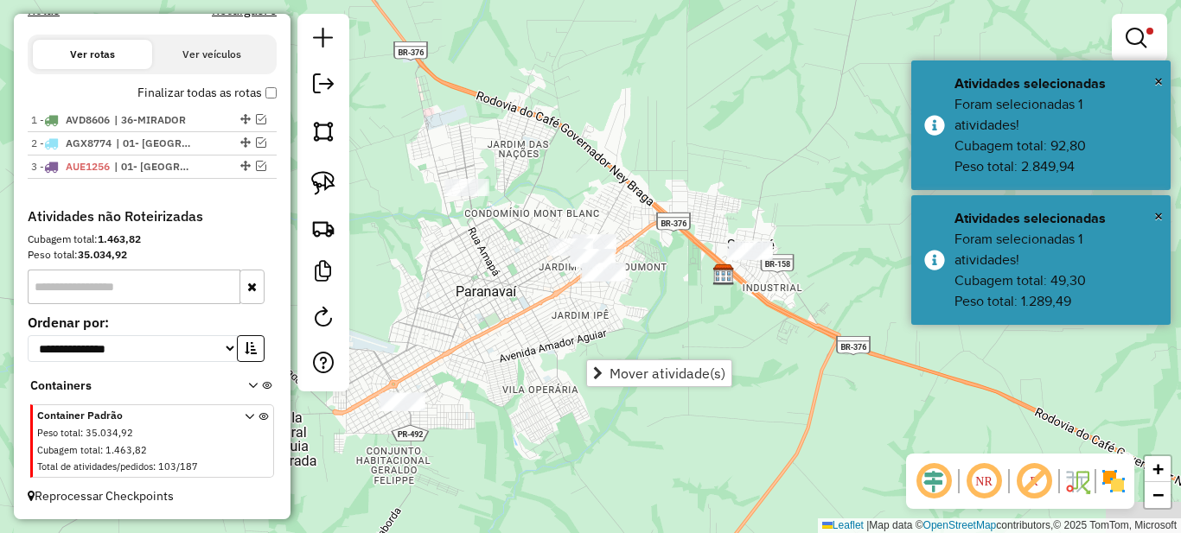
drag, startPoint x: 650, startPoint y: 234, endPoint x: 506, endPoint y: 337, distance: 177.3
click at [506, 337] on div "**********" at bounding box center [590, 266] width 1181 height 533
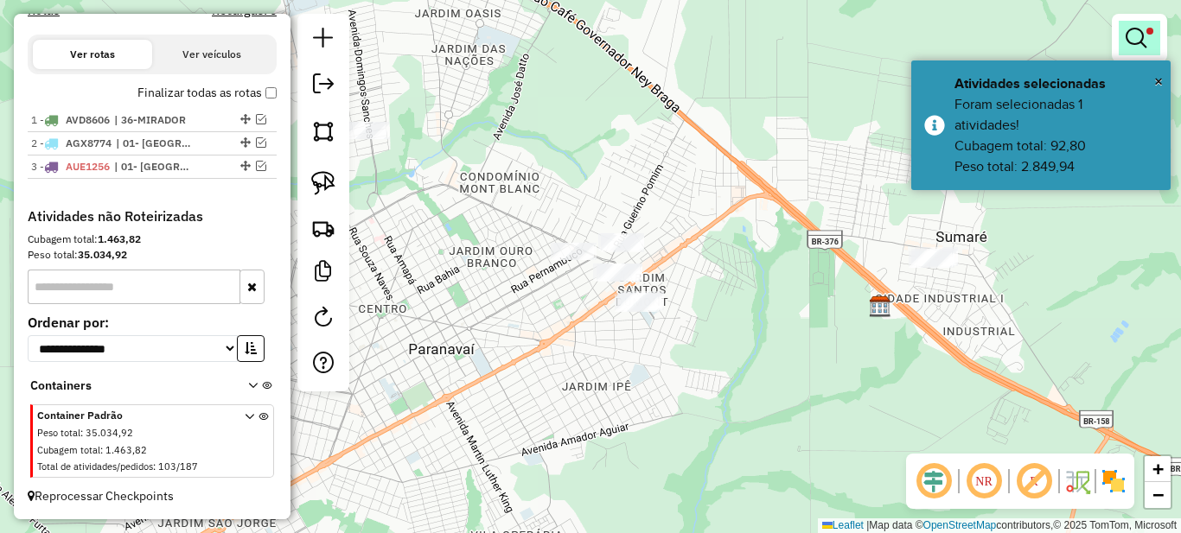
click at [1144, 22] on link at bounding box center [1139, 38] width 41 height 35
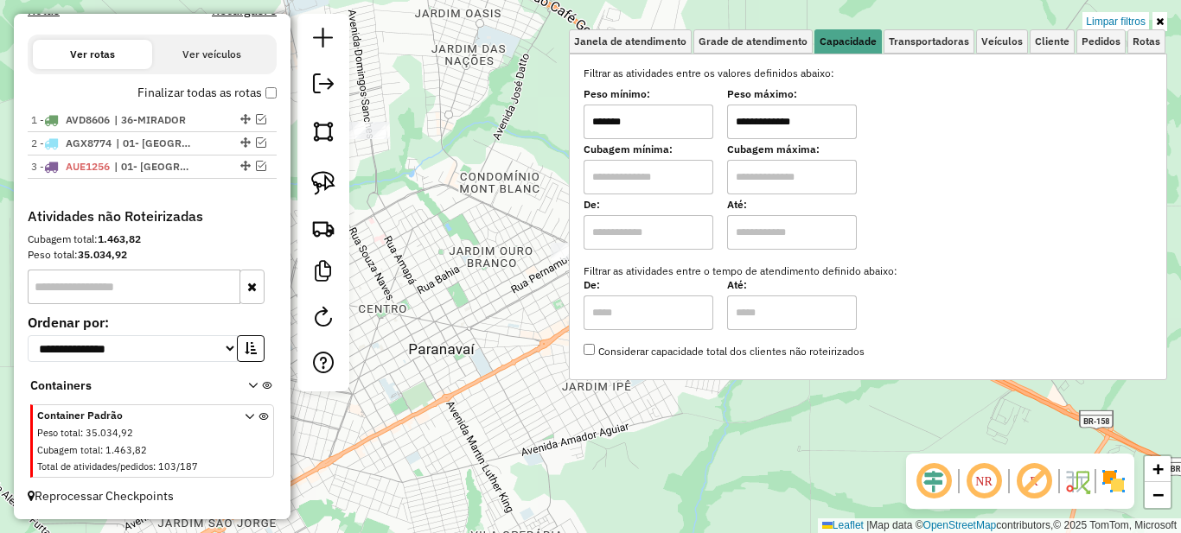
drag, startPoint x: 606, startPoint y: 121, endPoint x: 563, endPoint y: 121, distance: 43.2
click at [563, 121] on div "**********" at bounding box center [590, 266] width 1181 height 533
type input "******"
click at [1158, 20] on icon at bounding box center [1160, 21] width 8 height 10
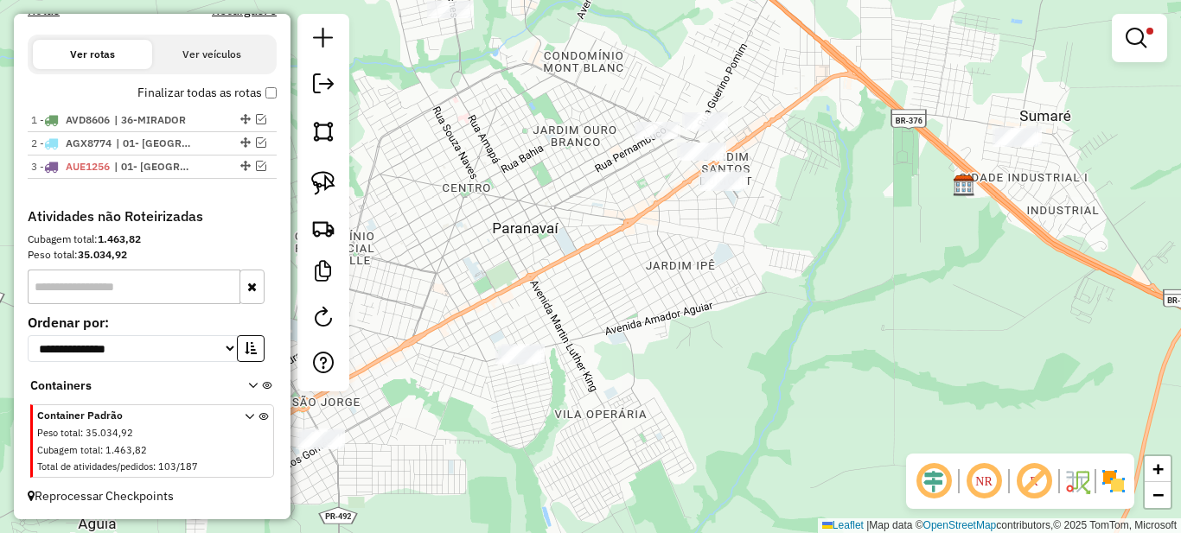
drag, startPoint x: 511, startPoint y: 379, endPoint x: 520, endPoint y: 285, distance: 93.8
click at [651, 243] on div "**********" at bounding box center [590, 266] width 1181 height 533
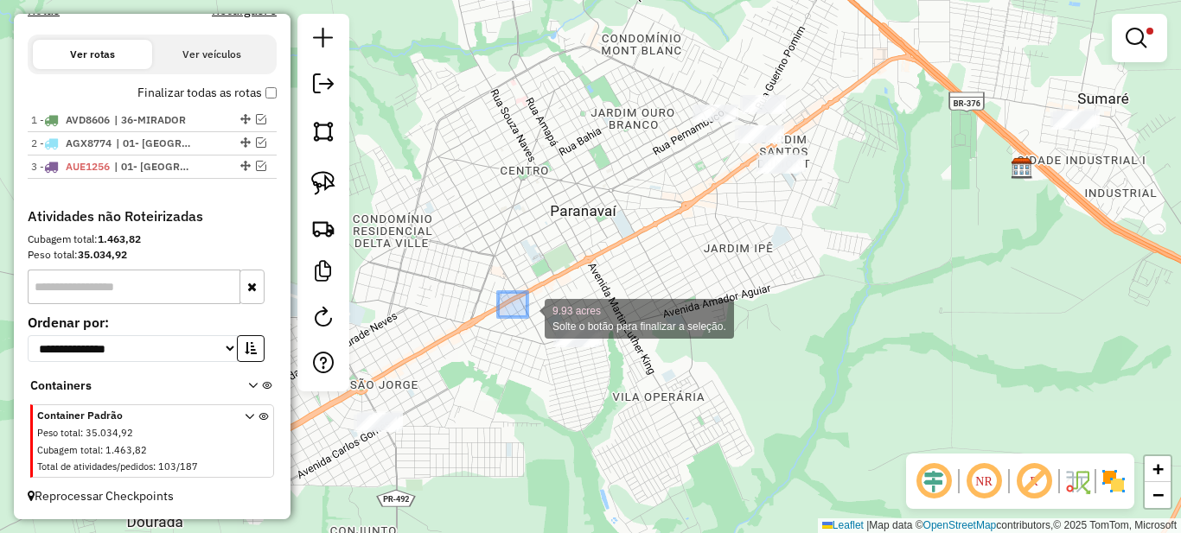
drag, startPoint x: 503, startPoint y: 297, endPoint x: 660, endPoint y: 409, distance: 192.8
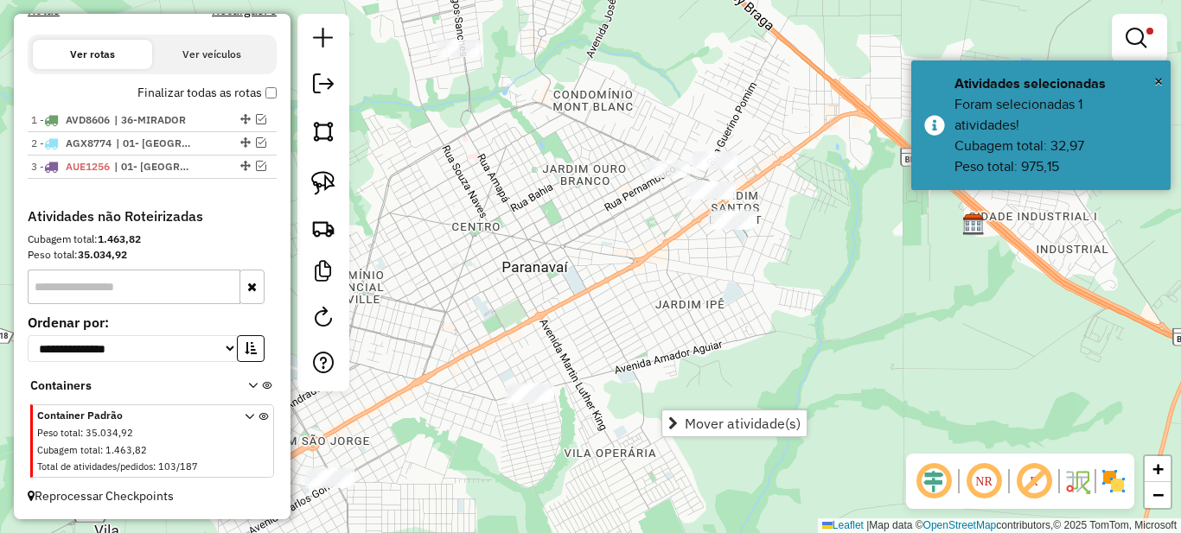
drag, startPoint x: 622, startPoint y: 262, endPoint x: 595, endPoint y: 335, distance: 78.2
click at [596, 335] on div "**********" at bounding box center [590, 266] width 1181 height 533
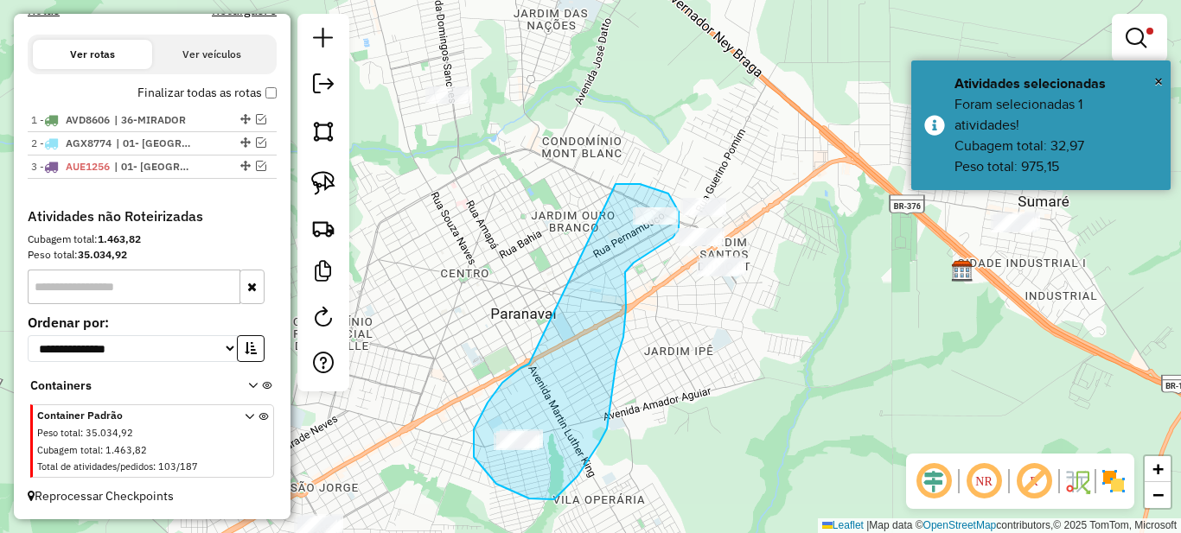
drag, startPoint x: 491, startPoint y: 398, endPoint x: 608, endPoint y: 184, distance: 243.3
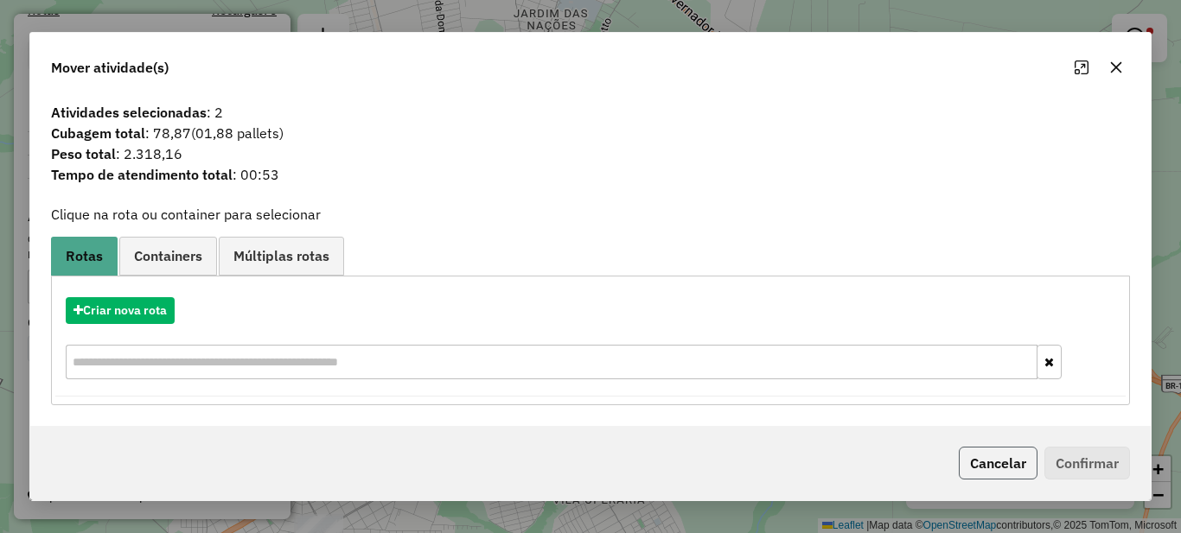
click at [974, 461] on button "Cancelar" at bounding box center [998, 463] width 79 height 33
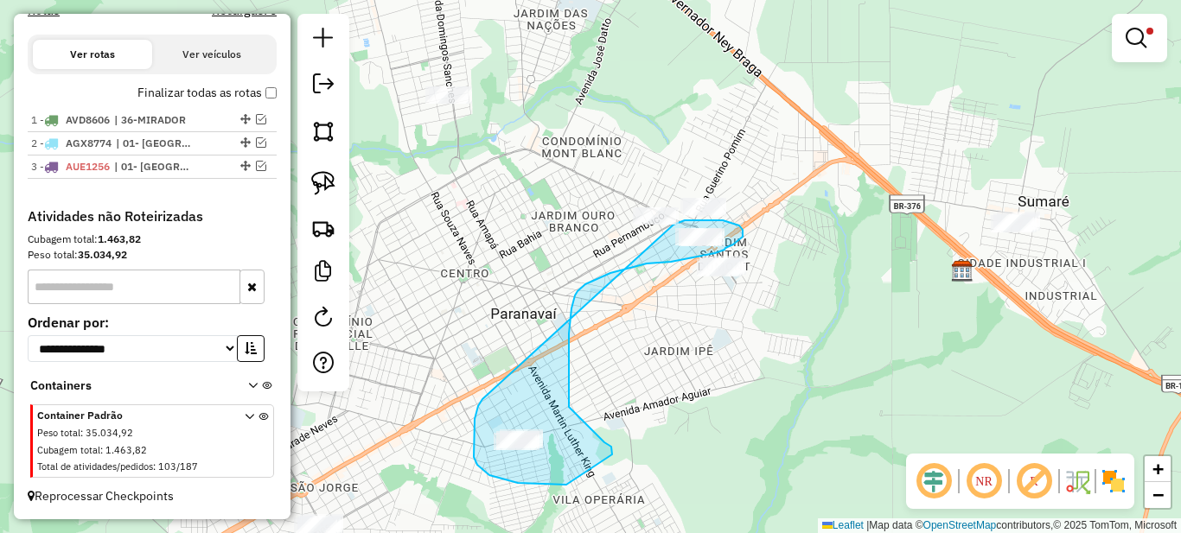
drag, startPoint x: 482, startPoint y: 399, endPoint x: 673, endPoint y: 226, distance: 258.2
click at [673, 226] on div "**********" at bounding box center [590, 266] width 1181 height 533
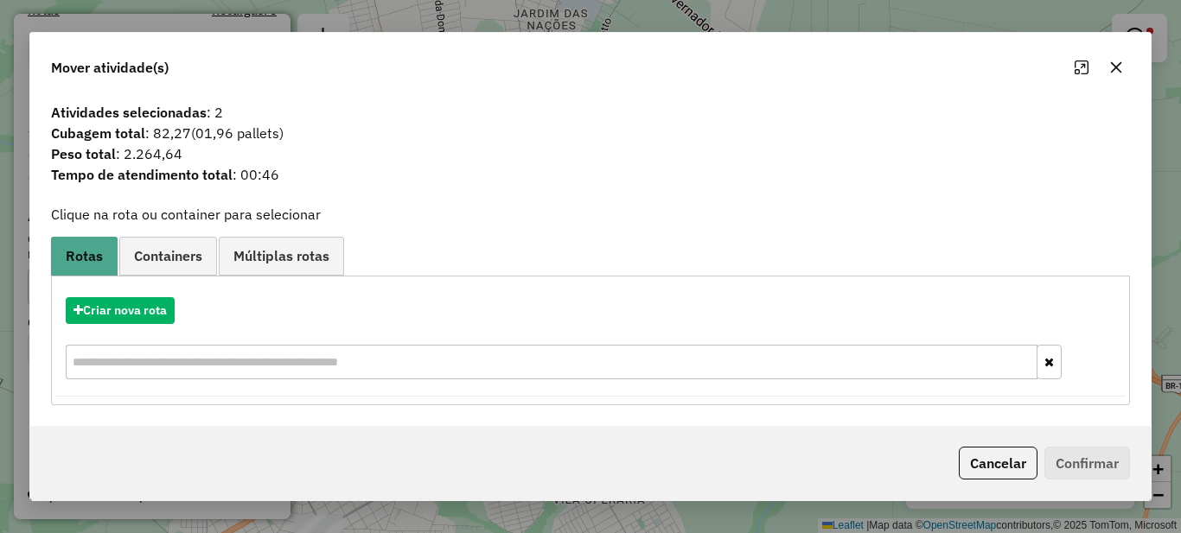
click at [1010, 481] on div "Cancelar Confirmar" at bounding box center [590, 463] width 1120 height 74
click at [1008, 462] on button "Cancelar" at bounding box center [998, 463] width 79 height 33
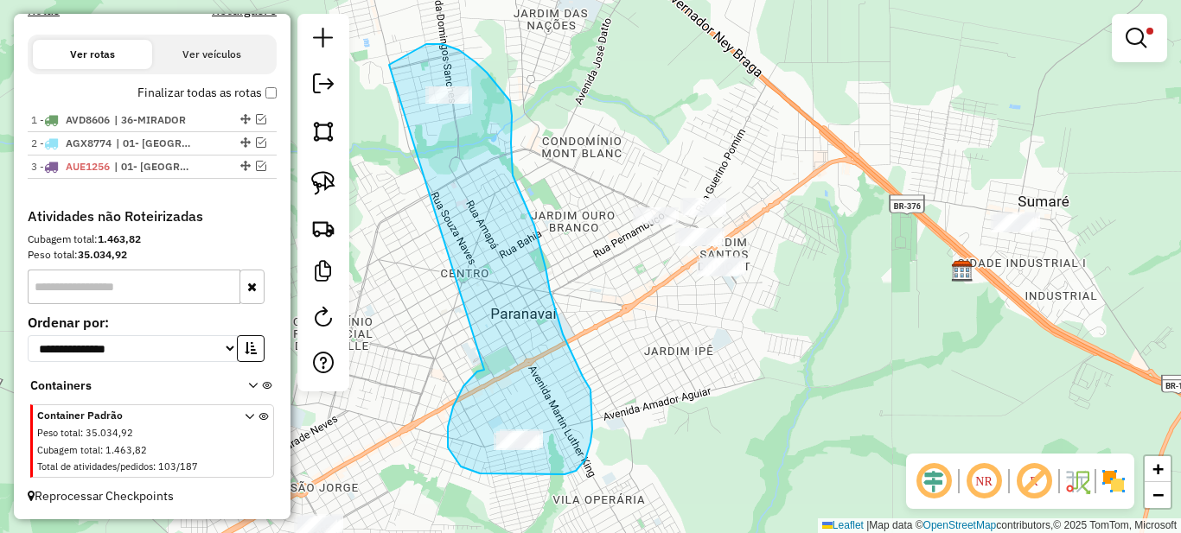
drag, startPoint x: 448, startPoint y: 436, endPoint x: 386, endPoint y: 67, distance: 373.3
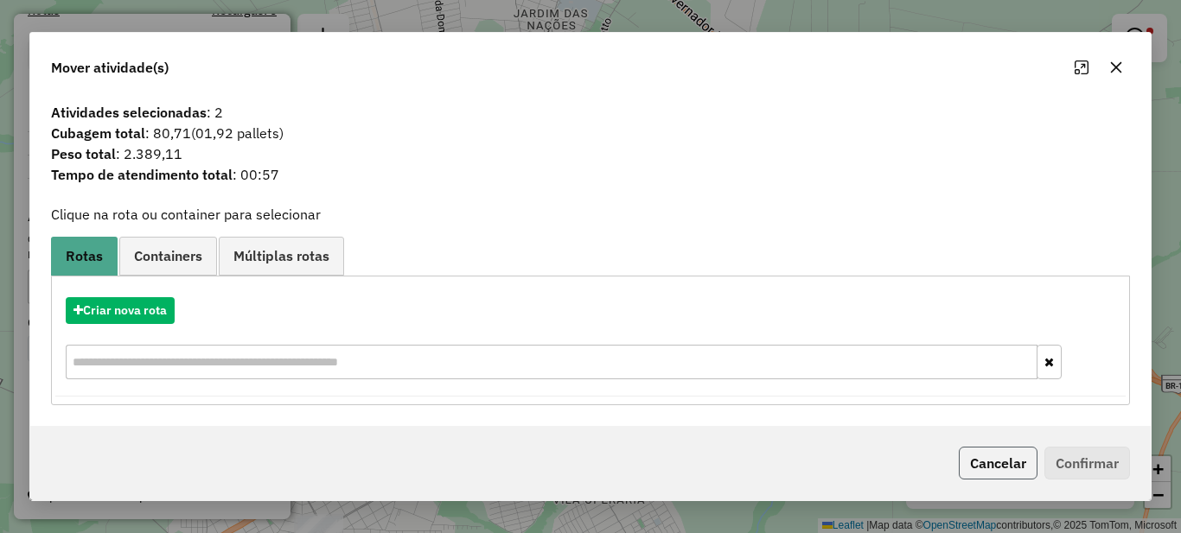
click at [1004, 455] on button "Cancelar" at bounding box center [998, 463] width 79 height 33
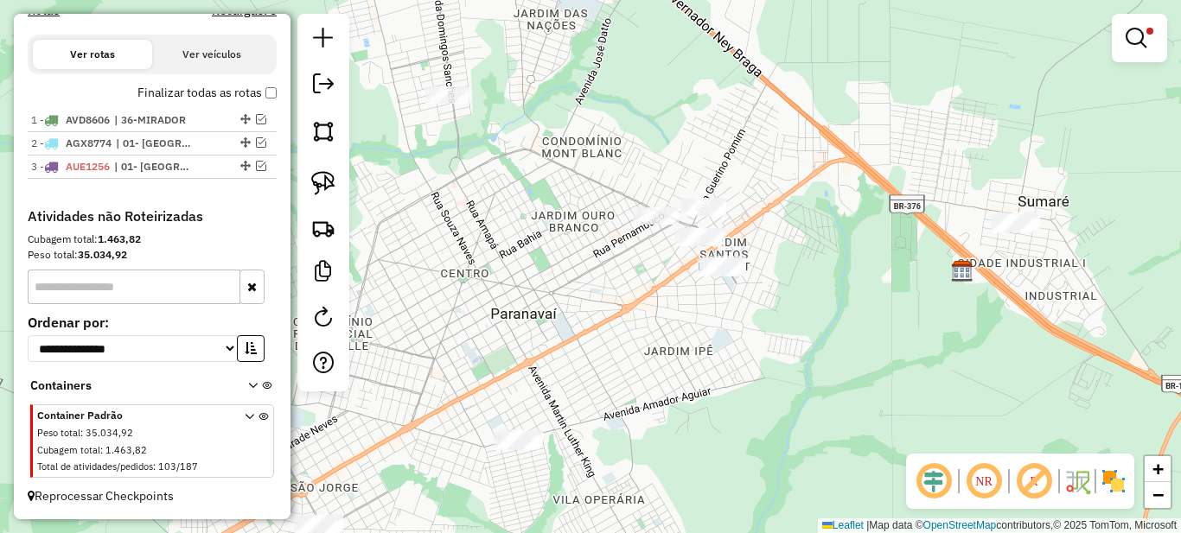
drag, startPoint x: 559, startPoint y: 338, endPoint x: 579, endPoint y: 292, distance: 49.9
click at [590, 316] on div "**********" at bounding box center [590, 266] width 1181 height 533
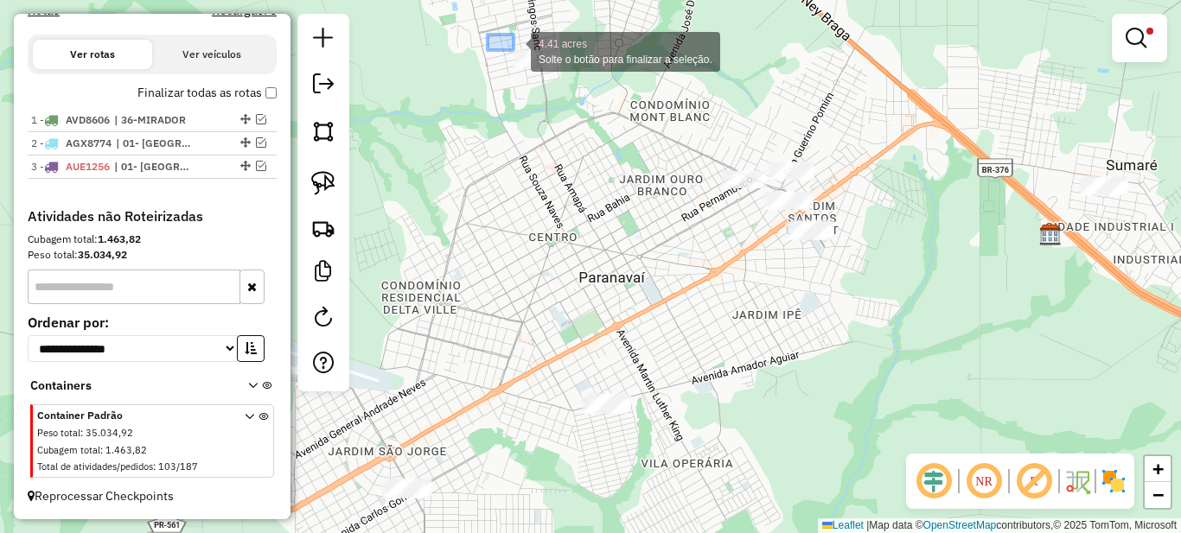
drag, startPoint x: 506, startPoint y: 44, endPoint x: 572, endPoint y: 105, distance: 90.0
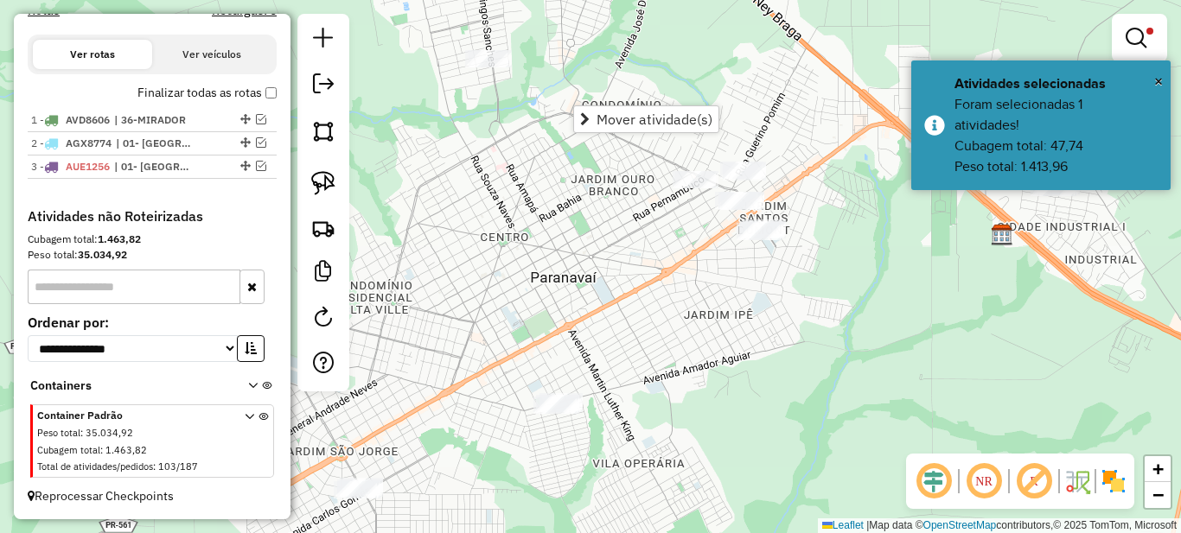
drag, startPoint x: 670, startPoint y: 248, endPoint x: 621, endPoint y: 248, distance: 49.3
click at [621, 248] on div "**********" at bounding box center [590, 266] width 1181 height 533
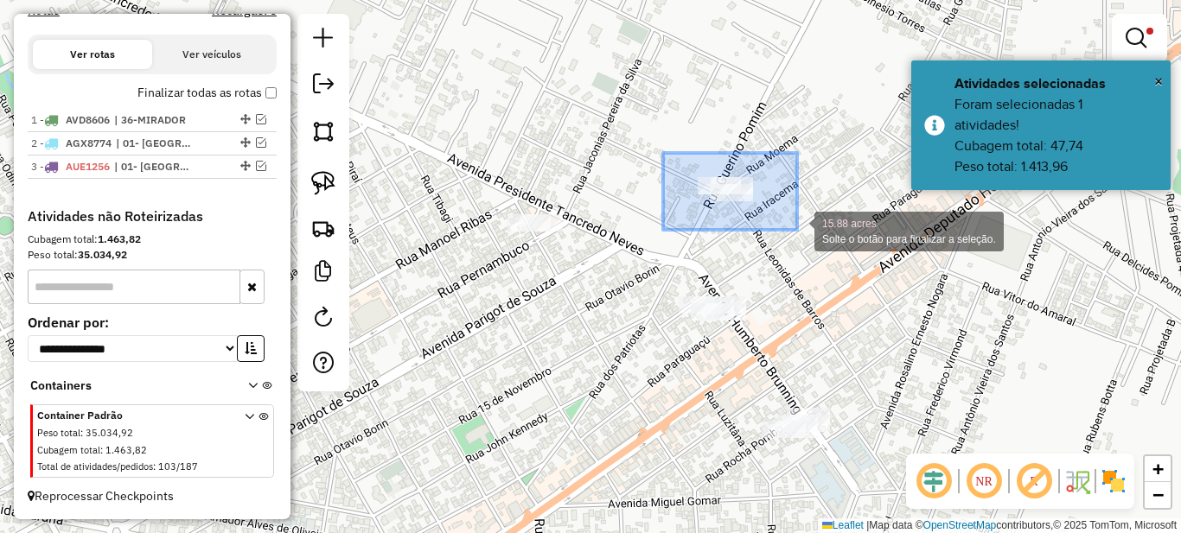
drag, startPoint x: 765, startPoint y: 210, endPoint x: 799, endPoint y: 231, distance: 39.6
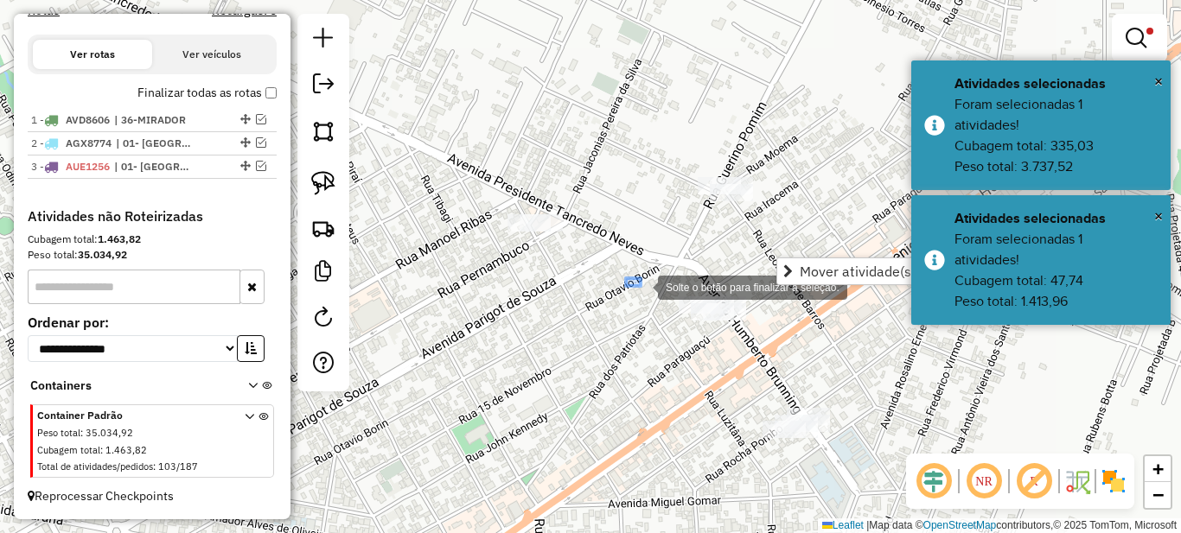
drag, startPoint x: 641, startPoint y: 286, endPoint x: 763, endPoint y: 341, distance: 134.3
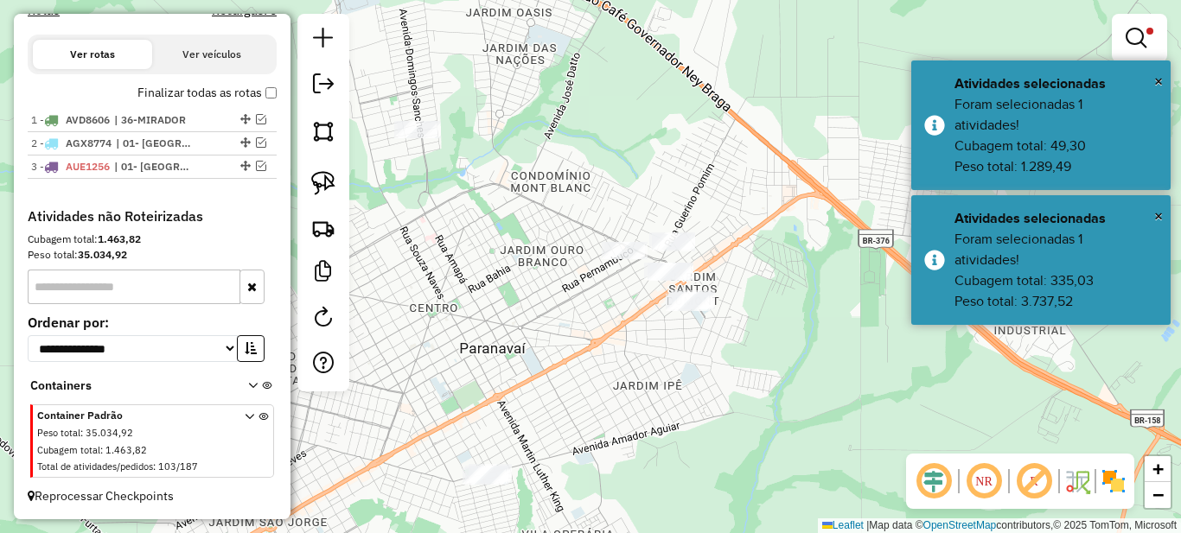
drag, startPoint x: 531, startPoint y: 387, endPoint x: 565, endPoint y: 341, distance: 57.4
click at [565, 345] on div "**********" at bounding box center [590, 266] width 1181 height 533
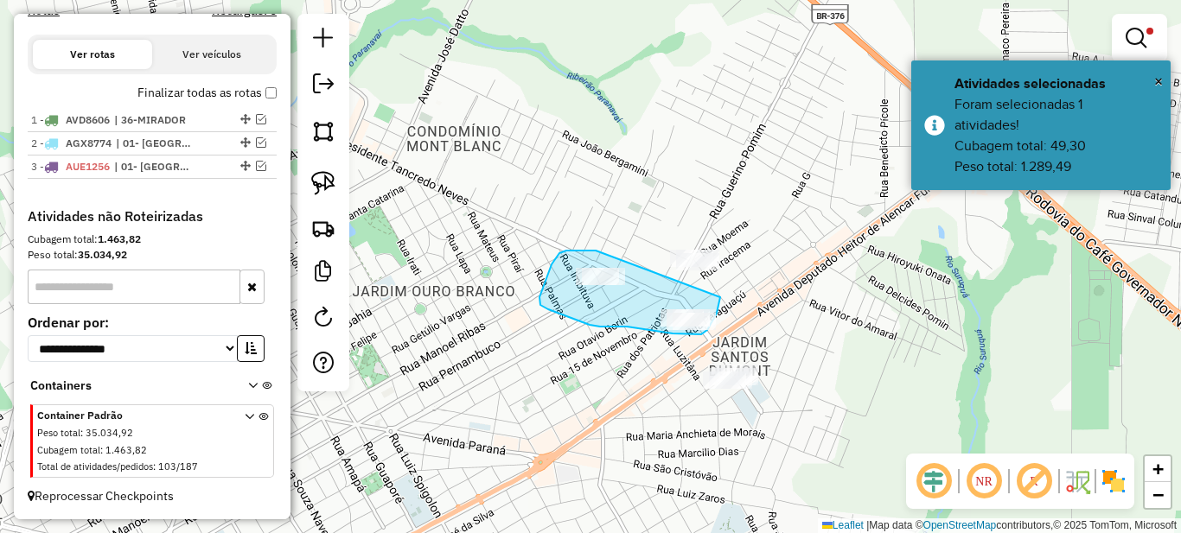
drag, startPoint x: 578, startPoint y: 251, endPoint x: 720, endPoint y: 297, distance: 149.2
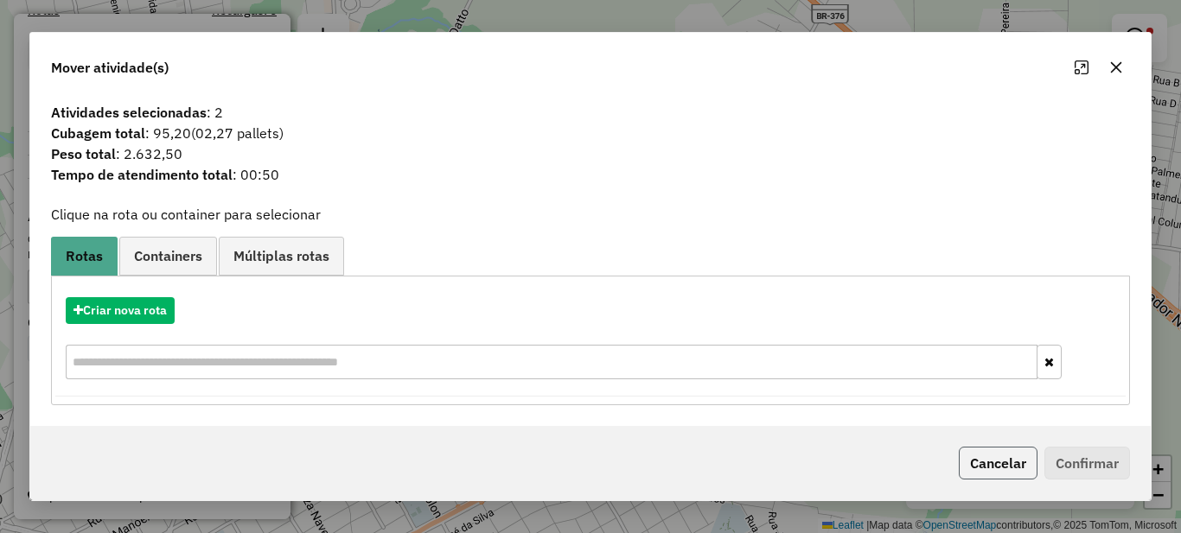
click at [991, 469] on button "Cancelar" at bounding box center [998, 463] width 79 height 33
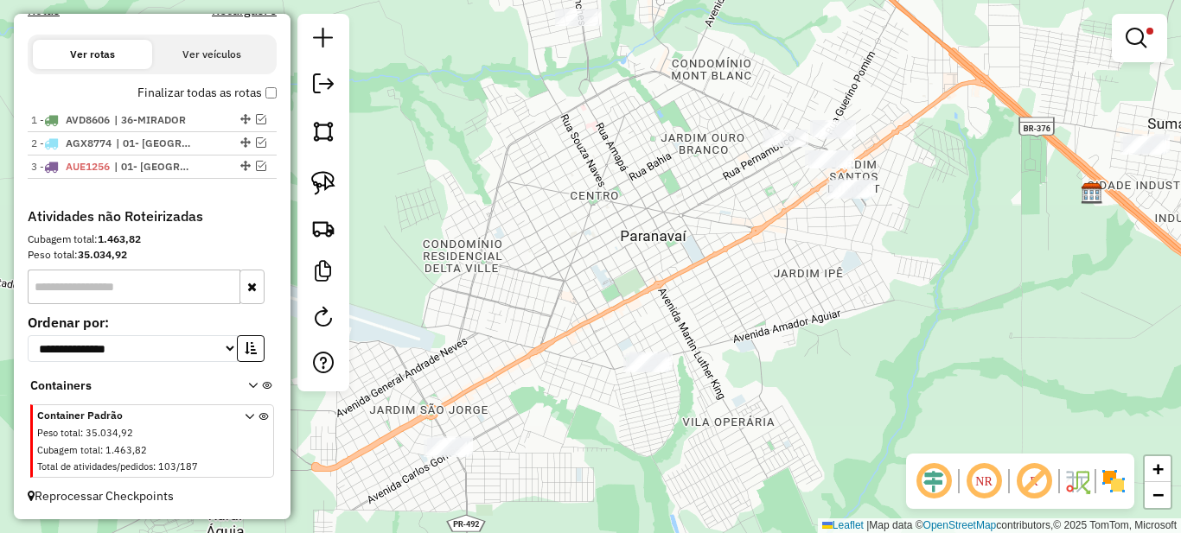
drag, startPoint x: 484, startPoint y: 364, endPoint x: 910, endPoint y: 154, distance: 475.1
click at [665, 258] on div "**********" at bounding box center [590, 266] width 1181 height 533
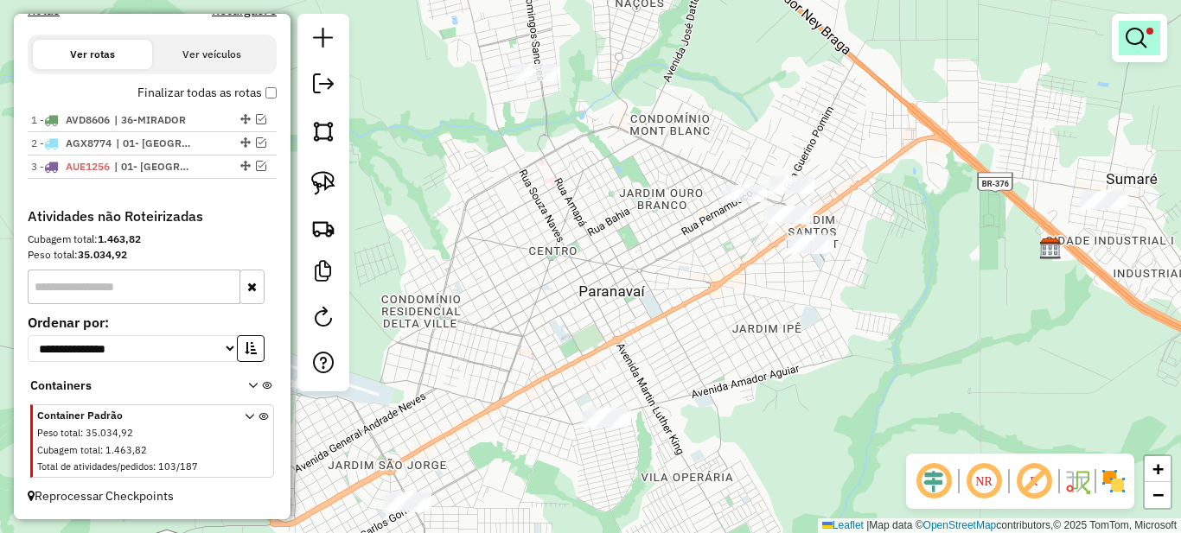
click at [1144, 38] on em at bounding box center [1135, 38] width 21 height 21
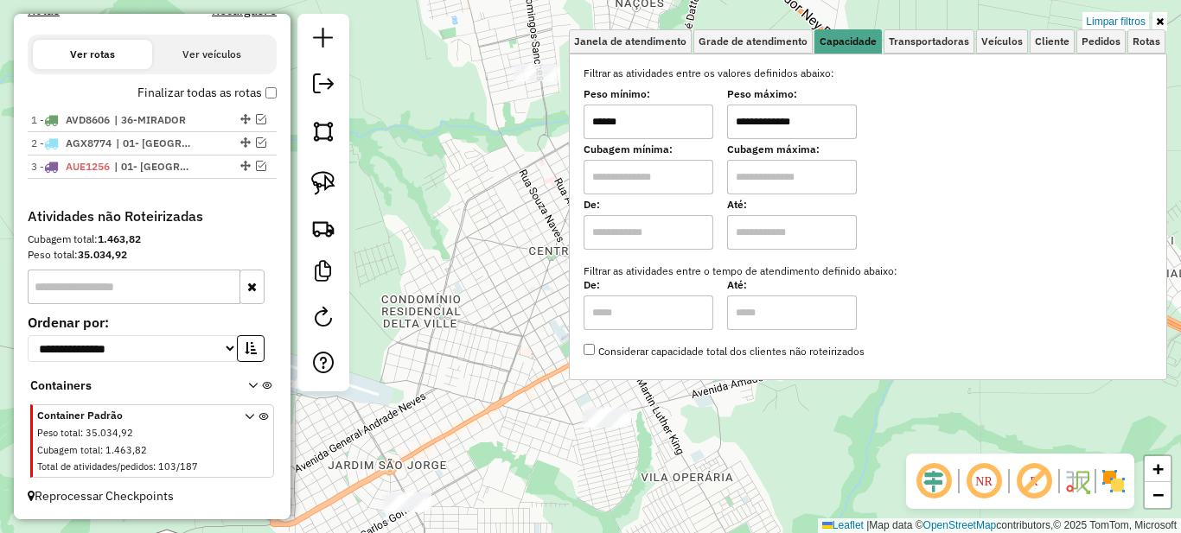
click at [515, 259] on div "**********" at bounding box center [590, 266] width 1181 height 533
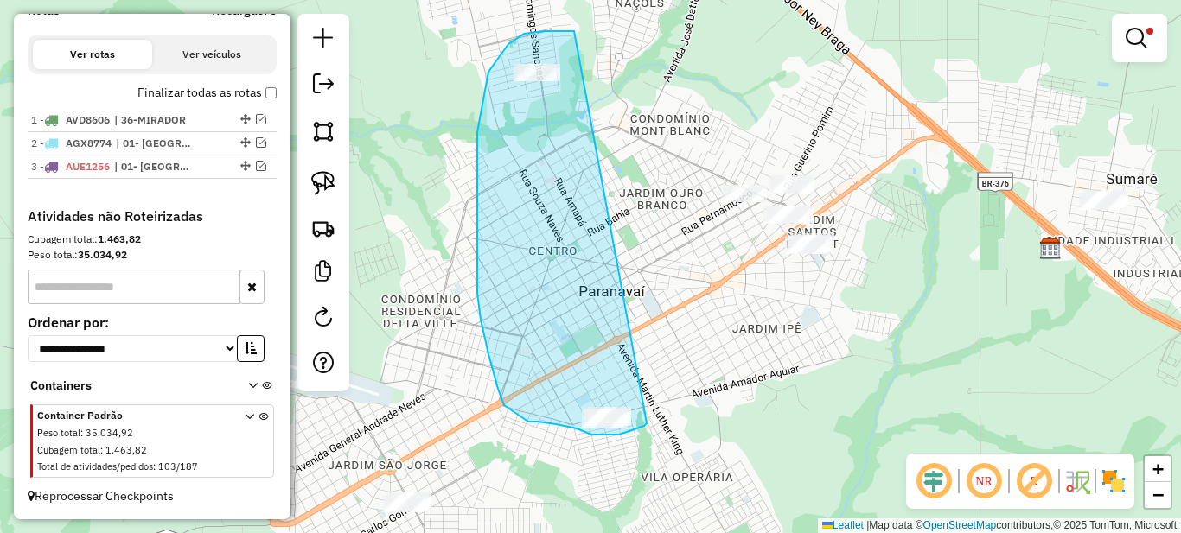
drag, startPoint x: 545, startPoint y: 31, endPoint x: 647, endPoint y: 424, distance: 405.5
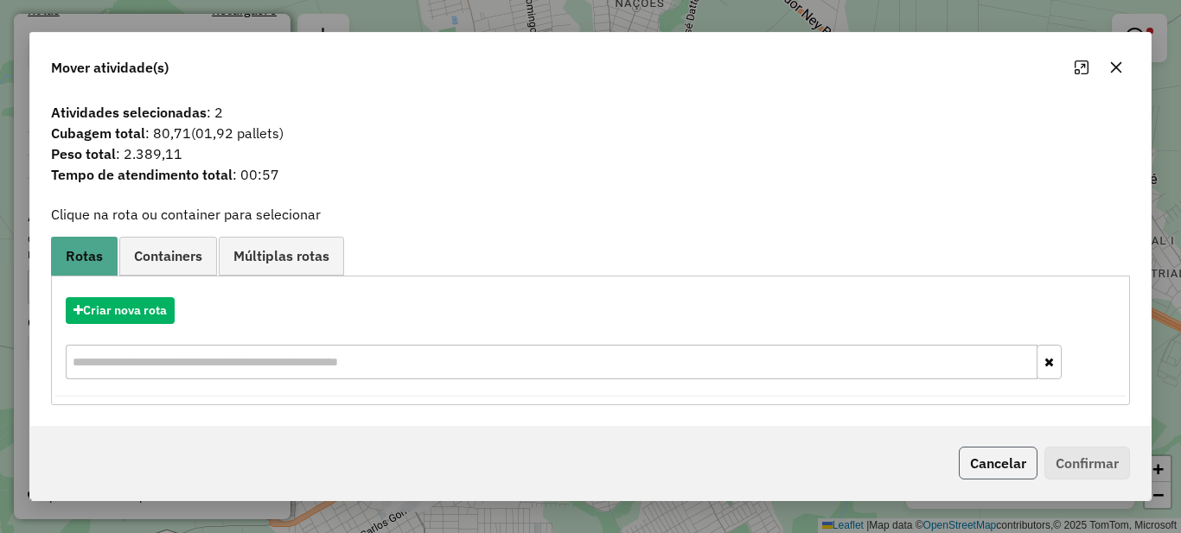
click at [989, 469] on button "Cancelar" at bounding box center [998, 463] width 79 height 33
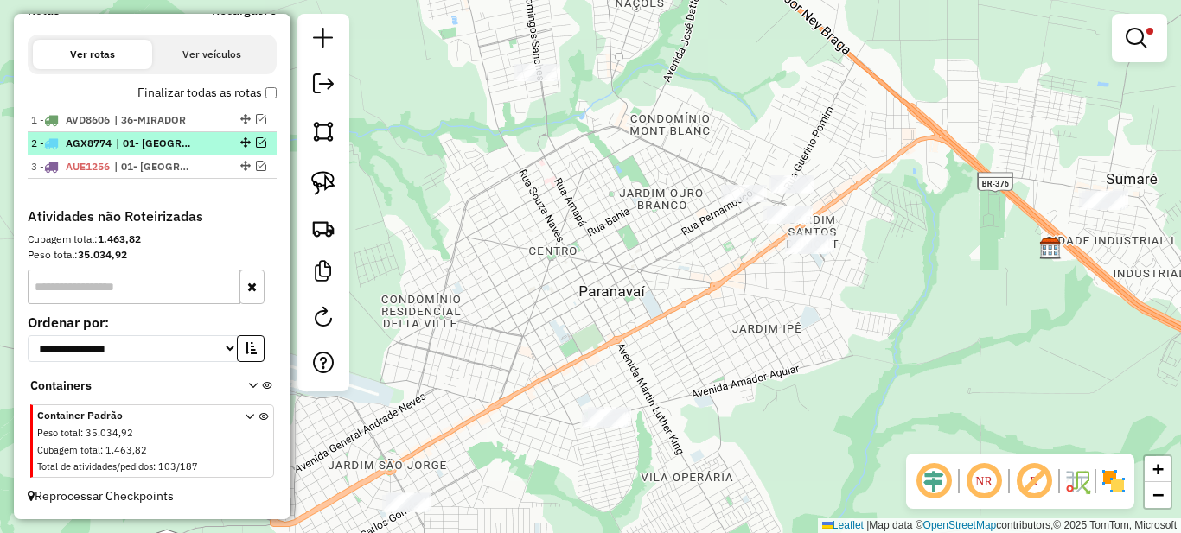
click at [258, 141] on em at bounding box center [261, 142] width 10 height 10
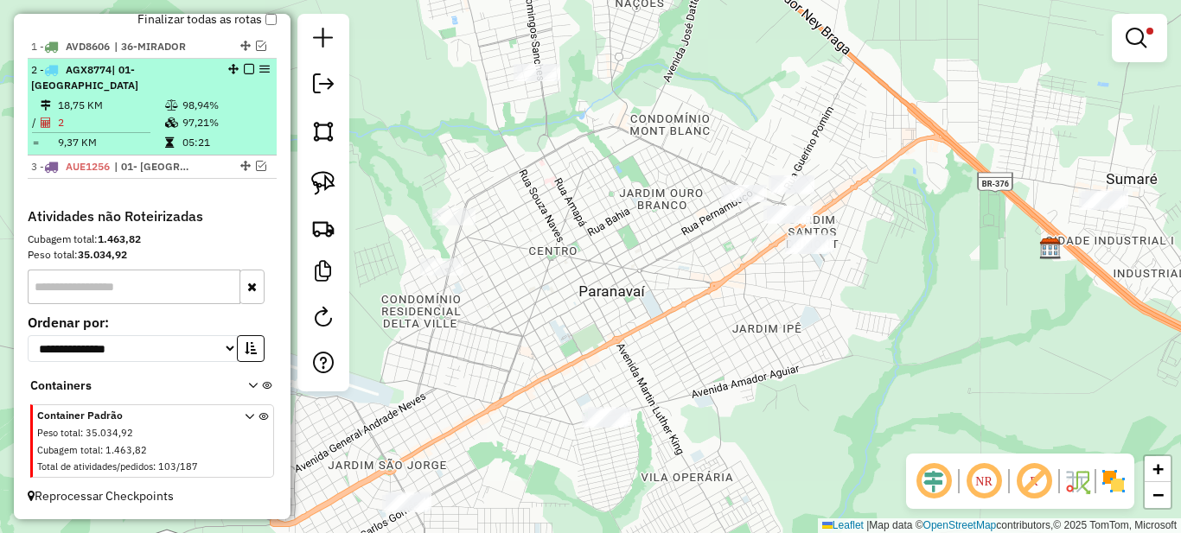
click at [205, 99] on td "98,94%" at bounding box center [225, 105] width 87 height 17
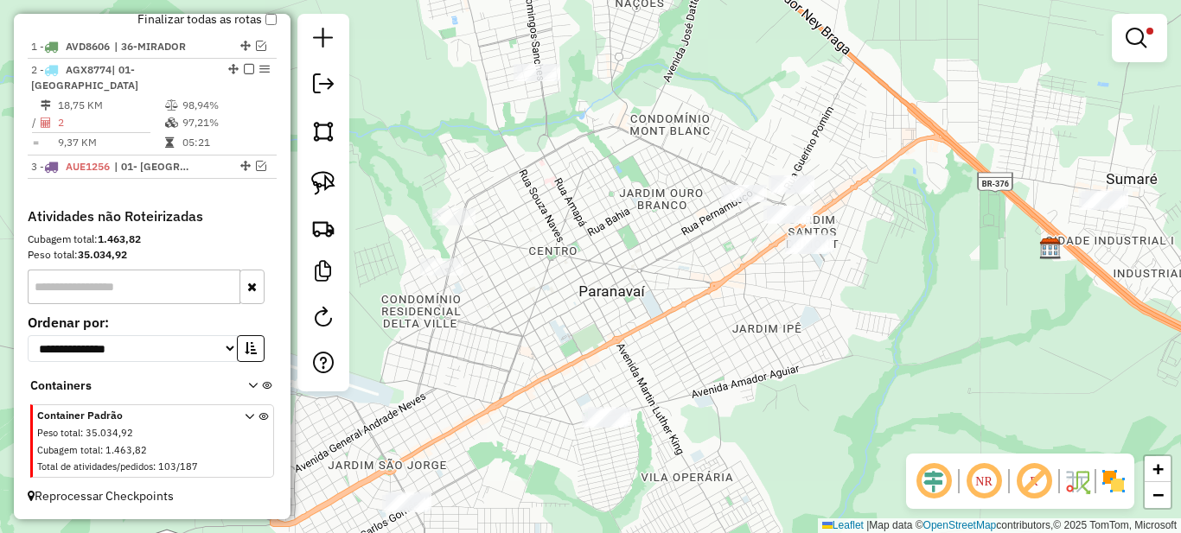
select select "*********"
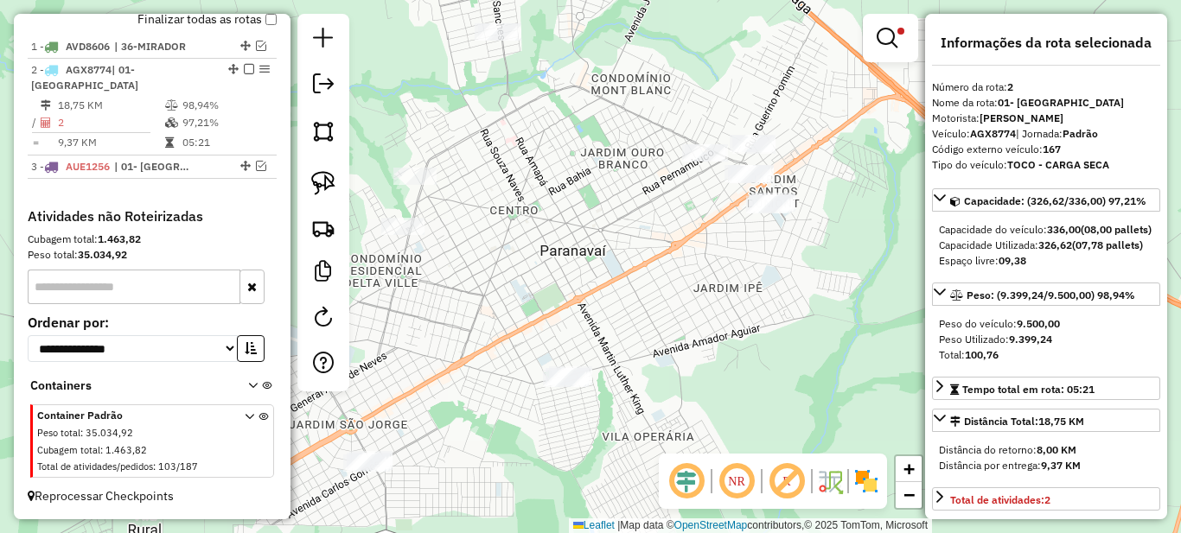
drag, startPoint x: 462, startPoint y: 315, endPoint x: 630, endPoint y: 221, distance: 191.9
click at [626, 225] on div "**********" at bounding box center [590, 266] width 1181 height 533
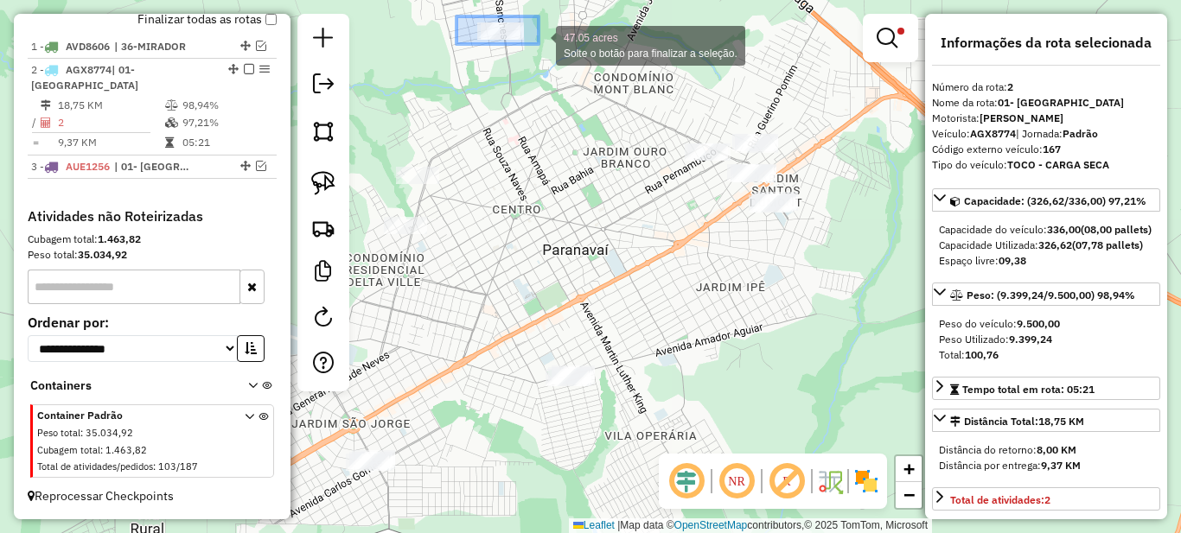
drag, startPoint x: 481, startPoint y: 18, endPoint x: 559, endPoint y: 56, distance: 87.4
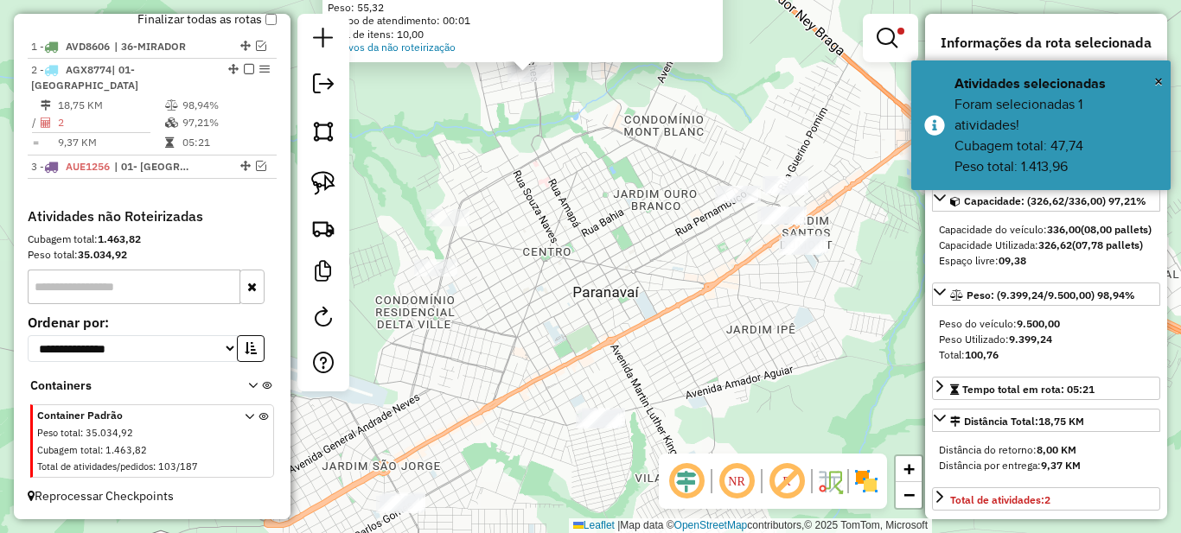
drag, startPoint x: 614, startPoint y: 405, endPoint x: 558, endPoint y: 214, distance: 198.9
click at [558, 214] on div "**********" at bounding box center [590, 266] width 1181 height 533
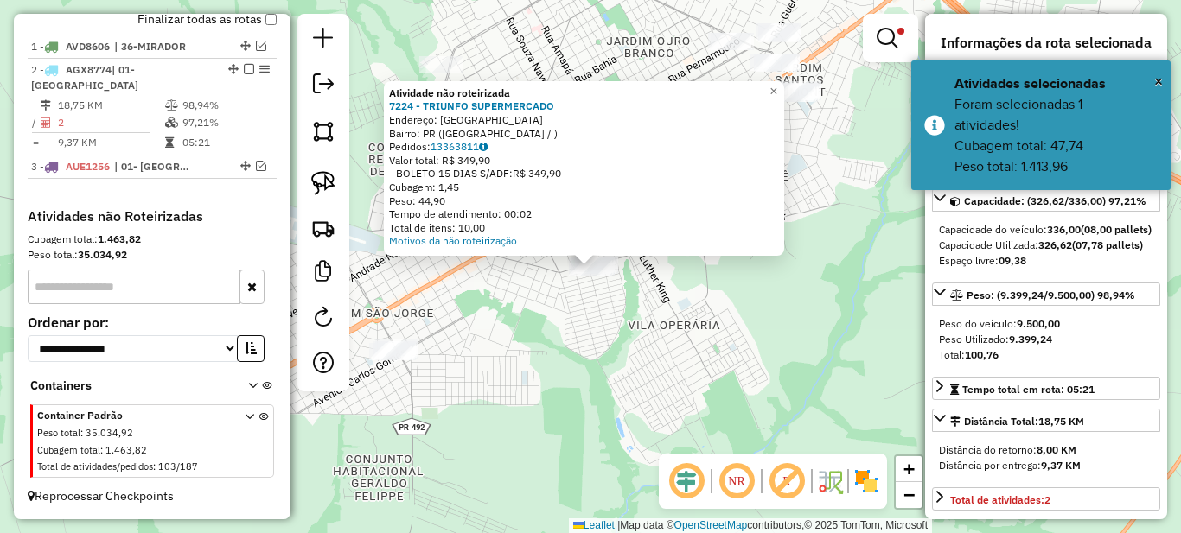
click at [564, 310] on div "**********" at bounding box center [590, 266] width 1181 height 533
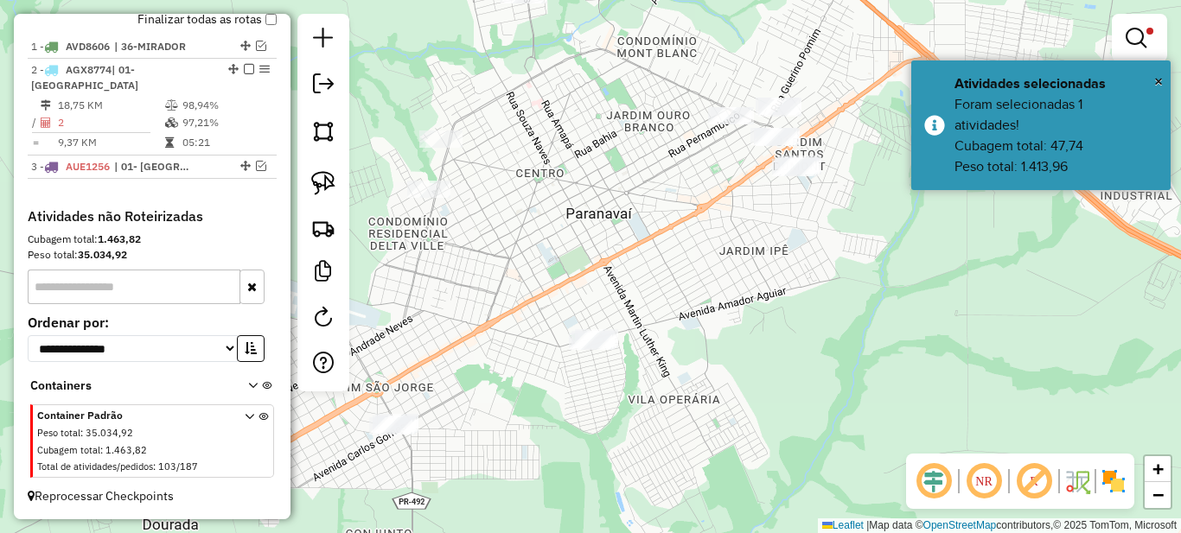
drag, startPoint x: 590, startPoint y: 210, endPoint x: 595, endPoint y: 283, distance: 72.7
click at [595, 283] on div "**********" at bounding box center [590, 266] width 1181 height 533
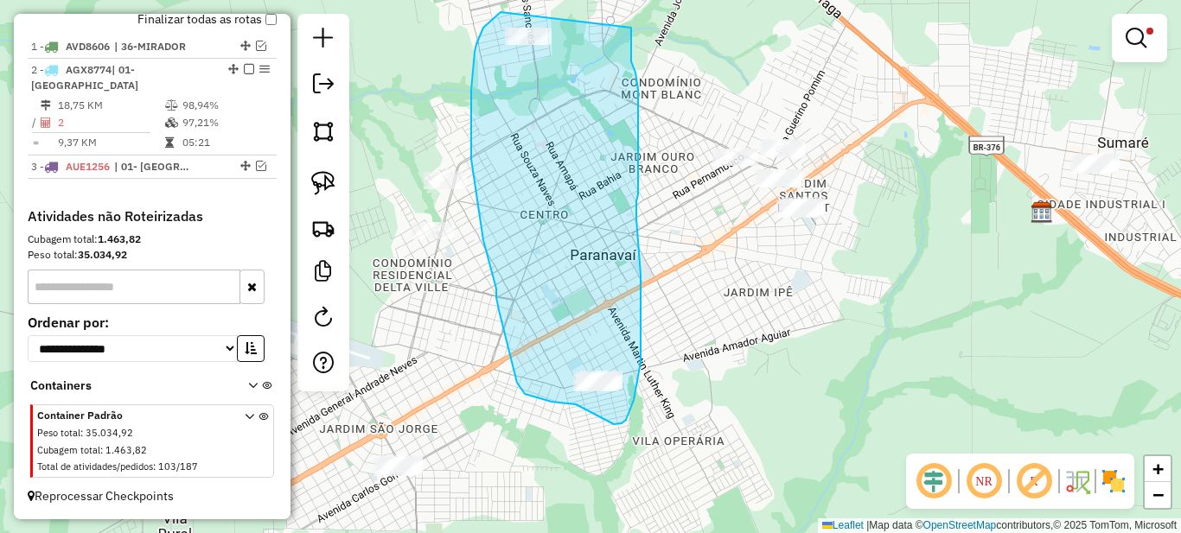
drag, startPoint x: 500, startPoint y: 12, endPoint x: 634, endPoint y: 16, distance: 133.2
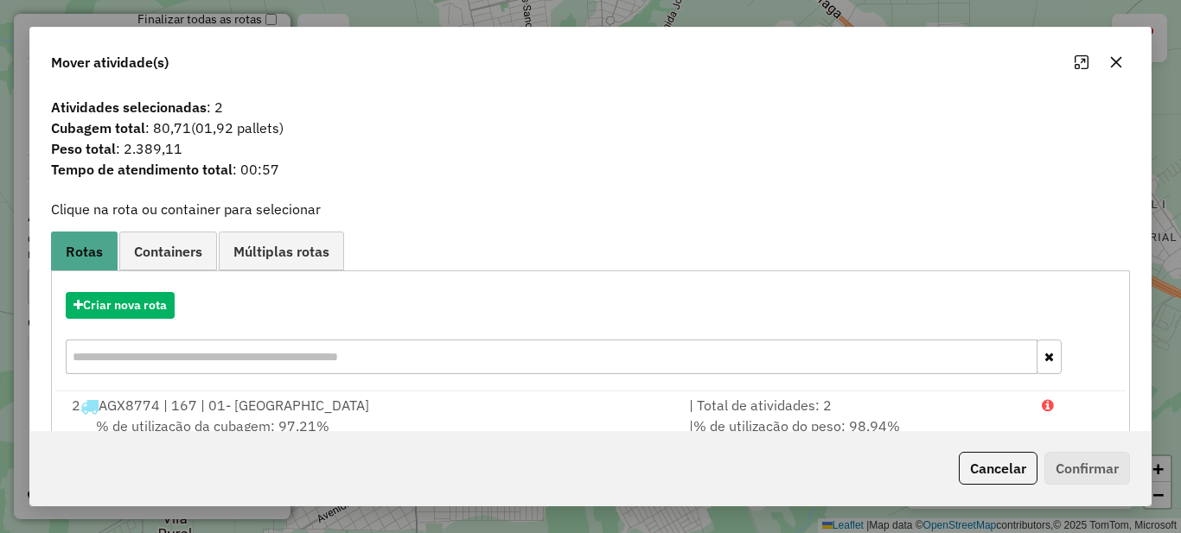
scroll to position [61, 0]
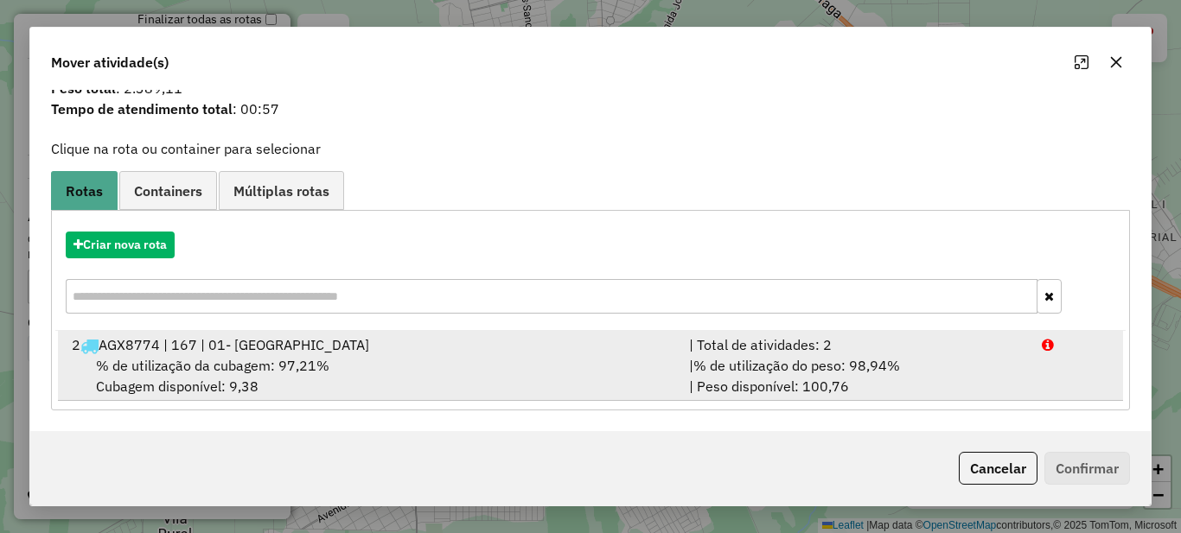
click at [688, 367] on div "| % de utilização do peso: 98,94% | Peso disponível: 100,76" at bounding box center [855, 375] width 353 height 41
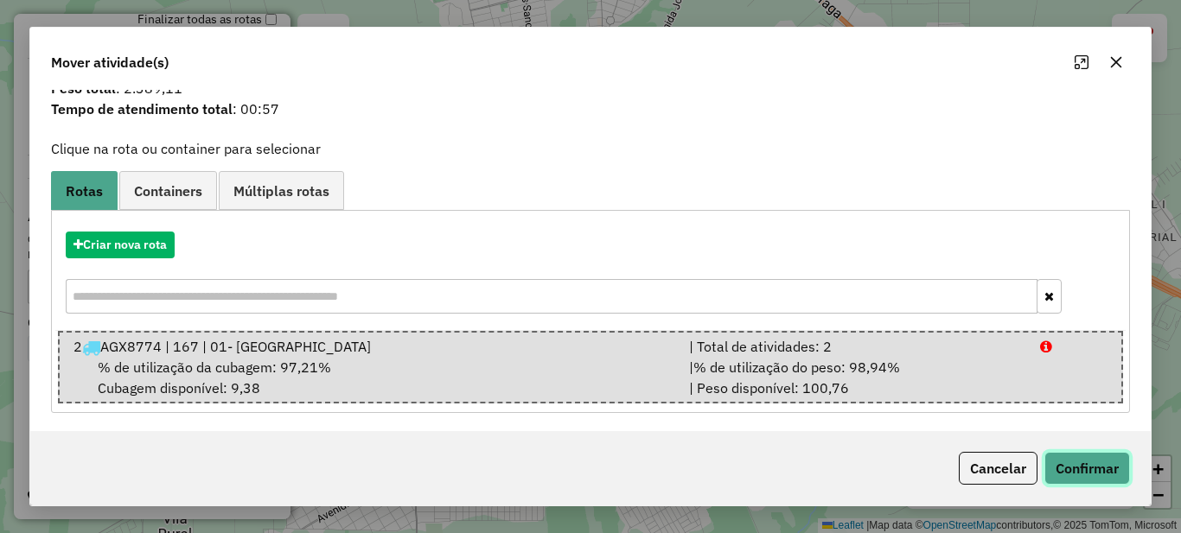
click at [1098, 467] on button "Confirmar" at bounding box center [1087, 468] width 86 height 33
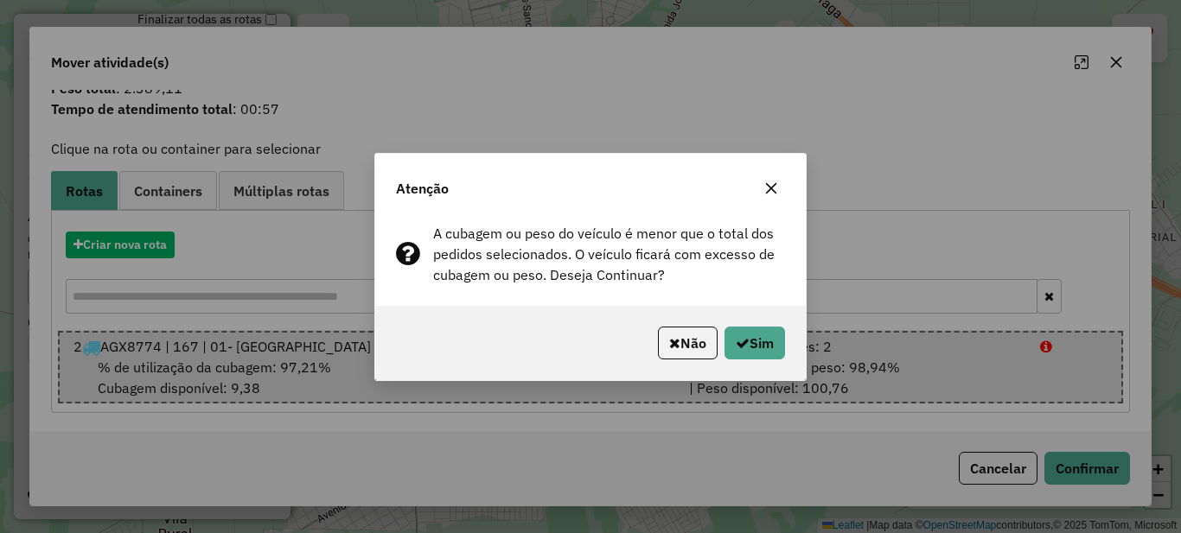
drag, startPoint x: 762, startPoint y: 325, endPoint x: 765, endPoint y: 334, distance: 9.3
click at [762, 326] on div "Não Sim" at bounding box center [590, 343] width 430 height 74
click at [765, 334] on button "Sim" at bounding box center [754, 343] width 61 height 33
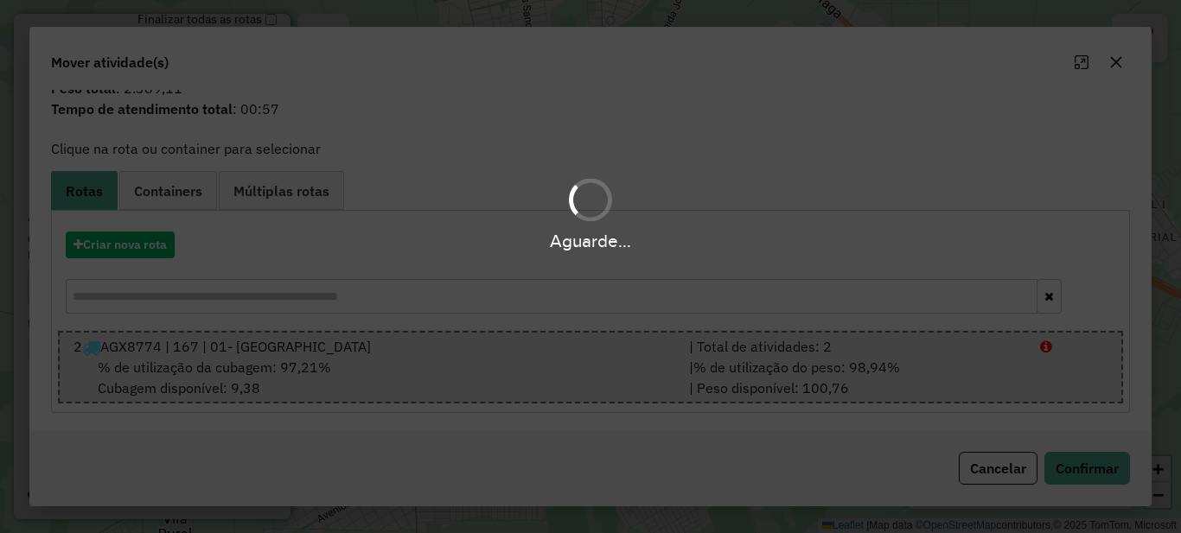
scroll to position [0, 0]
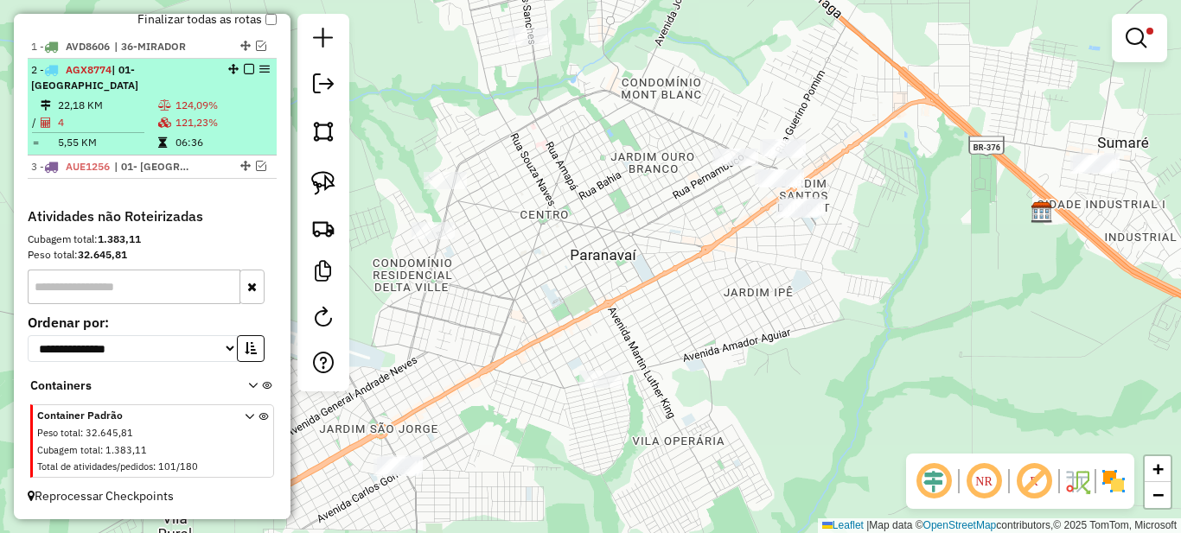
click at [205, 103] on td "124,09%" at bounding box center [222, 105] width 95 height 17
select select "*********"
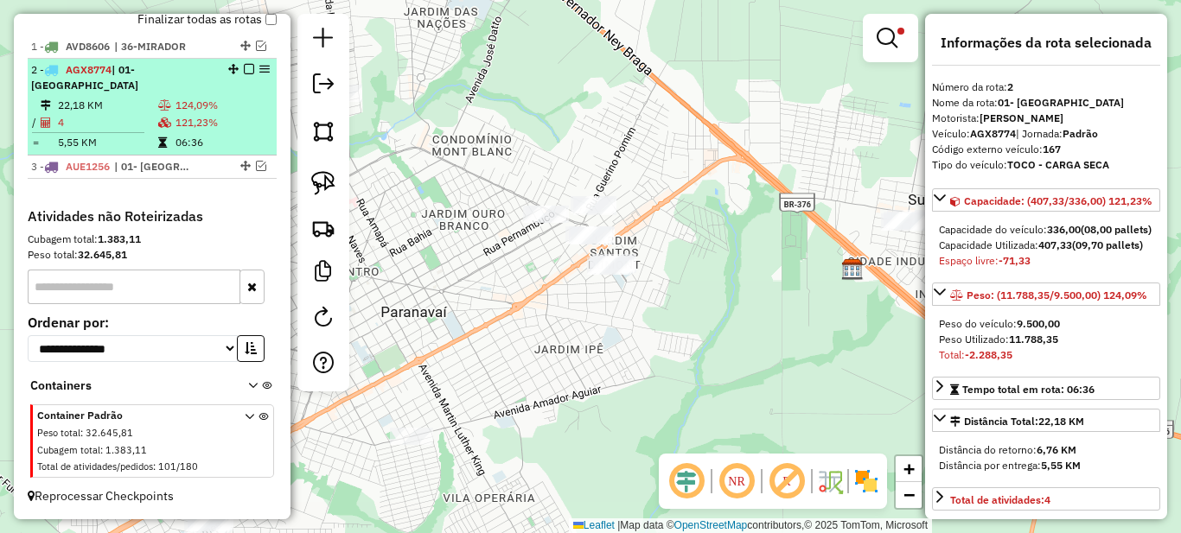
click at [245, 74] on em at bounding box center [249, 69] width 10 height 10
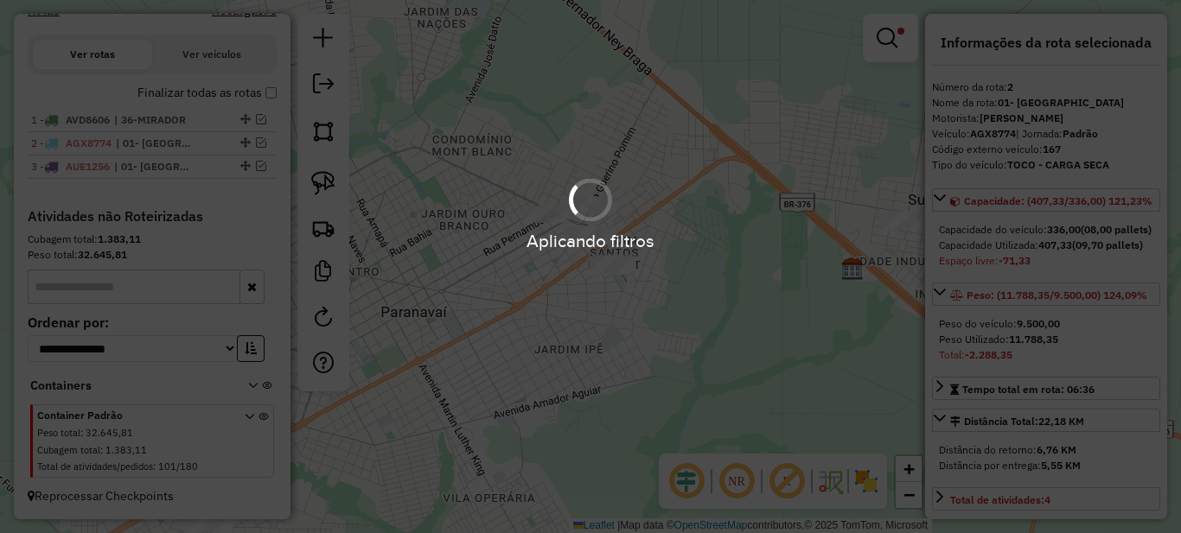
scroll to position [596, 0]
click at [482, 268] on hb-app "Aplicando filtros Pop-up bloqueado! Seu navegador bloqueou automáticamente a ab…" at bounding box center [590, 266] width 1181 height 533
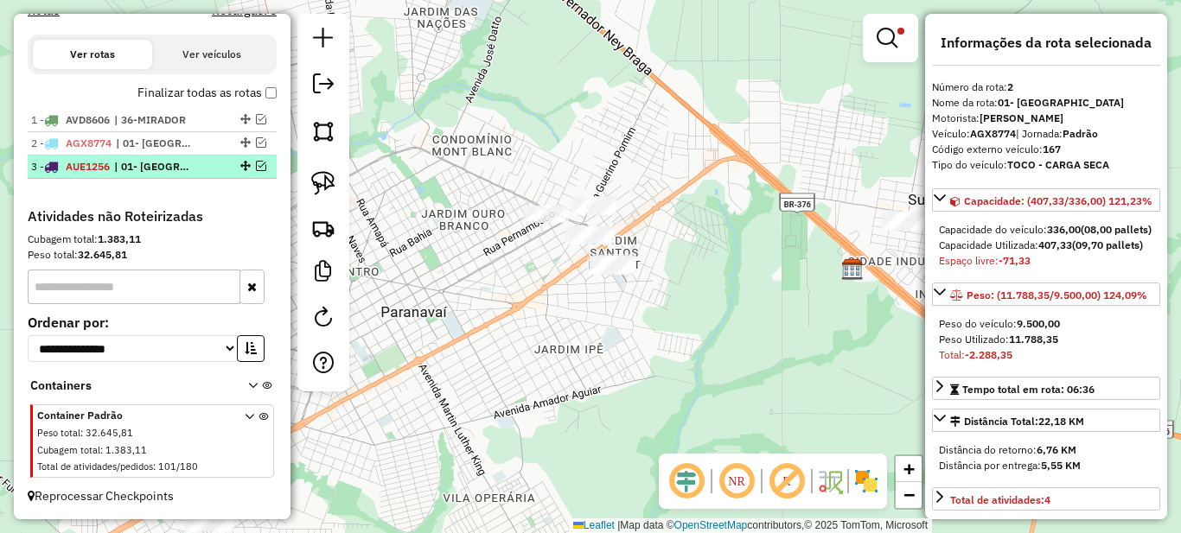
click at [193, 166] on span "| 01- [GEOGRAPHIC_DATA]" at bounding box center [154, 167] width 80 height 16
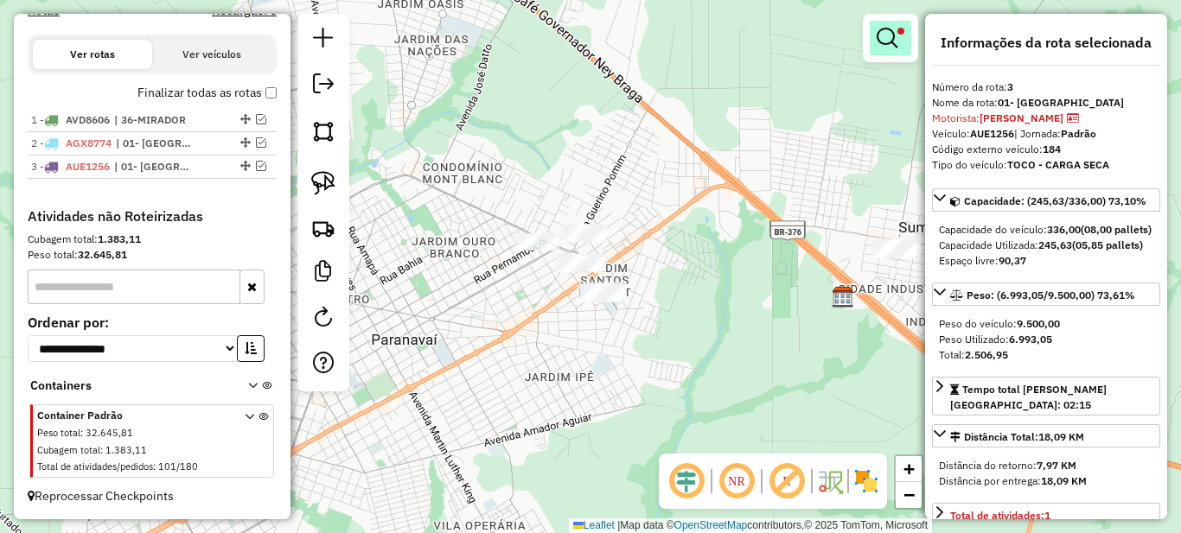
click at [879, 31] on em at bounding box center [886, 38] width 21 height 21
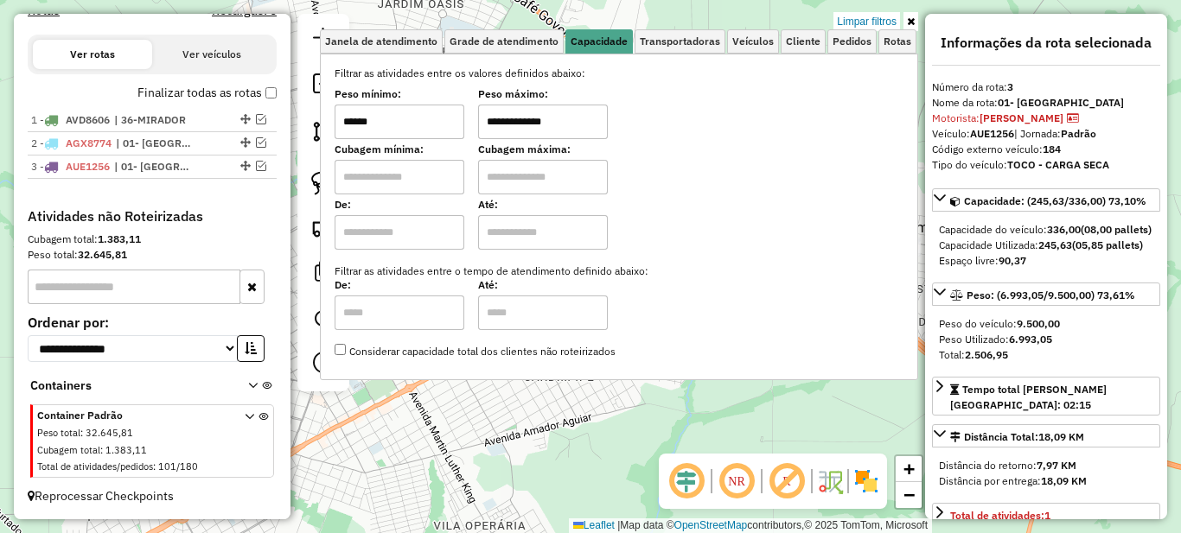
click at [873, 18] on link "Limpar filtros" at bounding box center [866, 21] width 67 height 19
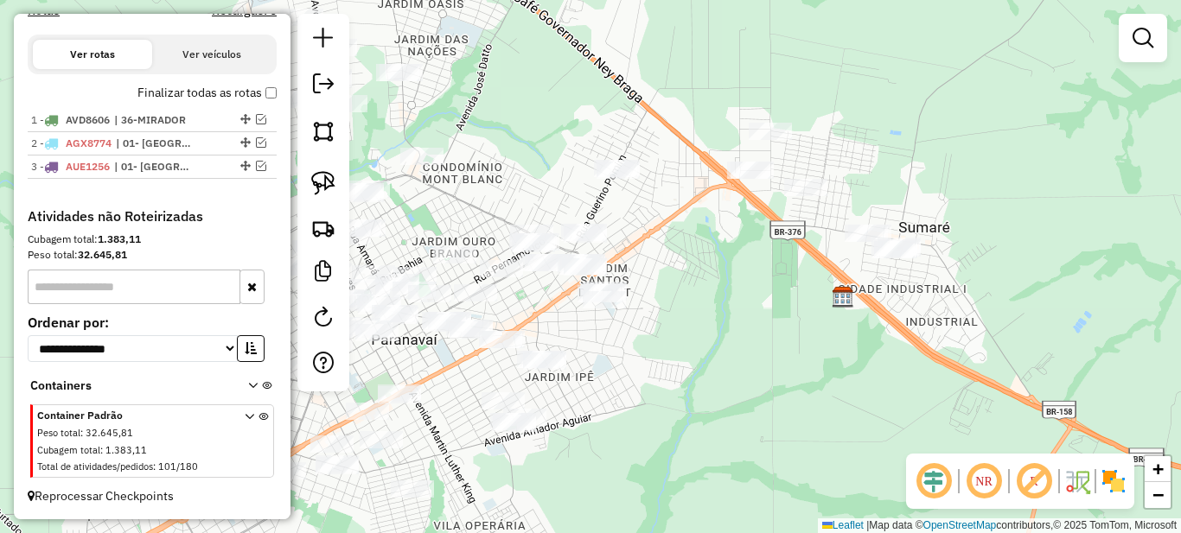
drag, startPoint x: 829, startPoint y: 374, endPoint x: 910, endPoint y: 329, distance: 92.9
click at [891, 346] on div "Janela de atendimento Grade de atendimento Capacidade Transportadoras Veículos …" at bounding box center [590, 266] width 1181 height 533
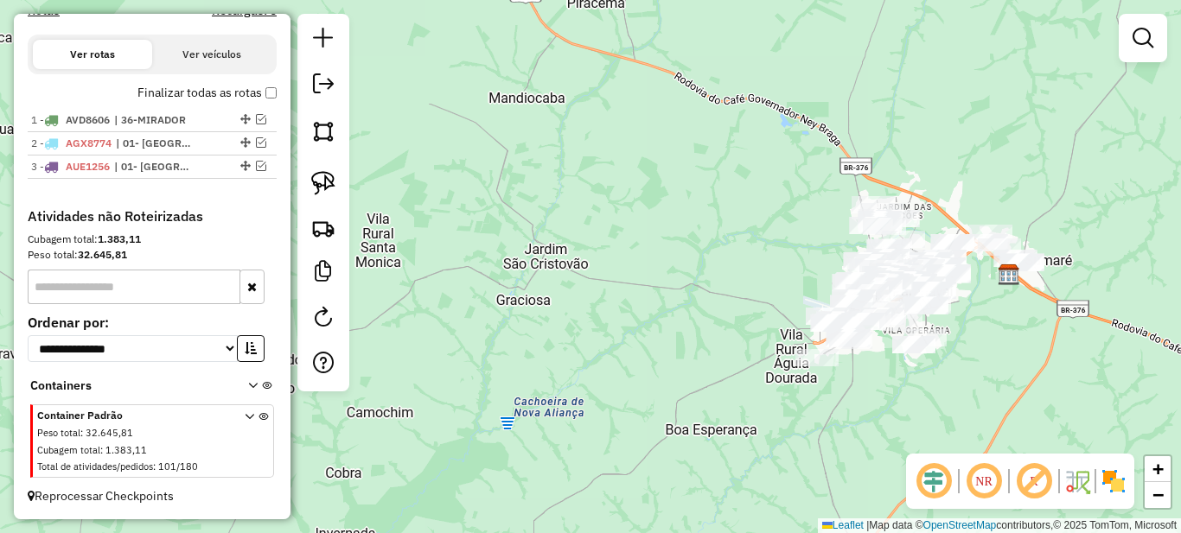
drag, startPoint x: 899, startPoint y: 431, endPoint x: 754, endPoint y: 431, distance: 145.2
click at [762, 431] on div "Janela de atendimento Grade de atendimento Capacidade Transportadoras Veículos …" at bounding box center [590, 266] width 1181 height 533
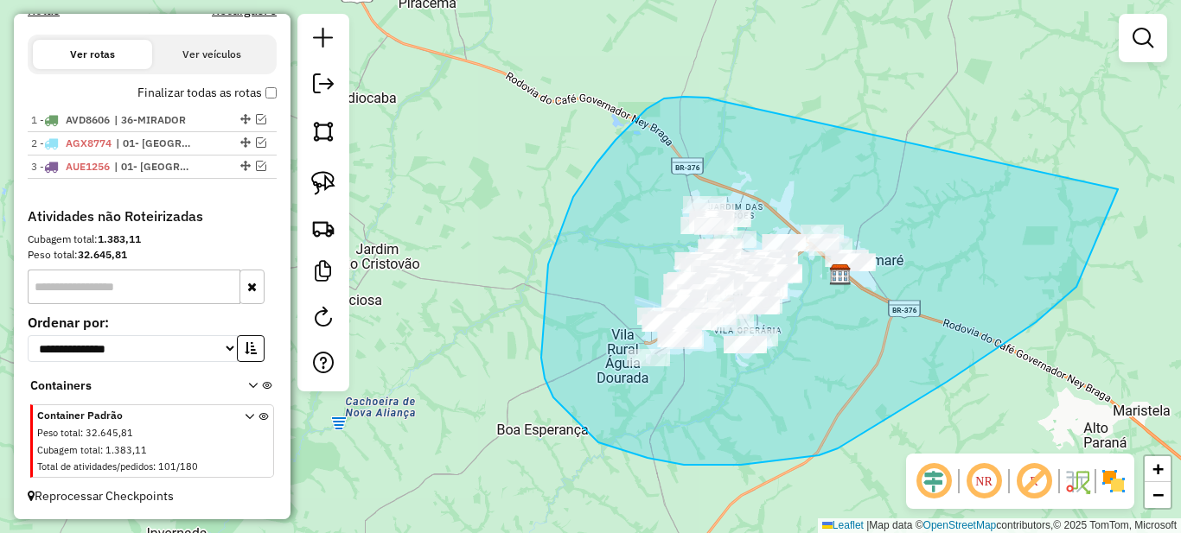
drag, startPoint x: 573, startPoint y: 197, endPoint x: 1118, endPoint y: 189, distance: 544.6
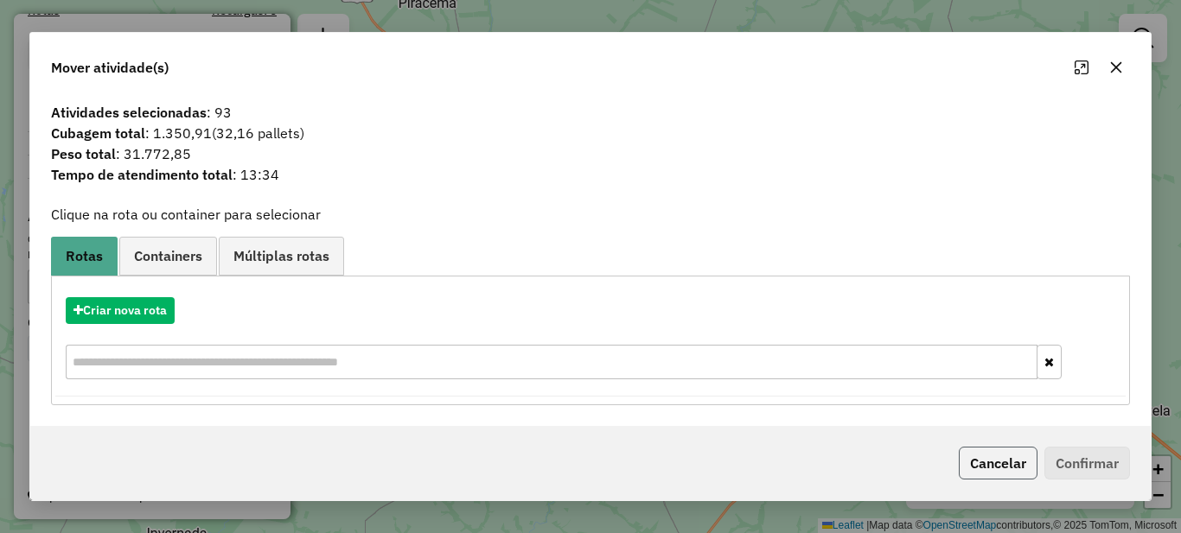
click at [997, 469] on button "Cancelar" at bounding box center [998, 463] width 79 height 33
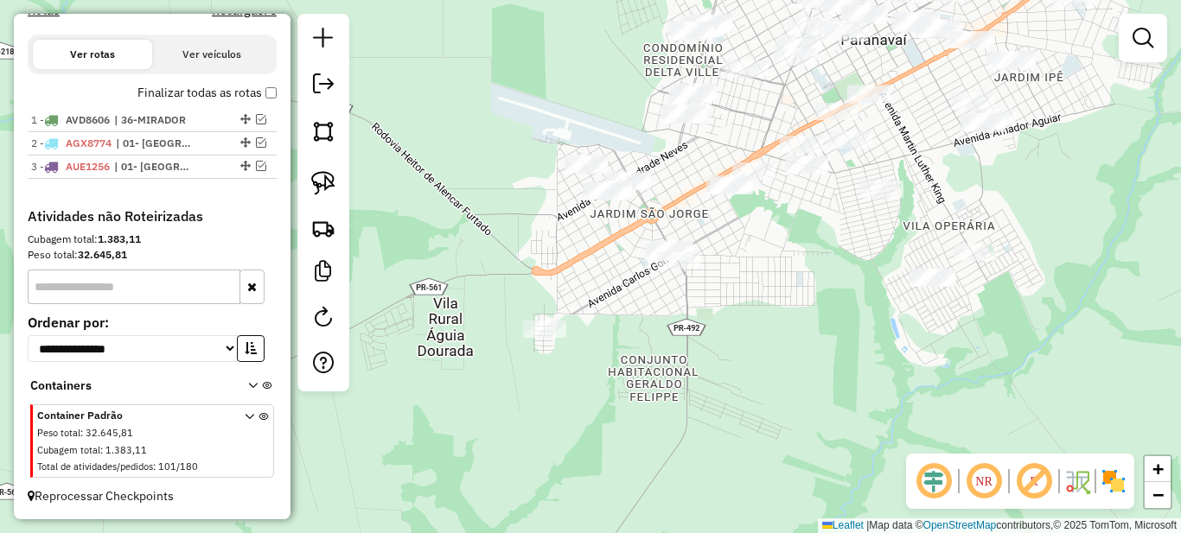
drag, startPoint x: 586, startPoint y: 287, endPoint x: 508, endPoint y: 242, distance: 89.8
click at [515, 242] on div "Janela de atendimento Grade de atendimento Capacidade Transportadoras Veículos …" at bounding box center [590, 266] width 1181 height 533
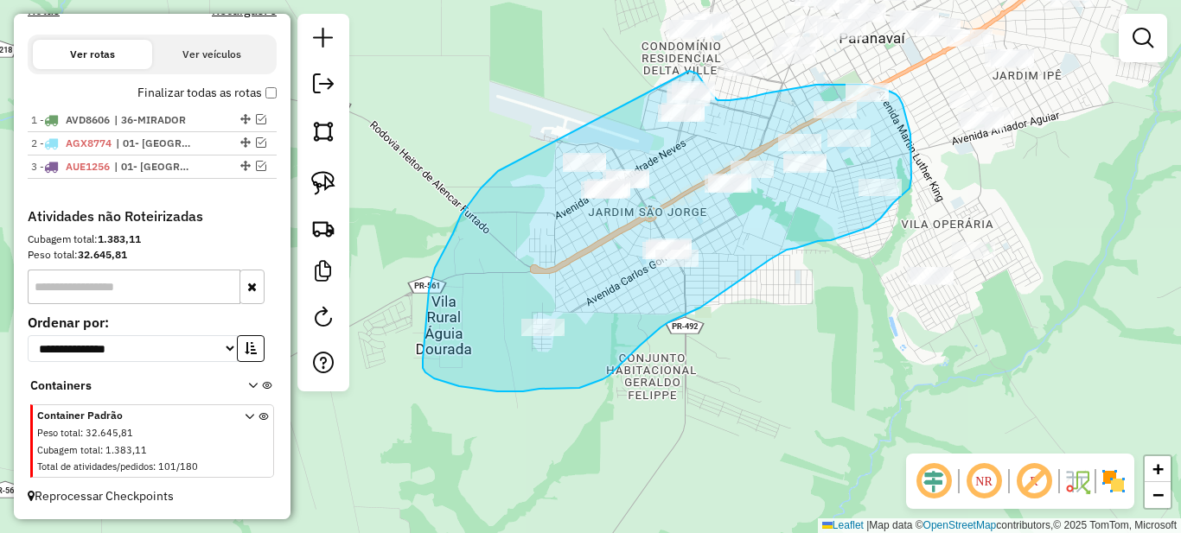
drag, startPoint x: 429, startPoint y: 290, endPoint x: 689, endPoint y: 71, distance: 340.4
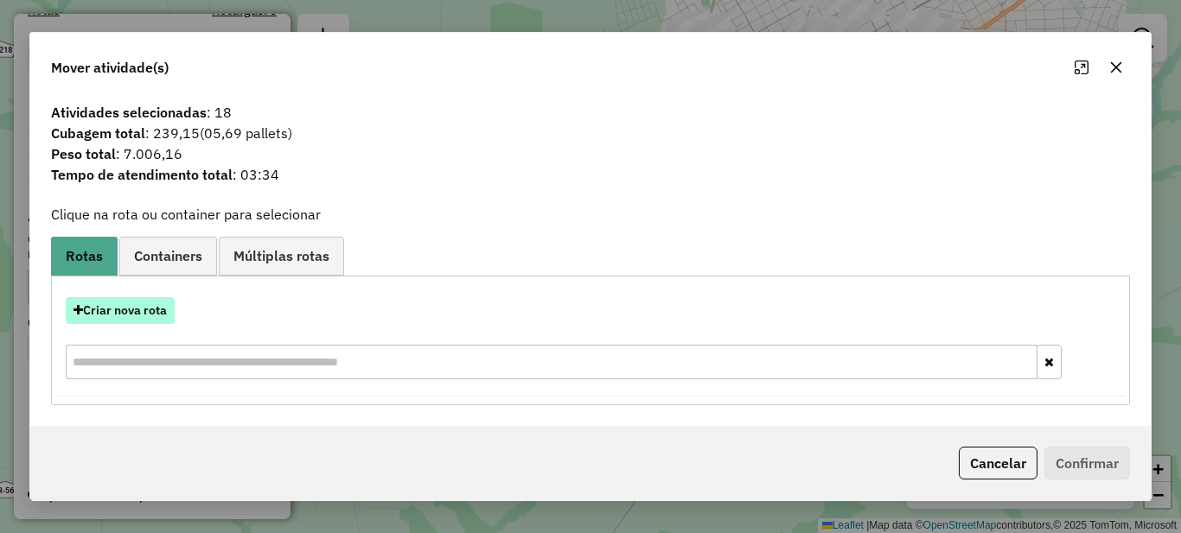
click at [131, 322] on button "Criar nova rota" at bounding box center [120, 310] width 109 height 27
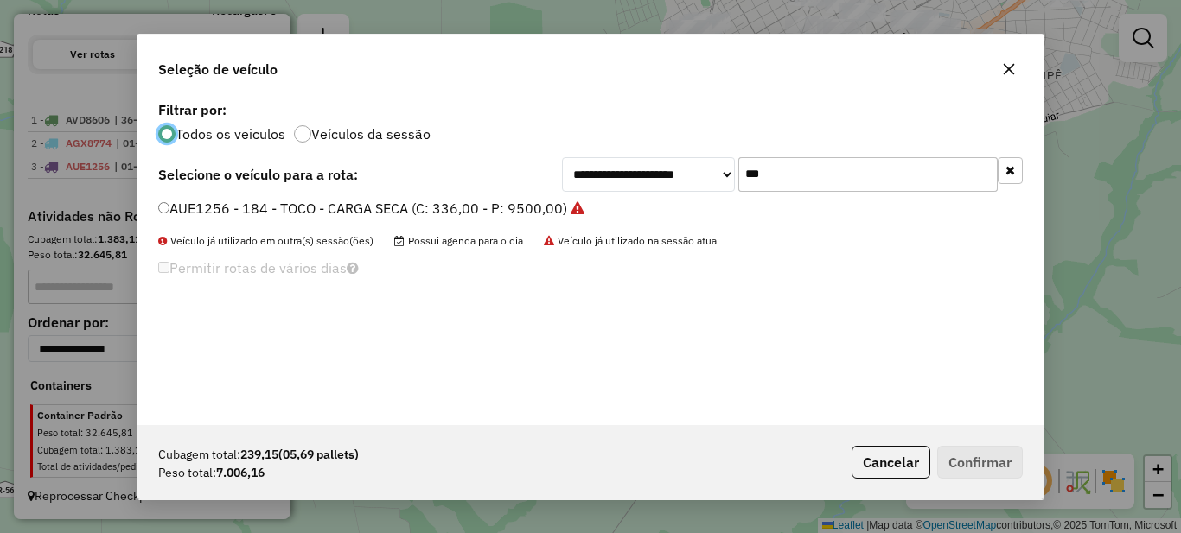
scroll to position [10, 5]
click at [816, 179] on input "***" at bounding box center [867, 174] width 259 height 35
type input "***"
click at [472, 210] on label "BAZ4341 - 194 - TOCO - CARGA SECA (C: 336,00 - P: 9500,00)" at bounding box center [362, 208] width 408 height 21
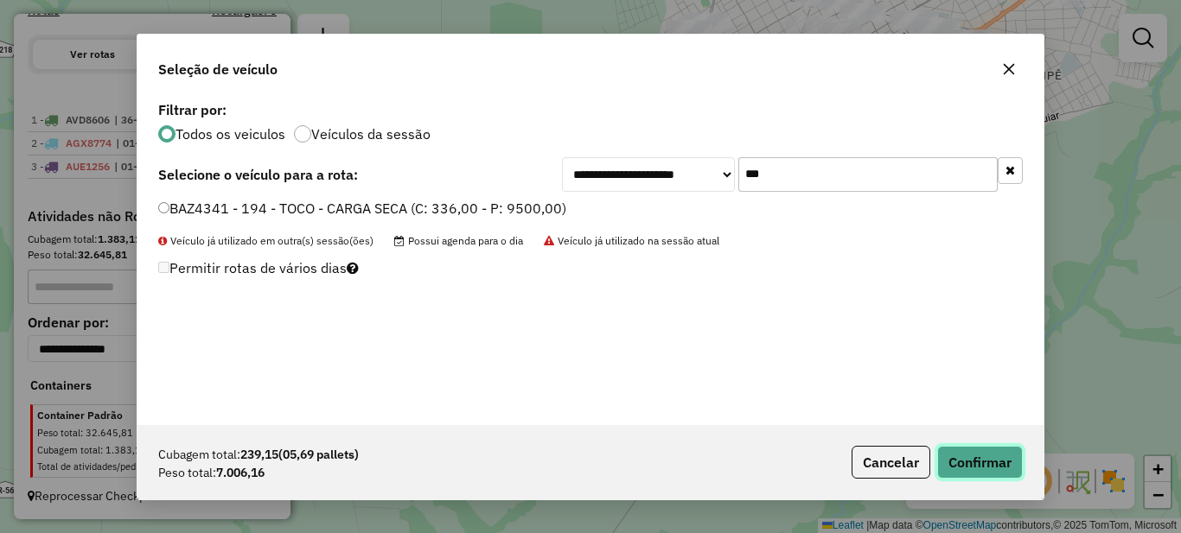
click at [1009, 474] on button "Confirmar" at bounding box center [980, 462] width 86 height 33
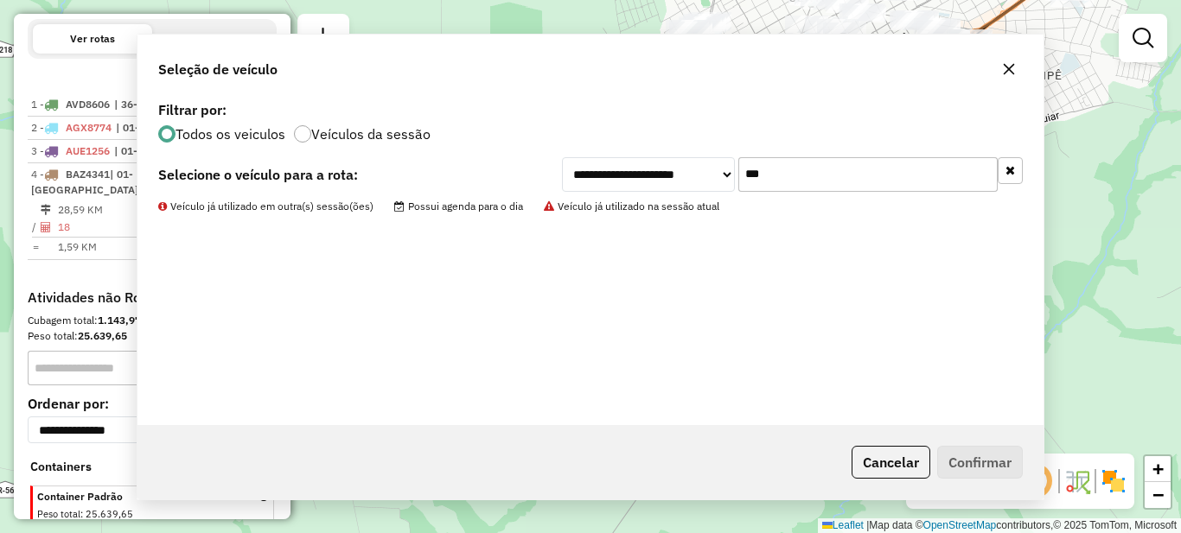
scroll to position [677, 0]
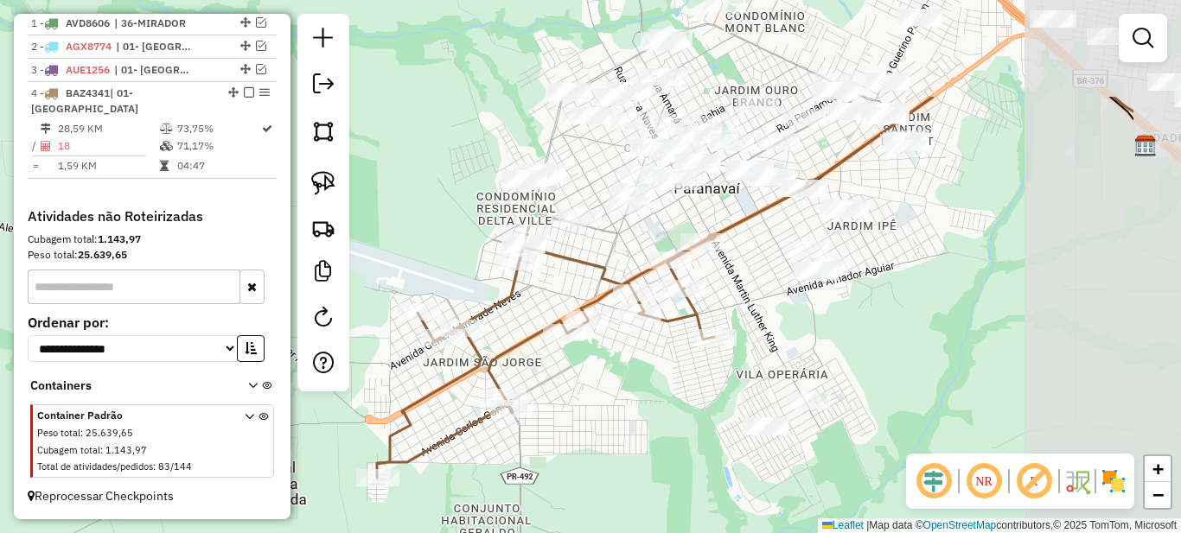
drag, startPoint x: 697, startPoint y: 175, endPoint x: 600, endPoint y: 284, distance: 146.4
click at [548, 316] on div "Janela de atendimento Grade de atendimento Capacidade Transportadoras Veículos …" at bounding box center [590, 266] width 1181 height 533
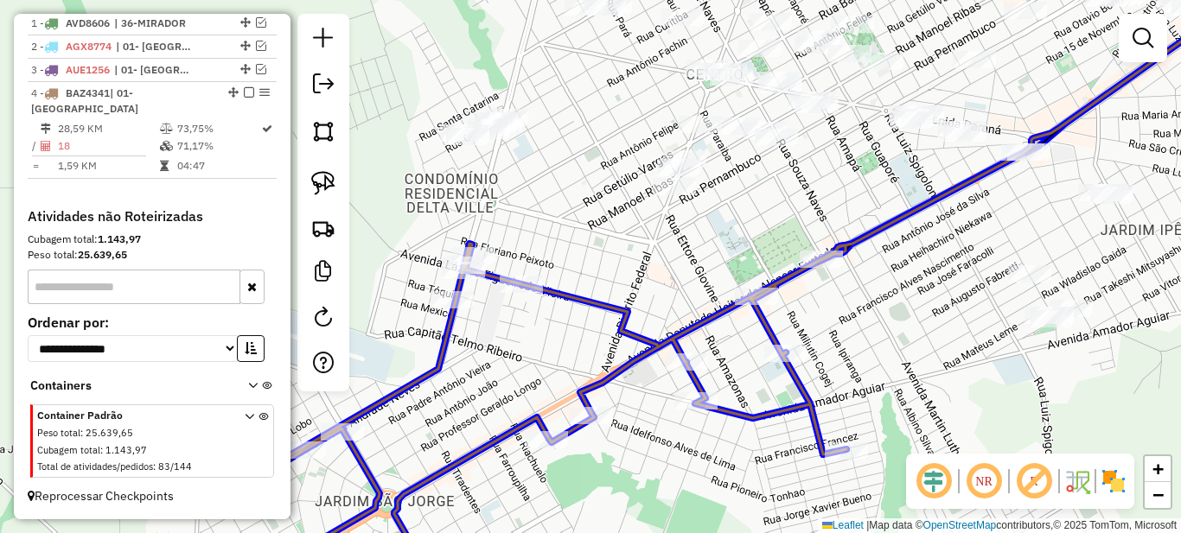
drag, startPoint x: 580, startPoint y: 220, endPoint x: 525, endPoint y: 299, distance: 96.2
click at [525, 299] on div "Janela de atendimento Grade de atendimento Capacidade Transportadoras Veículos …" at bounding box center [590, 266] width 1181 height 533
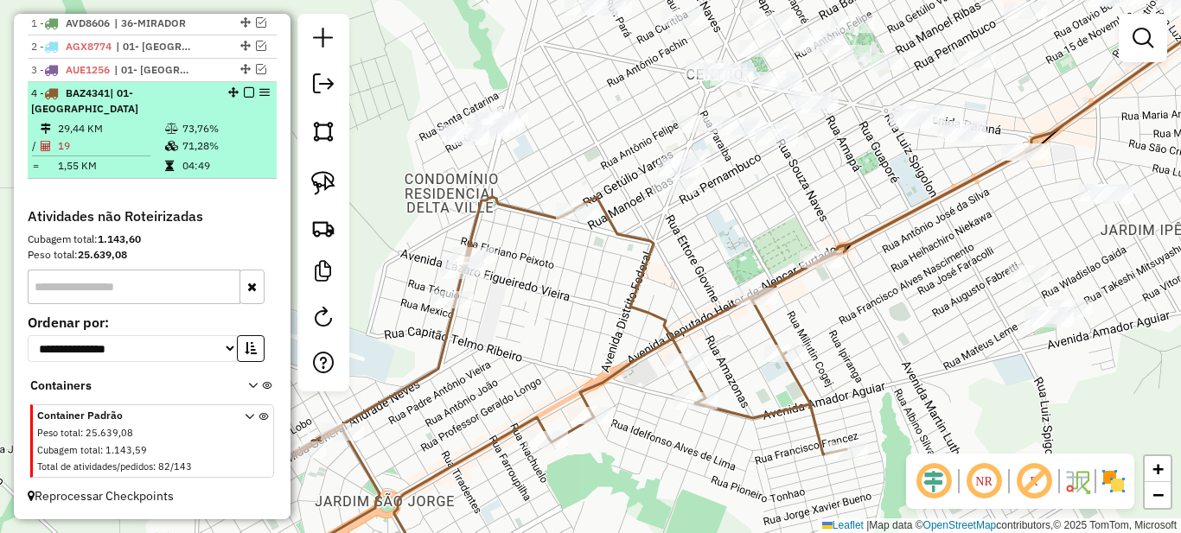
click at [252, 161] on td "04:49" at bounding box center [225, 165] width 87 height 17
select select "*********"
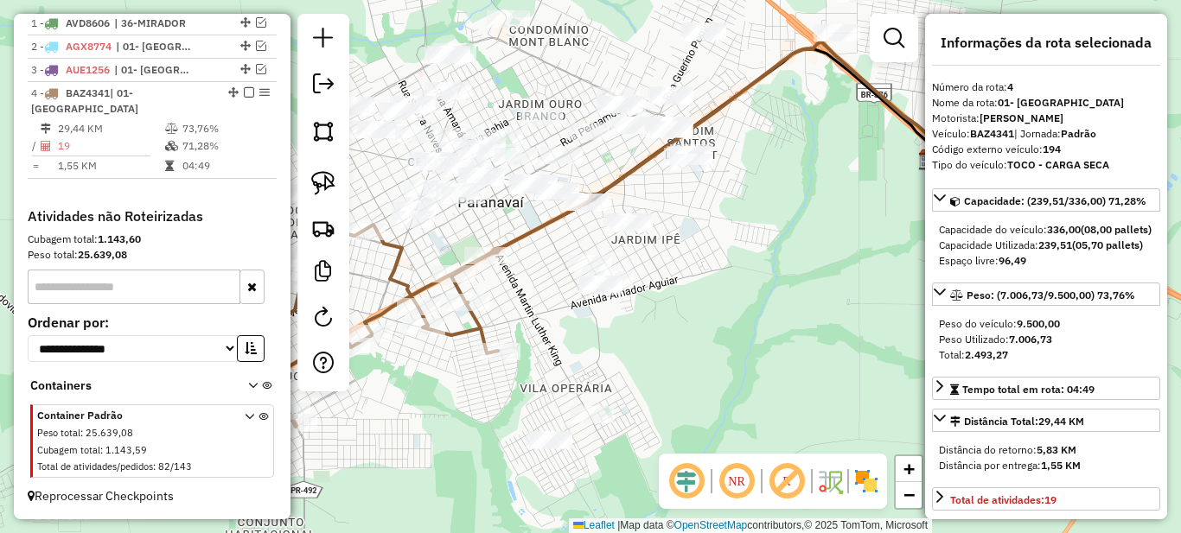
scroll to position [432, 0]
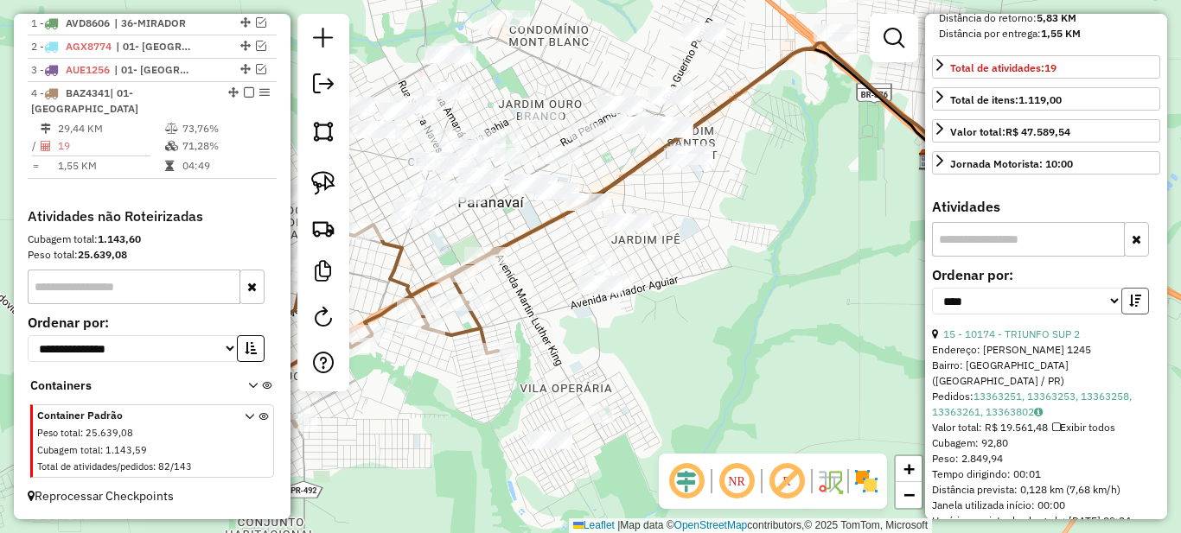
click at [1129, 307] on icon "button" at bounding box center [1135, 301] width 12 height 12
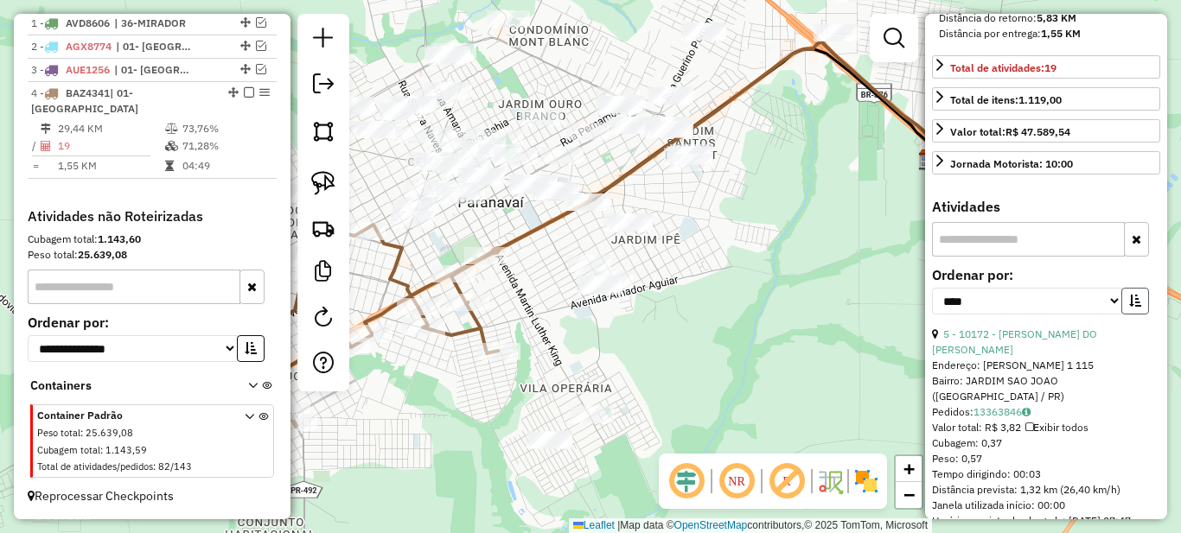
click at [1129, 307] on icon "button" at bounding box center [1135, 301] width 12 height 12
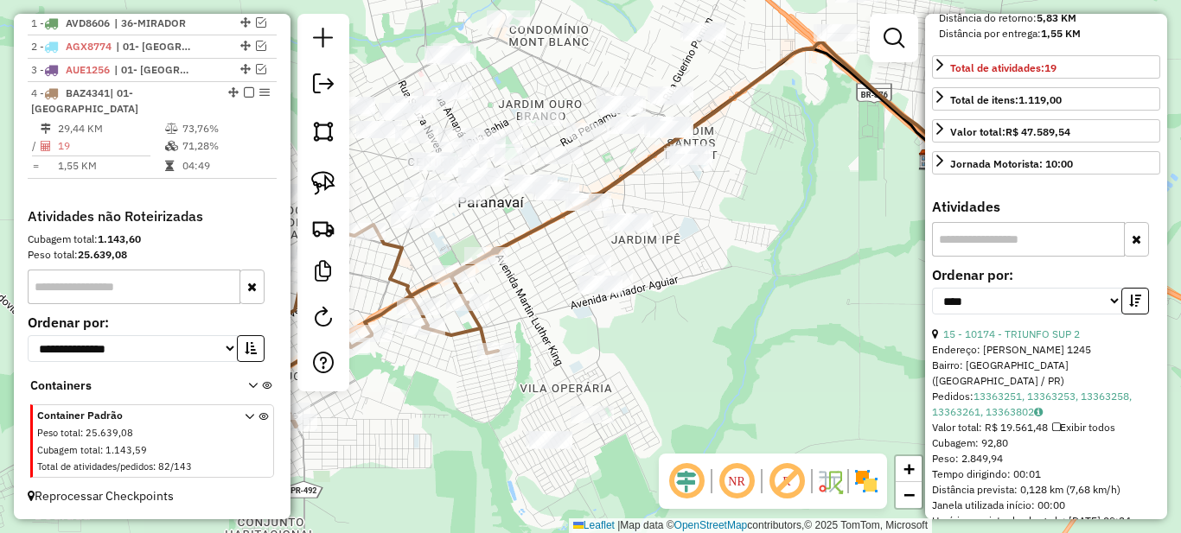
scroll to position [778, 0]
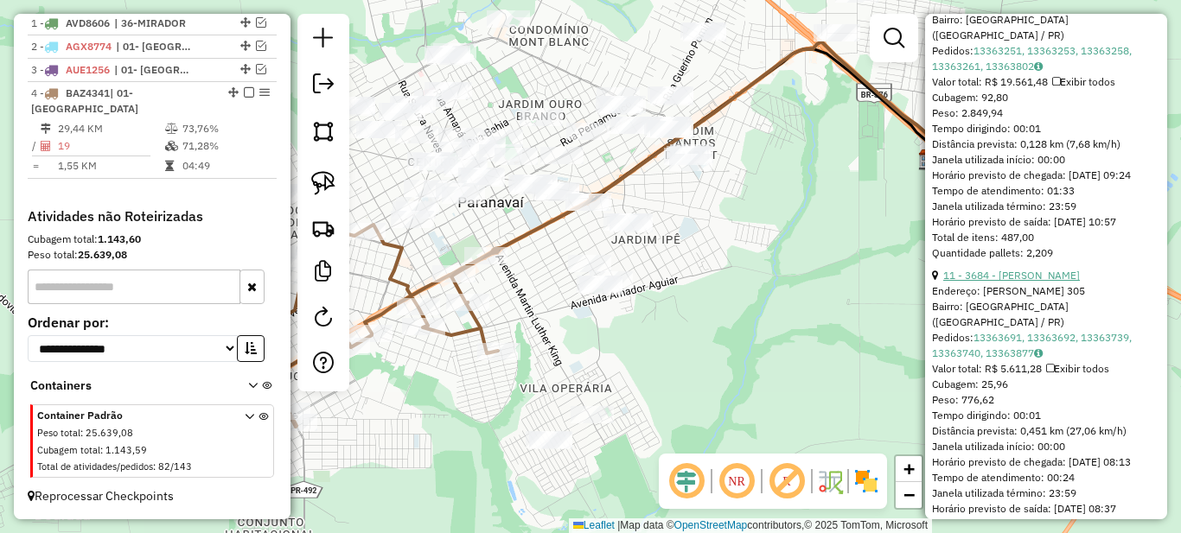
click at [1030, 282] on link "11 - 3684 - [PERSON_NAME]" at bounding box center [1011, 275] width 137 height 13
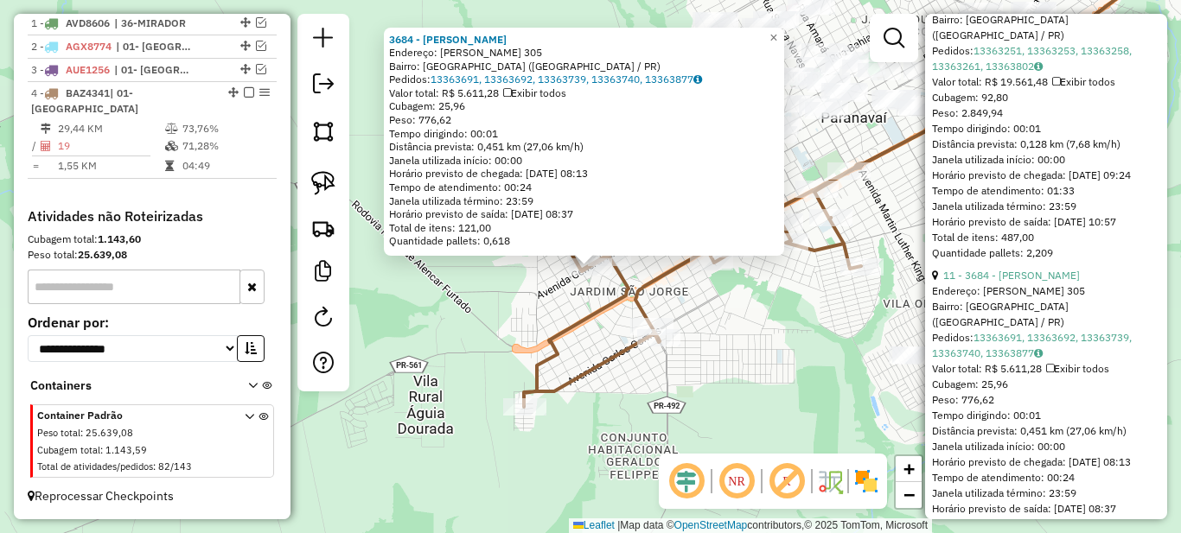
scroll to position [1037, 0]
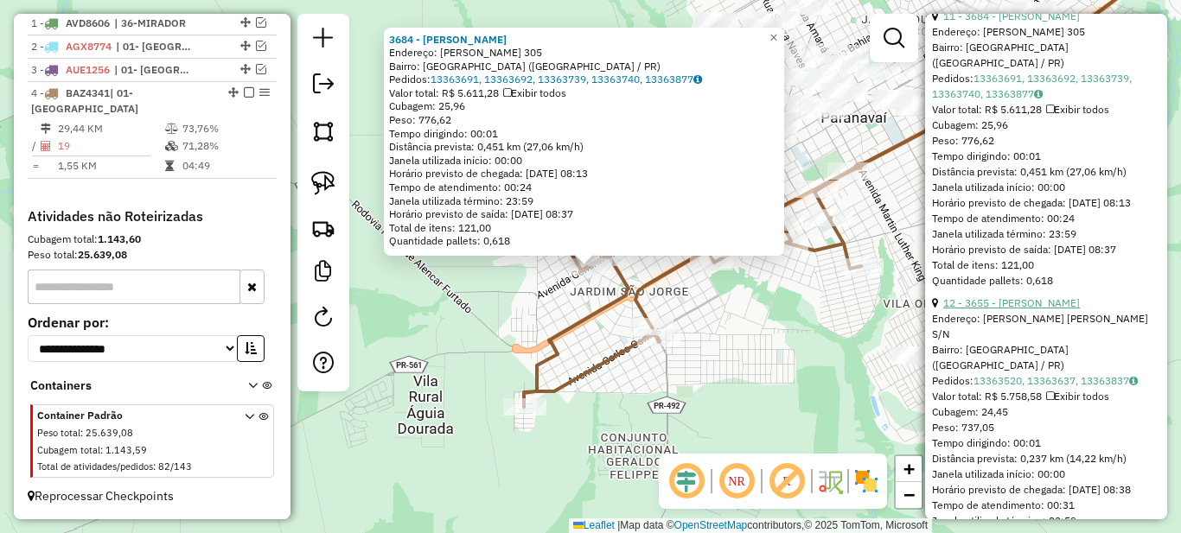
click at [1035, 309] on link "12 - 3655 - [PERSON_NAME]" at bounding box center [1011, 302] width 137 height 13
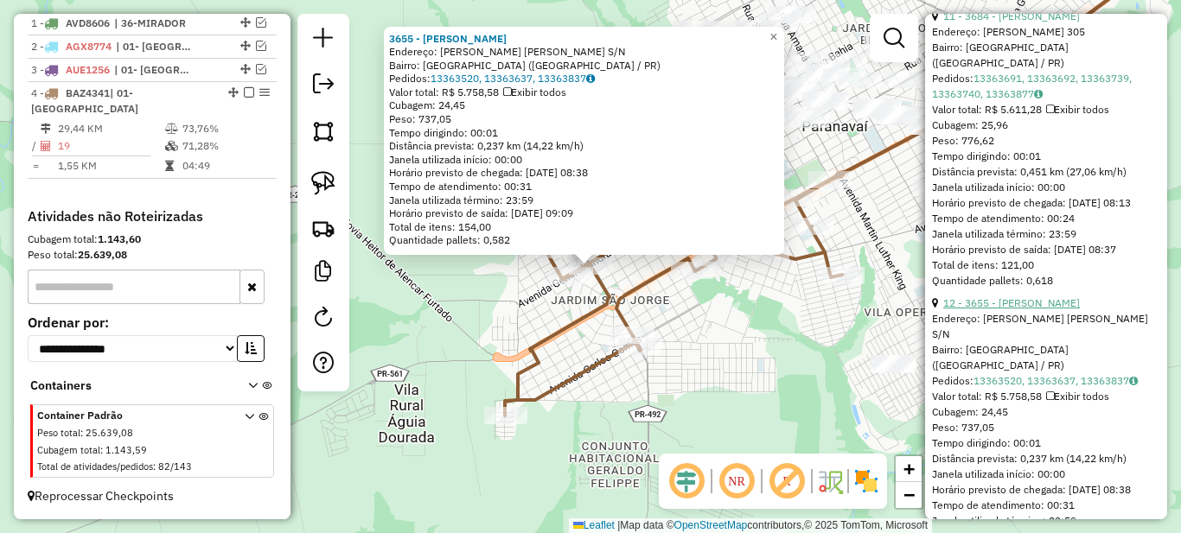
scroll to position [1297, 0]
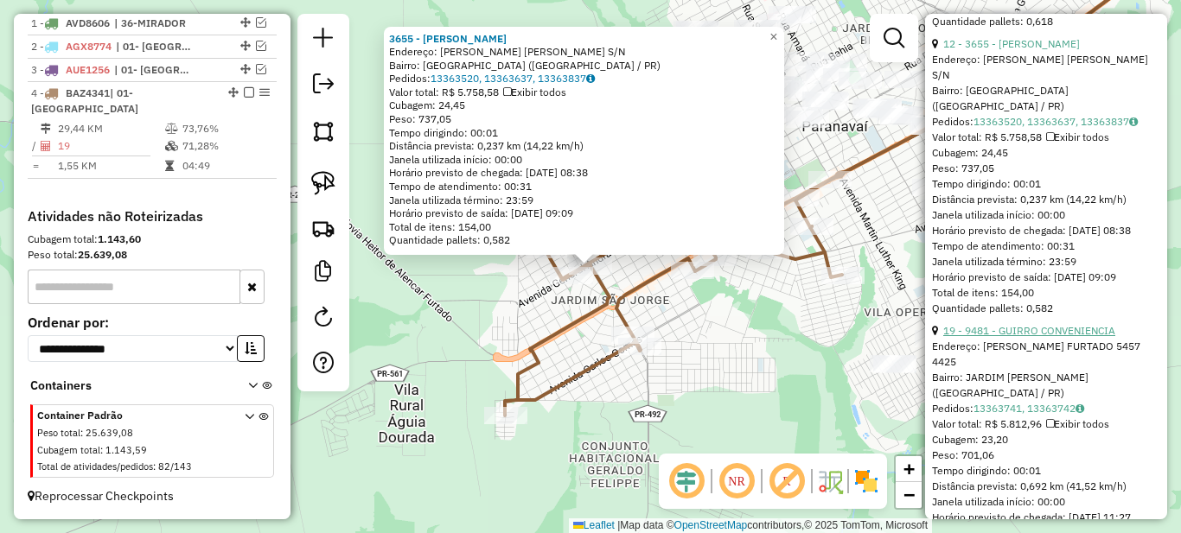
click at [1036, 337] on link "19 - 9481 - GUIRRO CONVENIENCIA" at bounding box center [1029, 330] width 172 height 13
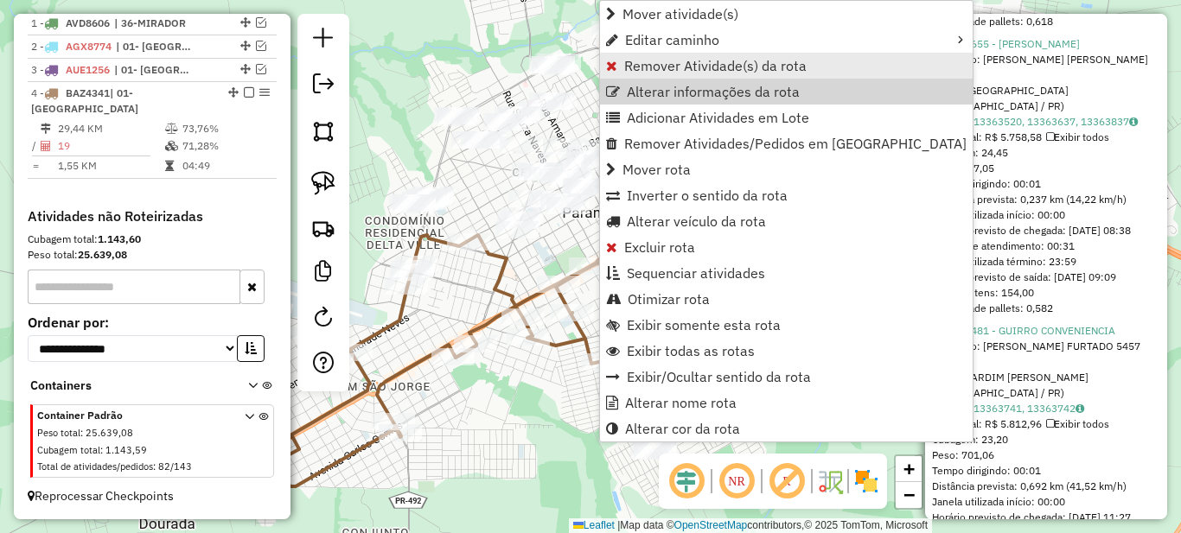
click at [628, 70] on span "Remover Atividade(s) da rota" at bounding box center [715, 66] width 182 height 14
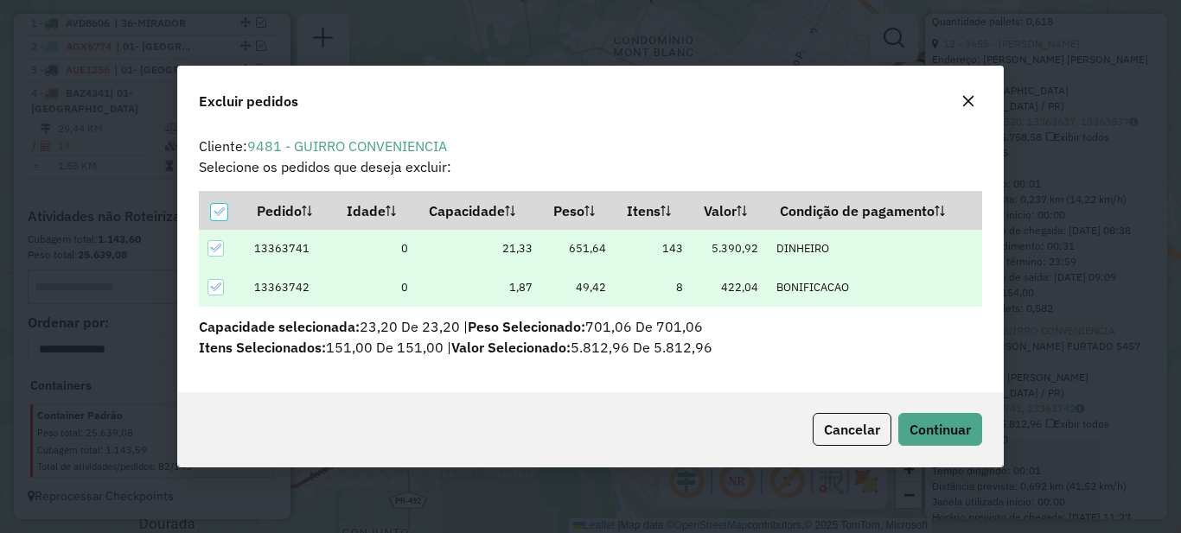
scroll to position [0, 0]
click at [953, 407] on div "Cancelar Continuar" at bounding box center [590, 429] width 825 height 74
click at [958, 426] on span "Continuar" at bounding box center [939, 429] width 61 height 17
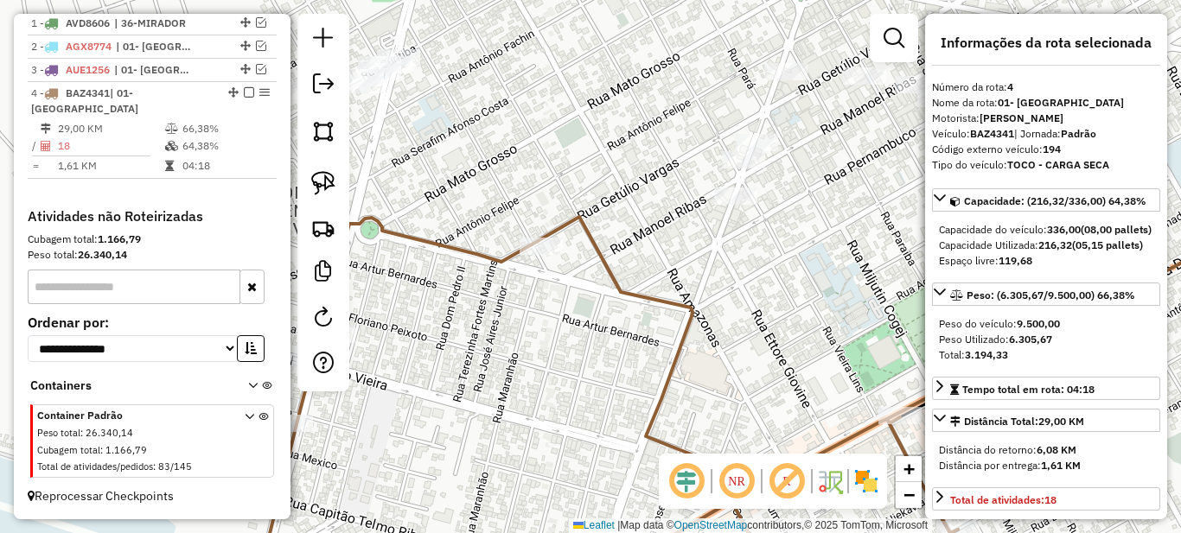
drag, startPoint x: 574, startPoint y: 201, endPoint x: 558, endPoint y: 195, distance: 17.5
click at [479, 186] on div "Janela de atendimento Grade de atendimento Capacidade Transportadoras Veículos …" at bounding box center [590, 266] width 1181 height 533
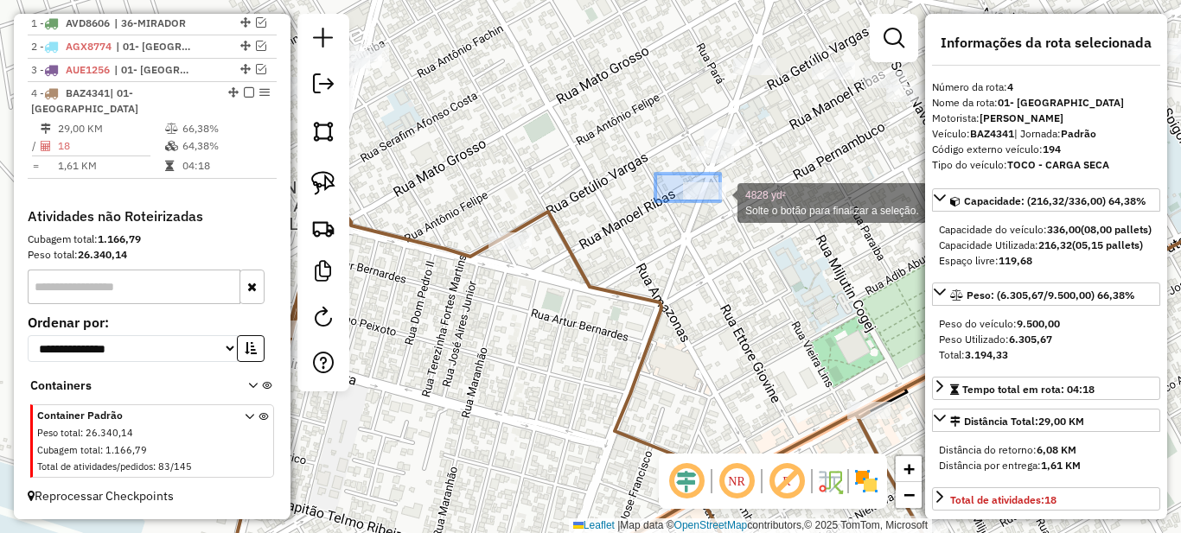
drag, startPoint x: 677, startPoint y: 182, endPoint x: 760, endPoint y: 227, distance: 94.8
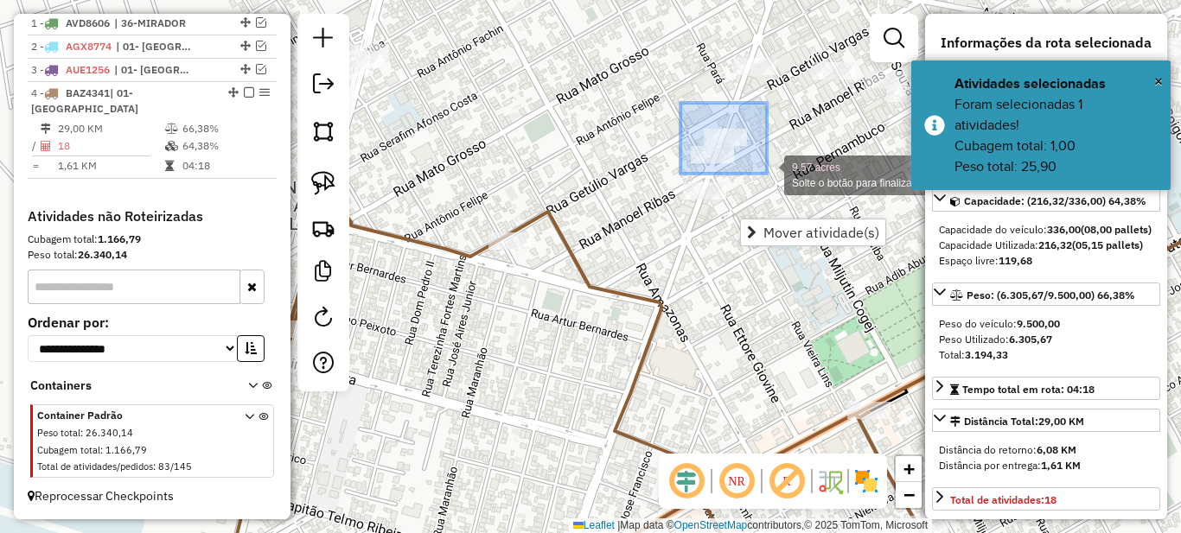
drag, startPoint x: 687, startPoint y: 116, endPoint x: 768, endPoint y: 174, distance: 99.1
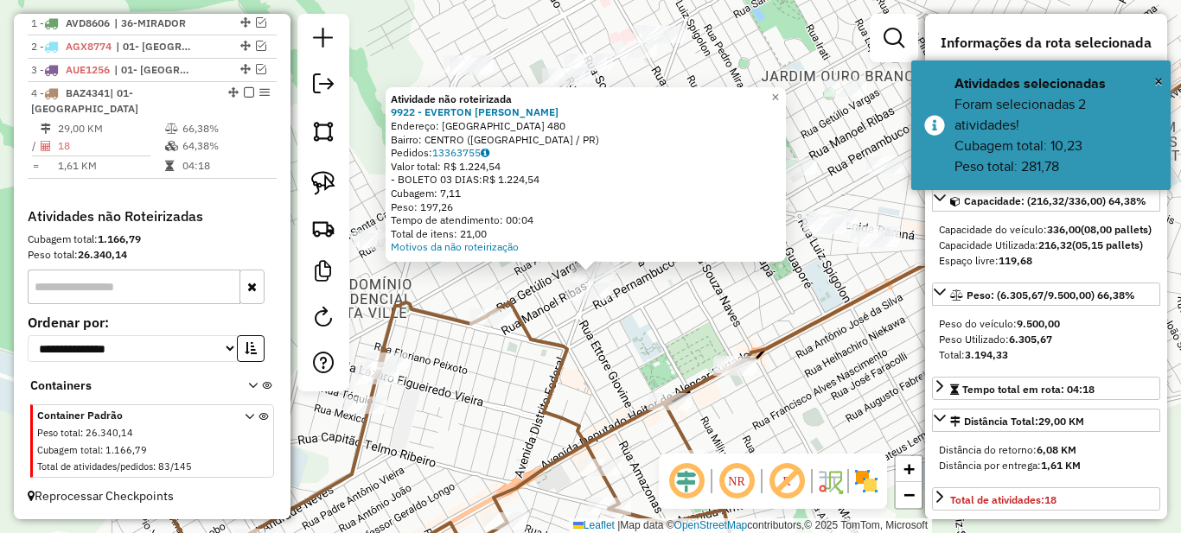
drag, startPoint x: 618, startPoint y: 346, endPoint x: 525, endPoint y: 282, distance: 113.2
click at [525, 282] on div "Atividade não roteirizada 9922 - EVERTON [PERSON_NAME]: DISTRITO FEDERAL 480 Ba…" at bounding box center [590, 266] width 1181 height 533
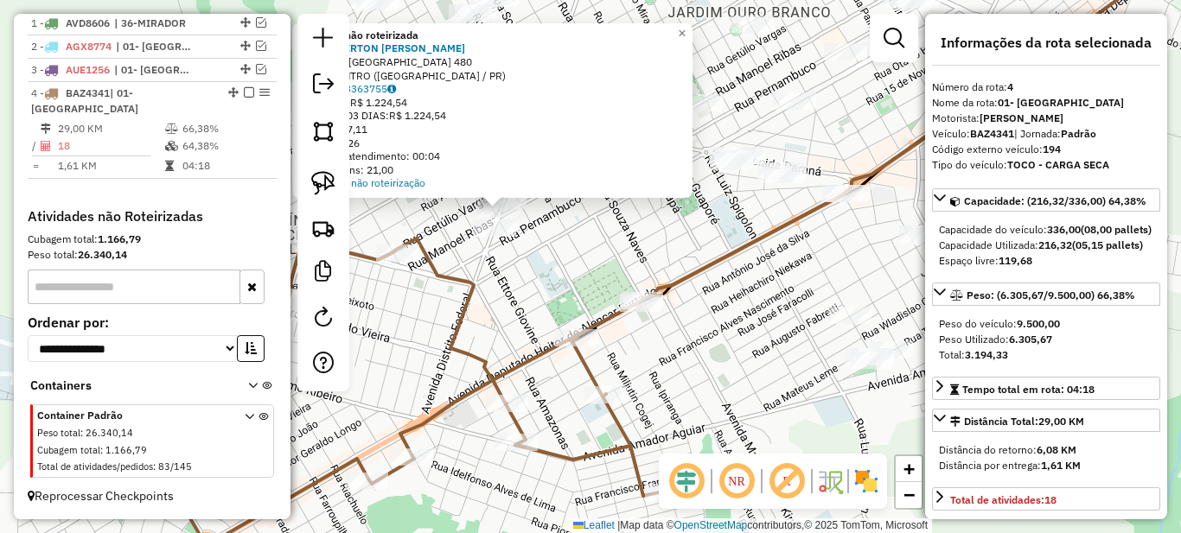
click at [629, 265] on div "Atividade não roteirizada 9922 - EVERTON [PERSON_NAME]: DISTRITO FEDERAL 480 Ba…" at bounding box center [590, 266] width 1181 height 533
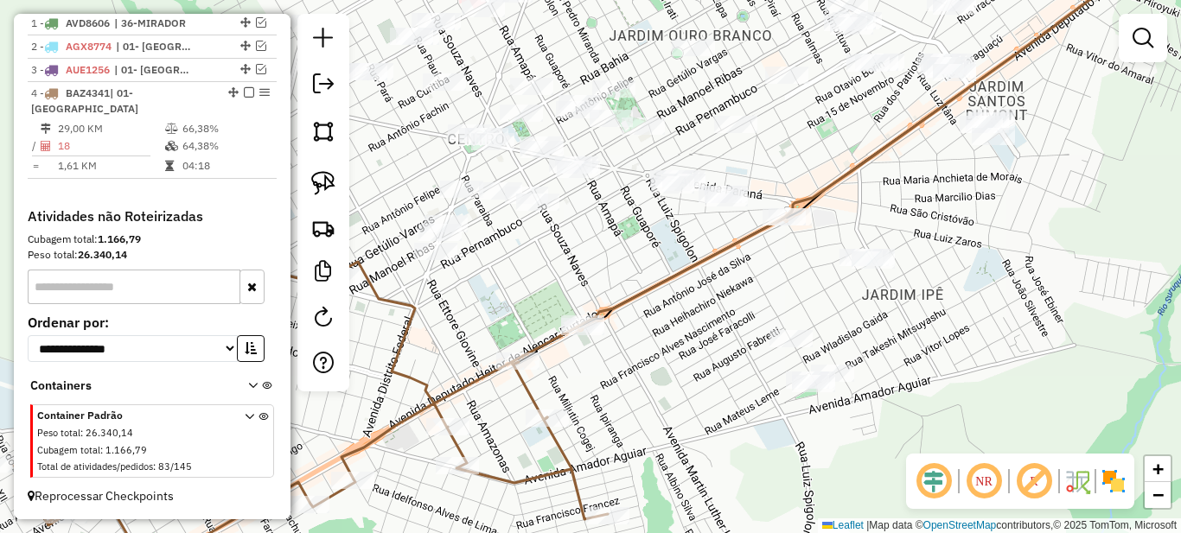
drag, startPoint x: 758, startPoint y: 275, endPoint x: 592, endPoint y: 337, distance: 177.2
click at [593, 337] on div "Janela de atendimento Grade de atendimento Capacidade Transportadoras Veículos …" at bounding box center [590, 266] width 1181 height 533
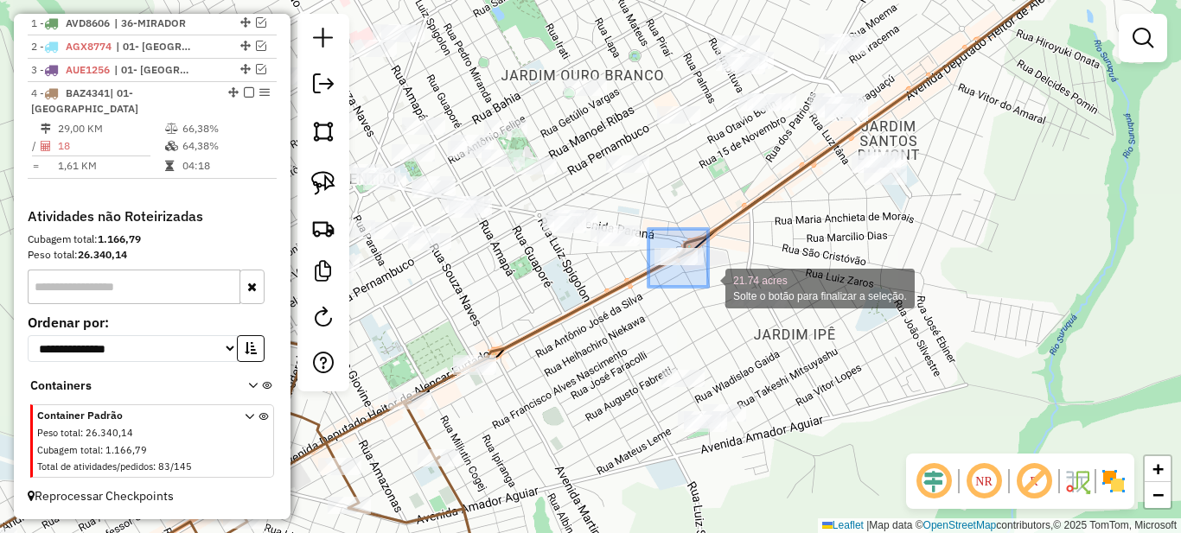
drag, startPoint x: 696, startPoint y: 277, endPoint x: 710, endPoint y: 287, distance: 16.8
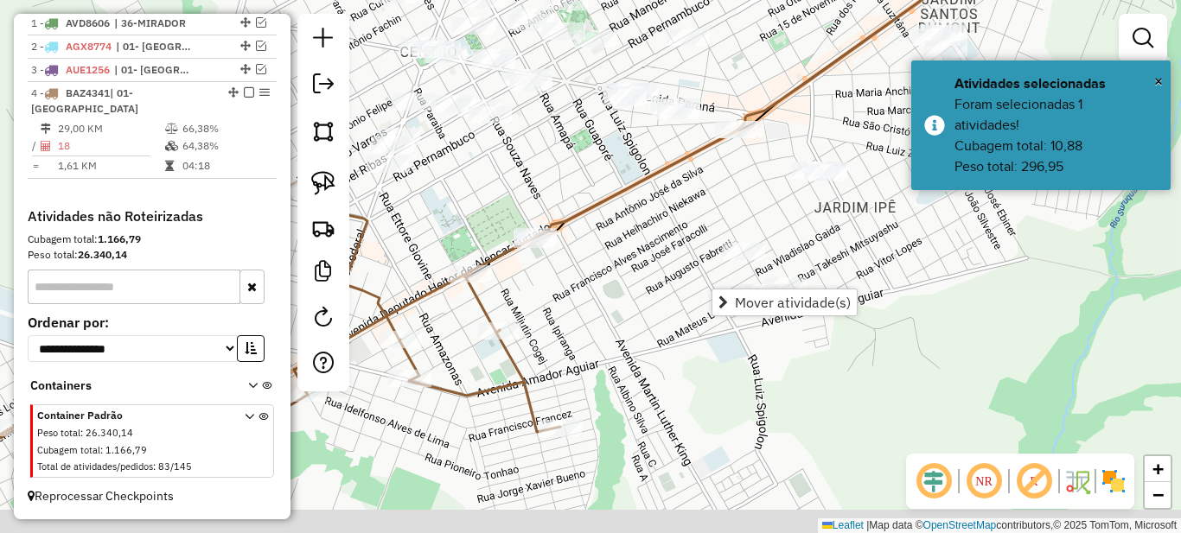
drag, startPoint x: 641, startPoint y: 246, endPoint x: 761, endPoint y: 193, distance: 130.8
click at [749, 195] on div "Janela de atendimento Grade de atendimento Capacidade Transportadoras Veículos …" at bounding box center [590, 266] width 1181 height 533
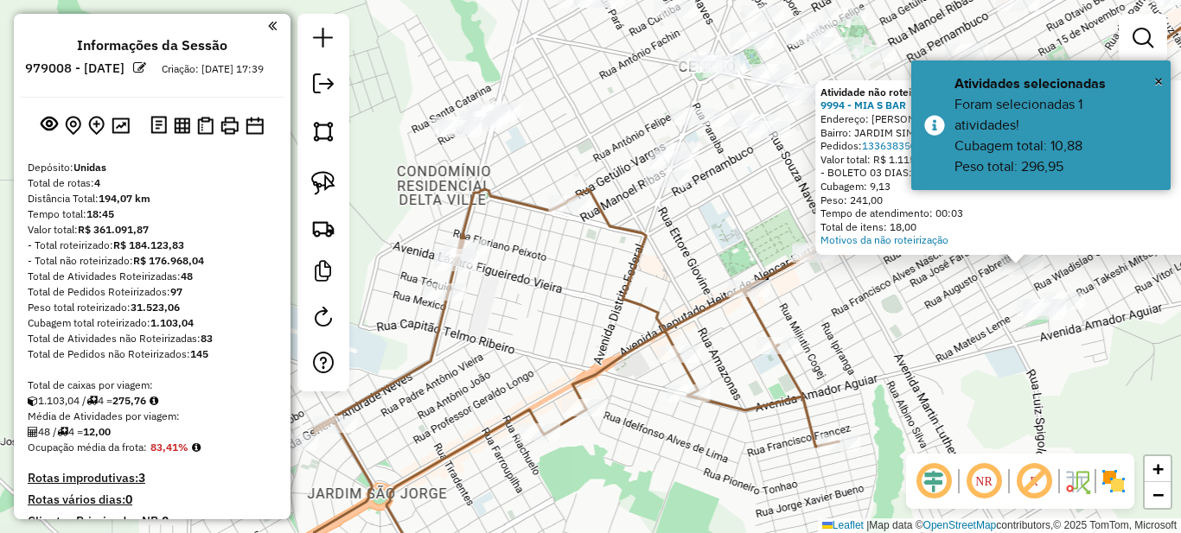
scroll to position [677, 0]
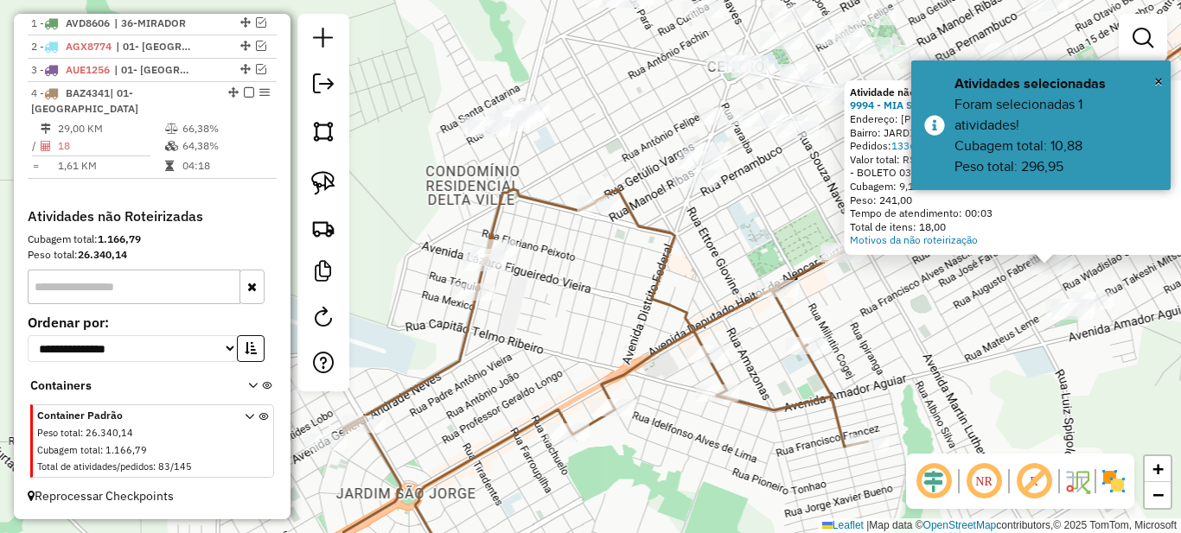
click at [532, 277] on div "Atividade não roteirizada 9994 - MIA S BAR Endereço: TROPHIMO ALVES BUDAL 131 7…" at bounding box center [590, 266] width 1181 height 533
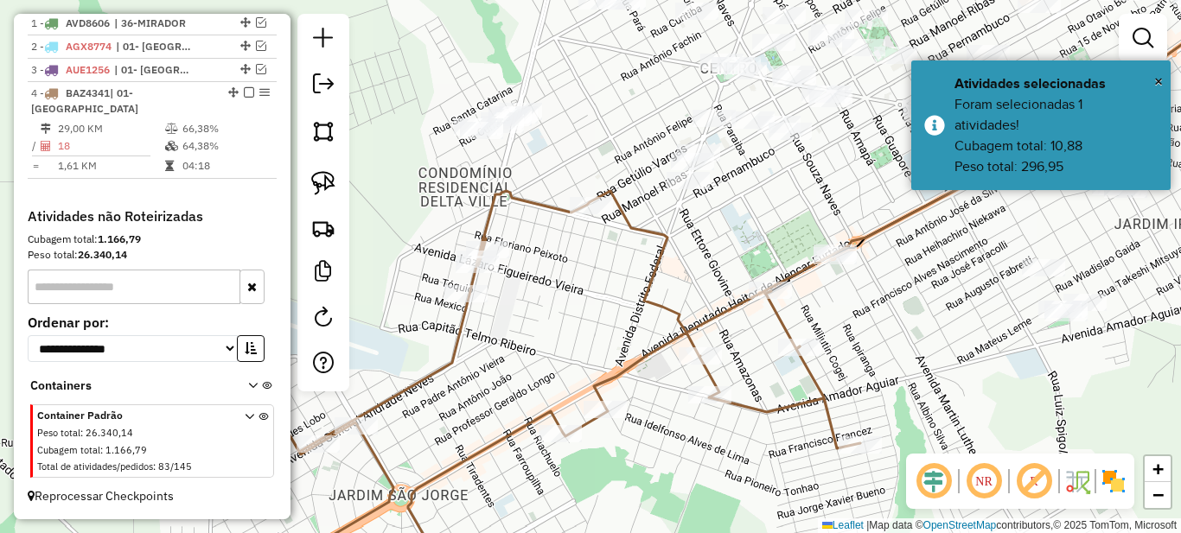
drag, startPoint x: 603, startPoint y: 265, endPoint x: 515, endPoint y: 297, distance: 93.8
click at [521, 313] on div "Janela de atendimento Grade de atendimento Capacidade Transportadoras Veículos …" at bounding box center [590, 266] width 1181 height 533
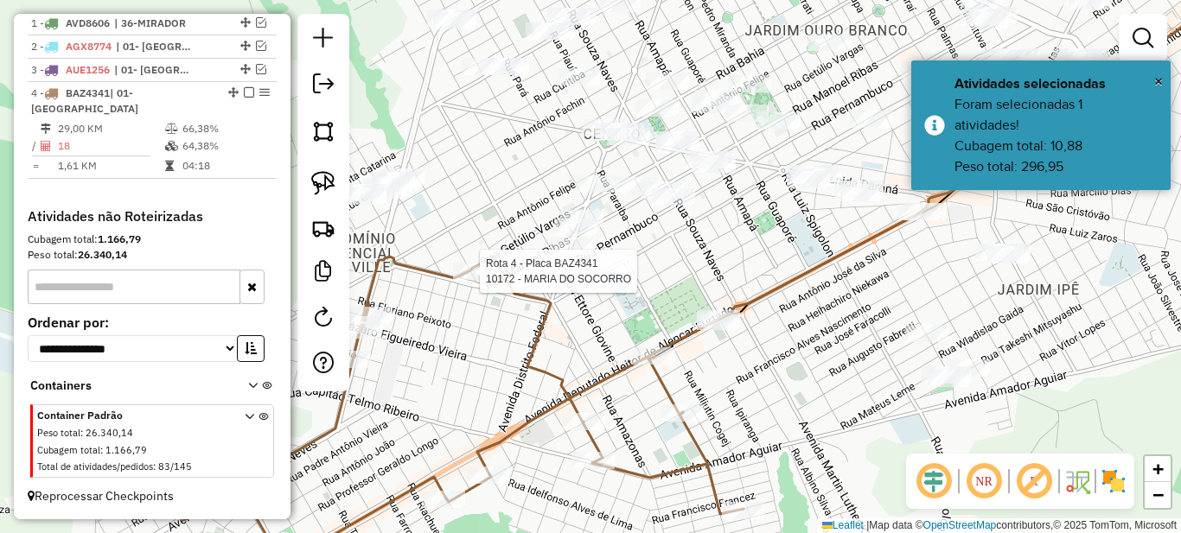
select select "*********"
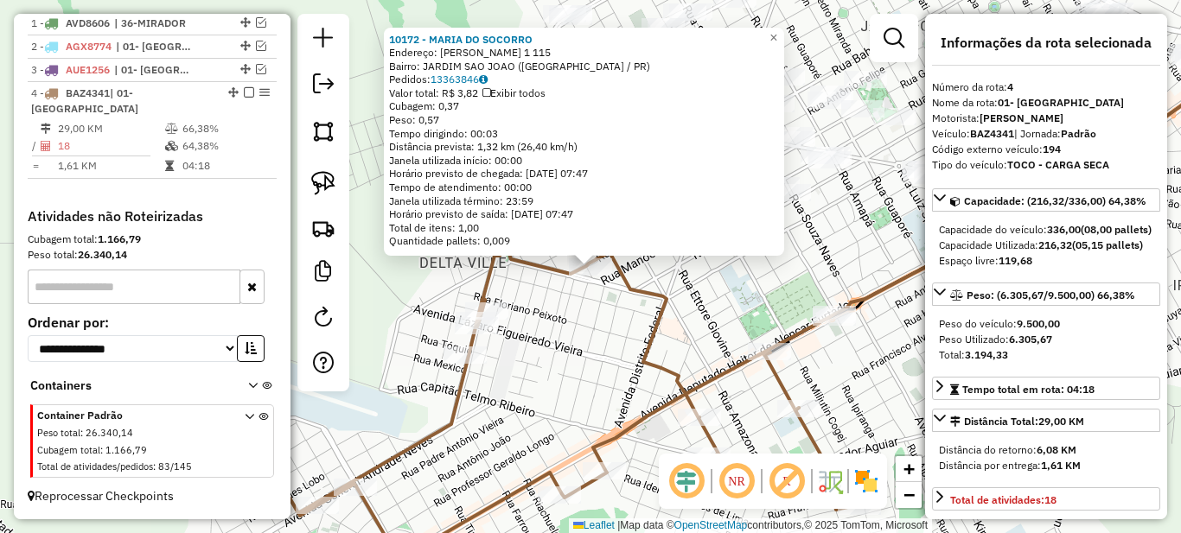
scroll to position [173, 0]
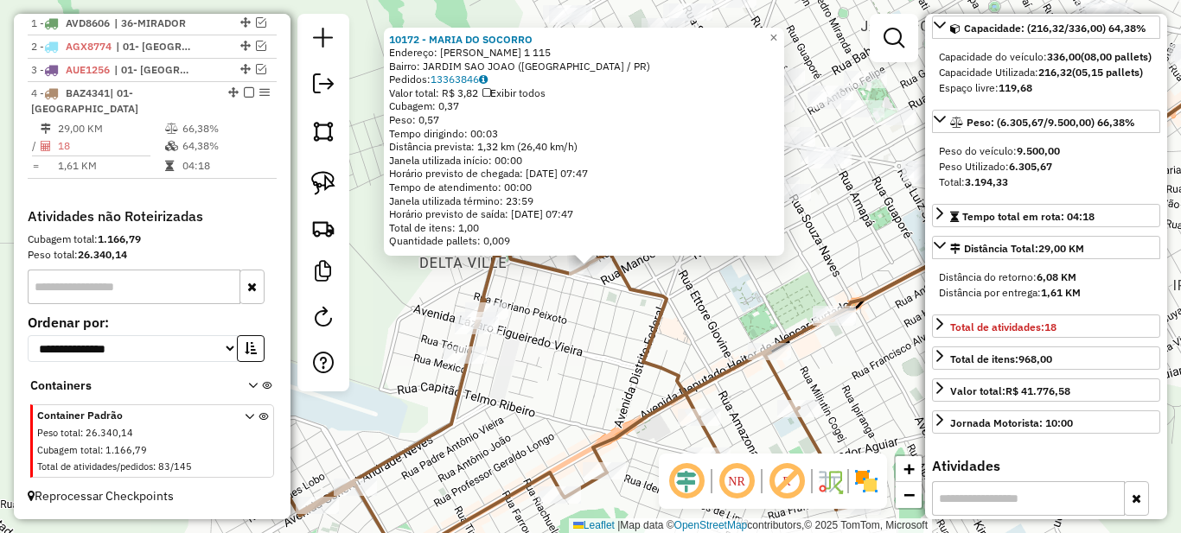
click at [712, 302] on div "10172 - MARIA DO SOCORRO Endereço: GETULIO VARGAS 1 115 Bairro: JARDIM SAO JOAO…" at bounding box center [590, 266] width 1181 height 533
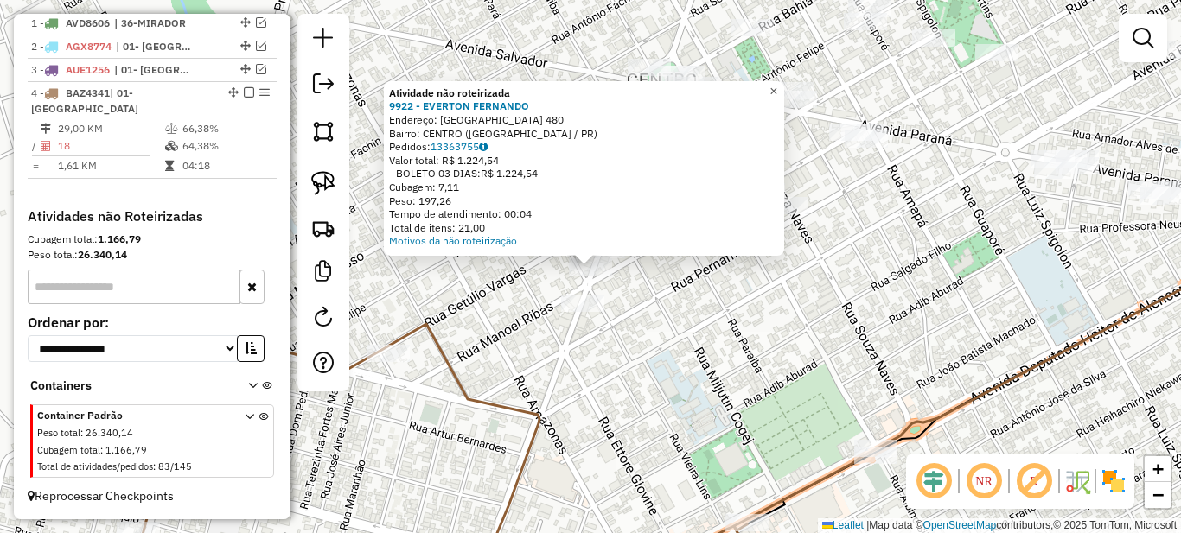
click at [777, 88] on span "×" at bounding box center [773, 91] width 8 height 15
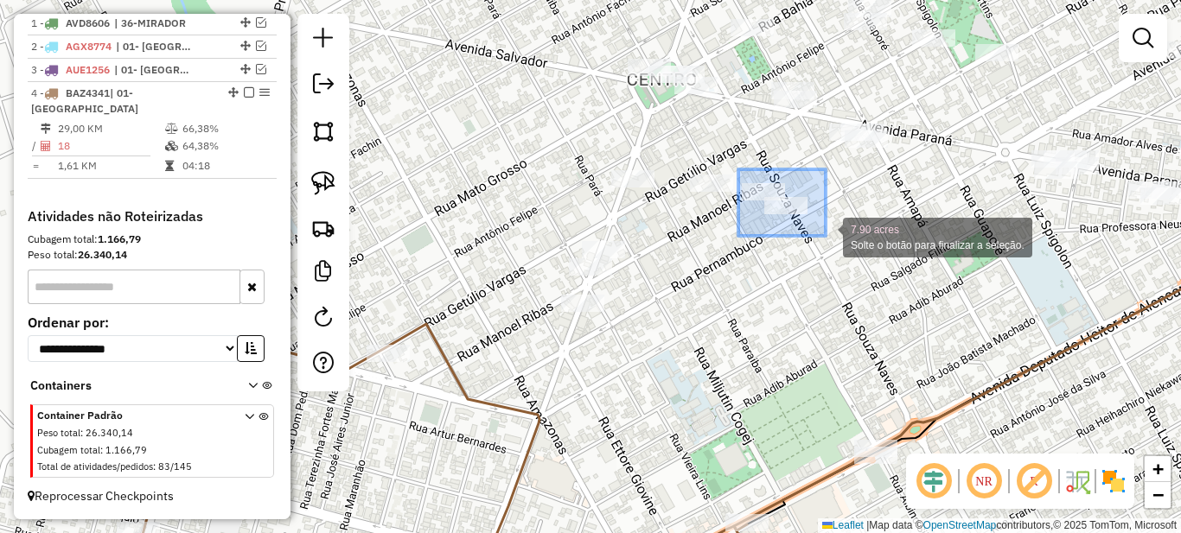
drag, startPoint x: 738, startPoint y: 169, endPoint x: 837, endPoint y: 245, distance: 124.0
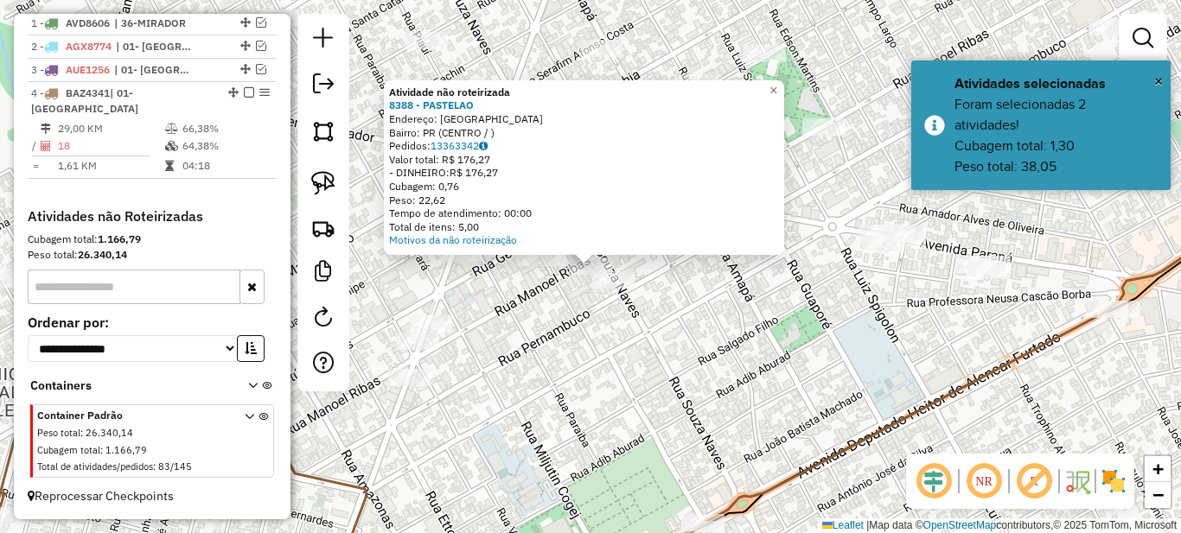
click at [702, 310] on div "Atividade não roteirizada 8388 - PASTELAO Endereço: PARANAVAI Bairro: PR (CENTR…" at bounding box center [590, 266] width 1181 height 533
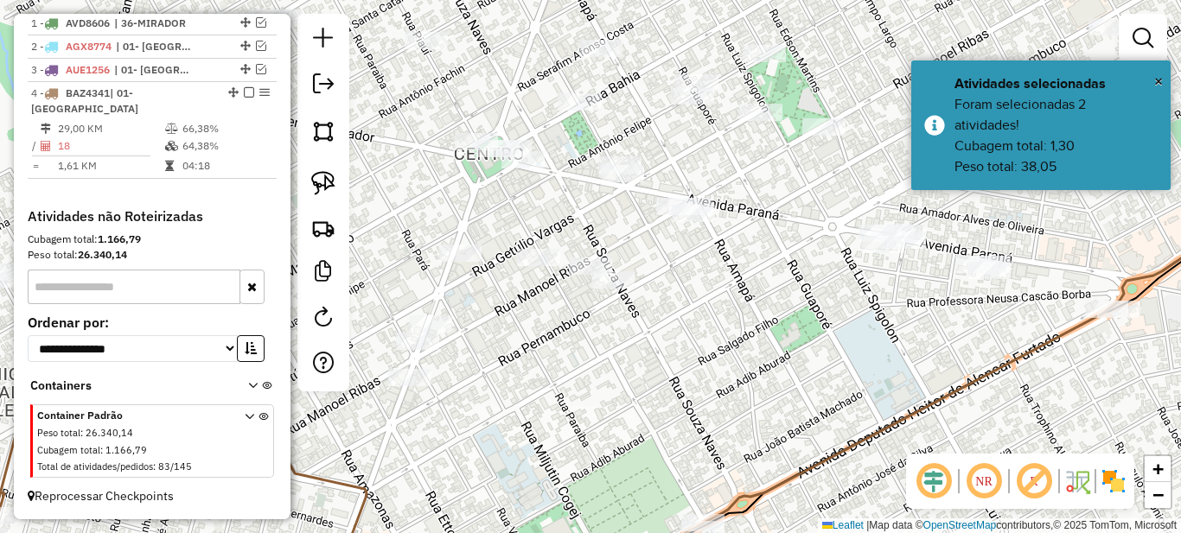
drag, startPoint x: 567, startPoint y: 430, endPoint x: 708, endPoint y: 111, distance: 349.5
click at [706, 119] on div "Janela de atendimento Grade de atendimento Capacidade Transportadoras Veículos …" at bounding box center [590, 266] width 1181 height 533
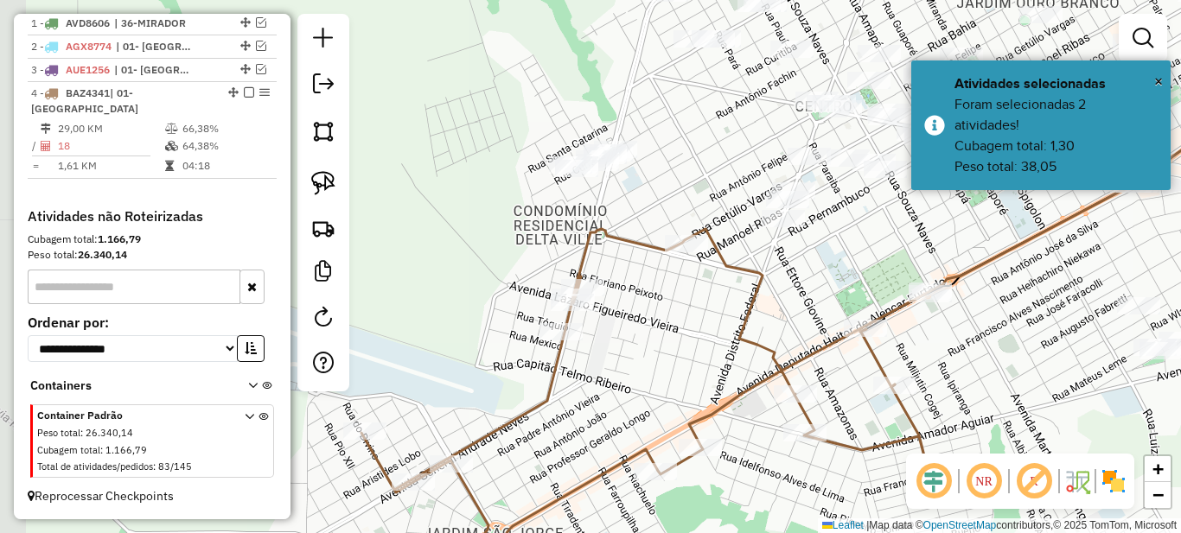
drag, startPoint x: 532, startPoint y: 232, endPoint x: 644, endPoint y: 405, distance: 205.7
click at [644, 405] on div "Janela de atendimento Grade de atendimento Capacidade Transportadoras Veículos …" at bounding box center [590, 266] width 1181 height 533
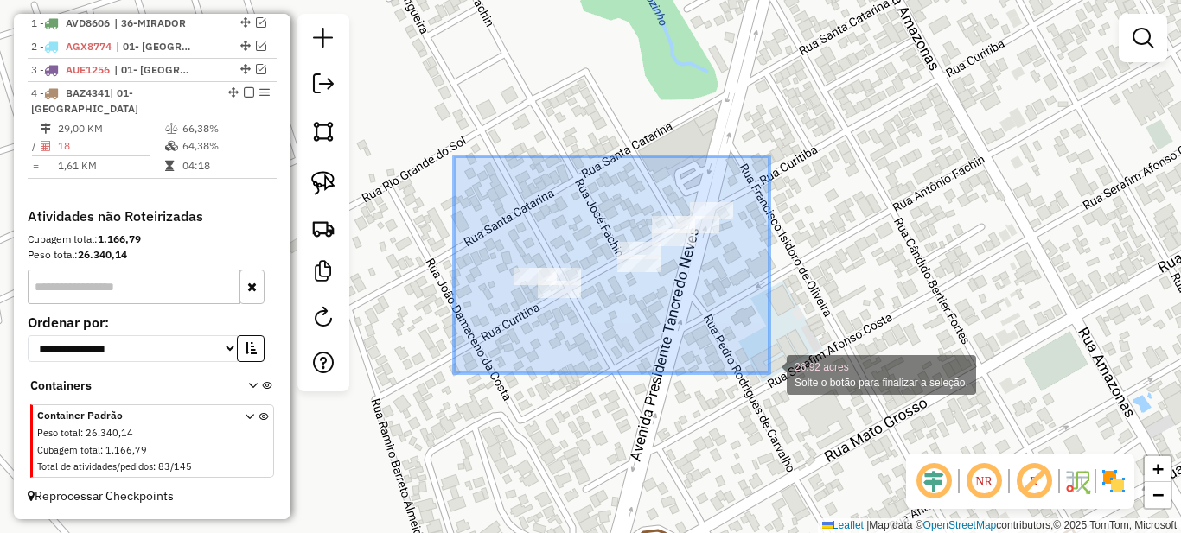
drag, startPoint x: 454, startPoint y: 156, endPoint x: 769, endPoint y: 373, distance: 382.9
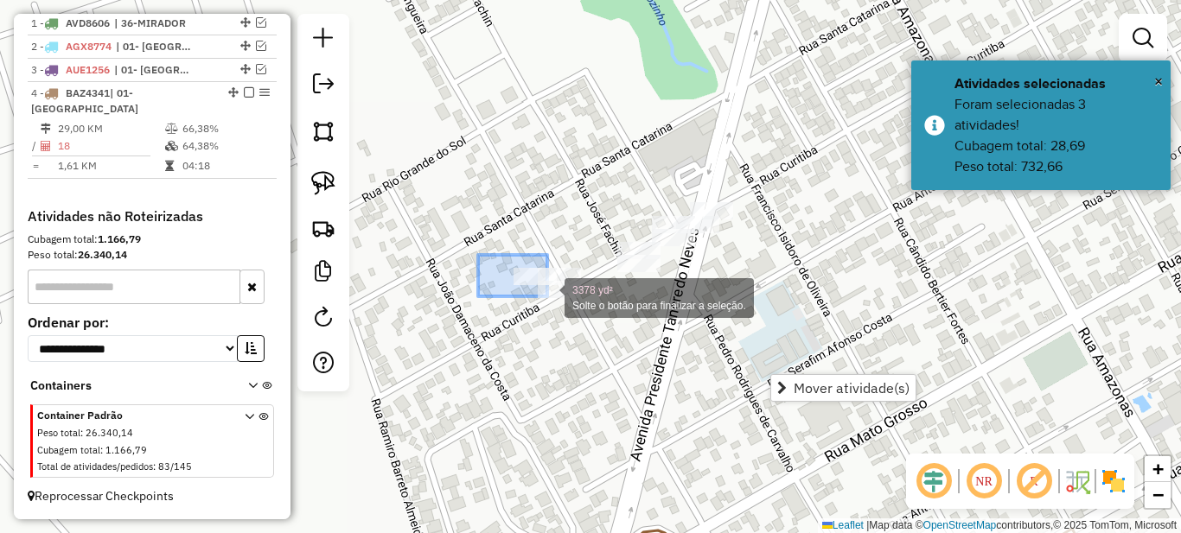
drag, startPoint x: 494, startPoint y: 258, endPoint x: 606, endPoint y: 342, distance: 140.0
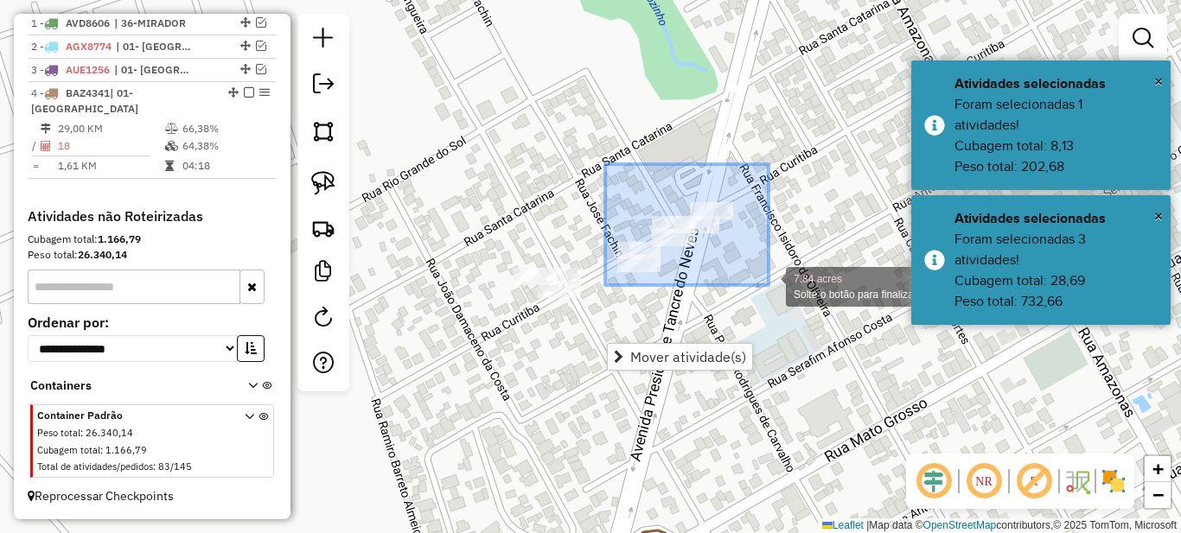
drag, startPoint x: 672, startPoint y: 201, endPoint x: 769, endPoint y: 286, distance: 129.9
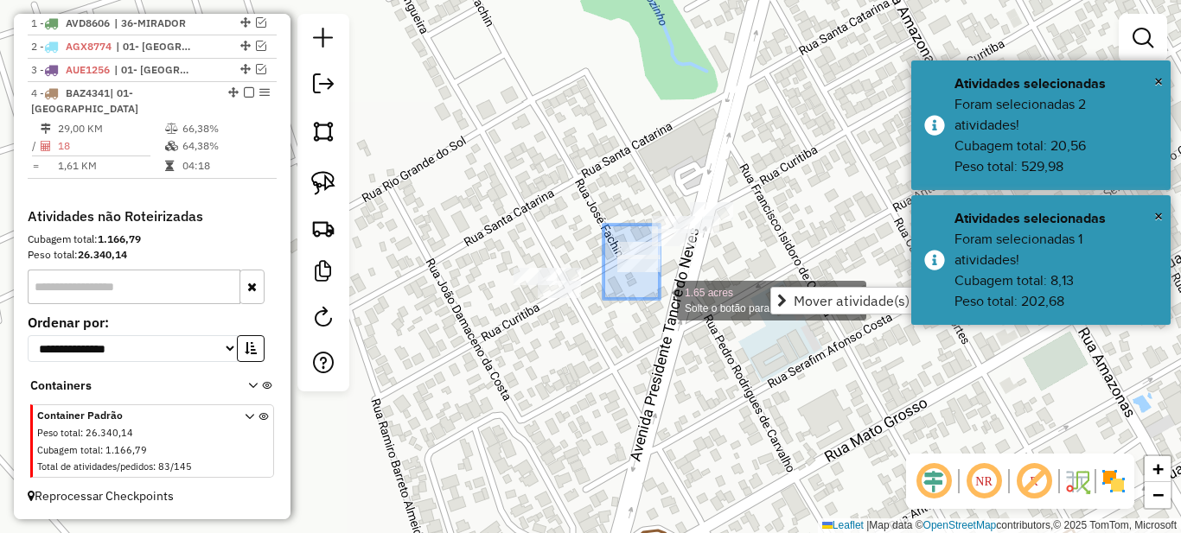
drag, startPoint x: 603, startPoint y: 225, endPoint x: 660, endPoint y: 299, distance: 93.2
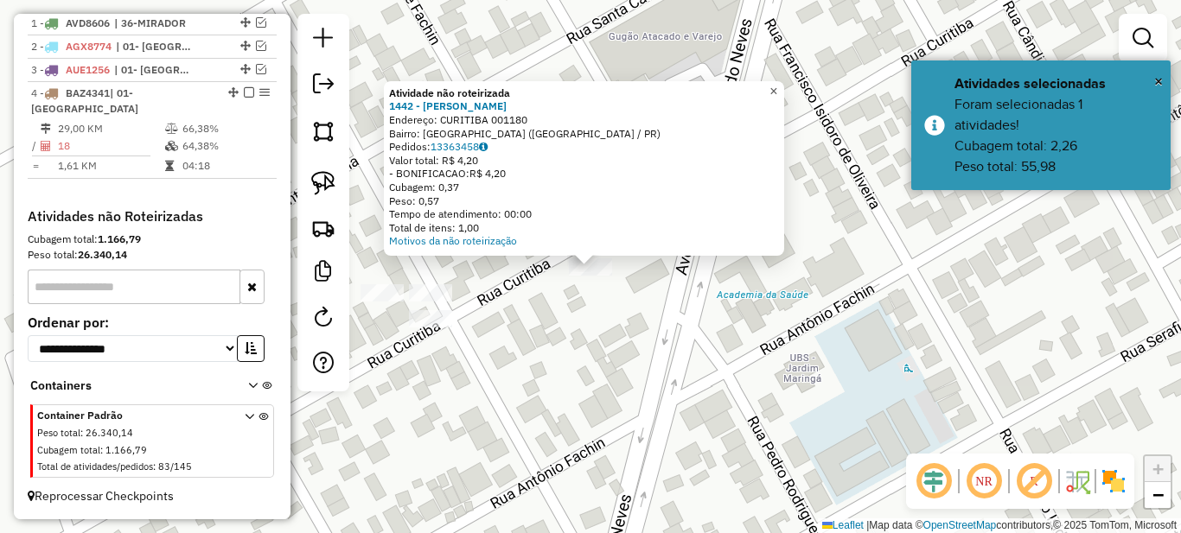
click at [784, 85] on link "×" at bounding box center [773, 91] width 21 height 21
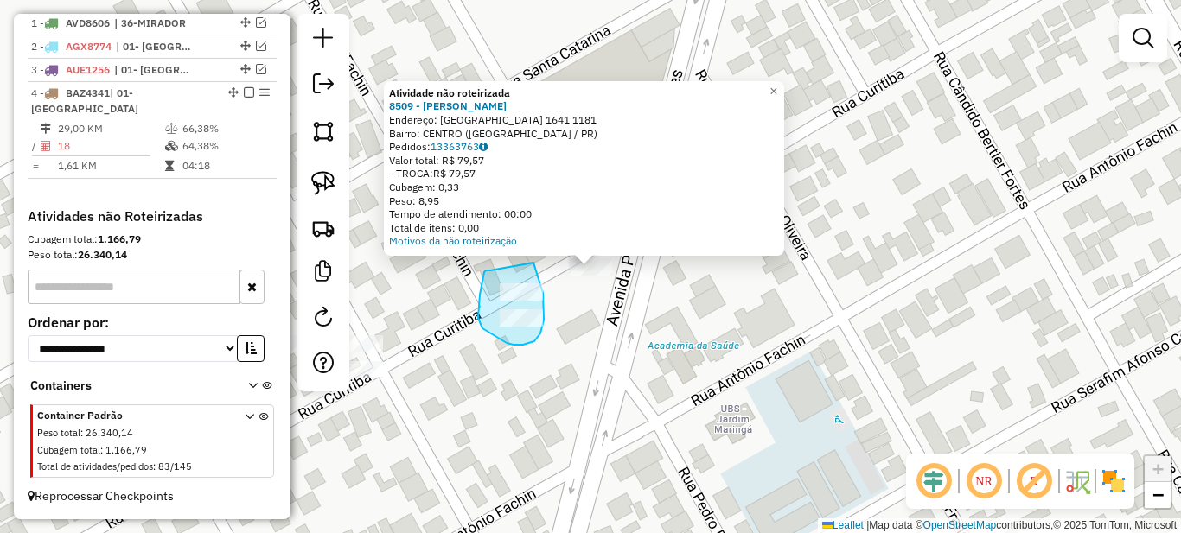
drag, startPoint x: 490, startPoint y: 271, endPoint x: 533, endPoint y: 263, distance: 43.9
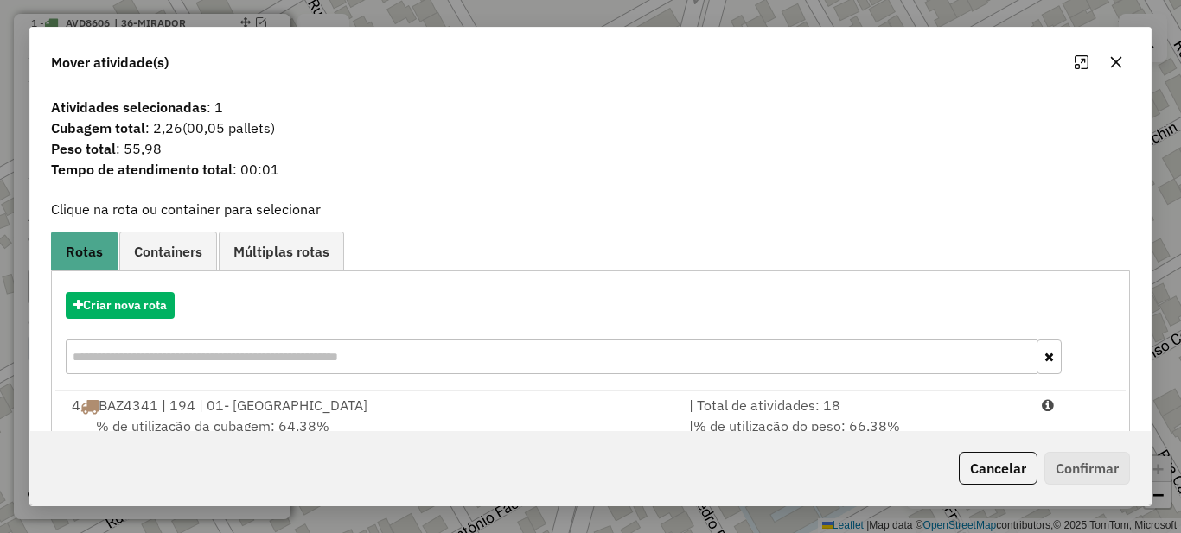
scroll to position [61, 0]
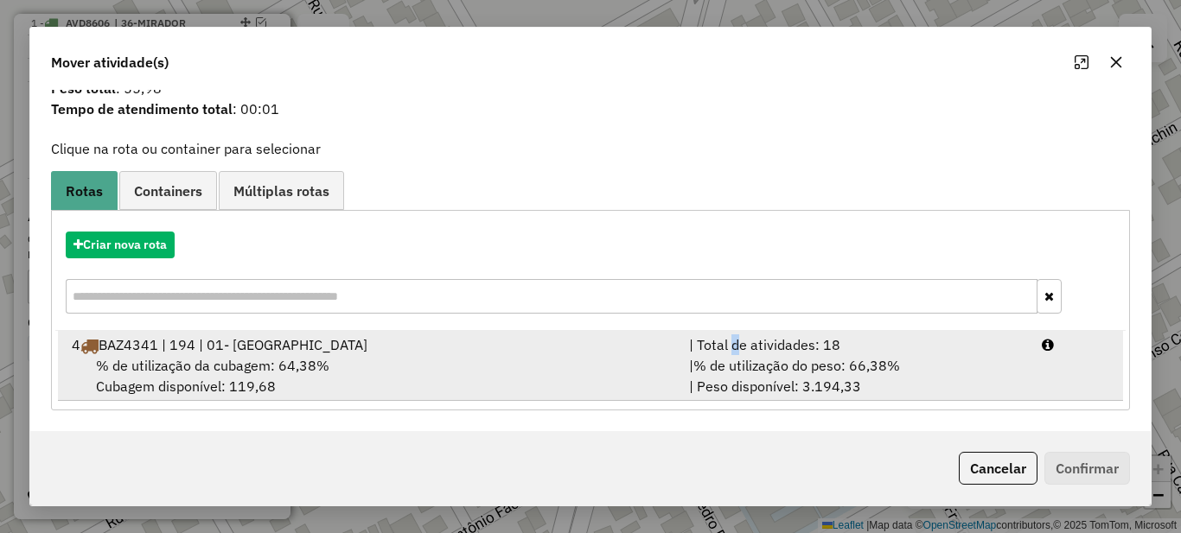
click at [726, 341] on div "| Total de atividades: 18" at bounding box center [855, 345] width 353 height 21
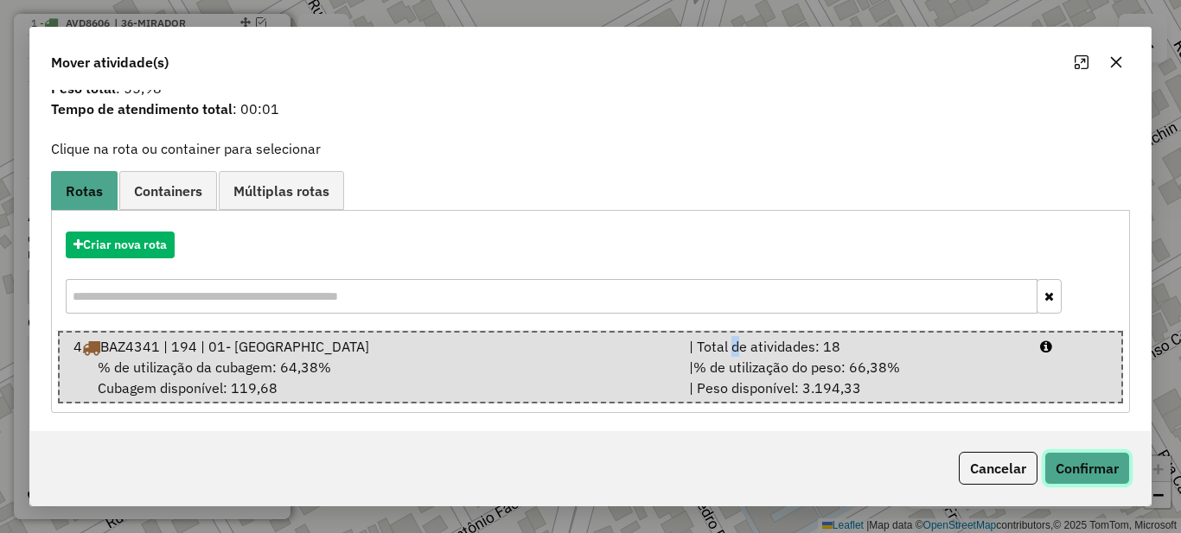
click at [1090, 470] on button "Confirmar" at bounding box center [1087, 468] width 86 height 33
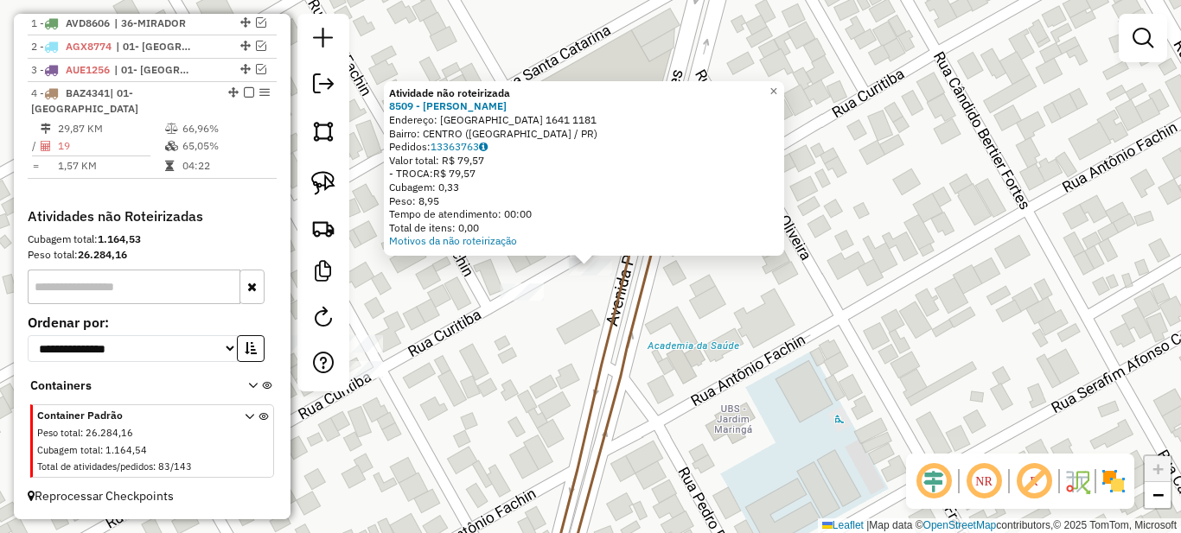
scroll to position [0, 0]
click at [777, 85] on span "×" at bounding box center [773, 91] width 8 height 15
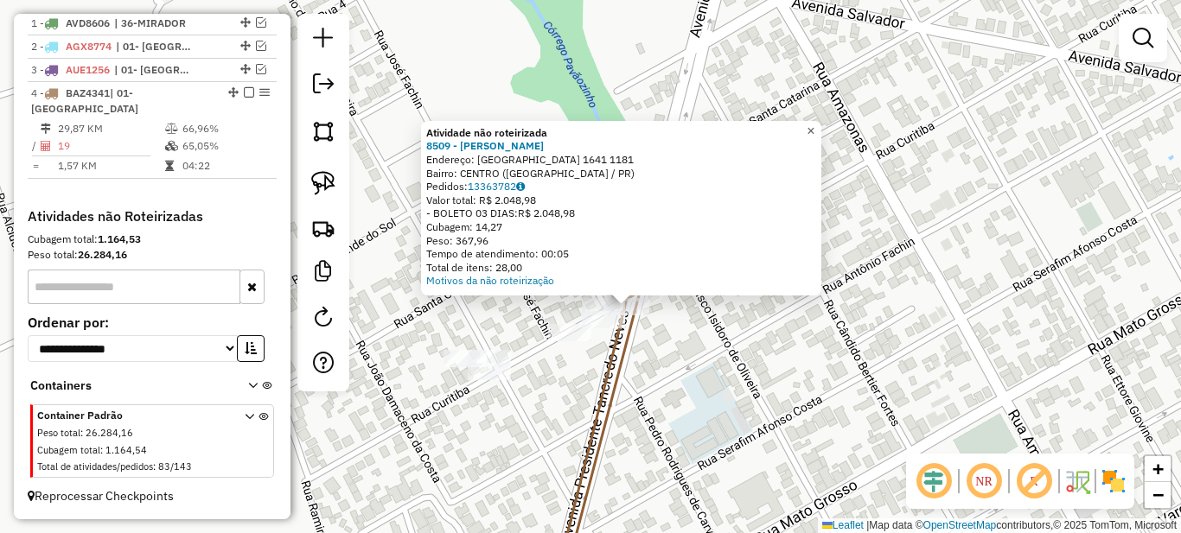
click at [814, 124] on span "×" at bounding box center [810, 131] width 8 height 15
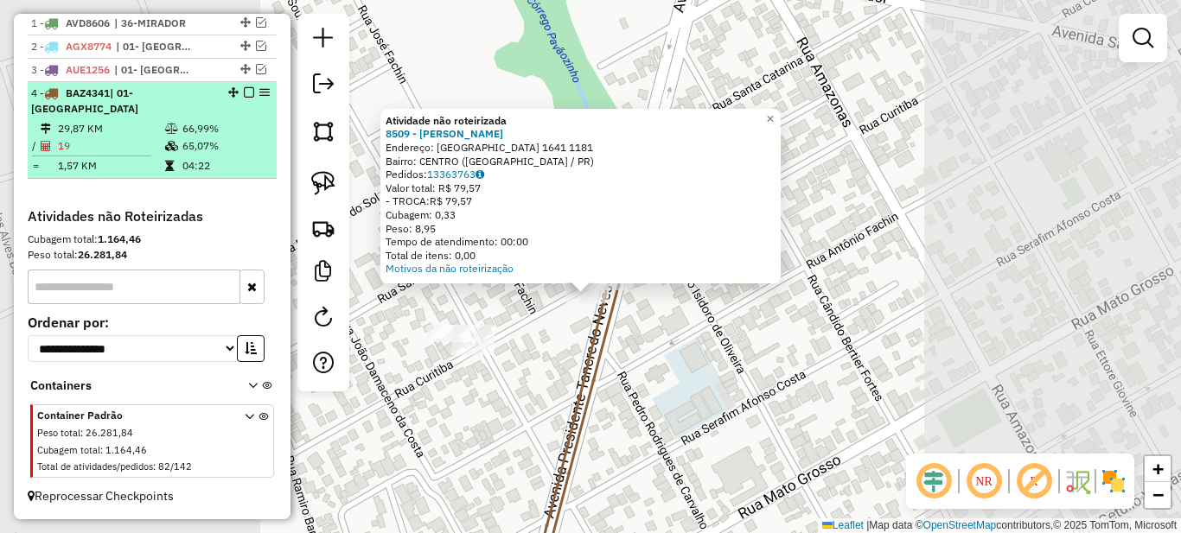
click at [201, 164] on td "04:22" at bounding box center [225, 165] width 87 height 17
select select "*********"
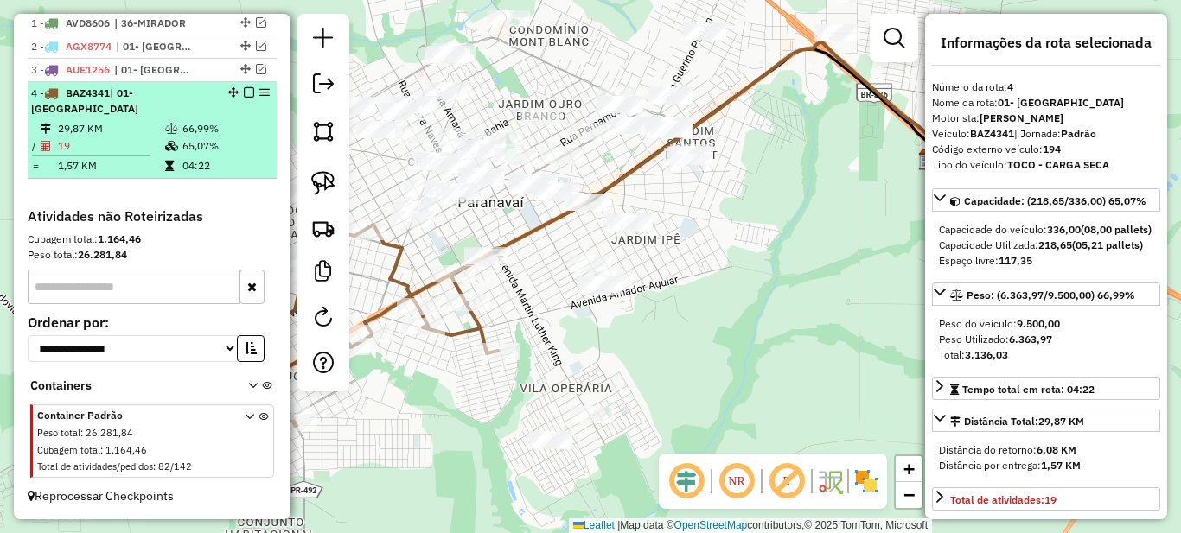
click at [244, 98] on em at bounding box center [249, 92] width 10 height 10
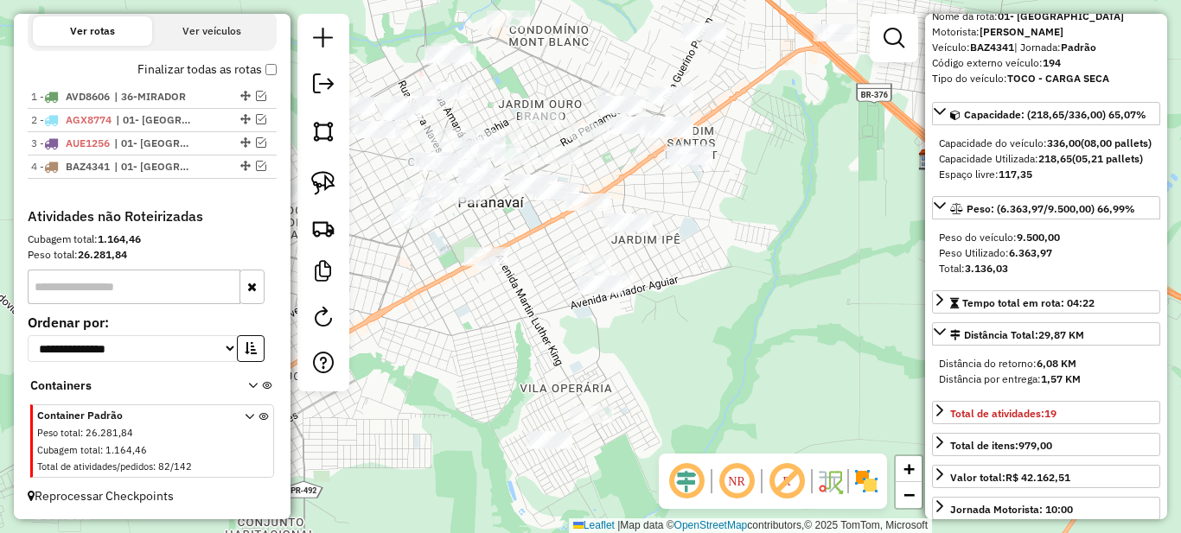
scroll to position [173, 0]
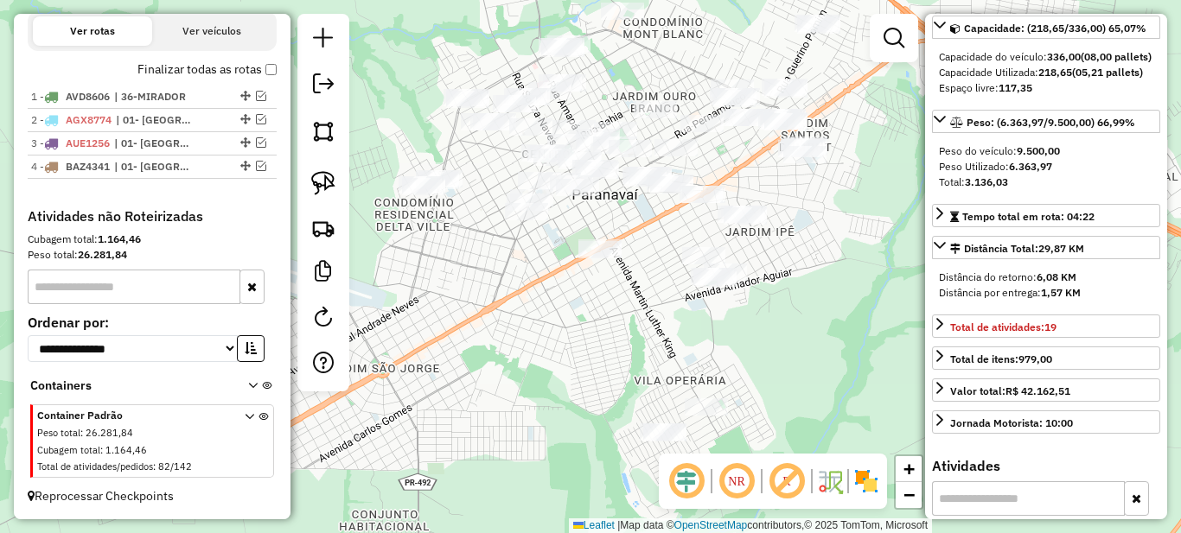
drag, startPoint x: 473, startPoint y: 335, endPoint x: 501, endPoint y: 263, distance: 77.2
click at [585, 328] on div "Janela de atendimento Grade de atendimento Capacidade Transportadoras Veículos …" at bounding box center [590, 266] width 1181 height 533
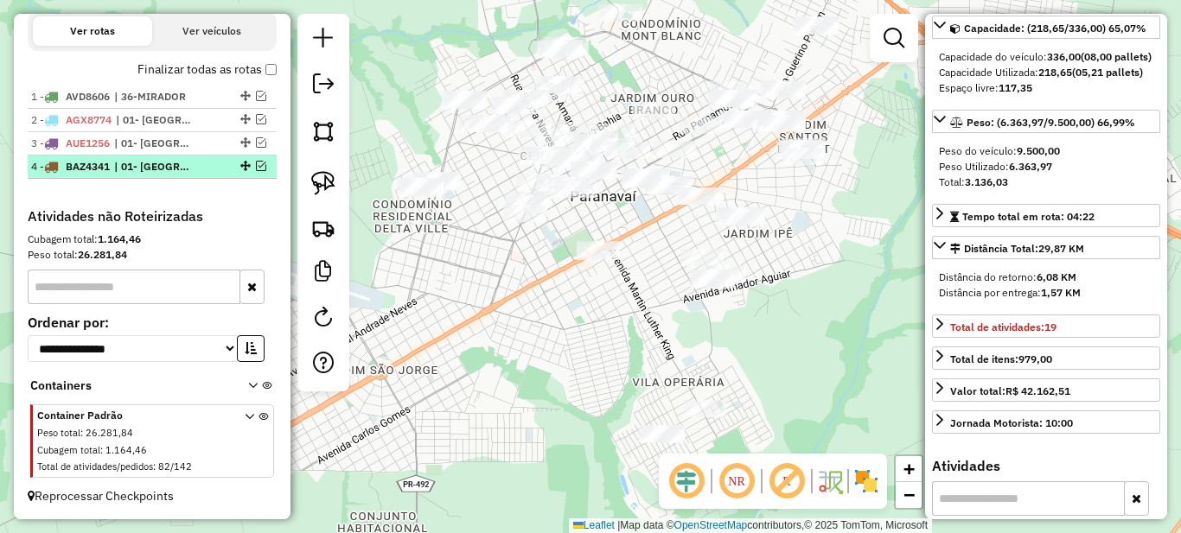
click at [256, 168] on em at bounding box center [261, 166] width 10 height 10
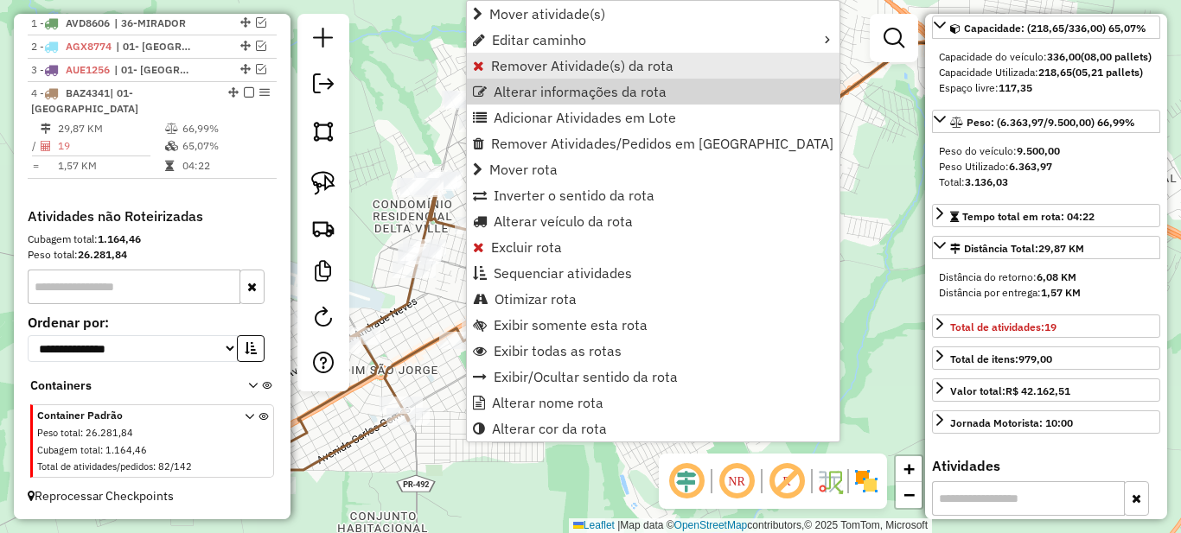
click at [500, 70] on span "Remover Atividade(s) da rota" at bounding box center [582, 66] width 182 height 14
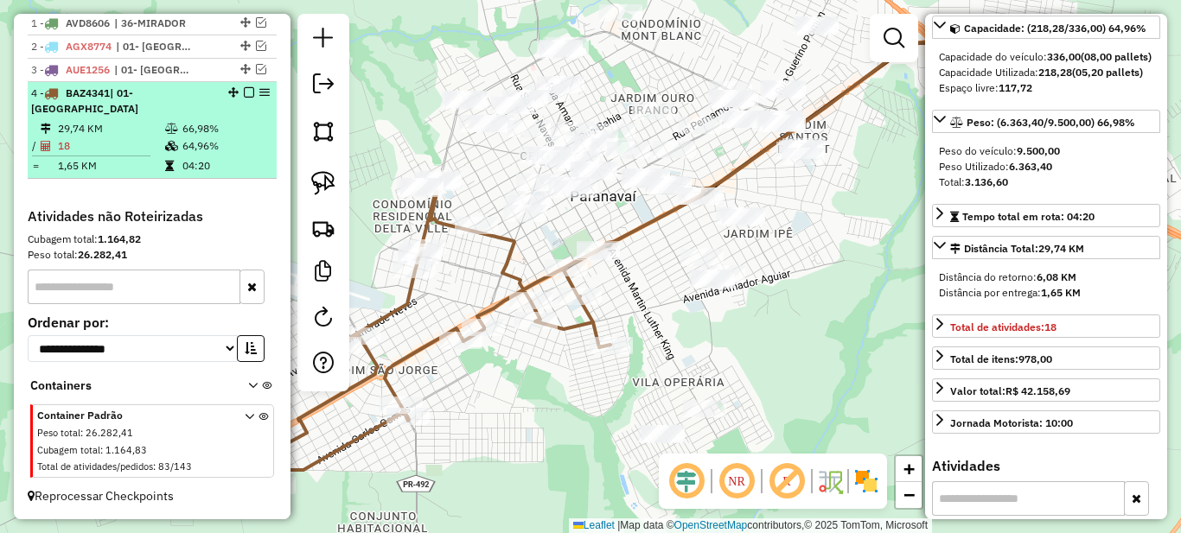
click at [244, 98] on em at bounding box center [249, 92] width 10 height 10
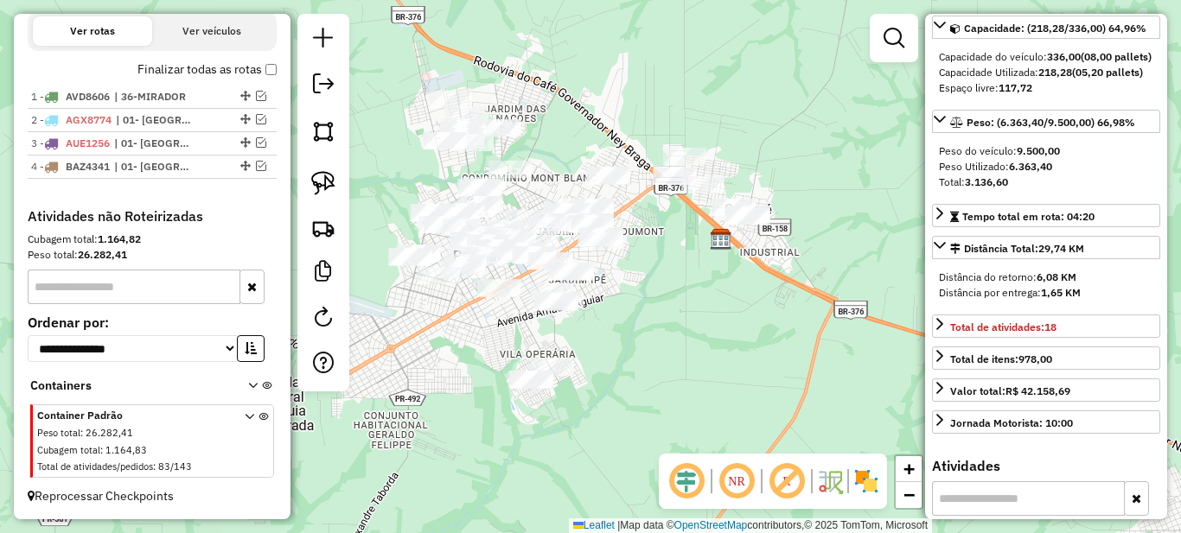
drag, startPoint x: 556, startPoint y: 338, endPoint x: 558, endPoint y: 405, distance: 67.4
click at [551, 405] on div "Janela de atendimento Grade de atendimento Capacidade Transportadoras Veículos …" at bounding box center [590, 266] width 1181 height 533
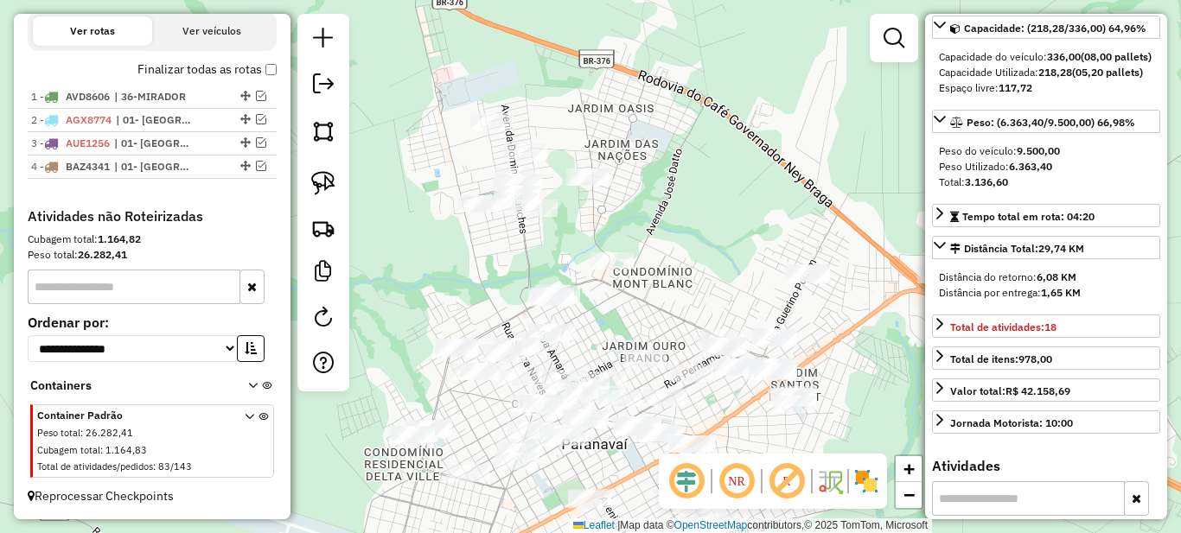
drag, startPoint x: 479, startPoint y: 220, endPoint x: 495, endPoint y: 280, distance: 62.7
click at [495, 280] on div "Janela de atendimento Grade de atendimento Capacidade Transportadoras Veículos …" at bounding box center [590, 266] width 1181 height 533
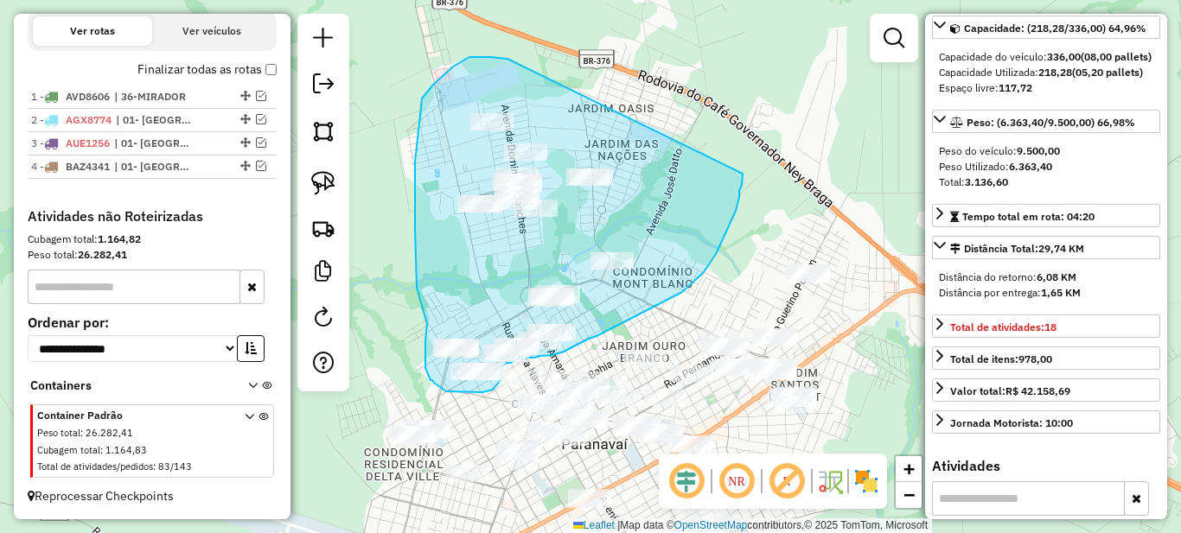
drag, startPoint x: 484, startPoint y: 57, endPoint x: 743, endPoint y: 174, distance: 283.6
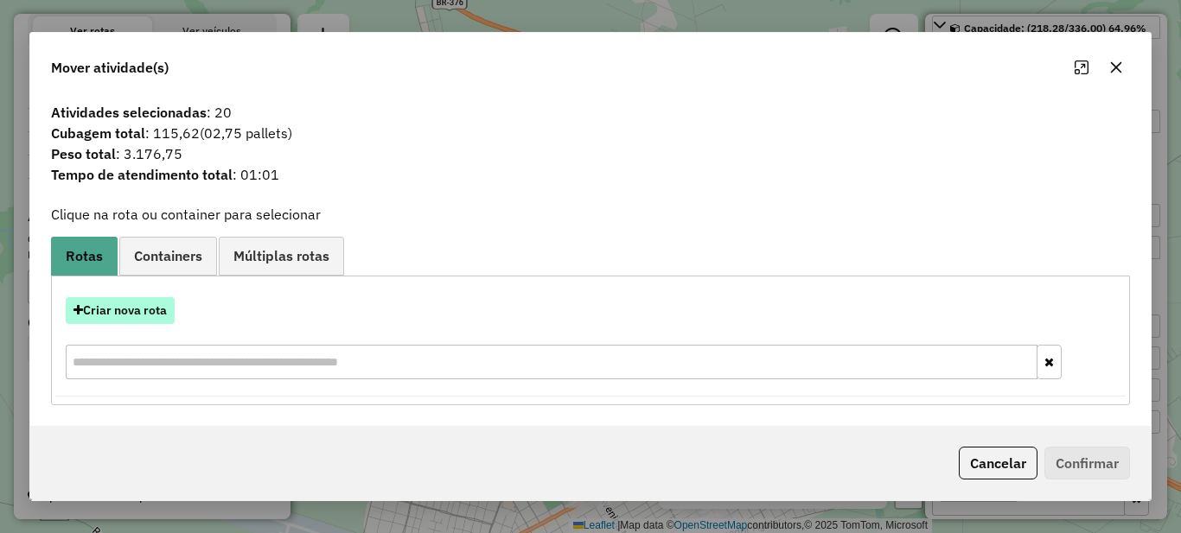
click at [111, 306] on button "Criar nova rota" at bounding box center [120, 310] width 109 height 27
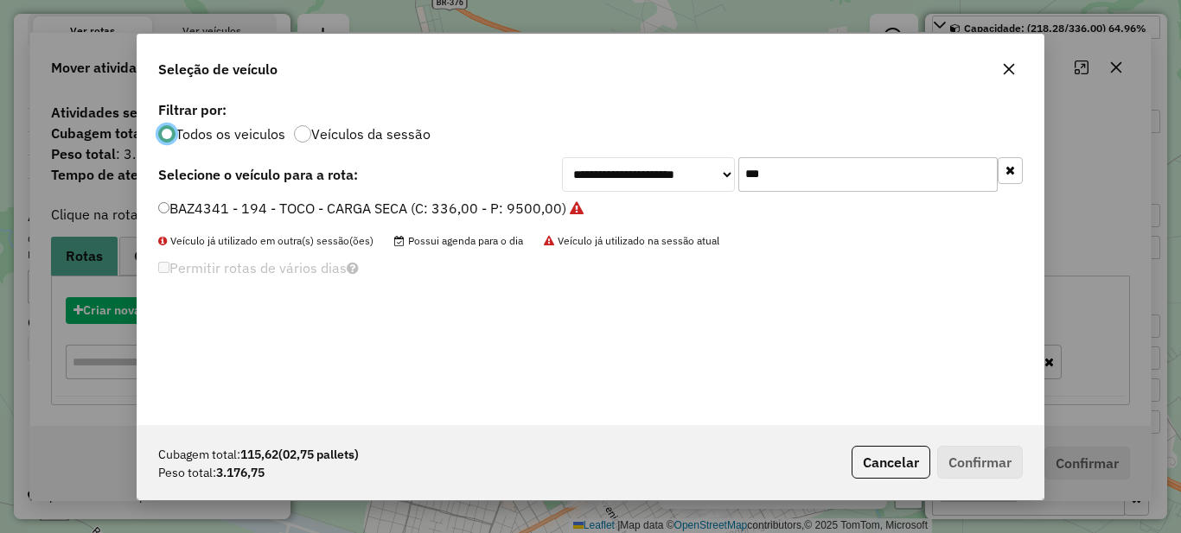
scroll to position [10, 5]
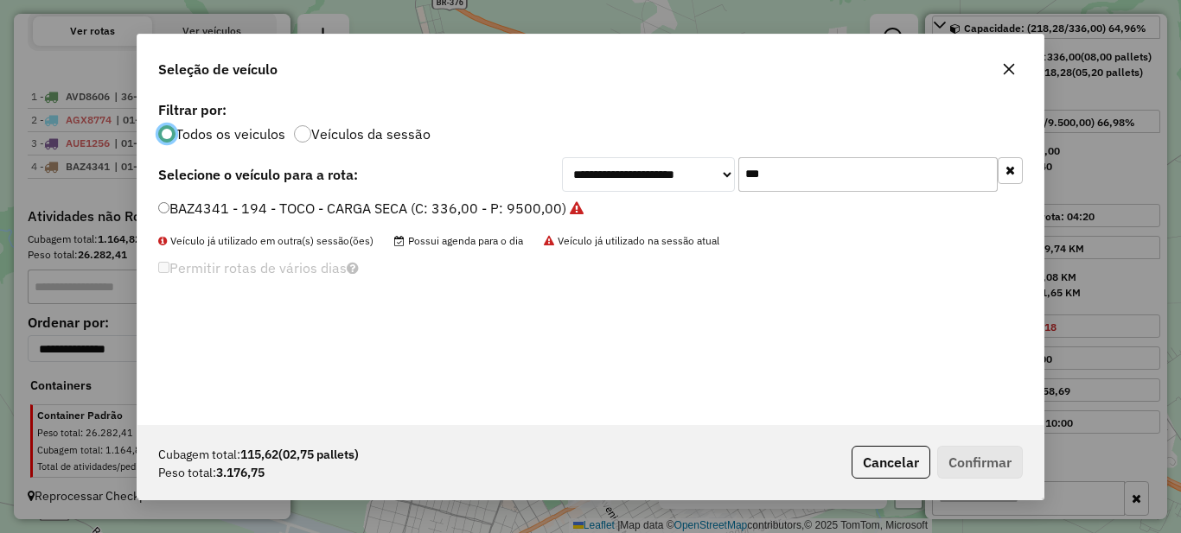
drag, startPoint x: 741, startPoint y: 207, endPoint x: 794, endPoint y: 178, distance: 59.9
click at [743, 207] on li "BAZ4341 - 194 - TOCO - CARGA SECA (C: 336,00 - P: 9500,00)" at bounding box center [590, 209] width 864 height 21
click at [794, 178] on input "***" at bounding box center [867, 174] width 259 height 35
click at [387, 214] on label "ARM6658 - 174 - TOCO - CARGA SECA (C: 336,00 - P: 9500,00)" at bounding box center [363, 208] width 411 height 21
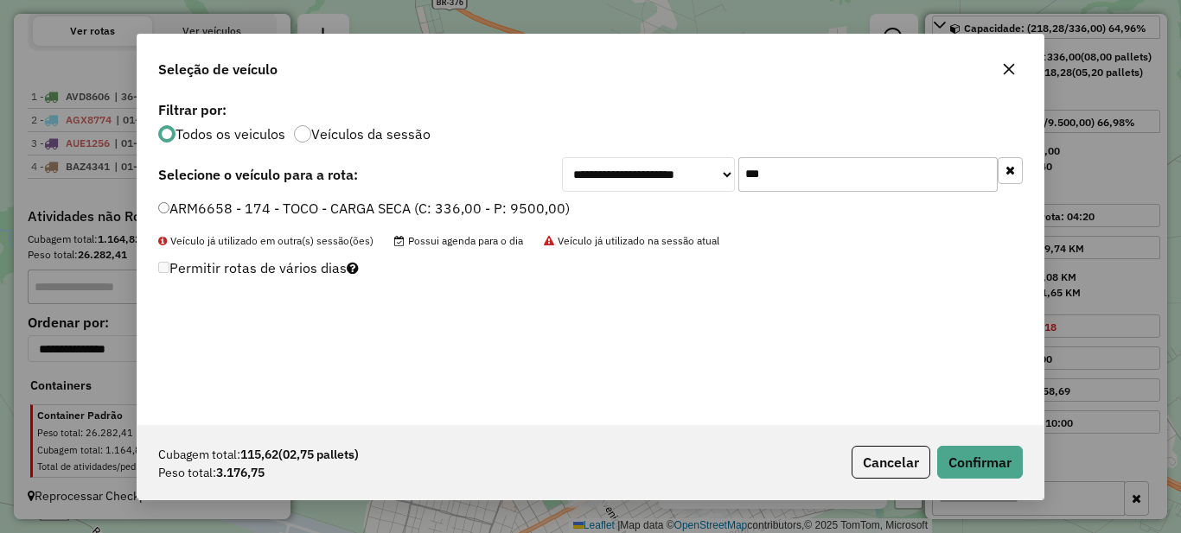
click at [806, 171] on input "***" at bounding box center [867, 174] width 259 height 35
type input "***"
click at [482, 212] on label "AOC8562 - 168 - TOCO - CARGA SECA (C: 336,00 - P: 9500,00)" at bounding box center [363, 208] width 410 height 21
click at [991, 469] on button "Confirmar" at bounding box center [980, 462] width 86 height 33
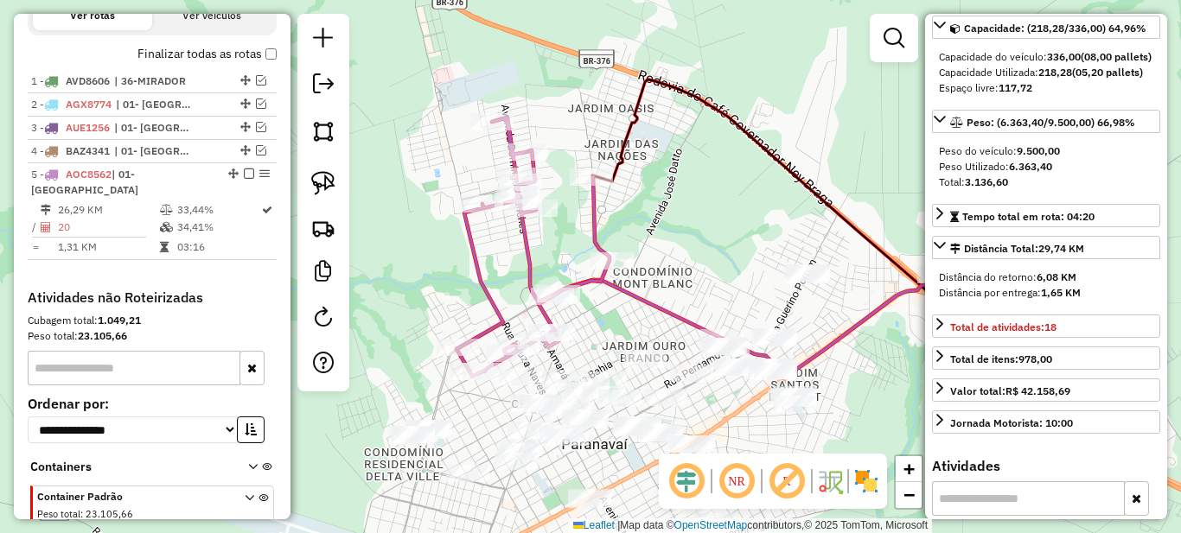
scroll to position [700, 0]
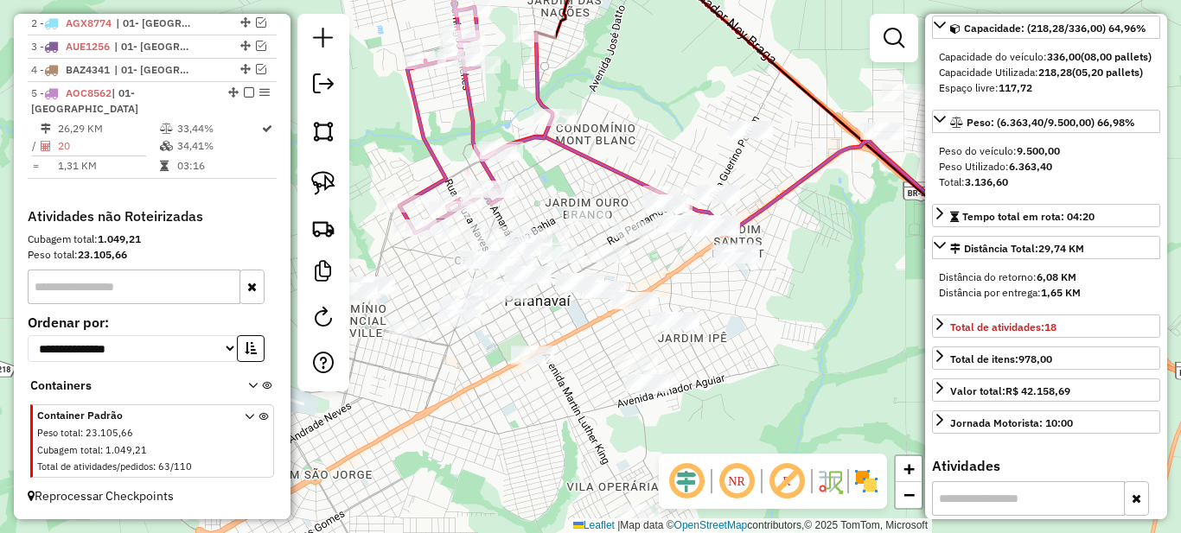
drag, startPoint x: 614, startPoint y: 328, endPoint x: 558, endPoint y: 184, distance: 154.1
click at [558, 184] on div "Janela de atendimento Grade de atendimento Capacidade Transportadoras Veículos …" at bounding box center [590, 266] width 1181 height 533
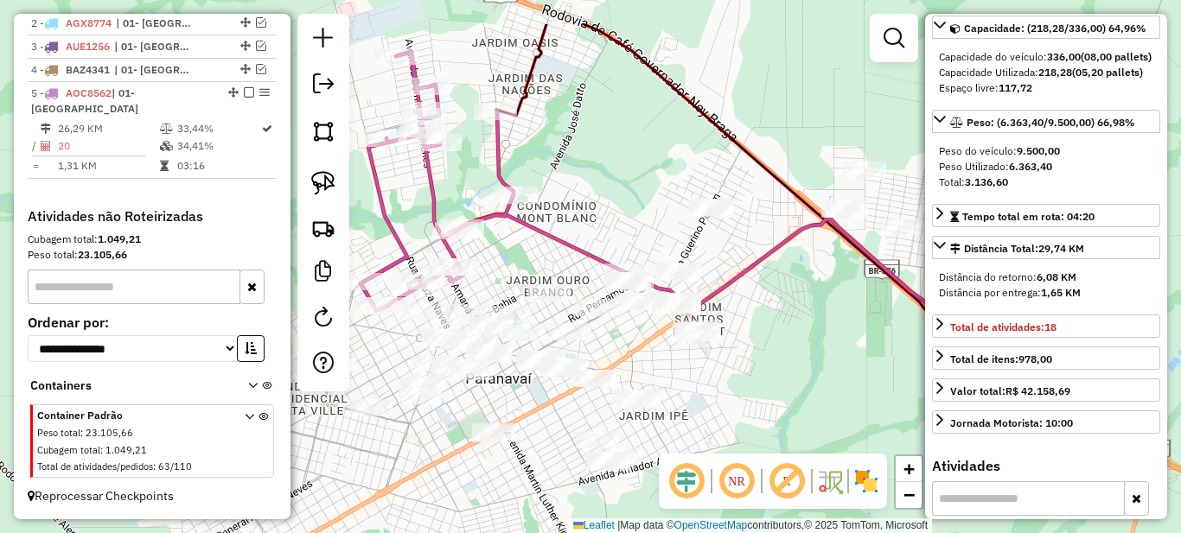
drag, startPoint x: 690, startPoint y: 293, endPoint x: 650, endPoint y: 373, distance: 89.7
click at [649, 374] on div "Janela de atendimento Grade de atendimento Capacidade Transportadoras Veículos …" at bounding box center [590, 266] width 1181 height 533
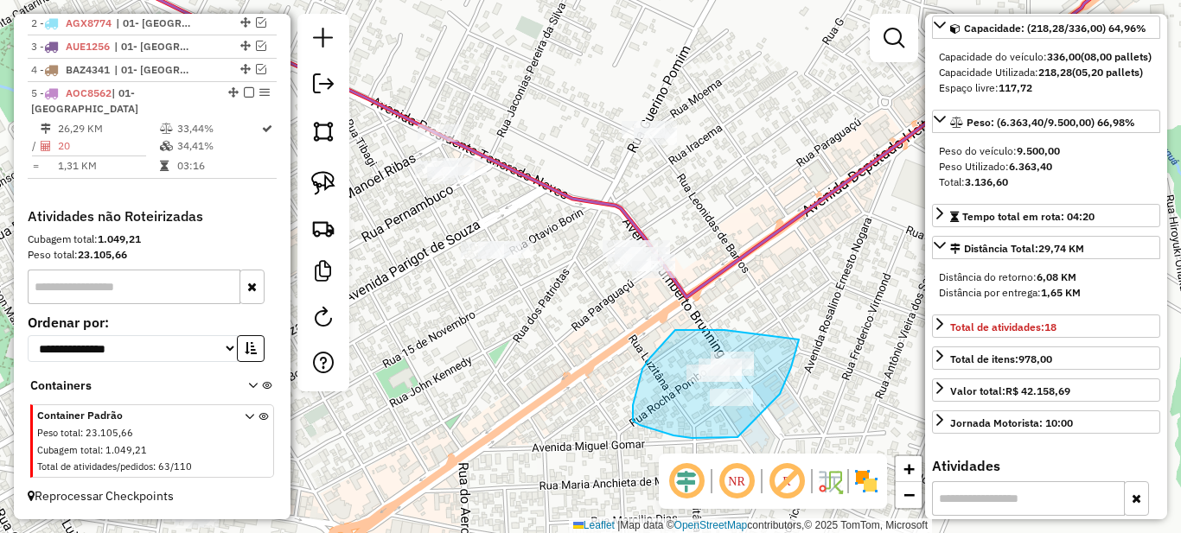
drag, startPoint x: 675, startPoint y: 330, endPoint x: 799, endPoint y: 340, distance: 124.0
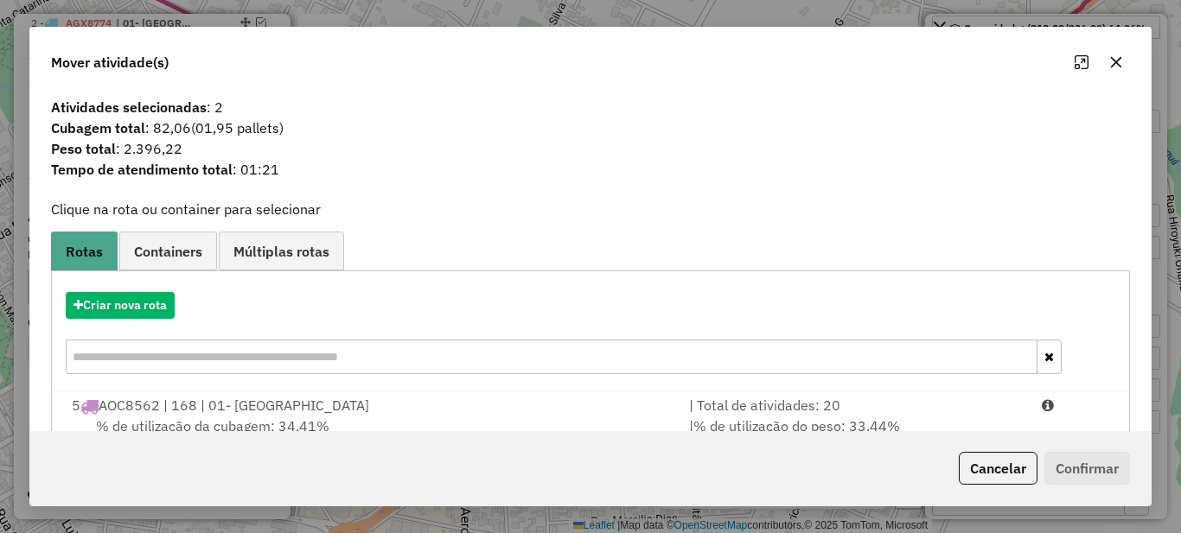
scroll to position [61, 0]
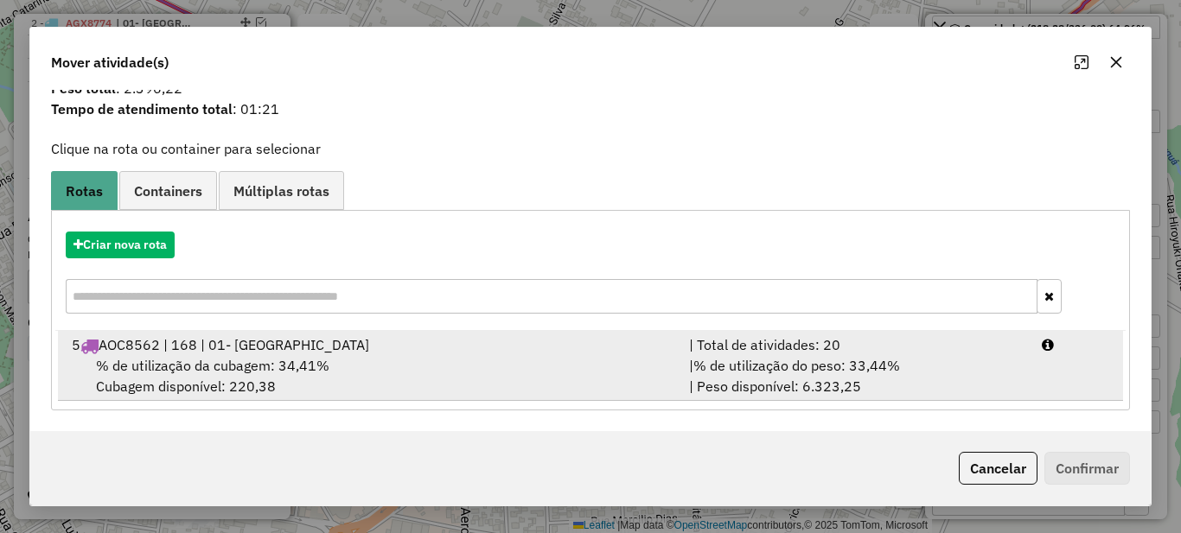
click at [780, 352] on div "| Total de atividades: 20" at bounding box center [855, 345] width 353 height 21
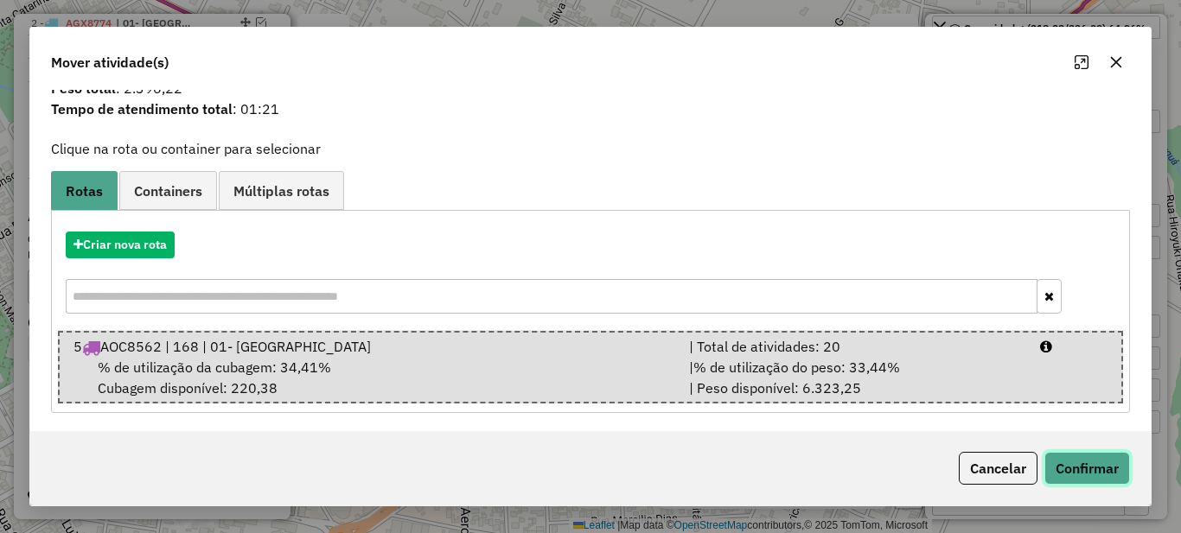
click at [1092, 478] on button "Confirmar" at bounding box center [1087, 468] width 86 height 33
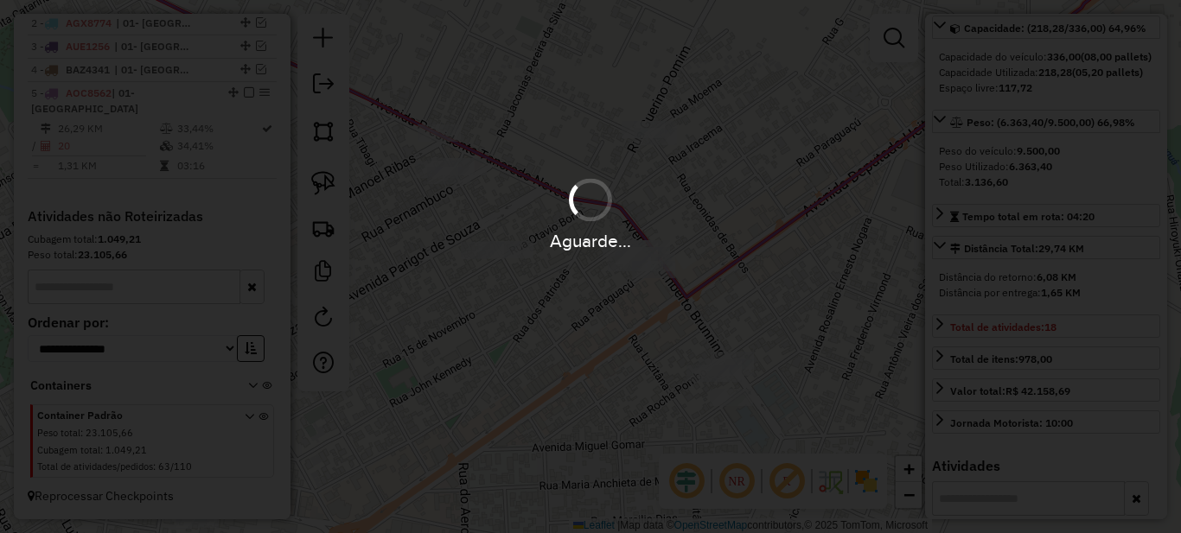
scroll to position [0, 0]
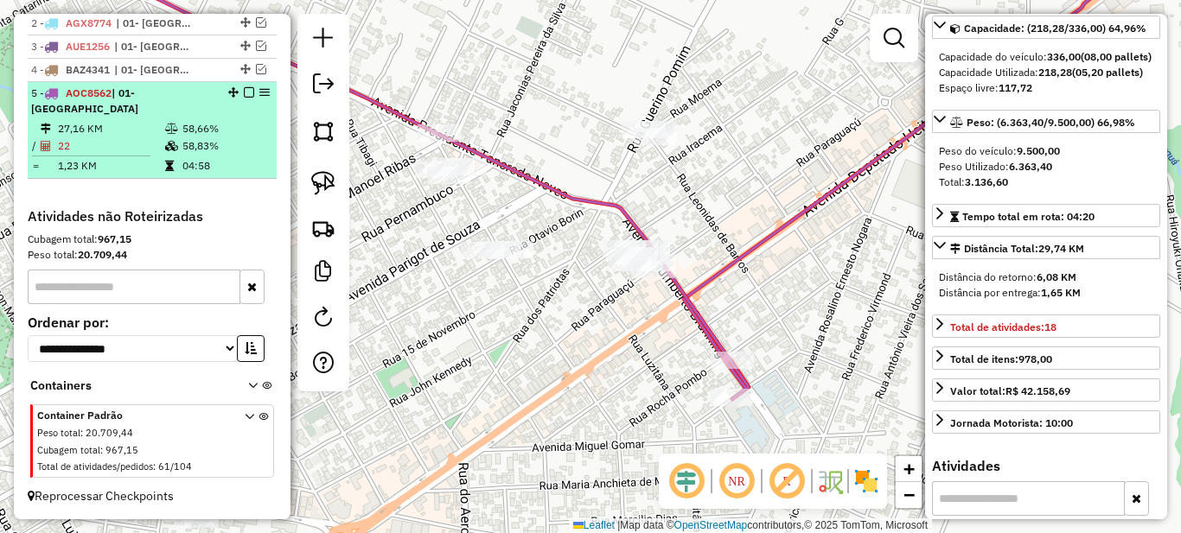
click at [165, 134] on icon at bounding box center [171, 129] width 13 height 10
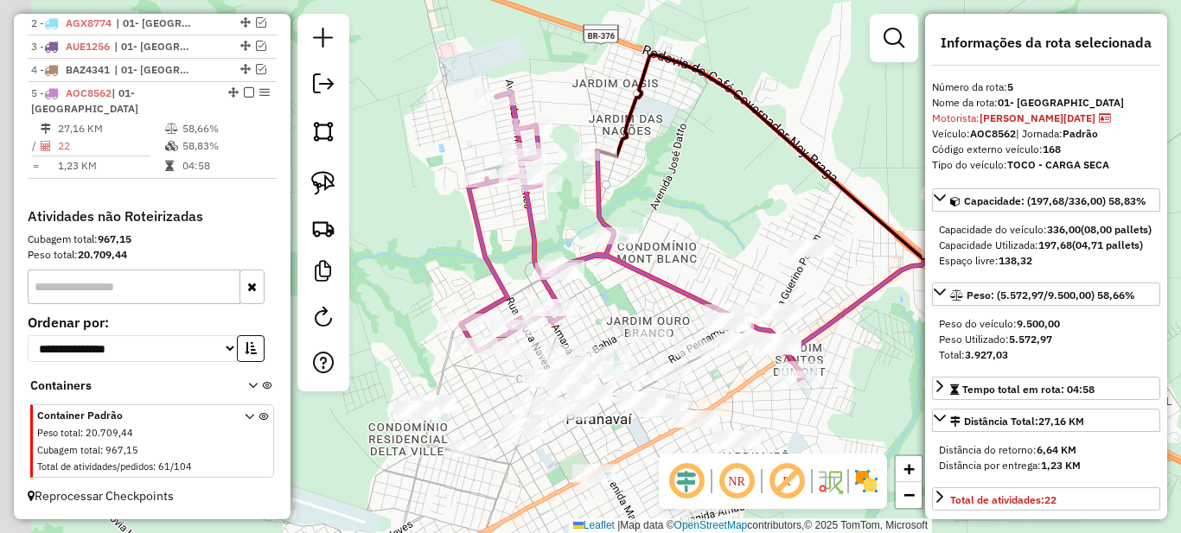
drag, startPoint x: 520, startPoint y: 406, endPoint x: 740, endPoint y: 386, distance: 220.5
click at [740, 386] on div "Janela de atendimento Grade de atendimento Capacidade Transportadoras Veículos …" at bounding box center [590, 266] width 1181 height 533
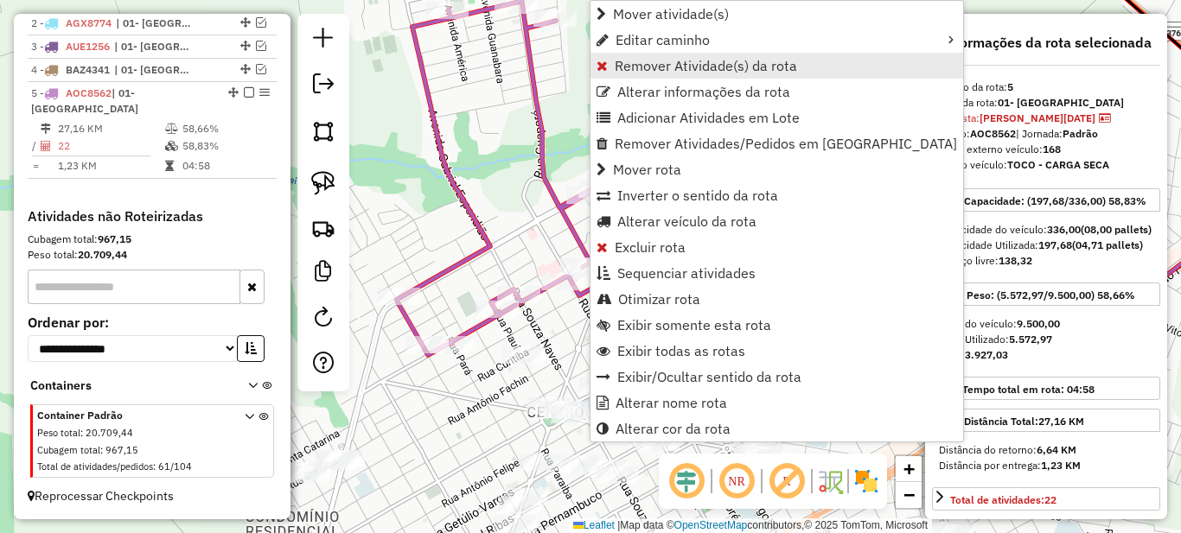
click at [637, 59] on span "Remover Atividade(s) da rota" at bounding box center [706, 66] width 182 height 14
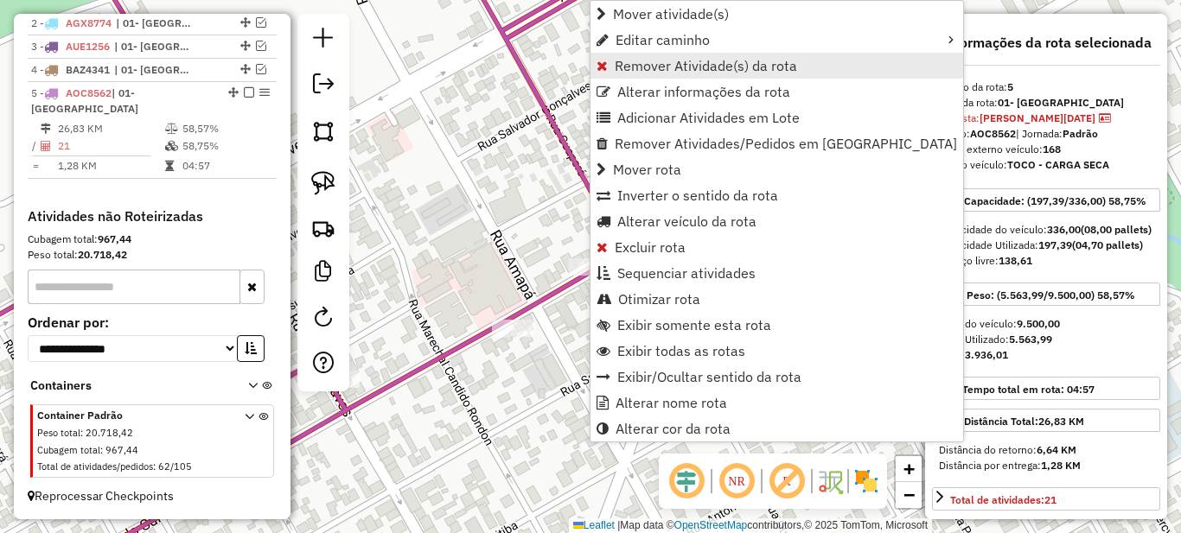
click at [641, 66] on span "Remover Atividade(s) da rota" at bounding box center [706, 66] width 182 height 14
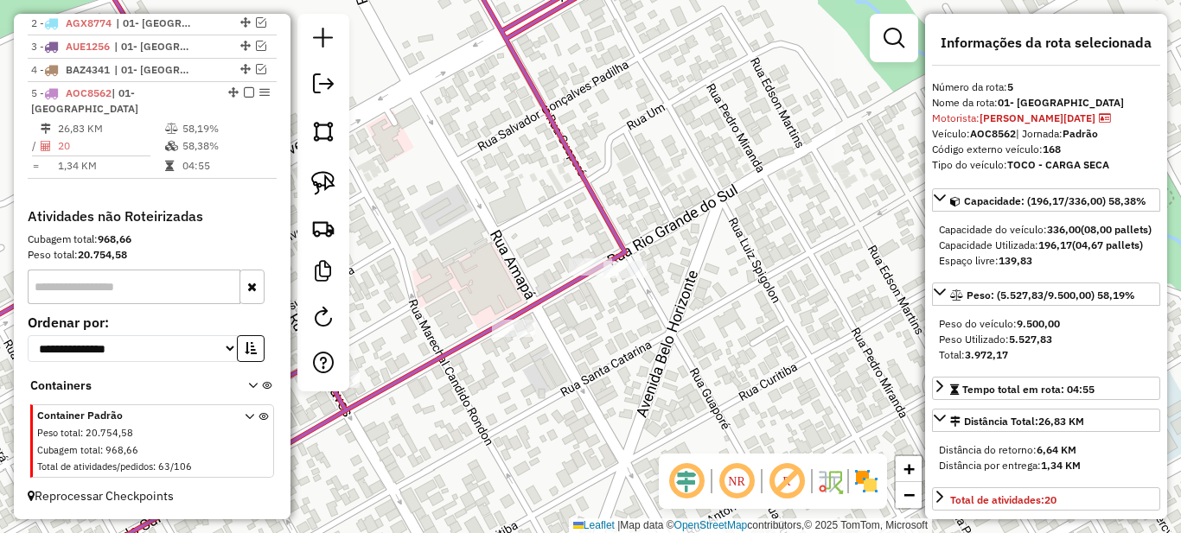
scroll to position [86, 0]
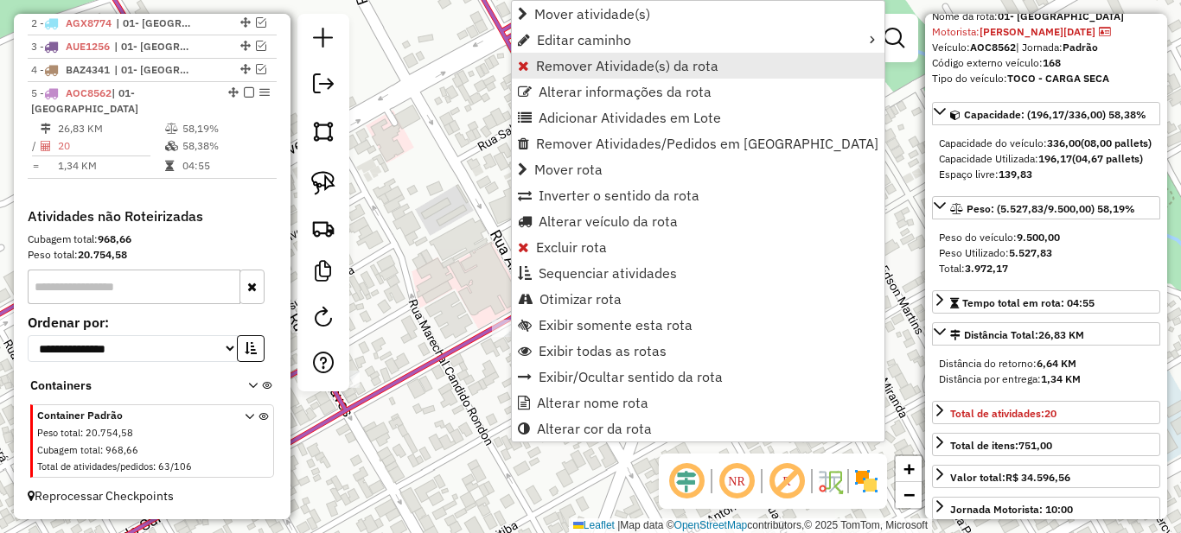
click at [552, 62] on span "Remover Atividade(s) da rota" at bounding box center [627, 66] width 182 height 14
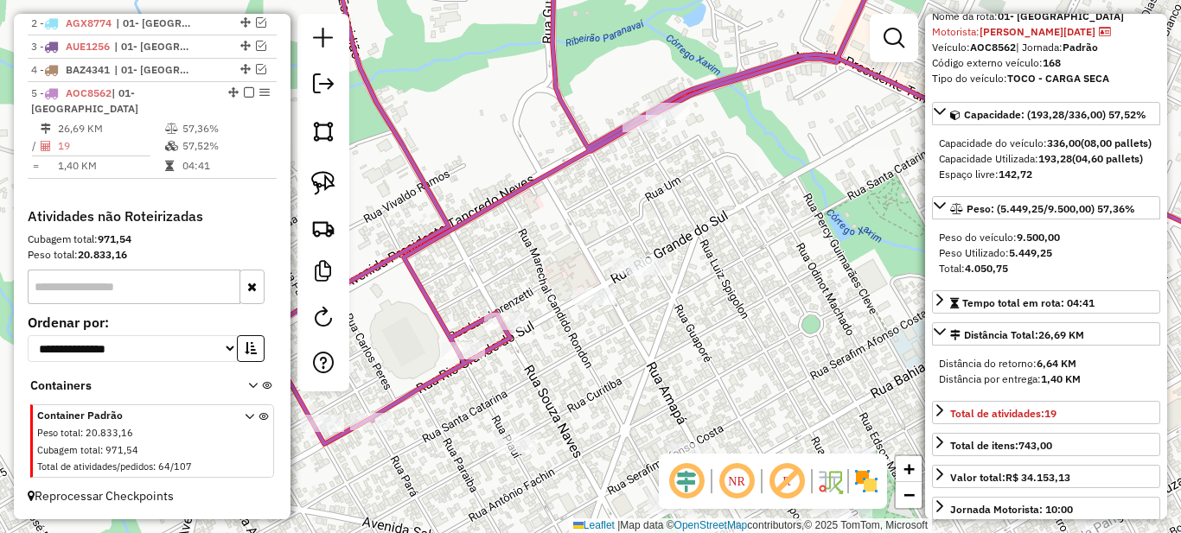
drag, startPoint x: 783, startPoint y: 342, endPoint x: 539, endPoint y: 329, distance: 244.1
click at [551, 335] on div "Janela de atendimento Grade de atendimento Capacidade Transportadoras Veículos …" at bounding box center [590, 266] width 1181 height 533
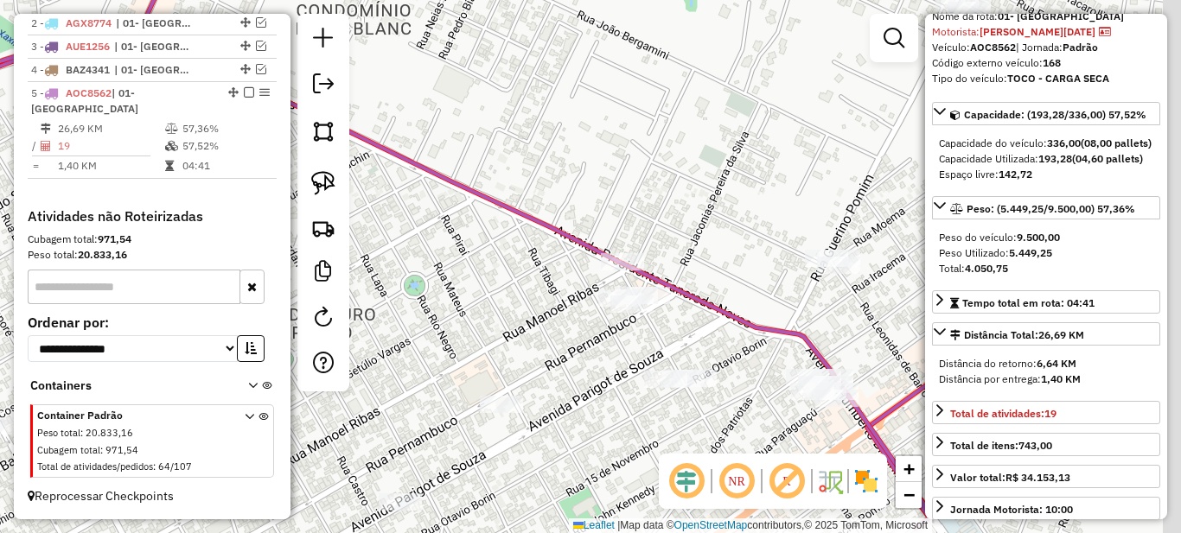
drag, startPoint x: 717, startPoint y: 324, endPoint x: 580, endPoint y: 324, distance: 137.4
click at [580, 324] on div "Janela de atendimento Grade de atendimento Capacidade Transportadoras Veículos …" at bounding box center [590, 266] width 1181 height 533
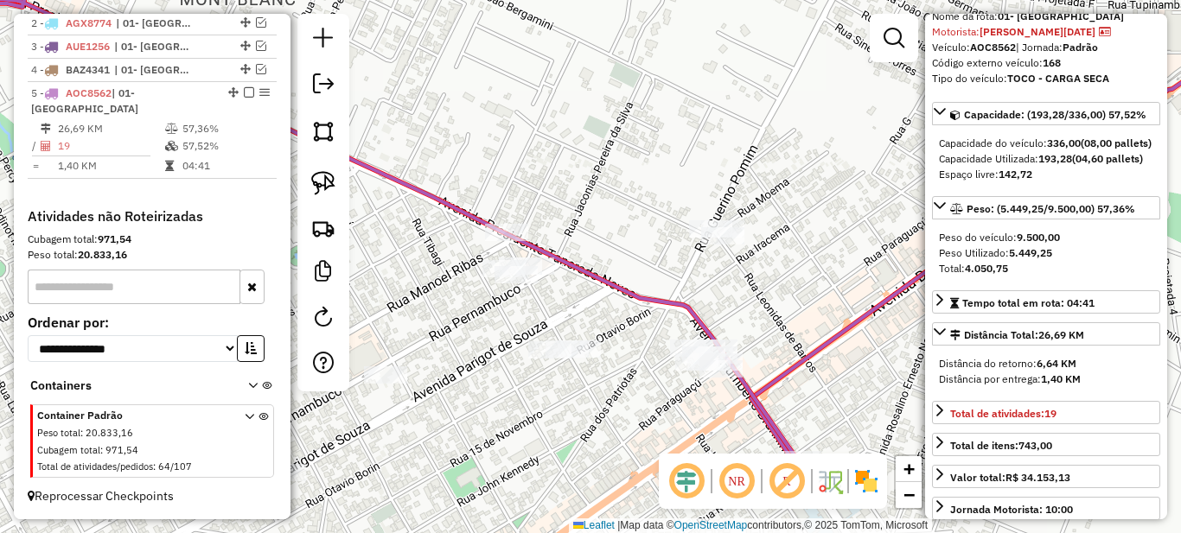
drag, startPoint x: 723, startPoint y: 350, endPoint x: 615, endPoint y: 321, distance: 111.1
click at [615, 321] on div "Janela de atendimento Grade de atendimento Capacidade Transportadoras Veículos …" at bounding box center [590, 266] width 1181 height 533
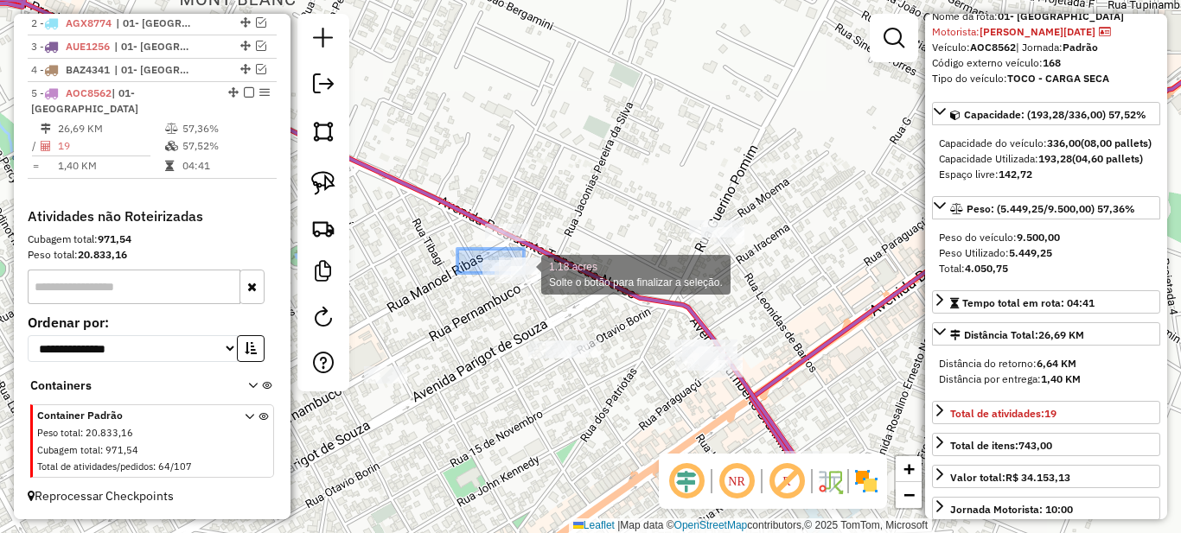
drag, startPoint x: 457, startPoint y: 249, endPoint x: 567, endPoint y: 312, distance: 126.6
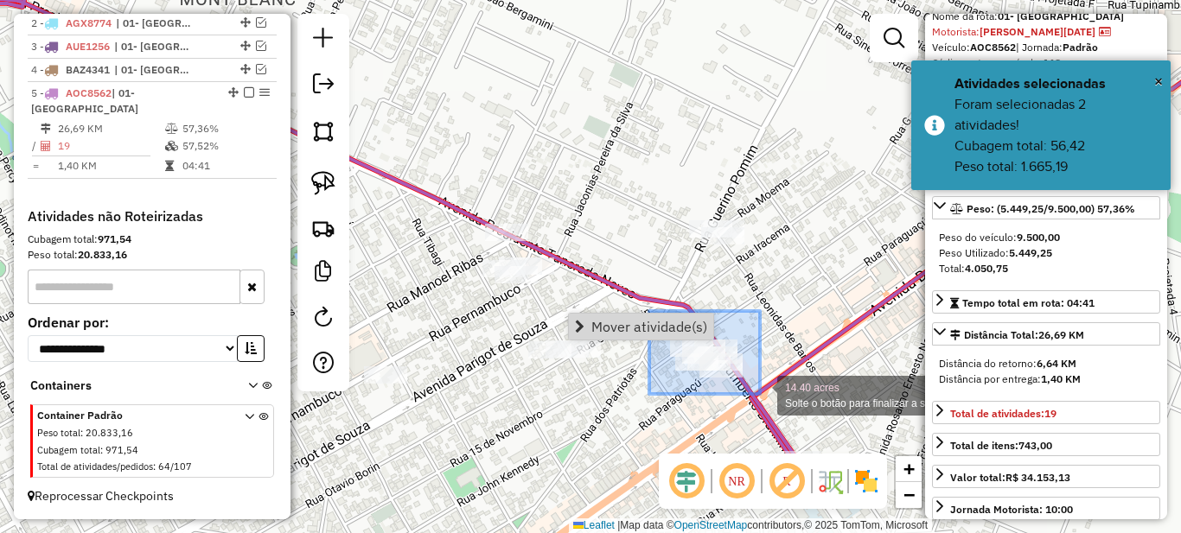
drag, startPoint x: 649, startPoint y: 311, endPoint x: 760, endPoint y: 394, distance: 138.3
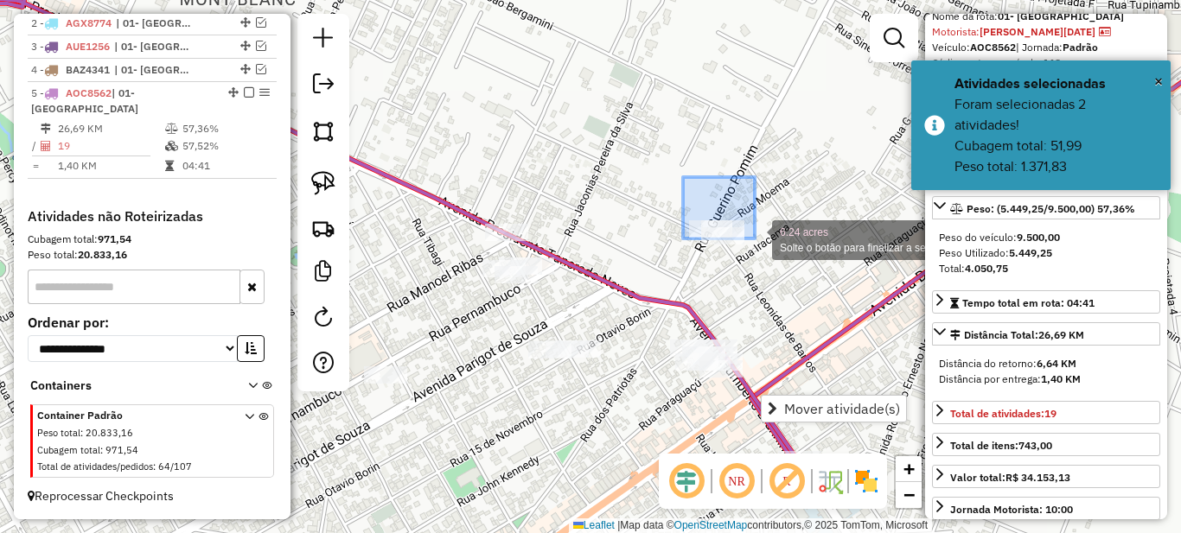
drag, startPoint x: 693, startPoint y: 197, endPoint x: 773, endPoint y: 261, distance: 102.1
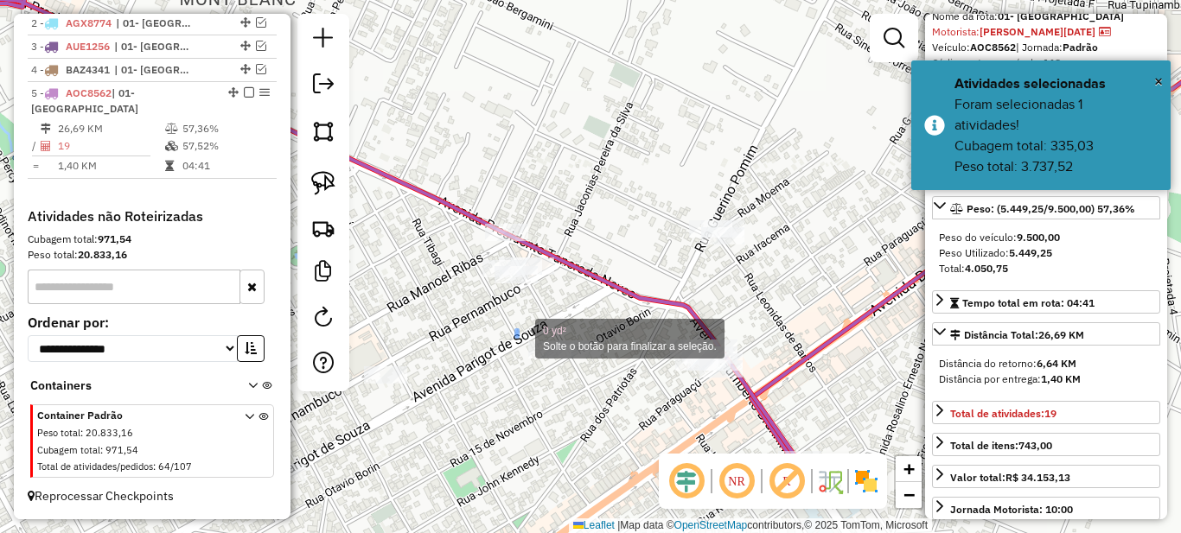
drag, startPoint x: 518, startPoint y: 337, endPoint x: 626, endPoint y: 388, distance: 119.5
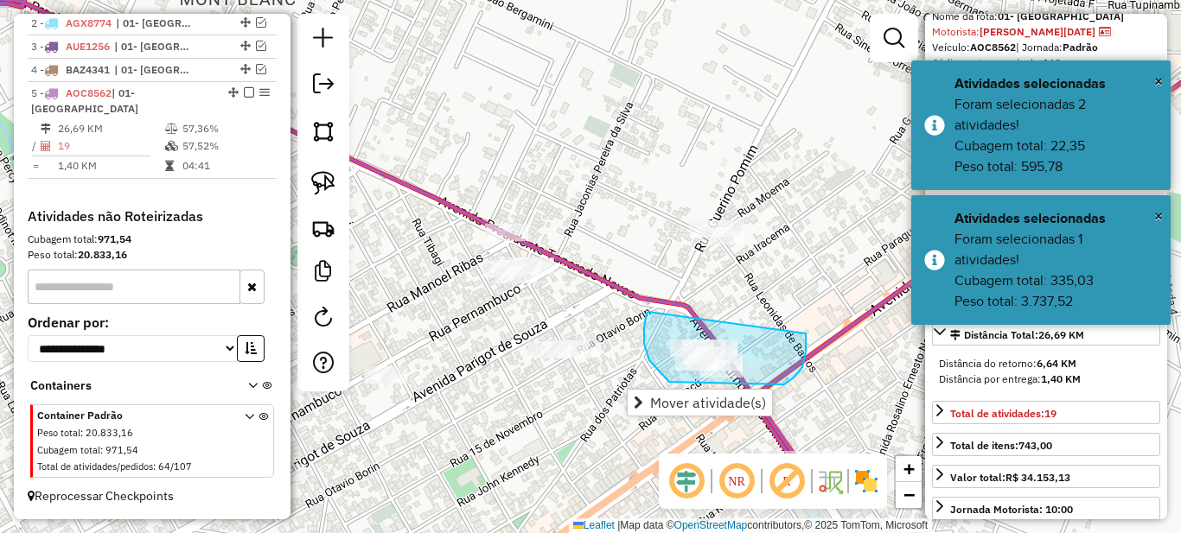
drag, startPoint x: 644, startPoint y: 344, endPoint x: 806, endPoint y: 315, distance: 164.3
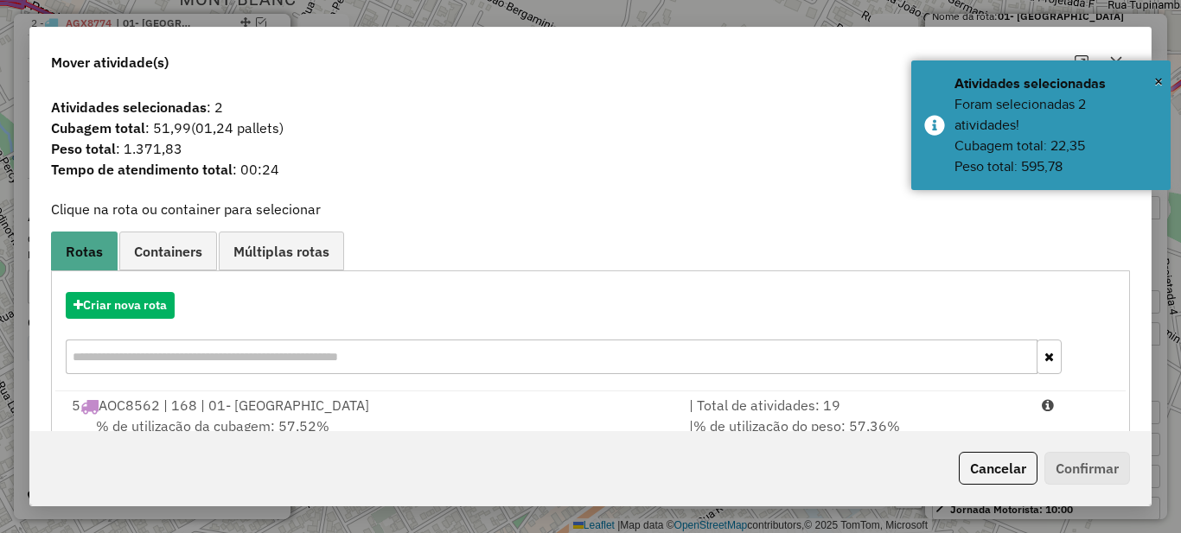
scroll to position [61, 0]
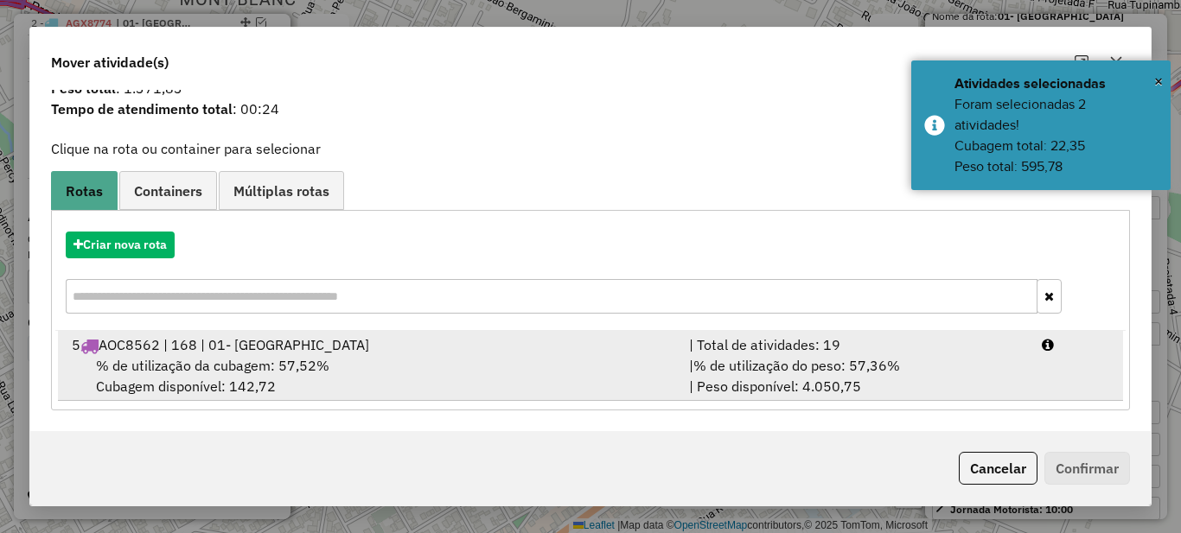
click at [796, 351] on div "| Total de atividades: 19" at bounding box center [855, 345] width 353 height 21
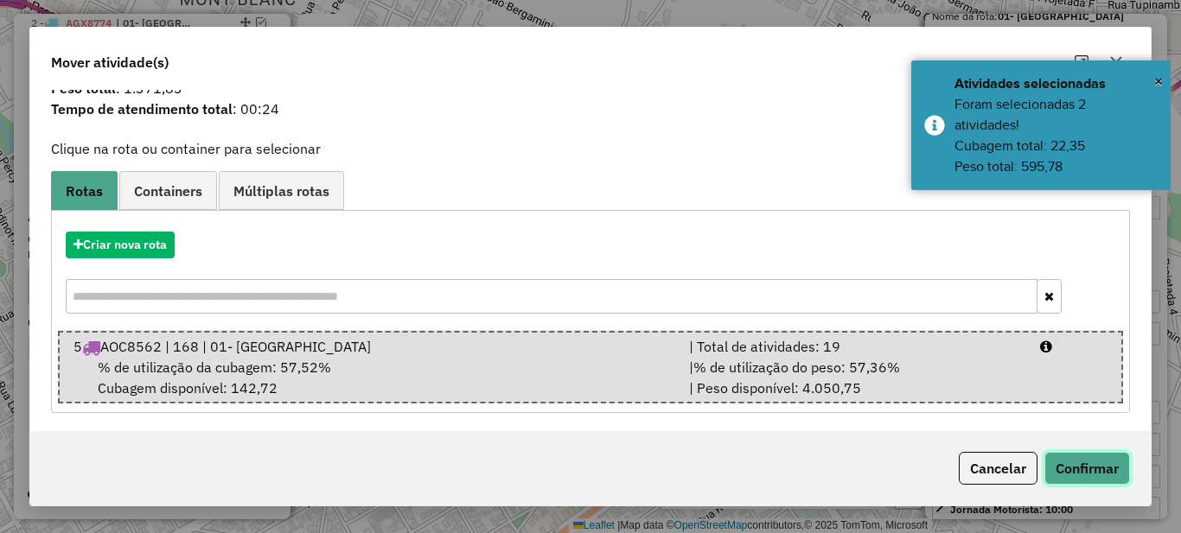
click at [1089, 457] on button "Confirmar" at bounding box center [1087, 468] width 86 height 33
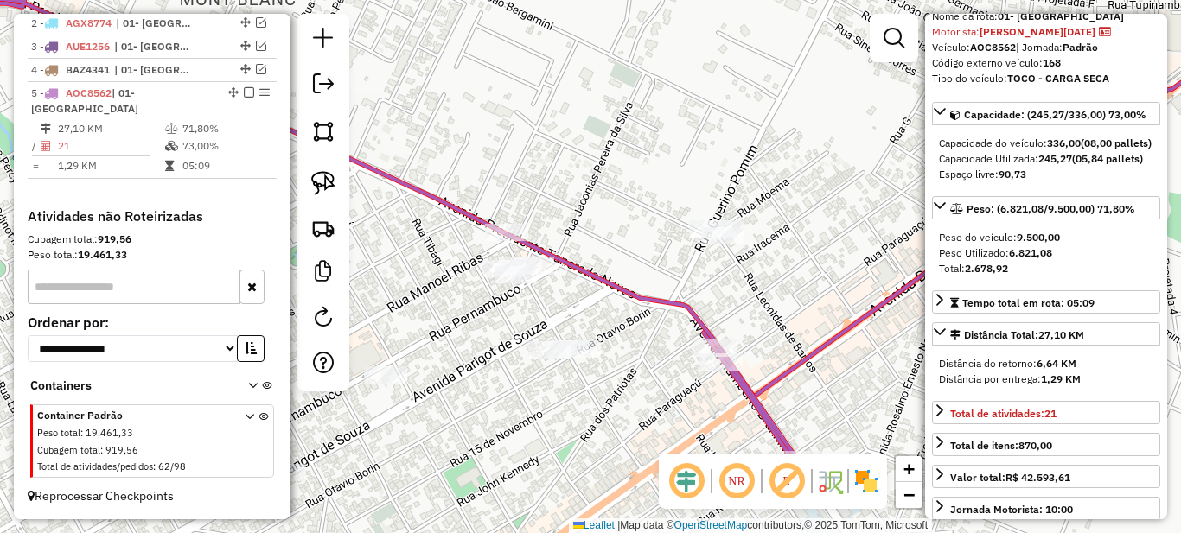
scroll to position [0, 0]
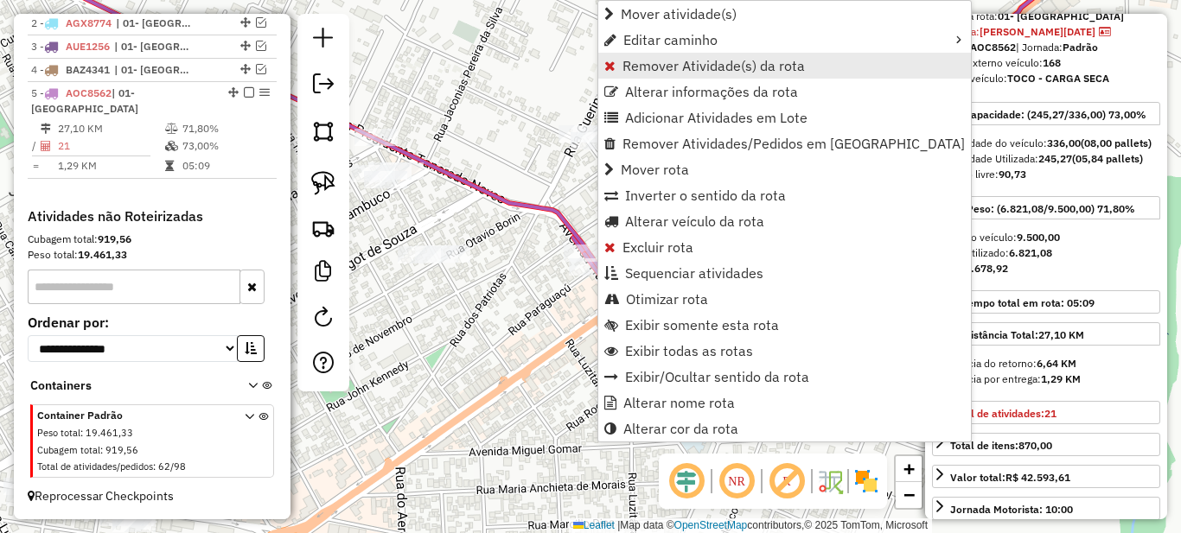
click at [641, 62] on span "Remover Atividade(s) da rota" at bounding box center [713, 66] width 182 height 14
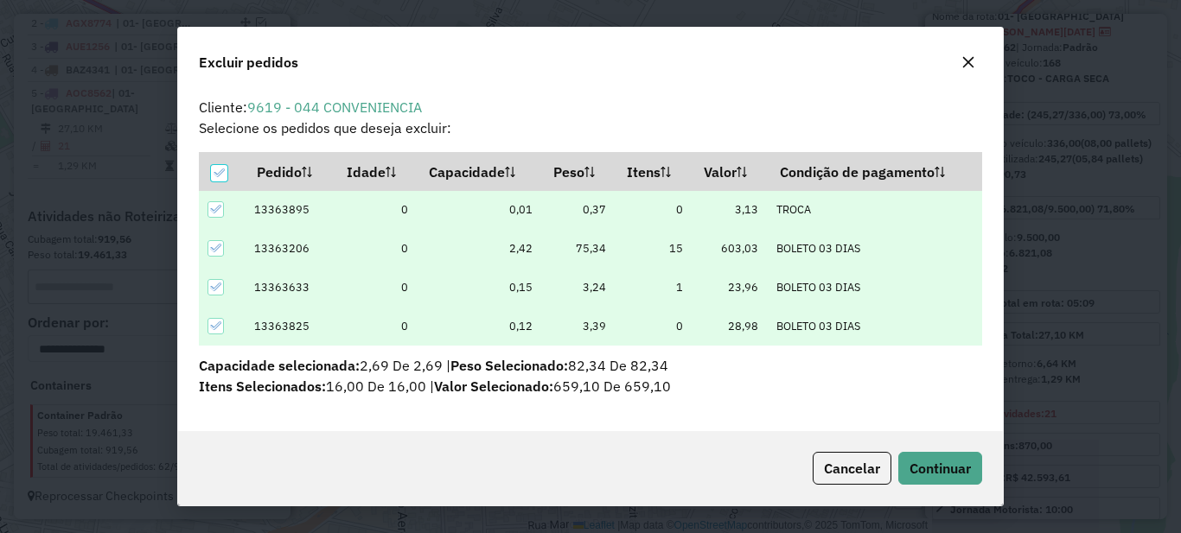
scroll to position [10, 5]
click at [940, 466] on span "Continuar" at bounding box center [939, 468] width 61 height 17
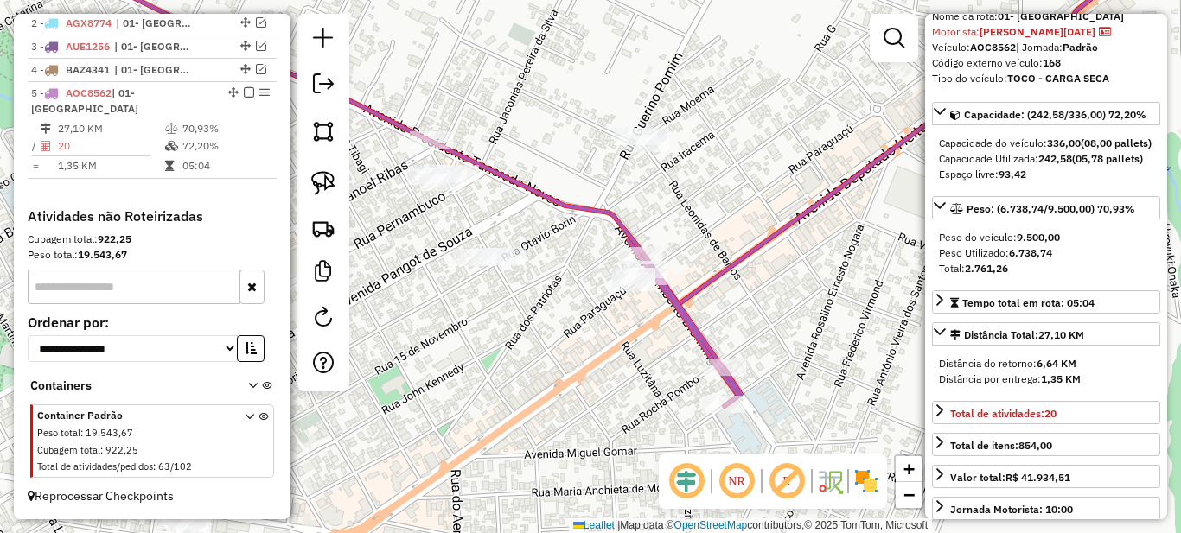
drag, startPoint x: 430, startPoint y: 328, endPoint x: 647, endPoint y: 333, distance: 217.0
click at [624, 331] on div "Janela de atendimento Grade de atendimento Capacidade Transportadoras Veículos …" at bounding box center [590, 266] width 1181 height 533
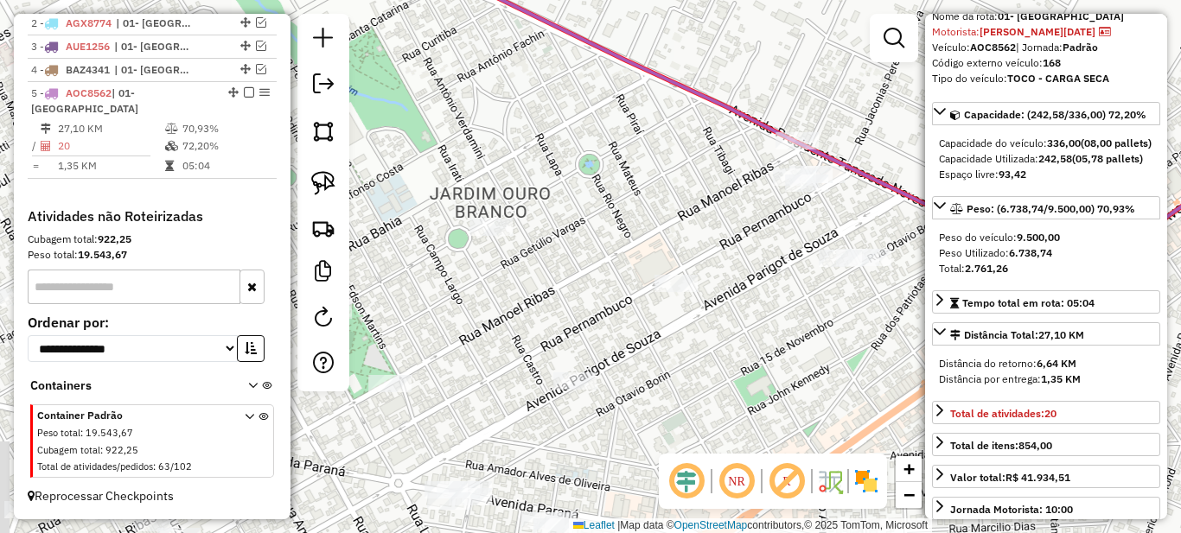
click at [564, 283] on div "Janela de atendimento Grade de atendimento Capacidade Transportadoras Veículos …" at bounding box center [590, 266] width 1181 height 533
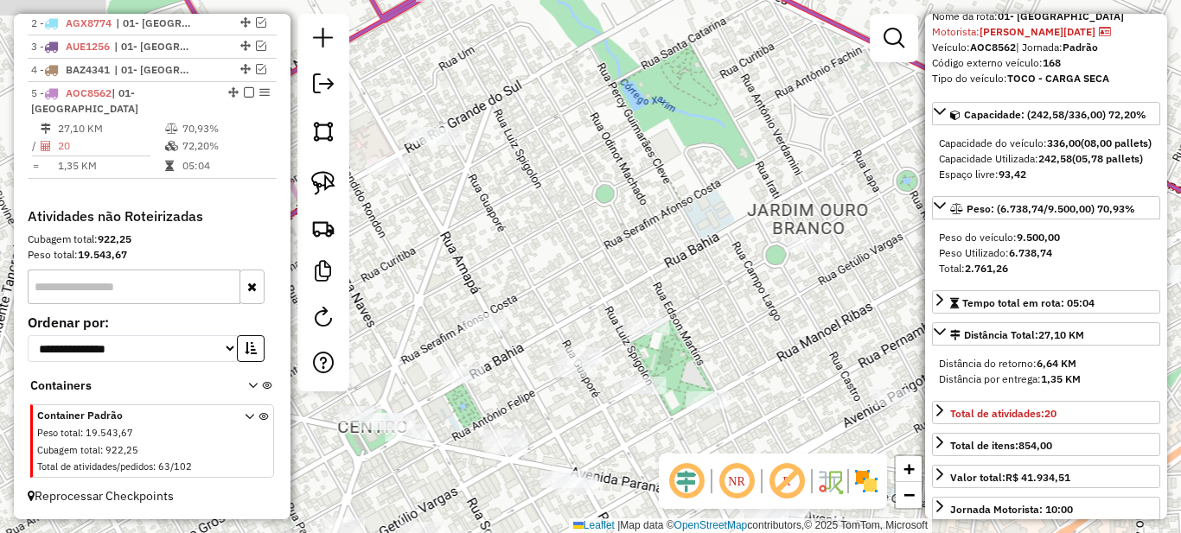
drag, startPoint x: 545, startPoint y: 194, endPoint x: 783, endPoint y: 344, distance: 281.3
click at [781, 344] on div "Janela de atendimento Grade de atendimento Capacidade Transportadoras Veículos …" at bounding box center [590, 266] width 1181 height 533
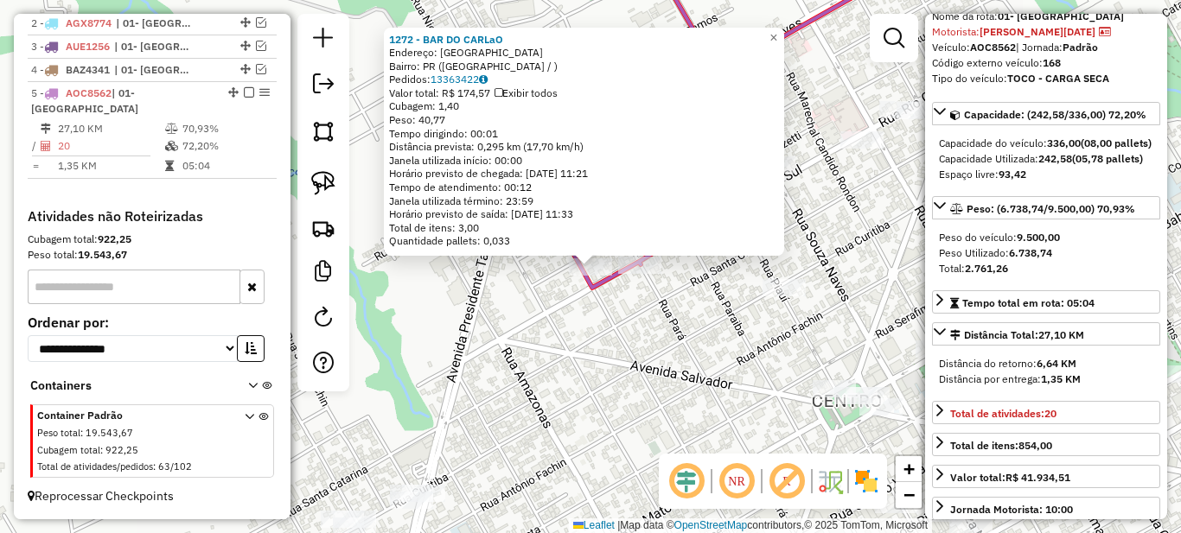
click at [513, 269] on div "1272 - BAR DO CARLaO Endereço: PARANAVAI Bairro: PR (JARDIM SAO CRISTOVAO / ) P…" at bounding box center [590, 266] width 1181 height 533
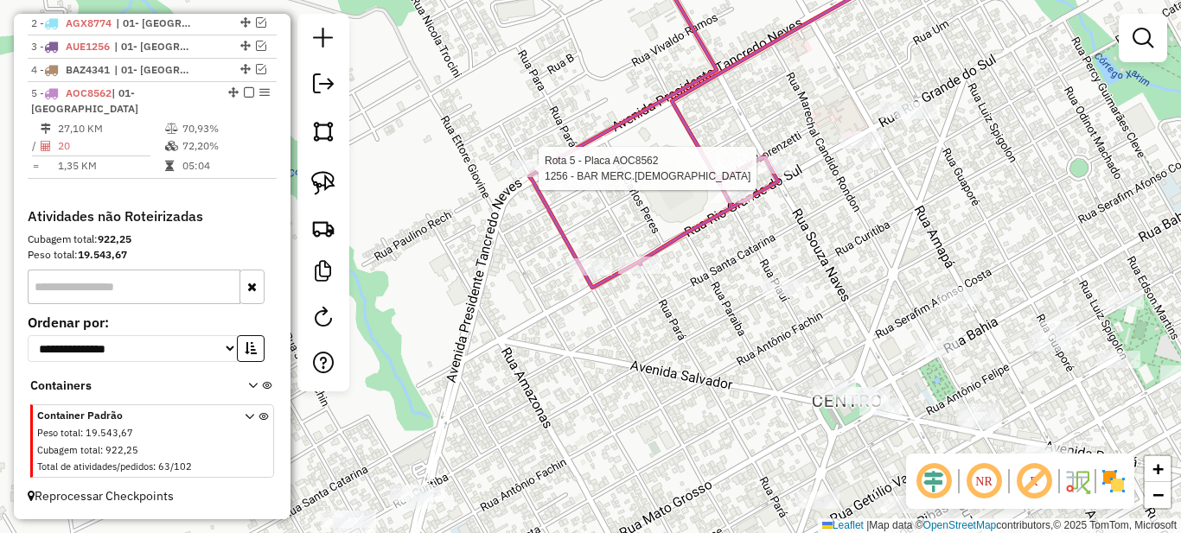
select select "*********"
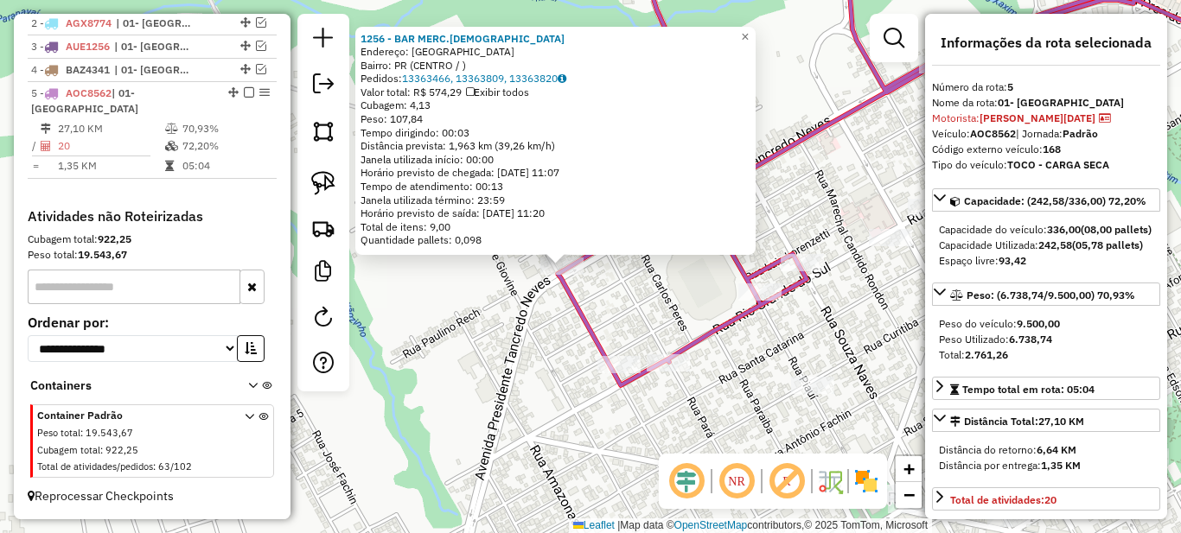
drag, startPoint x: 665, startPoint y: 281, endPoint x: 573, endPoint y: 252, distance: 96.2
click at [564, 254] on div "1256 - BAR MERC.INDIANO Endereço: PARANAVAI Bairro: PR (CENTRO / ) Pedidos: 133…" at bounding box center [590, 266] width 1181 height 533
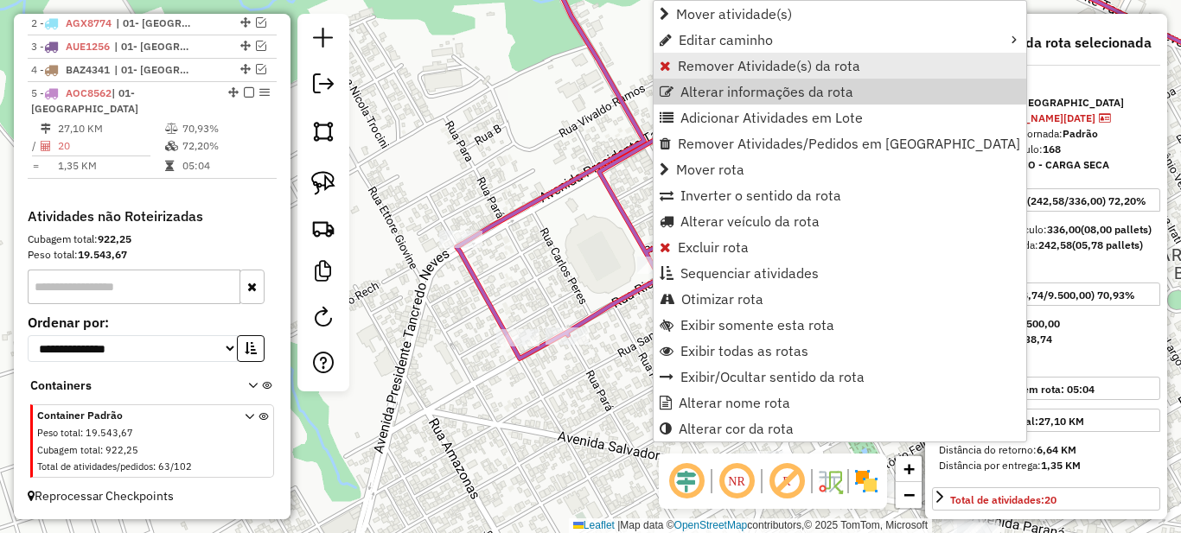
click at [699, 70] on span "Remover Atividade(s) da rota" at bounding box center [769, 66] width 182 height 14
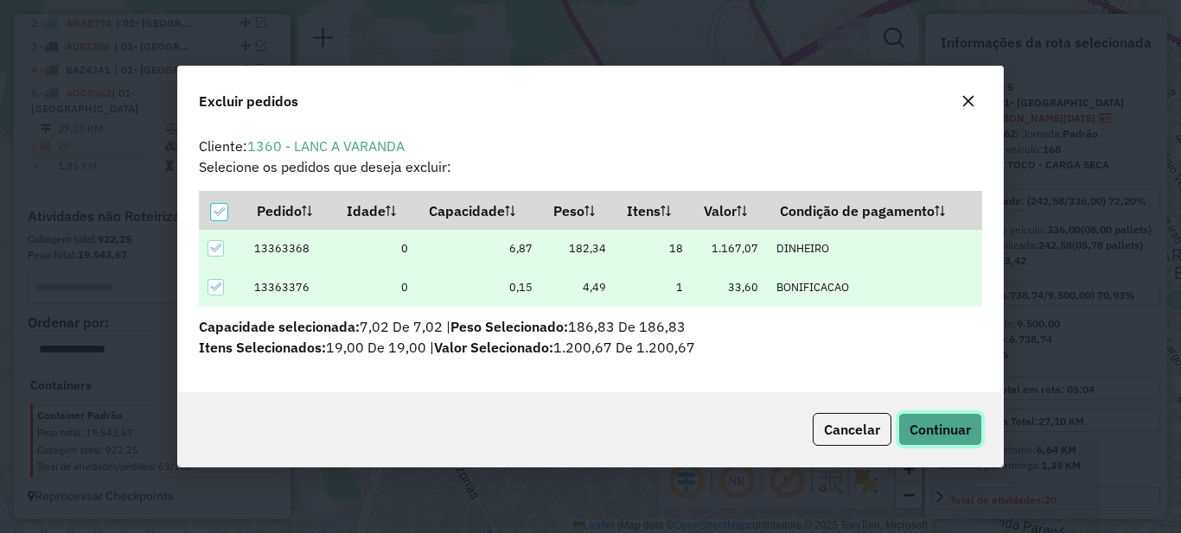
click at [952, 438] on button "Continuar" at bounding box center [940, 429] width 84 height 33
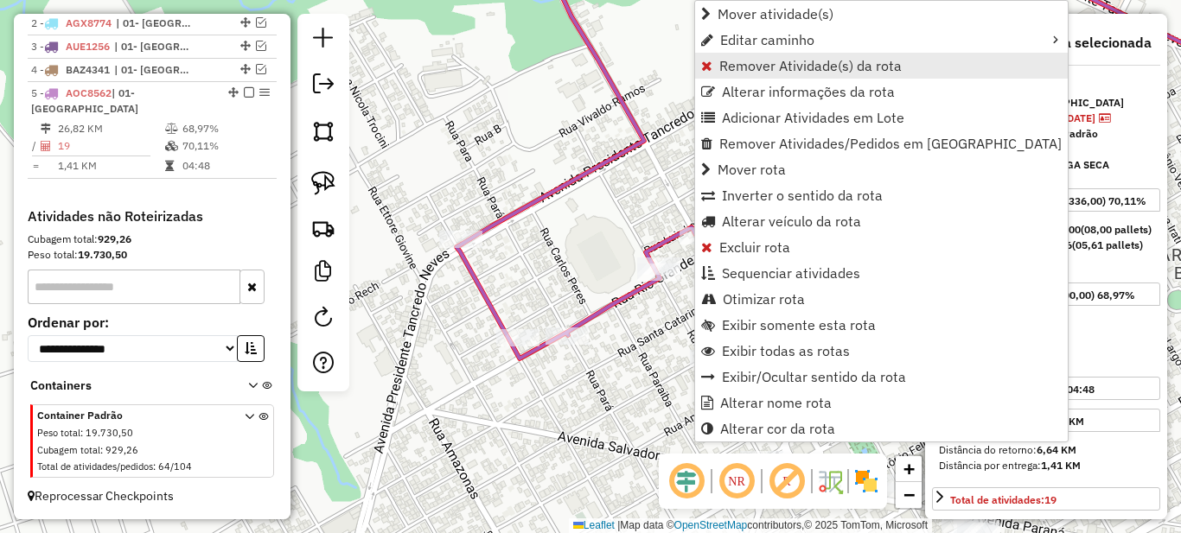
click at [744, 65] on span "Remover Atividade(s) da rota" at bounding box center [810, 66] width 182 height 14
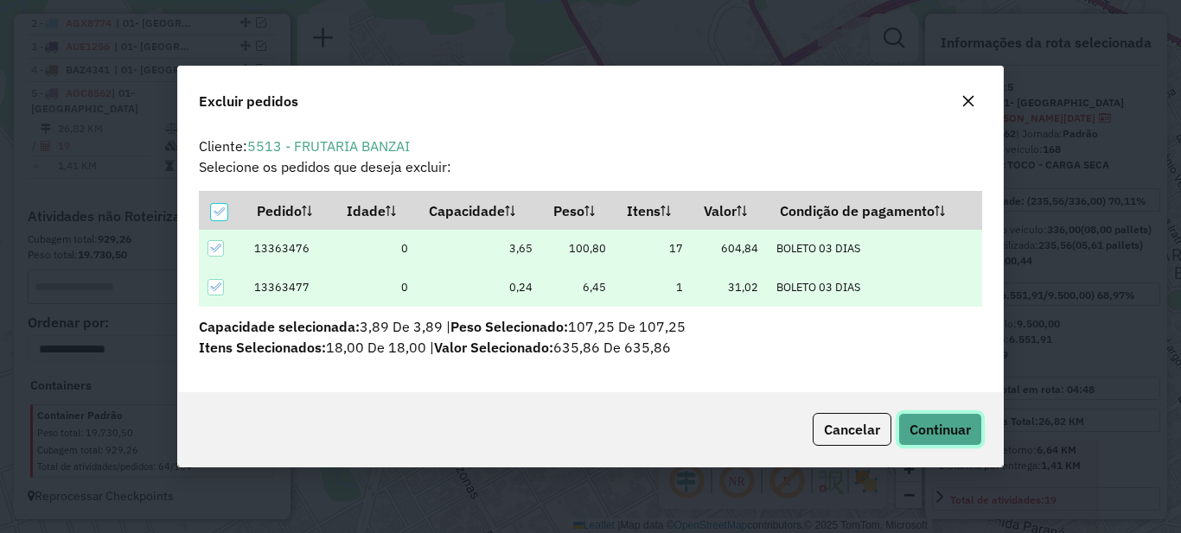
click at [949, 422] on span "Continuar" at bounding box center [939, 429] width 61 height 17
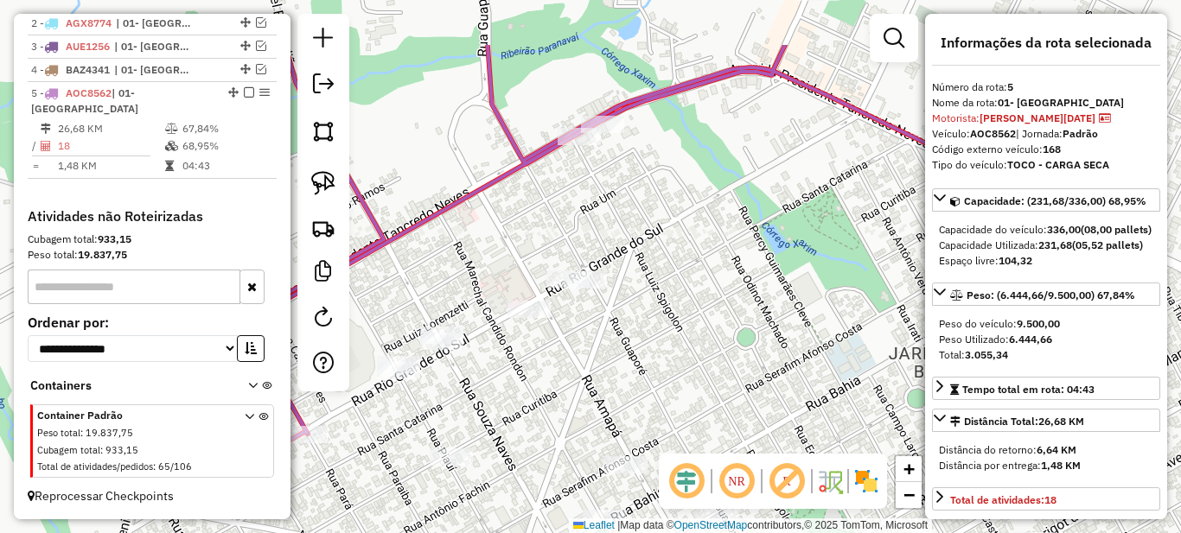
drag, startPoint x: 825, startPoint y: 115, endPoint x: 540, endPoint y: 239, distance: 310.9
click at [540, 239] on div "Janela de atendimento Grade de atendimento Capacidade Transportadoras Veículos …" at bounding box center [590, 266] width 1181 height 533
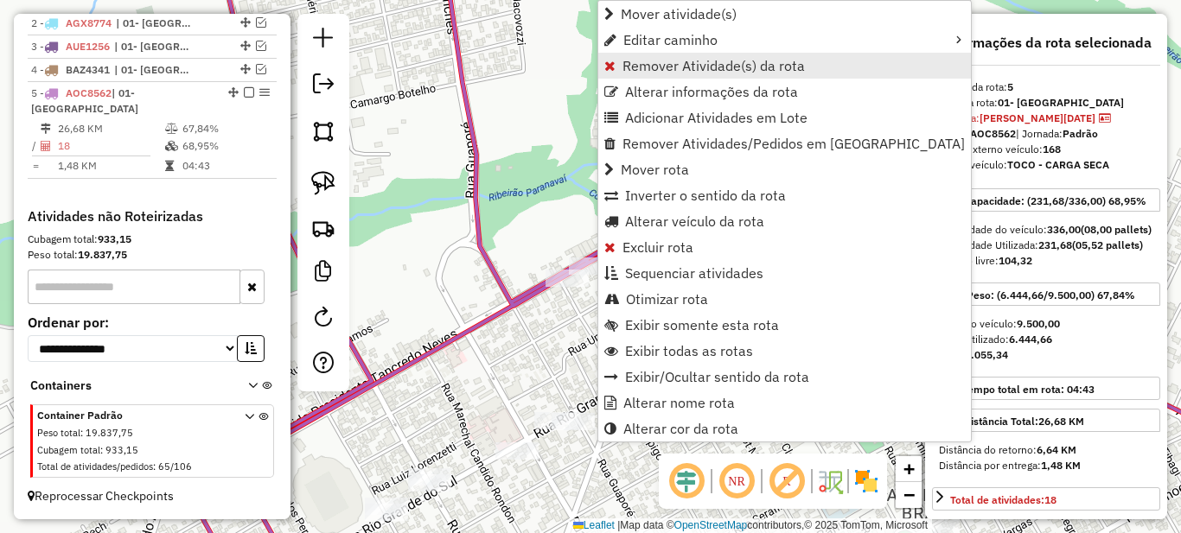
click at [649, 59] on span "Remover Atividade(s) da rota" at bounding box center [713, 66] width 182 height 14
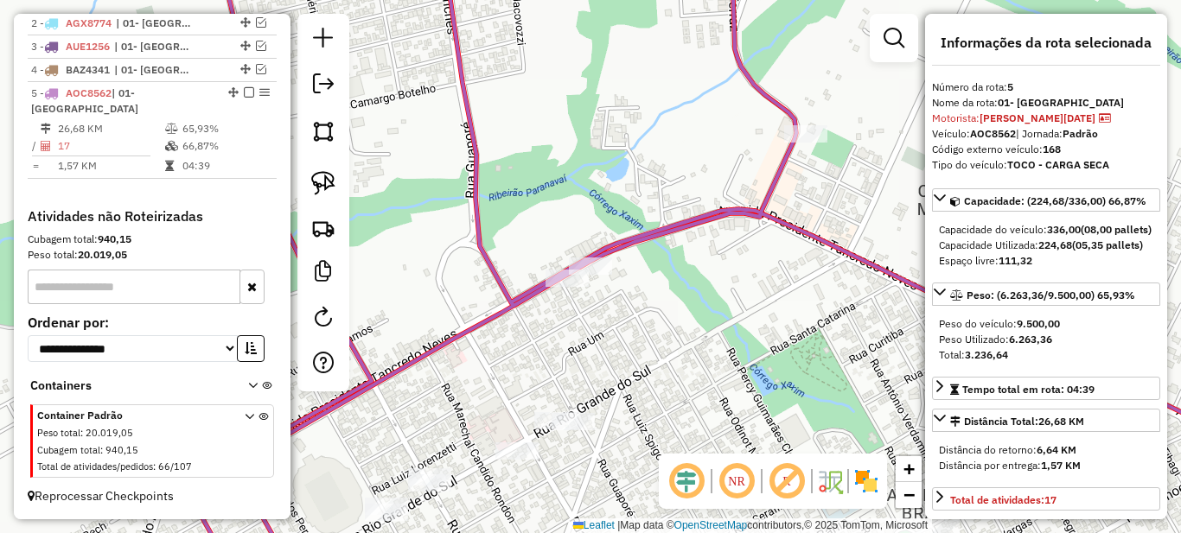
scroll to position [259, 0]
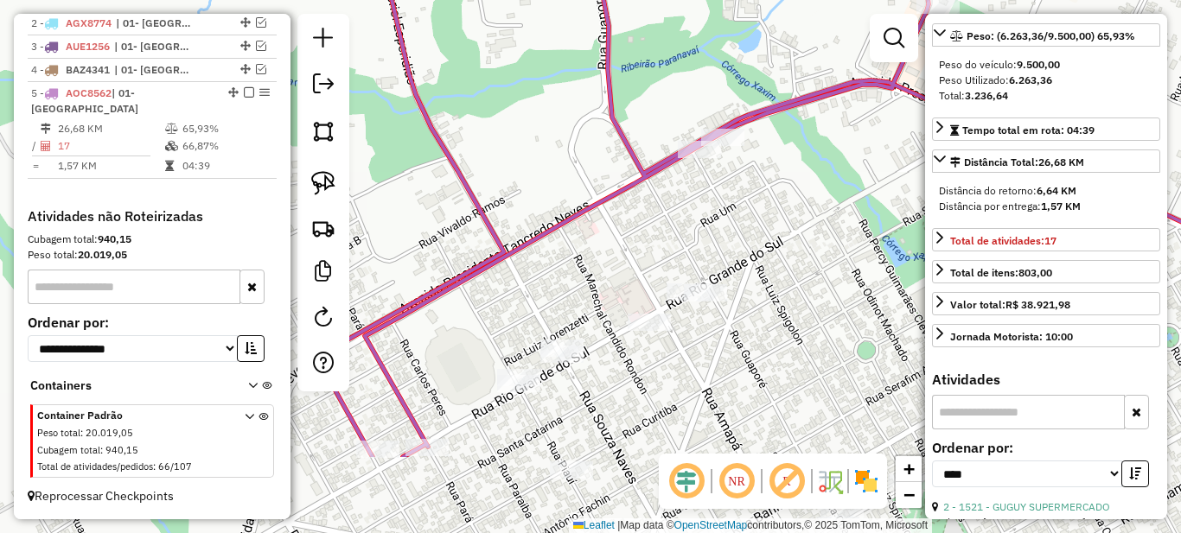
drag, startPoint x: 586, startPoint y: 351, endPoint x: 772, endPoint y: 184, distance: 249.7
click at [772, 184] on div "Janela de atendimento Grade de atendimento Capacidade Transportadoras Veículos …" at bounding box center [590, 266] width 1181 height 533
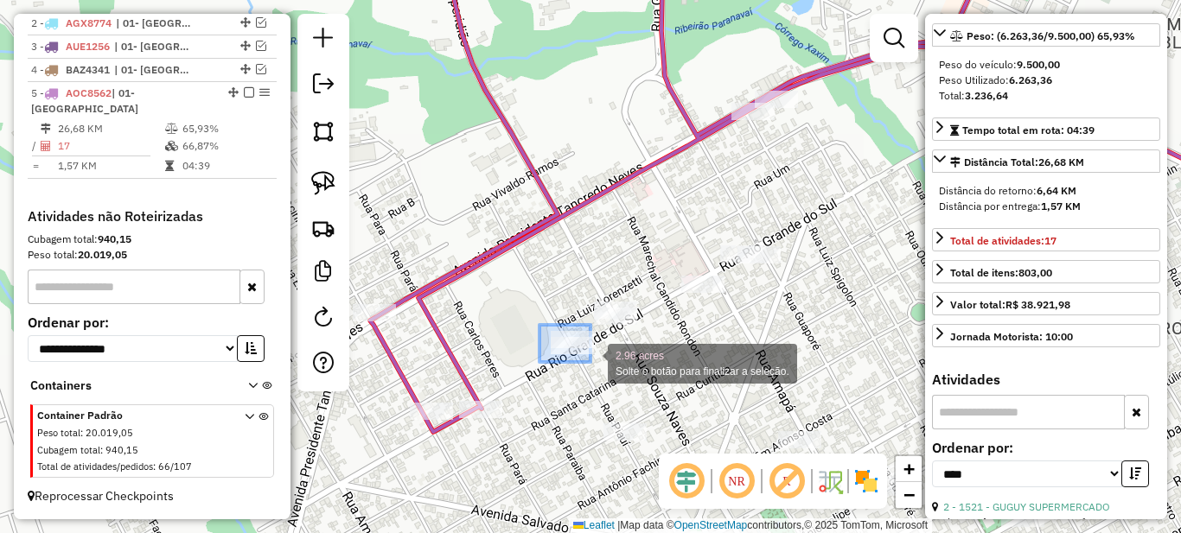
drag, startPoint x: 545, startPoint y: 328, endPoint x: 590, endPoint y: 362, distance: 56.2
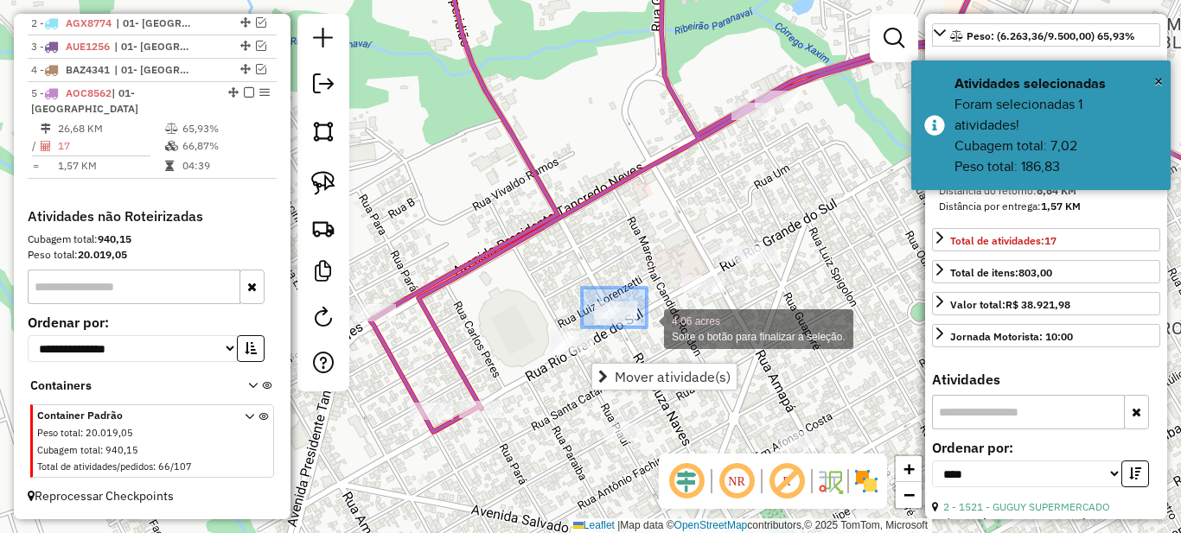
drag, startPoint x: 596, startPoint y: 294, endPoint x: 647, endPoint y: 328, distance: 60.9
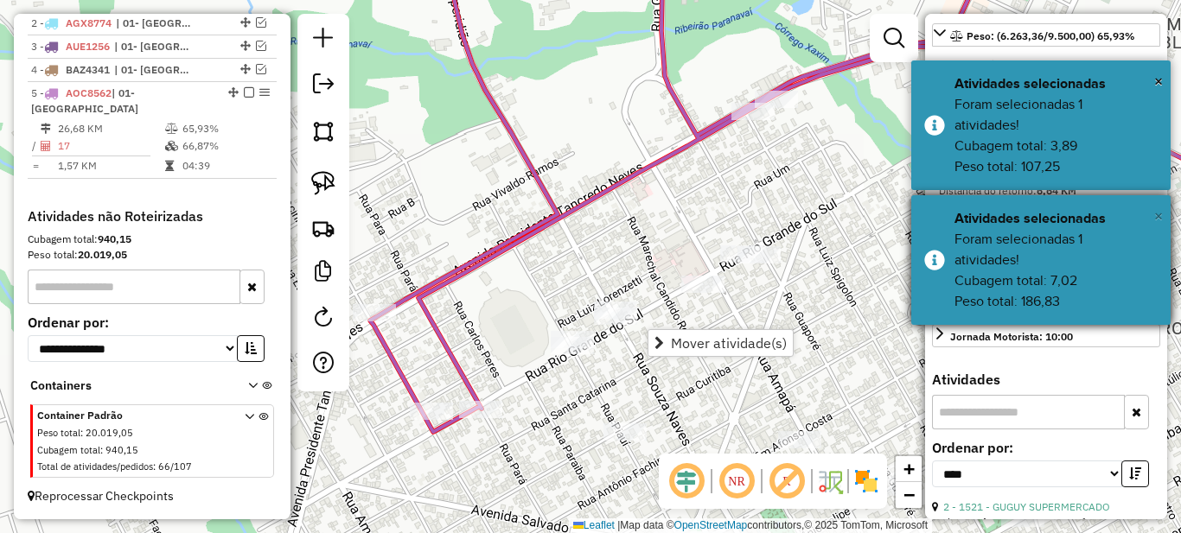
click at [1160, 219] on span "×" at bounding box center [1158, 216] width 9 height 19
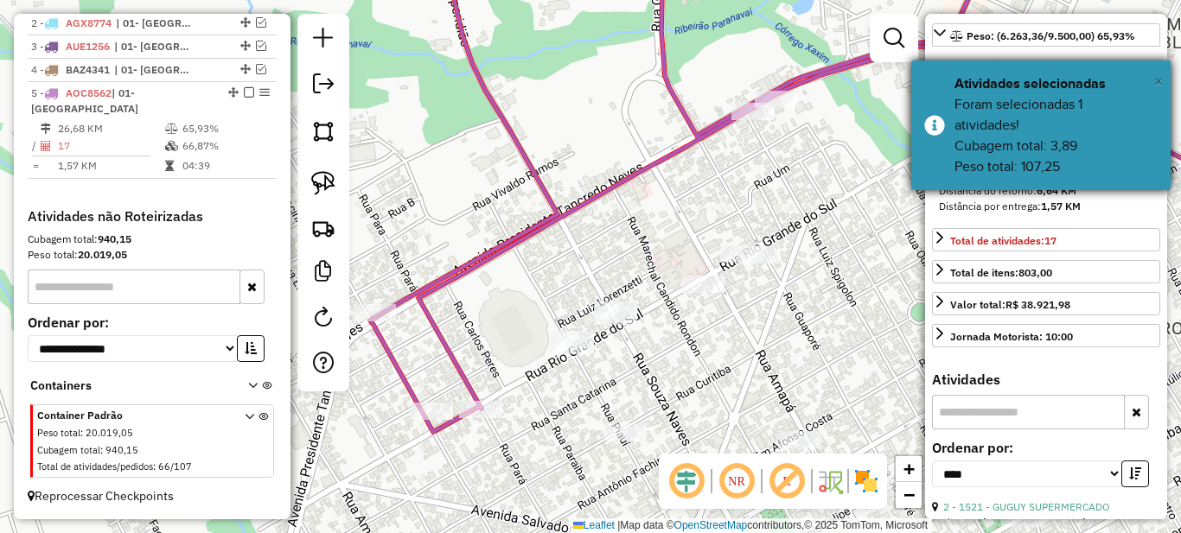
click at [1157, 80] on span "×" at bounding box center [1158, 81] width 9 height 19
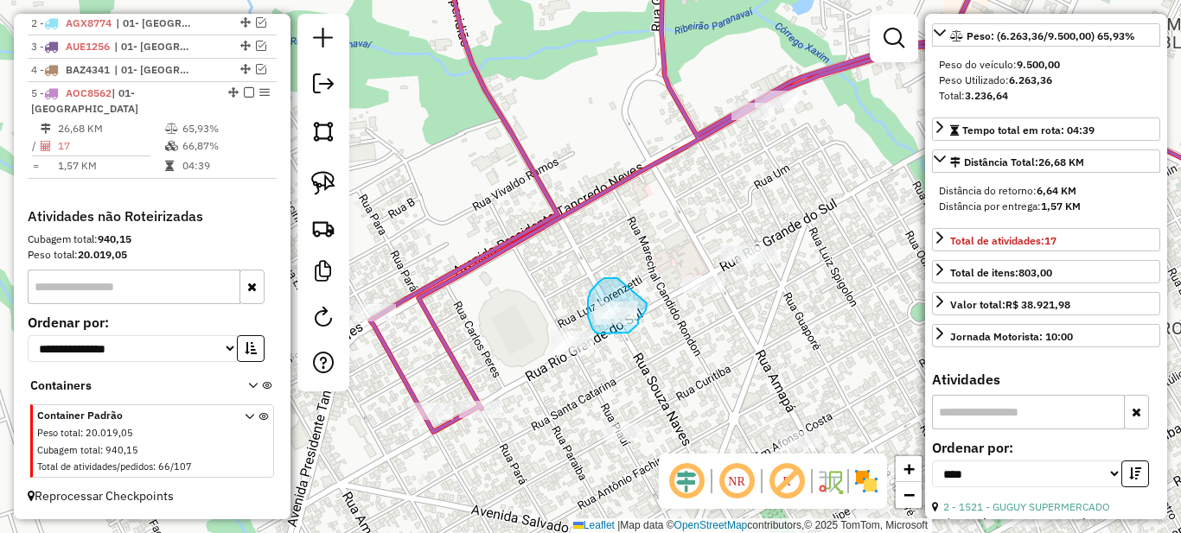
drag, startPoint x: 617, startPoint y: 278, endPoint x: 647, endPoint y: 303, distance: 38.6
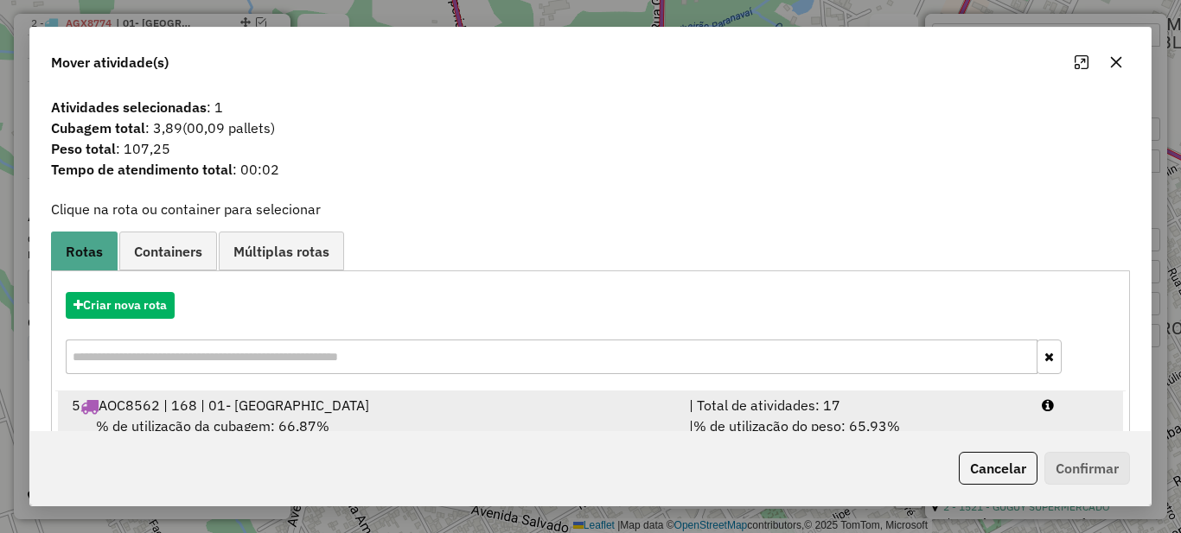
scroll to position [61, 0]
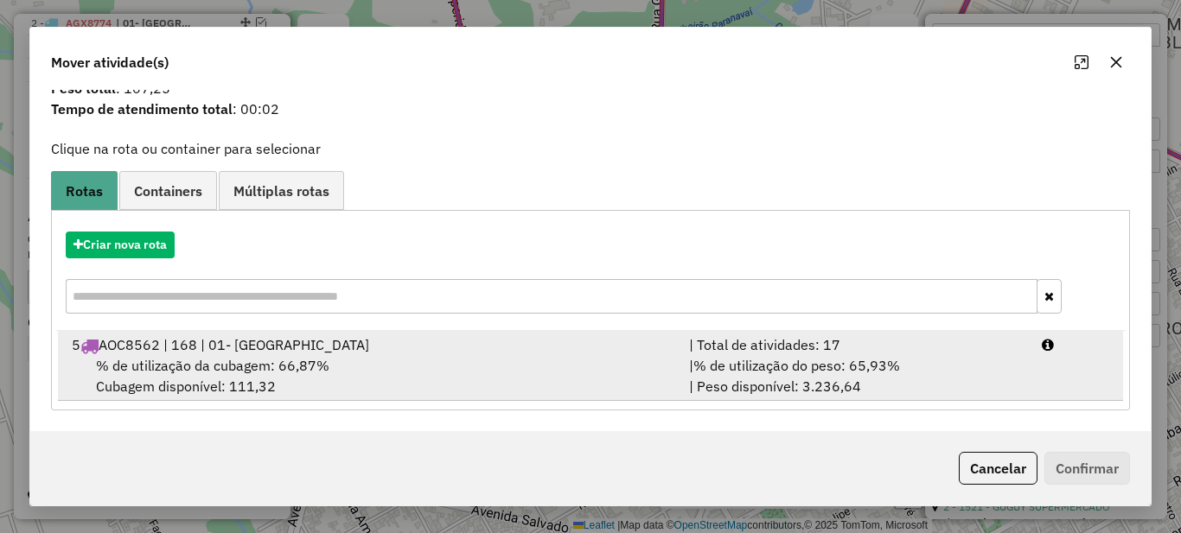
click at [852, 356] on div "| % de utilização do peso: 65,93% | Peso disponível: 3.236,64" at bounding box center [855, 375] width 353 height 41
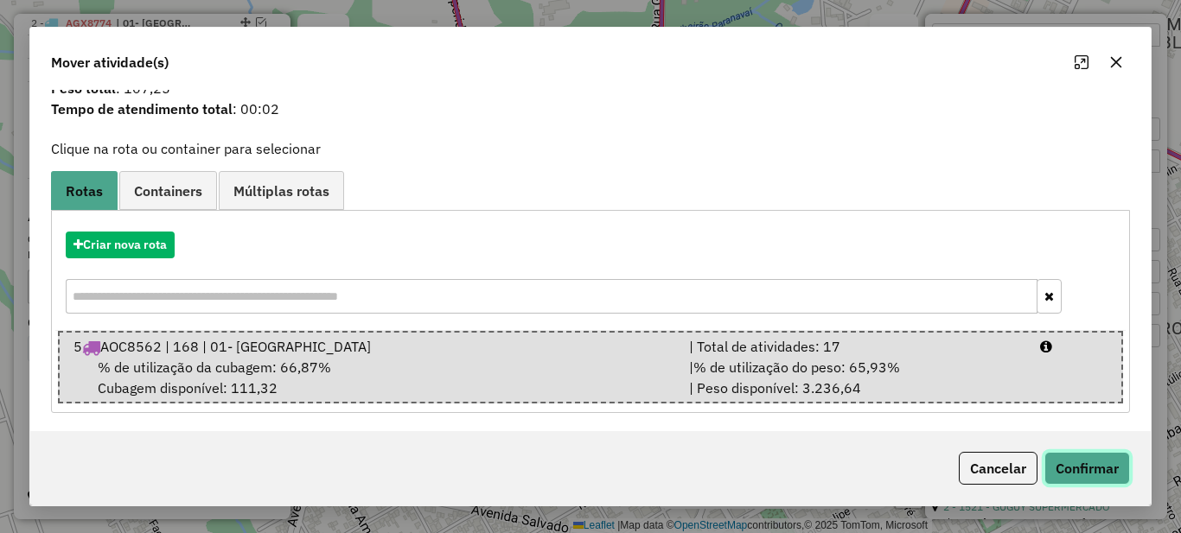
click at [1099, 475] on button "Confirmar" at bounding box center [1087, 468] width 86 height 33
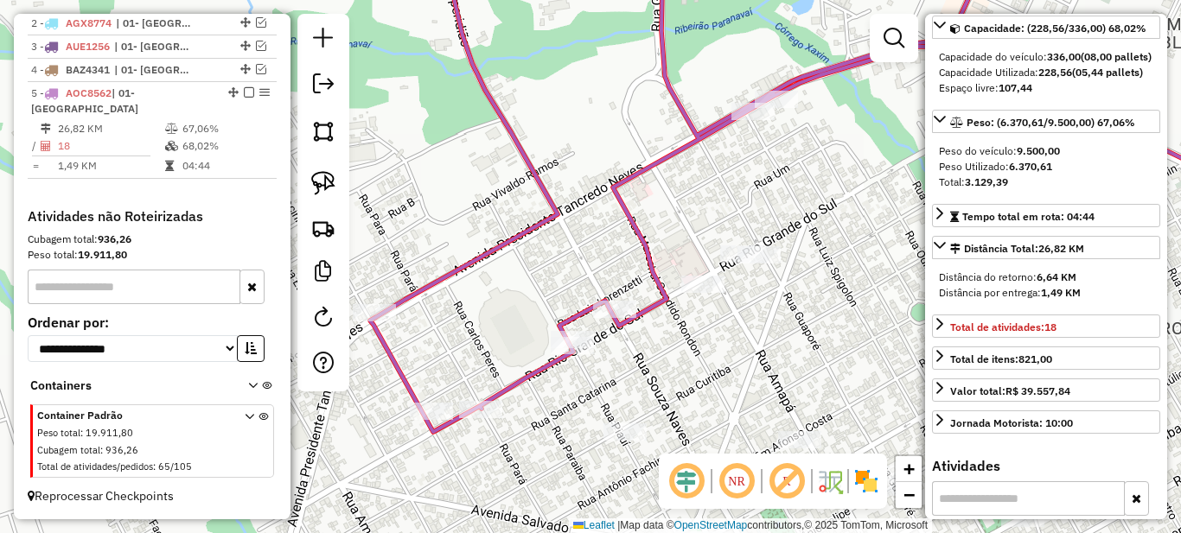
scroll to position [0, 0]
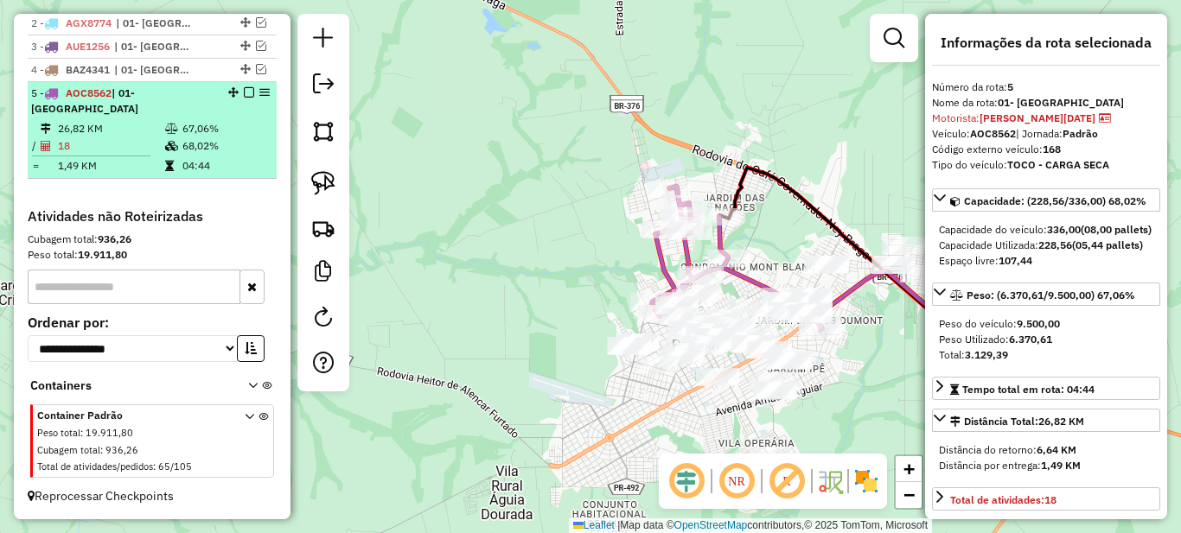
click at [244, 98] on em at bounding box center [249, 92] width 10 height 10
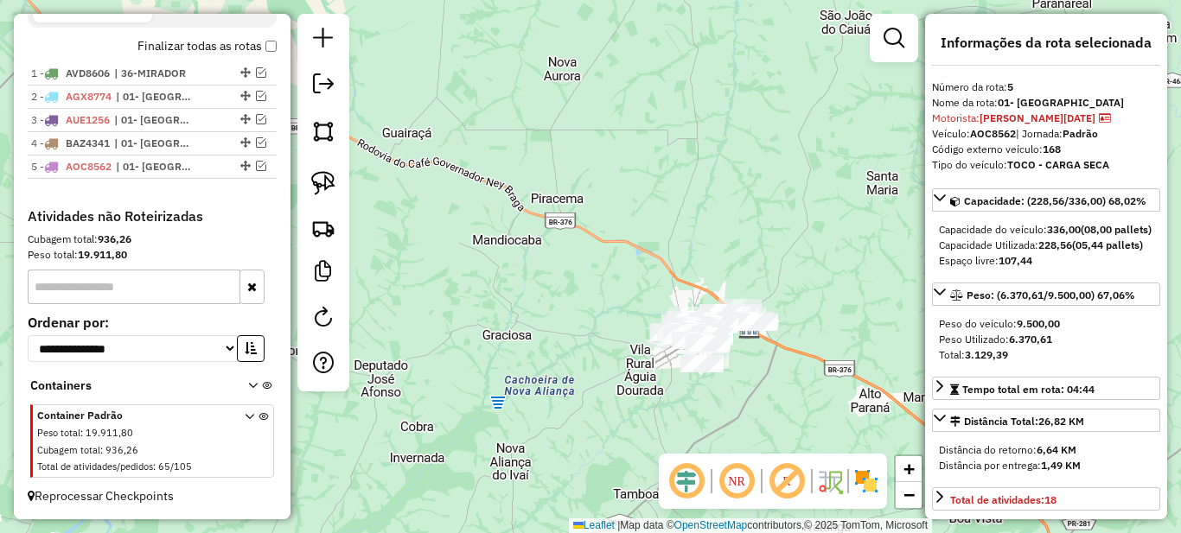
drag, startPoint x: 693, startPoint y: 392, endPoint x: 558, endPoint y: 355, distance: 140.7
click at [561, 358] on div "Janela de atendimento Grade de atendimento Capacidade Transportadoras Veículos …" at bounding box center [590, 266] width 1181 height 533
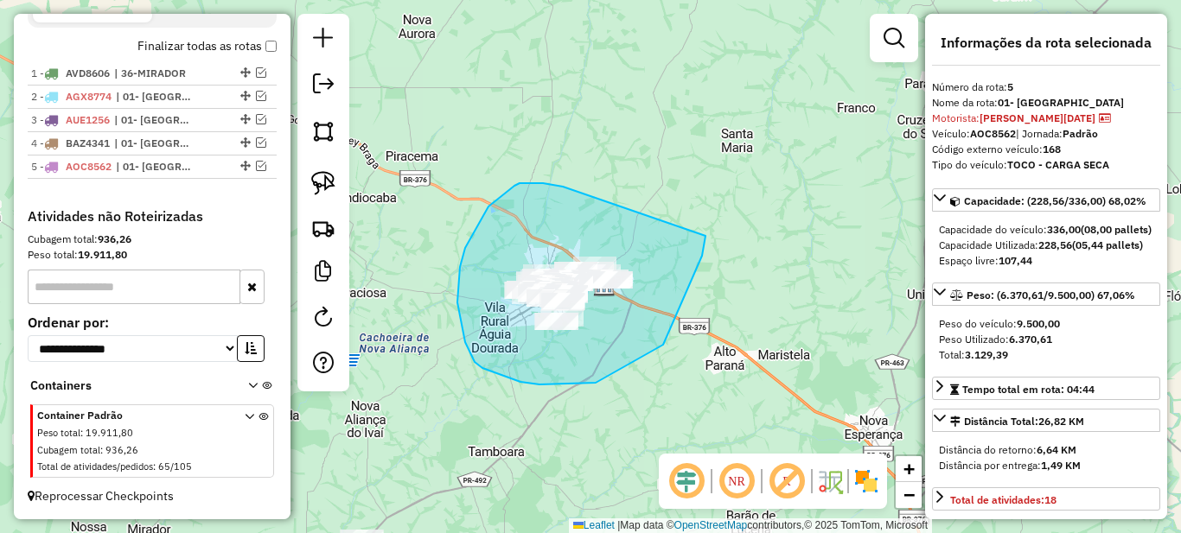
drag, startPoint x: 525, startPoint y: 183, endPoint x: 705, endPoint y: 236, distance: 188.2
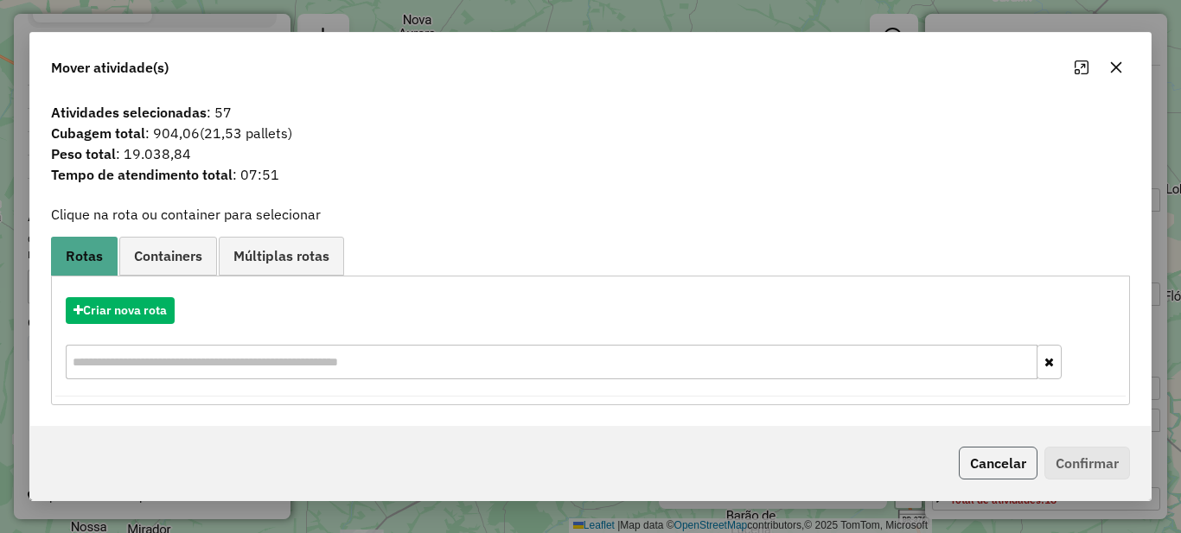
click at [1032, 461] on button "Cancelar" at bounding box center [998, 463] width 79 height 33
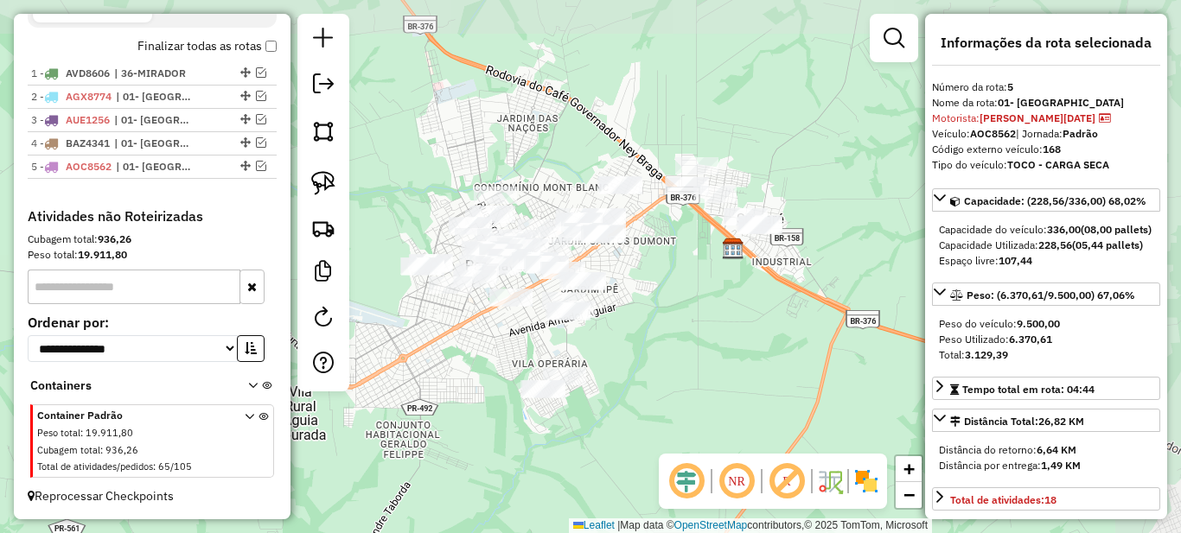
drag, startPoint x: 615, startPoint y: 316, endPoint x: 458, endPoint y: 386, distance: 172.2
click at [458, 386] on div "Janela de atendimento Grade de atendimento Capacidade Transportadoras Veículos …" at bounding box center [590, 266] width 1181 height 533
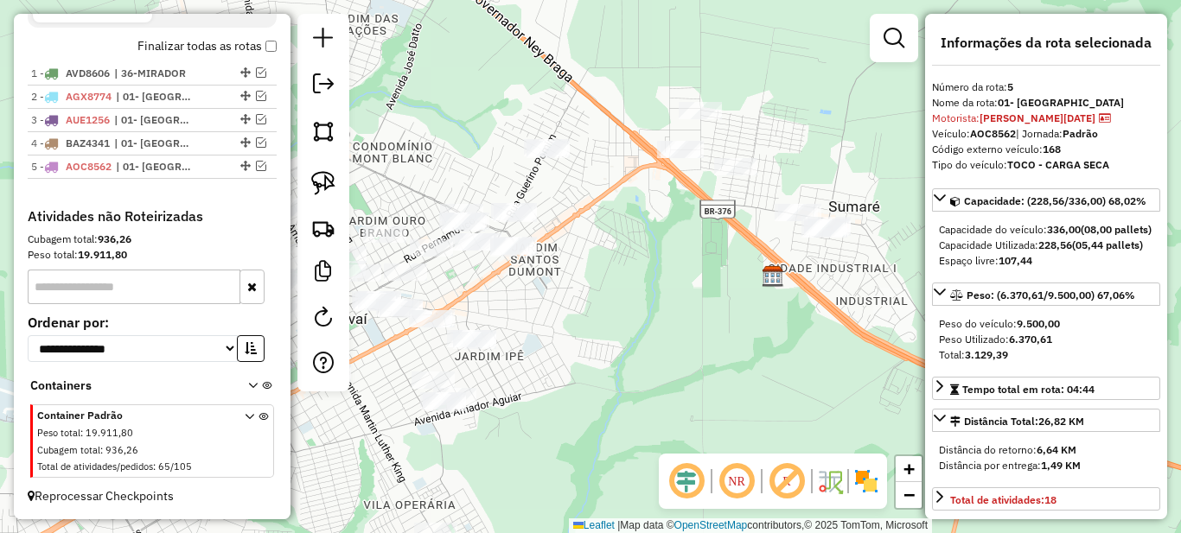
drag, startPoint x: 619, startPoint y: 308, endPoint x: 701, endPoint y: 308, distance: 82.1
click at [701, 308] on div "Janela de atendimento Grade de atendimento Capacidade Transportadoras Veículos …" at bounding box center [590, 266] width 1181 height 533
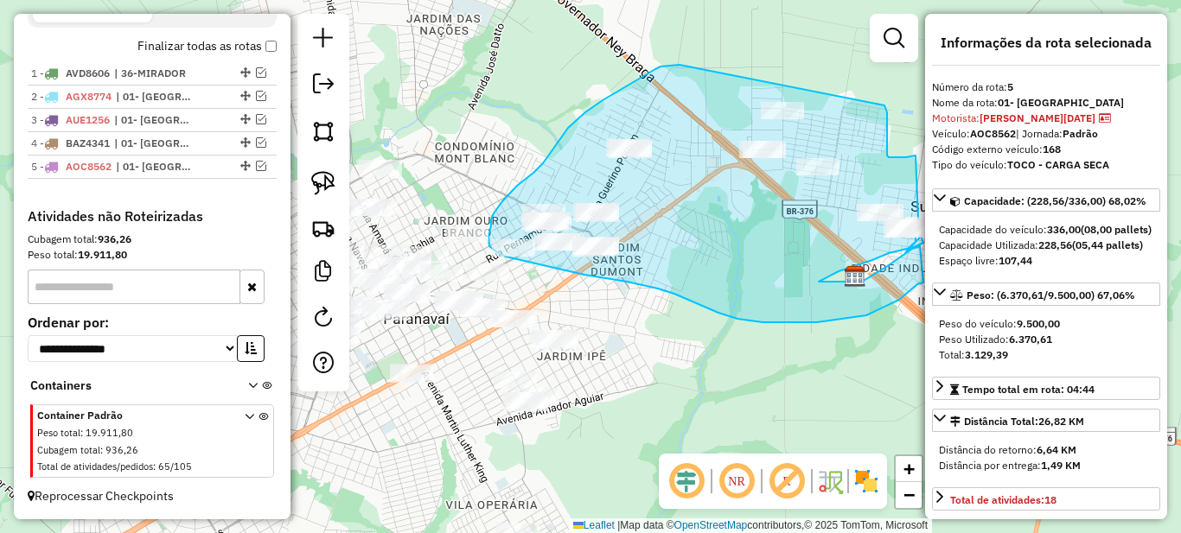
drag, startPoint x: 642, startPoint y: 77, endPoint x: 884, endPoint y: 105, distance: 243.7
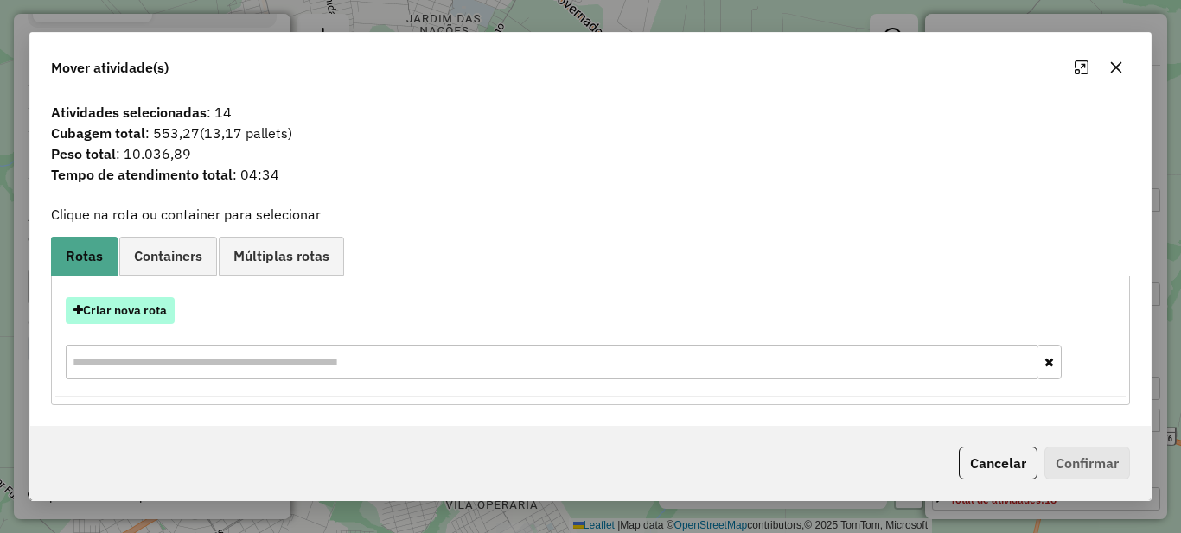
click at [124, 315] on button "Criar nova rota" at bounding box center [120, 310] width 109 height 27
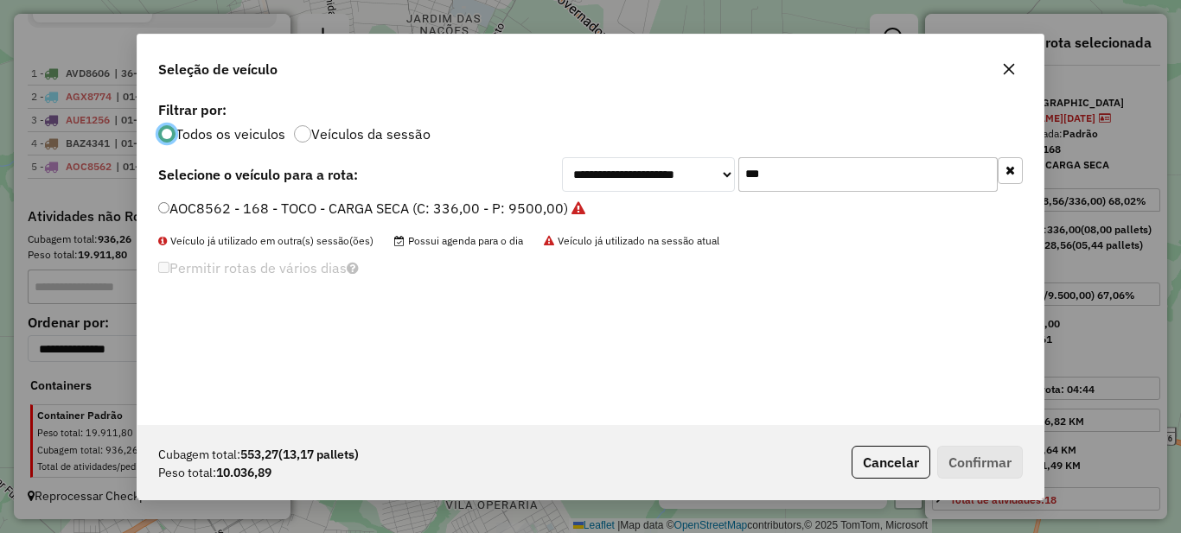
scroll to position [10, 5]
click at [819, 174] on input "***" at bounding box center [867, 174] width 259 height 35
type input "***"
click at [479, 218] on label "ARM6658 - 174 - TOCO - CARGA SECA (C: 336,00 - P: 9500,00)" at bounding box center [363, 208] width 411 height 21
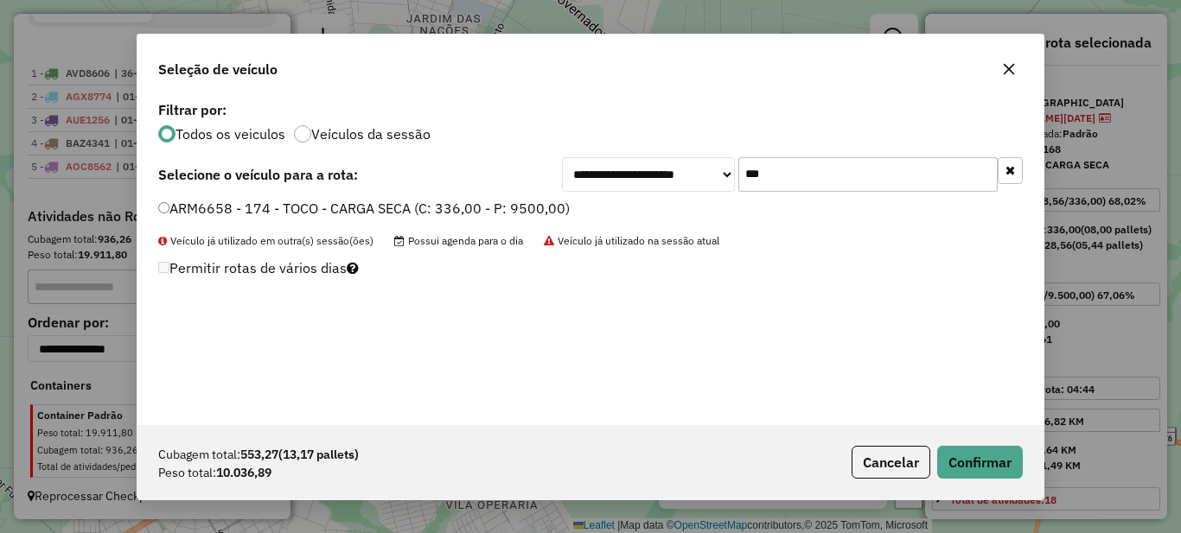
click at [437, 207] on label "ARM6658 - 174 - TOCO - CARGA SECA (C: 336,00 - P: 9500,00)" at bounding box center [363, 208] width 411 height 21
click at [996, 454] on button "Confirmar" at bounding box center [980, 462] width 86 height 33
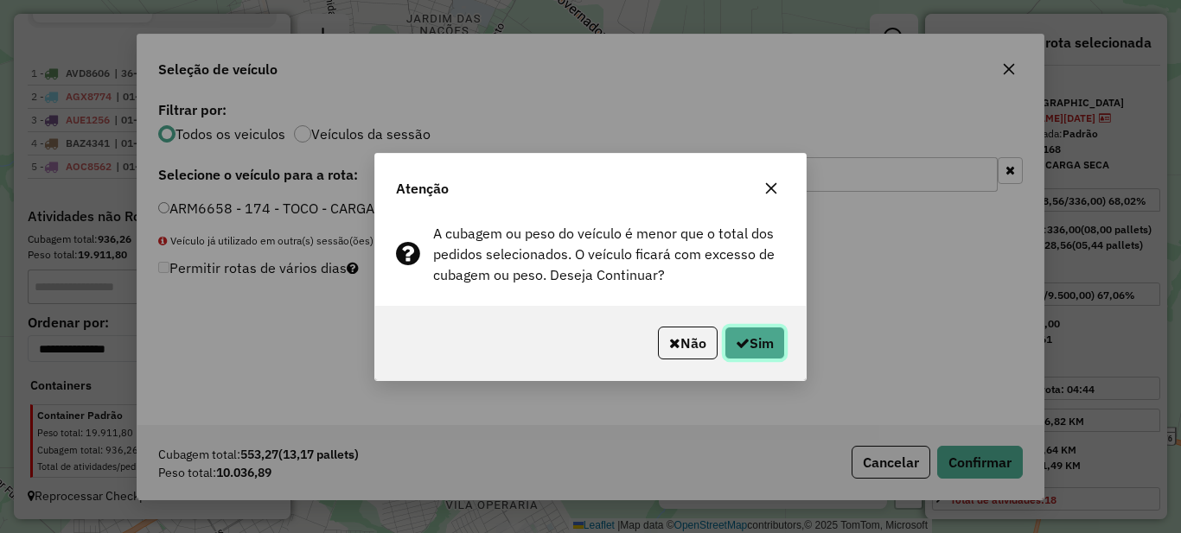
click at [764, 337] on button "Sim" at bounding box center [754, 343] width 61 height 33
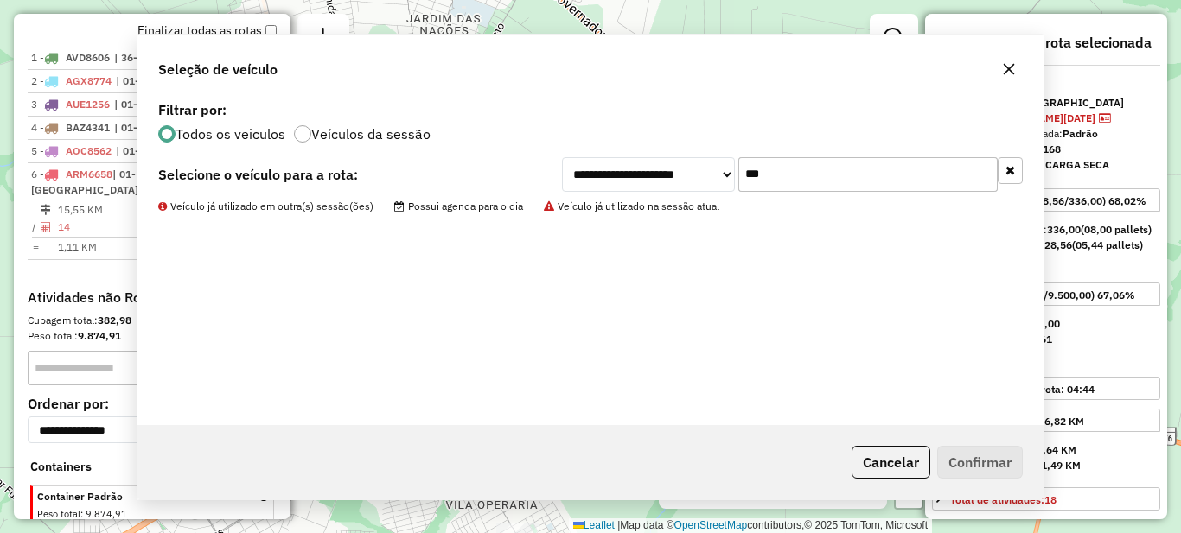
scroll to position [724, 0]
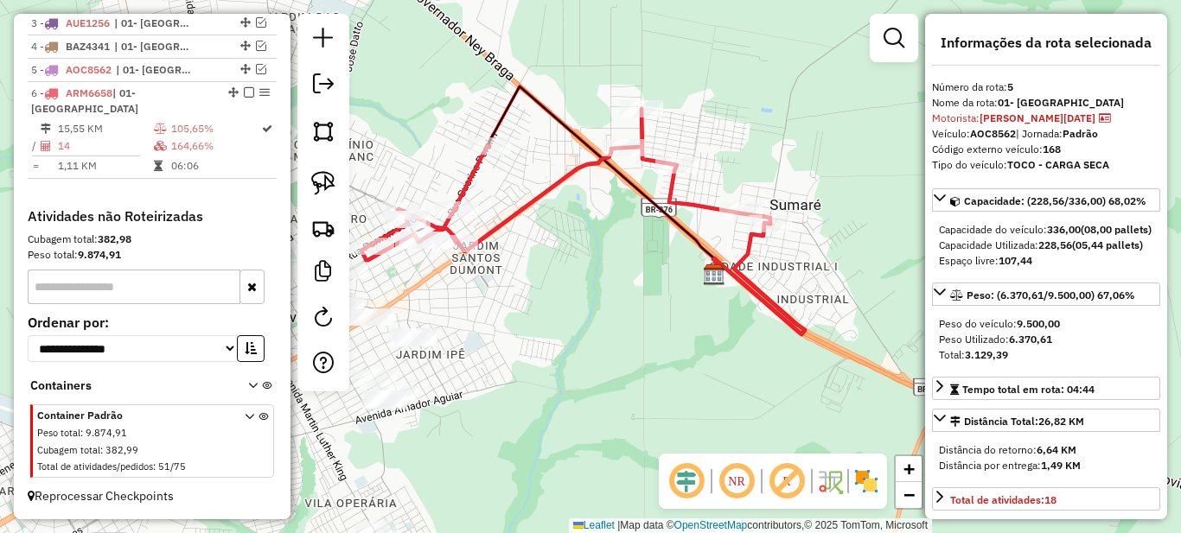
drag, startPoint x: 750, startPoint y: 284, endPoint x: 609, endPoint y: 283, distance: 140.9
click at [609, 283] on div "Janela de atendimento Grade de atendimento Capacidade Transportadoras Veículos …" at bounding box center [590, 266] width 1181 height 533
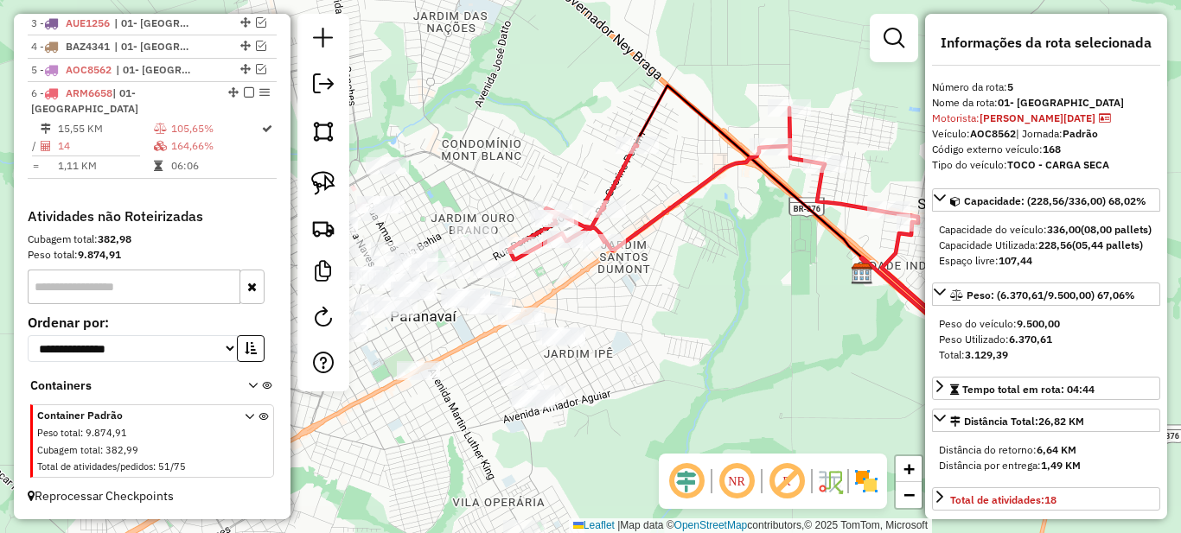
drag, startPoint x: 590, startPoint y: 300, endPoint x: 739, endPoint y: 299, distance: 149.5
click at [739, 299] on div "Janela de atendimento Grade de atendimento Capacidade Transportadoras Veículos …" at bounding box center [590, 266] width 1181 height 533
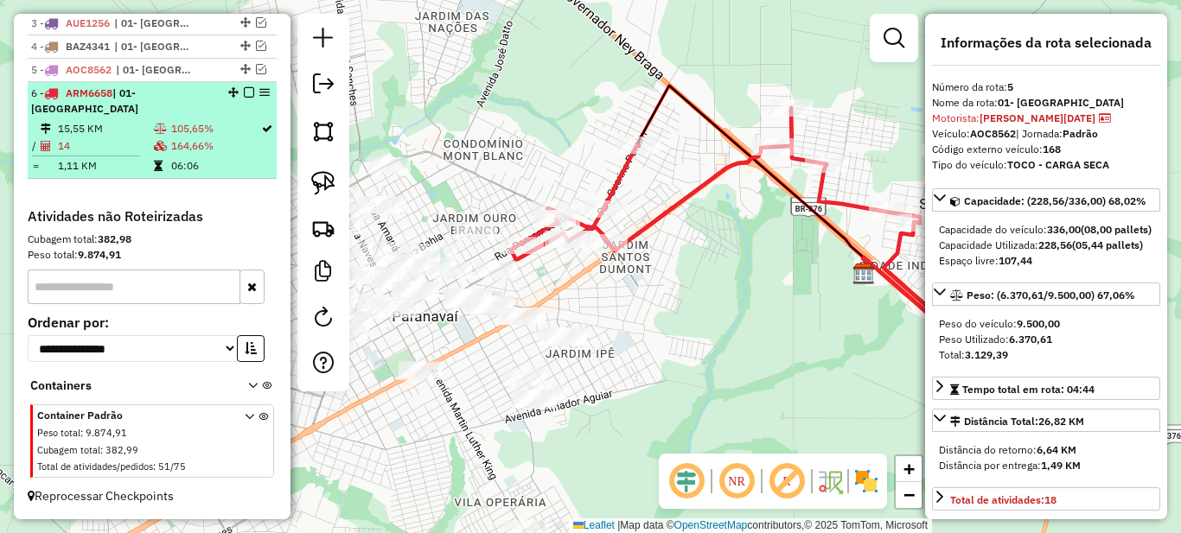
click at [187, 137] on td "105,65%" at bounding box center [215, 128] width 90 height 17
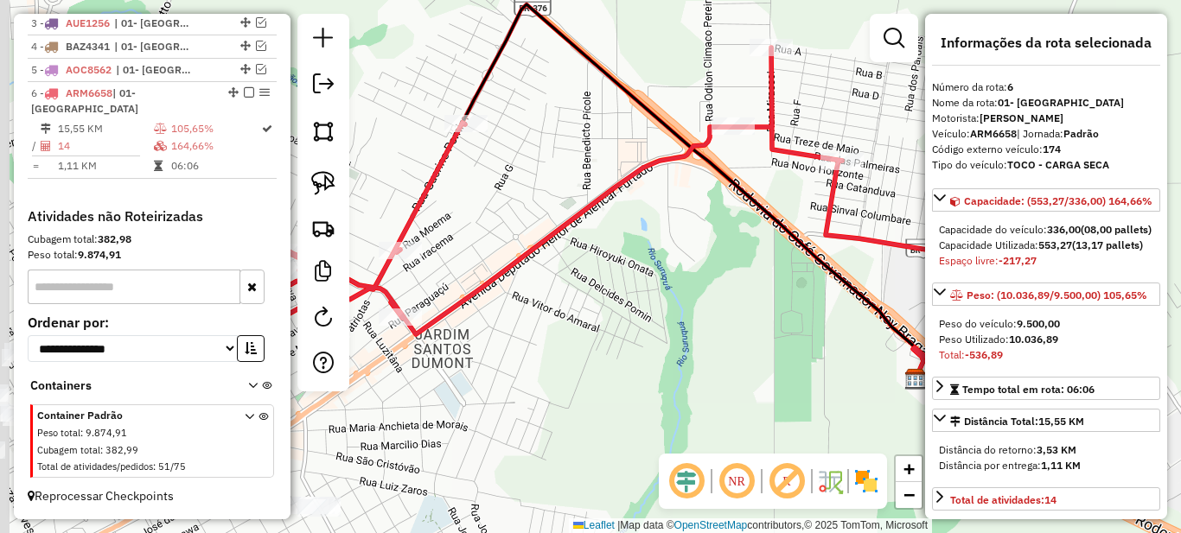
drag, startPoint x: 517, startPoint y: 359, endPoint x: 717, endPoint y: 279, distance: 214.9
click at [708, 286] on div "Janela de atendimento Grade de atendimento Capacidade Transportadoras Veículos …" at bounding box center [590, 266] width 1181 height 533
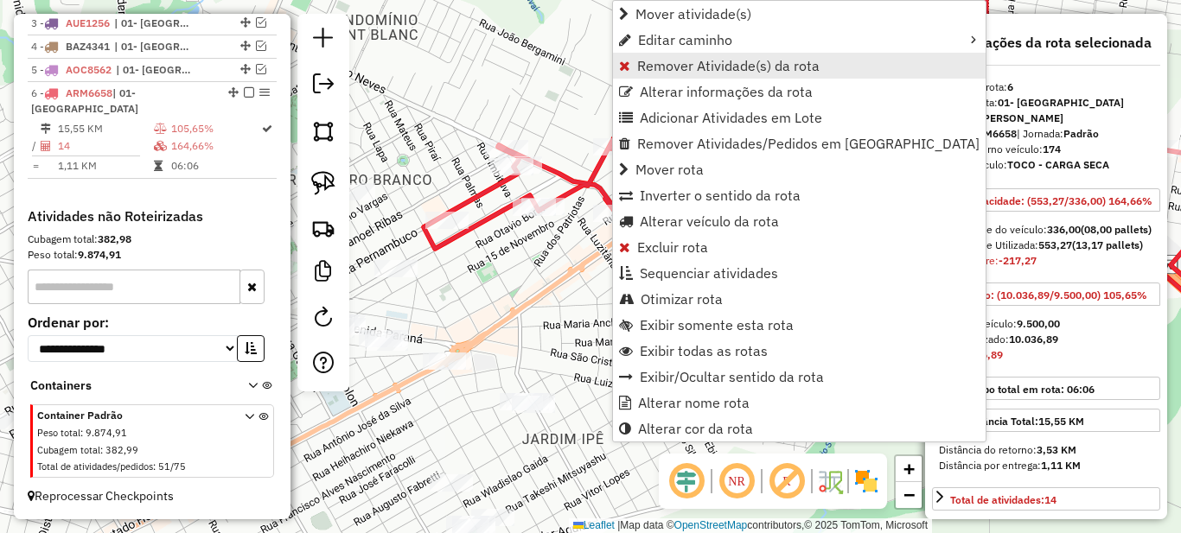
click at [652, 72] on span "Remover Atividade(s) da rota" at bounding box center [728, 66] width 182 height 14
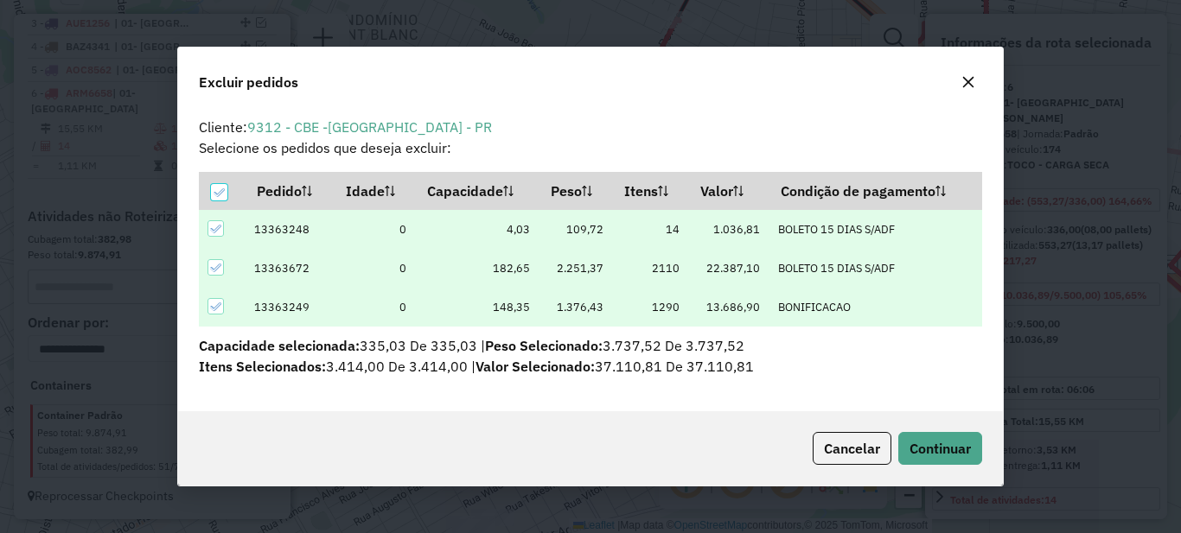
scroll to position [10, 5]
click at [952, 443] on span "Continuar" at bounding box center [939, 448] width 61 height 17
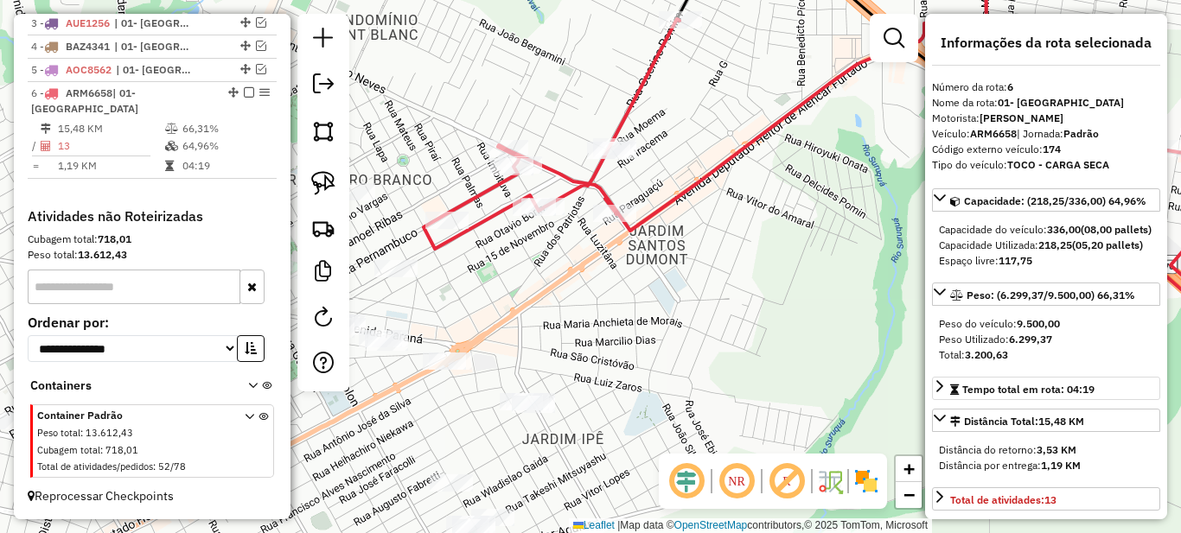
scroll to position [173, 0]
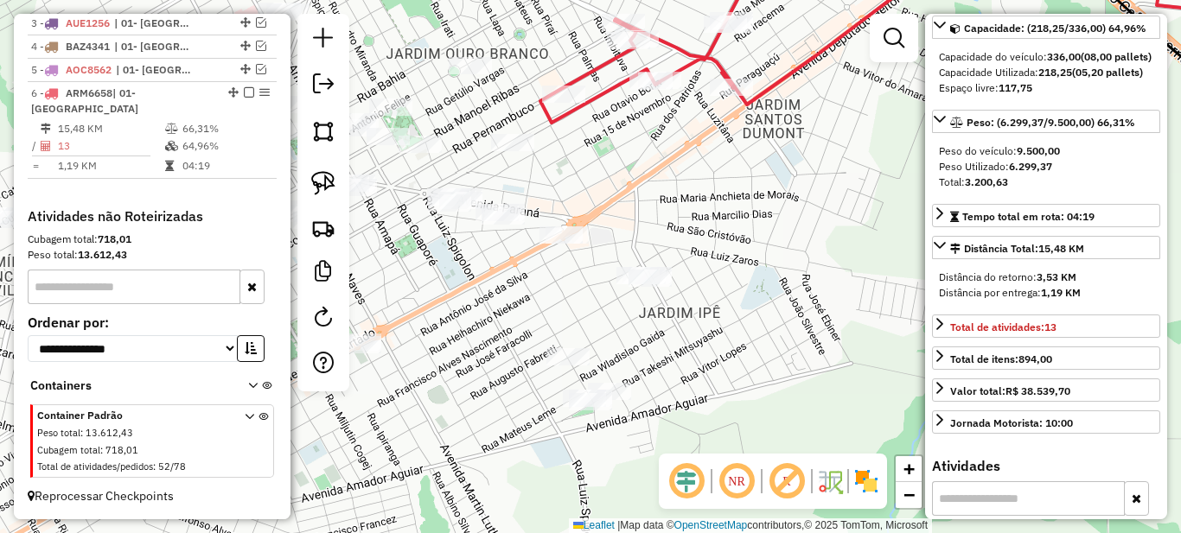
drag, startPoint x: 567, startPoint y: 316, endPoint x: 679, endPoint y: 189, distance: 168.4
click at [679, 189] on div "Janela de atendimento Grade de atendimento Capacidade Transportadoras Veículos …" at bounding box center [590, 266] width 1181 height 533
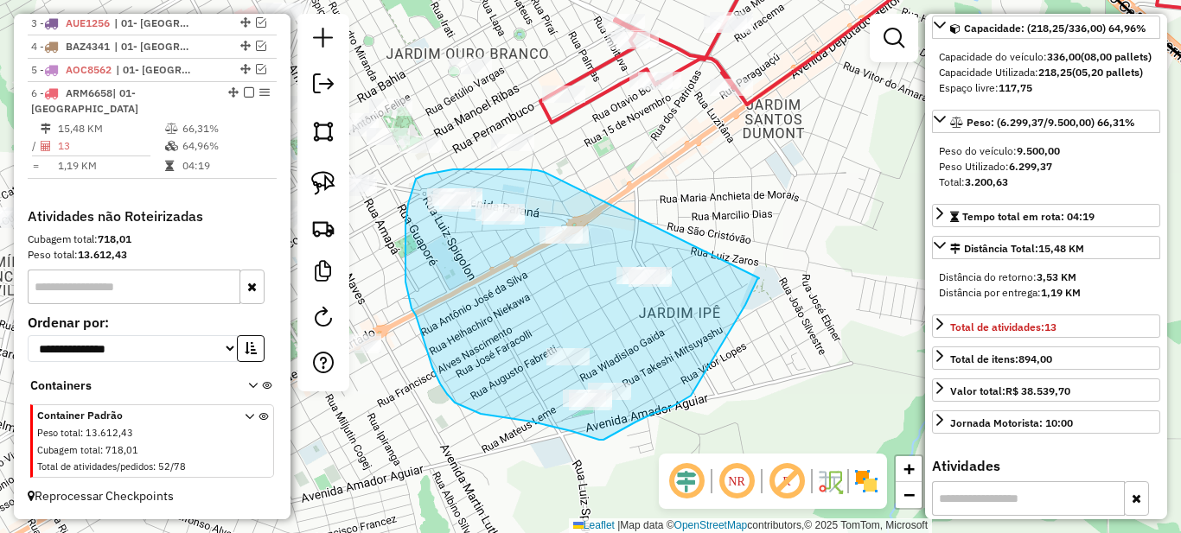
drag, startPoint x: 541, startPoint y: 172, endPoint x: 759, endPoint y: 278, distance: 242.4
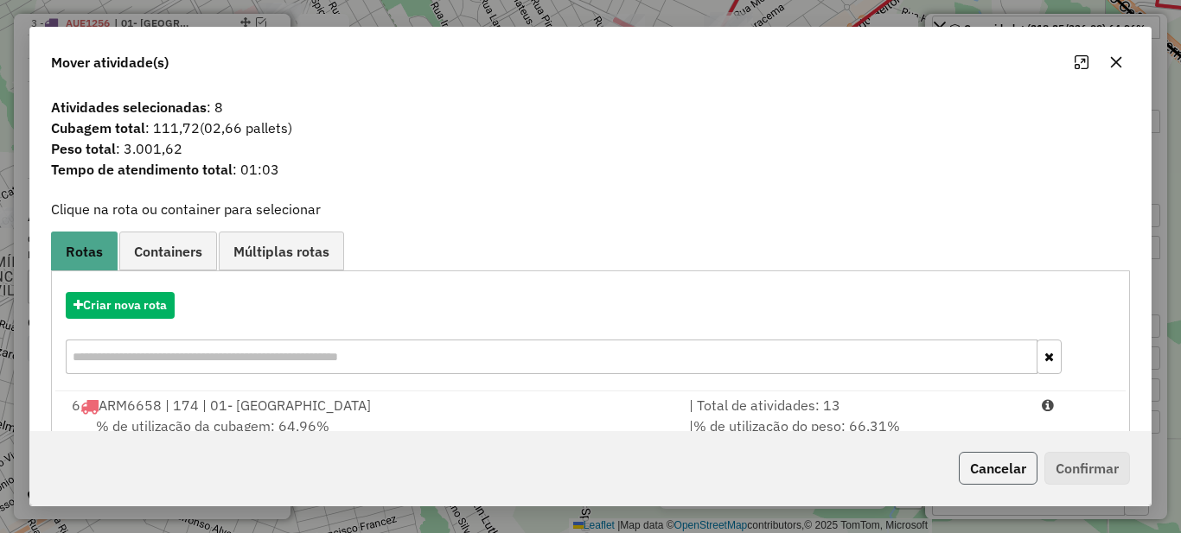
click at [988, 473] on button "Cancelar" at bounding box center [998, 468] width 79 height 33
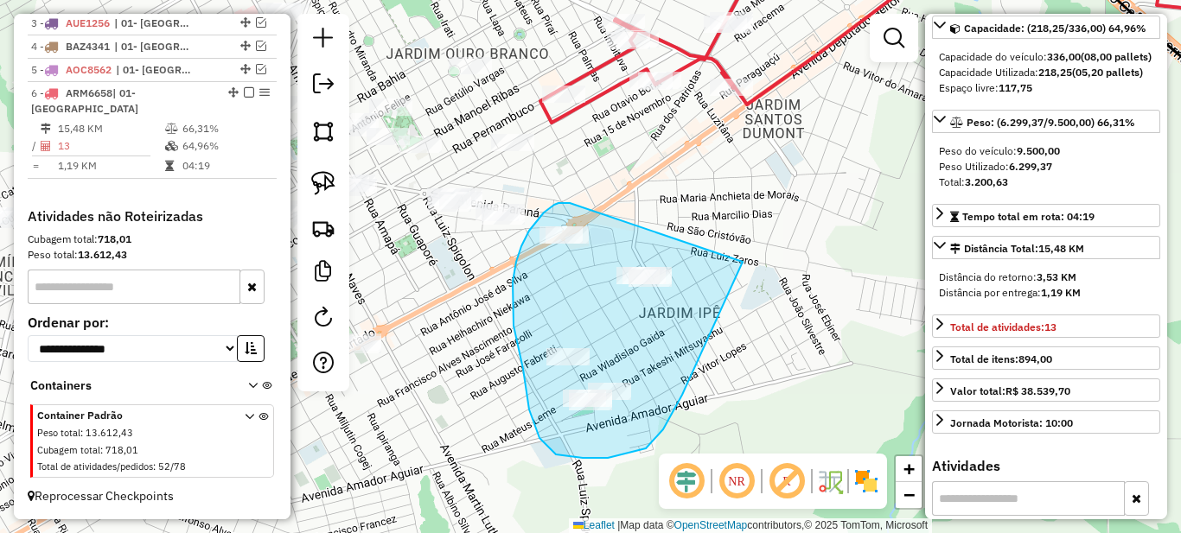
drag, startPoint x: 551, startPoint y: 207, endPoint x: 743, endPoint y: 262, distance: 199.5
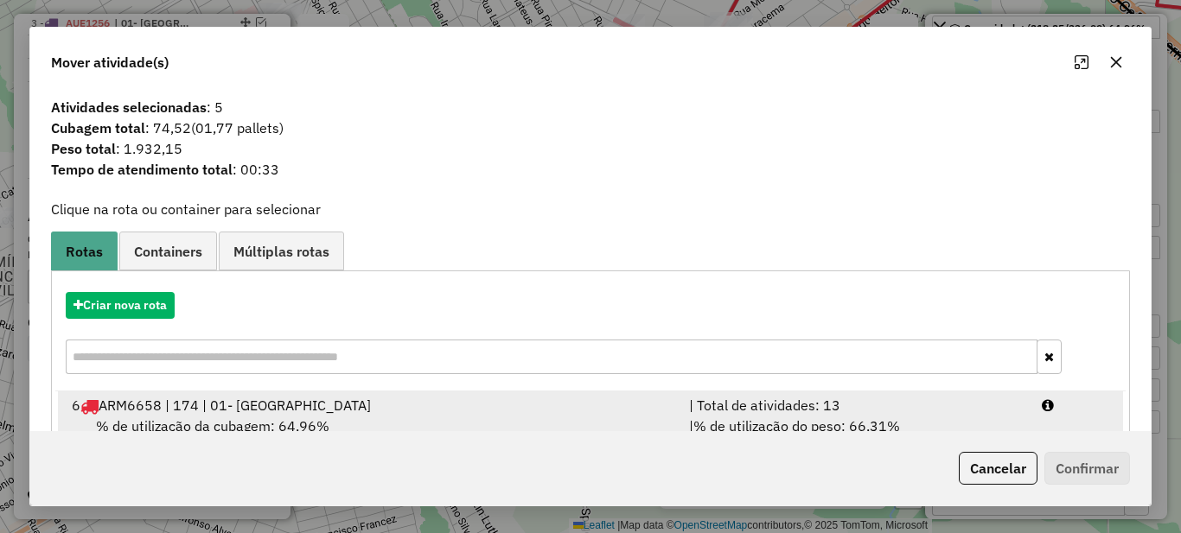
click at [864, 421] on span "% de utilização do peso: 66,31%" at bounding box center [796, 426] width 207 height 17
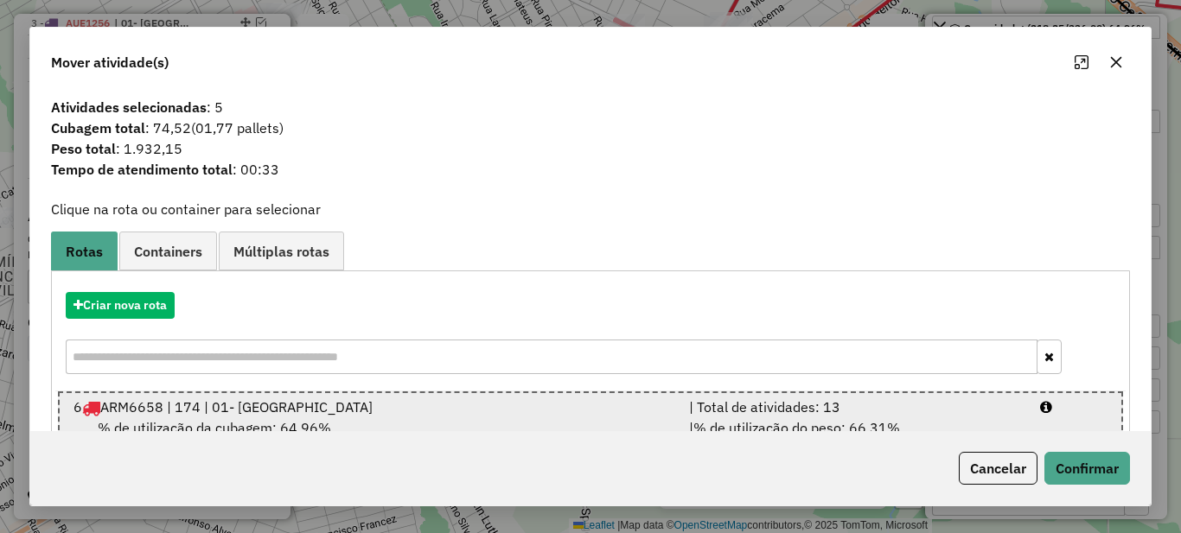
scroll to position [63, 0]
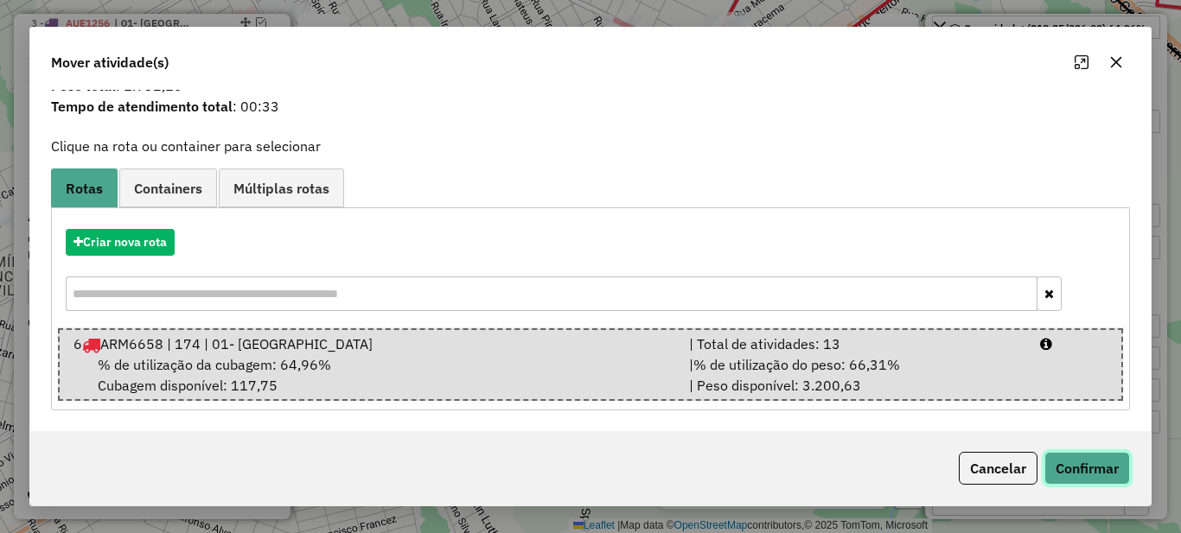
click at [1081, 454] on button "Confirmar" at bounding box center [1087, 468] width 86 height 33
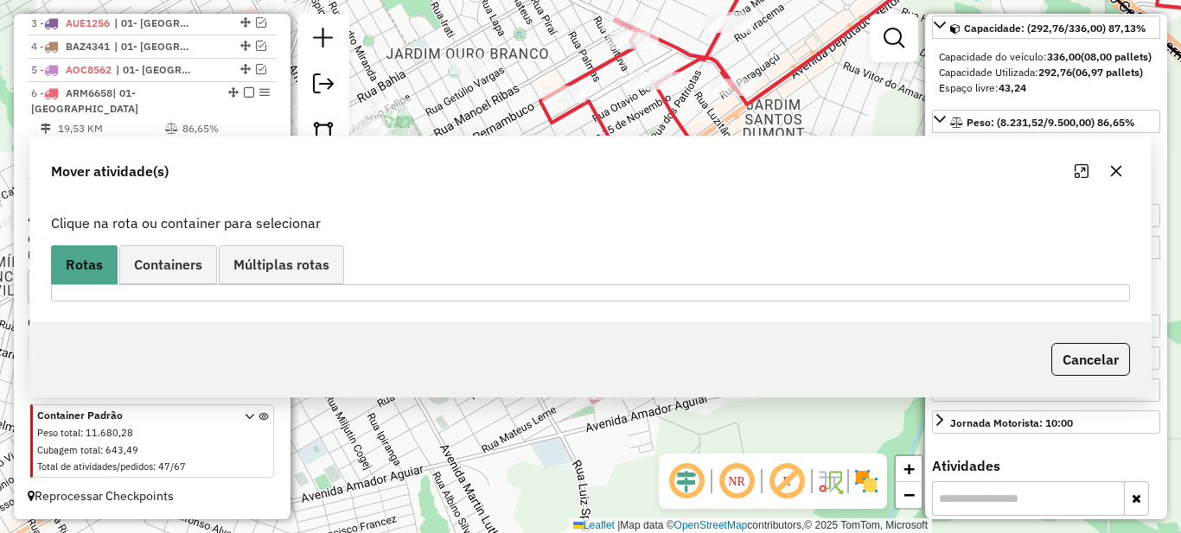
scroll to position [0, 0]
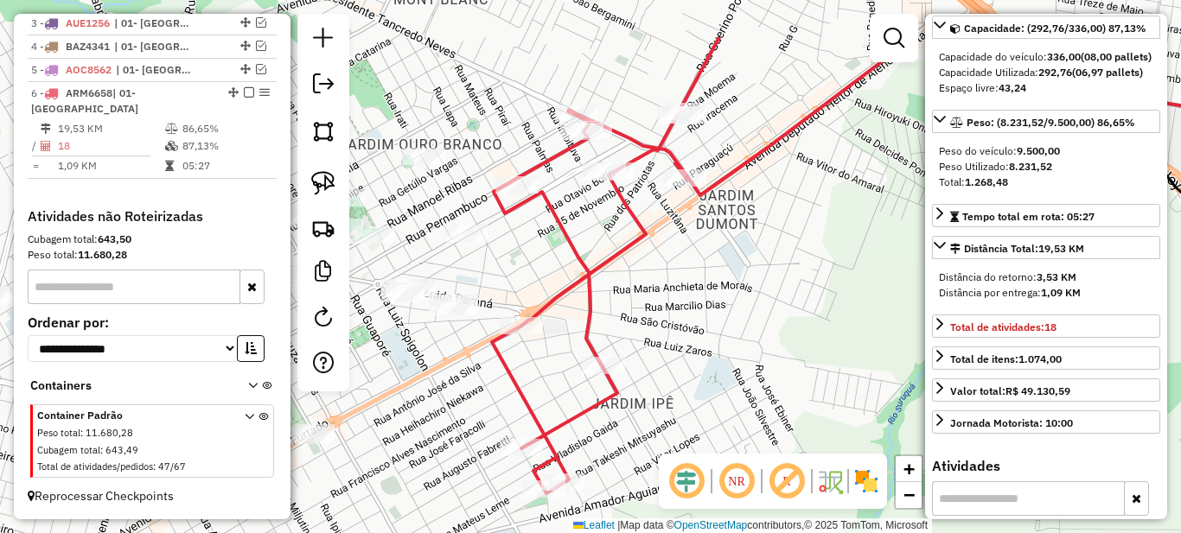
drag, startPoint x: 691, startPoint y: 172, endPoint x: 647, endPoint y: 254, distance: 92.8
click at [647, 254] on div "Janela de atendimento Grade de atendimento Capacidade Transportadoras Veículos …" at bounding box center [590, 266] width 1181 height 533
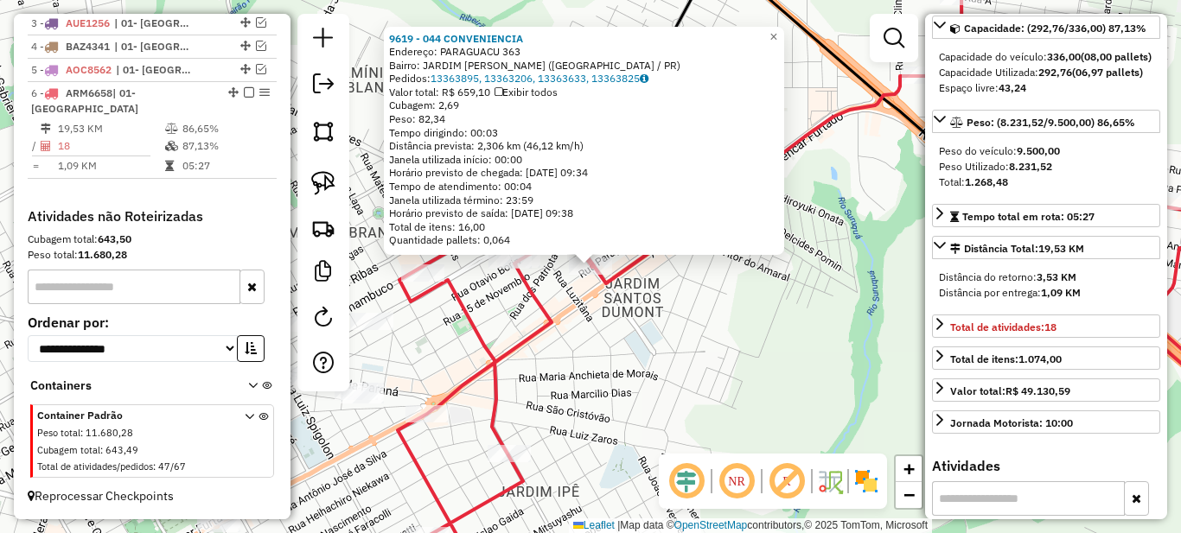
click at [492, 292] on div "9619 - 044 CONVENIENCIA Endereço: PARAGUACU 363 Bairro: JARDIM SANTOS DUMONT (P…" at bounding box center [590, 266] width 1181 height 533
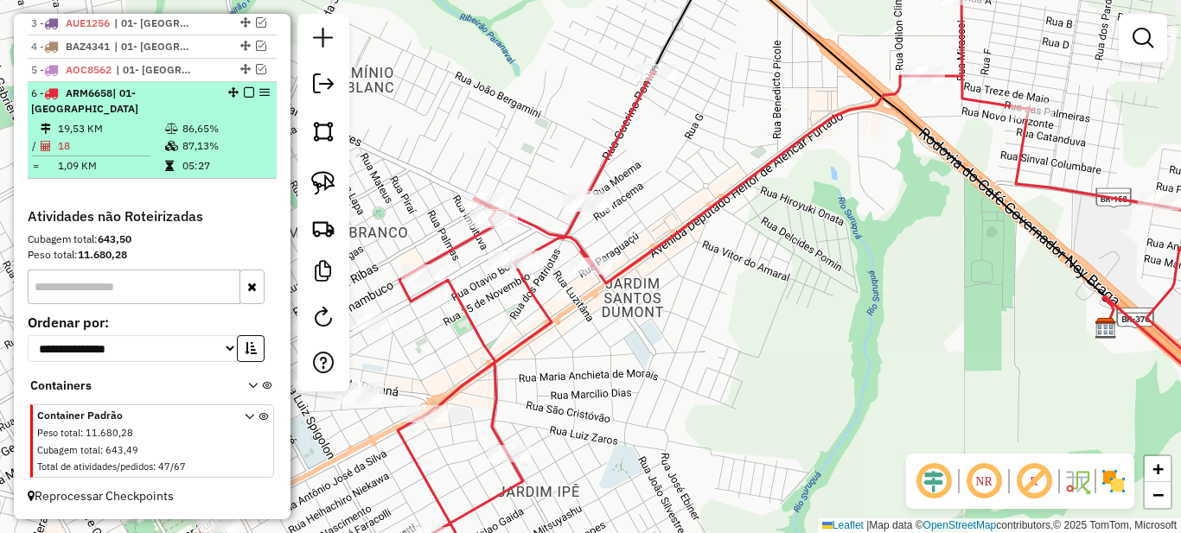
click at [182, 125] on td "86,65%" at bounding box center [225, 128] width 87 height 17
select select "*********"
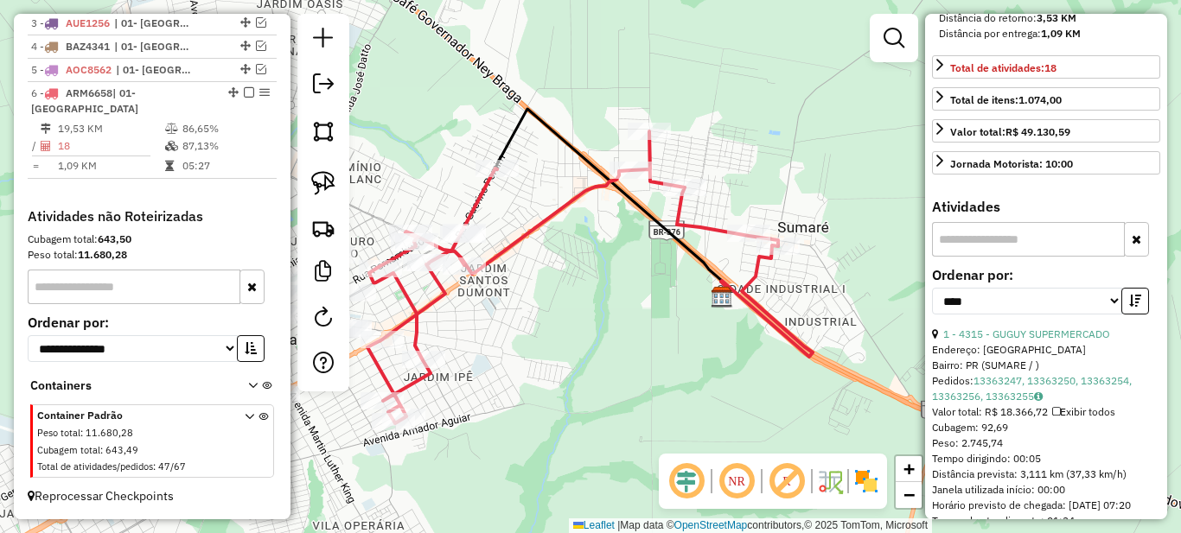
scroll to position [519, 0]
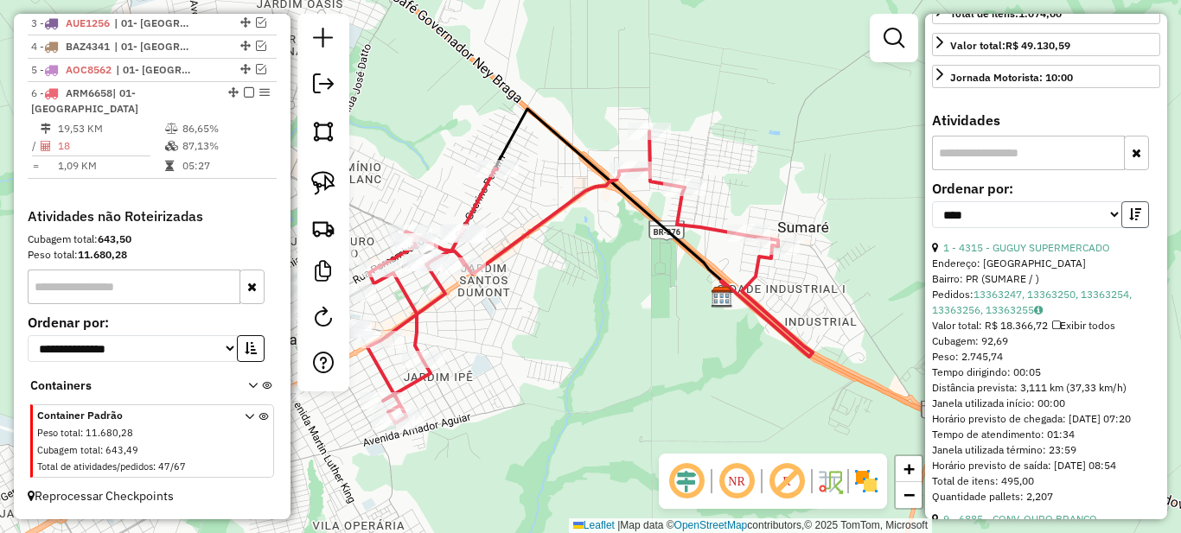
click at [1131, 228] on button "button" at bounding box center [1135, 214] width 28 height 27
click at [1129, 220] on icon "button" at bounding box center [1135, 214] width 12 height 12
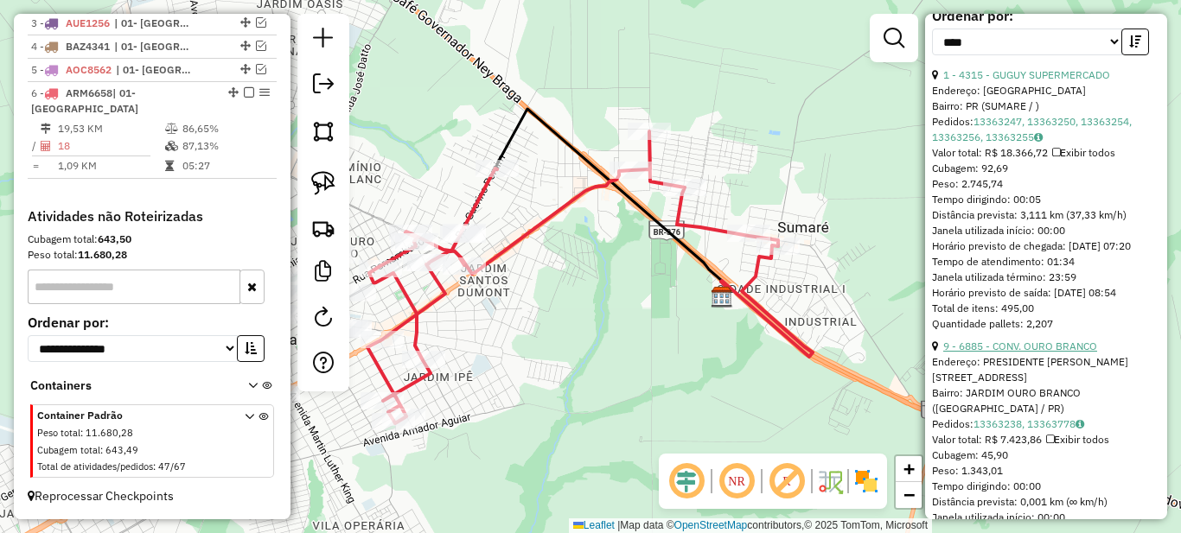
click at [1027, 353] on link "9 - 6885 - CONV. OURO BRANCO" at bounding box center [1020, 346] width 154 height 13
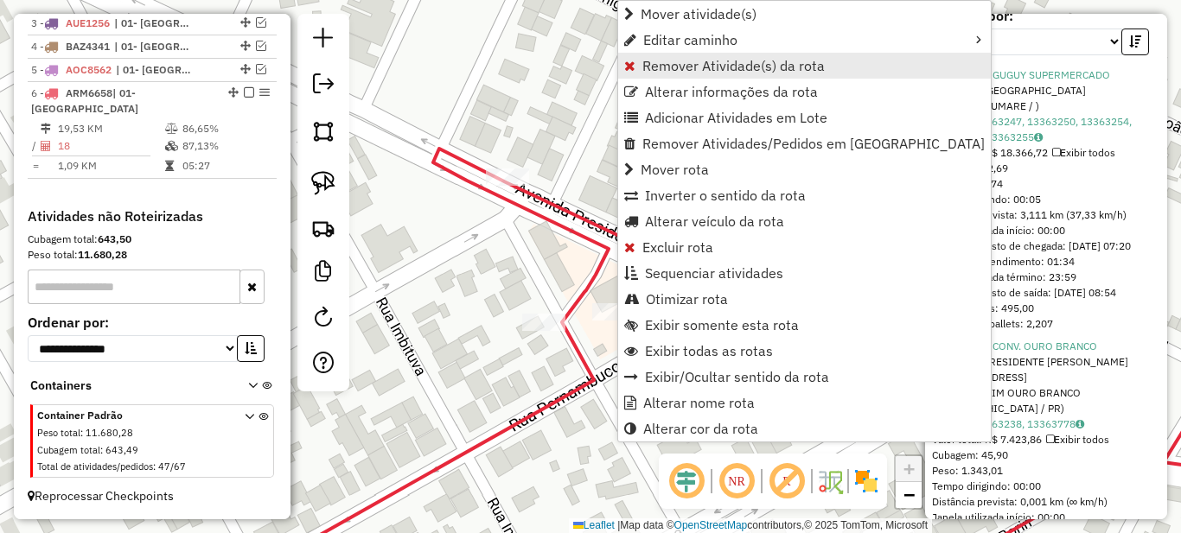
click at [667, 61] on span "Remover Atividade(s) da rota" at bounding box center [733, 66] width 182 height 14
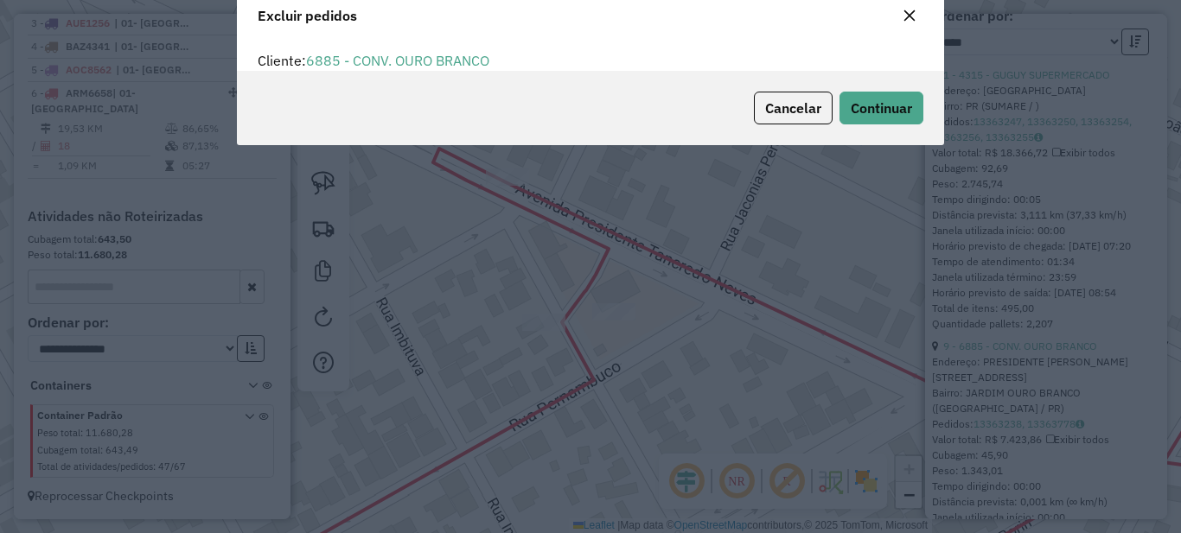
scroll to position [10, 5]
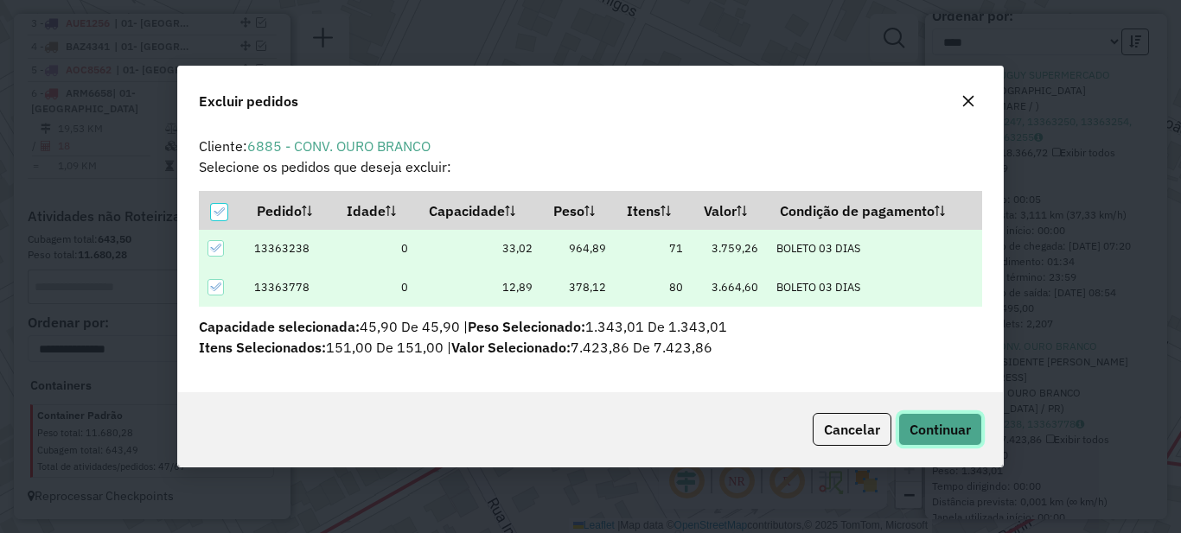
click at [938, 427] on span "Continuar" at bounding box center [939, 429] width 61 height 17
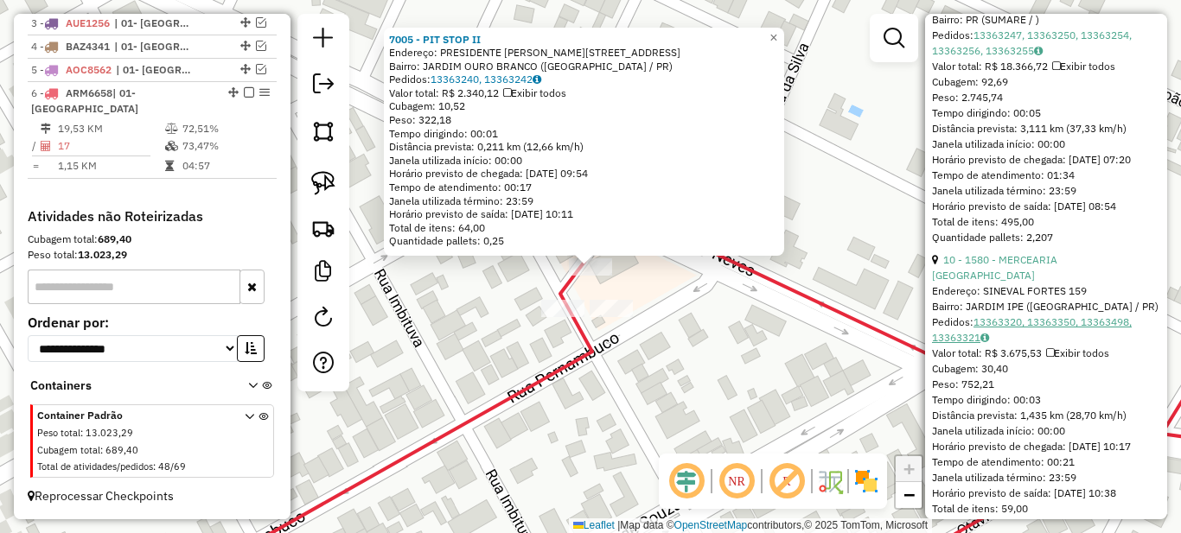
scroll to position [864, 0]
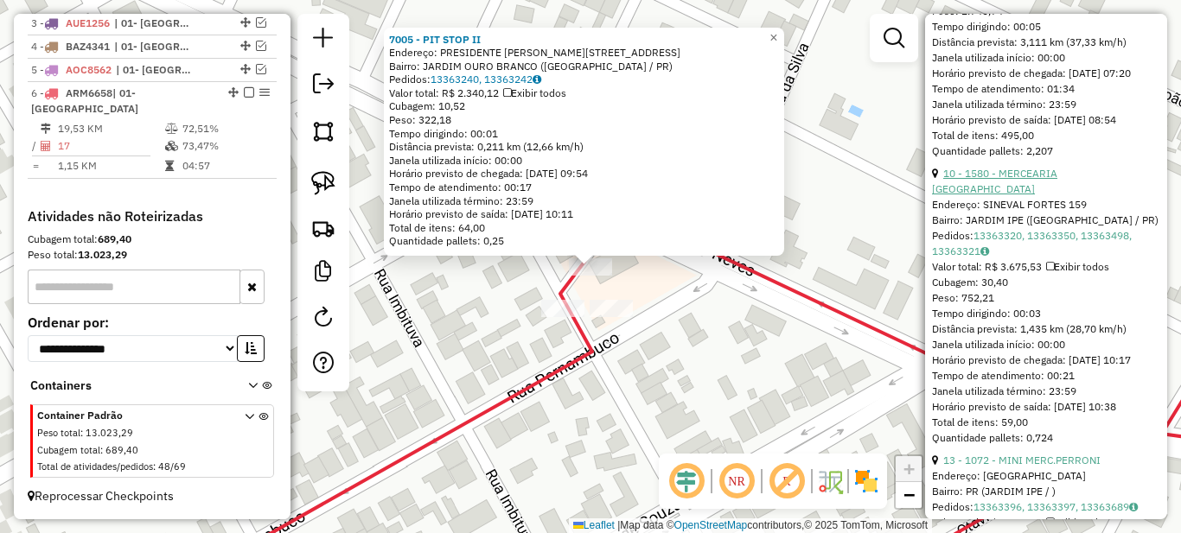
click at [1023, 195] on link "10 - 1580 - MERCEARIA SAO JOSE" at bounding box center [994, 181] width 125 height 29
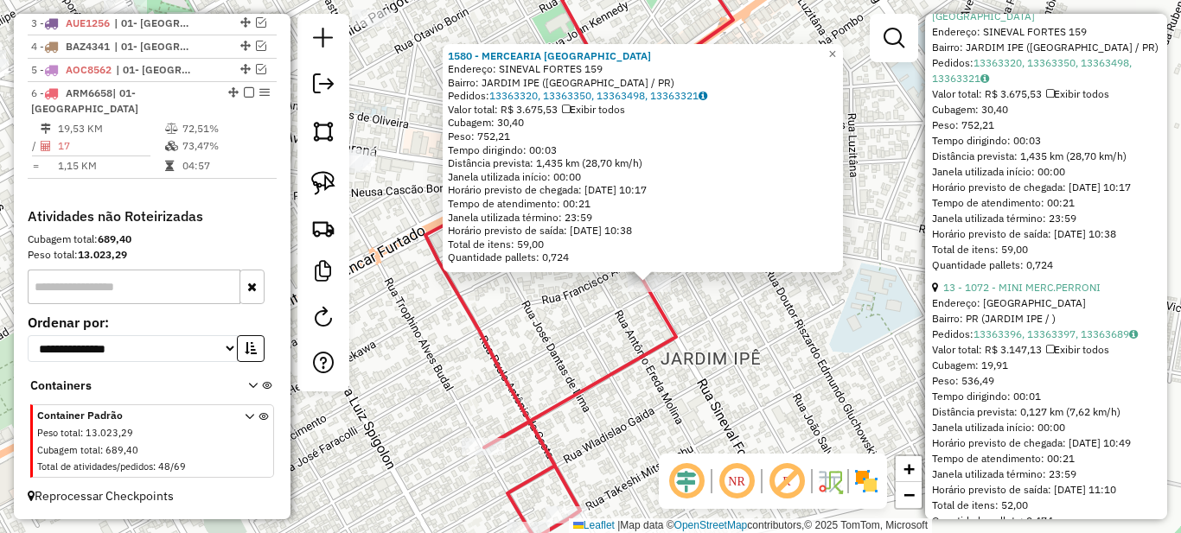
scroll to position [1124, 0]
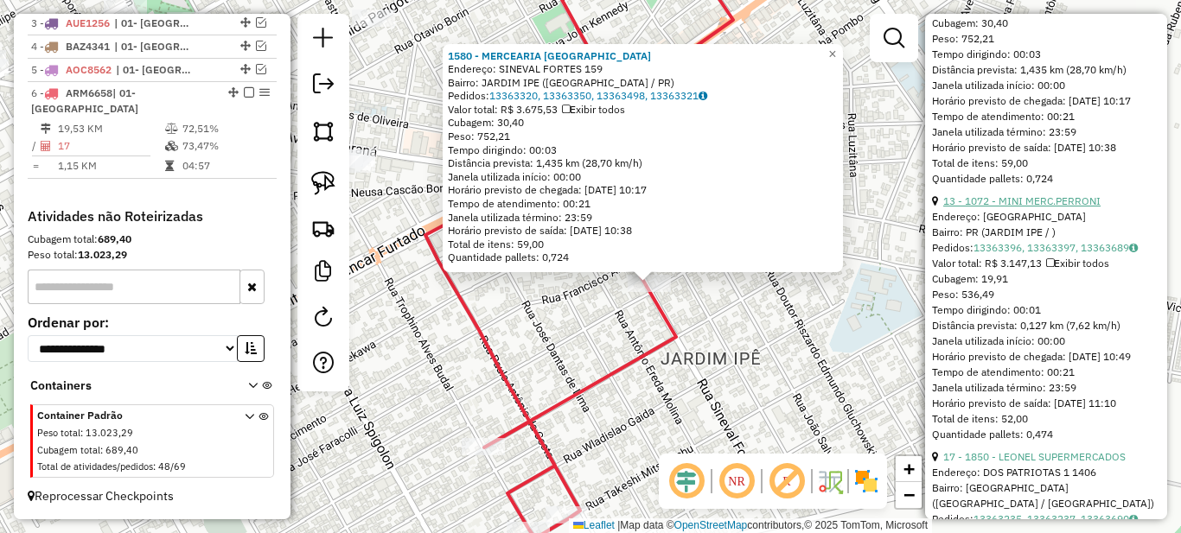
click at [998, 207] on link "13 - 1072 - MINI MERC.PERRONI" at bounding box center [1021, 200] width 157 height 13
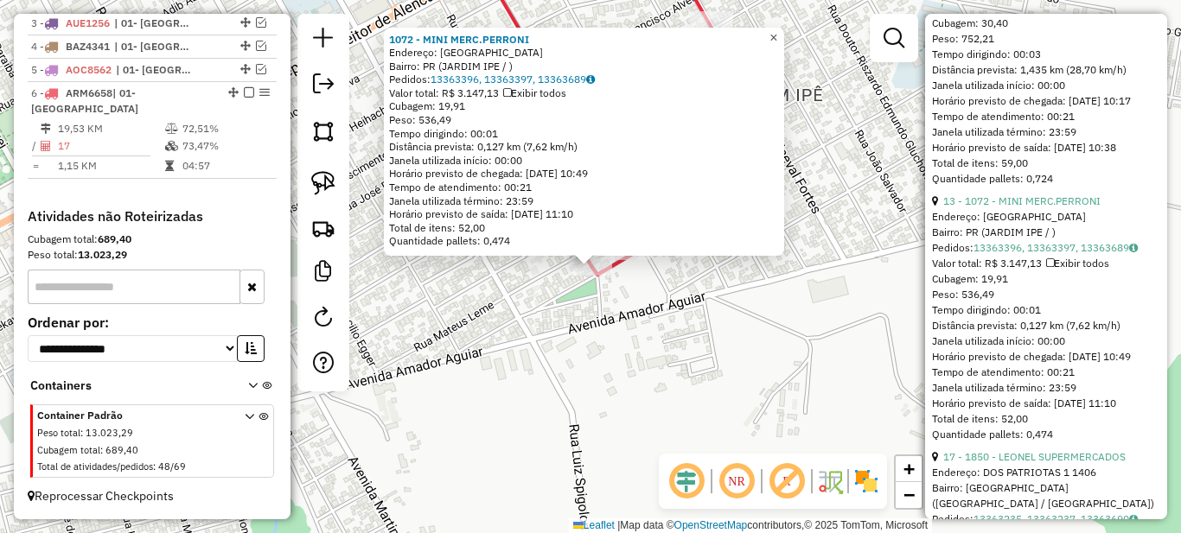
click at [777, 36] on span "×" at bounding box center [773, 37] width 8 height 15
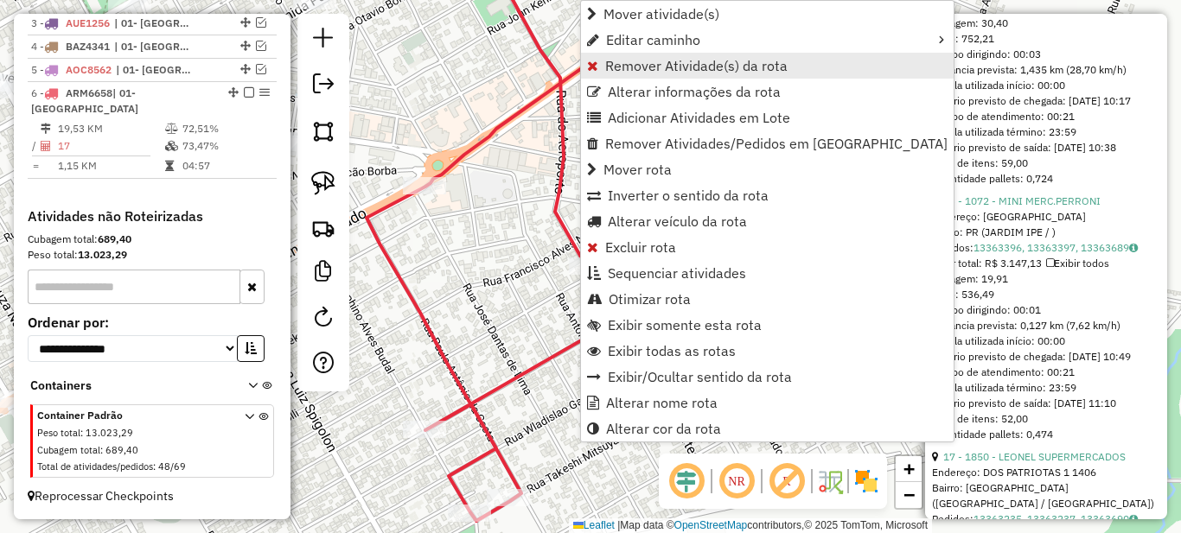
click at [634, 65] on span "Remover Atividade(s) da rota" at bounding box center [696, 66] width 182 height 14
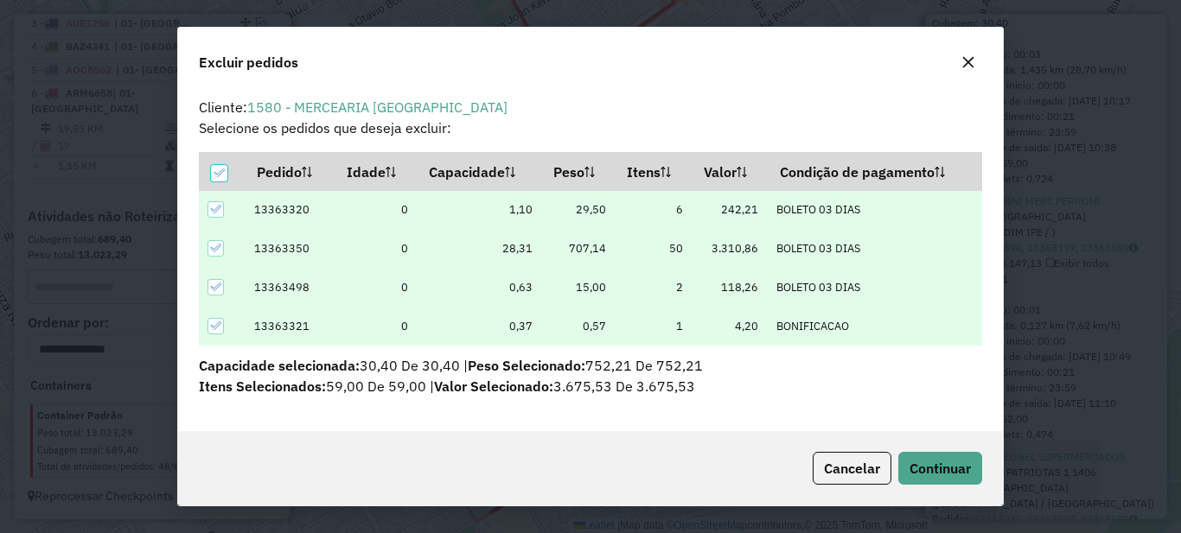
scroll to position [10, 5]
click at [956, 465] on span "Continuar" at bounding box center [939, 468] width 61 height 17
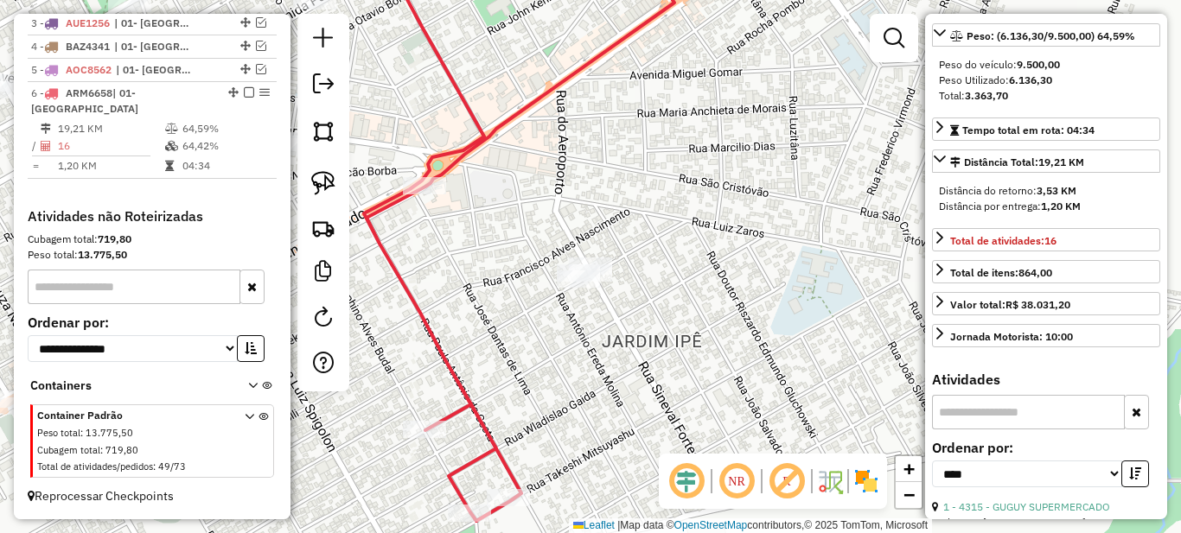
scroll to position [0, 0]
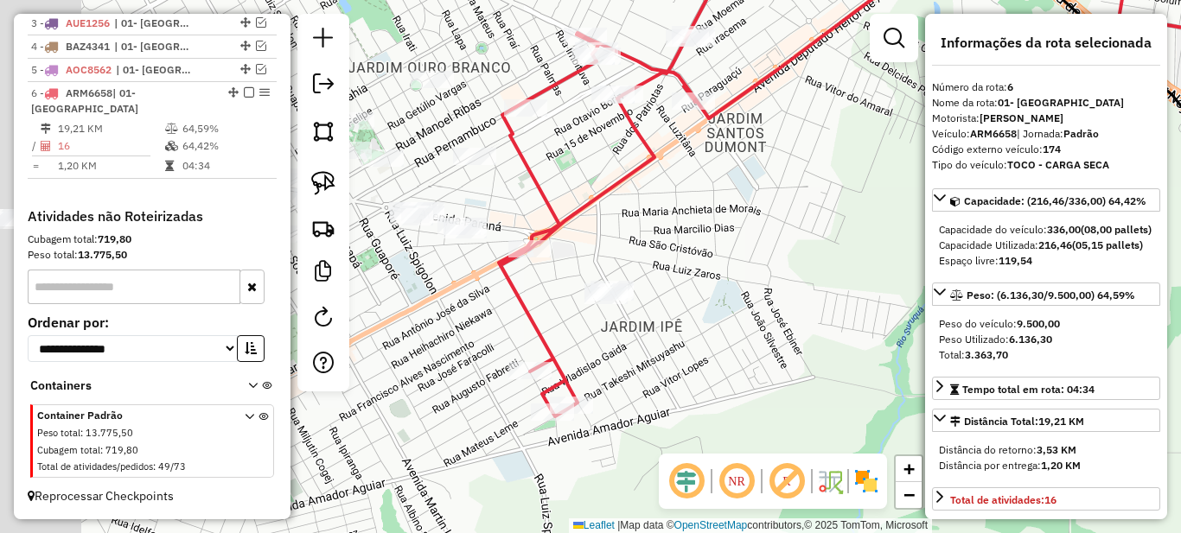
drag, startPoint x: 610, startPoint y: 230, endPoint x: 791, endPoint y: 290, distance: 190.5
click at [773, 286] on div "Janela de atendimento Grade de atendimento Capacidade Transportadoras Veículos …" at bounding box center [590, 266] width 1181 height 533
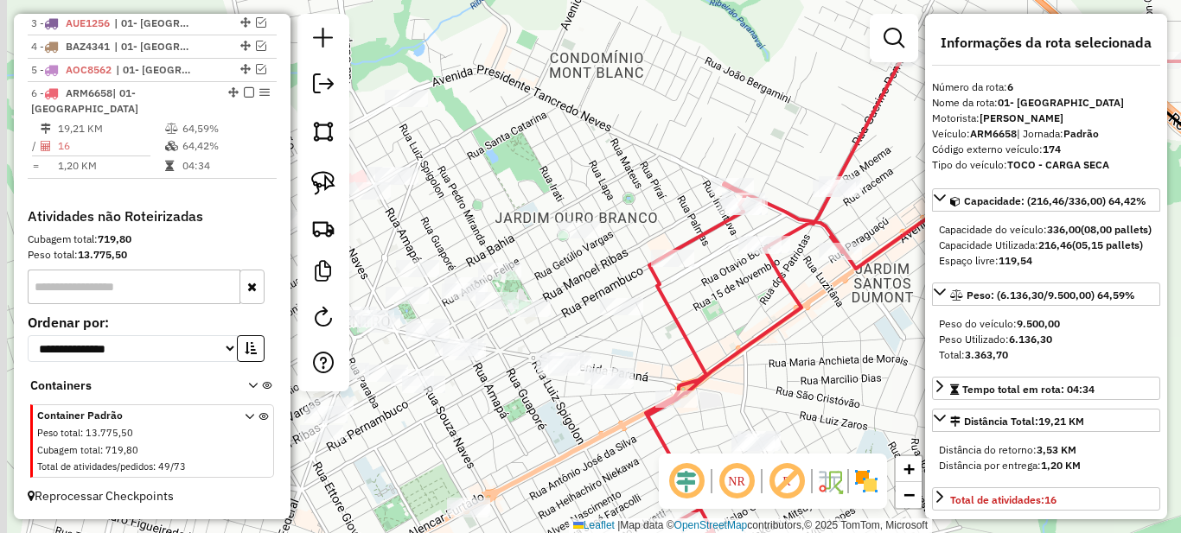
drag, startPoint x: 689, startPoint y: 199, endPoint x: 749, endPoint y: 328, distance: 141.9
click at [749, 328] on div "Janela de atendimento Grade de atendimento Capacidade Transportadoras Veículos …" at bounding box center [590, 266] width 1181 height 533
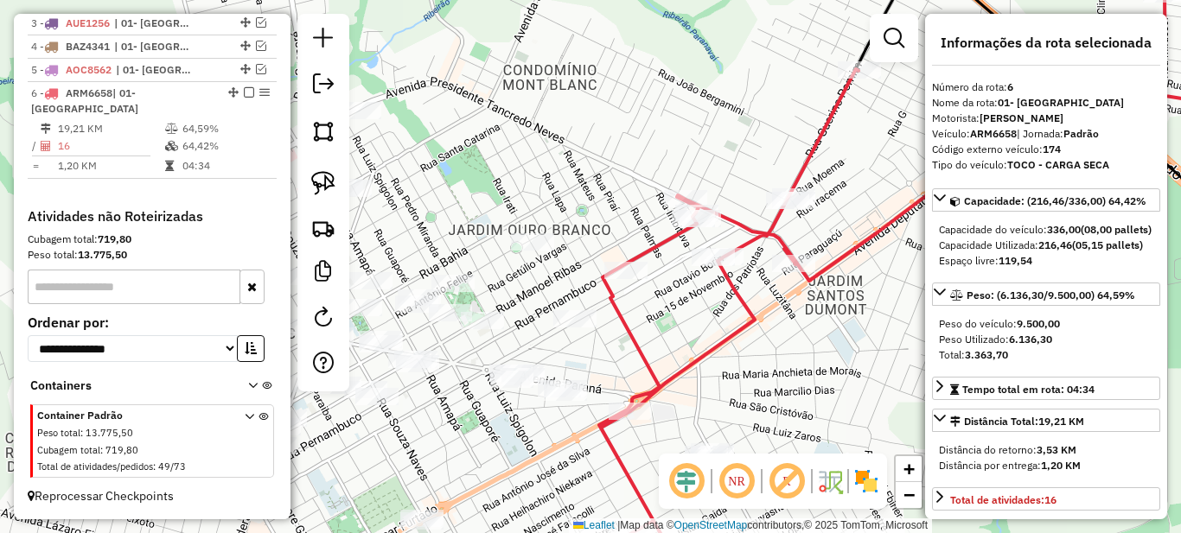
drag, startPoint x: 881, startPoint y: 250, endPoint x: 903, endPoint y: 199, distance: 55.7
click at [902, 201] on div "Janela de atendimento Grade de atendimento Capacidade Transportadoras Veículos …" at bounding box center [590, 266] width 1181 height 533
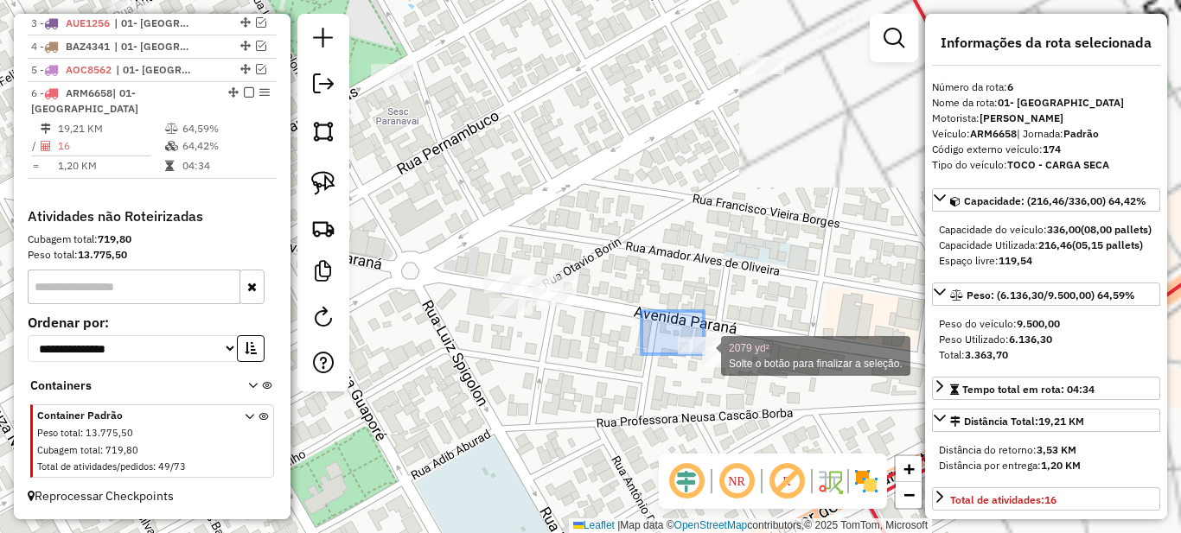
drag, startPoint x: 676, startPoint y: 342, endPoint x: 795, endPoint y: 418, distance: 141.5
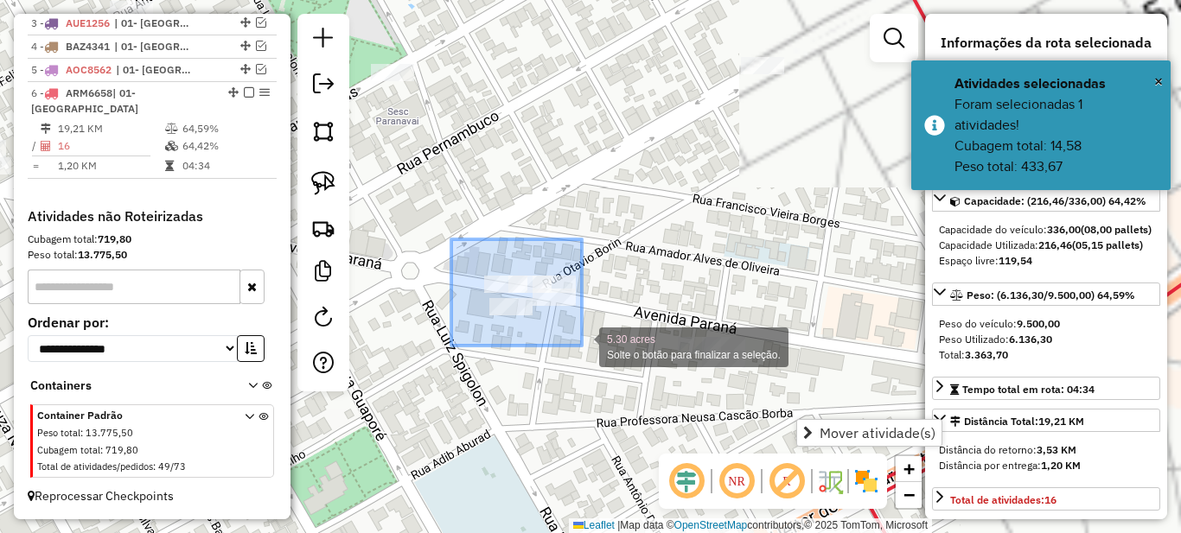
drag, startPoint x: 456, startPoint y: 246, endPoint x: 582, endPoint y: 346, distance: 160.0
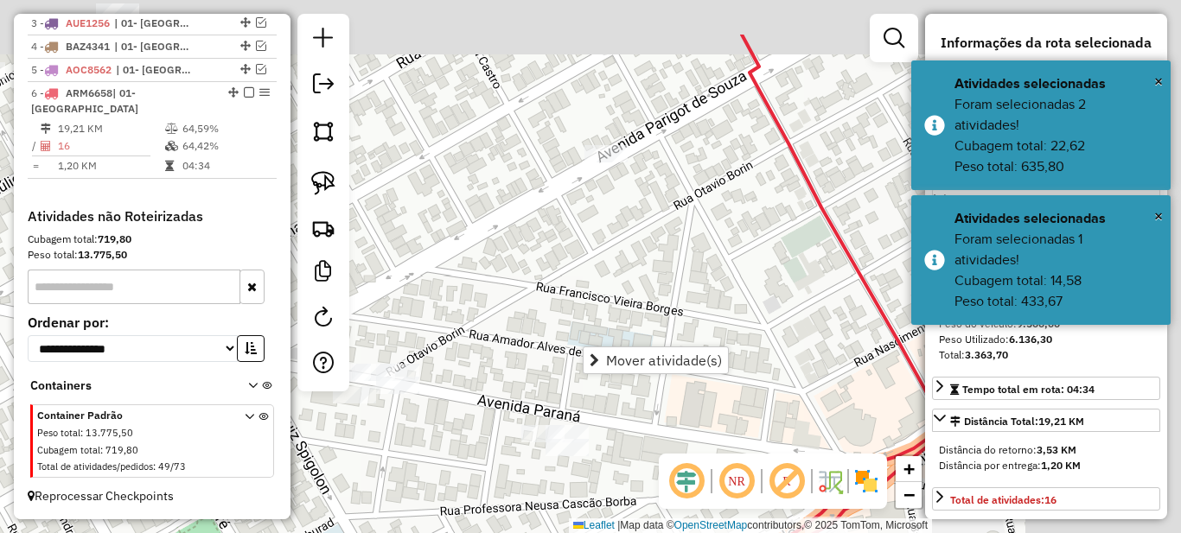
drag, startPoint x: 666, startPoint y: 192, endPoint x: 488, endPoint y: 295, distance: 206.4
click at [488, 294] on div "Janela de atendimento Grade de atendimento Capacidade Transportadoras Veículos …" at bounding box center [590, 266] width 1181 height 533
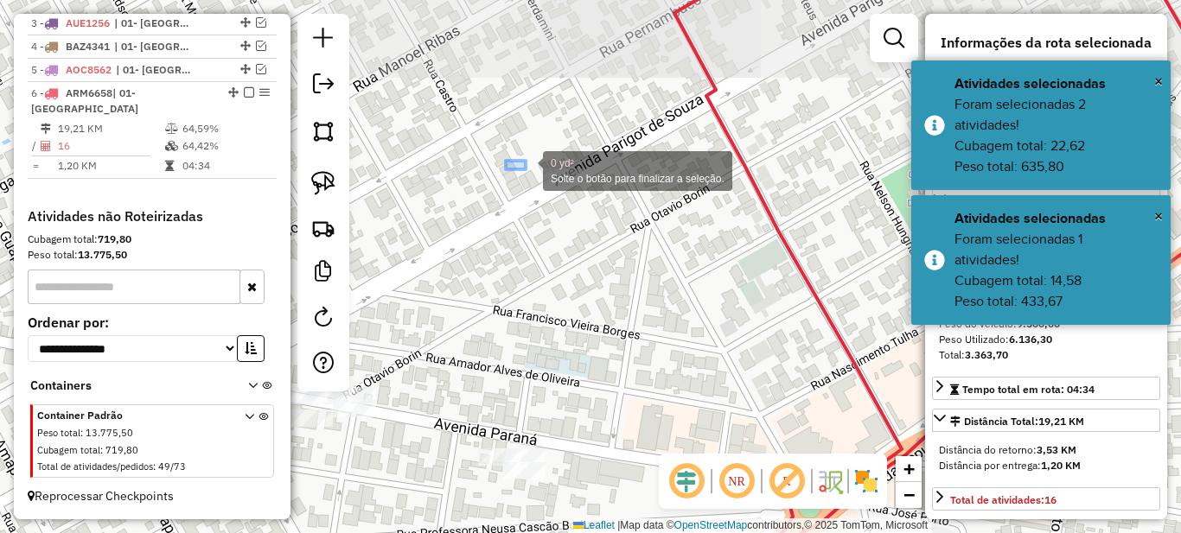
drag, startPoint x: 526, startPoint y: 169, endPoint x: 620, endPoint y: 228, distance: 111.1
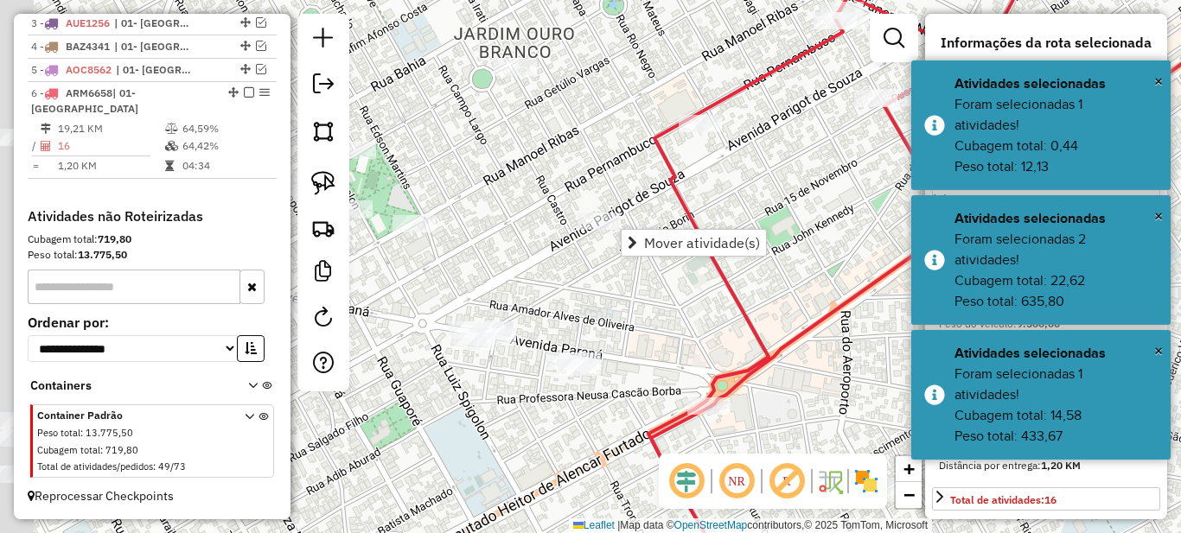
drag, startPoint x: 527, startPoint y: 289, endPoint x: 598, endPoint y: 258, distance: 77.4
click at [605, 251] on div "Janela de atendimento Grade de atendimento Capacidade Transportadoras Veículos …" at bounding box center [590, 266] width 1181 height 533
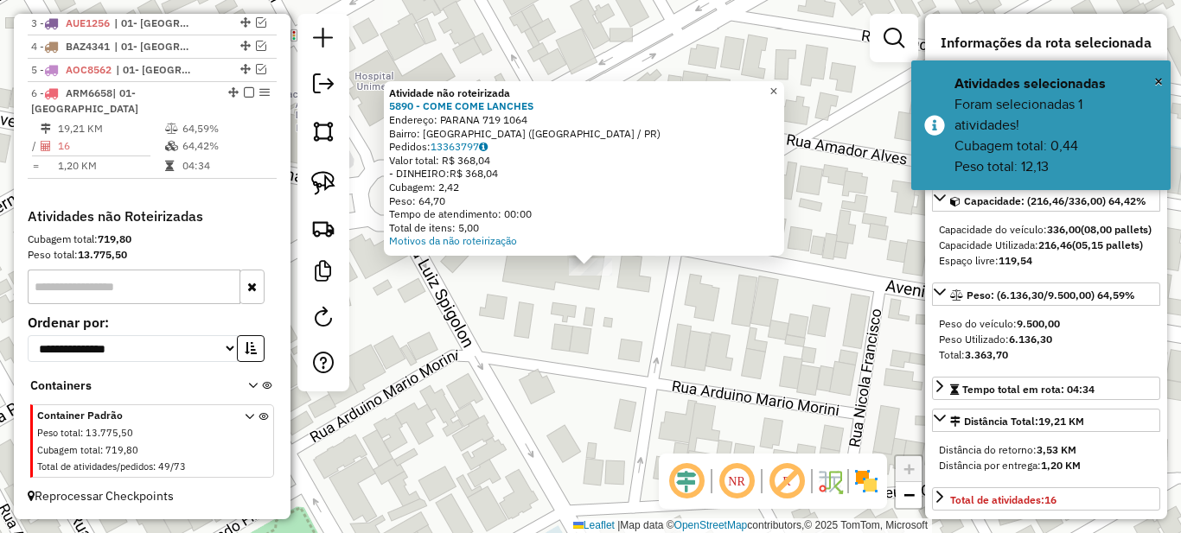
click at [777, 88] on span "×" at bounding box center [773, 91] width 8 height 15
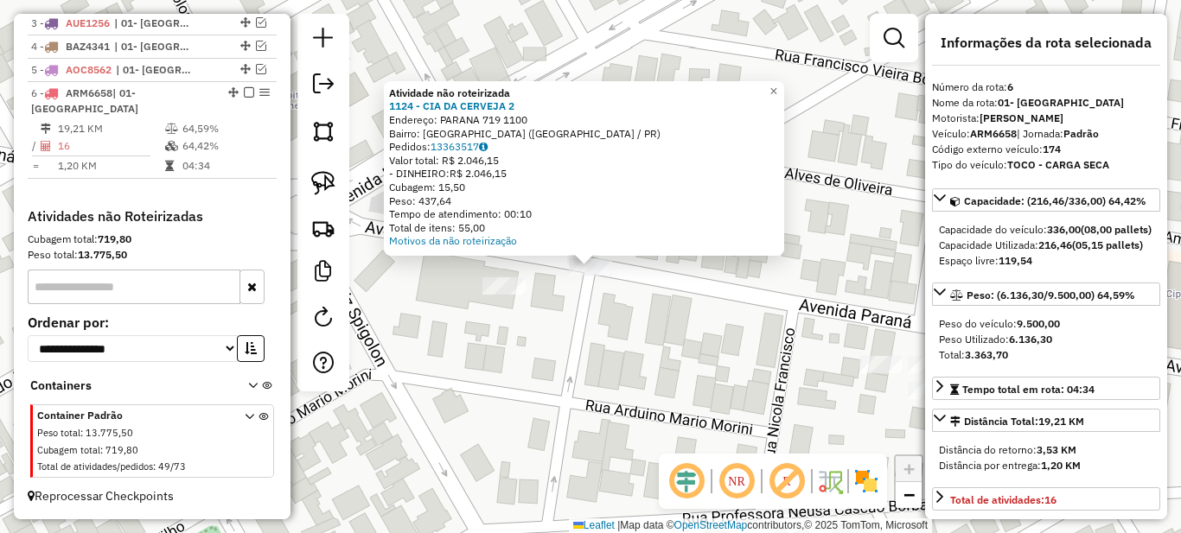
click at [447, 280] on div "Atividade não roteirizada 1124 - CIA DA CERVEJA 2 Endereço: PARANA 719 1100 Bai…" at bounding box center [590, 266] width 1181 height 533
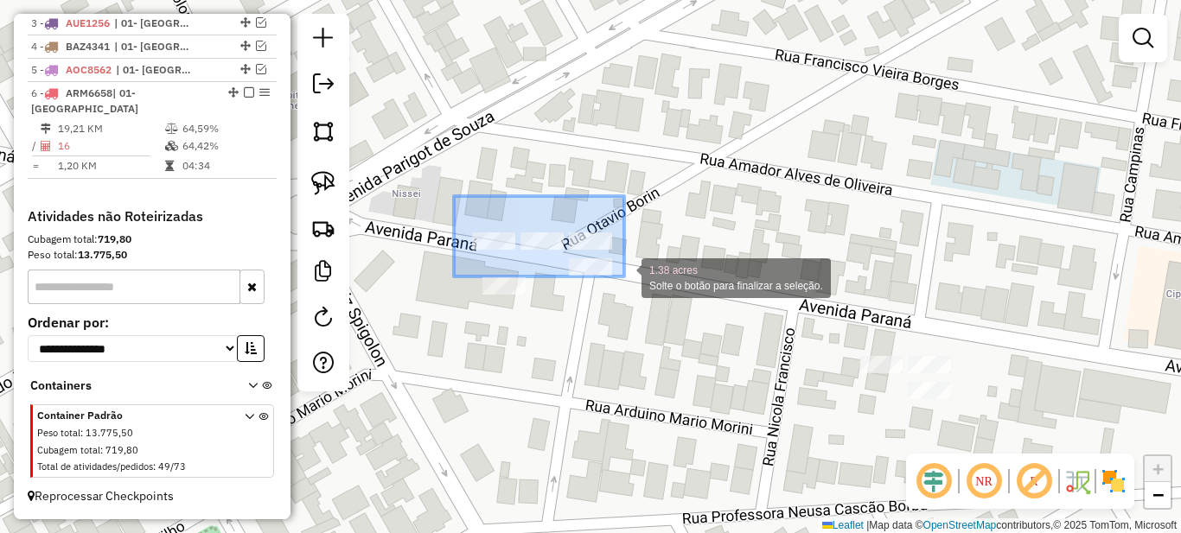
drag, startPoint x: 535, startPoint y: 229, endPoint x: 624, endPoint y: 277, distance: 100.9
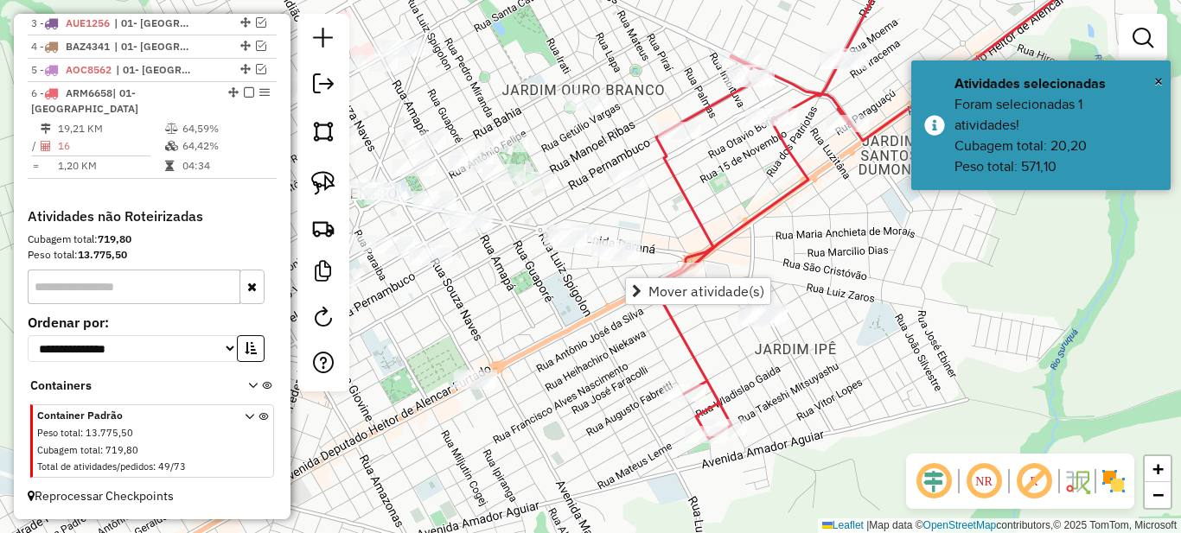
drag, startPoint x: 457, startPoint y: 285, endPoint x: 513, endPoint y: 299, distance: 57.0
click at [525, 290] on div "Janela de atendimento Grade de atendimento Capacidade Transportadoras Veículos …" at bounding box center [590, 266] width 1181 height 533
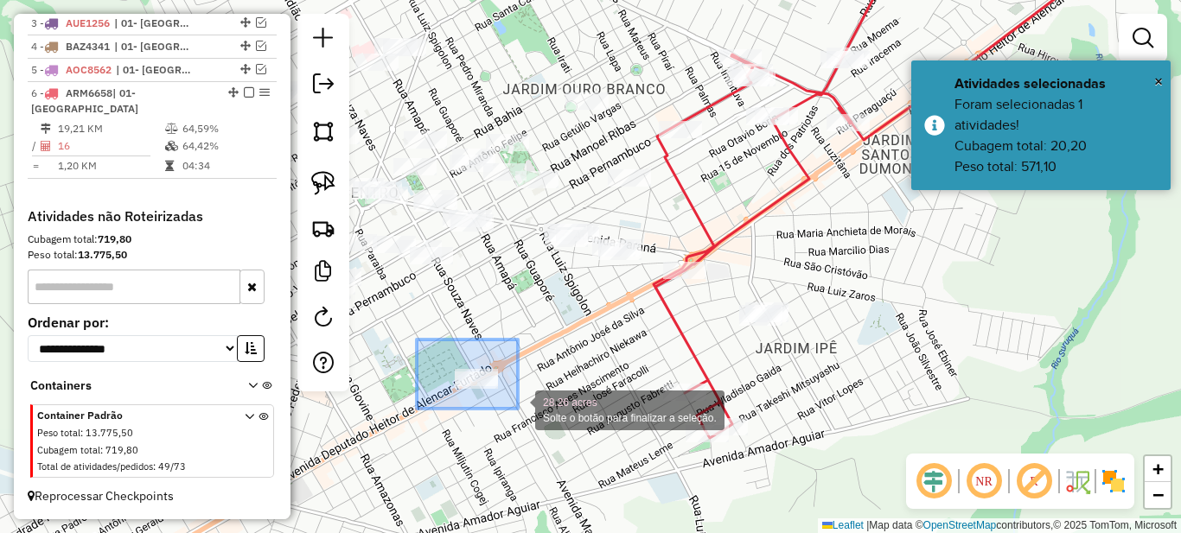
drag, startPoint x: 446, startPoint y: 360, endPoint x: 532, endPoint y: 421, distance: 104.8
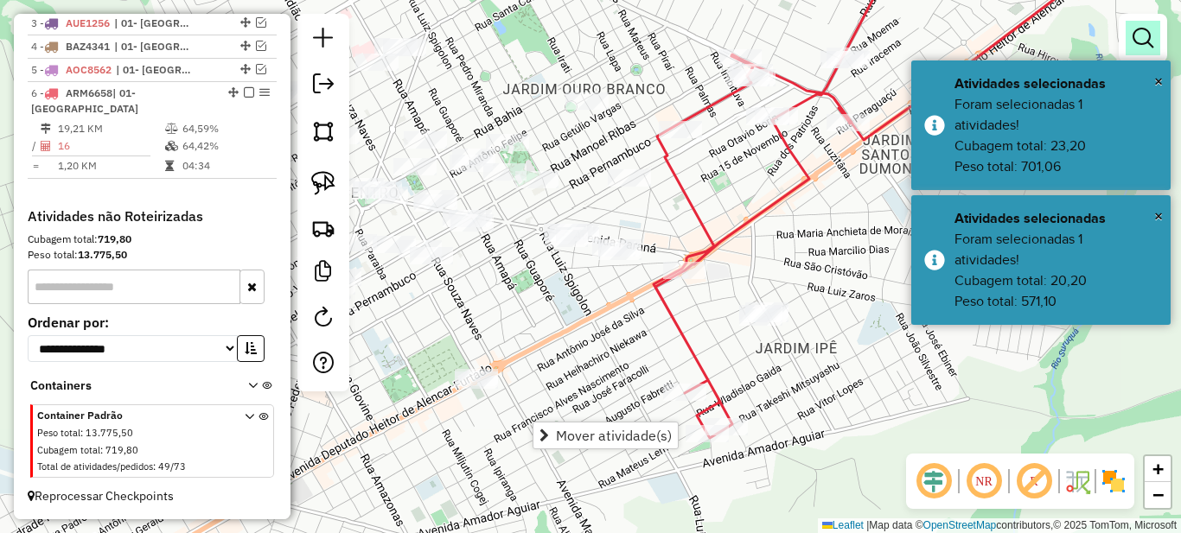
click at [1153, 35] on link at bounding box center [1142, 38] width 35 height 35
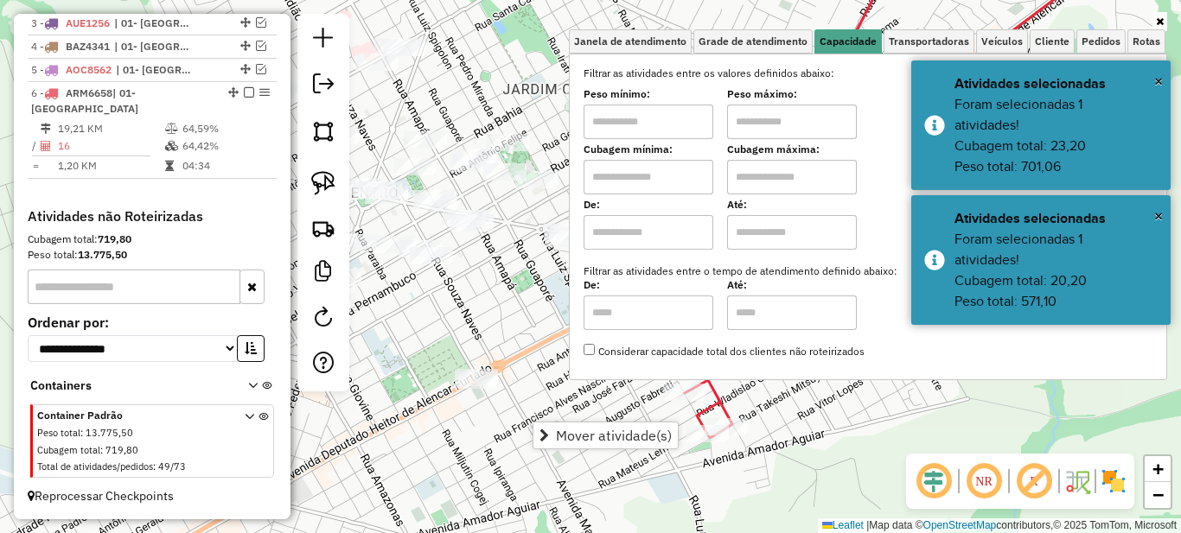
click at [636, 122] on input "text" at bounding box center [648, 122] width 130 height 35
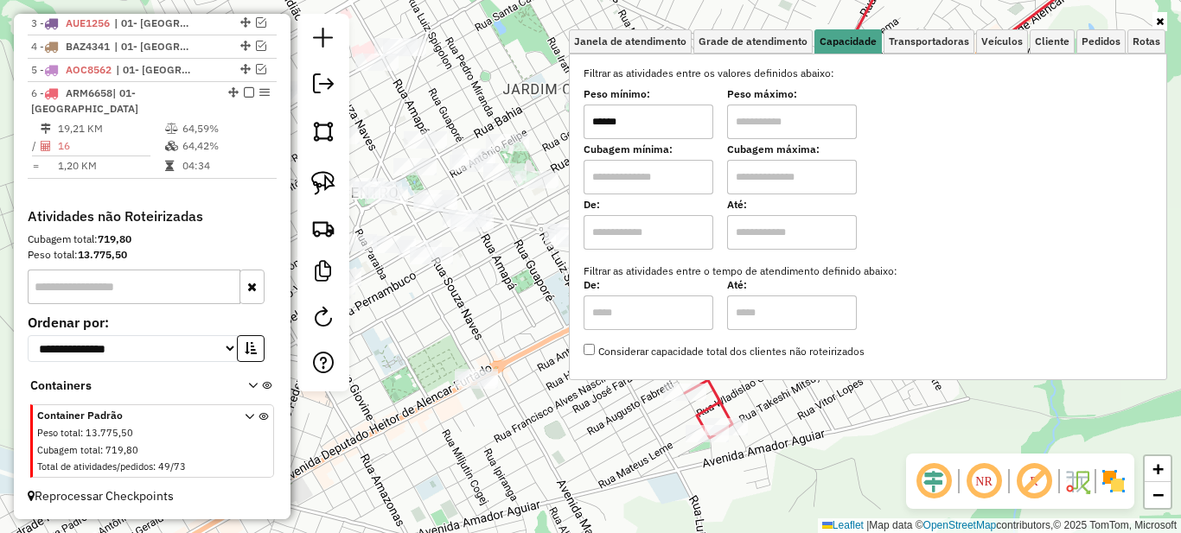
type input "******"
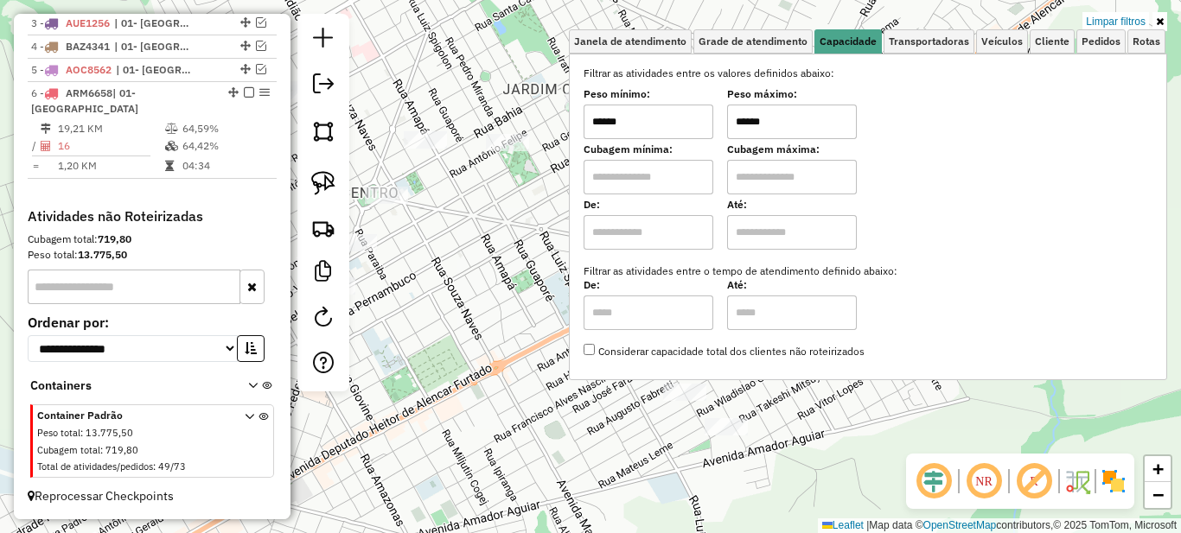
type input "******"
click at [1158, 25] on icon at bounding box center [1160, 21] width 8 height 10
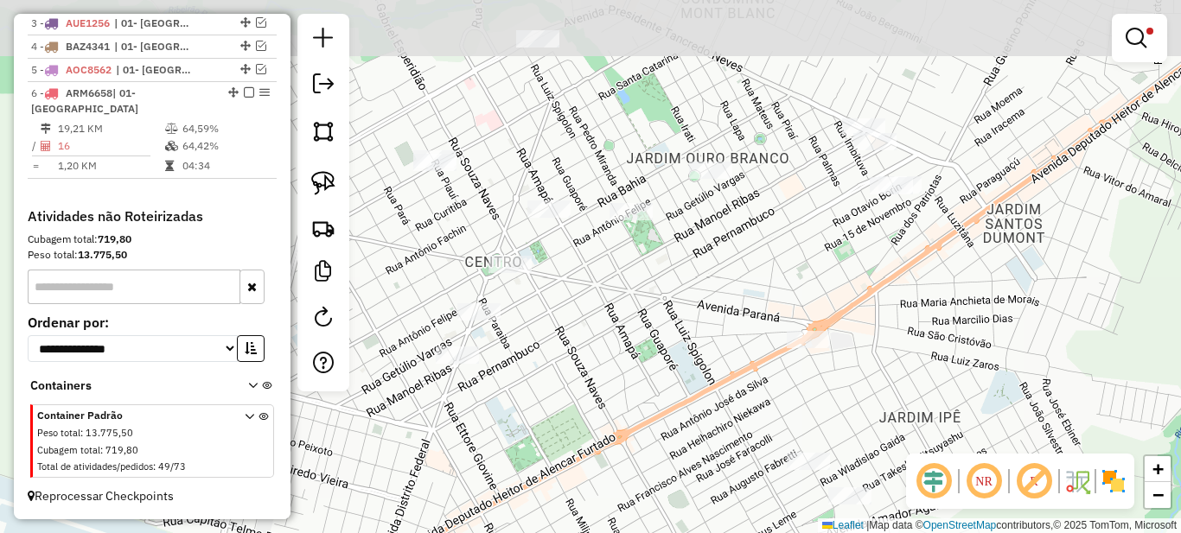
drag, startPoint x: 669, startPoint y: 198, endPoint x: 915, endPoint y: 285, distance: 261.4
click at [952, 285] on div "Limpar filtros Janela de atendimento Grade de atendimento Capacidade Transporta…" at bounding box center [590, 266] width 1181 height 533
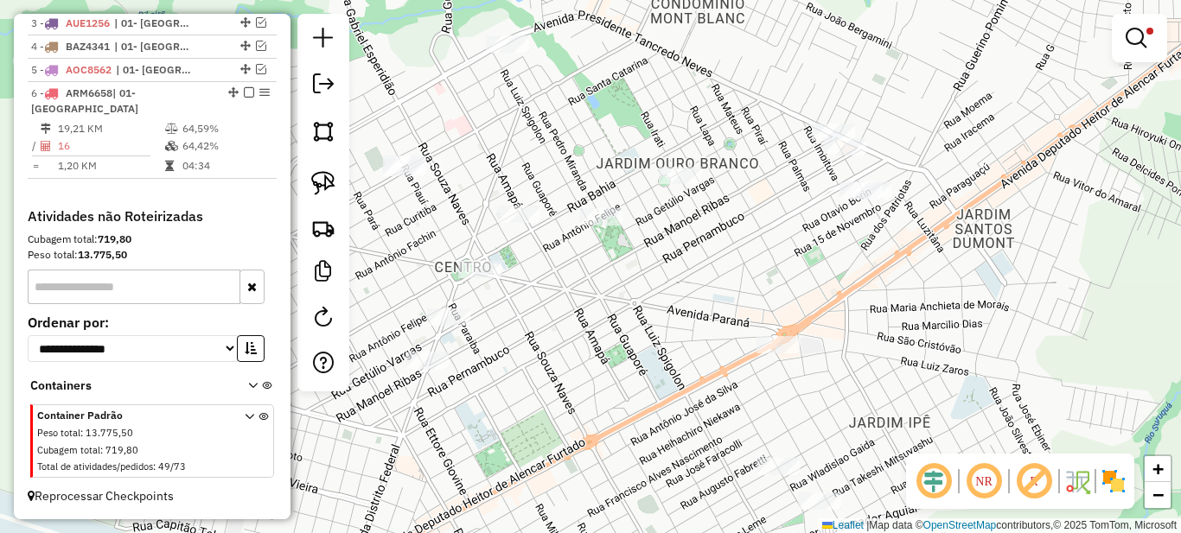
drag, startPoint x: 795, startPoint y: 294, endPoint x: 590, endPoint y: 281, distance: 206.1
click at [590, 281] on div "Limpar filtros Janela de atendimento Grade de atendimento Capacidade Transporta…" at bounding box center [590, 266] width 1181 height 533
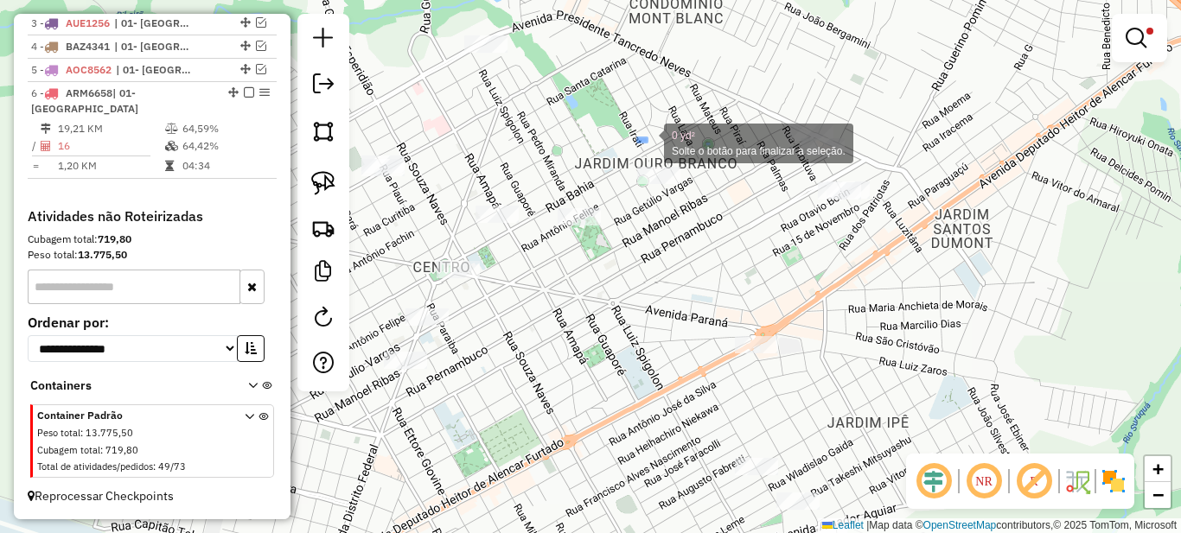
drag, startPoint x: 647, startPoint y: 142, endPoint x: 718, endPoint y: 204, distance: 95.0
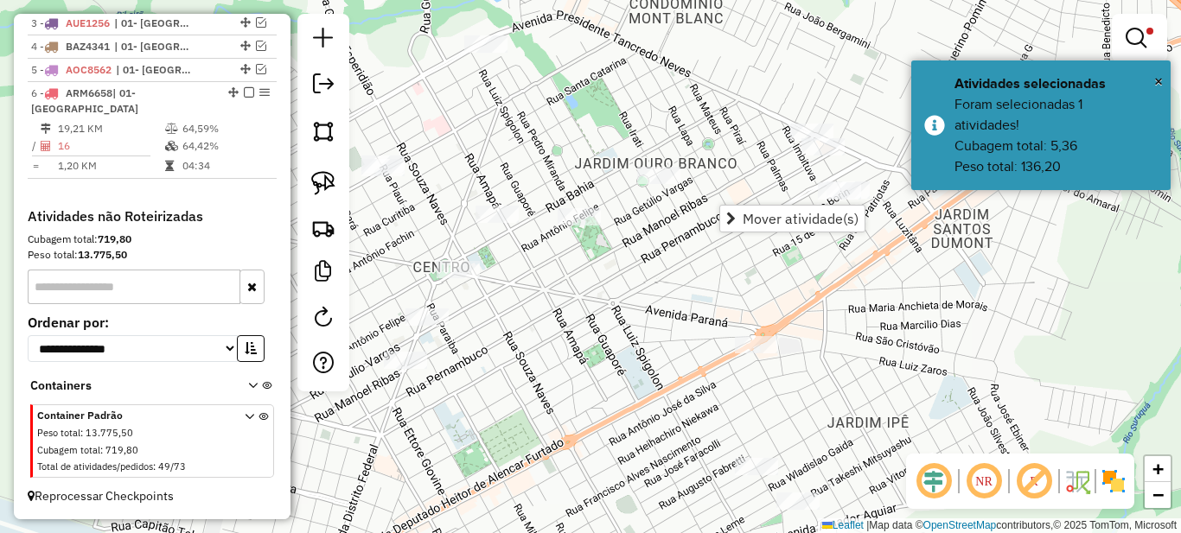
drag, startPoint x: 697, startPoint y: 211, endPoint x: 600, endPoint y: 211, distance: 96.8
click at [600, 211] on div "Limpar filtros Janela de atendimento Grade de atendimento Capacidade Transporta…" at bounding box center [590, 266] width 1181 height 533
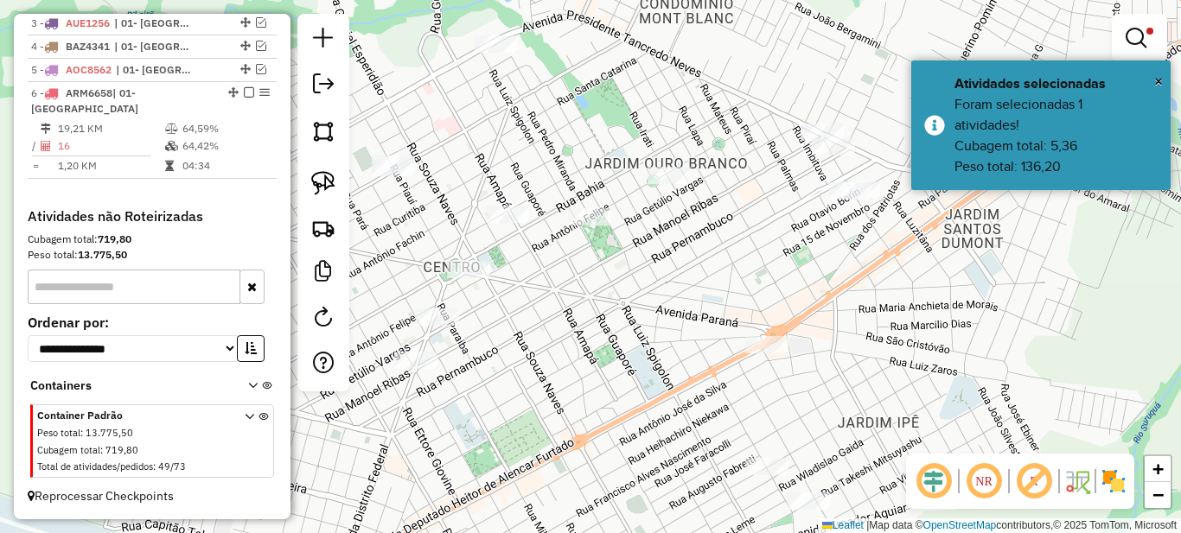
drag, startPoint x: 674, startPoint y: 284, endPoint x: 709, endPoint y: 246, distance: 51.4
click at [820, 276] on div "Limpar filtros Janela de atendimento Grade de atendimento Capacidade Transporta…" at bounding box center [590, 266] width 1181 height 533
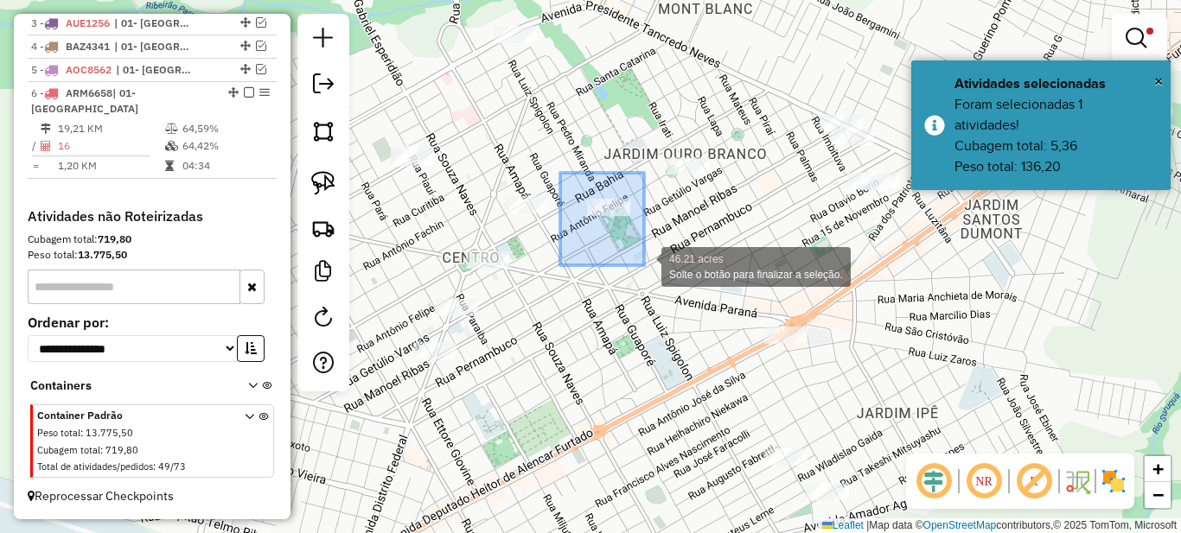
drag, startPoint x: 560, startPoint y: 173, endPoint x: 656, endPoint y: 272, distance: 138.2
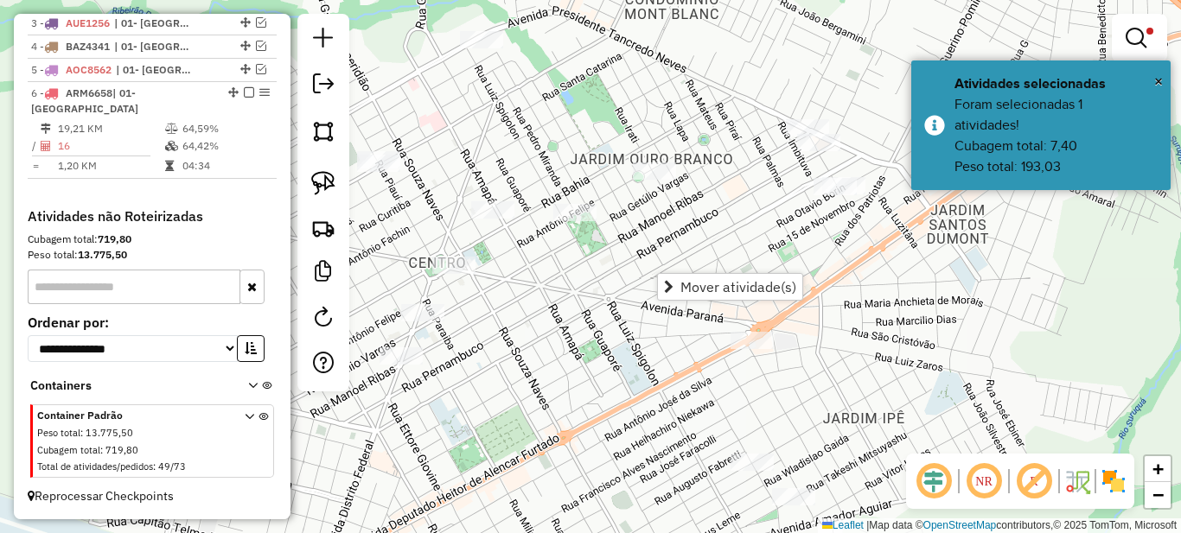
drag, startPoint x: 721, startPoint y: 227, endPoint x: 688, endPoint y: 233, distance: 33.3
click at [688, 233] on div "Limpar filtros Janela de atendimento Grade de atendimento Capacidade Transporta…" at bounding box center [590, 266] width 1181 height 533
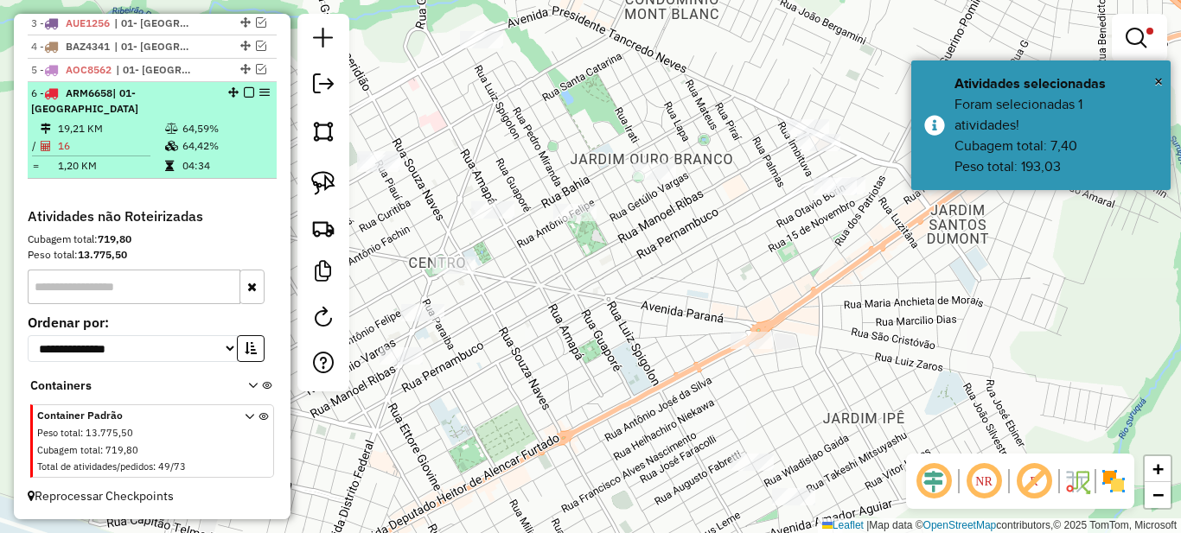
click at [205, 139] on td "64,42%" at bounding box center [225, 145] width 87 height 17
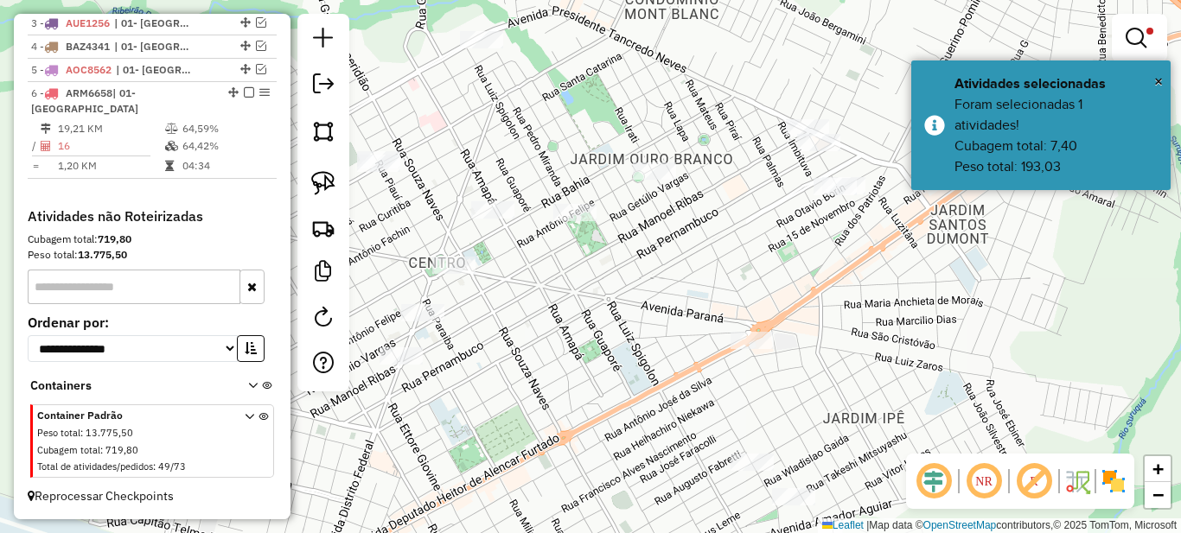
select select "*********"
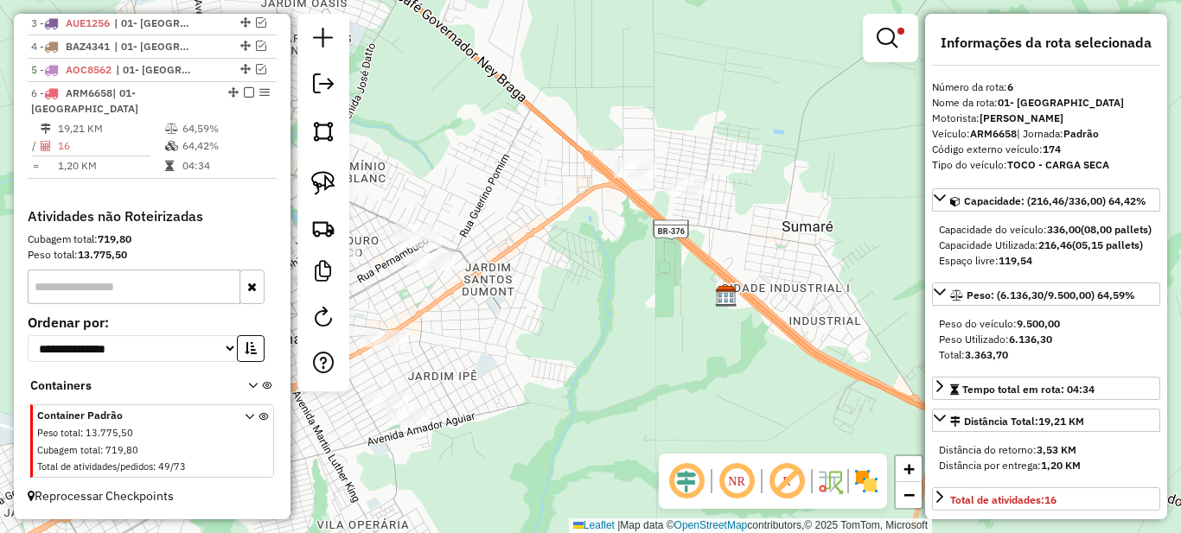
drag, startPoint x: 453, startPoint y: 316, endPoint x: 709, endPoint y: 285, distance: 257.6
click at [705, 286] on div "Limpar filtros Janela de atendimento Grade de atendimento Capacidade Transporta…" at bounding box center [590, 266] width 1181 height 533
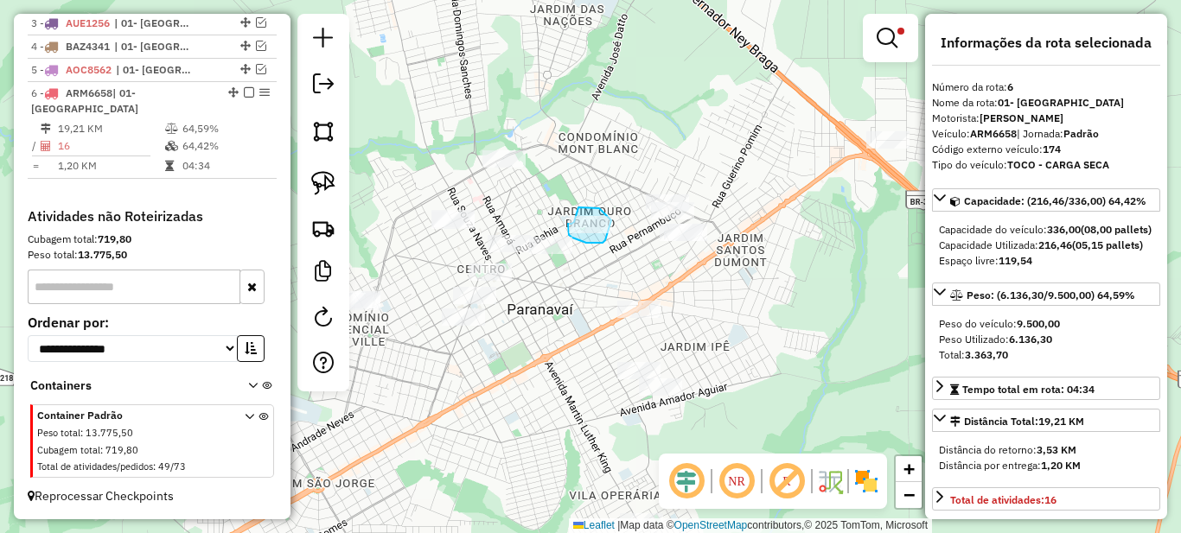
click at [611, 220] on div "Limpar filtros Janela de atendimento Grade de atendimento Capacidade Transporta…" at bounding box center [590, 266] width 1181 height 533
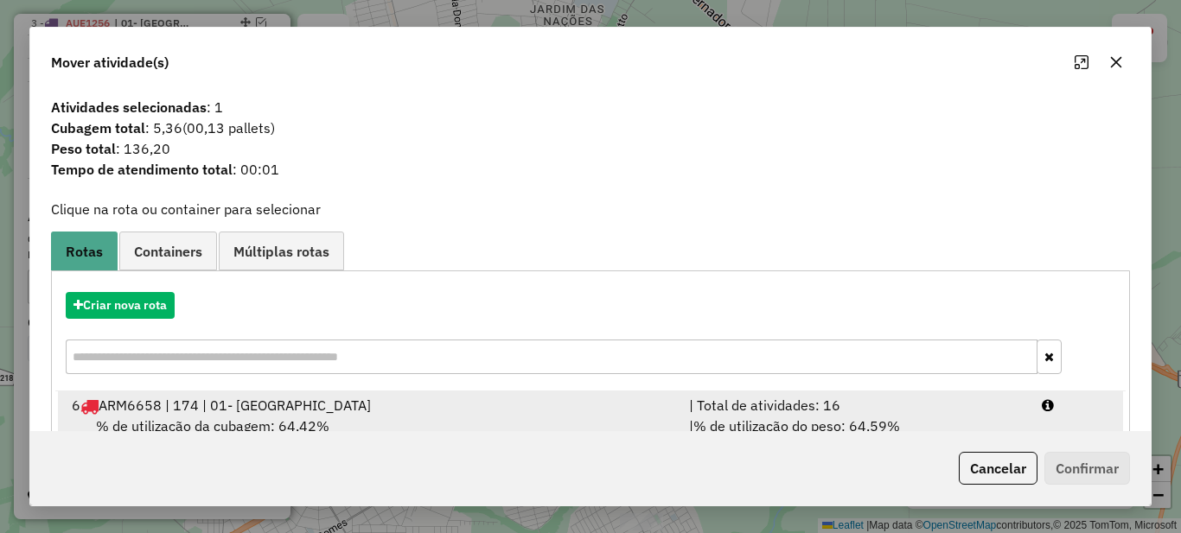
scroll to position [61, 0]
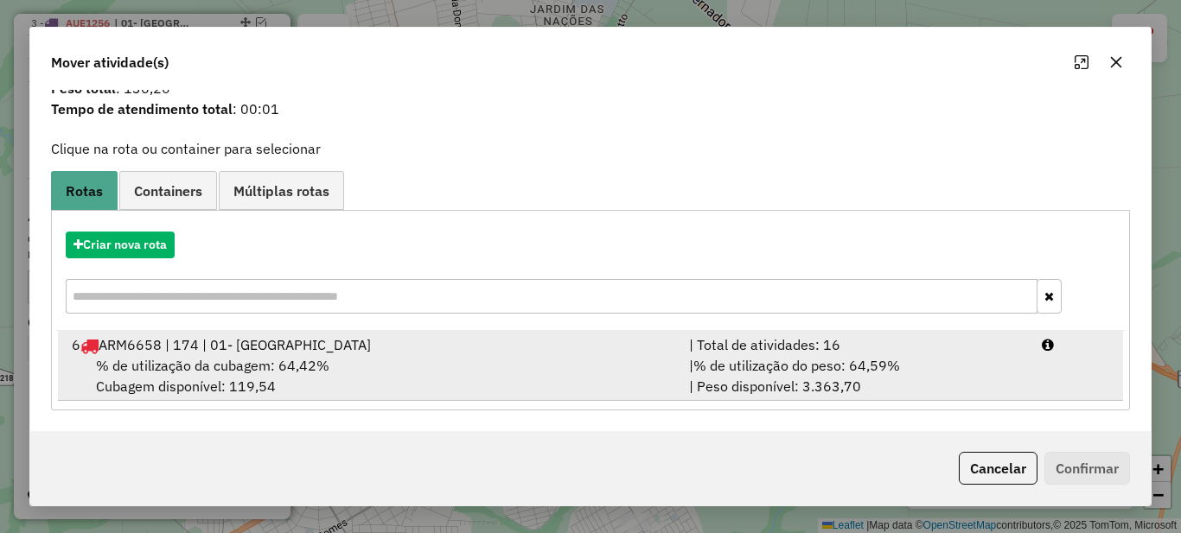
click at [777, 341] on div "| Total de atividades: 16" at bounding box center [855, 345] width 353 height 21
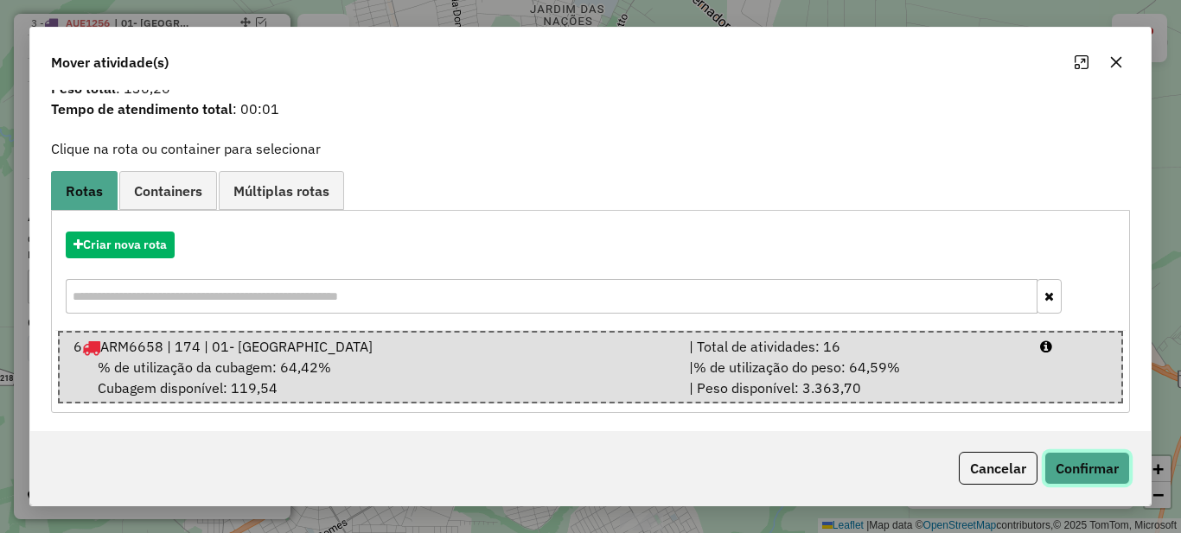
click at [1076, 461] on button "Confirmar" at bounding box center [1087, 468] width 86 height 33
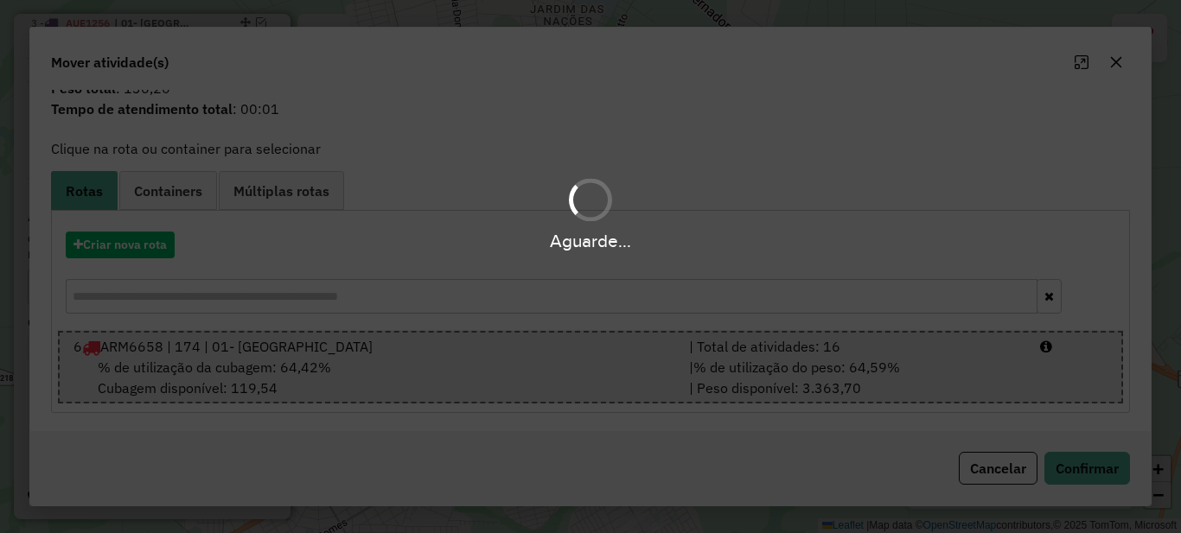
scroll to position [0, 0]
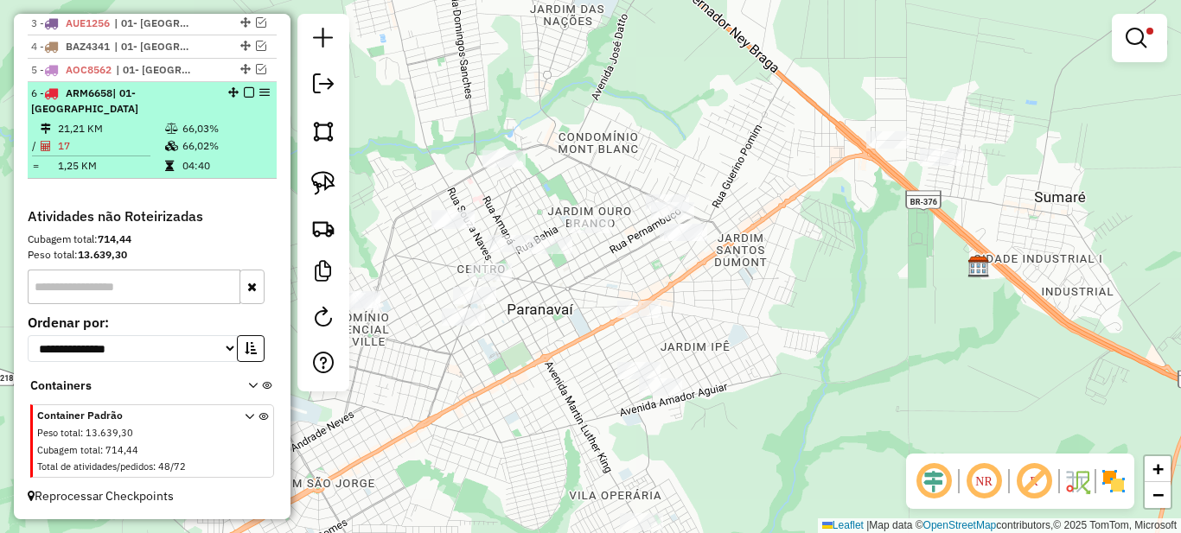
click at [182, 124] on td "66,03%" at bounding box center [225, 128] width 87 height 17
select select "*********"
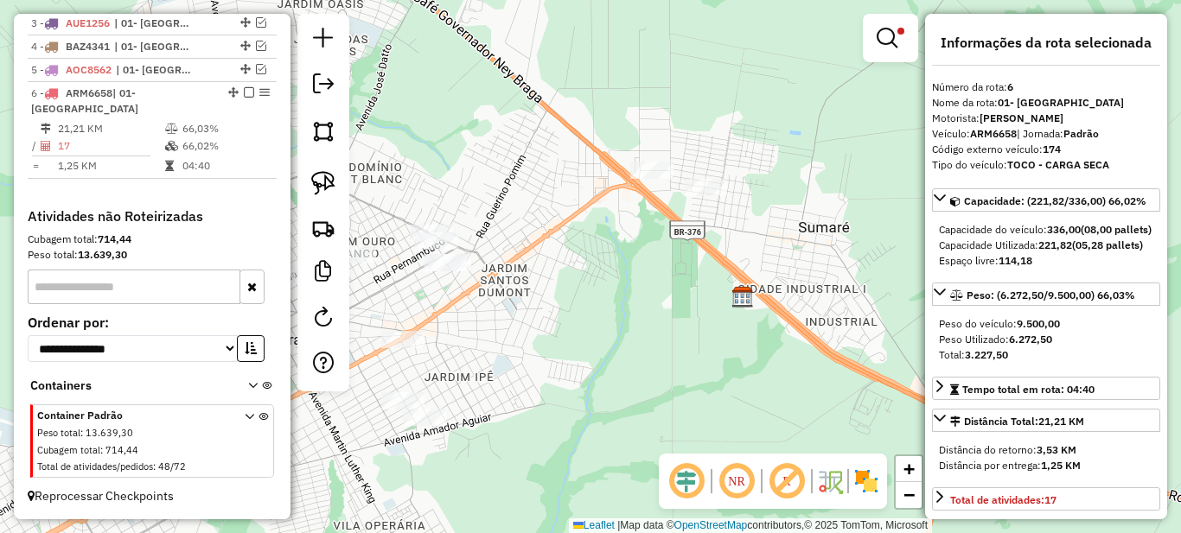
drag, startPoint x: 532, startPoint y: 329, endPoint x: 758, endPoint y: 214, distance: 253.6
click at [639, 318] on div "Limpar filtros Janela de atendimento Grade de atendimento Capacidade Transporta…" at bounding box center [590, 266] width 1181 height 533
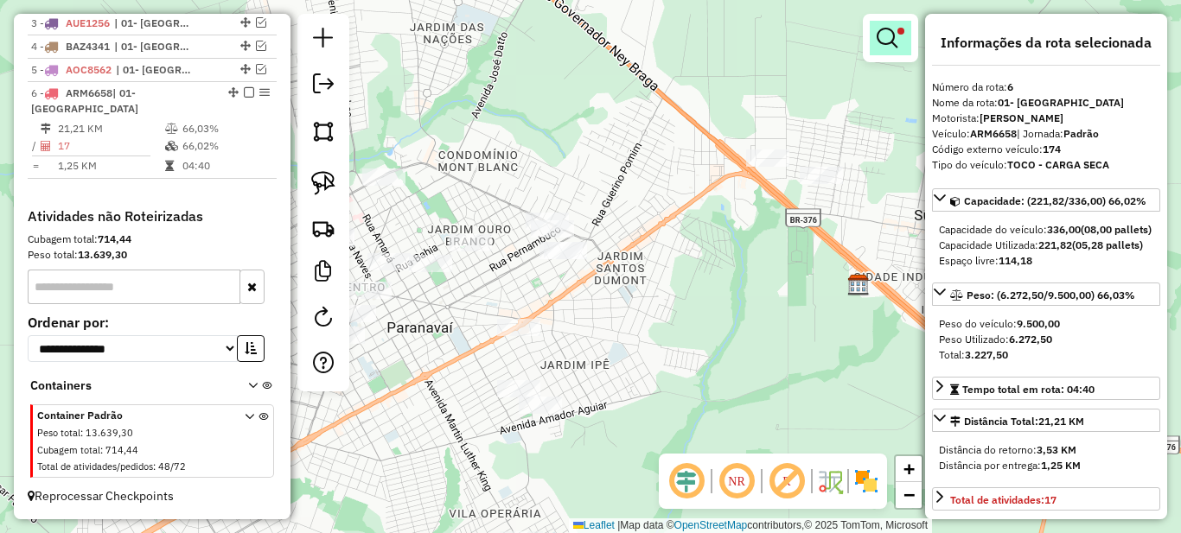
click at [891, 37] on em at bounding box center [886, 38] width 21 height 21
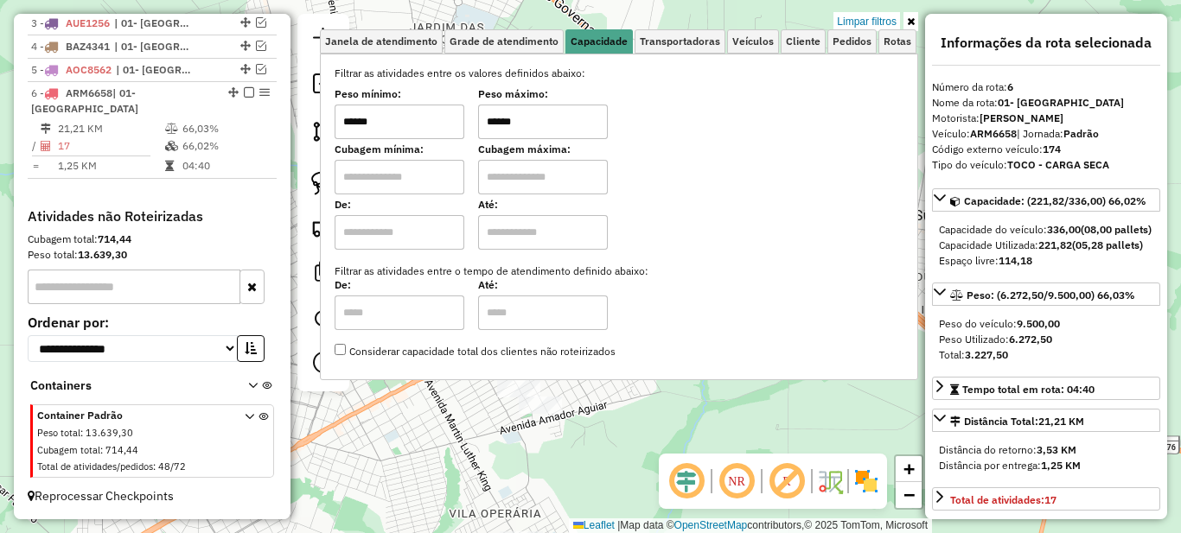
click at [370, 119] on input "******" at bounding box center [400, 122] width 130 height 35
drag, startPoint x: 361, startPoint y: 119, endPoint x: 342, endPoint y: 119, distance: 19.0
click at [342, 119] on input "******" at bounding box center [400, 122] width 130 height 35
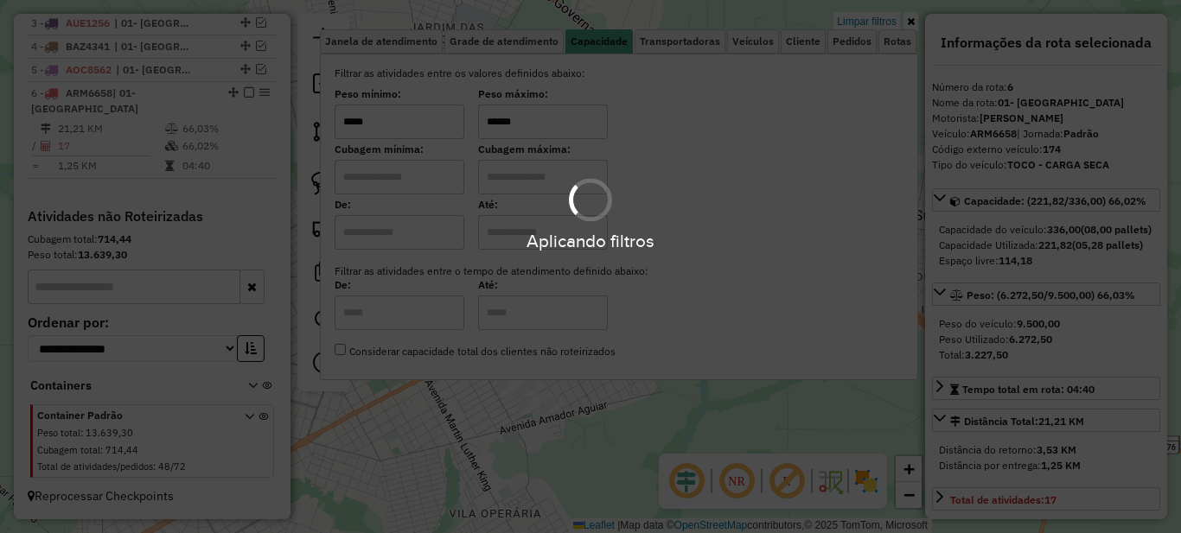
type input "*****"
click at [532, 123] on hb-app "Aplicando filtros Pop-up bloqueado! Seu navegador bloqueou automáticamente a ab…" at bounding box center [590, 266] width 1181 height 533
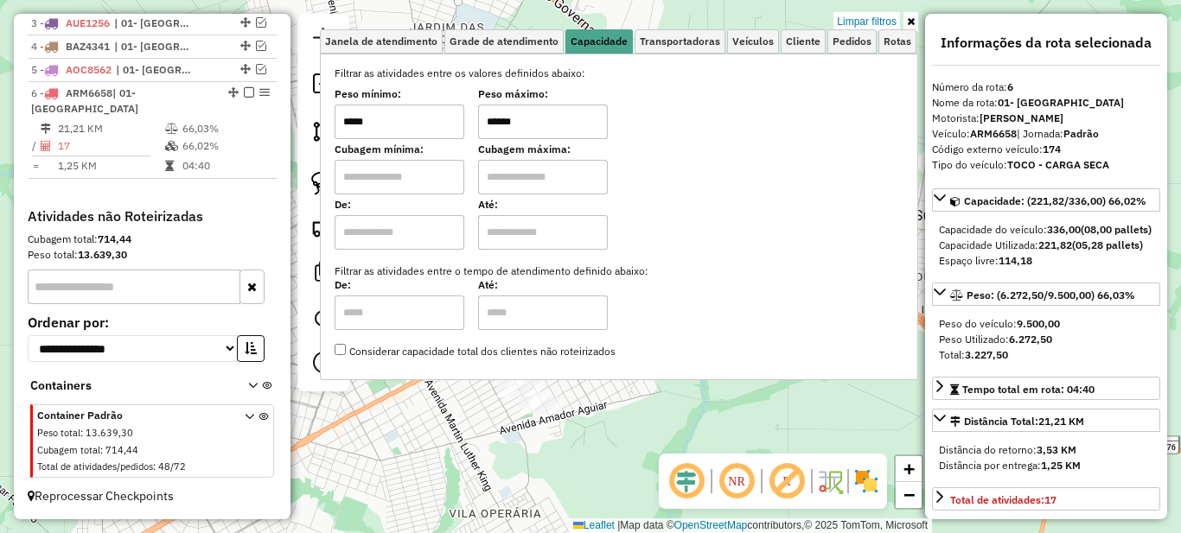
click at [532, 123] on input "******" at bounding box center [543, 122] width 130 height 35
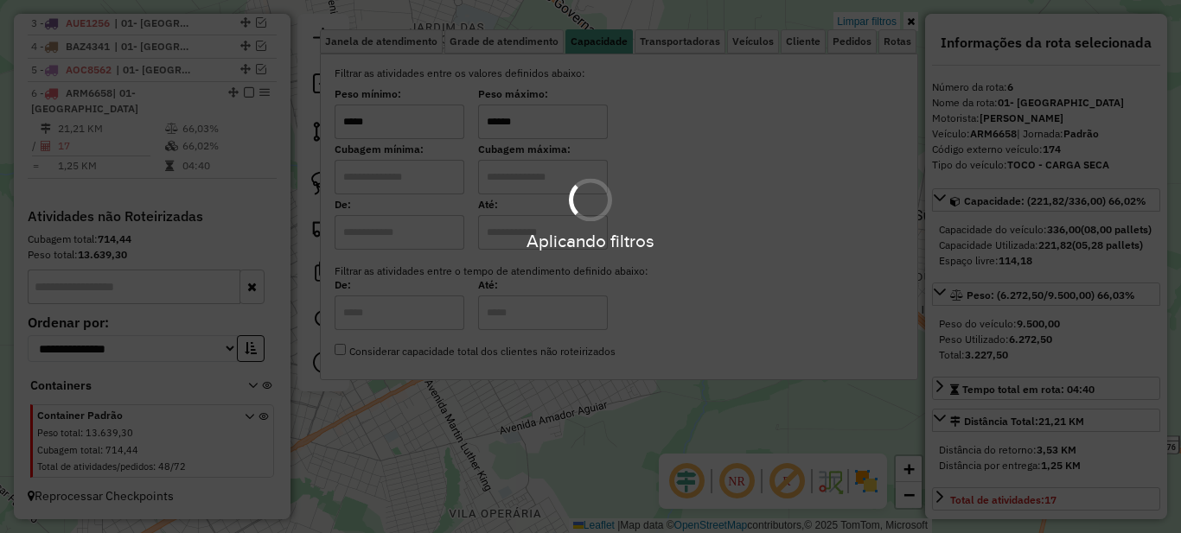
type input "******"
click at [902, 15] on div "Limpar filtros" at bounding box center [619, 22] width 598 height 16
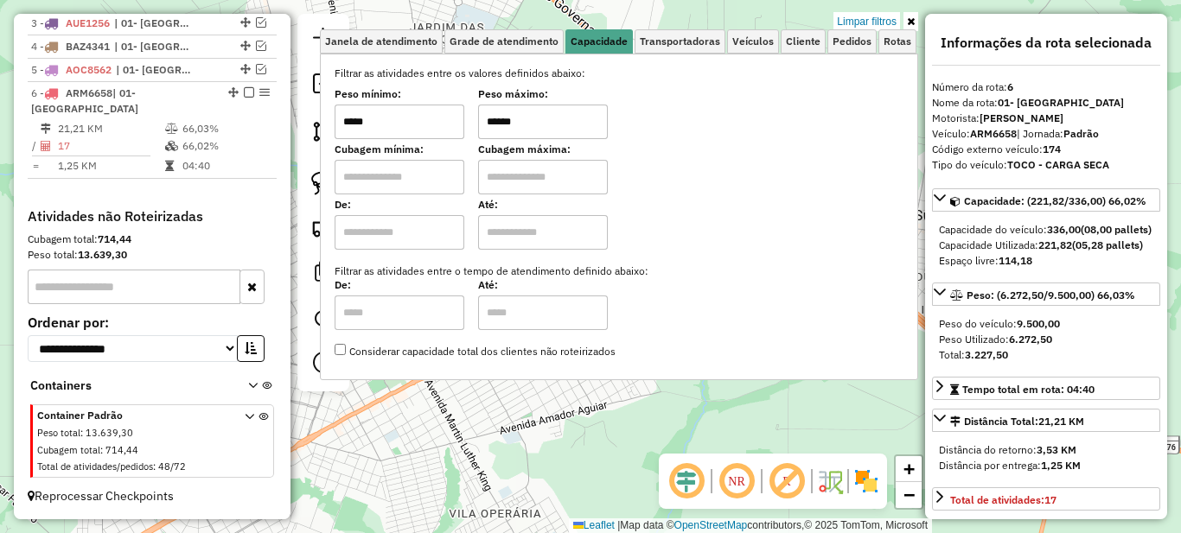
click at [908, 21] on icon at bounding box center [911, 21] width 8 height 10
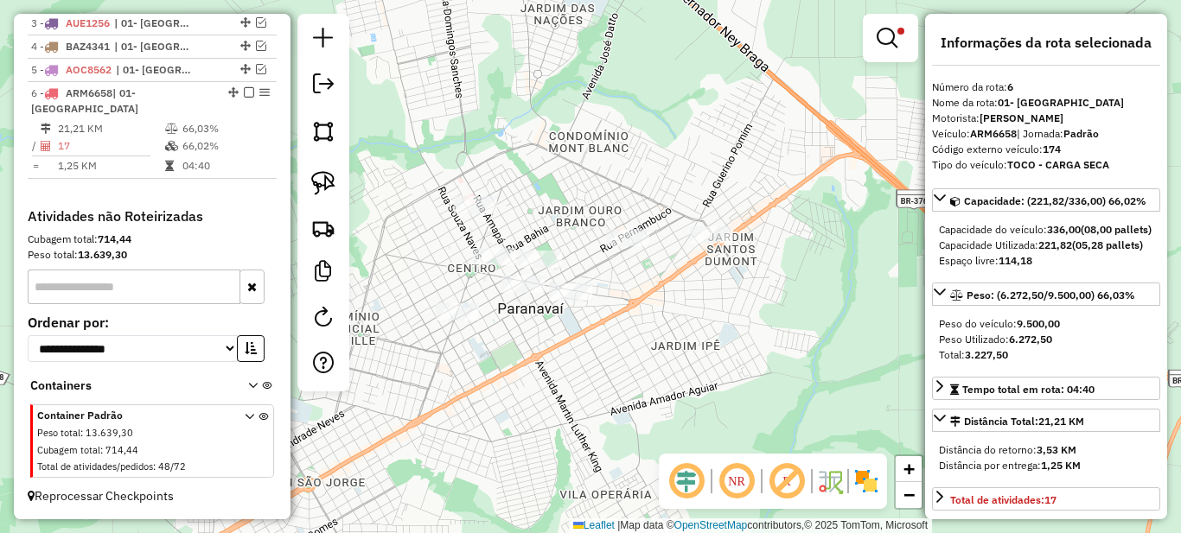
drag, startPoint x: 553, startPoint y: 305, endPoint x: 666, endPoint y: 281, distance: 115.8
click at [665, 285] on div "Limpar filtros Janela de atendimento Grade de atendimento Capacidade Transporta…" at bounding box center [590, 266] width 1181 height 533
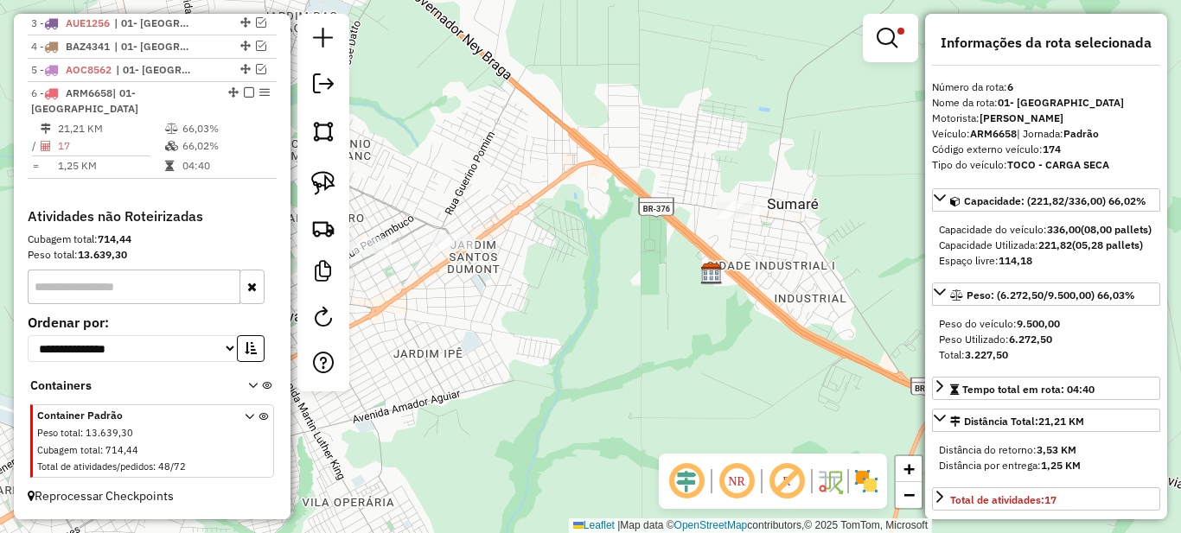
drag, startPoint x: 795, startPoint y: 291, endPoint x: 857, endPoint y: 256, distance: 70.9
click at [863, 258] on div "Limpar filtros Janela de atendimento Grade de atendimento Capacidade Transporta…" at bounding box center [590, 266] width 1181 height 533
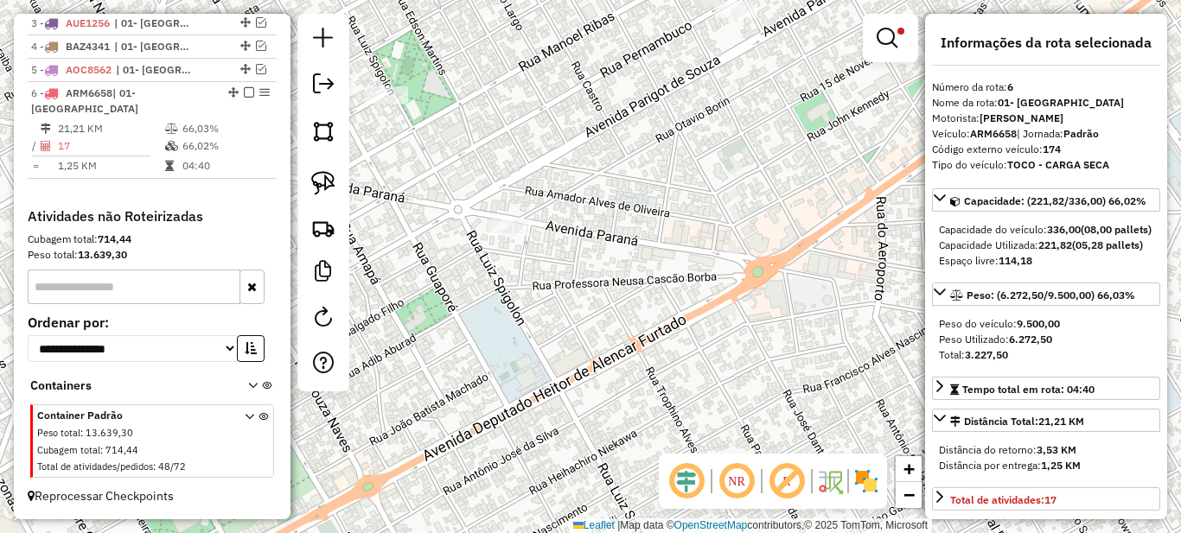
drag, startPoint x: 532, startPoint y: 242, endPoint x: 611, endPoint y: 272, distance: 85.1
click at [611, 272] on div "Limpar filtros Janela de atendimento Grade de atendimento Capacidade Transporta…" at bounding box center [590, 266] width 1181 height 533
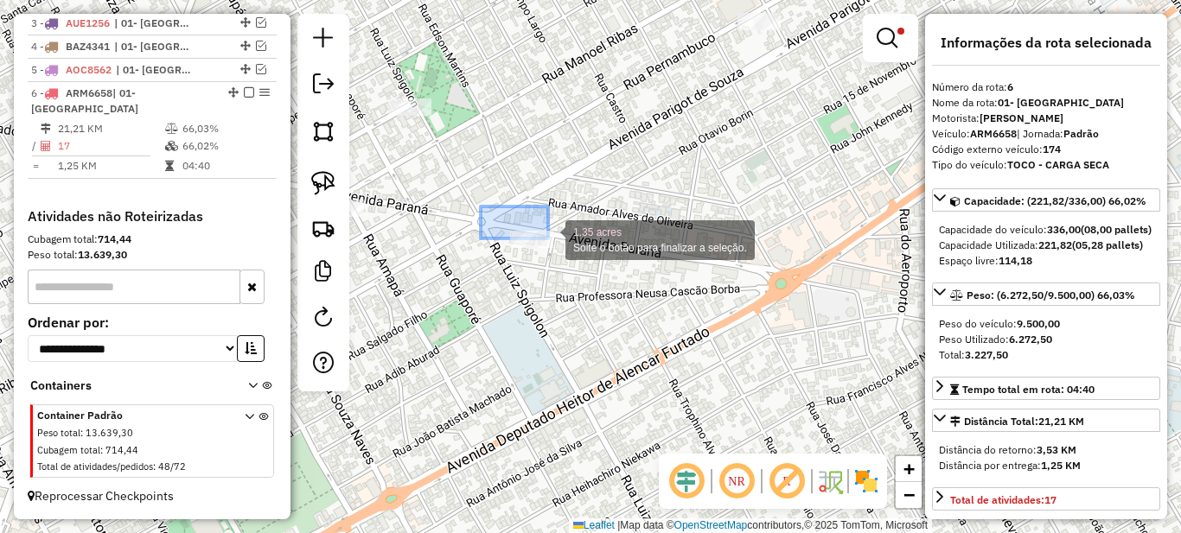
drag, startPoint x: 480, startPoint y: 208, endPoint x: 610, endPoint y: 282, distance: 149.8
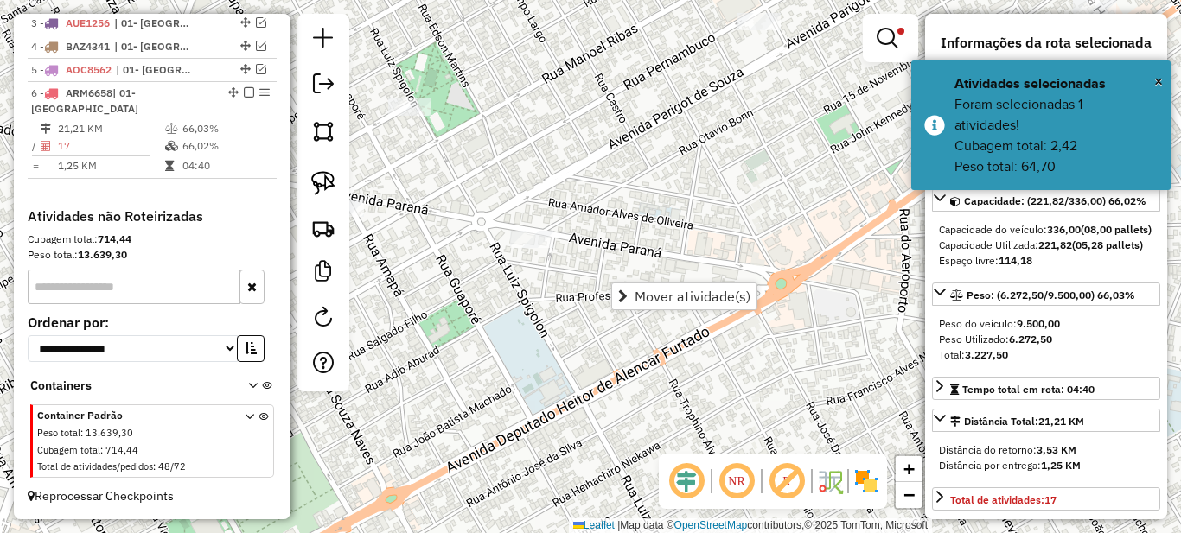
drag, startPoint x: 586, startPoint y: 181, endPoint x: 659, endPoint y: 196, distance: 74.3
click at [659, 196] on div "Limpar filtros Janela de atendimento Grade de atendimento Capacidade Transporta…" at bounding box center [590, 266] width 1181 height 533
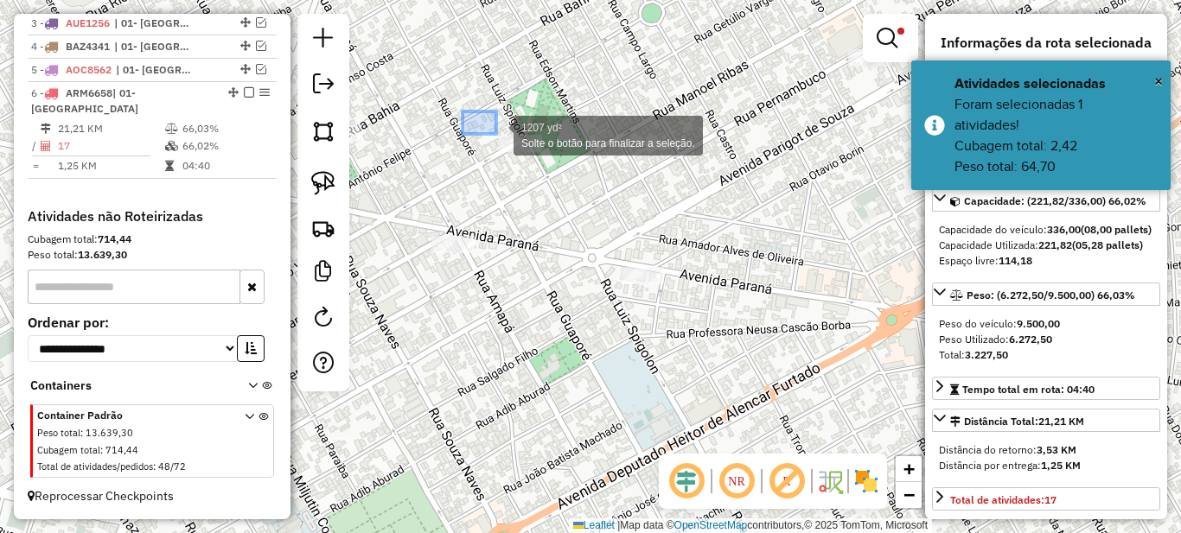
drag, startPoint x: 479, startPoint y: 121, endPoint x: 574, endPoint y: 183, distance: 113.6
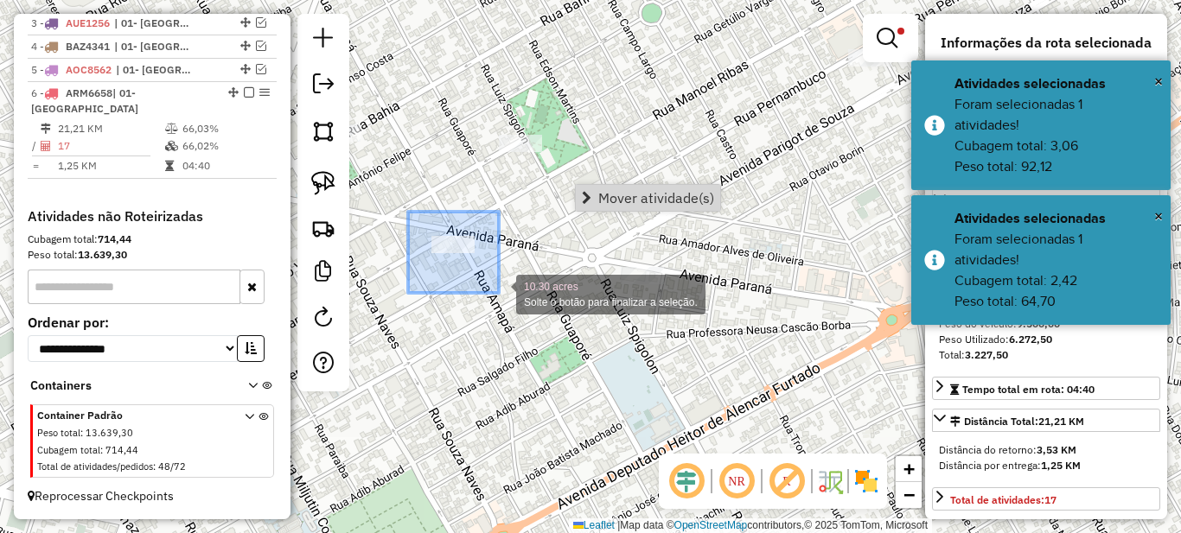
drag, startPoint x: 418, startPoint y: 221, endPoint x: 499, endPoint y: 293, distance: 107.7
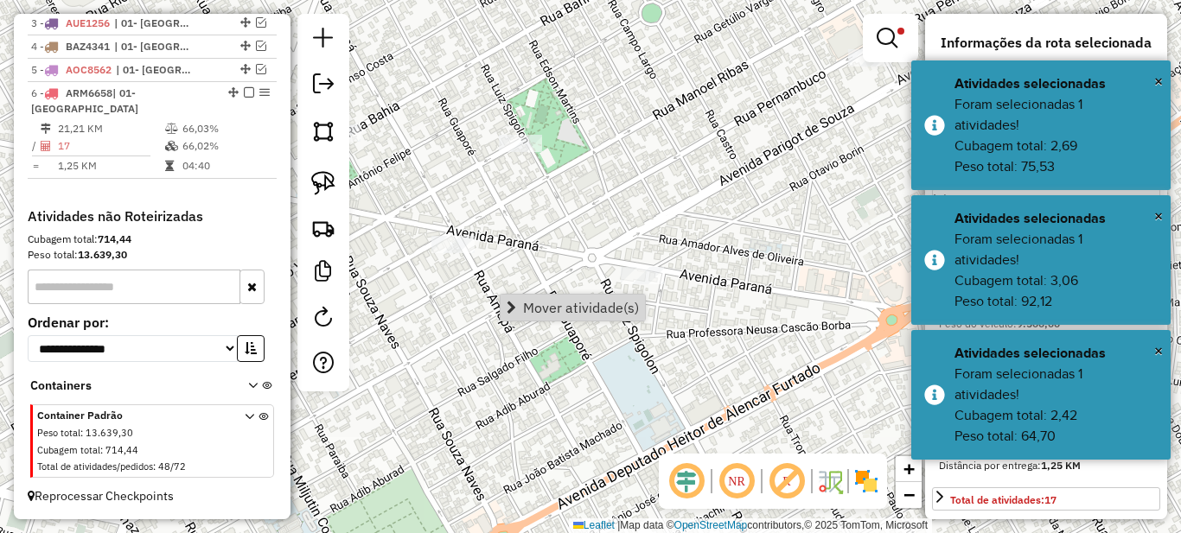
drag, startPoint x: 556, startPoint y: 353, endPoint x: 485, endPoint y: 336, distance: 72.8
click at [490, 346] on div "Limpar filtros Janela de atendimento Grade de atendimento Capacidade Transporta…" at bounding box center [590, 266] width 1181 height 533
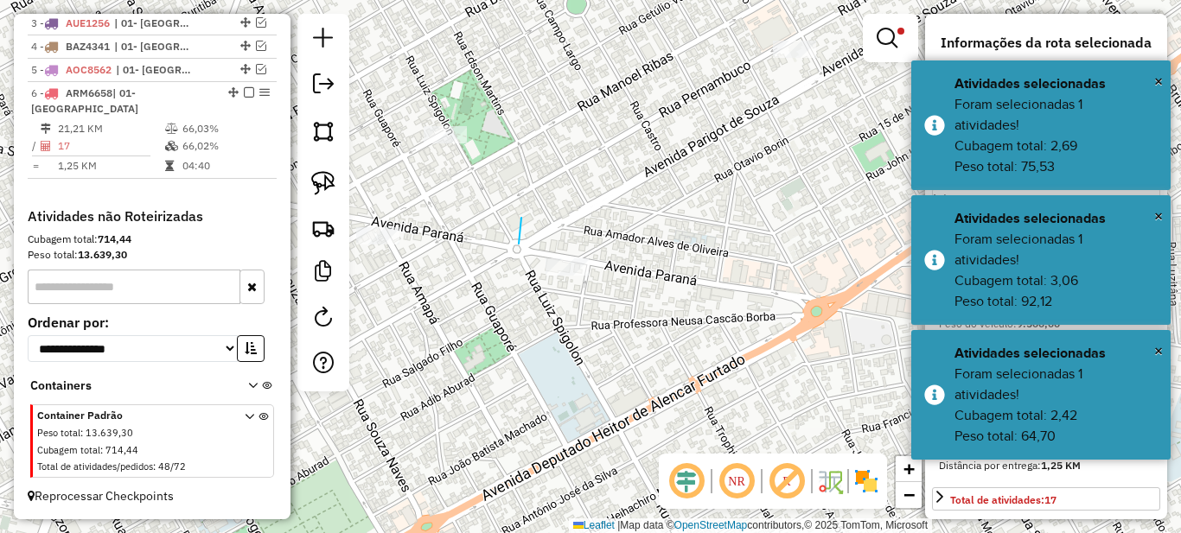
drag, startPoint x: 519, startPoint y: 244, endPoint x: 693, endPoint y: 222, distance: 175.9
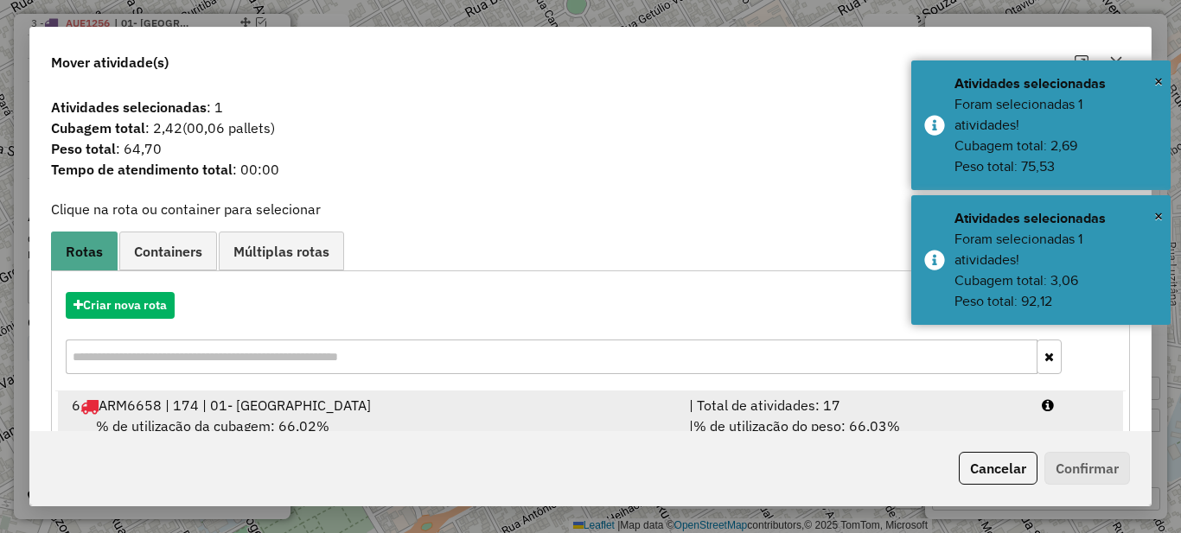
click at [811, 400] on div "| Total de atividades: 17" at bounding box center [855, 405] width 353 height 21
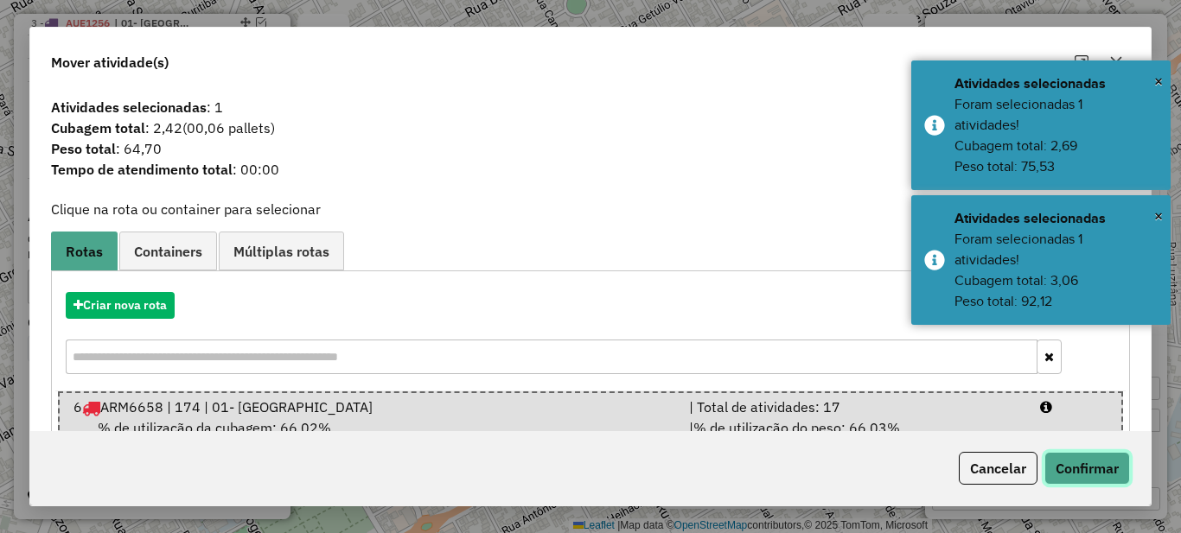
click at [1106, 469] on button "Confirmar" at bounding box center [1087, 468] width 86 height 33
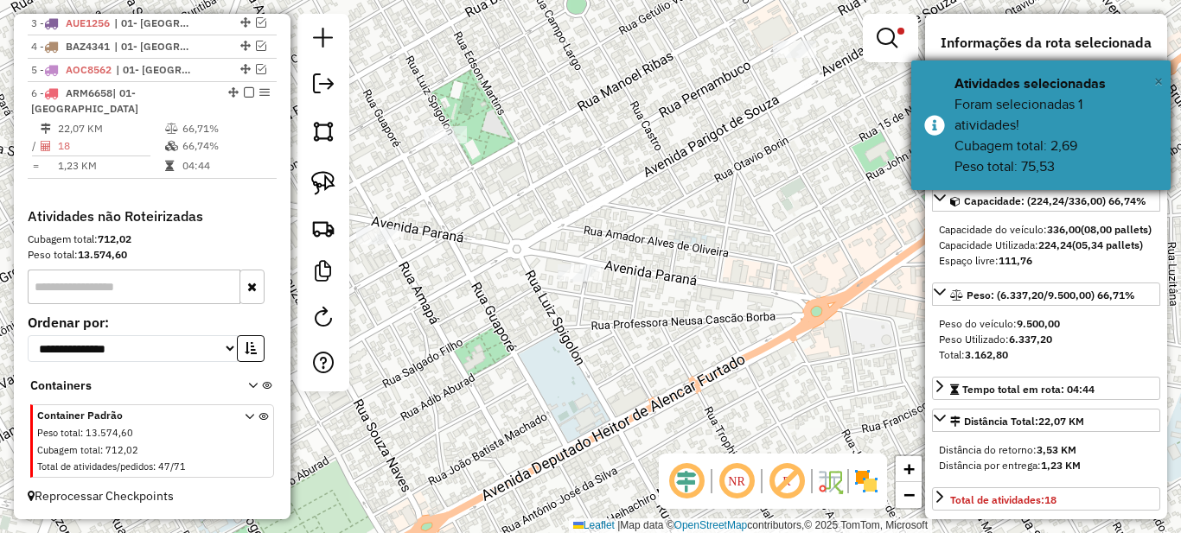
click at [1158, 79] on span "×" at bounding box center [1158, 81] width 9 height 19
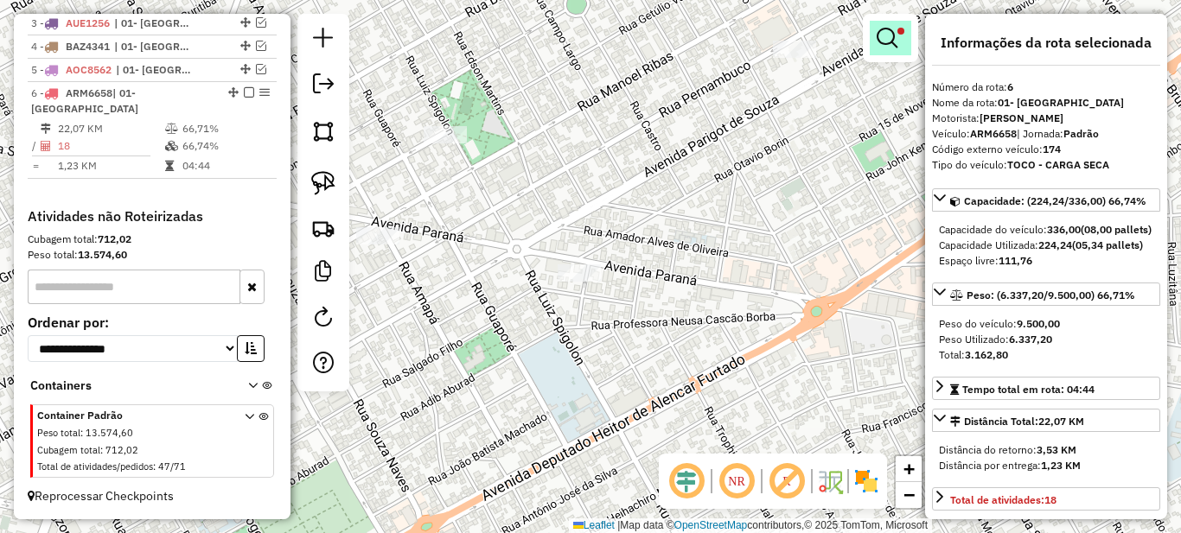
click at [888, 38] on em at bounding box center [886, 38] width 21 height 21
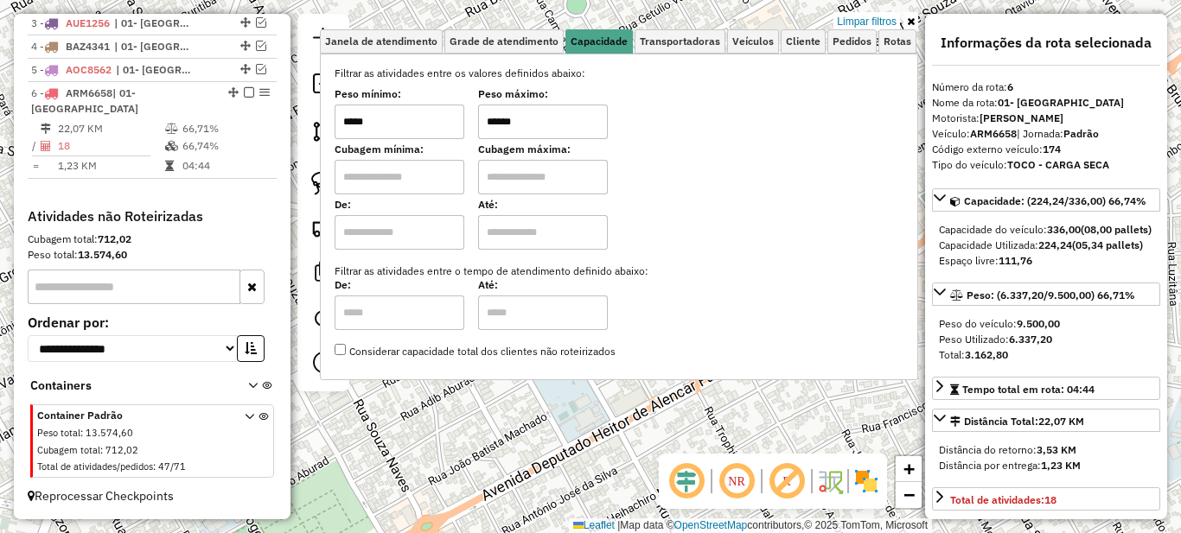
click at [362, 121] on input "*****" at bounding box center [400, 122] width 130 height 35
click at [354, 121] on input "*****" at bounding box center [400, 122] width 130 height 35
type input "*****"
click at [911, 21] on icon at bounding box center [911, 21] width 8 height 10
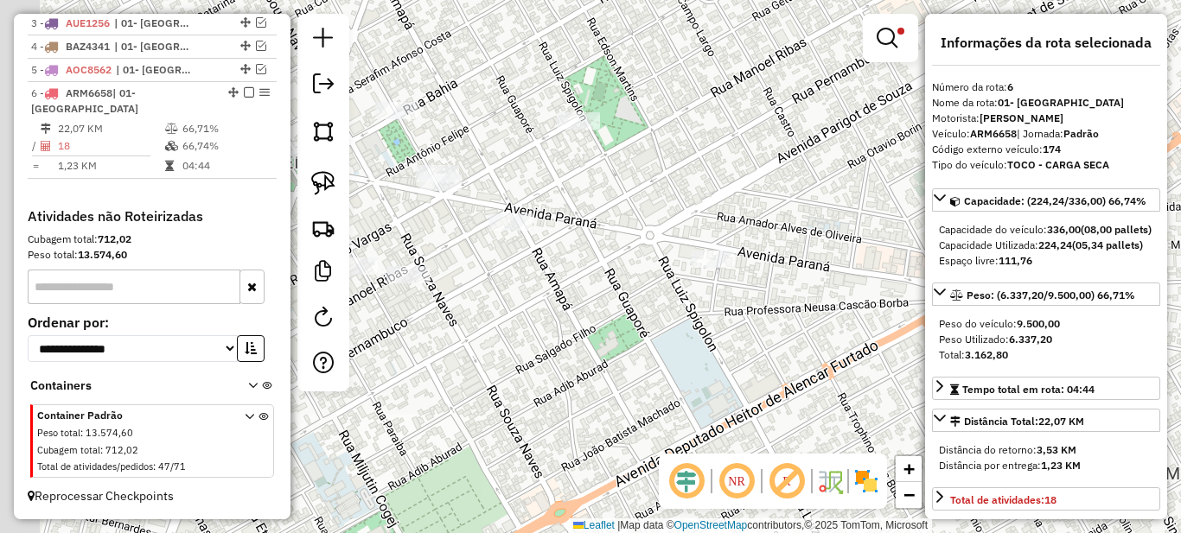
drag, startPoint x: 493, startPoint y: 259, endPoint x: 626, endPoint y: 245, distance: 133.8
click at [626, 245] on div "Limpar filtros Janela de atendimento Grade de atendimento Capacidade Transporta…" at bounding box center [590, 266] width 1181 height 533
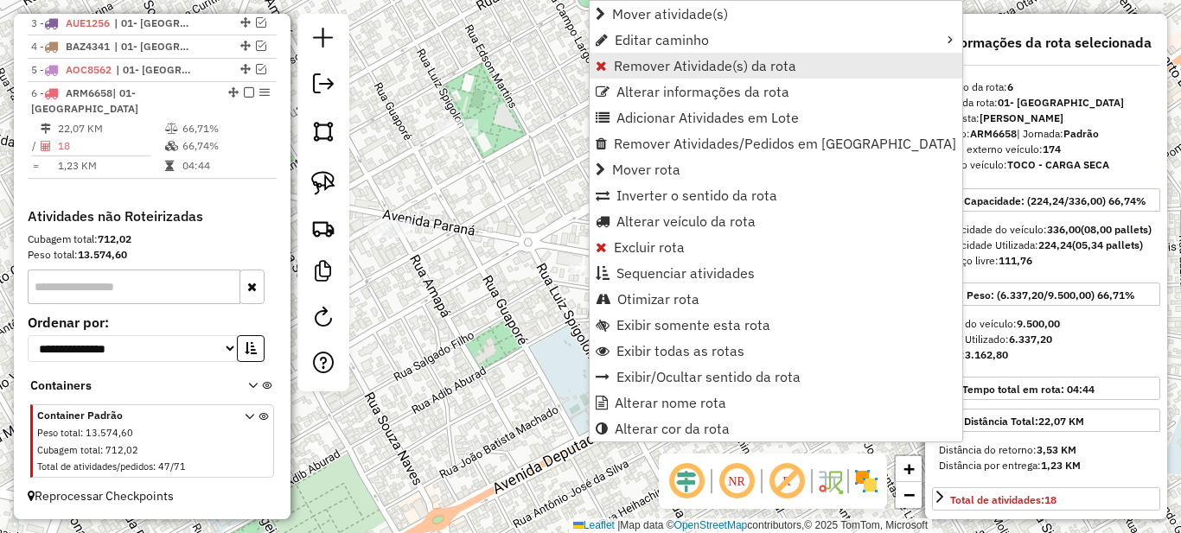
click at [647, 67] on span "Remover Atividade(s) da rota" at bounding box center [705, 66] width 182 height 14
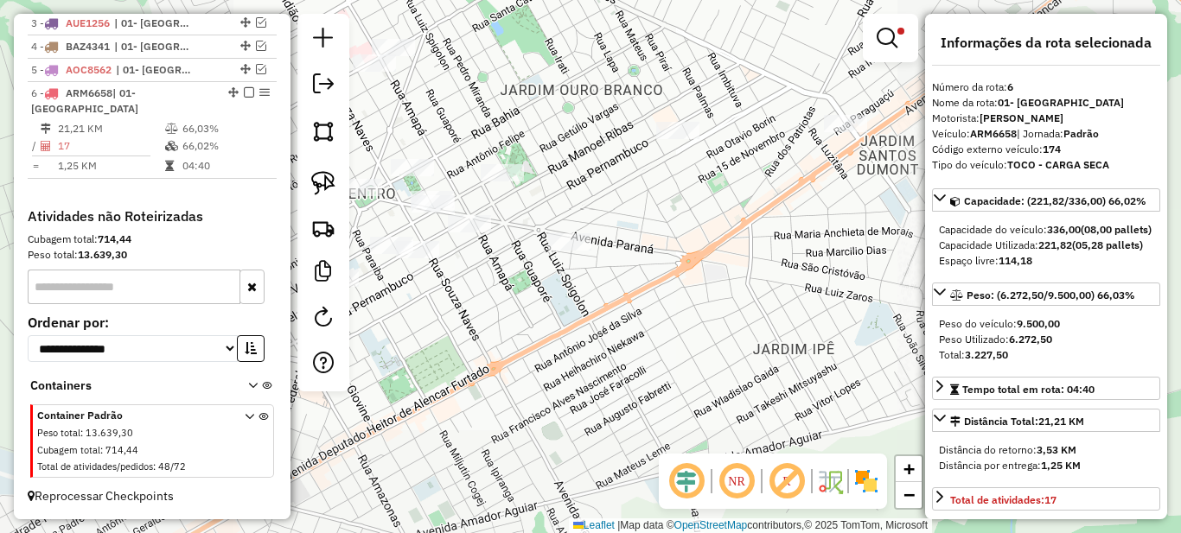
click at [615, 209] on div "Limpar filtros Janela de atendimento Grade de atendimento Capacidade Transporta…" at bounding box center [590, 266] width 1181 height 533
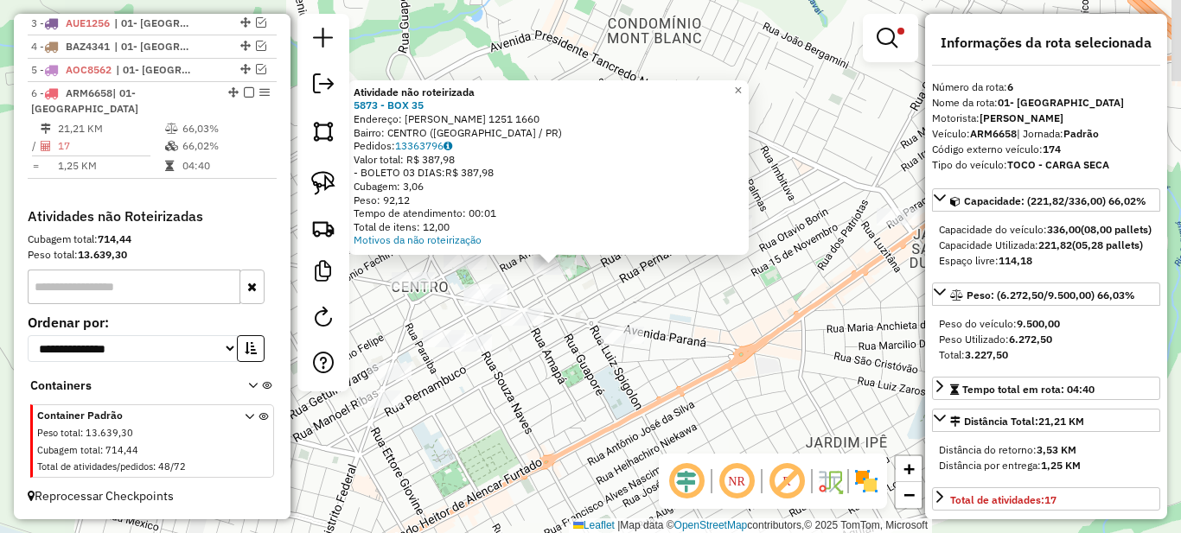
drag, startPoint x: 779, startPoint y: 316, endPoint x: 606, endPoint y: 303, distance: 173.4
click at [591, 307] on div "Atividade não roteirizada 5873 - BOX 35 Endereço: LUIZ SPIGOLON 1251 1660 Bairr…" at bounding box center [590, 266] width 1181 height 533
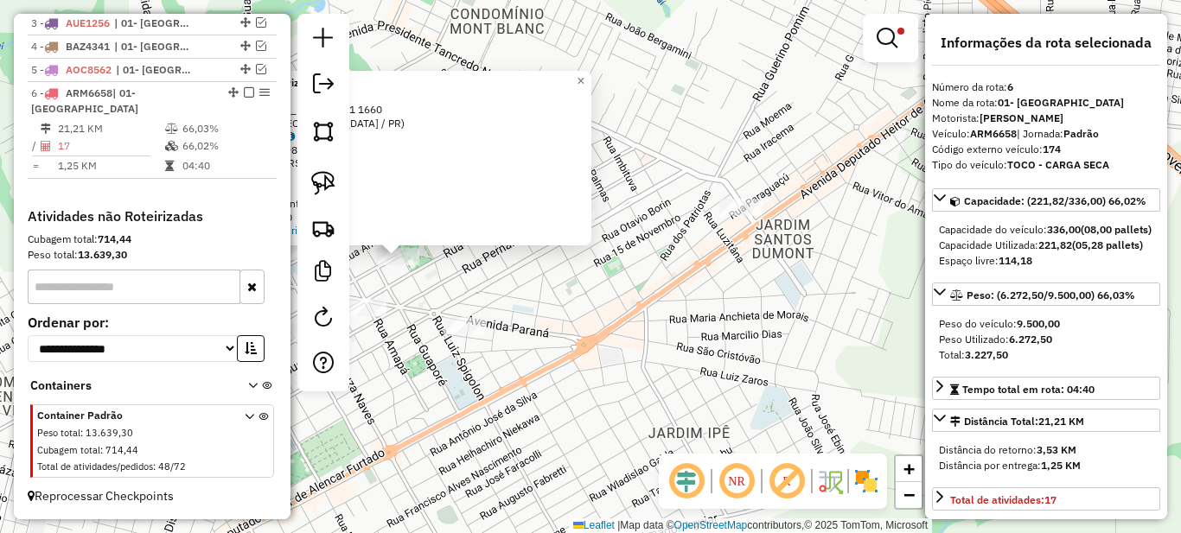
click at [626, 290] on div "Atividade não roteirizada 5873 - BOX 35 Endereço: LUIZ SPIGOLON 1251 1660 Bairr…" at bounding box center [590, 266] width 1181 height 533
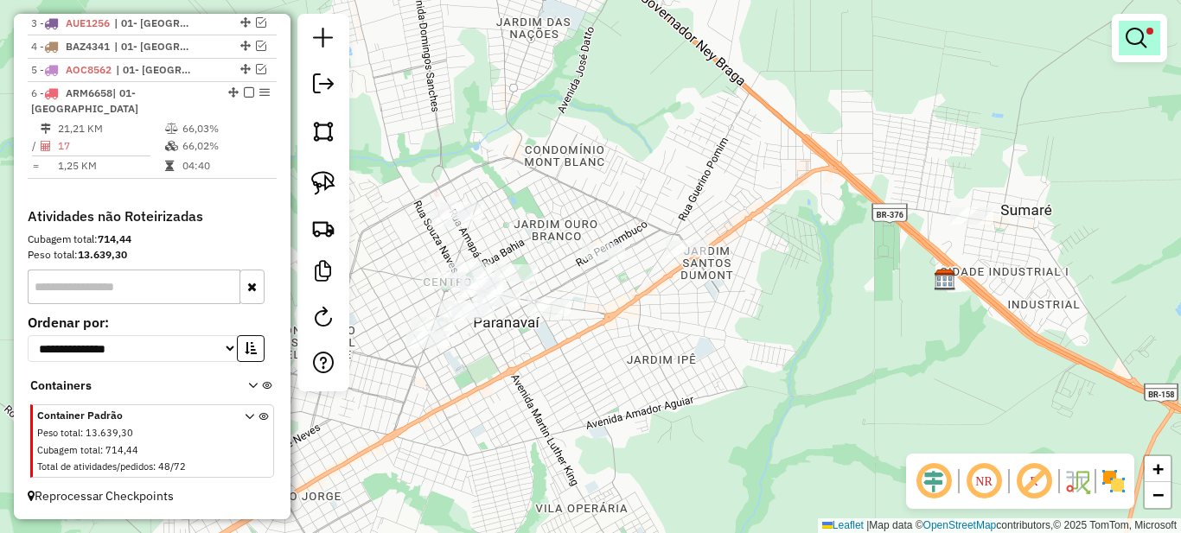
click at [1134, 37] on em at bounding box center [1135, 38] width 21 height 21
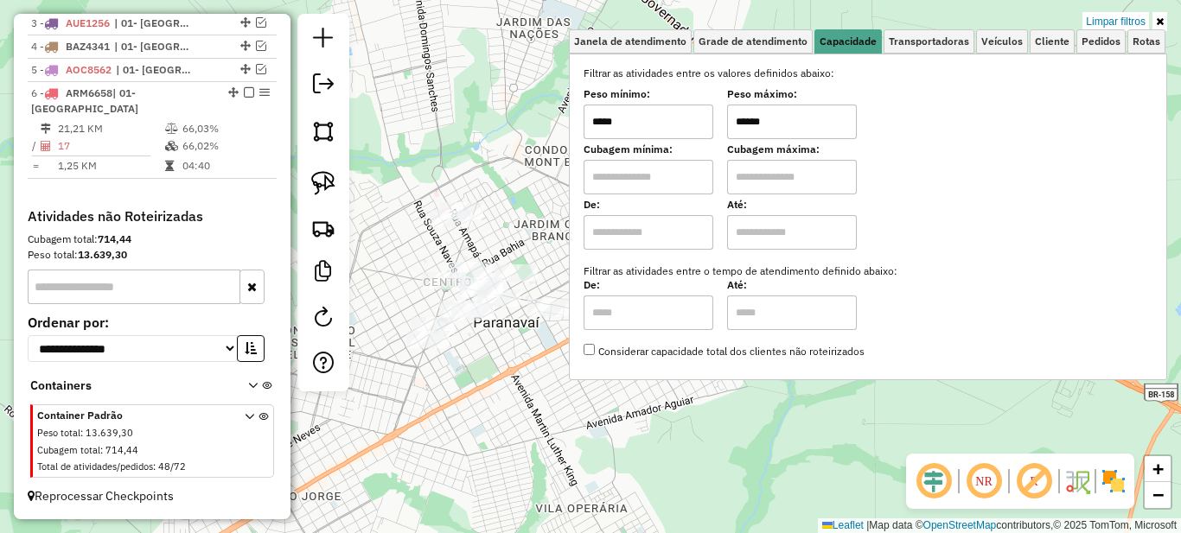
drag, startPoint x: 604, startPoint y: 121, endPoint x: 589, endPoint y: 121, distance: 15.6
click at [589, 121] on div "Selecione os dias de semana para filtrar as janelas de atendimento Seg Ter Qua …" at bounding box center [868, 217] width 598 height 327
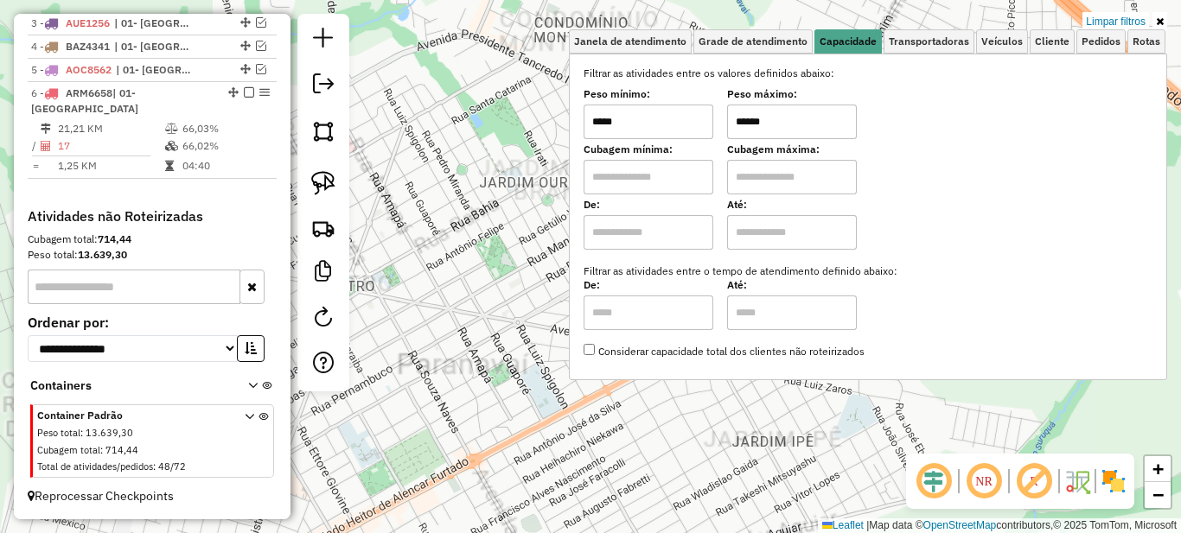
type input "*****"
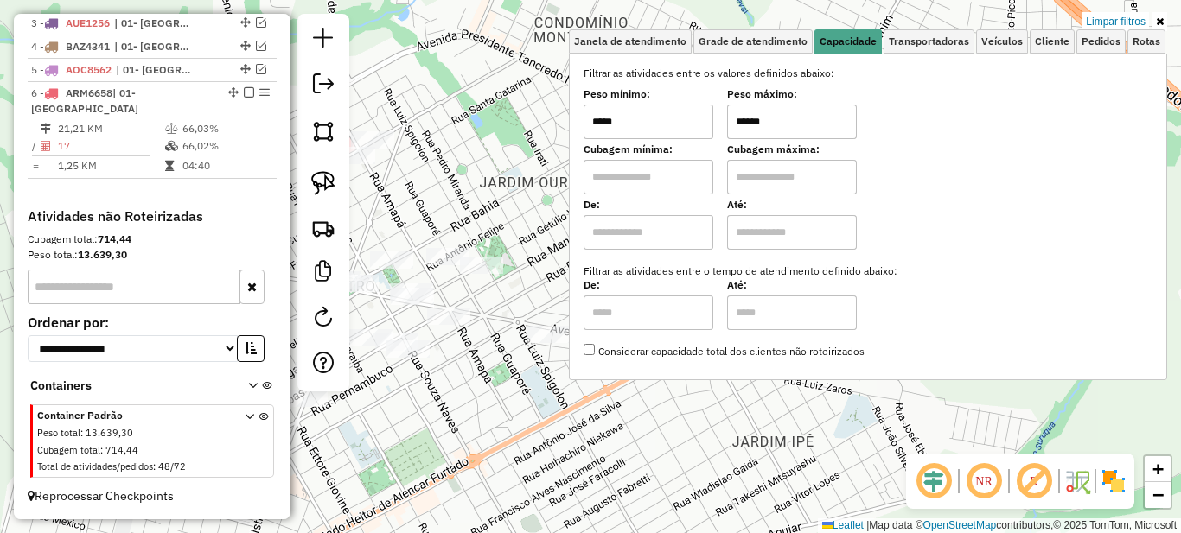
click at [526, 284] on div "Limpar filtros Janela de atendimento Grade de atendimento Capacidade Transporta…" at bounding box center [590, 266] width 1181 height 533
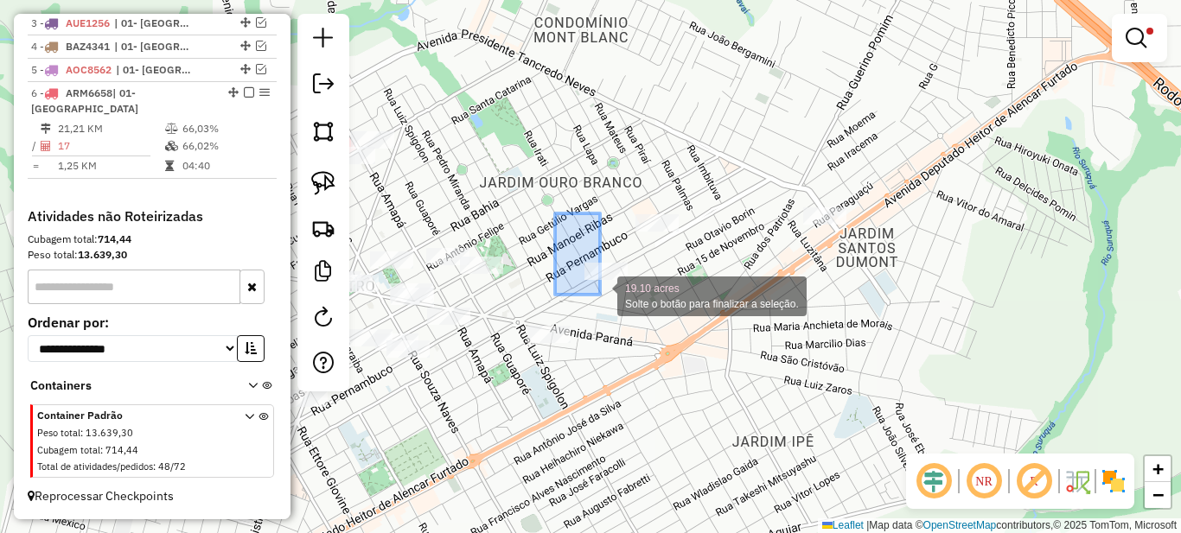
drag, startPoint x: 573, startPoint y: 240, endPoint x: 631, endPoint y: 311, distance: 91.5
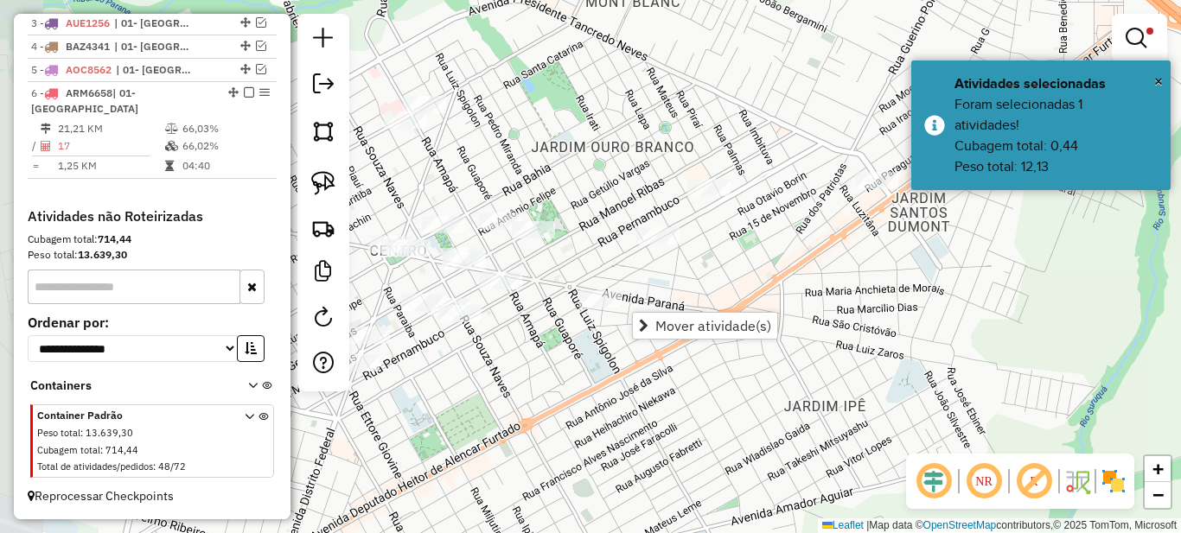
drag, startPoint x: 577, startPoint y: 278, endPoint x: 590, endPoint y: 258, distance: 24.2
click at [616, 256] on div "Limpar filtros Janela de atendimento Grade de atendimento Capacidade Transporta…" at bounding box center [590, 266] width 1181 height 533
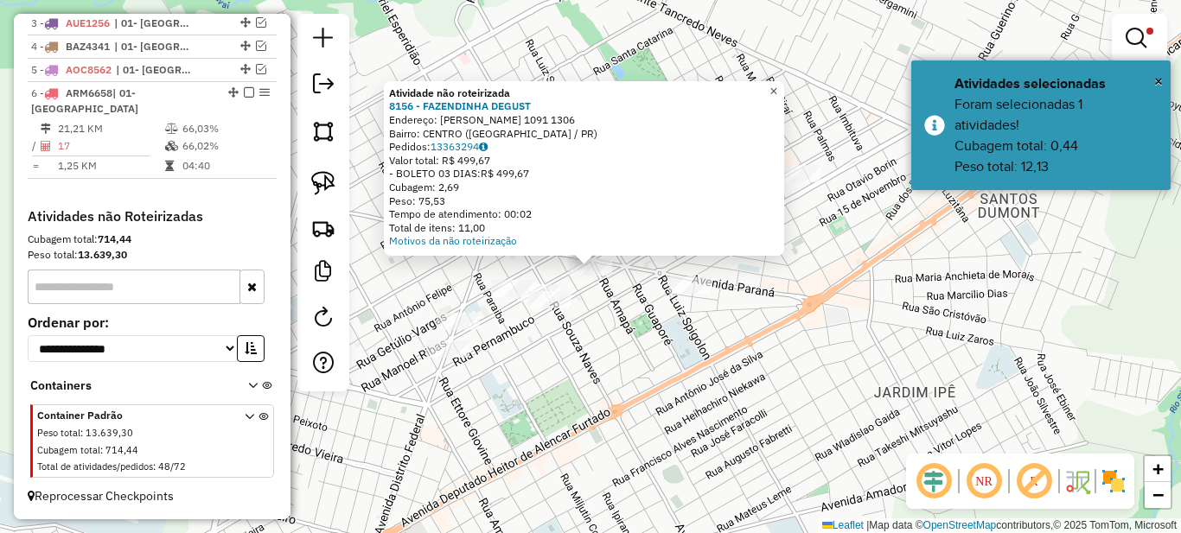
click at [777, 86] on span "×" at bounding box center [773, 91] width 8 height 15
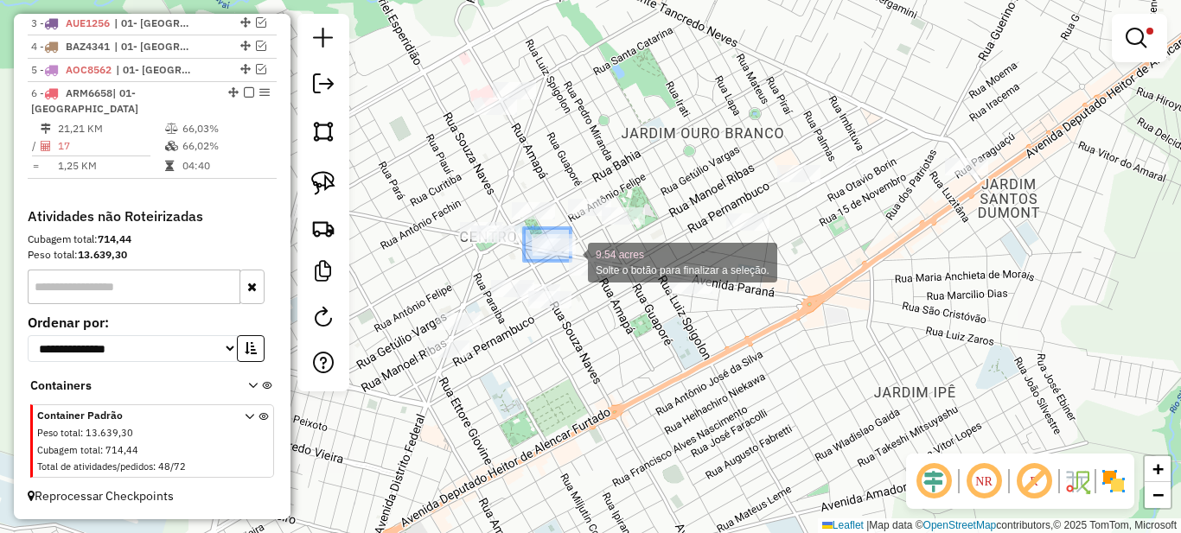
click at [571, 261] on div "9.54 acres Solte o botão para finalizar a seleção. Limpar filtros Janela de ate…" at bounding box center [590, 266] width 1181 height 533
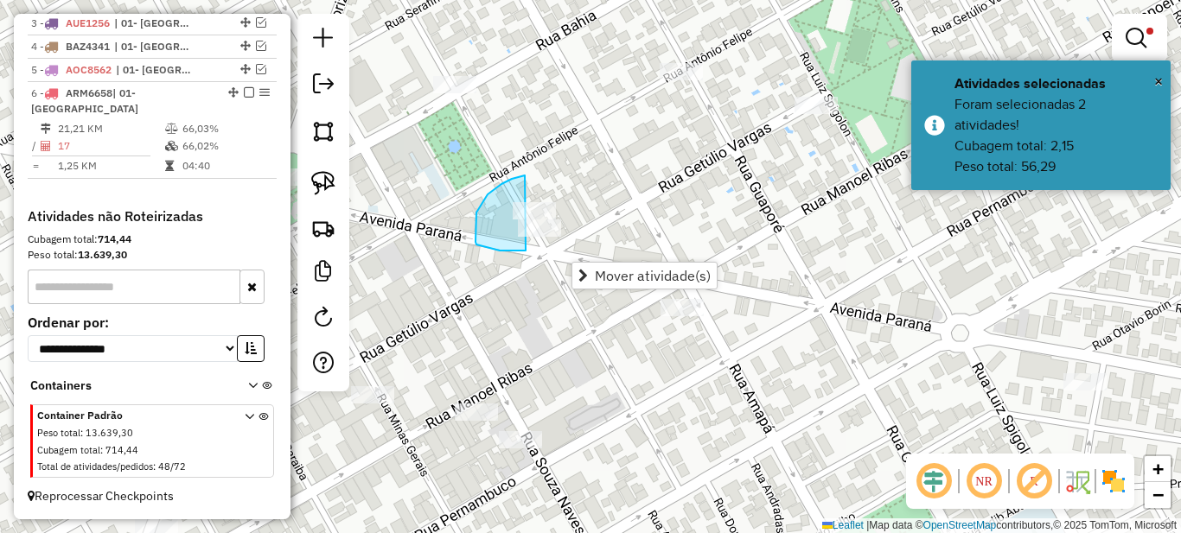
drag, startPoint x: 488, startPoint y: 194, endPoint x: 583, endPoint y: 214, distance: 97.1
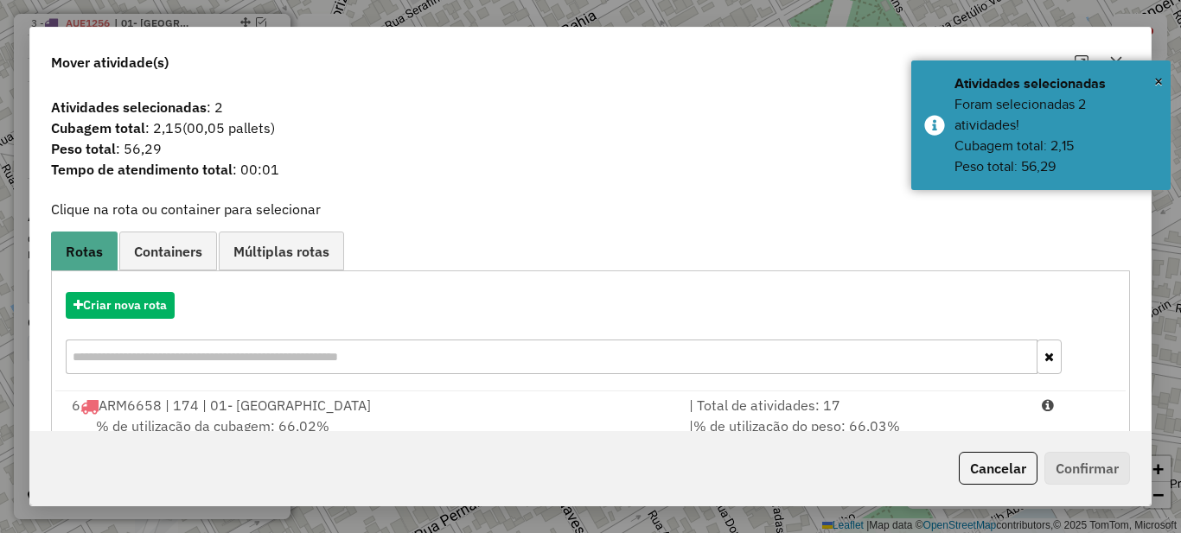
scroll to position [61, 0]
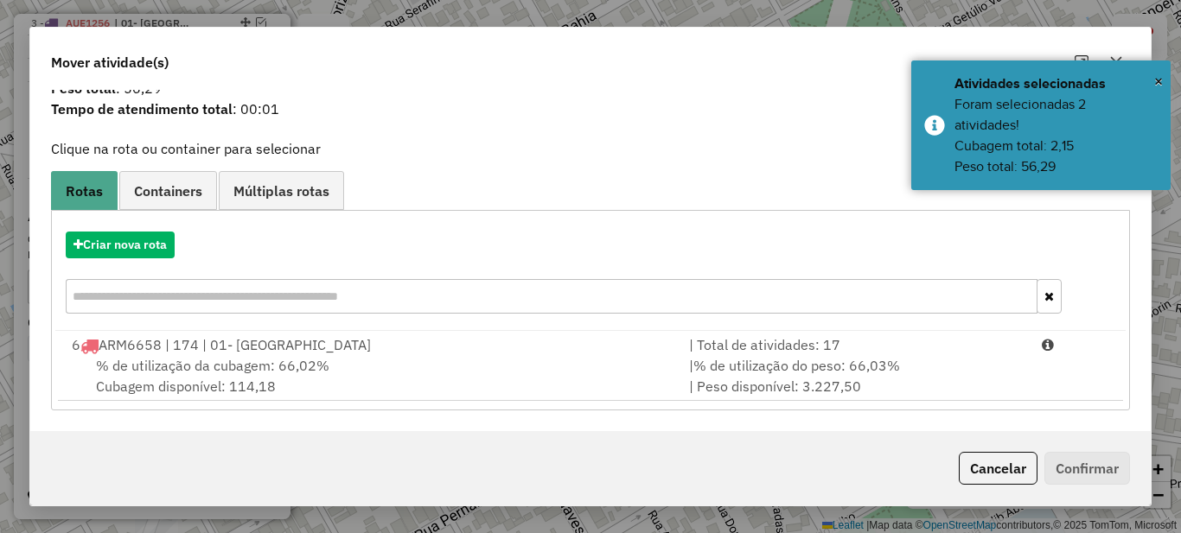
click at [808, 318] on div "Criar nova rota" at bounding box center [590, 275] width 1070 height 112
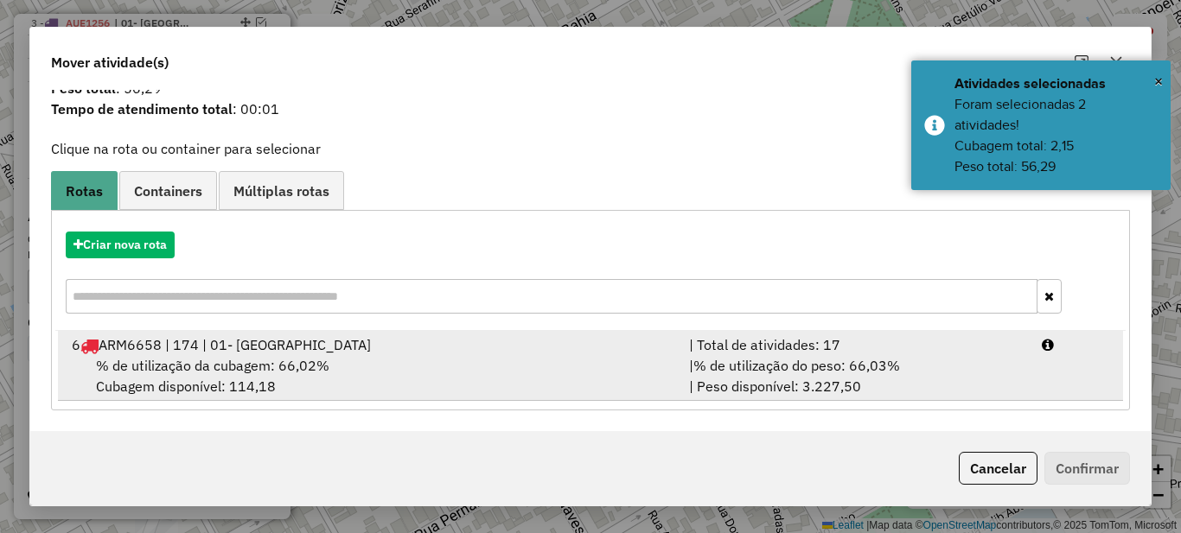
click at [832, 363] on span "% de utilização do peso: 66,03%" at bounding box center [796, 365] width 207 height 17
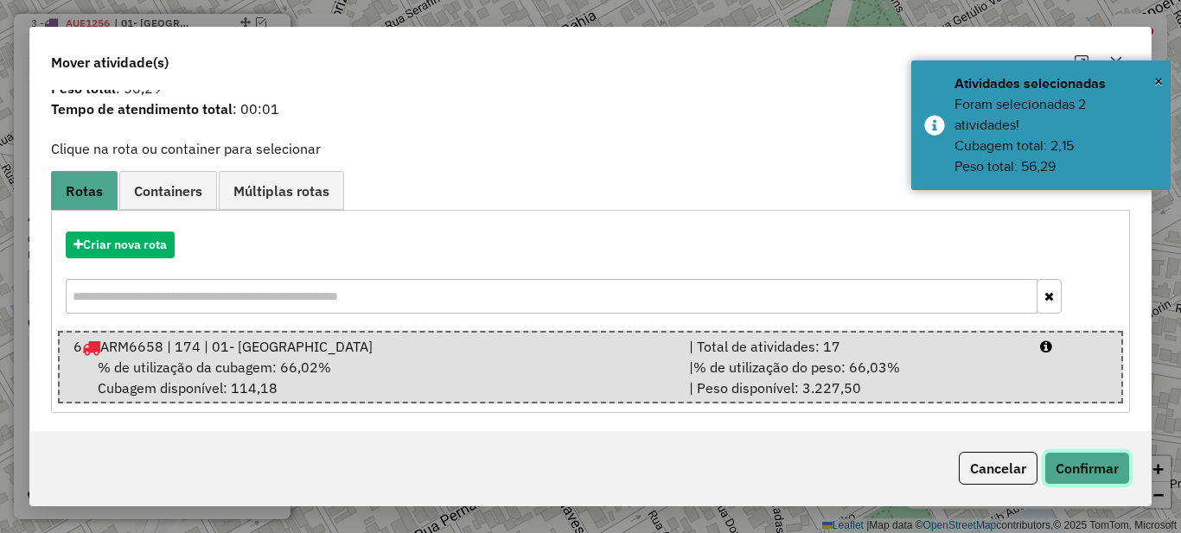
click at [1071, 461] on button "Confirmar" at bounding box center [1087, 468] width 86 height 33
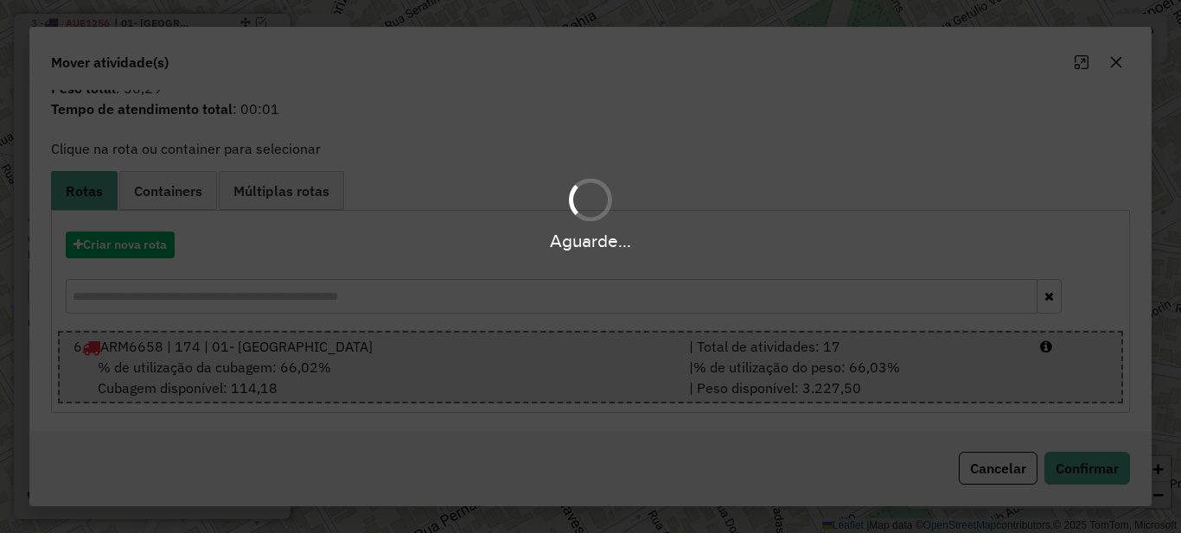
scroll to position [0, 0]
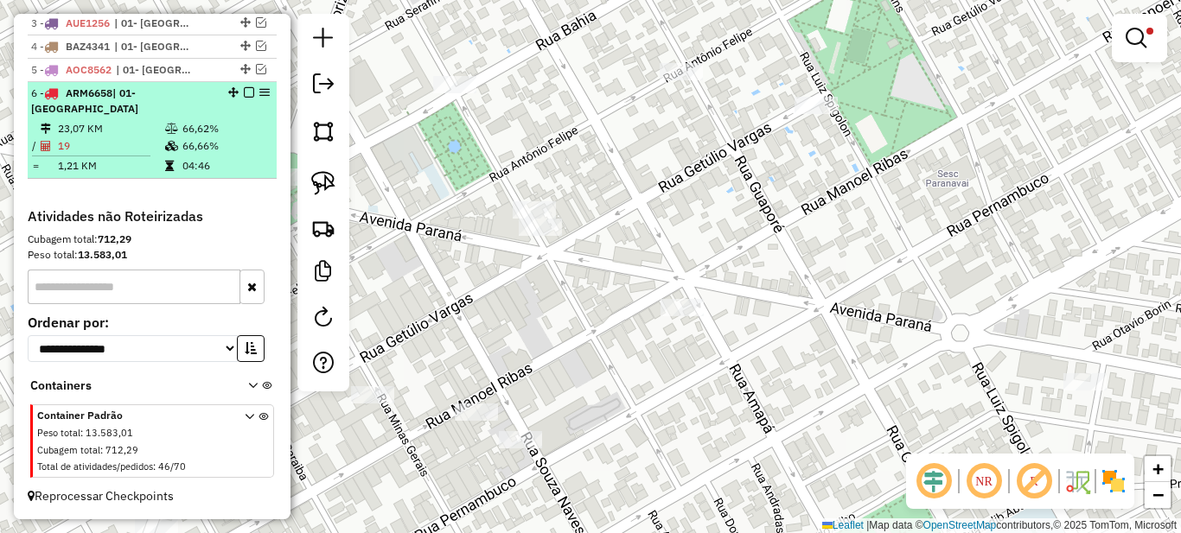
click at [158, 119] on li "6 - ARM6658 | 01- PARANAVAI 23,07 KM 66,62% / 19 66,66% = 1,21 KM 04:46" at bounding box center [152, 130] width 249 height 97
select select "*********"
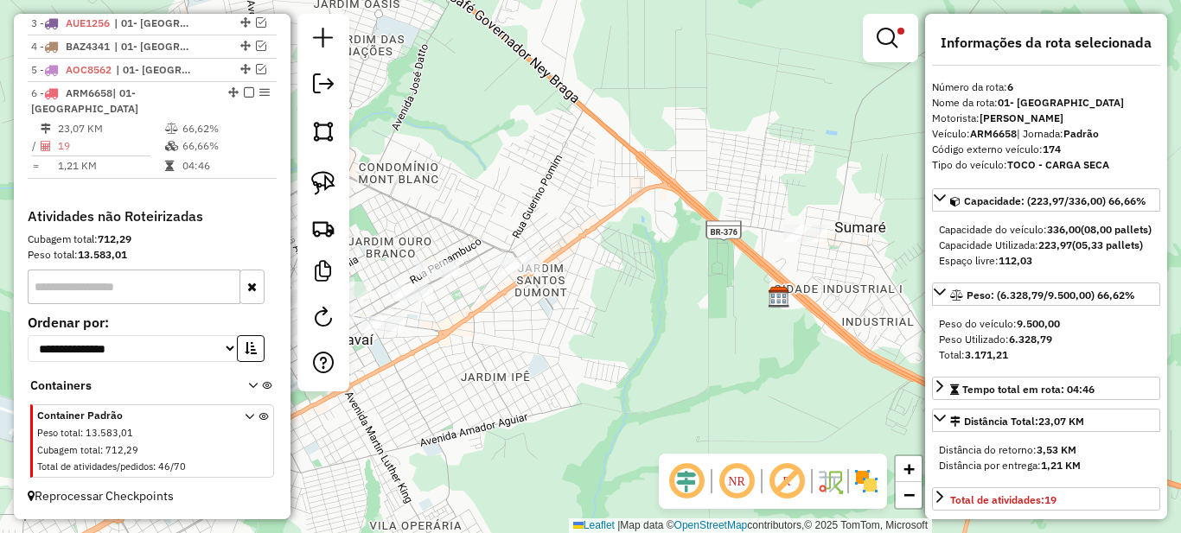
scroll to position [86, 0]
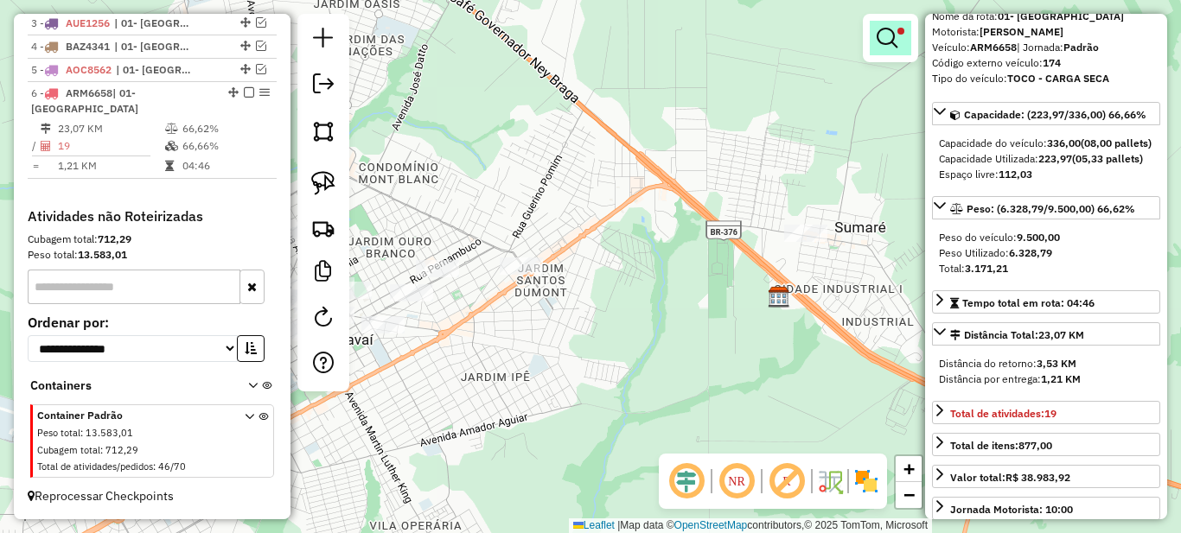
click at [889, 24] on link at bounding box center [890, 38] width 41 height 35
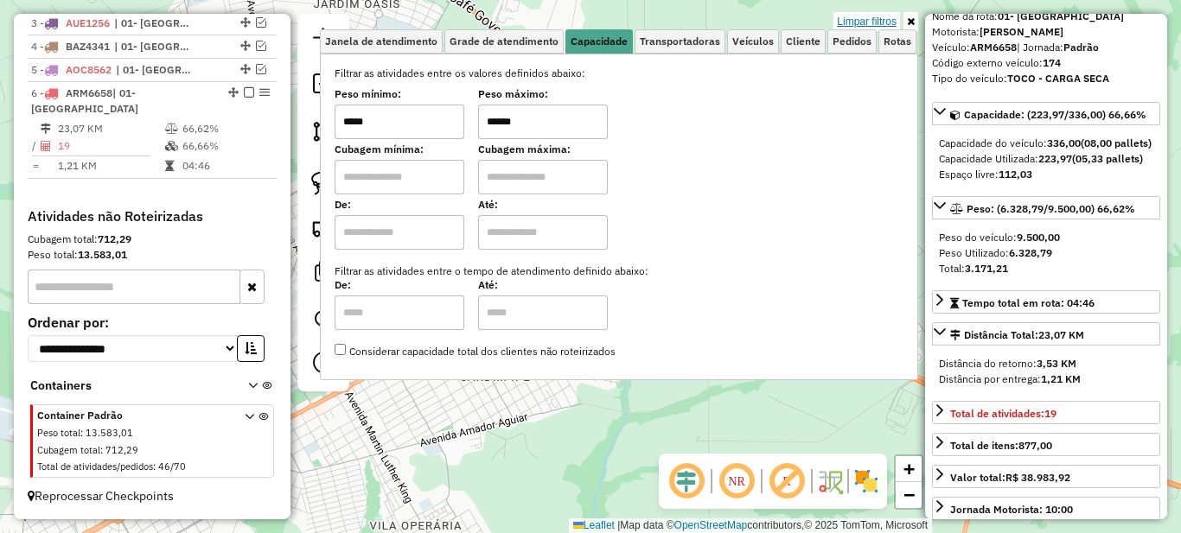
click at [879, 16] on link "Limpar filtros" at bounding box center [866, 21] width 67 height 19
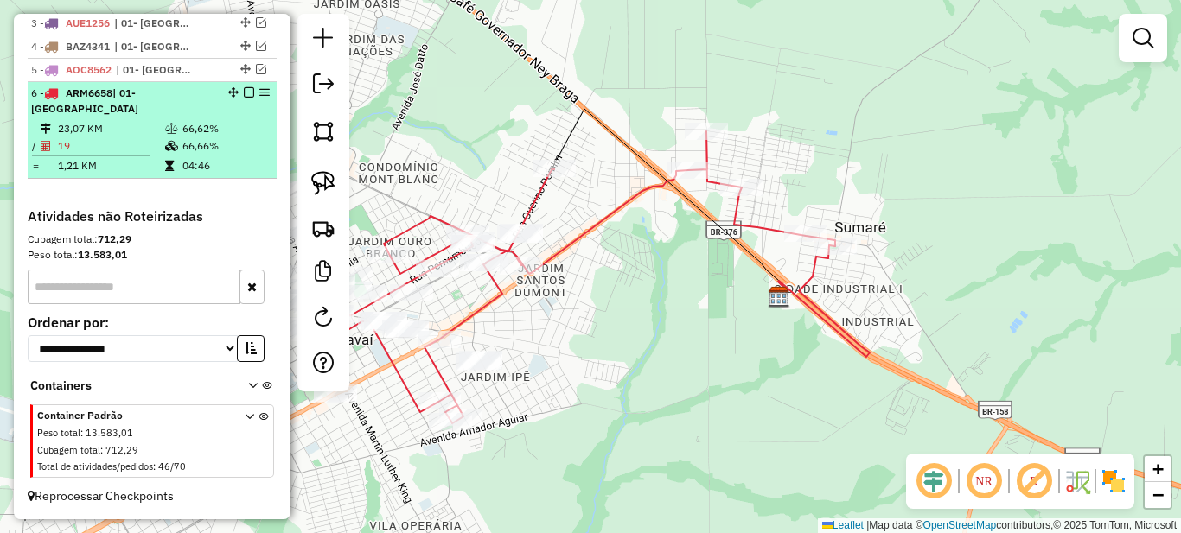
click at [244, 98] on em at bounding box center [249, 92] width 10 height 10
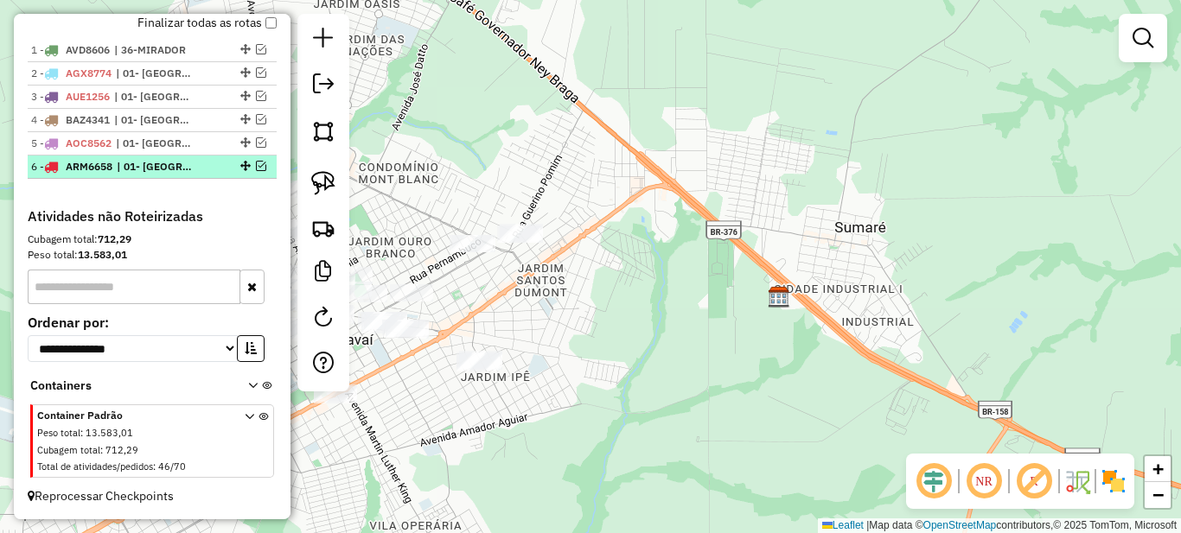
scroll to position [666, 0]
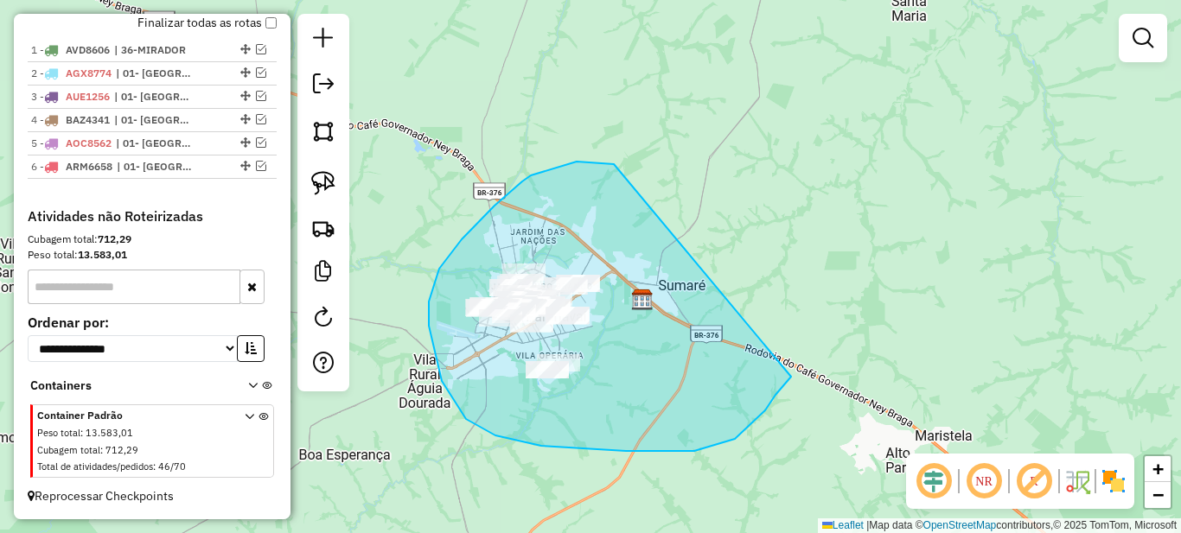
drag, startPoint x: 614, startPoint y: 164, endPoint x: 802, endPoint y: 366, distance: 275.8
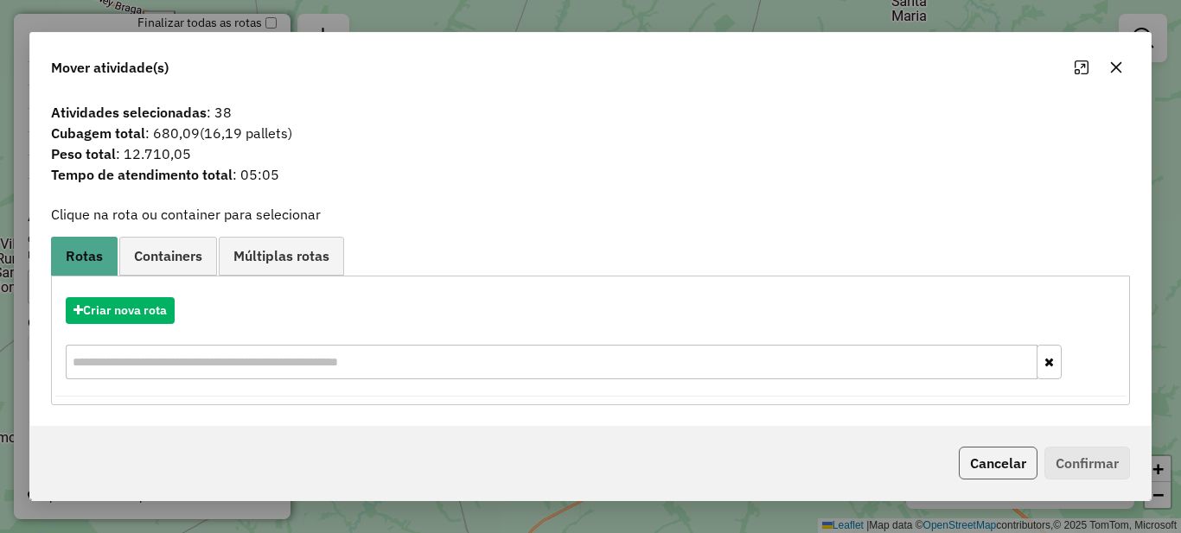
click at [1005, 458] on button "Cancelar" at bounding box center [998, 463] width 79 height 33
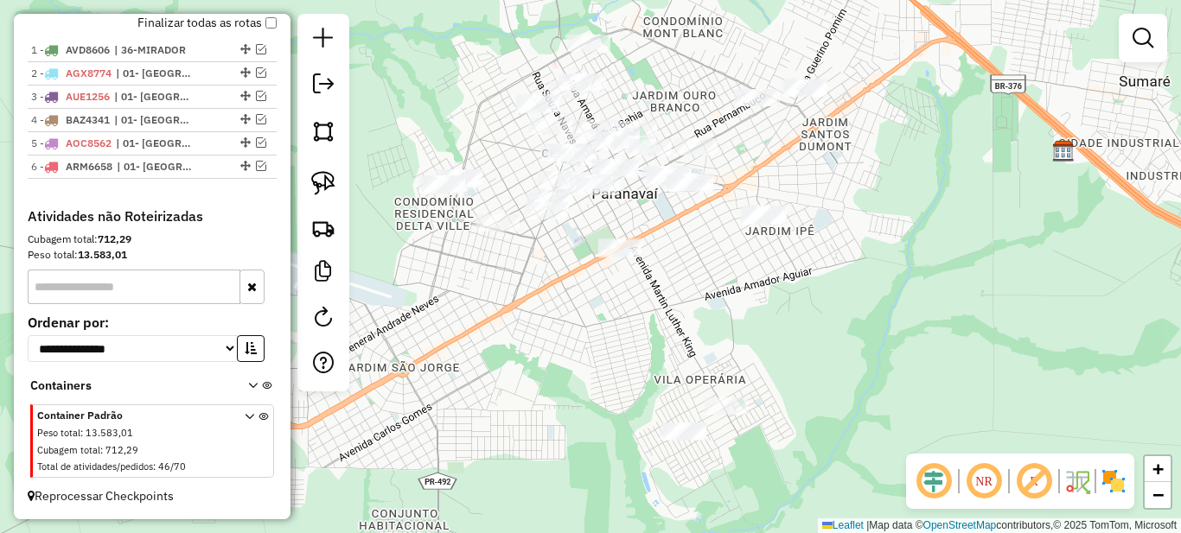
drag, startPoint x: 495, startPoint y: 405, endPoint x: 606, endPoint y: 319, distance: 139.9
click at [605, 320] on div "Janela de atendimento Grade de atendimento Capacidade Transportadoras Veículos …" at bounding box center [590, 266] width 1181 height 533
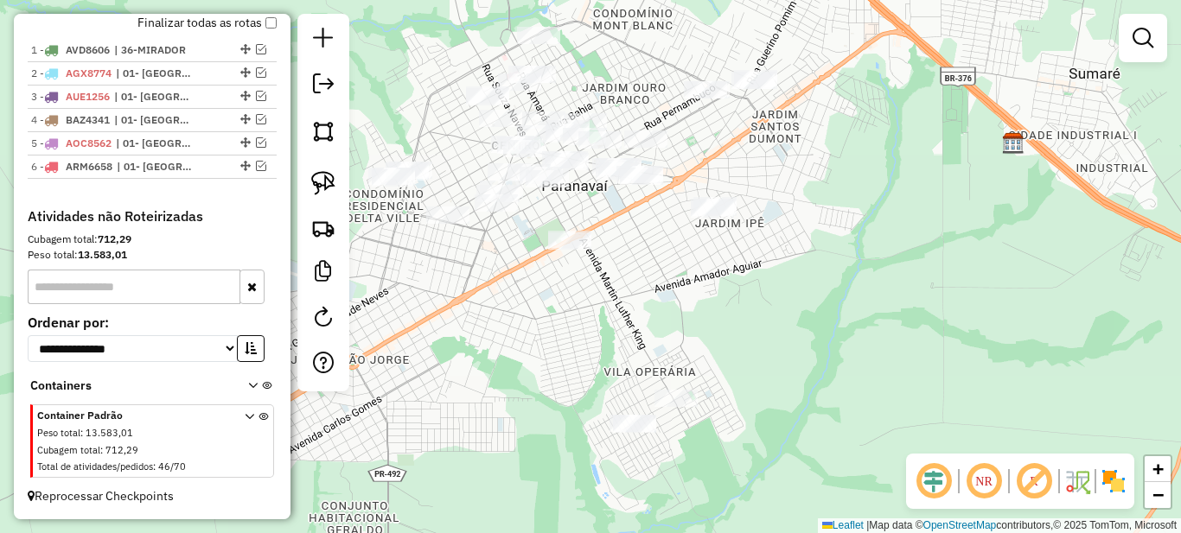
drag, startPoint x: 652, startPoint y: 303, endPoint x: 594, endPoint y: 296, distance: 58.4
click at [594, 296] on div "Janela de atendimento Grade de atendimento Capacidade Transportadoras Veículos …" at bounding box center [590, 266] width 1181 height 533
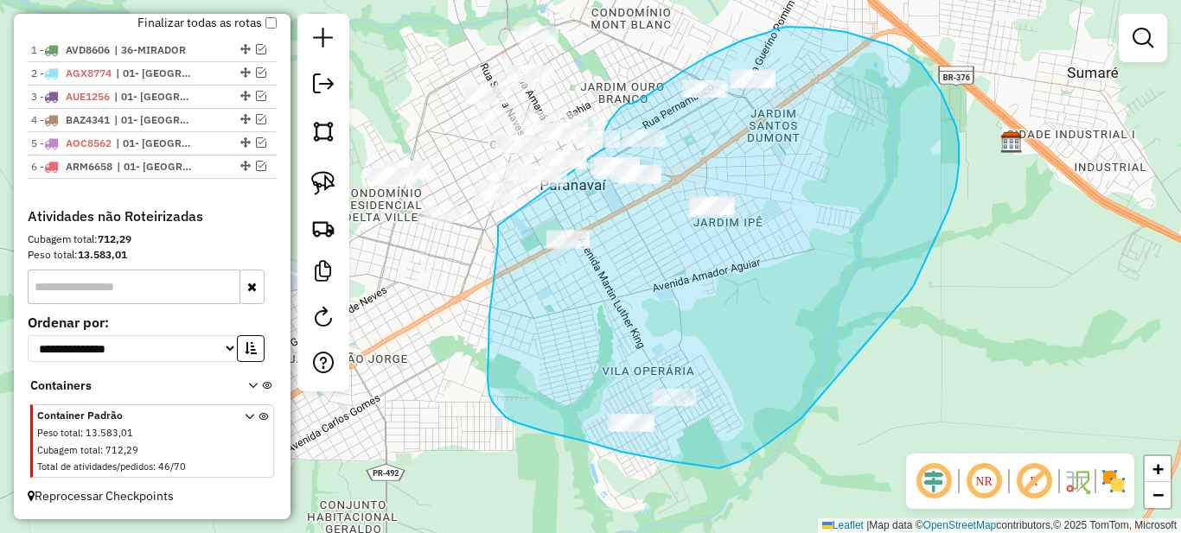
drag, startPoint x: 498, startPoint y: 226, endPoint x: 601, endPoint y: 150, distance: 127.4
click at [601, 150] on div "Janela de atendimento Grade de atendimento Capacidade Transportadoras Veículos …" at bounding box center [590, 266] width 1181 height 533
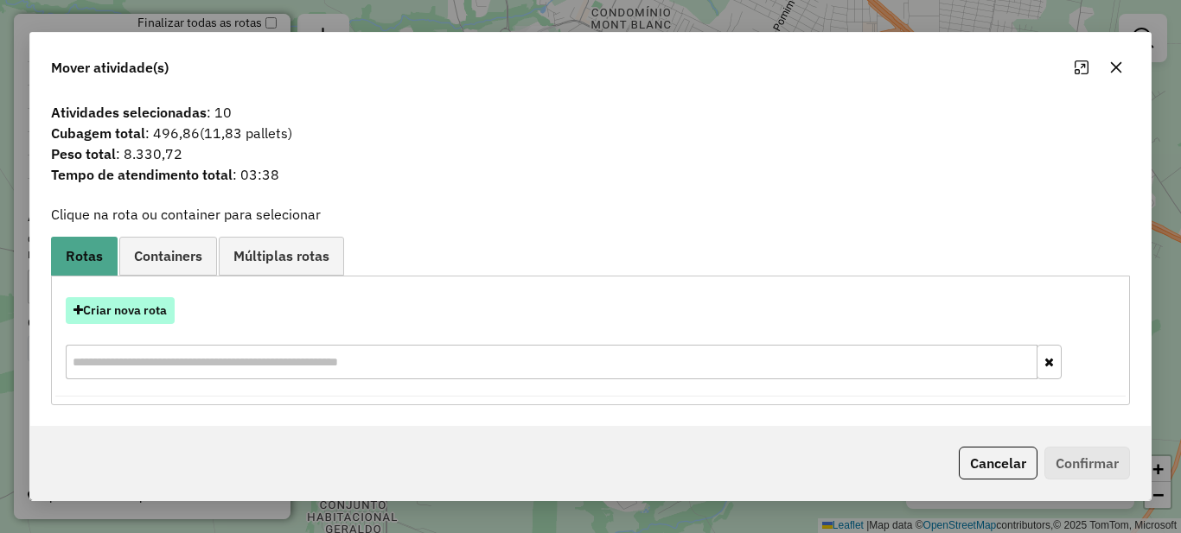
click at [110, 321] on button "Criar nova rota" at bounding box center [120, 310] width 109 height 27
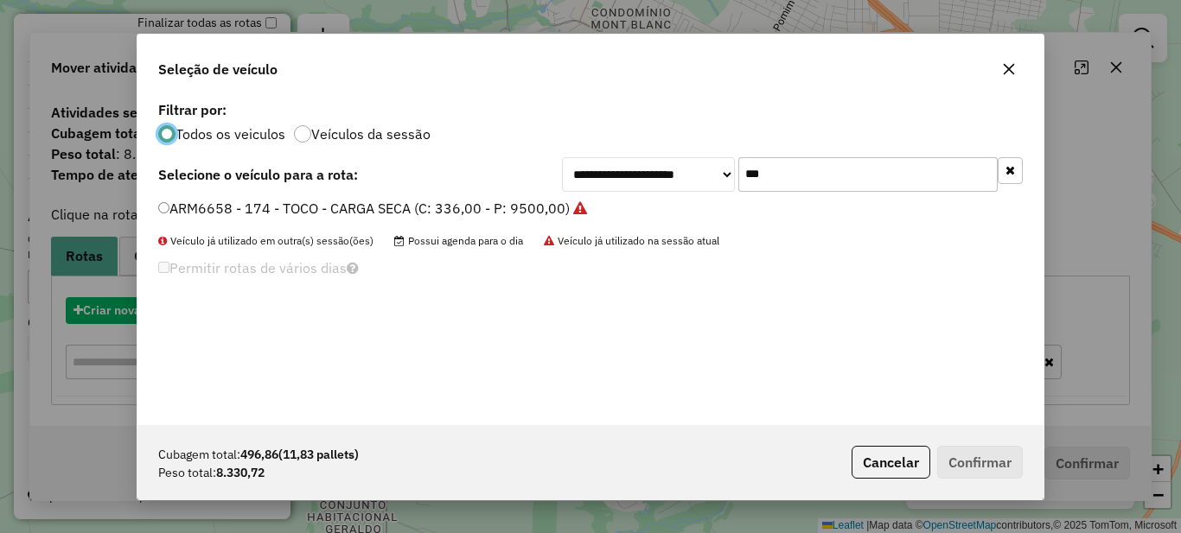
scroll to position [10, 5]
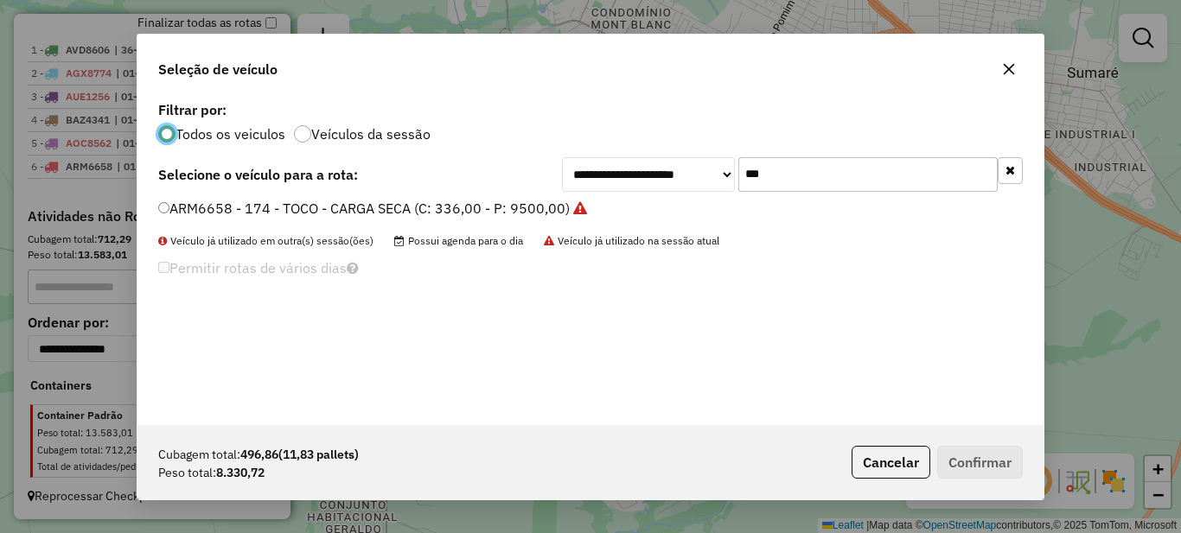
click at [815, 150] on div "**********" at bounding box center [590, 261] width 906 height 328
click at [816, 182] on input "***" at bounding box center [867, 174] width 259 height 35
type input "***"
click at [383, 207] on label "AGX8774 - 167 - TOCO - CARGA SECA (C: 336,00 - P: 9500,00)" at bounding box center [371, 208] width 427 height 21
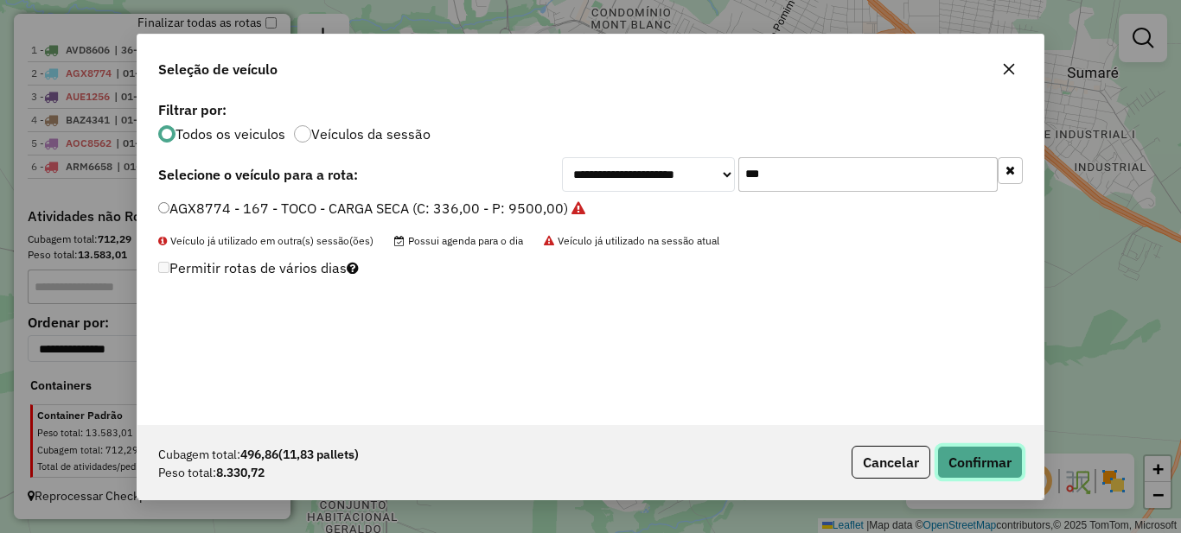
click at [1001, 447] on button "Confirmar" at bounding box center [980, 462] width 86 height 33
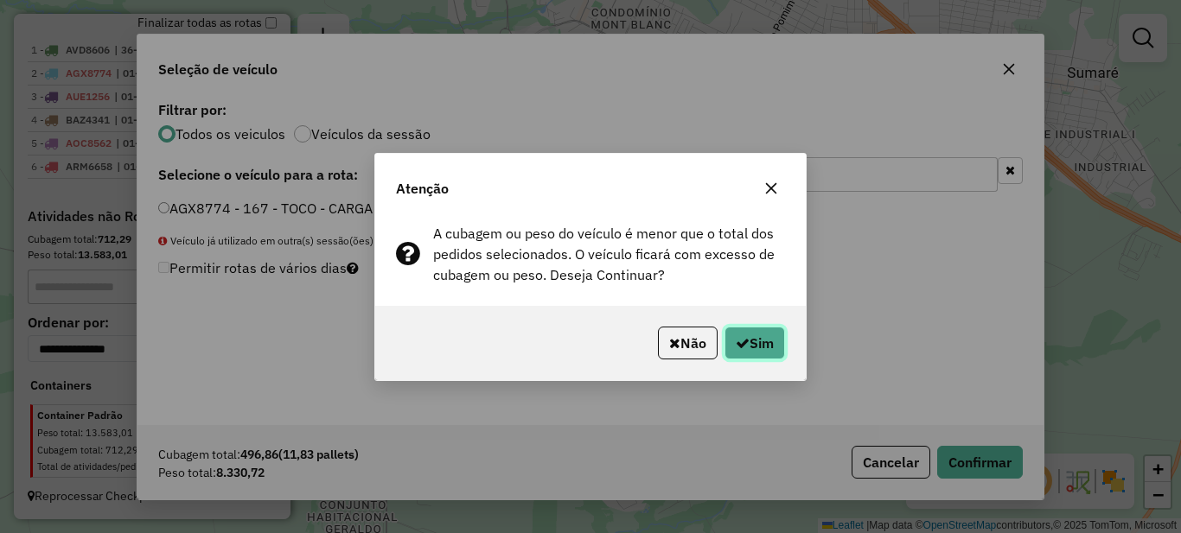
click at [724, 342] on button "Sim" at bounding box center [754, 343] width 61 height 33
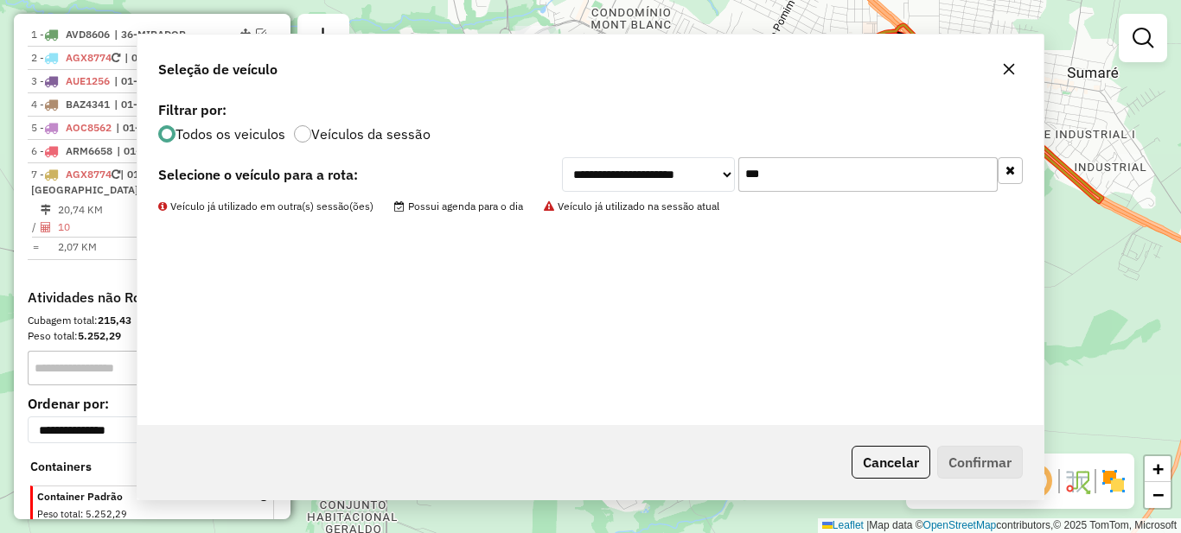
scroll to position [724, 0]
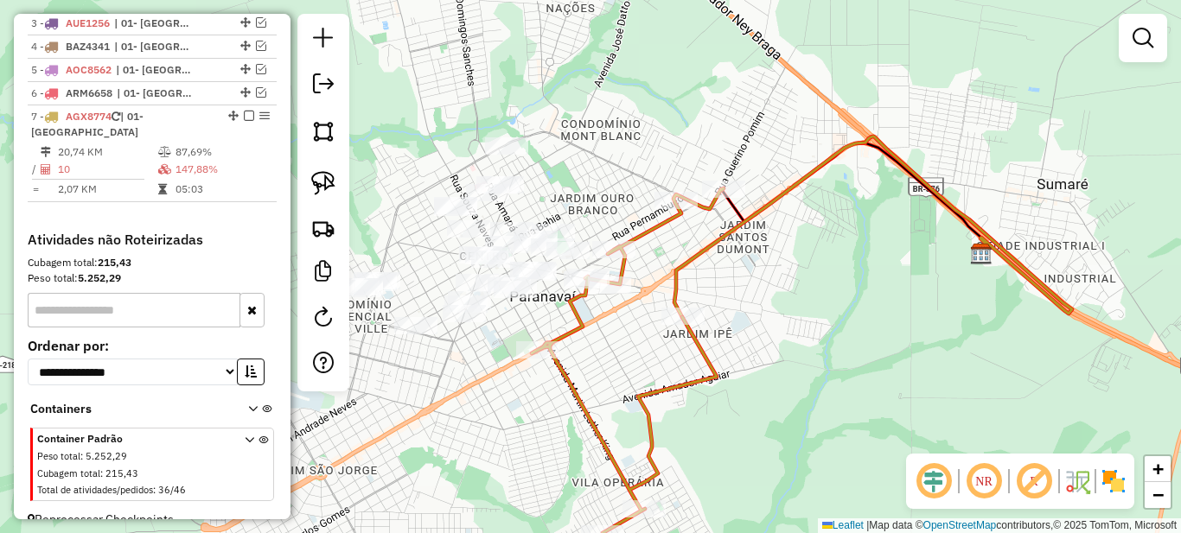
drag, startPoint x: 661, startPoint y: 233, endPoint x: 632, endPoint y: 363, distance: 133.8
click at [632, 363] on div "Janela de atendimento Grade de atendimento Capacidade Transportadoras Veículos …" at bounding box center [590, 266] width 1181 height 533
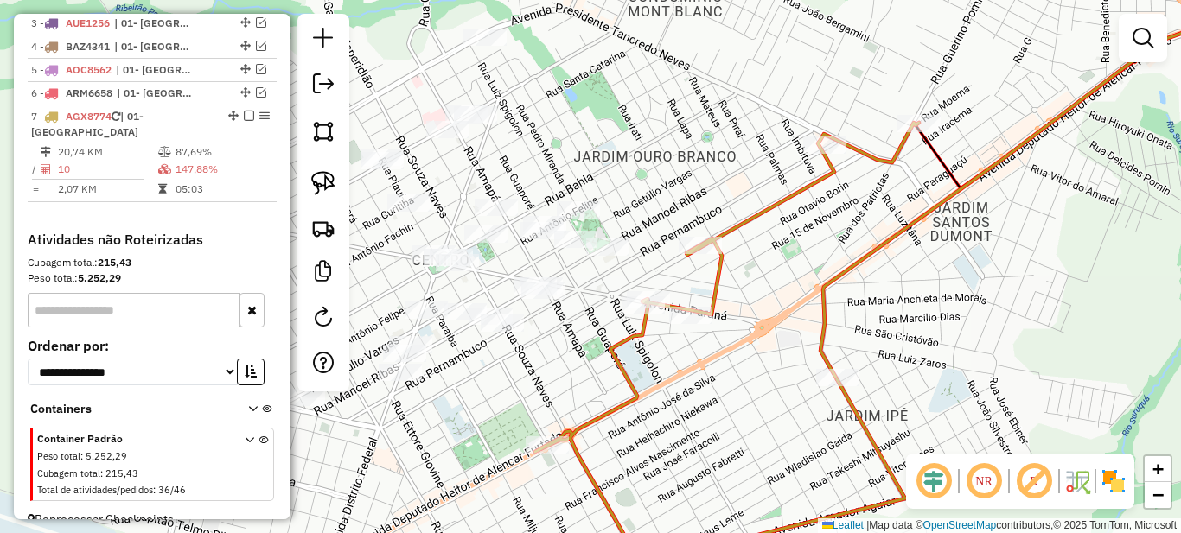
drag, startPoint x: 527, startPoint y: 328, endPoint x: 601, endPoint y: 310, distance: 75.7
click at [600, 311] on div "Janela de atendimento Grade de atendimento Capacidade Transportadoras Veículos …" at bounding box center [590, 266] width 1181 height 533
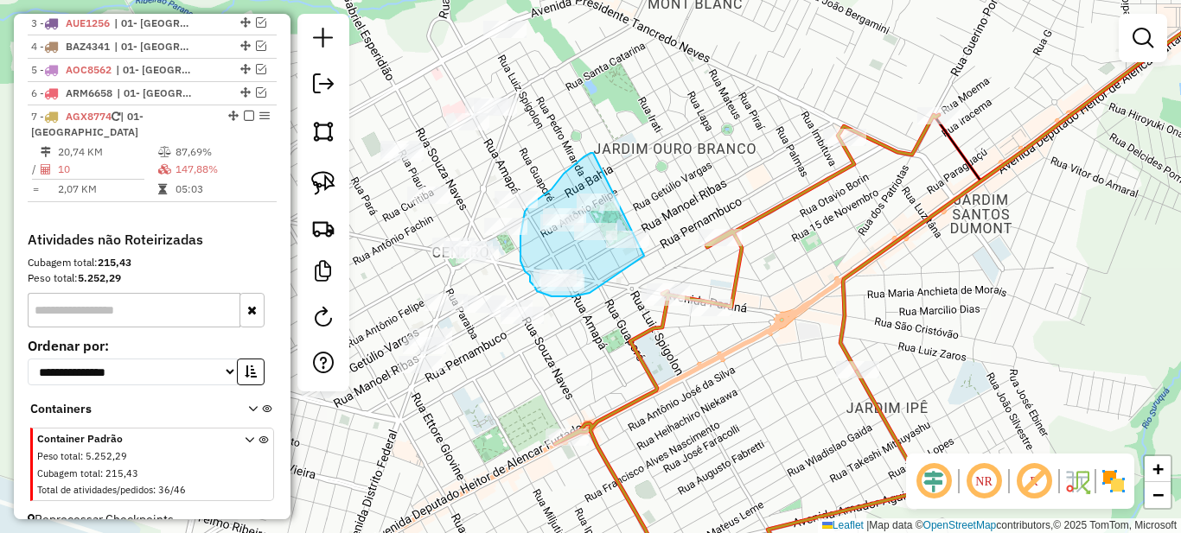
drag, startPoint x: 590, startPoint y: 153, endPoint x: 699, endPoint y: 187, distance: 114.0
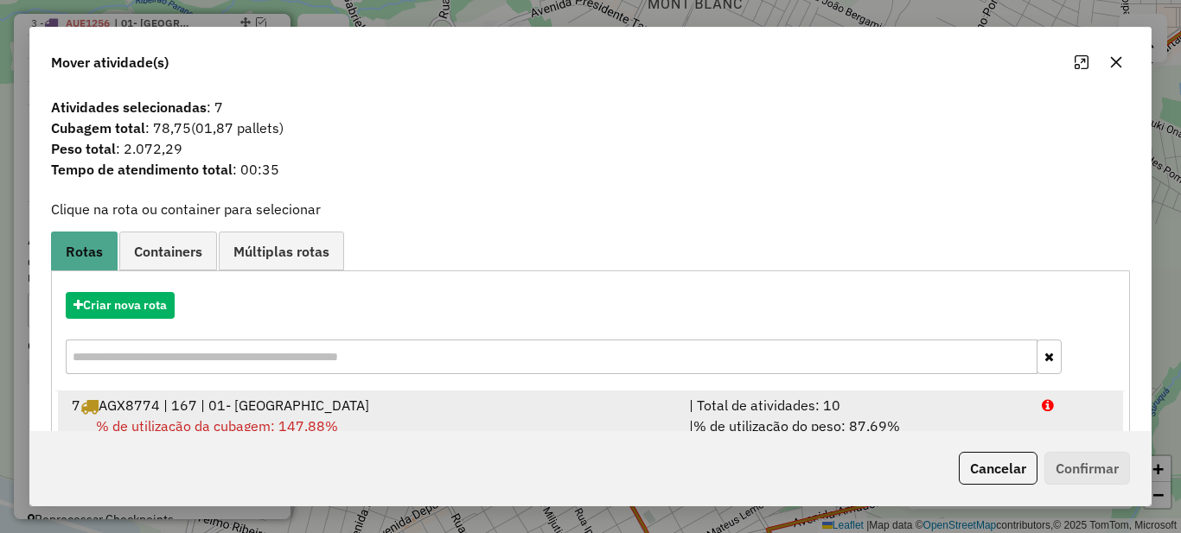
scroll to position [61, 0]
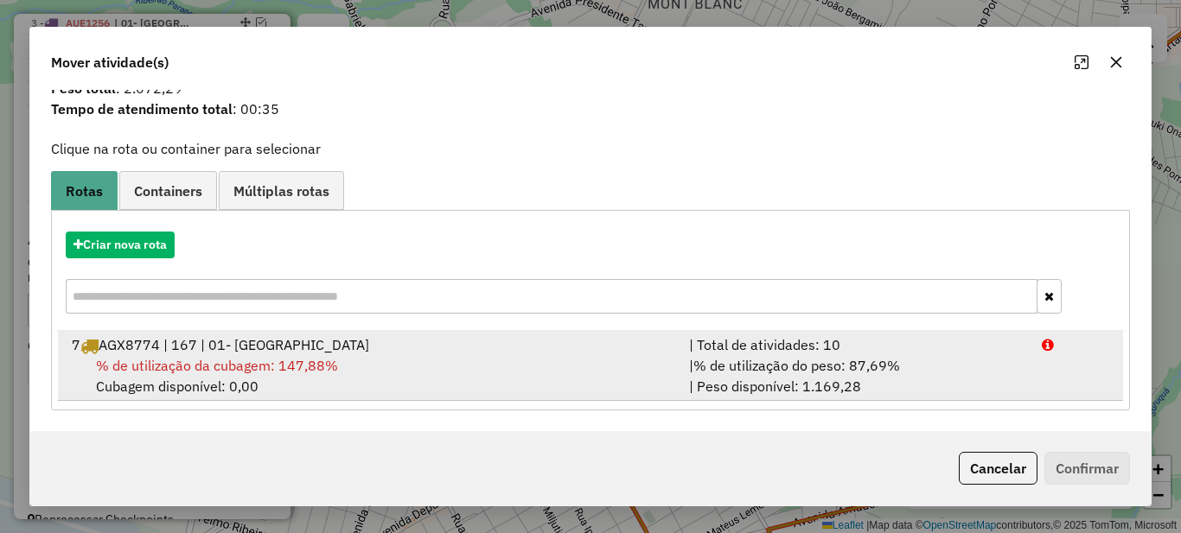
click at [688, 347] on div "| Total de atividades: 10" at bounding box center [855, 345] width 353 height 21
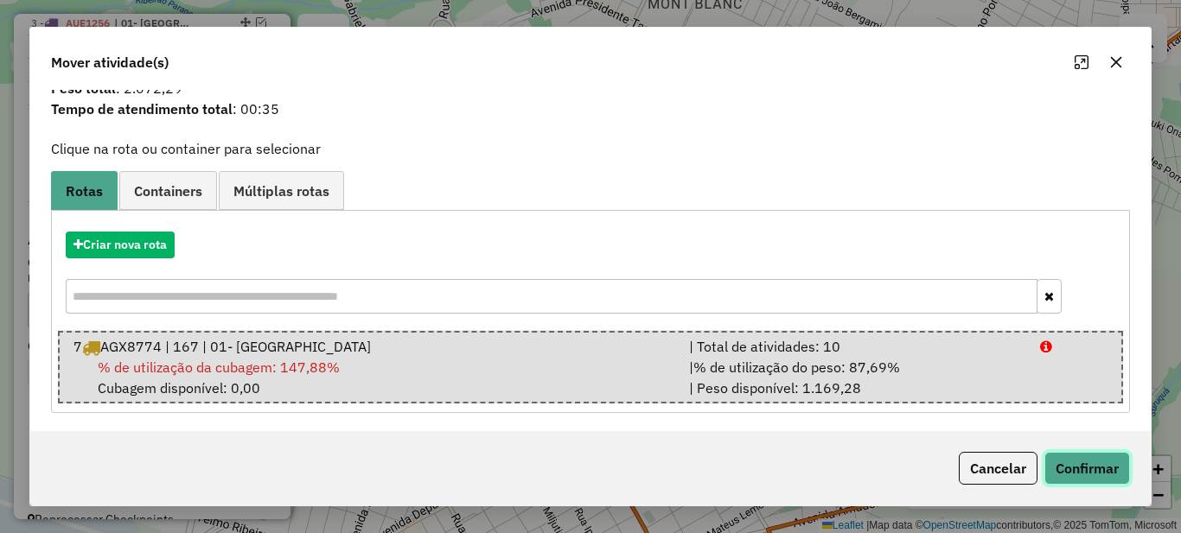
click at [1068, 475] on button "Confirmar" at bounding box center [1087, 468] width 86 height 33
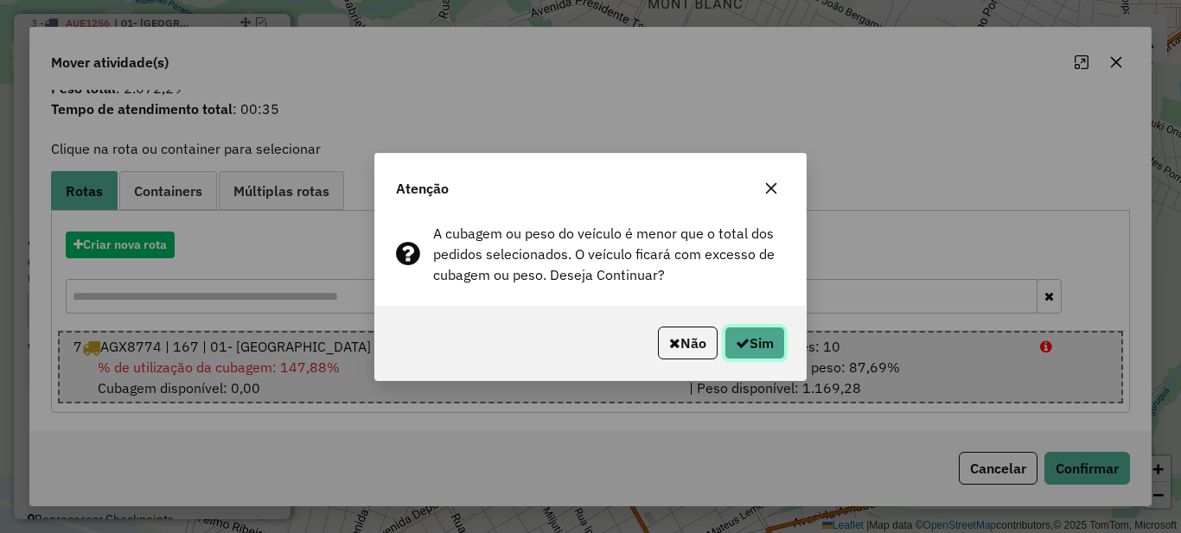
click at [756, 339] on button "Sim" at bounding box center [754, 343] width 61 height 33
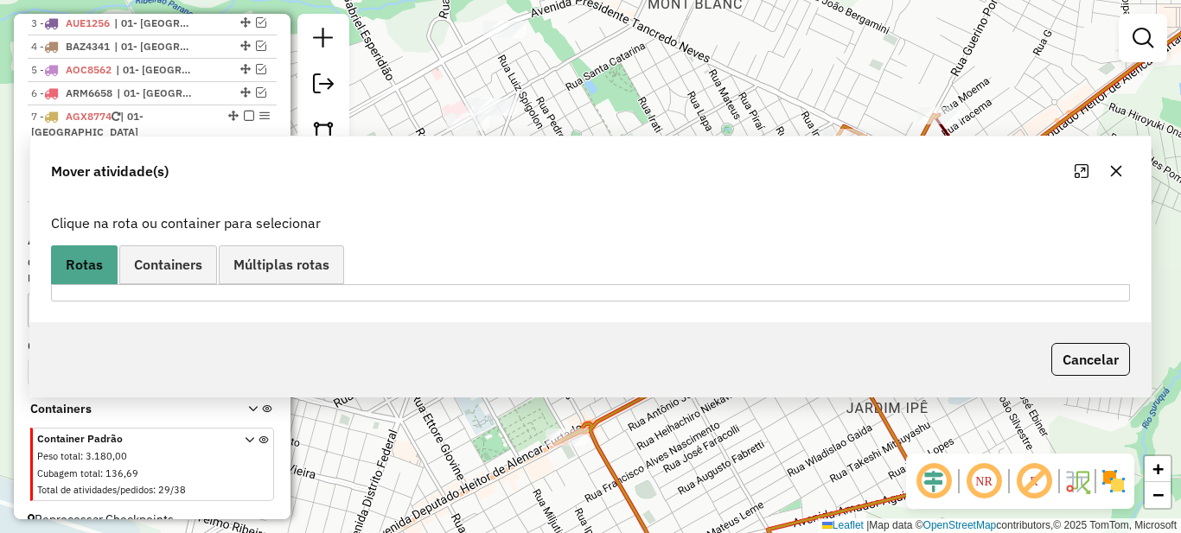
scroll to position [0, 0]
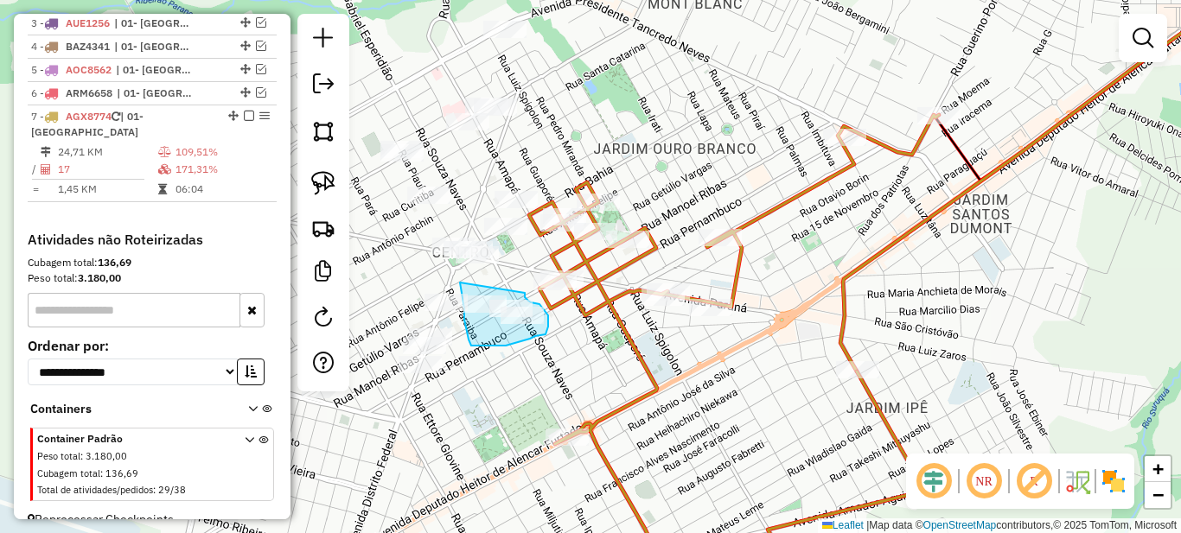
drag, startPoint x: 460, startPoint y: 283, endPoint x: 525, endPoint y: 293, distance: 65.7
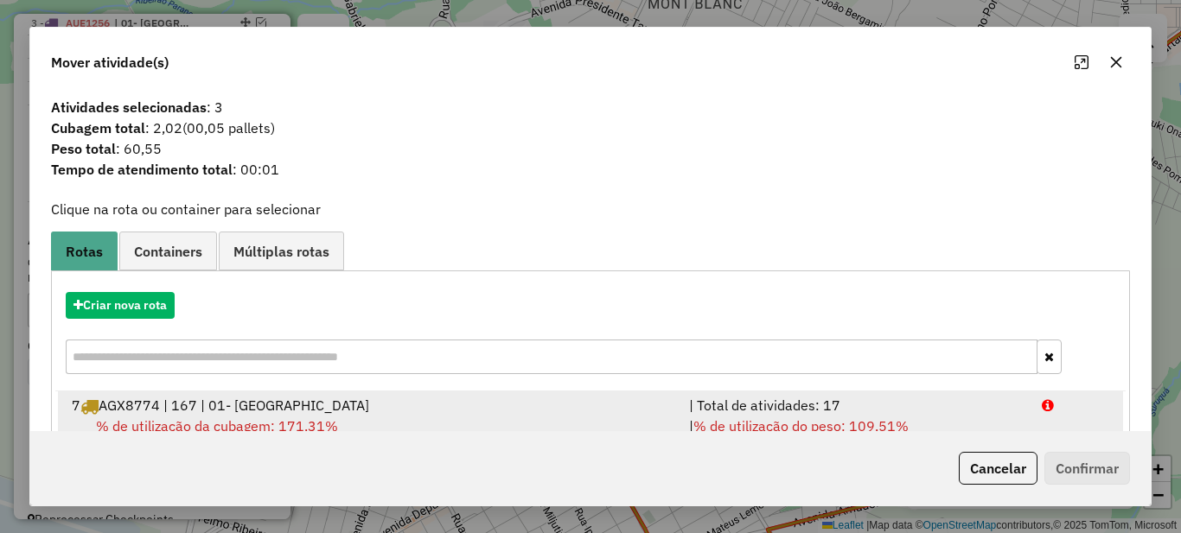
scroll to position [61, 0]
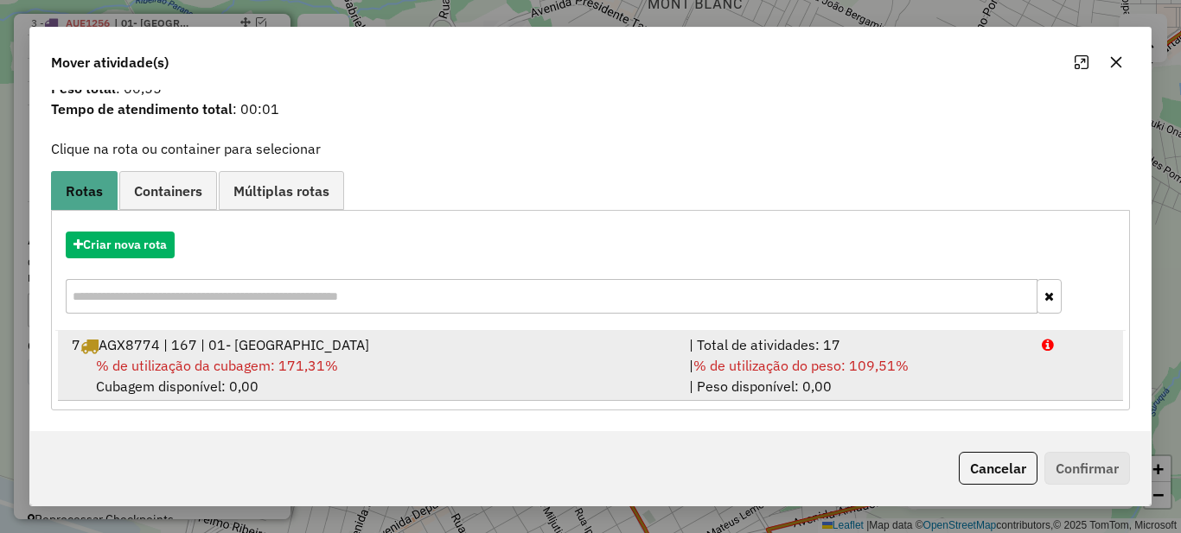
click at [752, 349] on div "| Total de atividades: 17" at bounding box center [855, 345] width 353 height 21
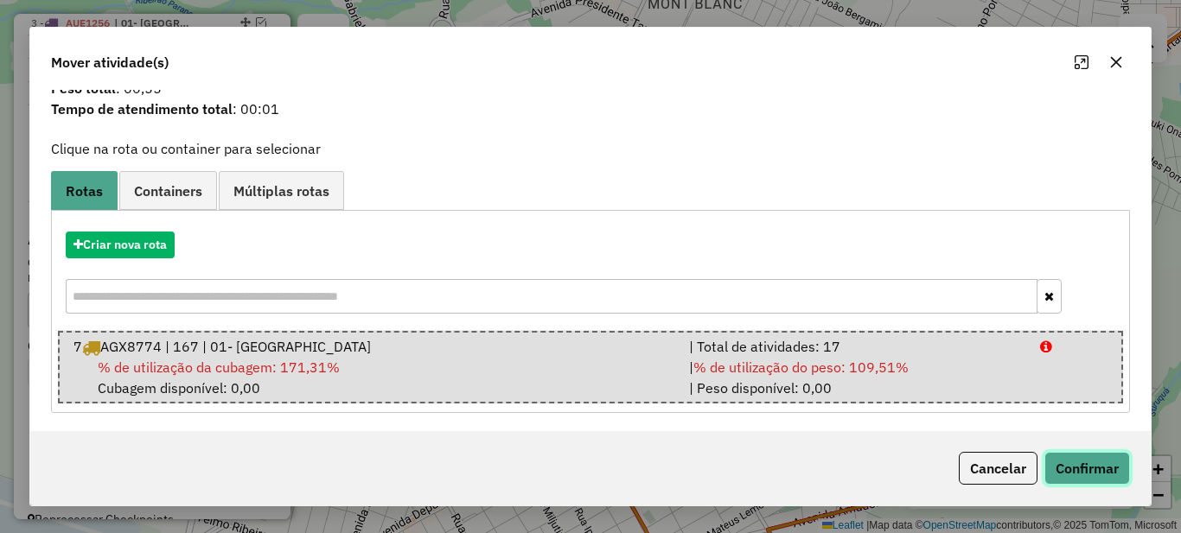
click at [1090, 472] on button "Confirmar" at bounding box center [1087, 468] width 86 height 33
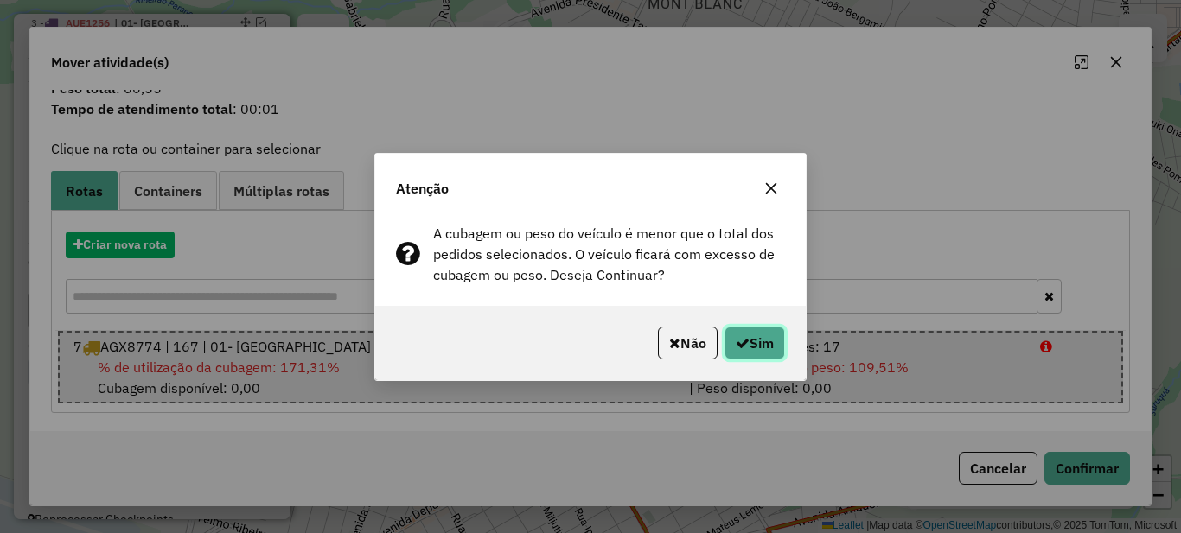
click at [776, 346] on button "Sim" at bounding box center [754, 343] width 61 height 33
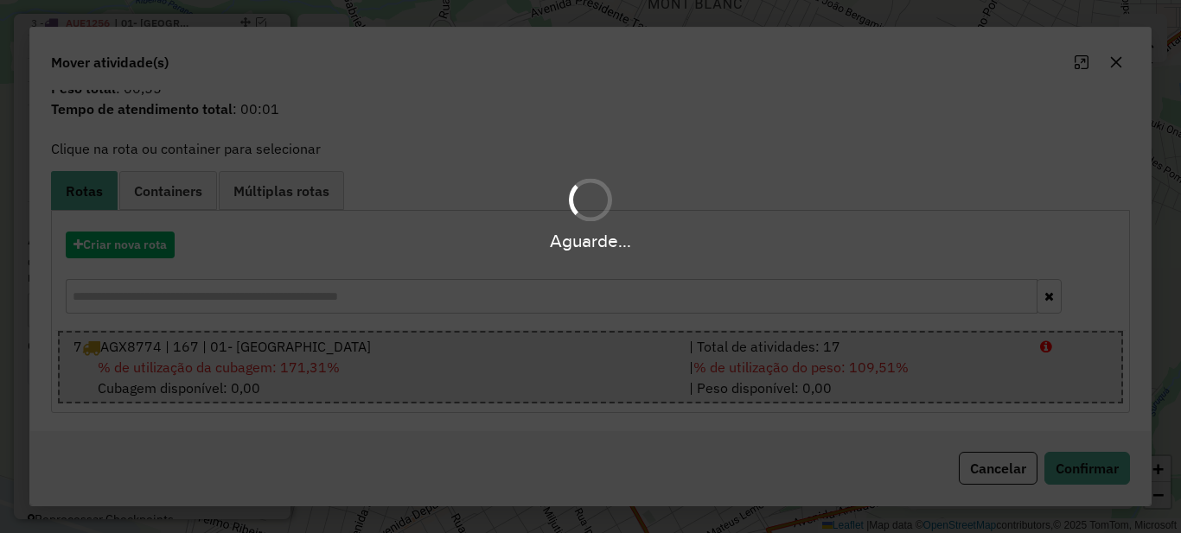
scroll to position [0, 0]
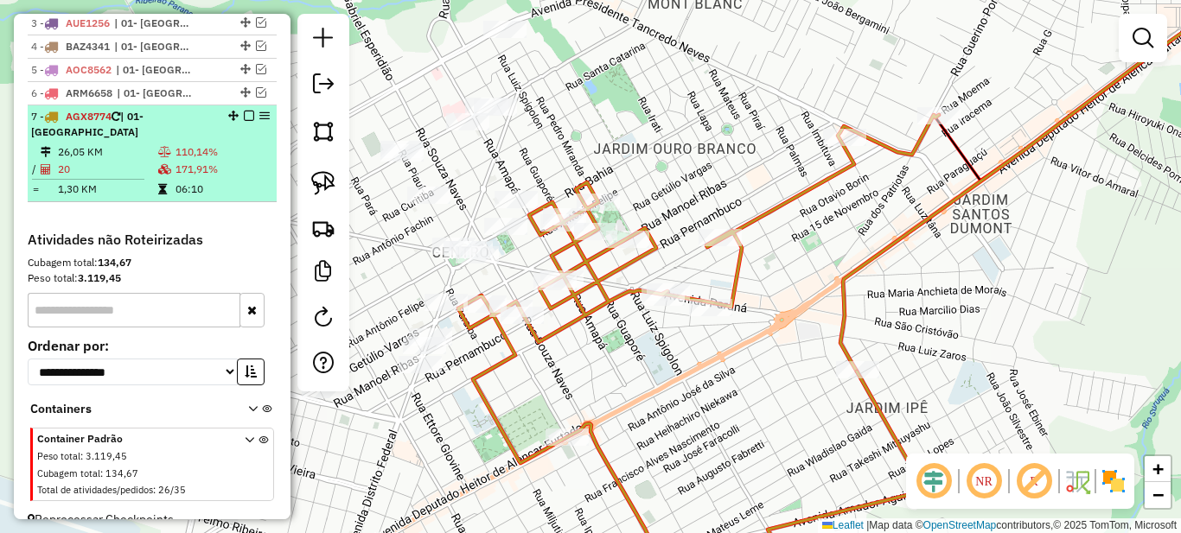
click at [98, 140] on div "7 - AGX8774 | 01- PARANAVAI" at bounding box center [122, 124] width 183 height 31
select select "*********"
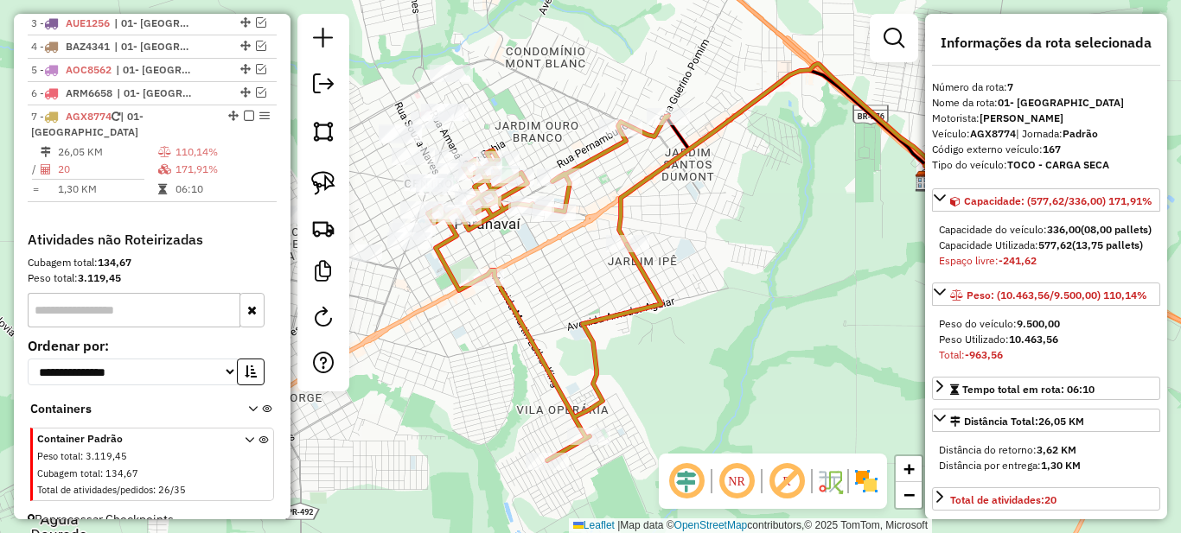
drag, startPoint x: 438, startPoint y: 304, endPoint x: 577, endPoint y: 300, distance: 139.2
click at [577, 300] on div "Janela de atendimento Grade de atendimento Capacidade Transportadoras Veículos …" at bounding box center [590, 266] width 1181 height 533
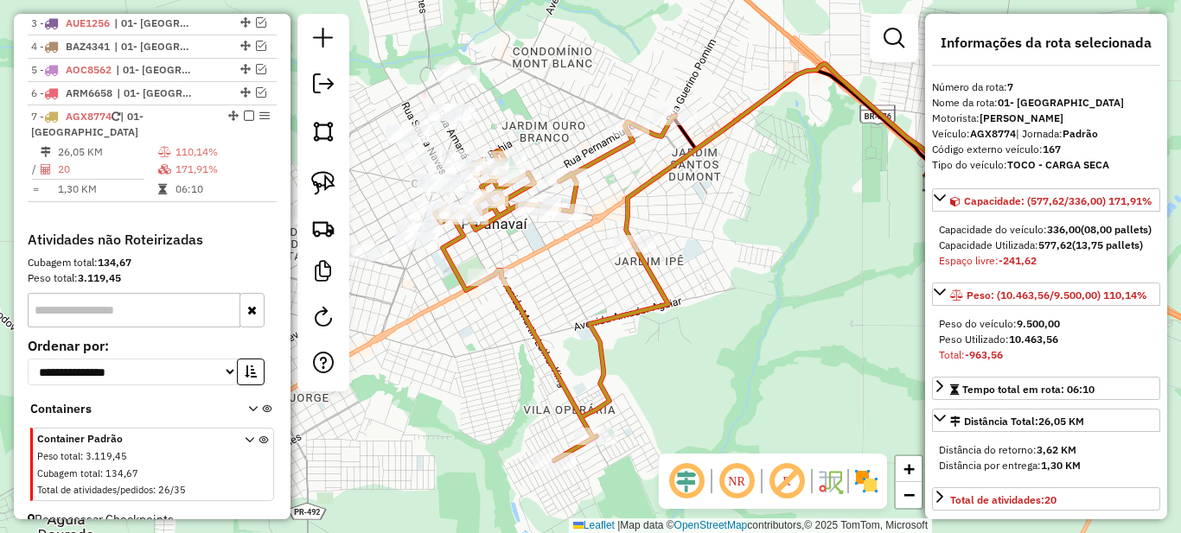
scroll to position [432, 0]
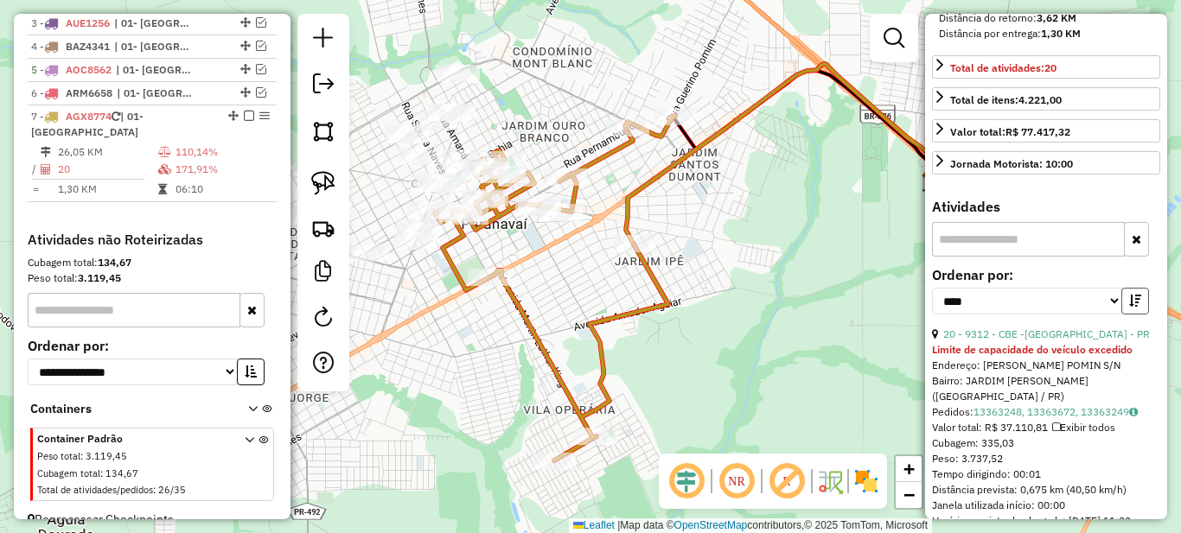
click at [1133, 307] on icon "button" at bounding box center [1135, 301] width 12 height 12
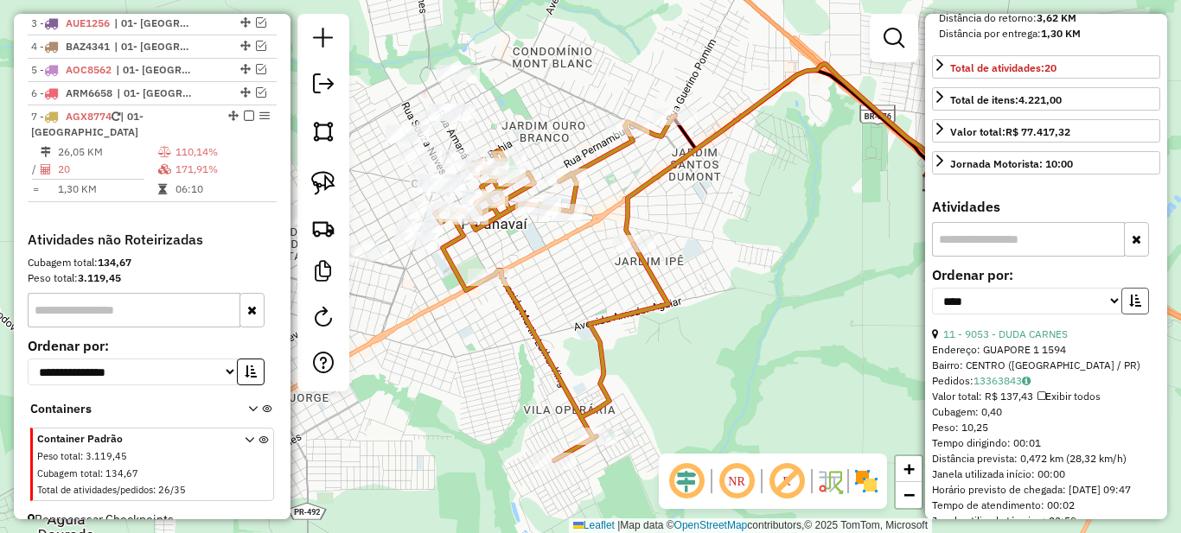
click at [1133, 307] on icon "button" at bounding box center [1135, 301] width 12 height 12
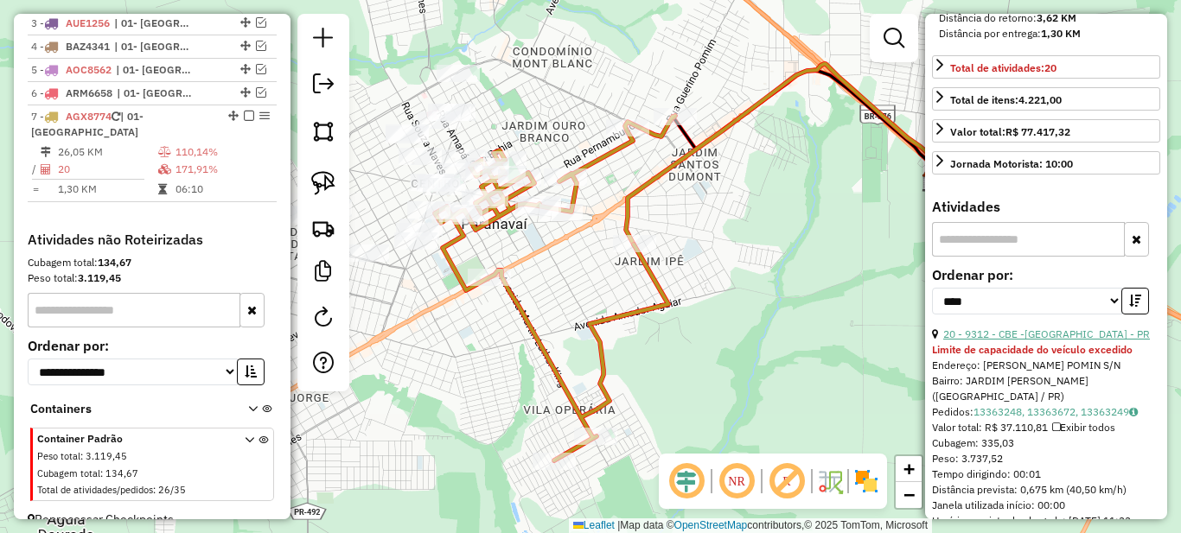
click at [1038, 341] on link "20 - 9312 - CBE -PARANAVAI - PR" at bounding box center [1046, 334] width 207 height 13
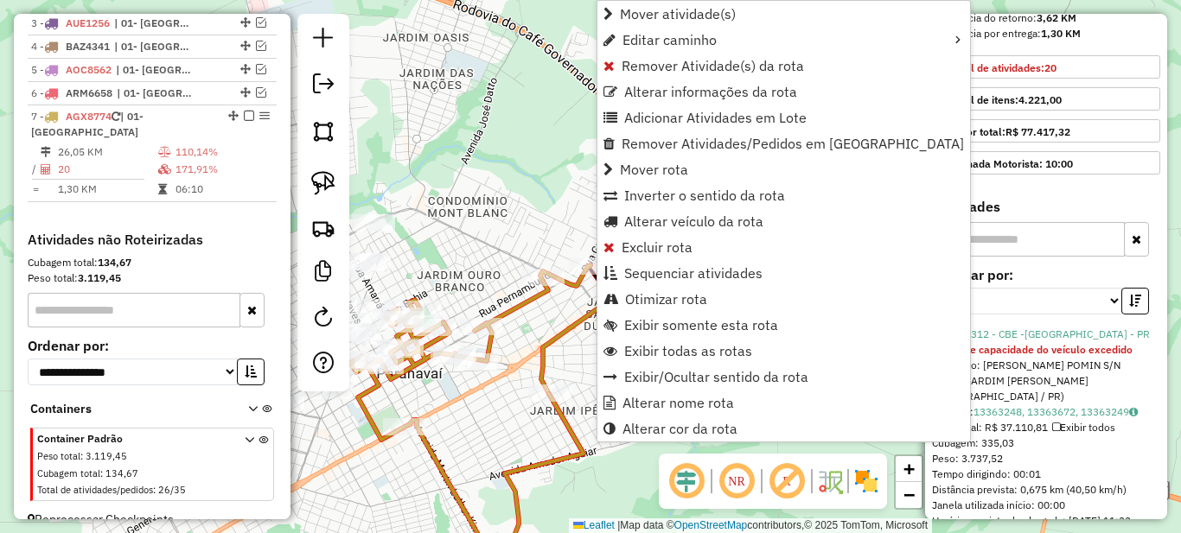
scroll to position [762, 0]
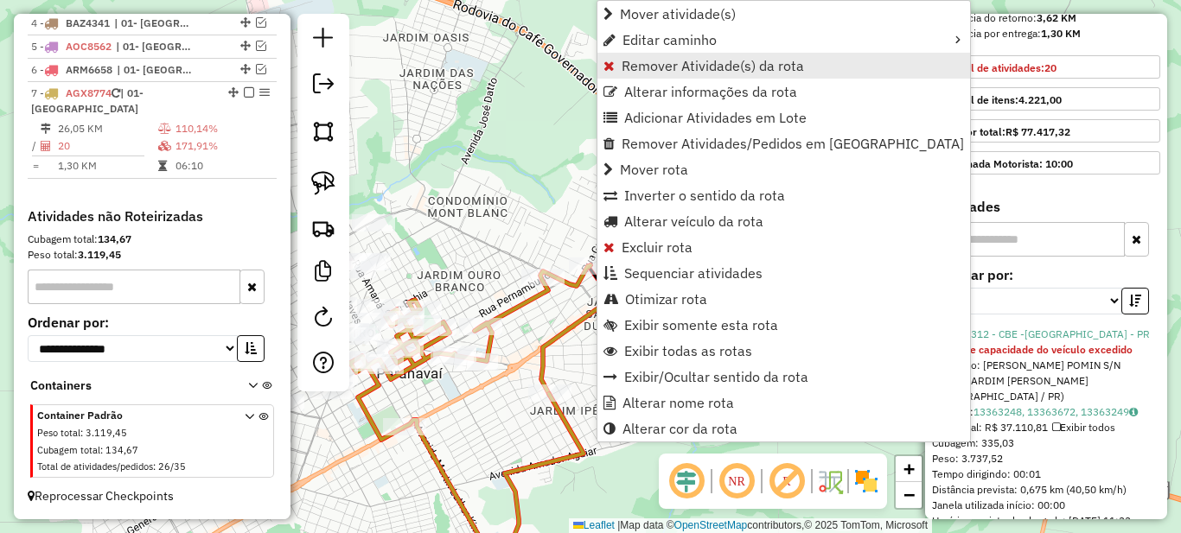
click at [647, 61] on span "Remover Atividade(s) da rota" at bounding box center [713, 66] width 182 height 14
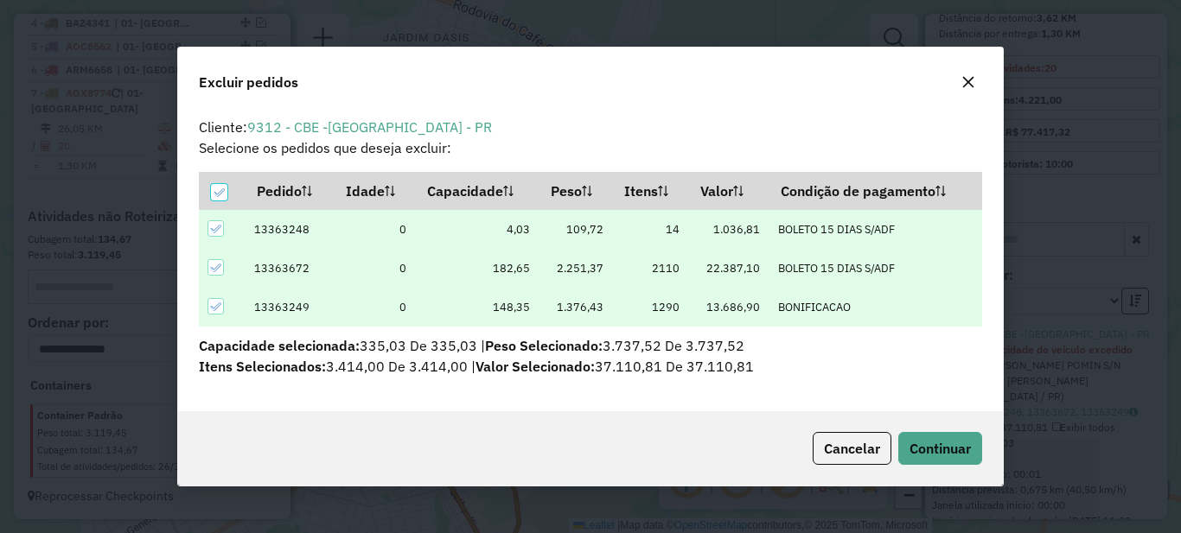
scroll to position [10, 5]
click at [934, 449] on span "Continuar" at bounding box center [939, 448] width 61 height 17
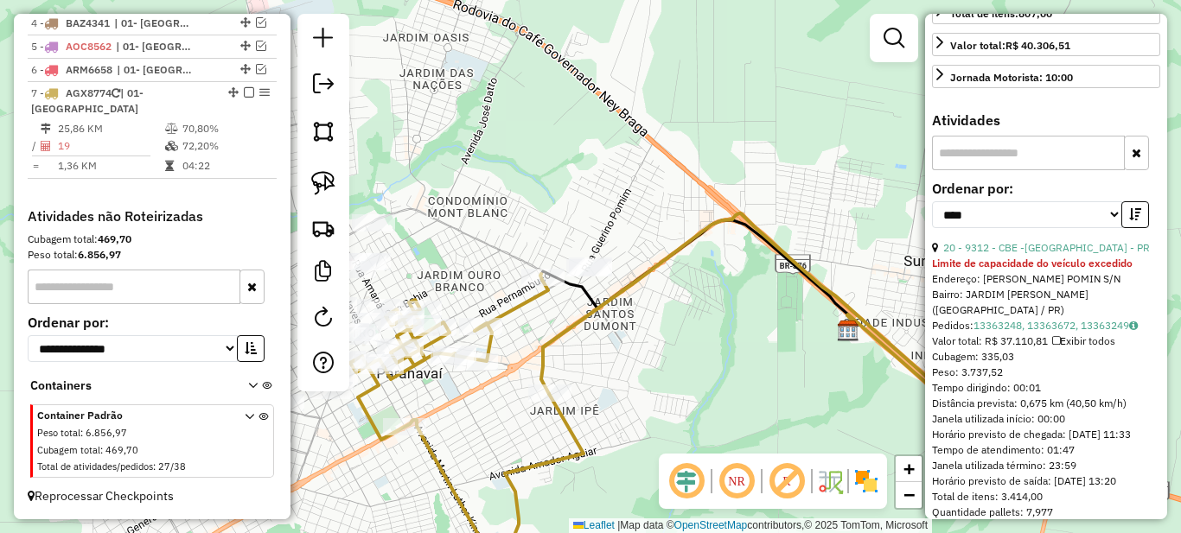
scroll to position [605, 0]
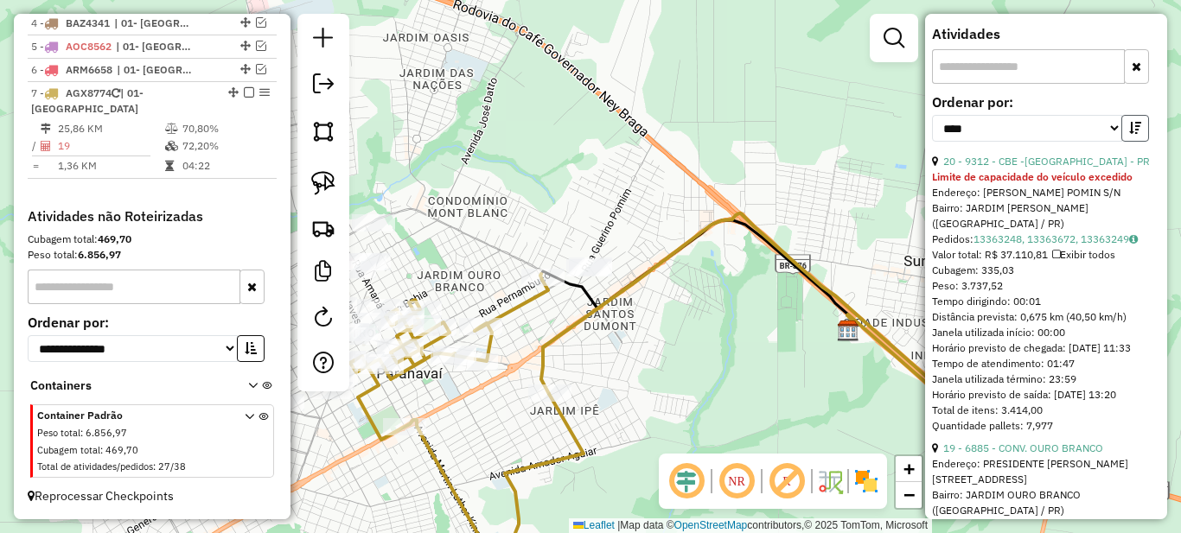
click at [1131, 134] on icon "button" at bounding box center [1135, 128] width 12 height 12
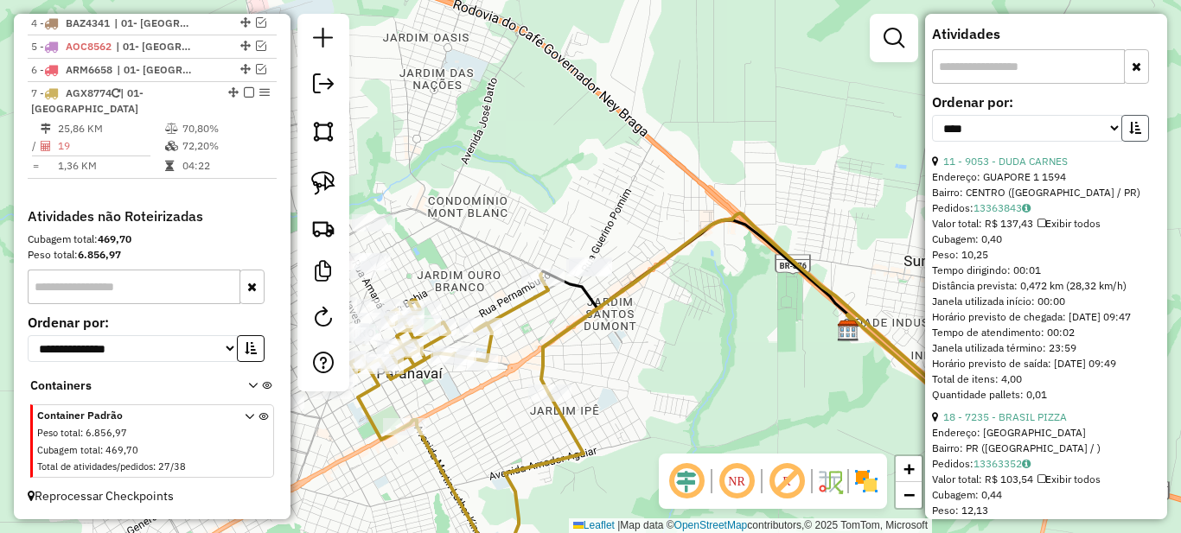
click at [1141, 142] on button "button" at bounding box center [1135, 128] width 28 height 27
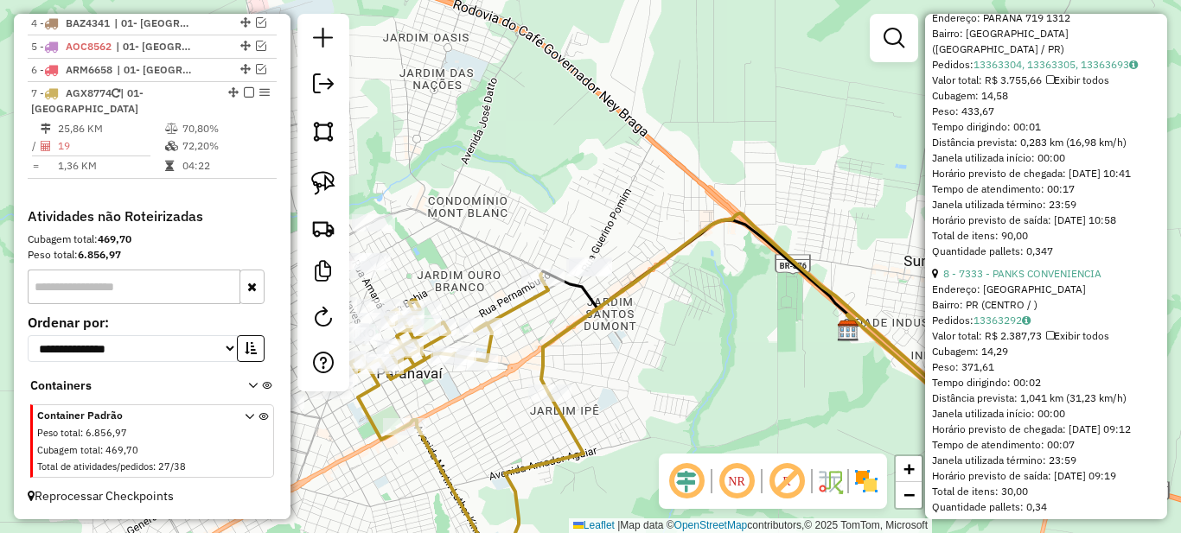
scroll to position [2766, 0]
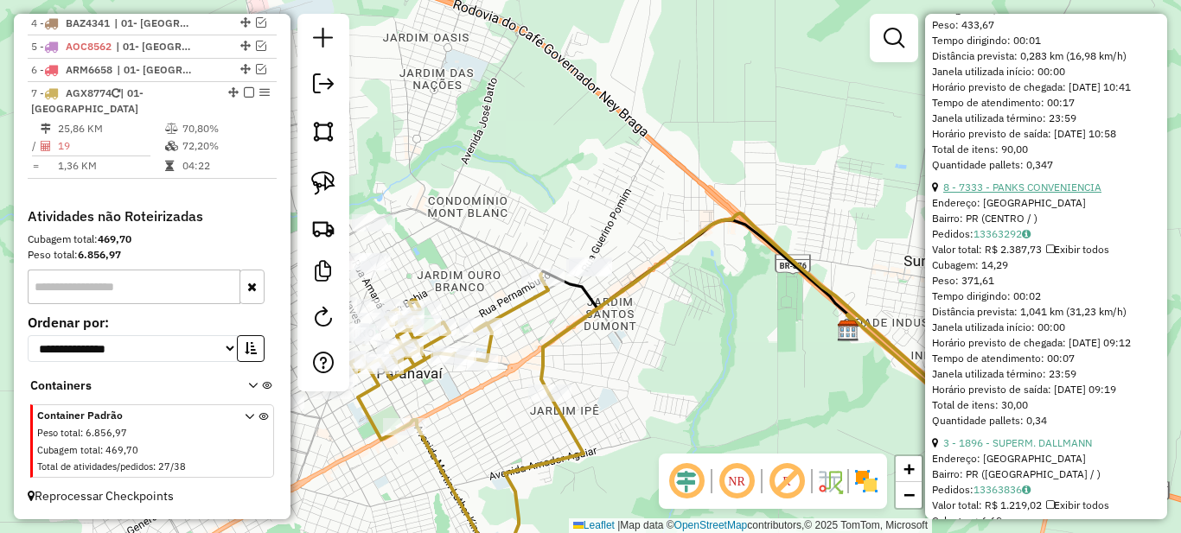
click at [1004, 194] on link "8 - 7333 - PANKS CONVENIENCIA" at bounding box center [1022, 187] width 158 height 13
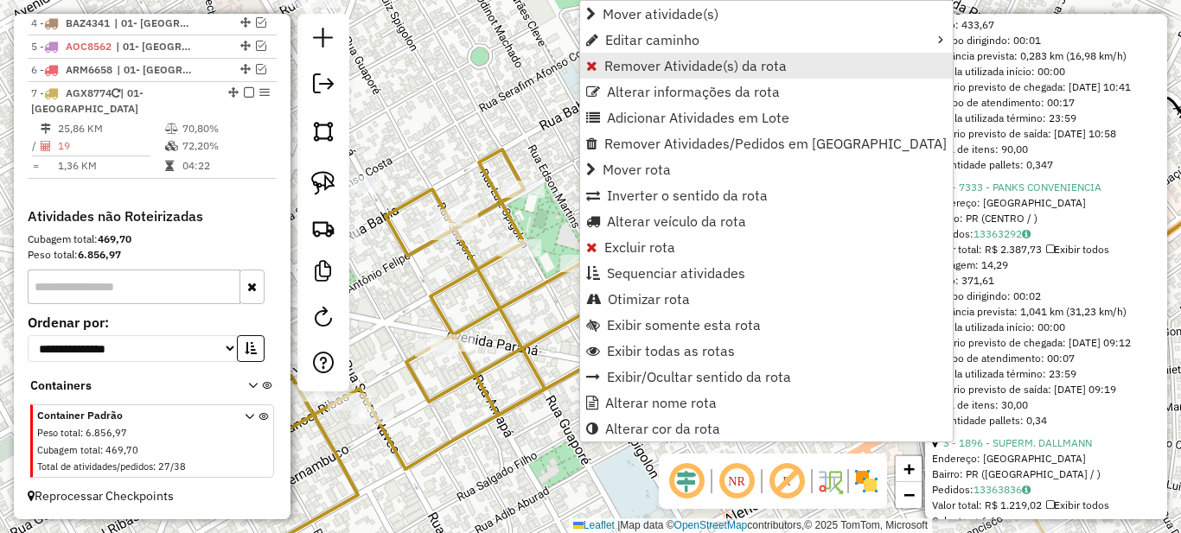
click at [634, 63] on span "Remover Atividade(s) da rota" at bounding box center [695, 66] width 182 height 14
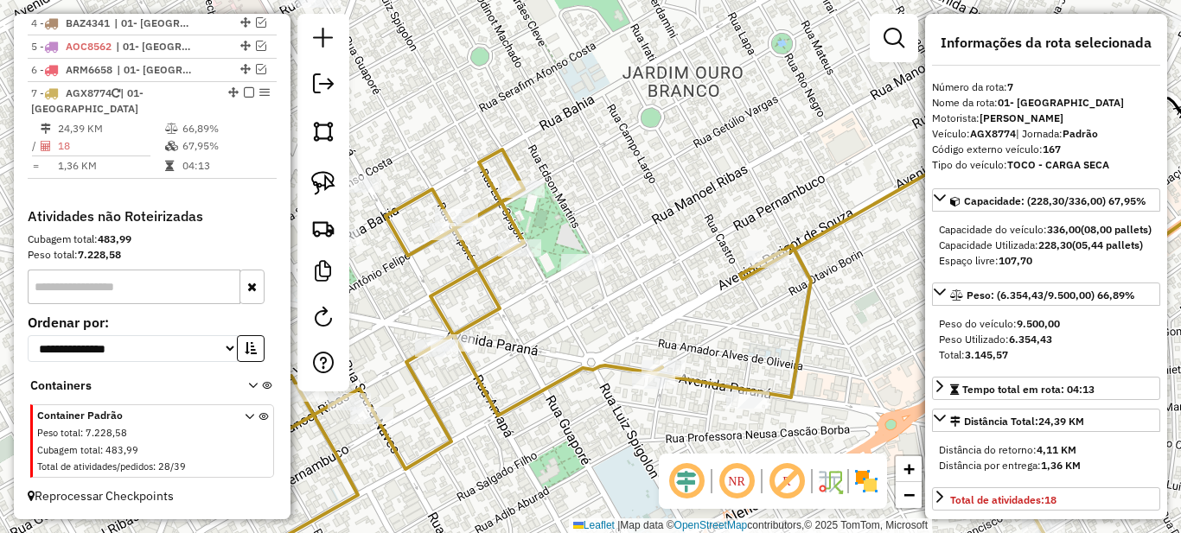
scroll to position [173, 0]
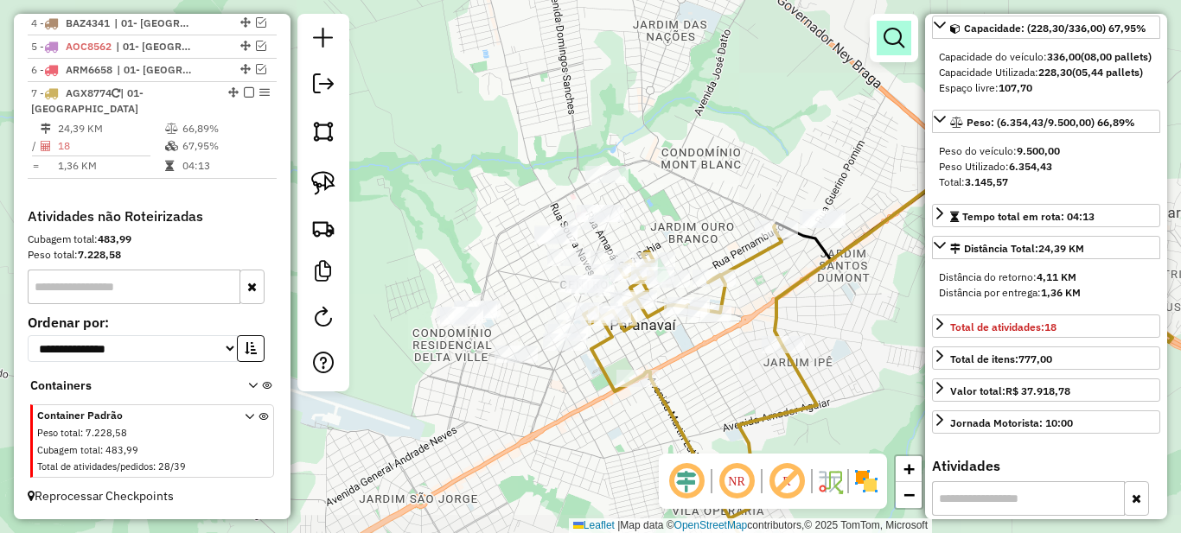
click at [902, 22] on link at bounding box center [893, 38] width 35 height 35
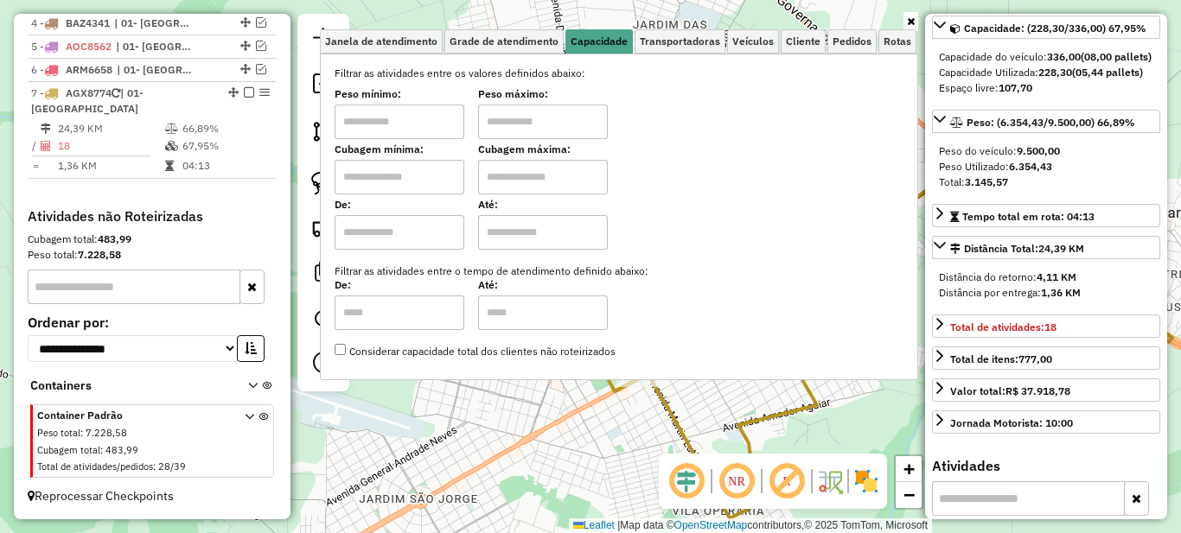
click at [342, 131] on input "text" at bounding box center [400, 122] width 130 height 35
type input "****"
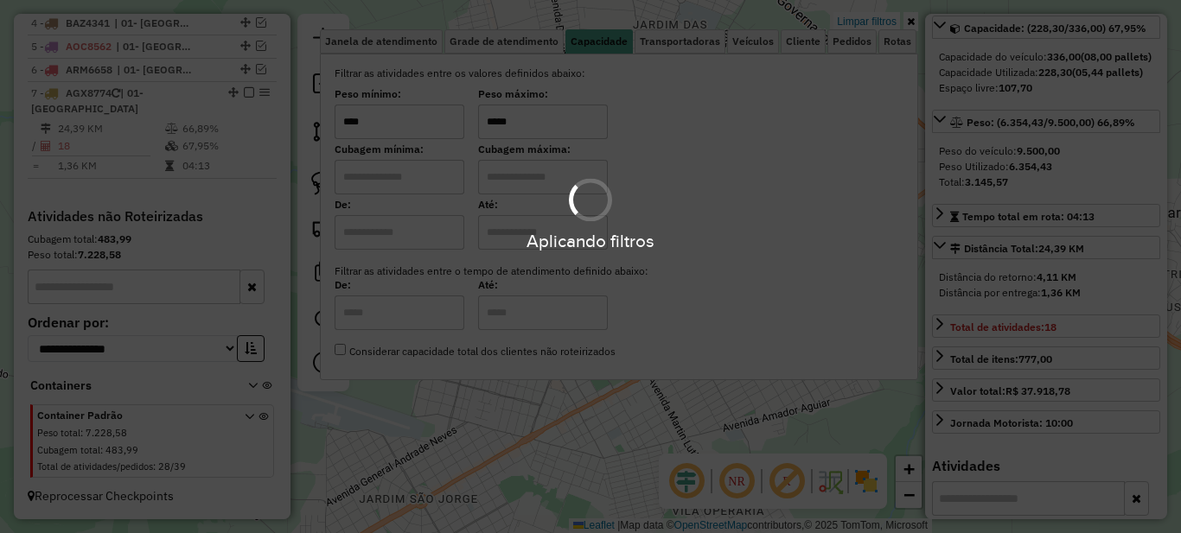
type input "*****"
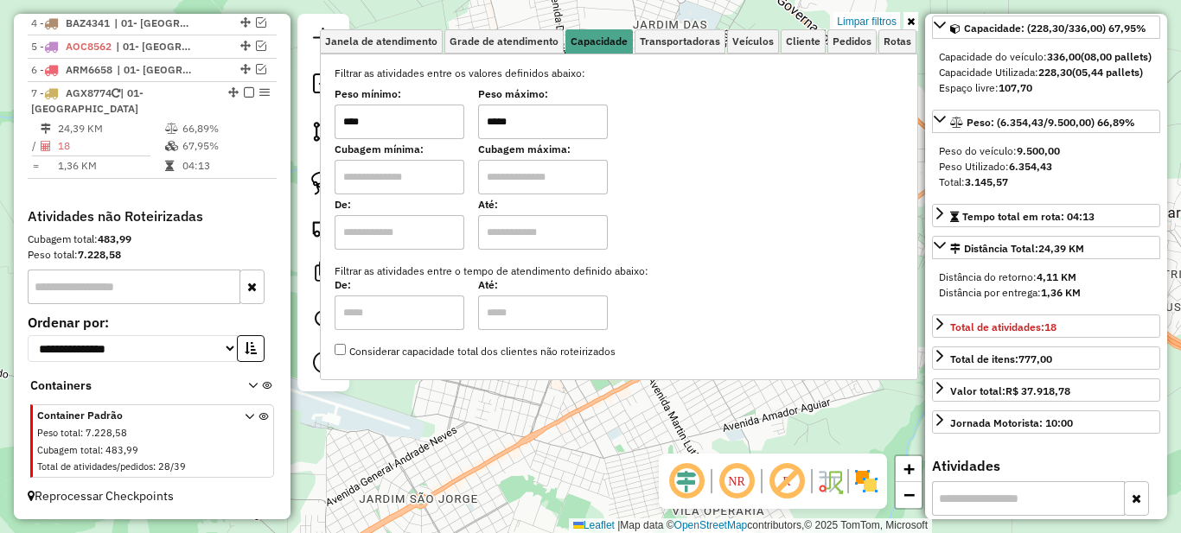
click at [913, 22] on icon at bounding box center [911, 21] width 8 height 10
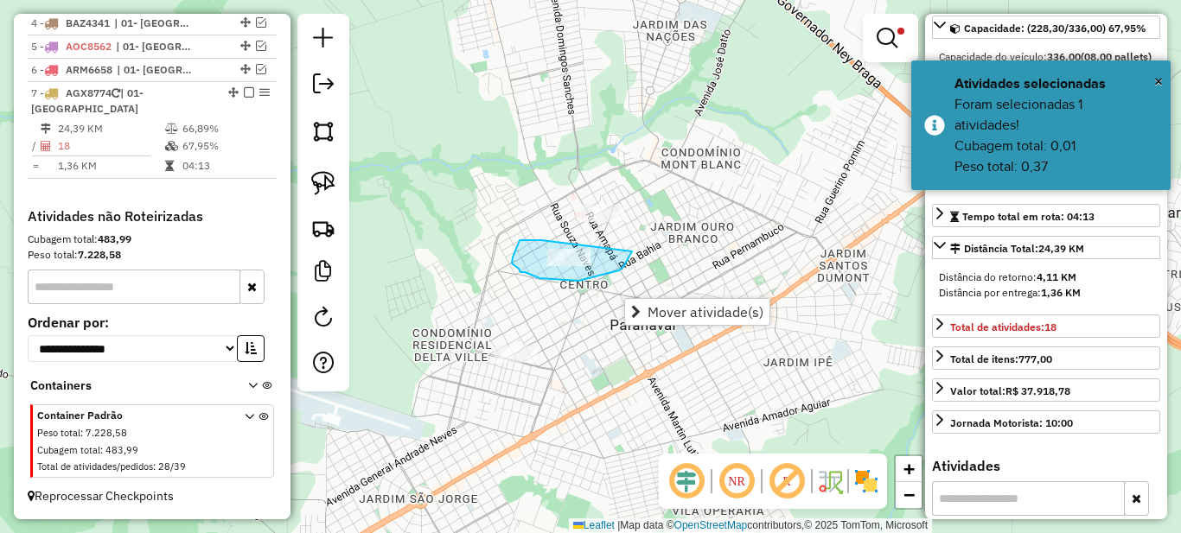
drag, startPoint x: 523, startPoint y: 240, endPoint x: 632, endPoint y: 252, distance: 109.5
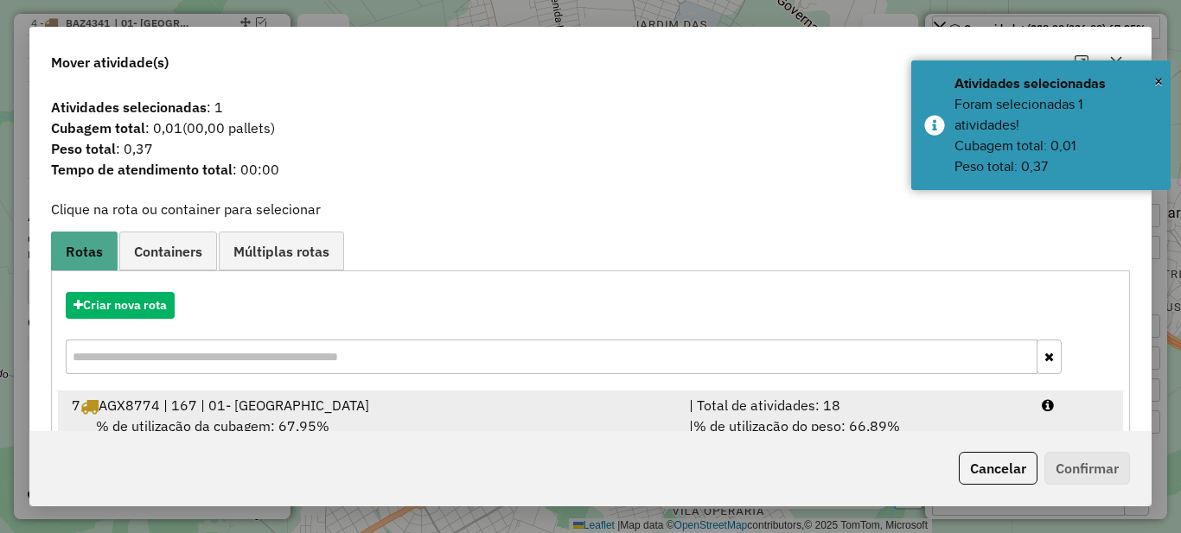
scroll to position [61, 0]
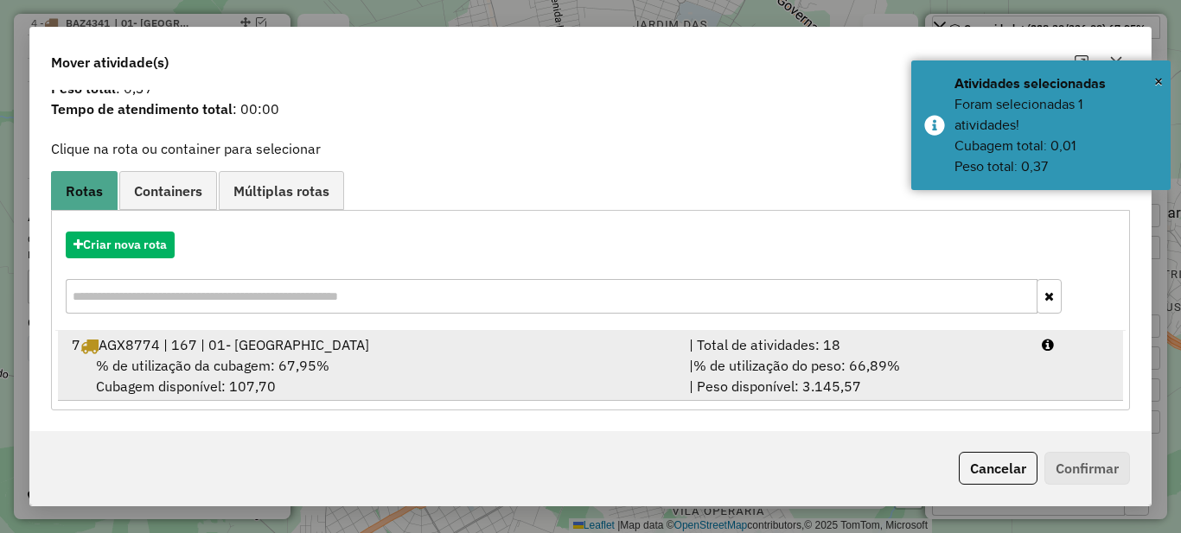
drag, startPoint x: 812, startPoint y: 381, endPoint x: 820, endPoint y: 384, distance: 9.0
click at [812, 382] on div "| % de utilização do peso: 66,89% | Peso disponível: 3.145,57" at bounding box center [855, 375] width 353 height 41
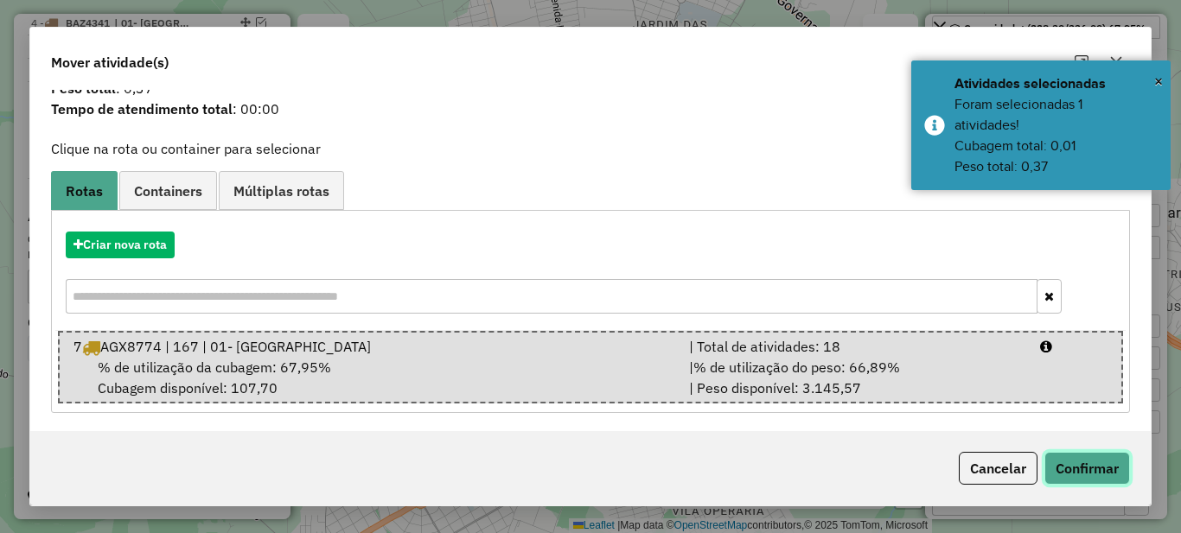
click at [1074, 469] on button "Confirmar" at bounding box center [1087, 468] width 86 height 33
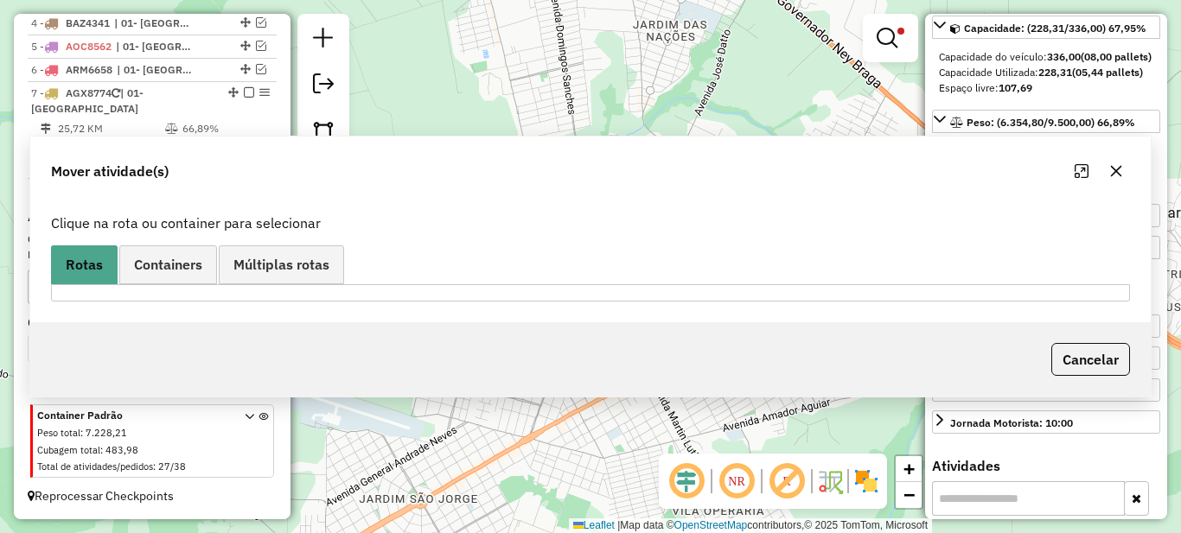
scroll to position [0, 0]
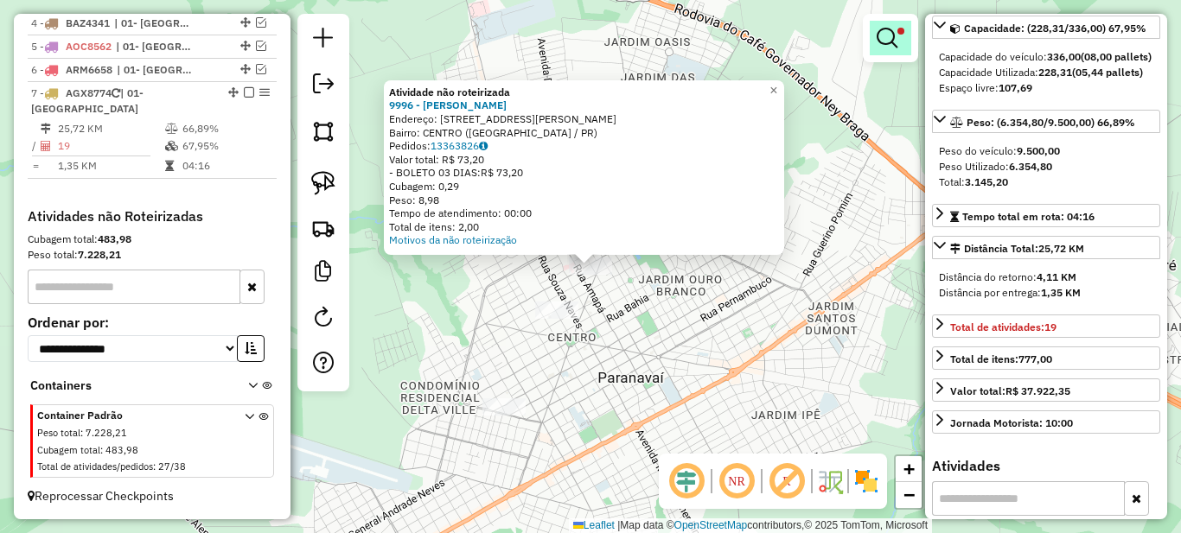
click at [897, 39] on link at bounding box center [890, 38] width 41 height 35
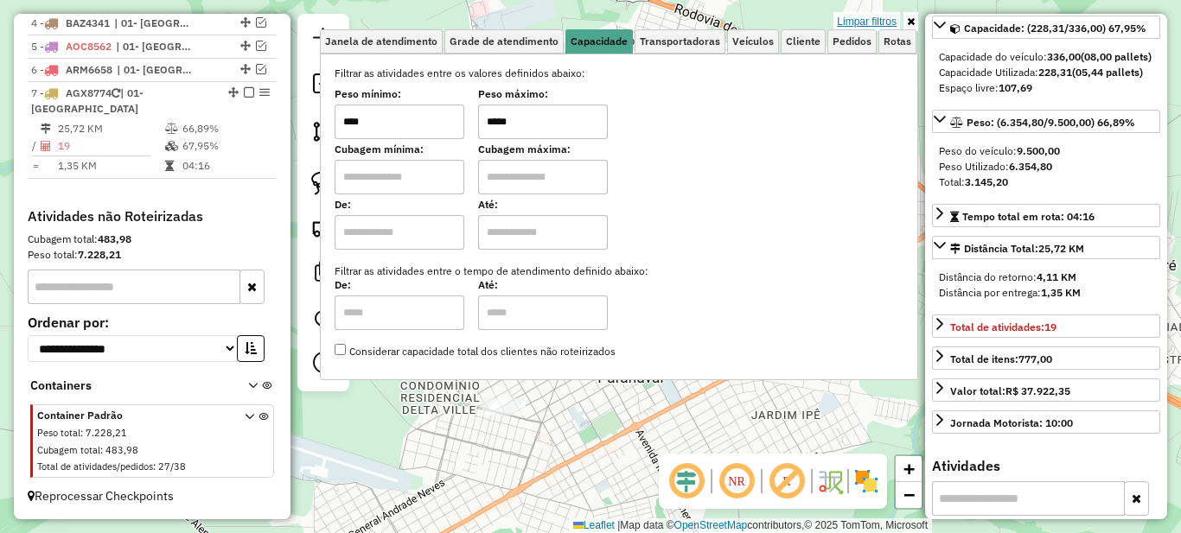
click at [881, 22] on link "Limpar filtros" at bounding box center [866, 21] width 67 height 19
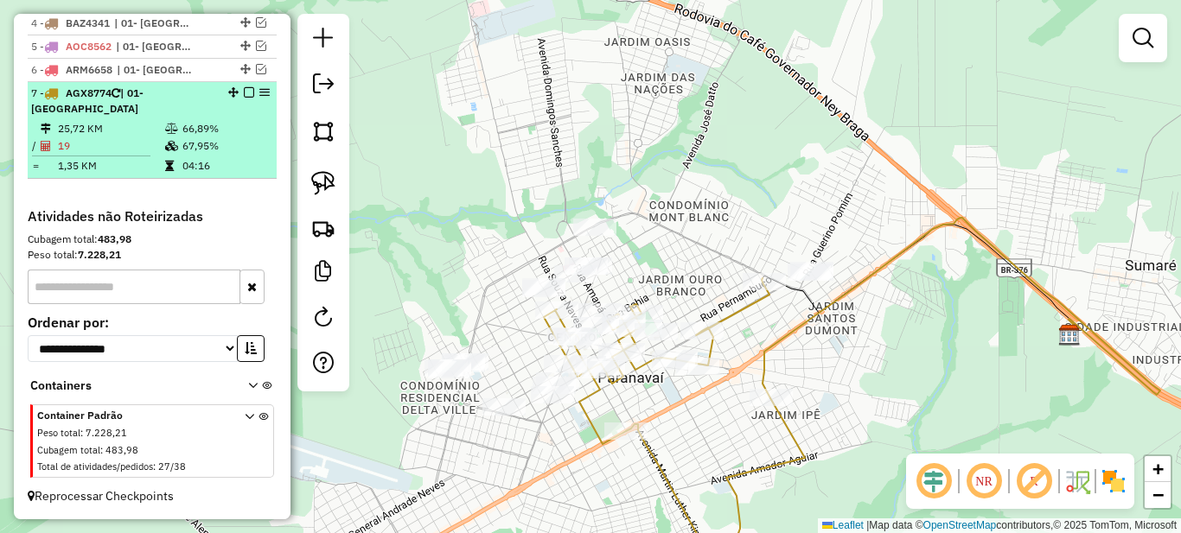
click at [245, 93] on em at bounding box center [249, 92] width 10 height 10
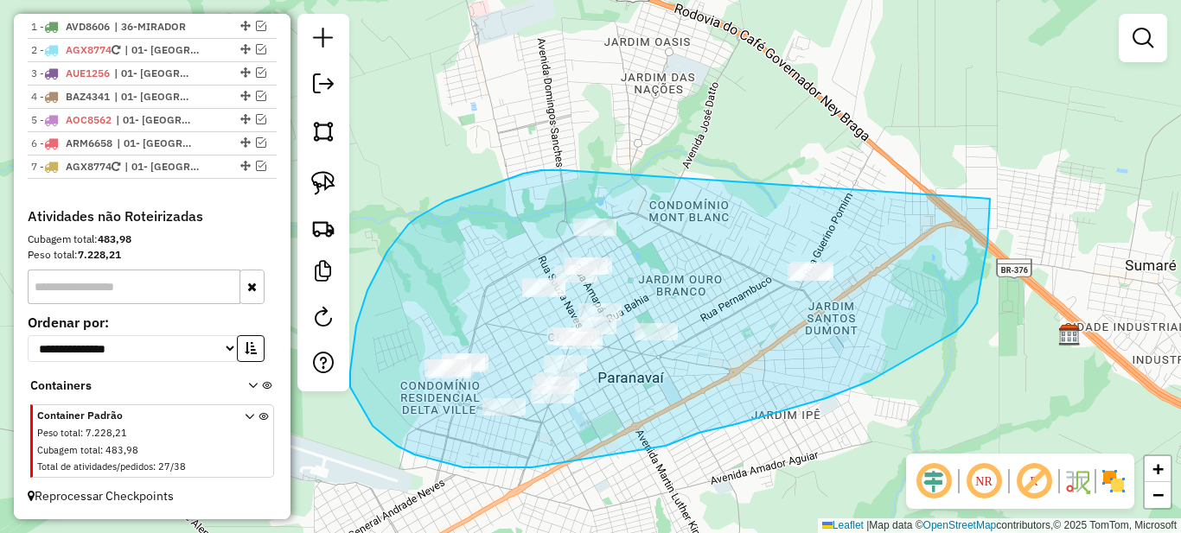
drag, startPoint x: 445, startPoint y: 201, endPoint x: 990, endPoint y: 199, distance: 544.6
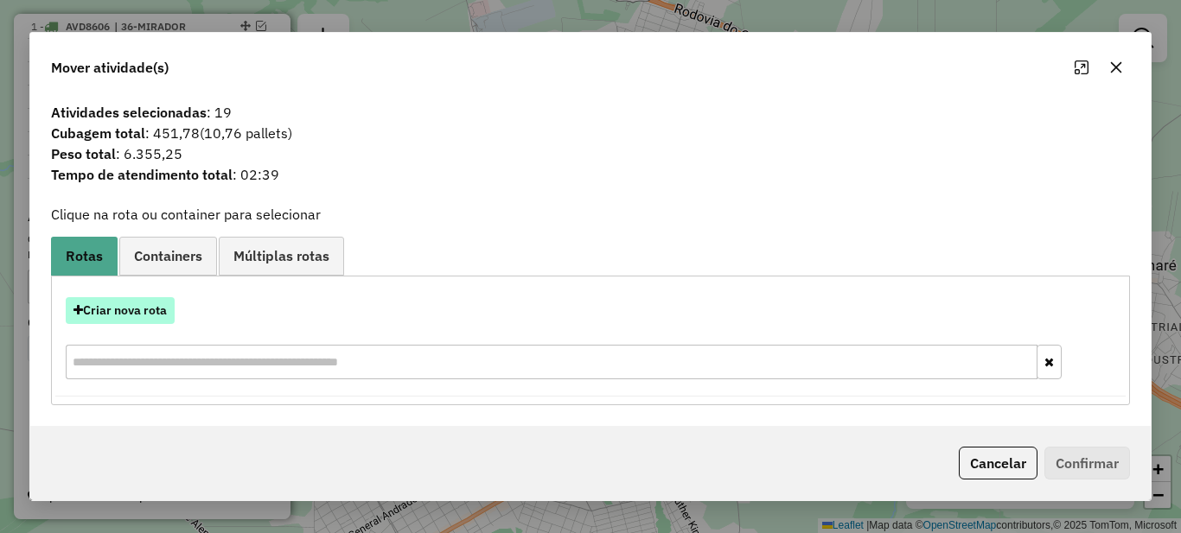
click at [93, 315] on button "Criar nova rota" at bounding box center [120, 310] width 109 height 27
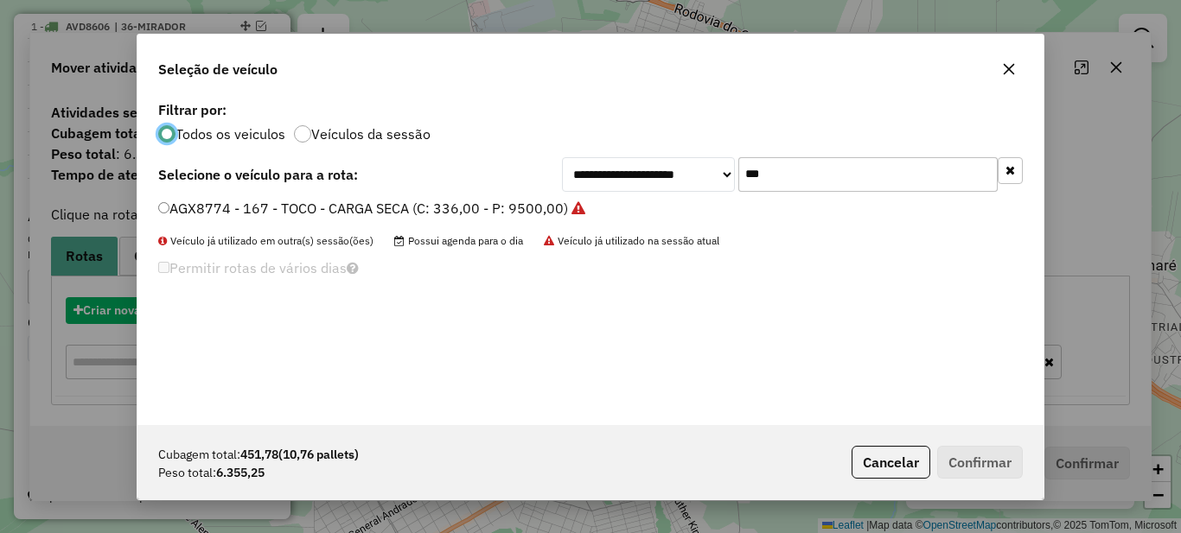
scroll to position [10, 5]
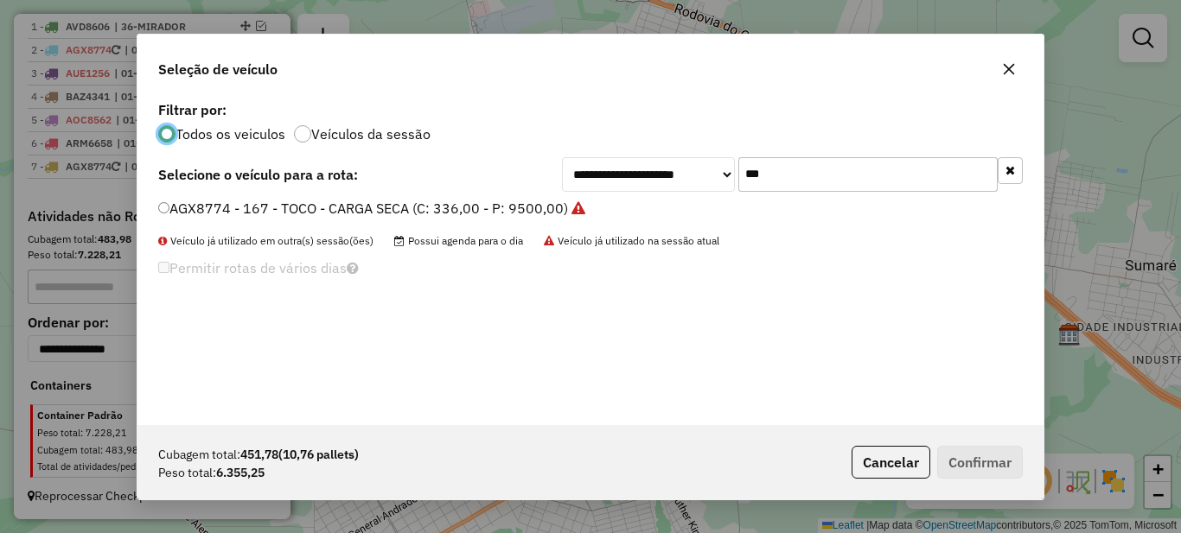
click at [762, 160] on input "***" at bounding box center [867, 174] width 259 height 35
click at [768, 184] on input "***" at bounding box center [867, 174] width 259 height 35
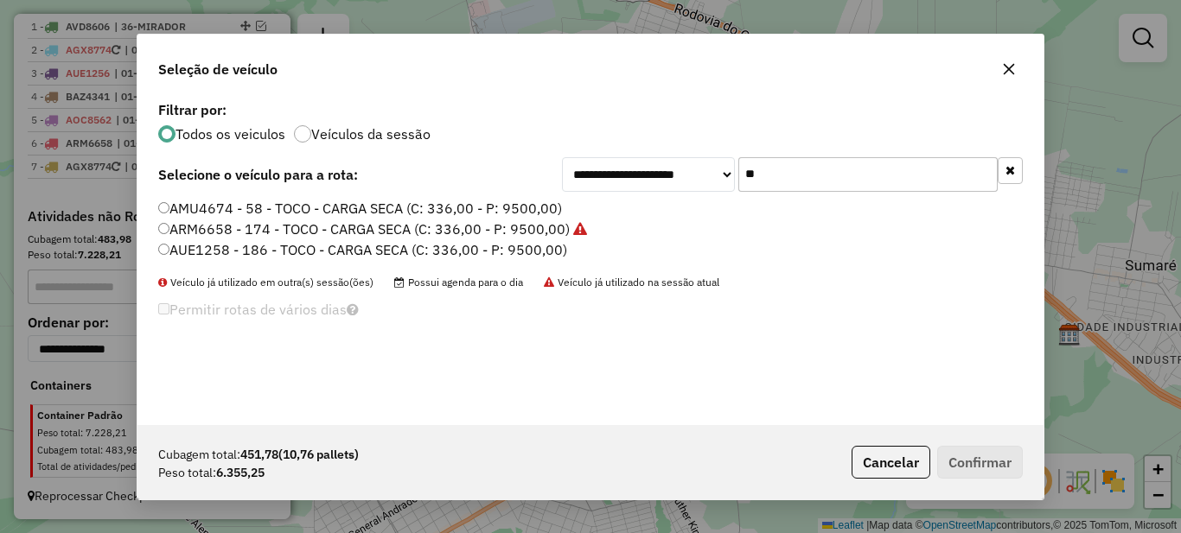
type input "**"
click at [282, 206] on label "AMU4674 - 58 - TOCO - CARGA SECA (C: 336,00 - P: 9500,00)" at bounding box center [360, 208] width 404 height 21
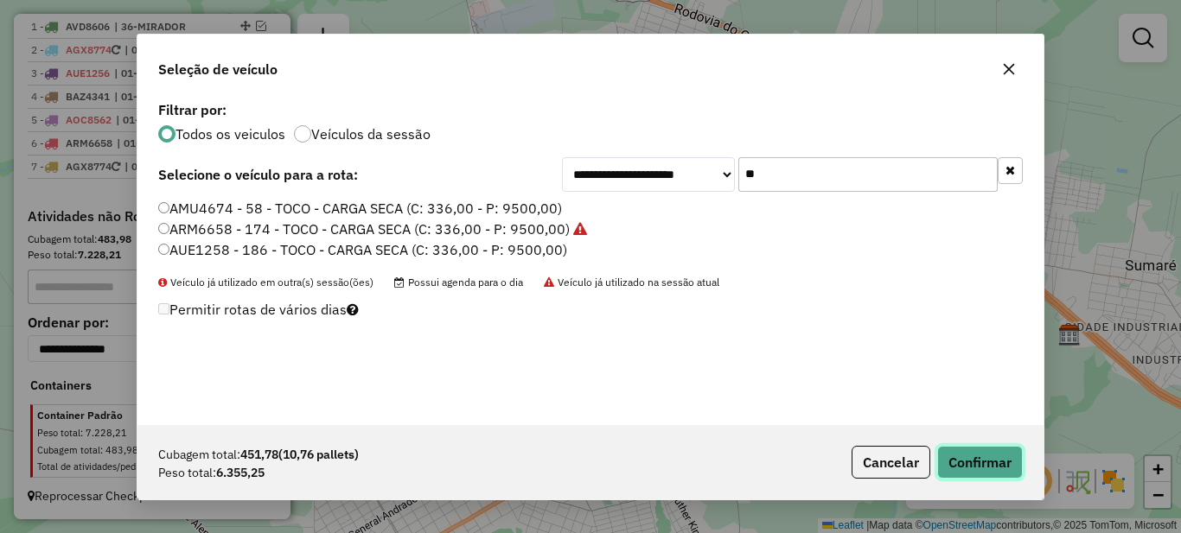
click at [984, 469] on button "Confirmar" at bounding box center [980, 462] width 86 height 33
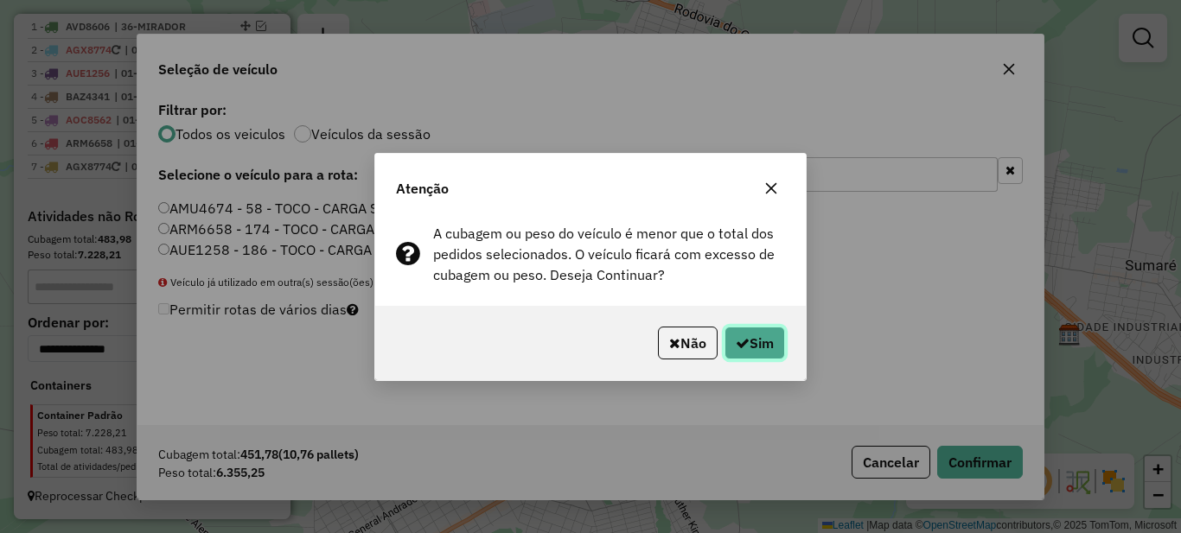
click at [761, 329] on button "Sim" at bounding box center [754, 343] width 61 height 33
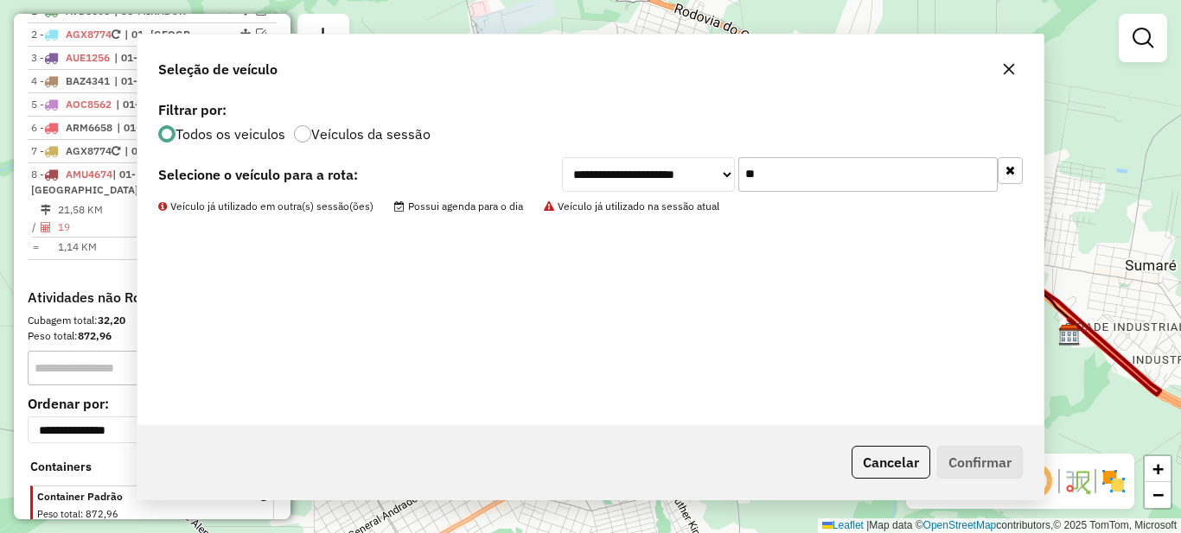
scroll to position [762, 0]
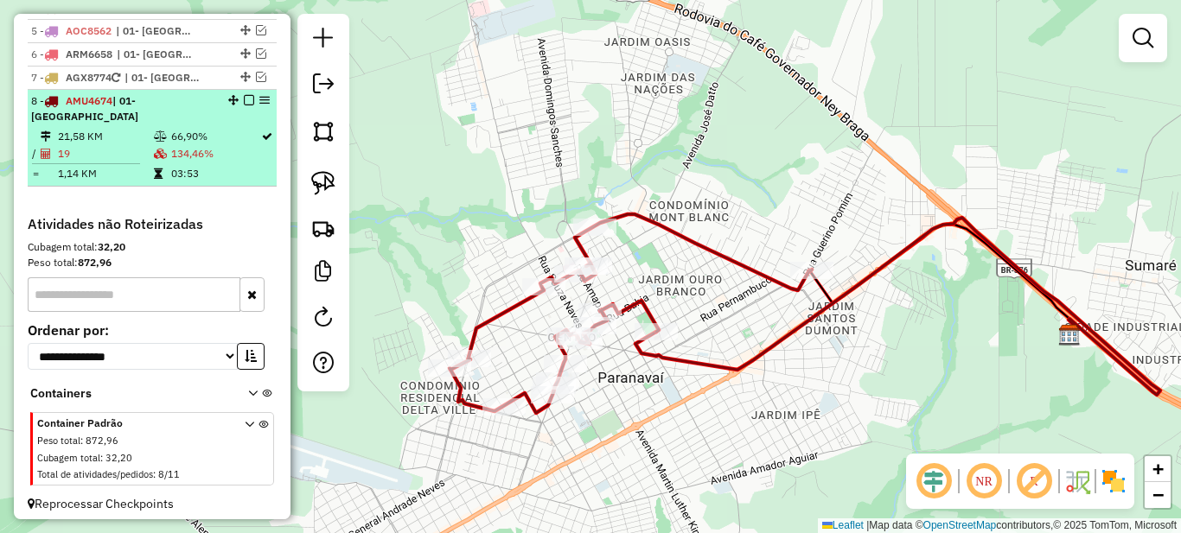
click at [244, 105] on em at bounding box center [249, 100] width 10 height 10
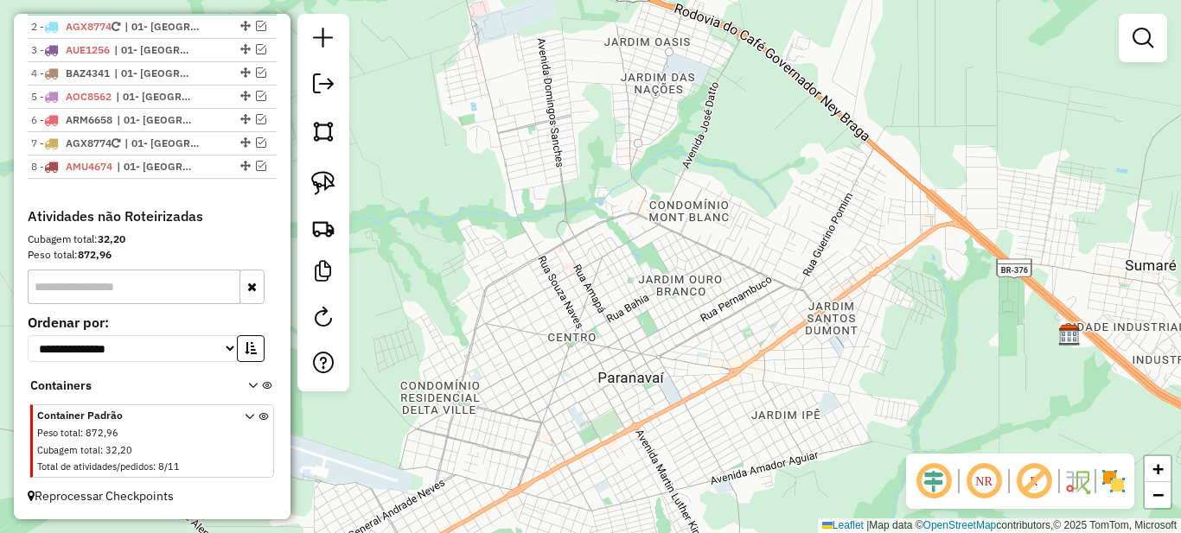
scroll to position [626, 0]
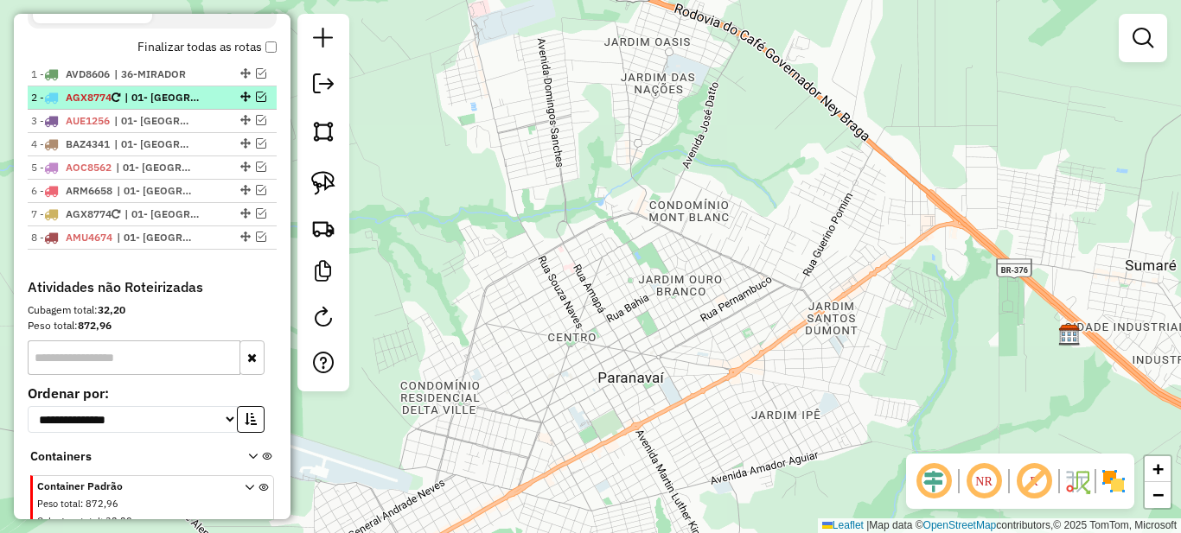
click at [160, 105] on span "| 01- [GEOGRAPHIC_DATA]" at bounding box center [164, 98] width 80 height 16
select select "*********"
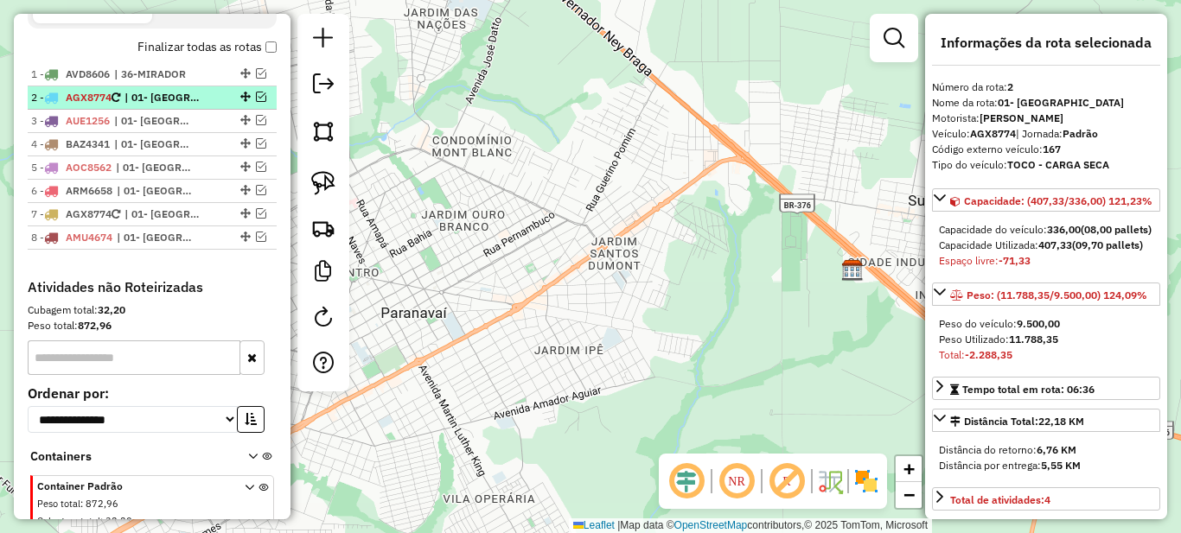
click at [256, 102] on em at bounding box center [261, 97] width 10 height 10
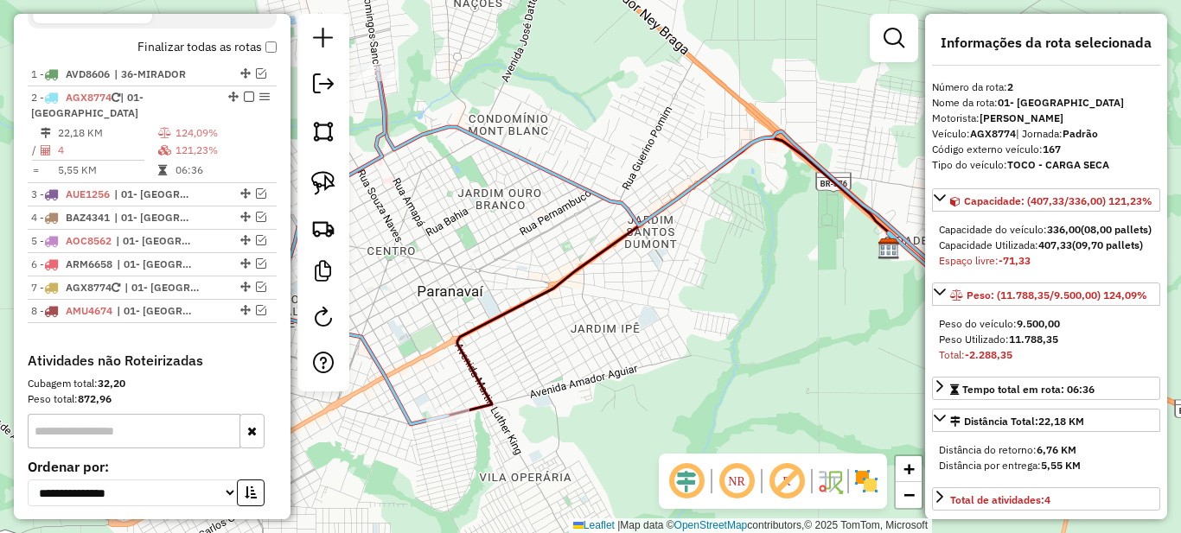
drag, startPoint x: 493, startPoint y: 246, endPoint x: 666, endPoint y: 160, distance: 194.1
click at [666, 162] on div "Janela de atendimento Grade de atendimento Capacidade Transportadoras Veículos …" at bounding box center [590, 266] width 1181 height 533
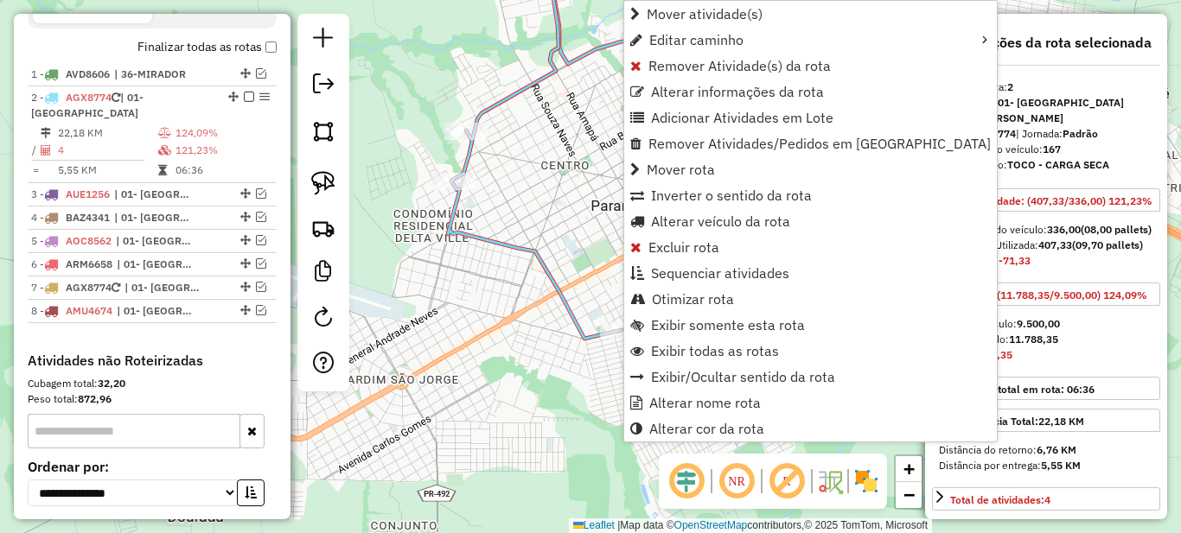
scroll to position [714, 0]
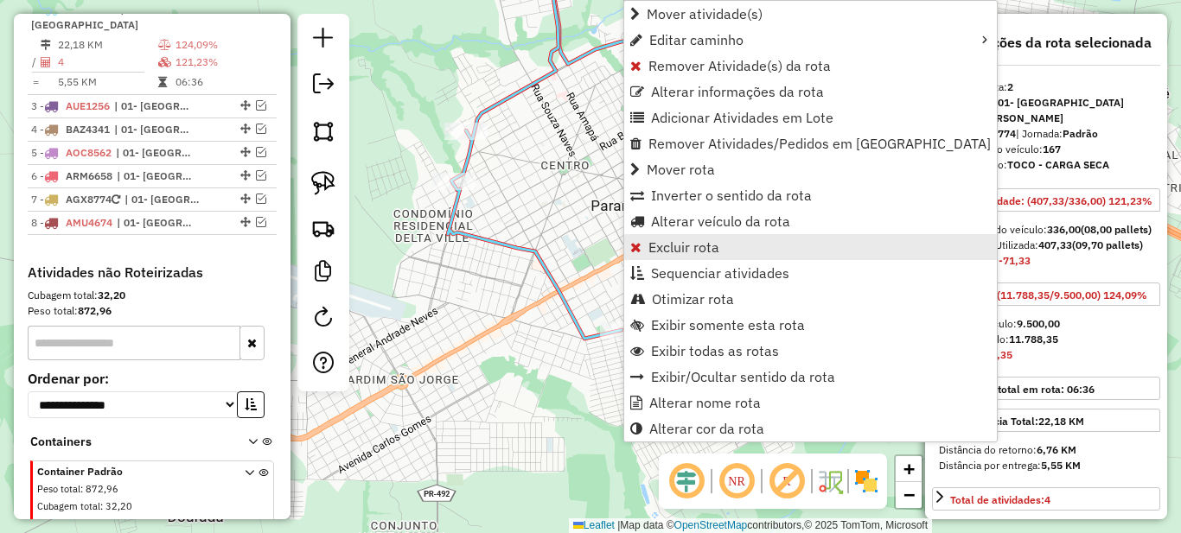
click at [665, 244] on span "Excluir rota" at bounding box center [683, 247] width 71 height 14
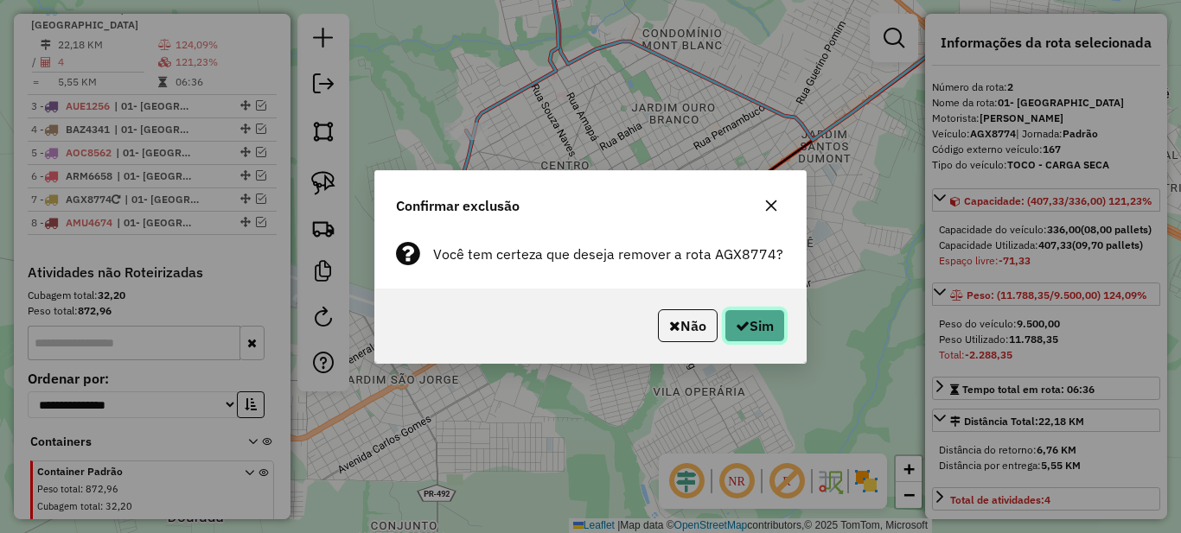
click at [756, 338] on button "Sim" at bounding box center [754, 325] width 61 height 33
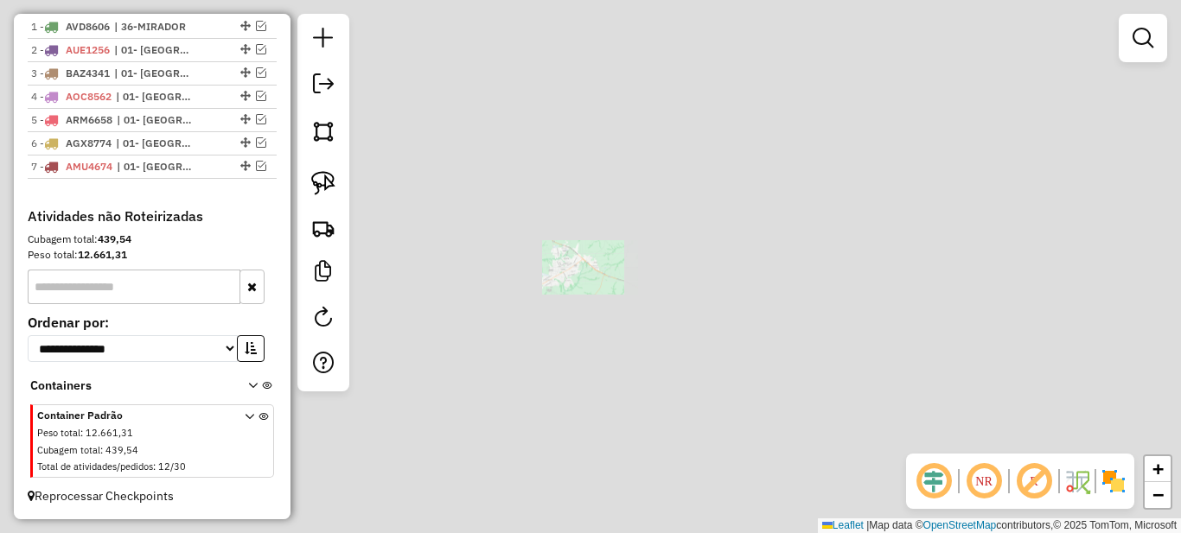
scroll to position [689, 0]
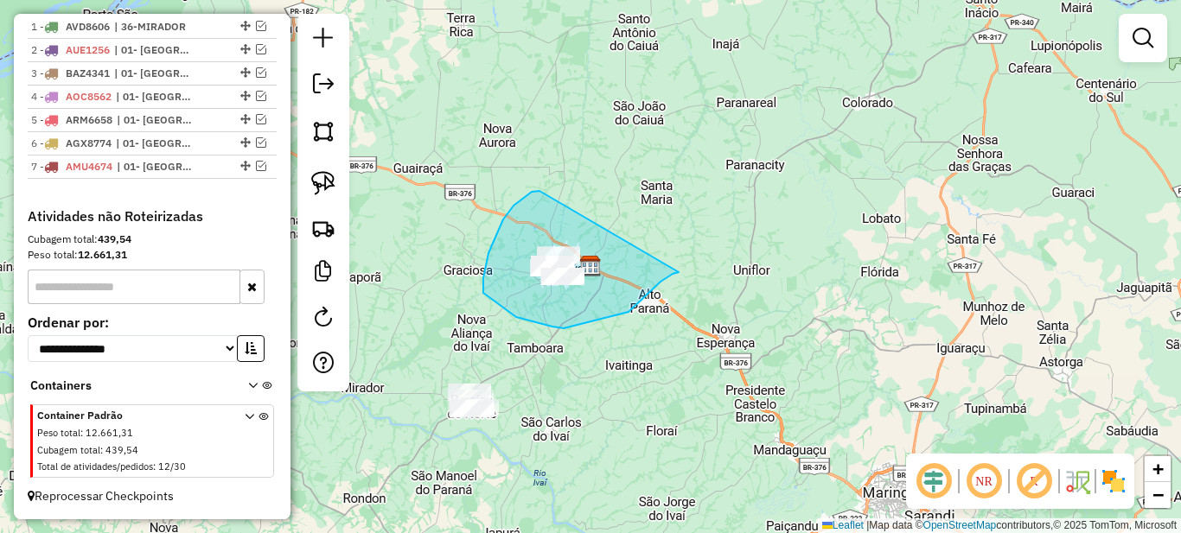
drag, startPoint x: 503, startPoint y: 220, endPoint x: 683, endPoint y: 270, distance: 186.7
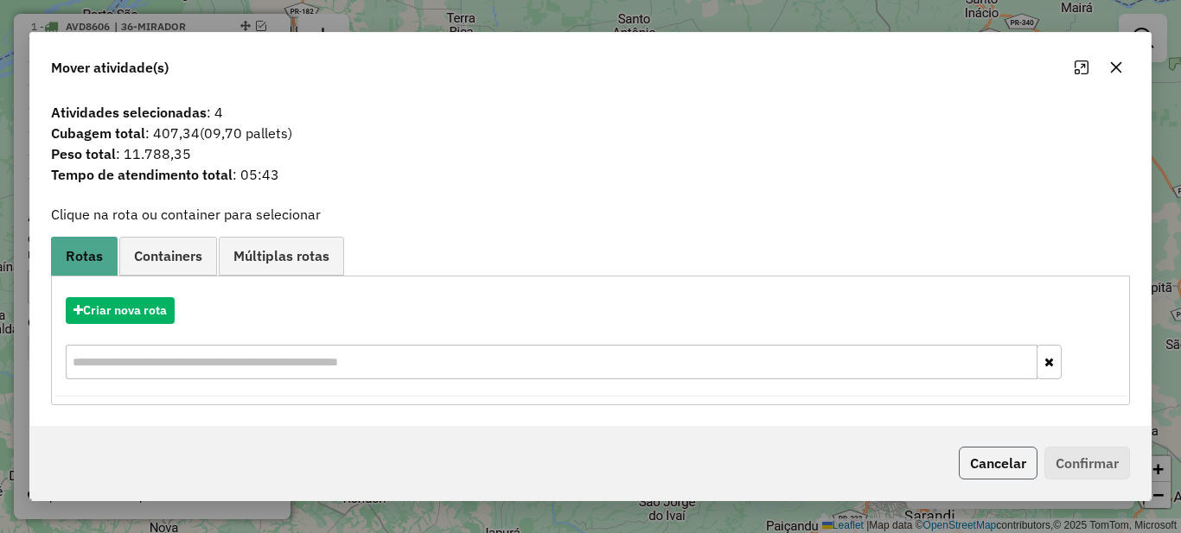
click at [989, 469] on button "Cancelar" at bounding box center [998, 463] width 79 height 33
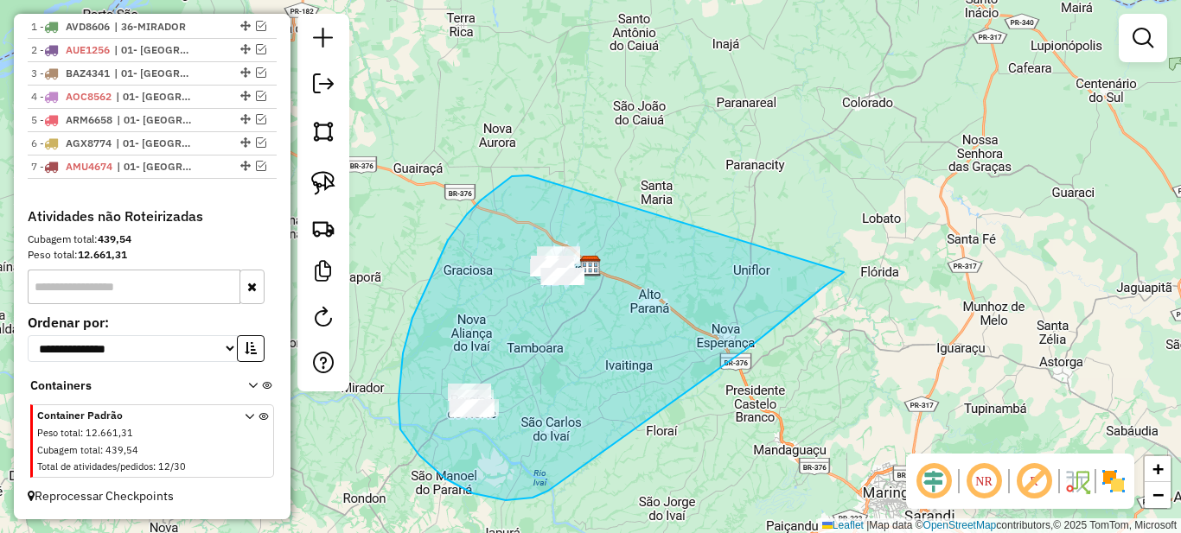
drag, startPoint x: 528, startPoint y: 175, endPoint x: 844, endPoint y: 272, distance: 330.0
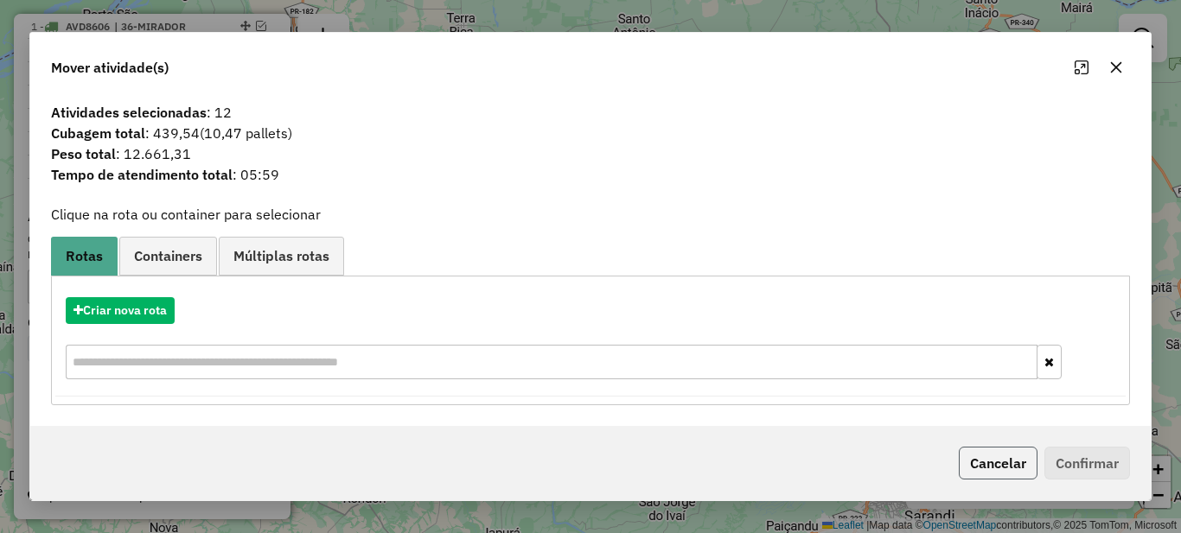
click at [998, 469] on button "Cancelar" at bounding box center [998, 463] width 79 height 33
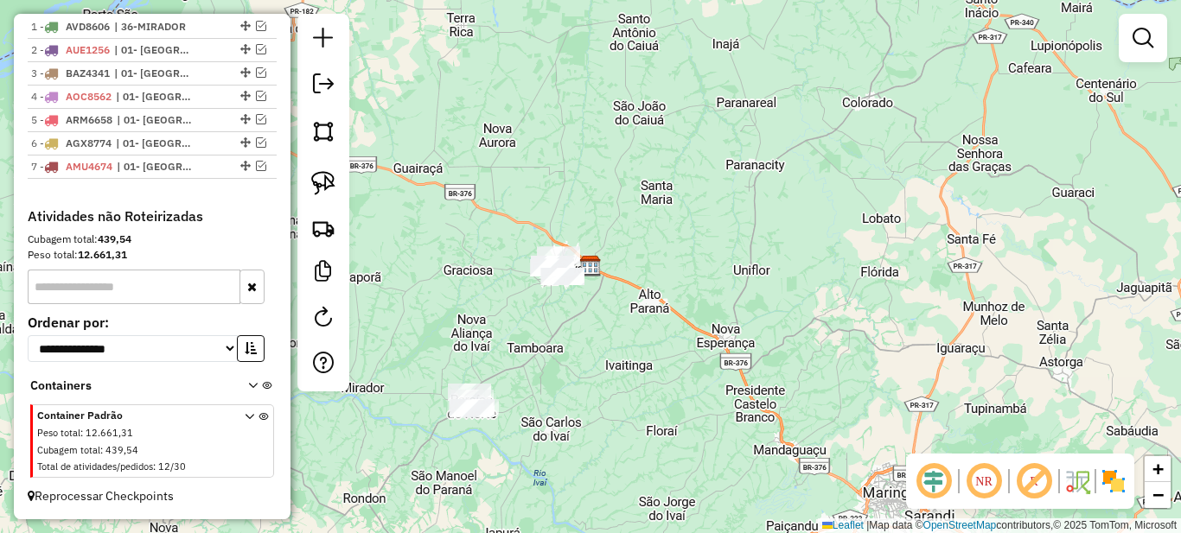
scroll to position [516, 0]
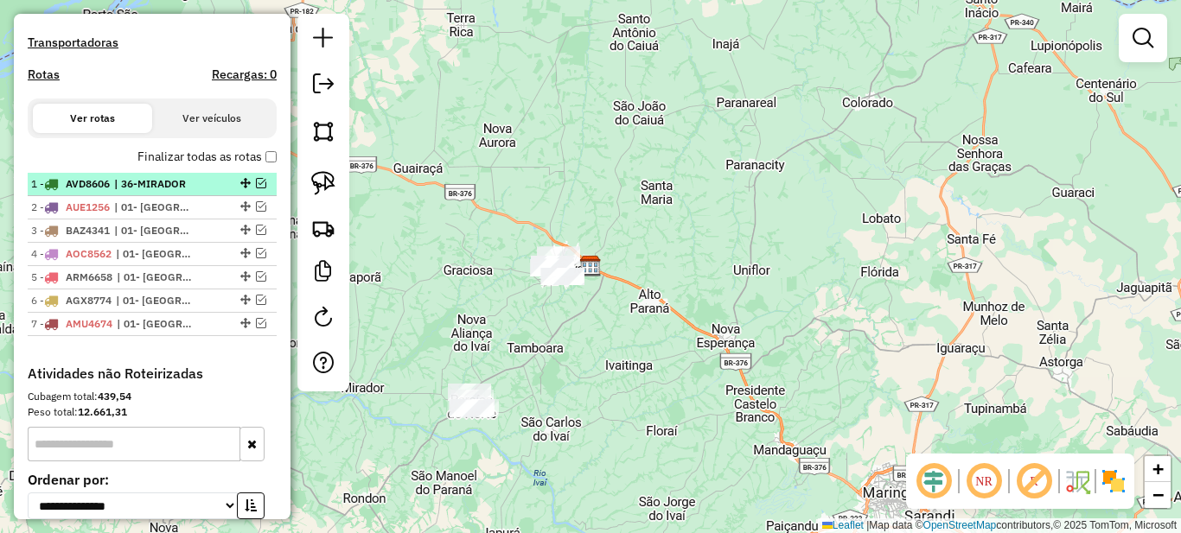
click at [137, 192] on span "| 36-MIRADOR" at bounding box center [154, 184] width 80 height 16
select select "*********"
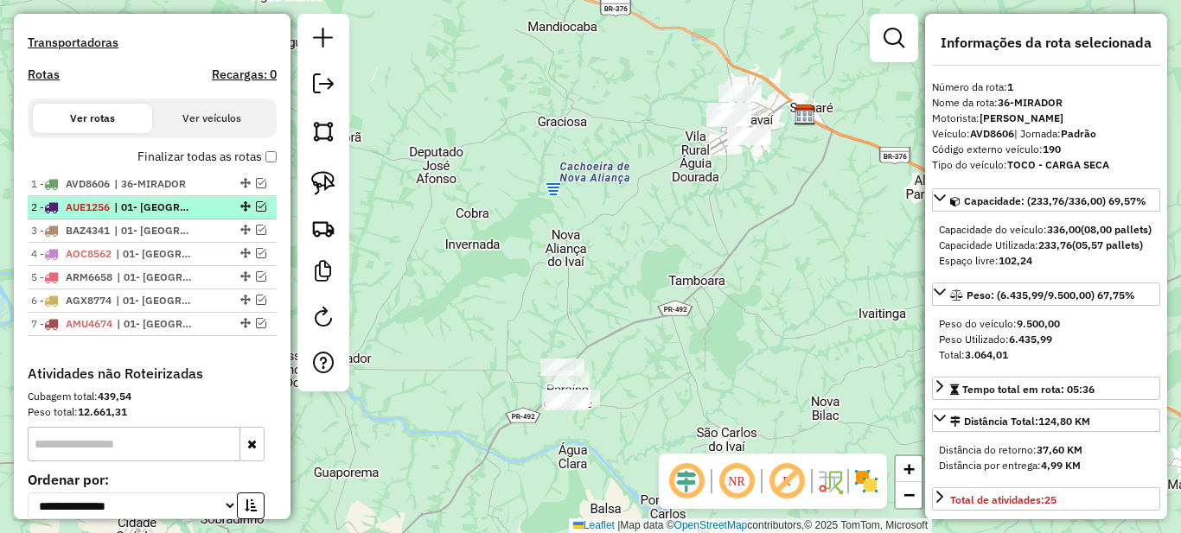
click at [147, 215] on span "| 01- [GEOGRAPHIC_DATA]" at bounding box center [154, 208] width 80 height 16
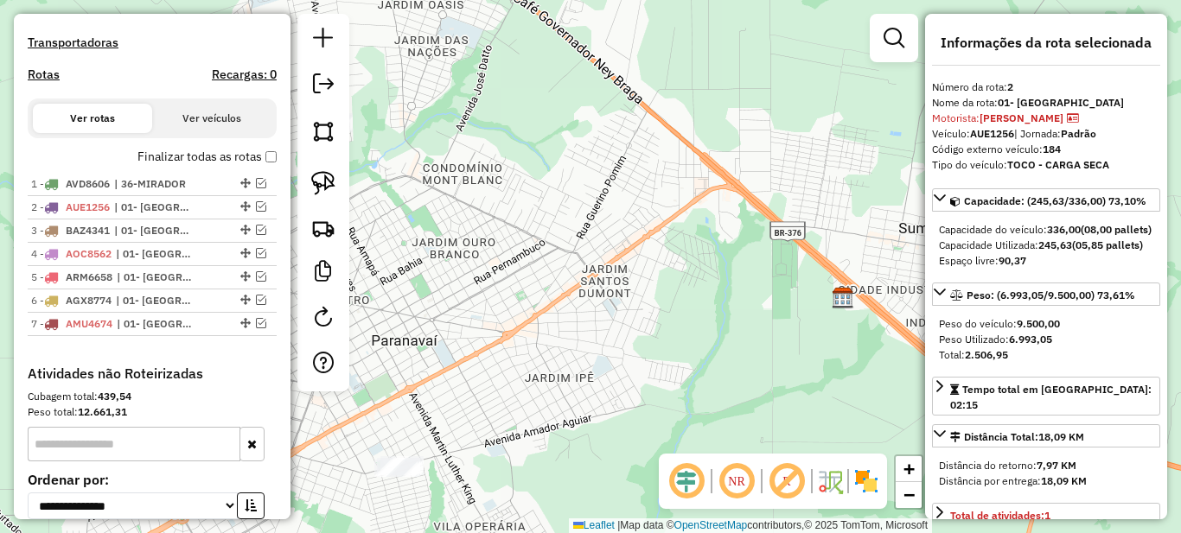
scroll to position [173, 0]
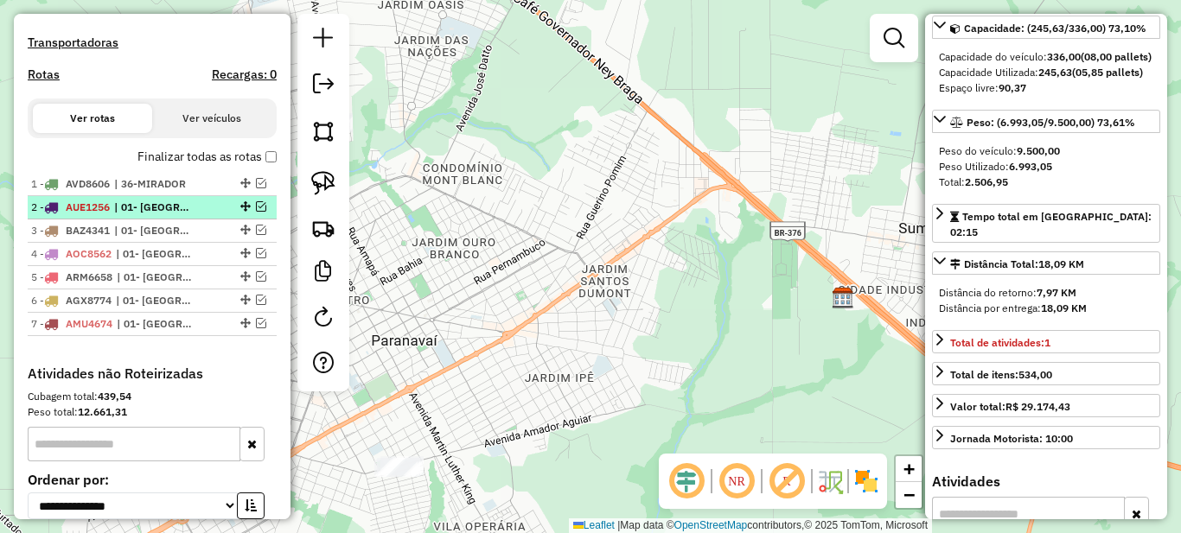
click at [150, 215] on span "| 01- [GEOGRAPHIC_DATA]" at bounding box center [154, 208] width 80 height 16
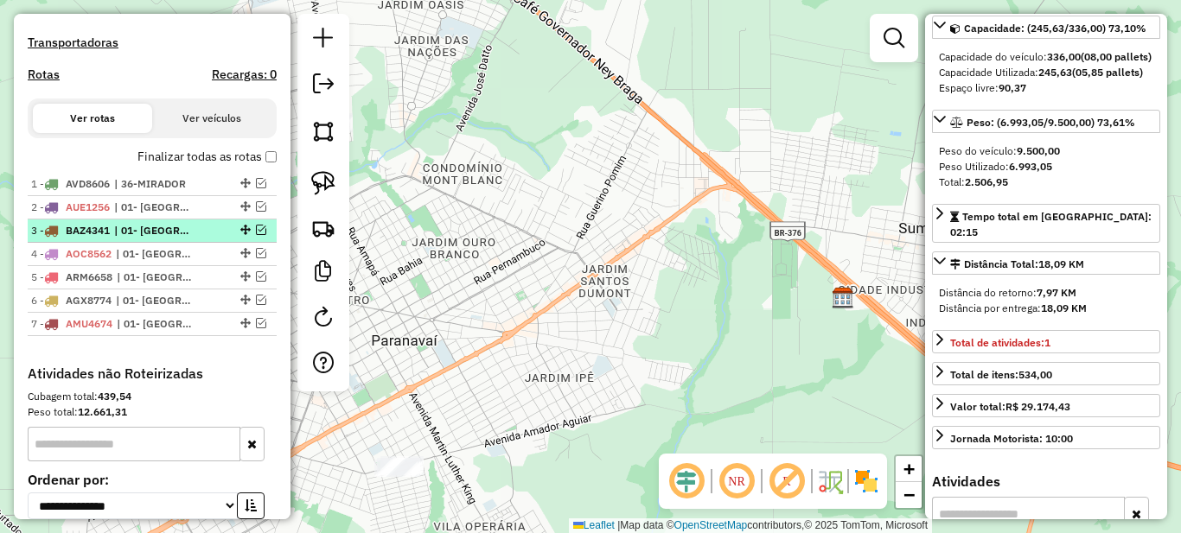
click at [151, 239] on span "| 01- [GEOGRAPHIC_DATA]" at bounding box center [154, 231] width 80 height 16
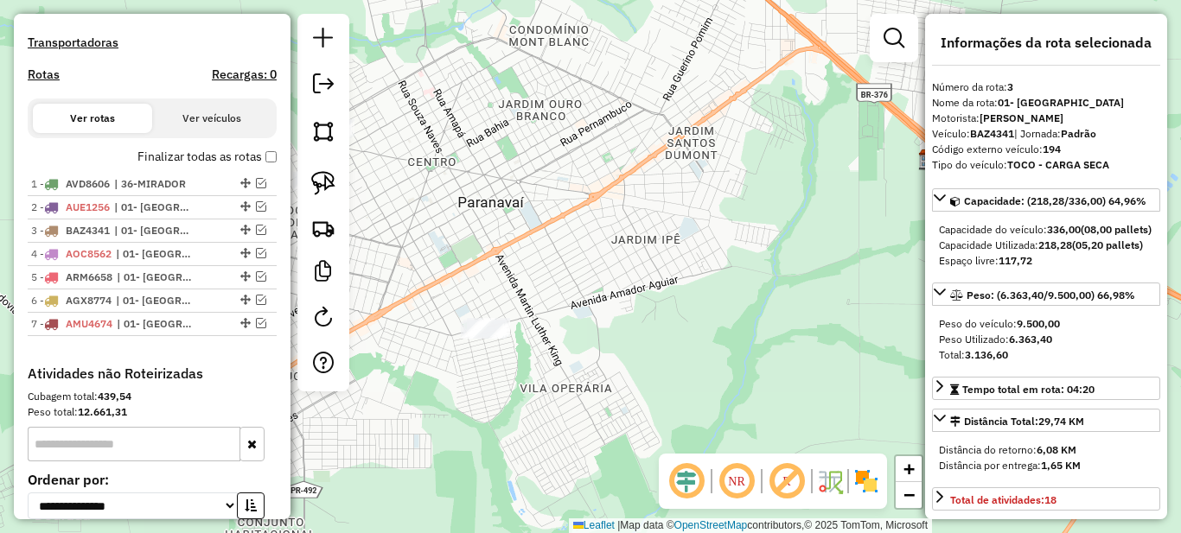
scroll to position [86, 0]
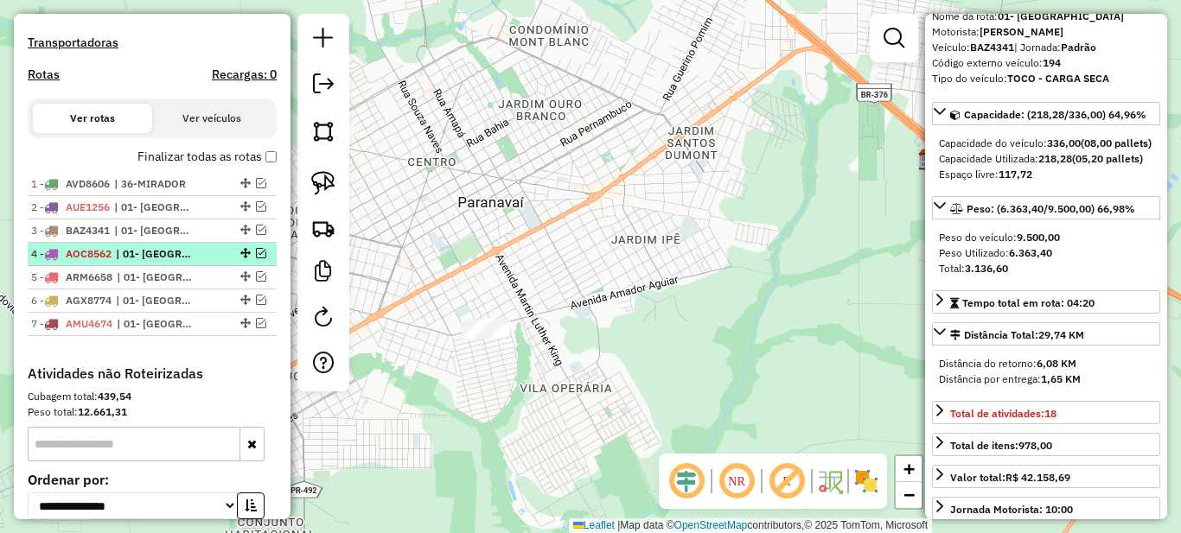
click at [143, 262] on span "| 01- [GEOGRAPHIC_DATA]" at bounding box center [156, 254] width 80 height 16
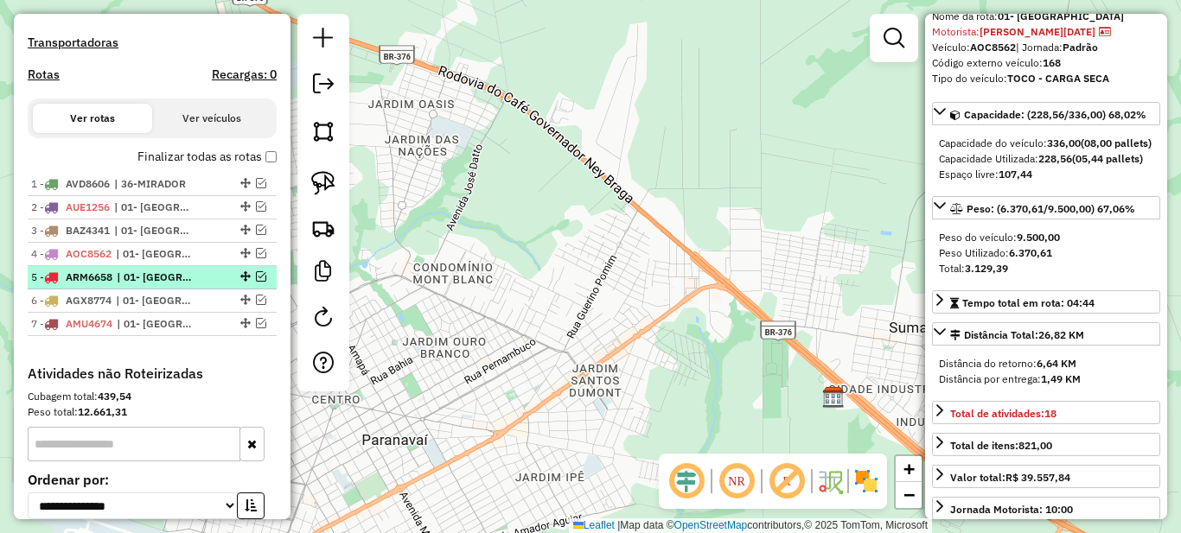
click at [154, 285] on span "| 01- [GEOGRAPHIC_DATA]" at bounding box center [157, 278] width 80 height 16
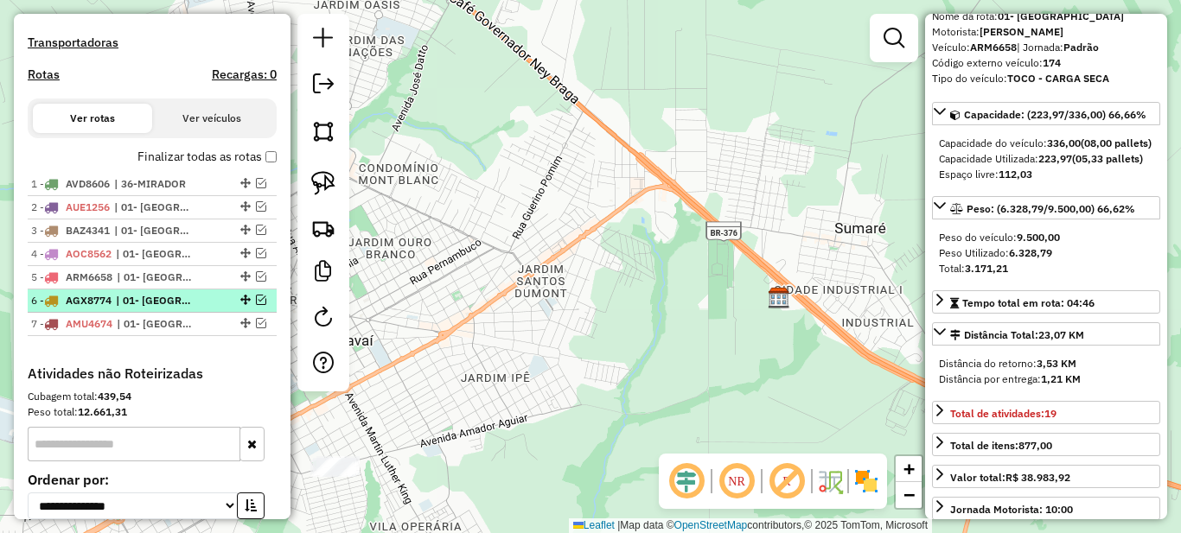
click at [157, 309] on span "| 01- [GEOGRAPHIC_DATA]" at bounding box center [156, 301] width 80 height 16
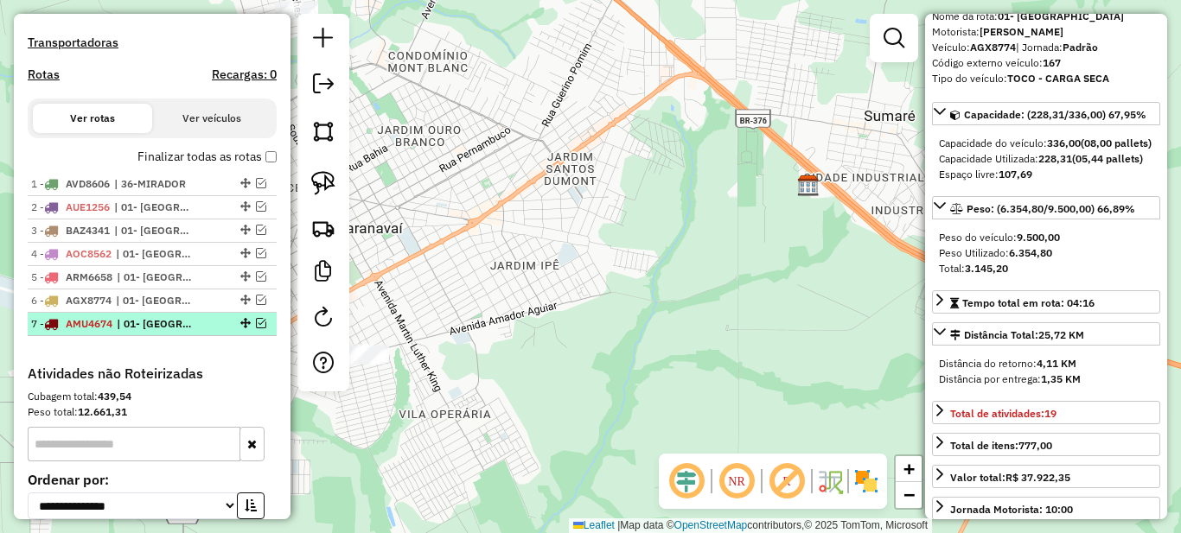
click at [161, 332] on span "| 01- [GEOGRAPHIC_DATA]" at bounding box center [157, 324] width 80 height 16
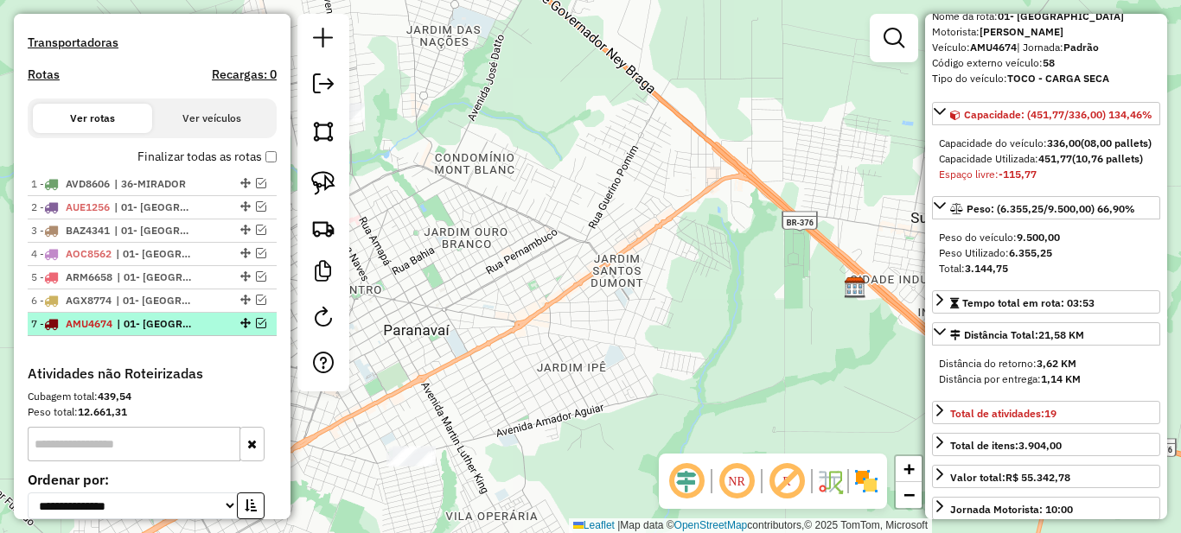
scroll to position [0, 0]
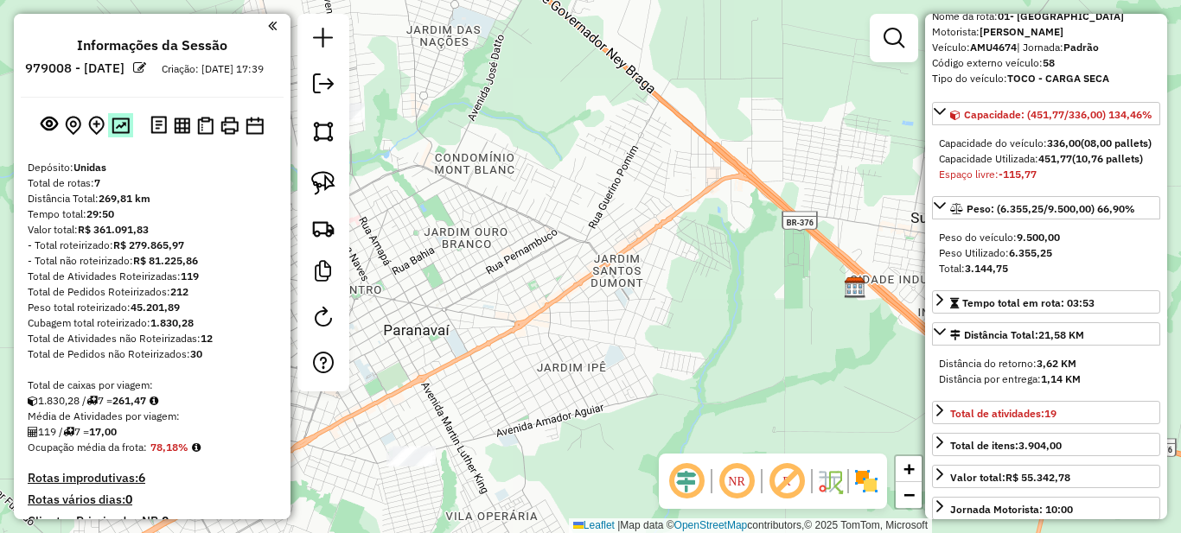
click at [124, 134] on img at bounding box center [121, 126] width 18 height 16
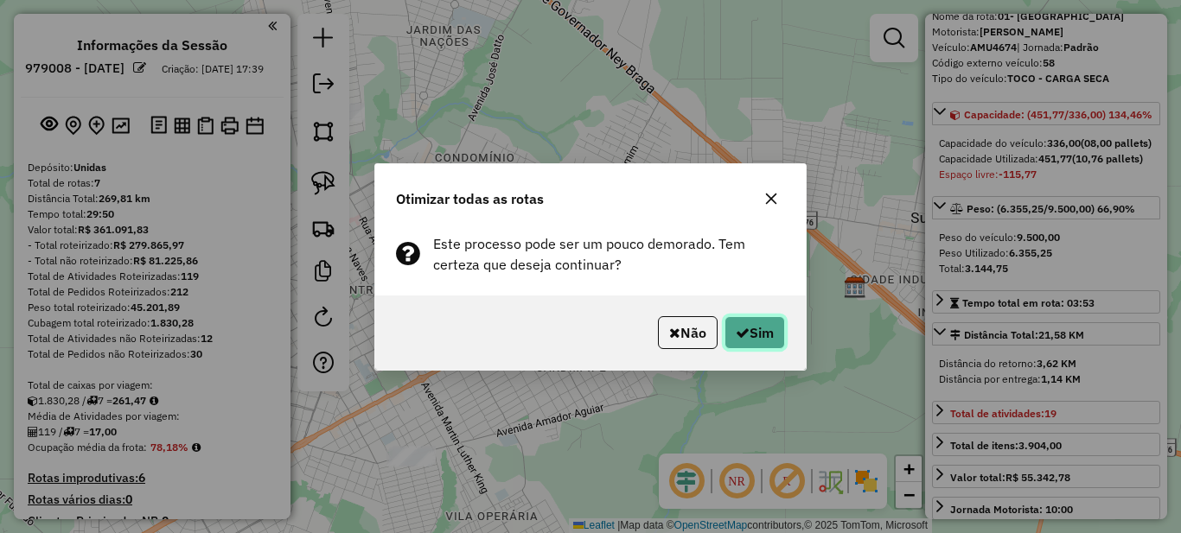
click at [764, 344] on button "Sim" at bounding box center [754, 332] width 61 height 33
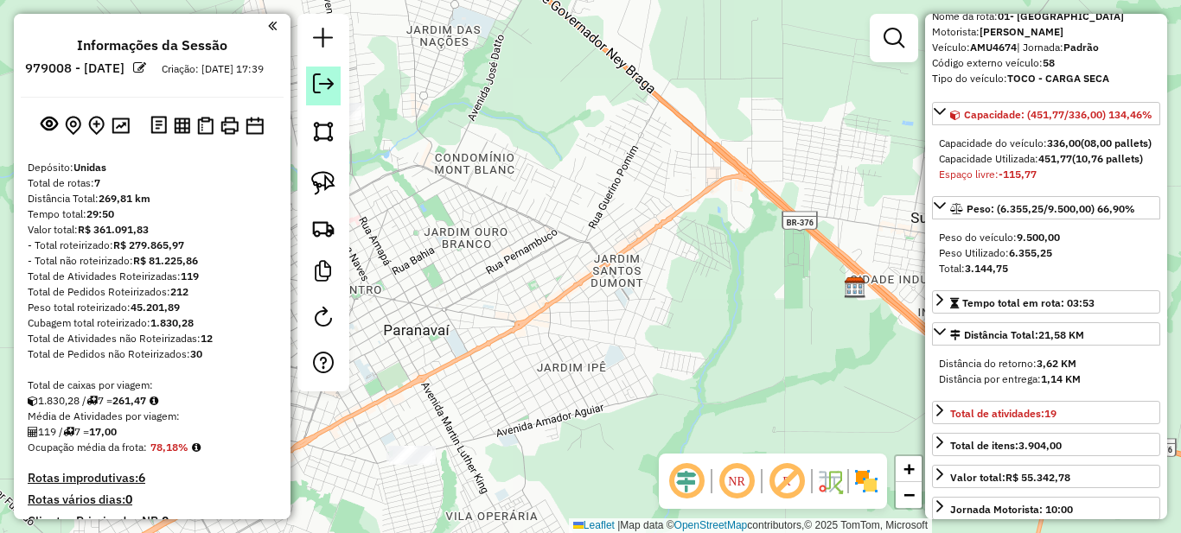
click at [312, 84] on link at bounding box center [323, 86] width 35 height 39
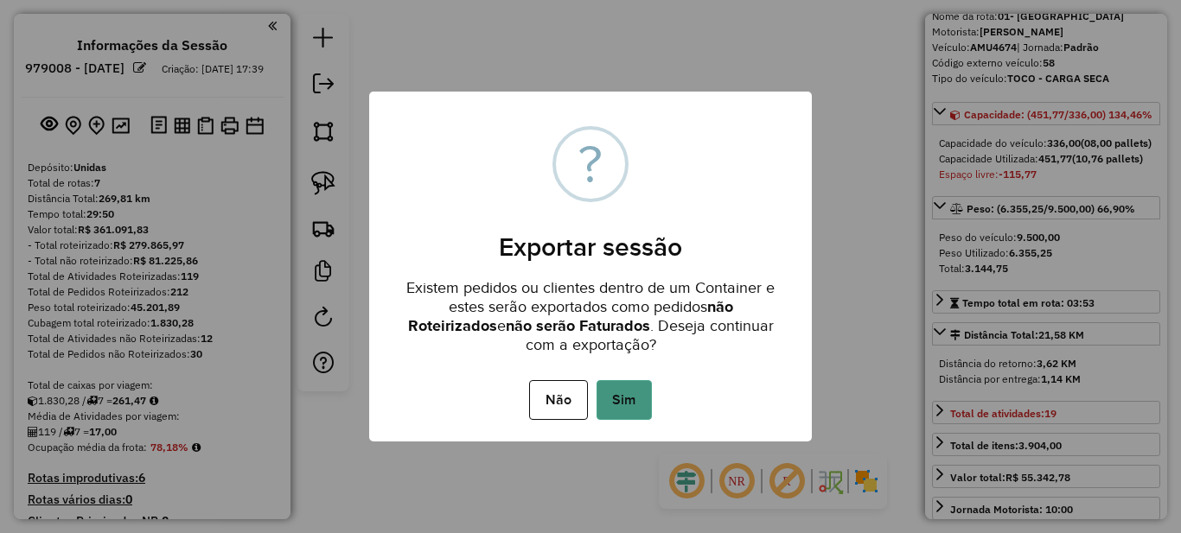
click at [631, 398] on button "Sim" at bounding box center [623, 400] width 55 height 40
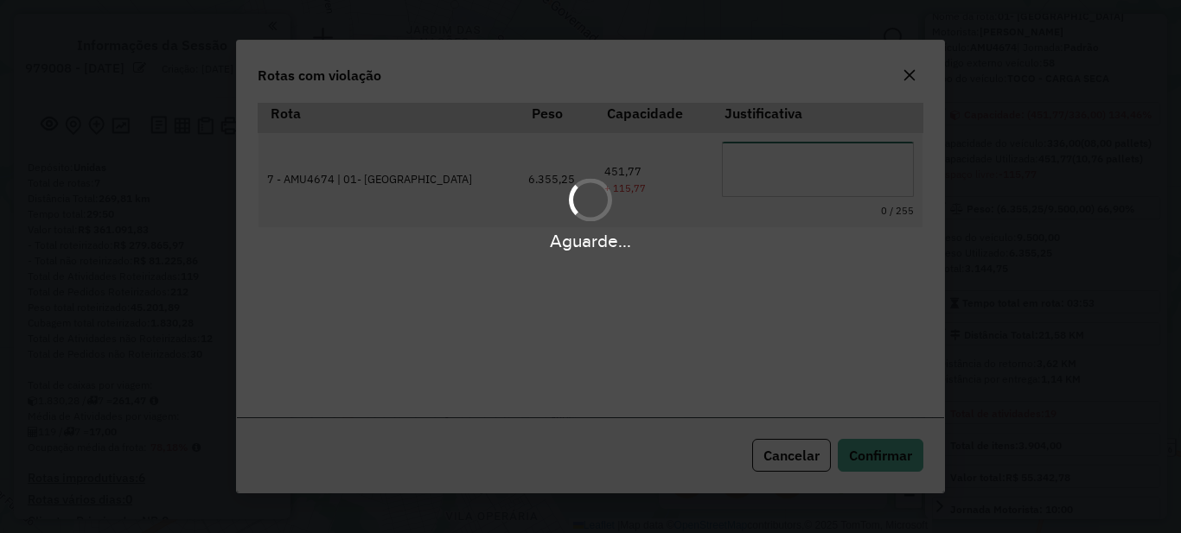
scroll to position [50, 0]
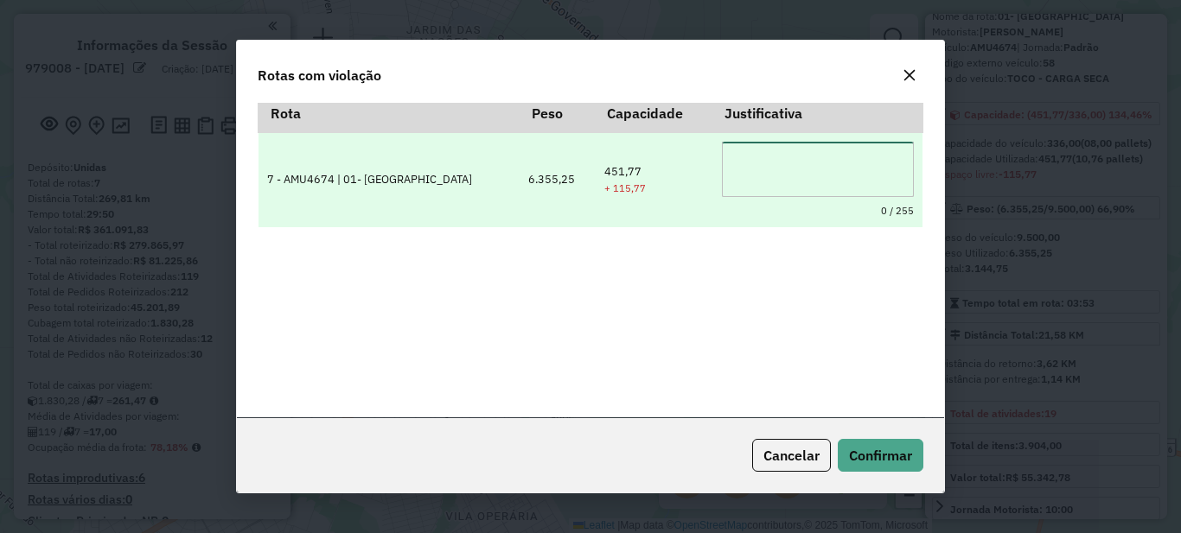
click at [791, 172] on textarea at bounding box center [818, 169] width 192 height 55
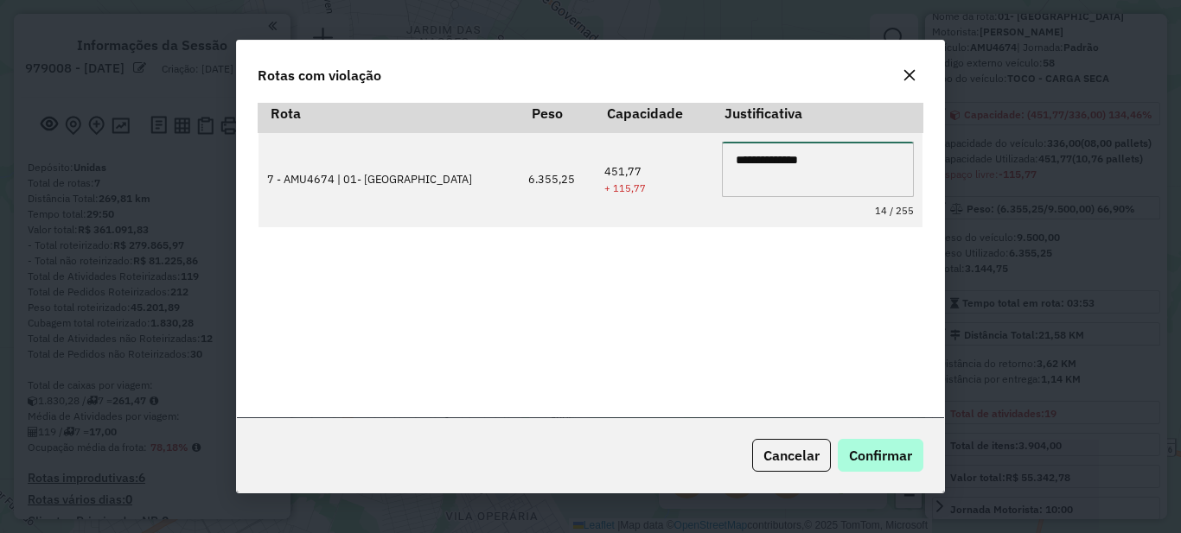
type textarea "**********"
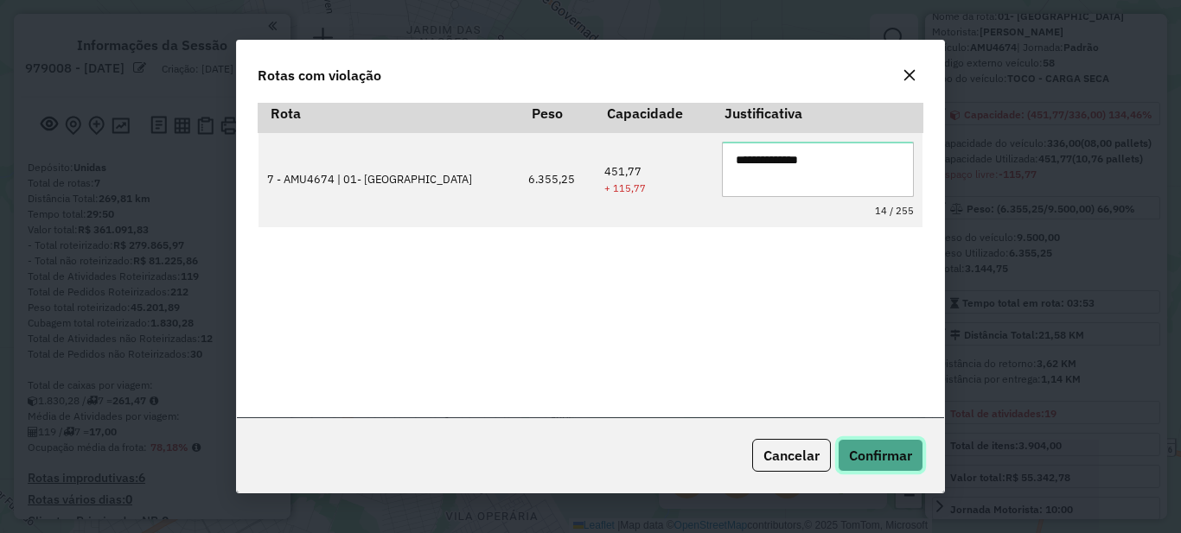
click at [870, 449] on span "Confirmar" at bounding box center [880, 455] width 63 height 17
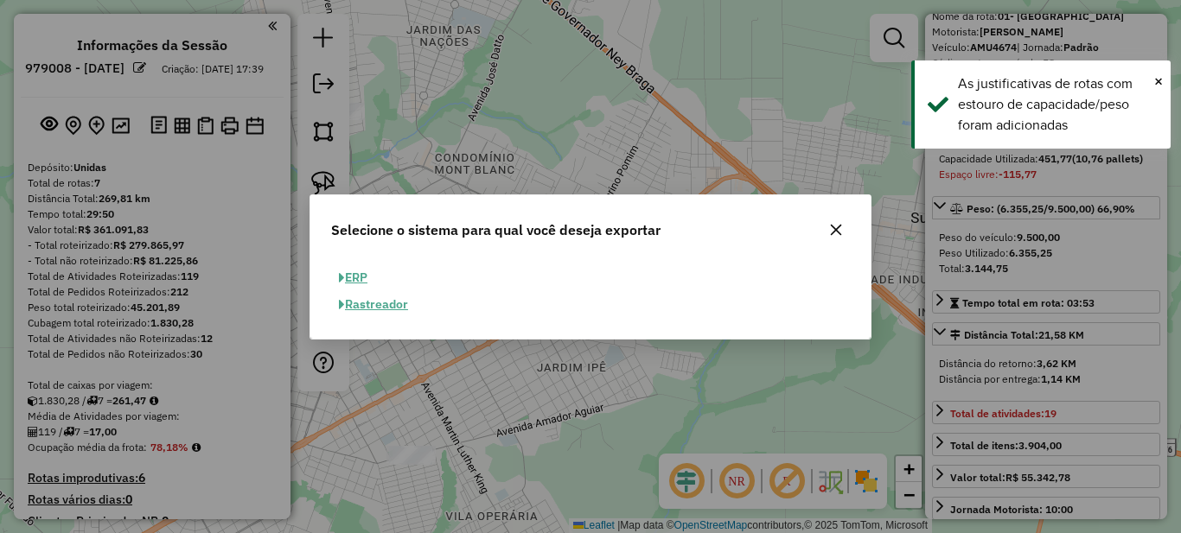
click at [367, 274] on button "ERP" at bounding box center [353, 278] width 44 height 27
select select "**"
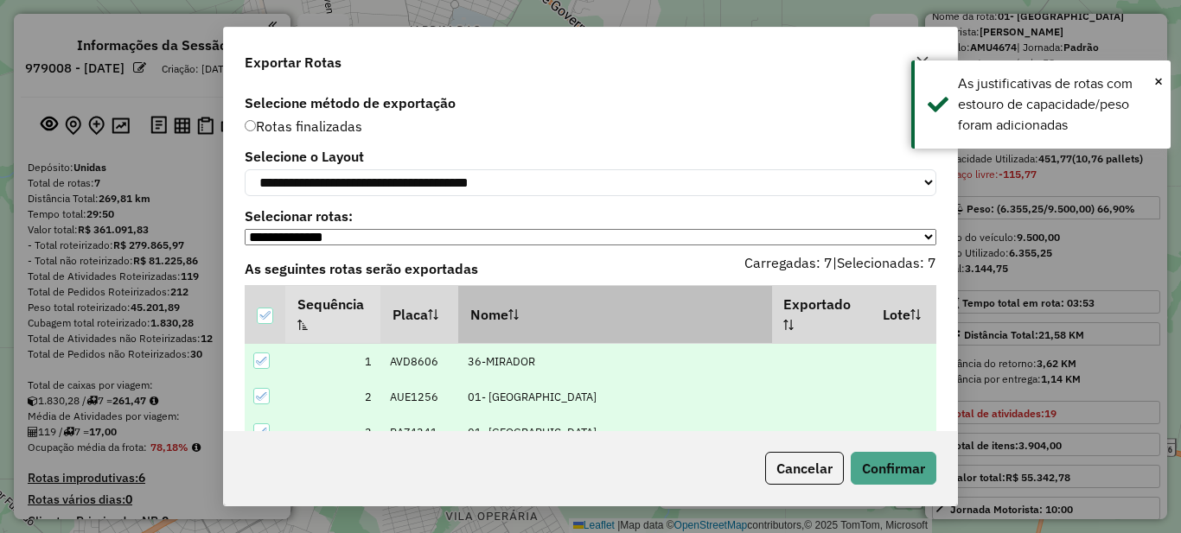
scroll to position [160, 0]
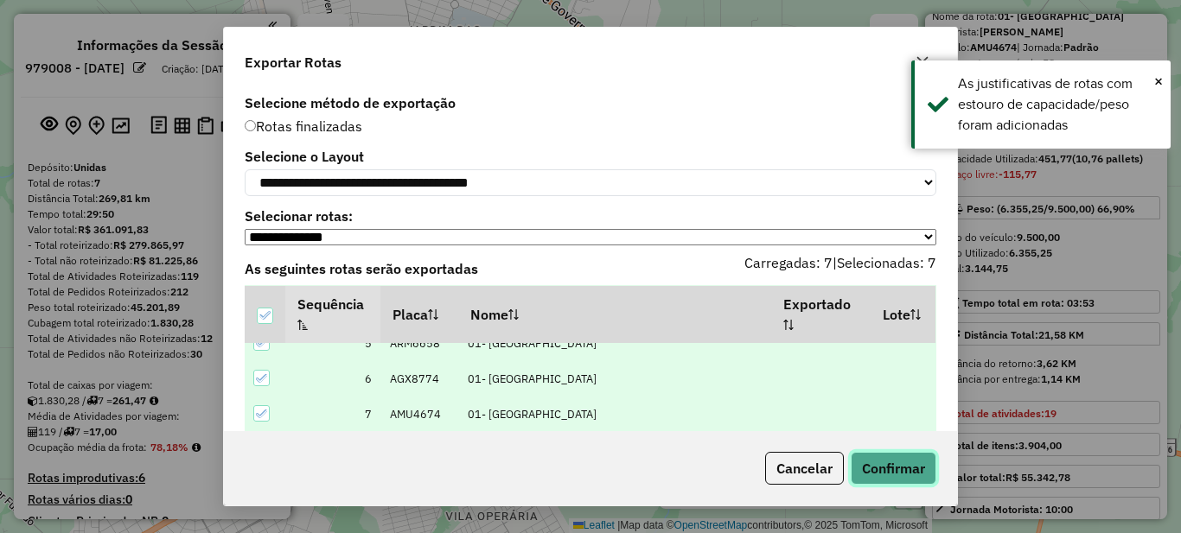
click at [921, 469] on button "Confirmar" at bounding box center [894, 468] width 86 height 33
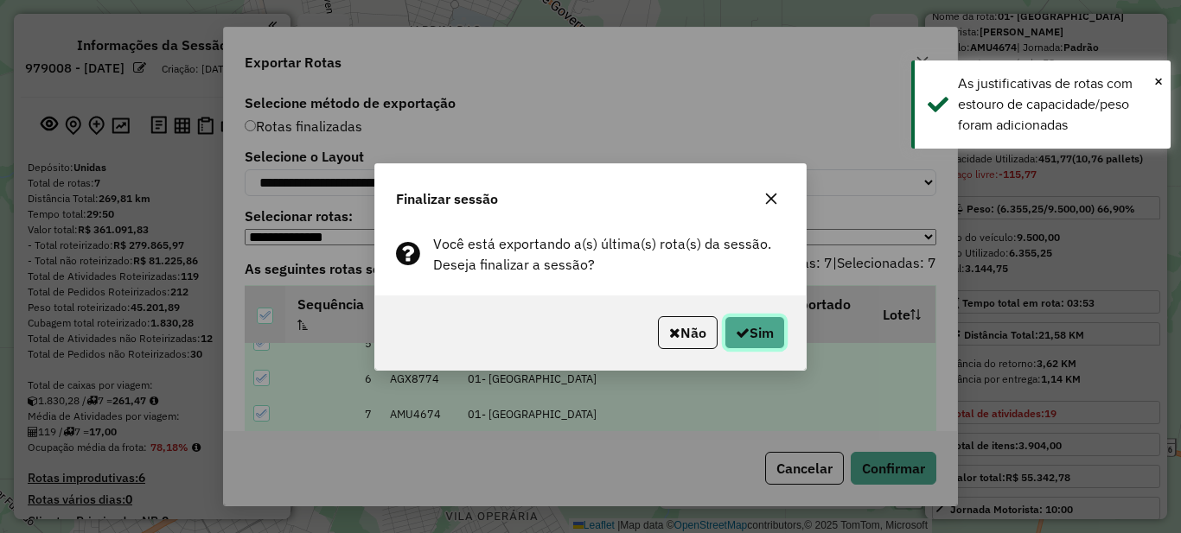
click at [768, 327] on button "Sim" at bounding box center [754, 332] width 61 height 33
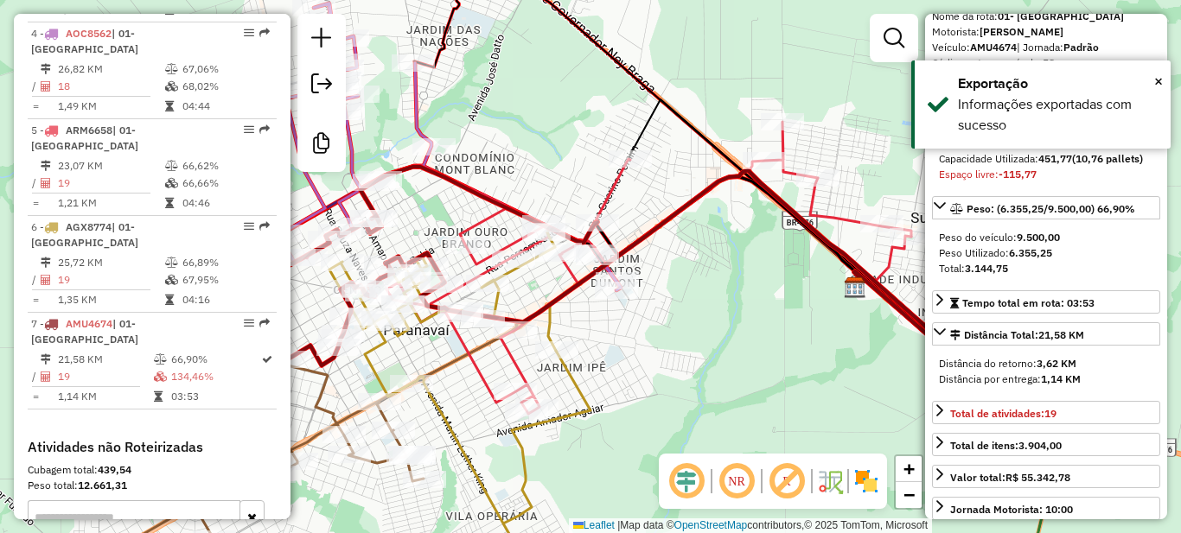
scroll to position [1068, 0]
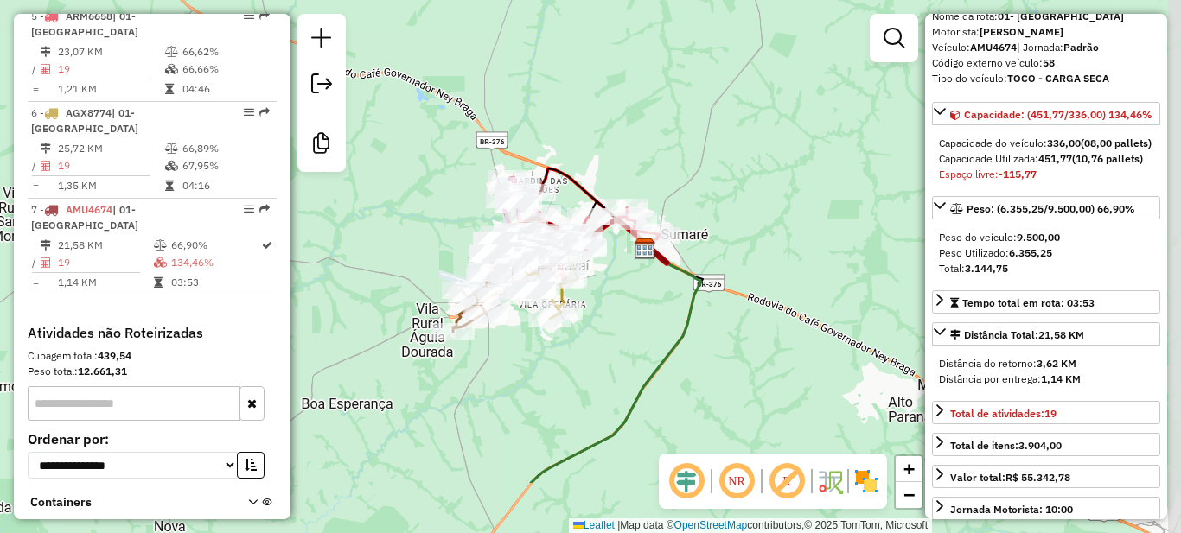
drag, startPoint x: 428, startPoint y: 432, endPoint x: 374, endPoint y: 339, distance: 107.6
click at [374, 339] on div "Janela de atendimento Grade de atendimento Capacidade Transportadoras Veículos …" at bounding box center [590, 266] width 1181 height 533
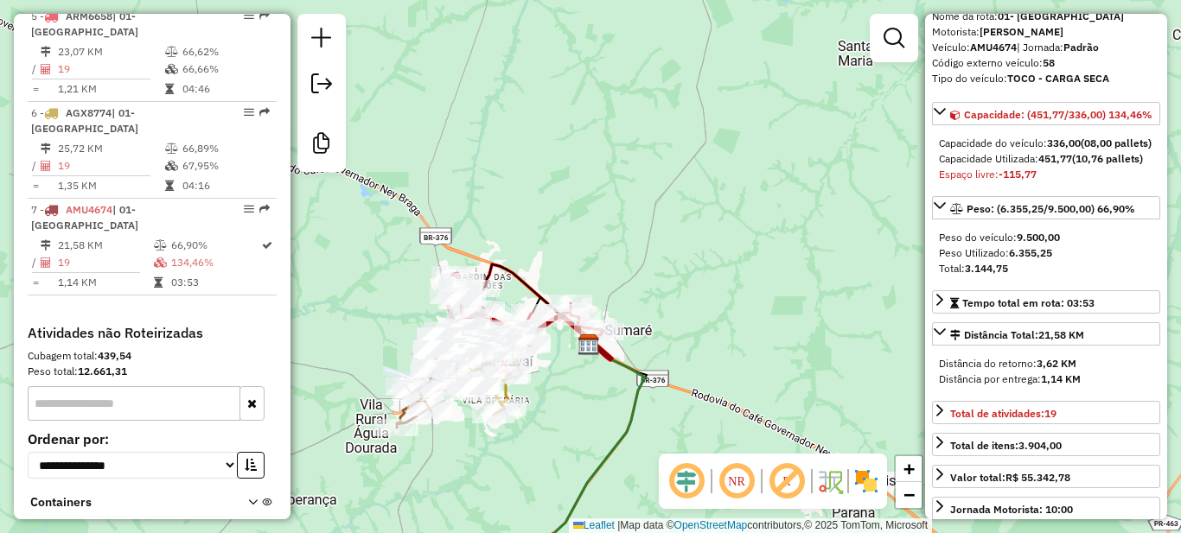
drag, startPoint x: 647, startPoint y: 325, endPoint x: 566, endPoint y: 408, distance: 115.5
click at [566, 408] on div "Janela de atendimento Grade de atendimento Capacidade Transportadoras Veículos …" at bounding box center [590, 266] width 1181 height 533
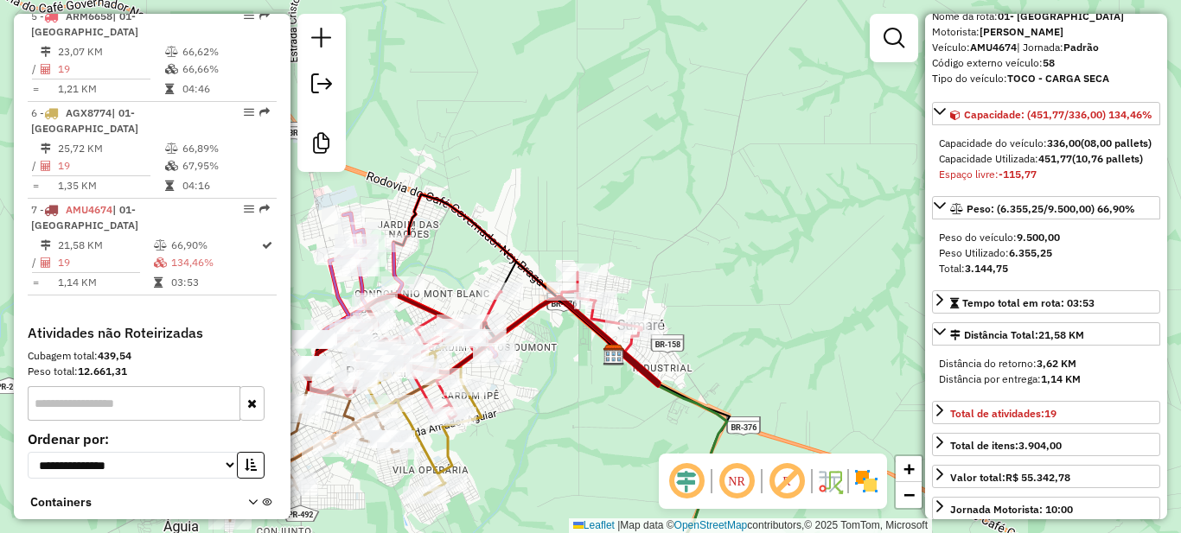
drag, startPoint x: 625, startPoint y: 251, endPoint x: 683, endPoint y: 239, distance: 59.0
click at [683, 239] on div "Janela de atendimento Grade de atendimento Capacidade Transportadoras Veículos …" at bounding box center [590, 266] width 1181 height 533
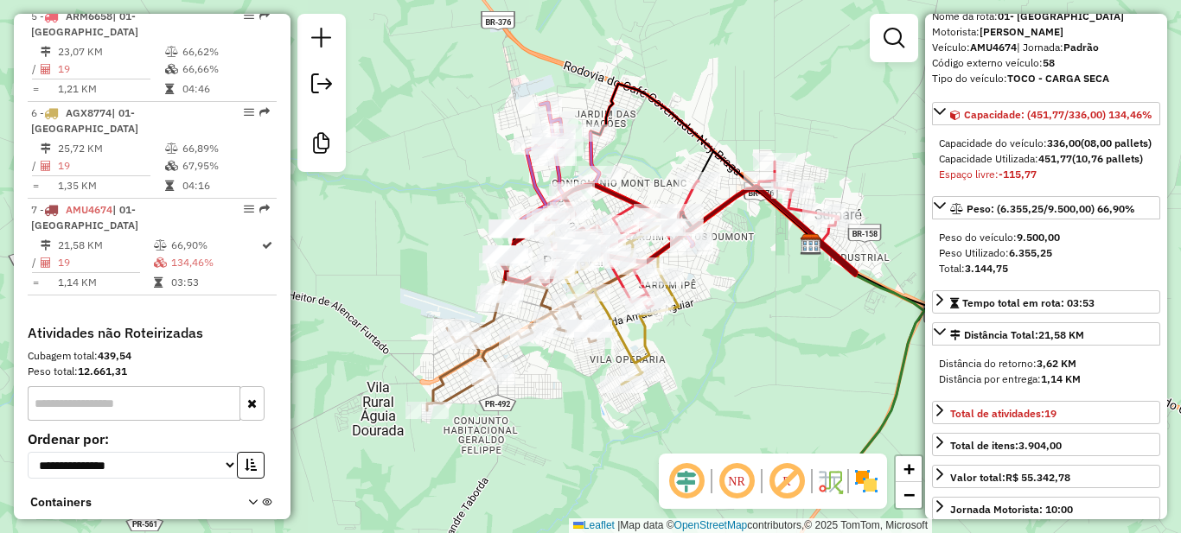
drag, startPoint x: 656, startPoint y: 250, endPoint x: 857, endPoint y: 136, distance: 231.5
click at [857, 136] on div "Janela de atendimento Grade de atendimento Capacidade Transportadoras Veículos …" at bounding box center [590, 266] width 1181 height 533
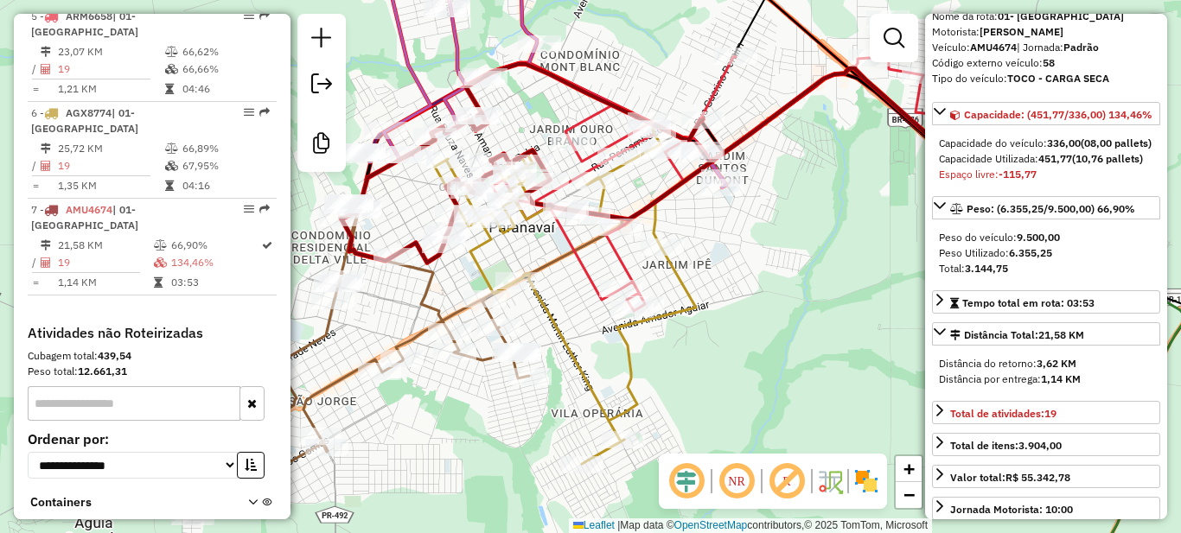
drag, startPoint x: 658, startPoint y: 303, endPoint x: 707, endPoint y: 307, distance: 49.4
click at [710, 308] on div "Janela de atendimento Grade de atendimento Capacidade Transportadoras Veículos …" at bounding box center [590, 266] width 1181 height 533
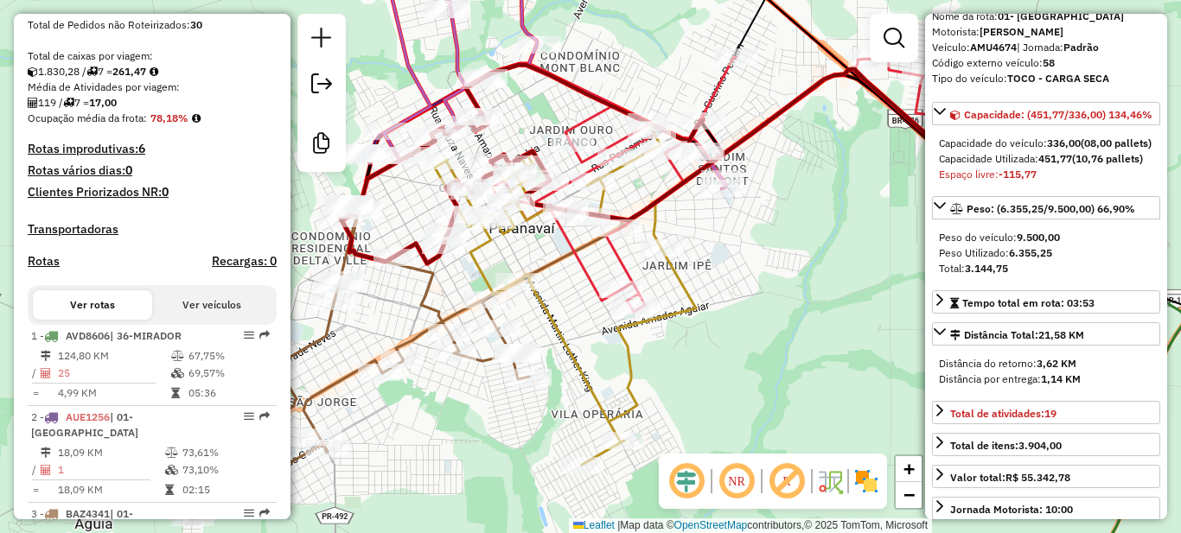
scroll to position [0, 0]
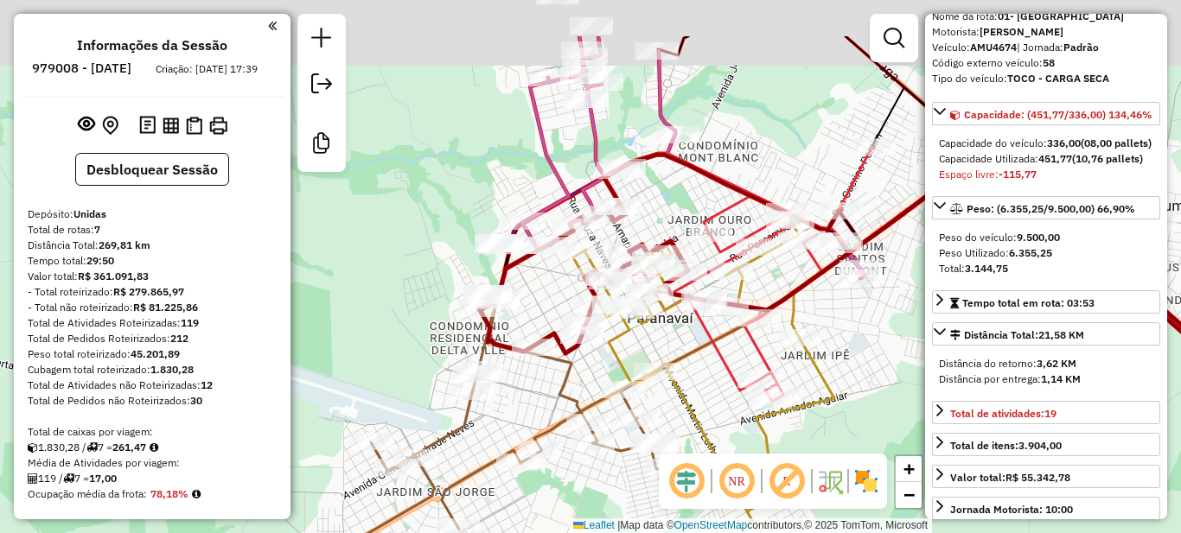
drag, startPoint x: 429, startPoint y: 322, endPoint x: 523, endPoint y: 423, distance: 137.6
click at [523, 423] on div "Janela de atendimento Grade de atendimento Capacidade Transportadoras Veículos …" at bounding box center [590, 266] width 1181 height 533
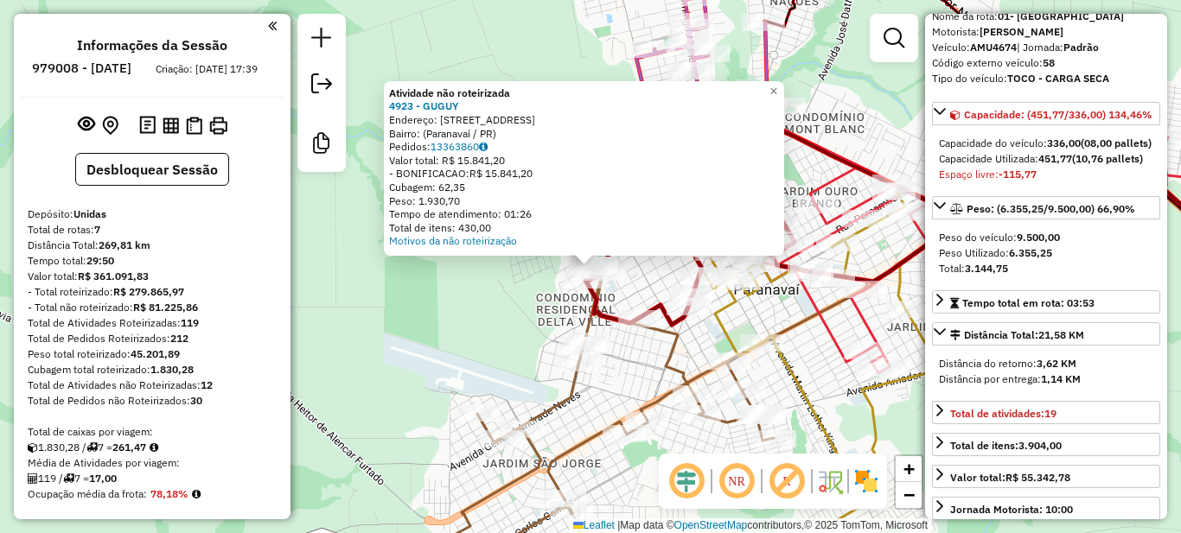
click at [503, 290] on div "Atividade não roteirizada 4923 - GUGUY Endereço: Rua Santa Catarina, 1124 Bairr…" at bounding box center [590, 266] width 1181 height 533
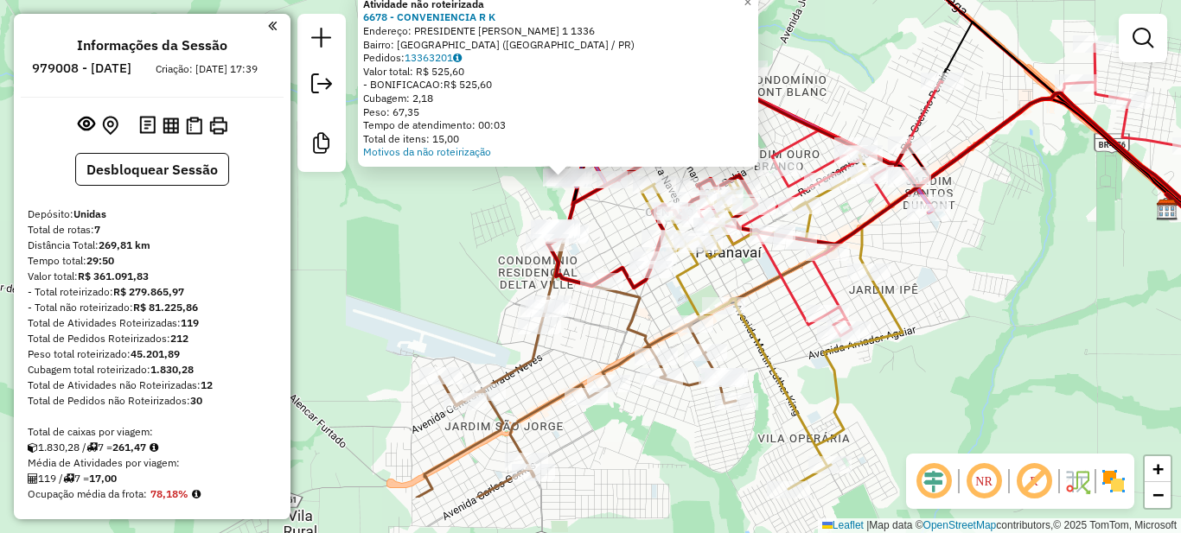
drag, startPoint x: 966, startPoint y: 386, endPoint x: 937, endPoint y: 283, distance: 107.6
click at [939, 289] on div "Atividade não roteirizada 6678 - CONVENIENCIA R K Endereço: PRESIDENTE TANCREDO…" at bounding box center [590, 266] width 1181 height 533
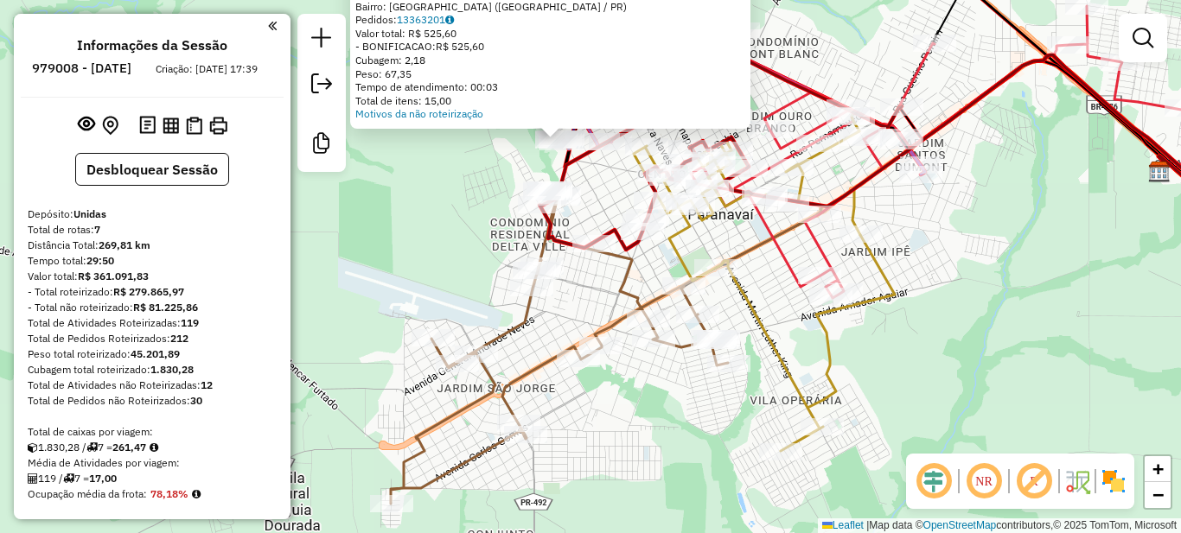
click at [723, 327] on div "Atividade não roteirizada 6678 - CONVENIENCIA R K Endereço: PRESIDENTE TANCREDO…" at bounding box center [590, 266] width 1181 height 533
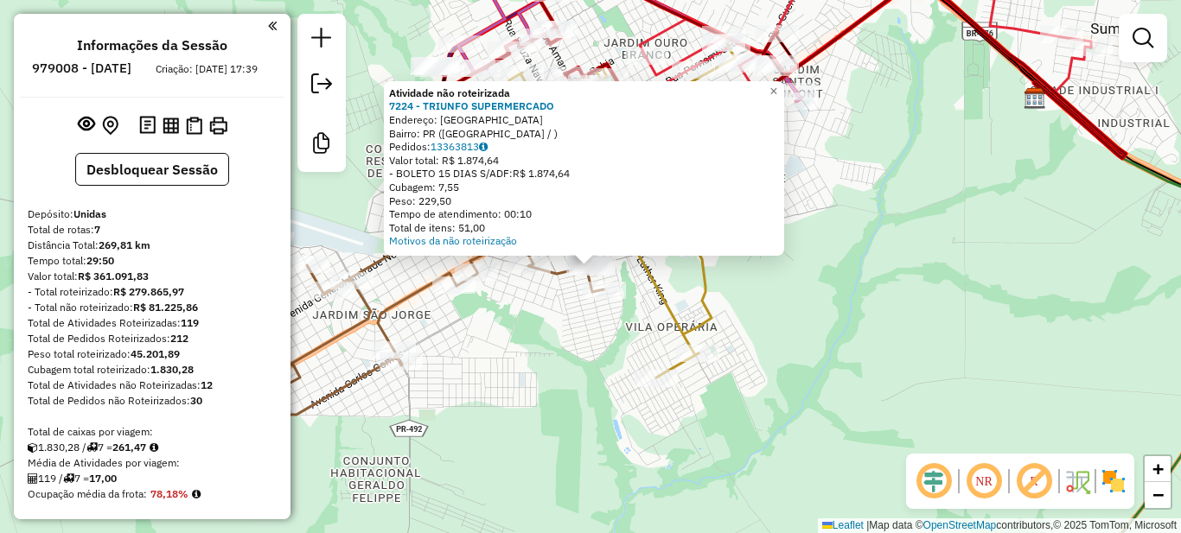
click at [808, 319] on div "Atividade não roteirizada 7224 - TRIUNFO SUPERMERCADO Endereço: PARANAVAI Bairr…" at bounding box center [590, 266] width 1181 height 533
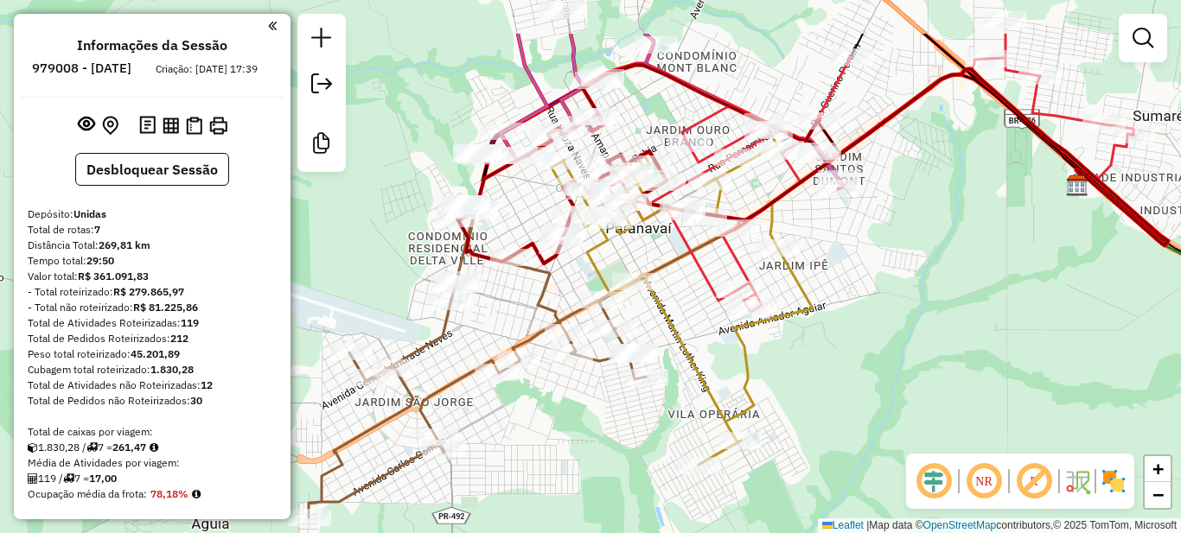
drag, startPoint x: 816, startPoint y: 345, endPoint x: 826, endPoint y: 369, distance: 26.3
click at [834, 375] on div "Janela de atendimento Grade de atendimento Capacidade Transportadoras Veículos …" at bounding box center [590, 266] width 1181 height 533
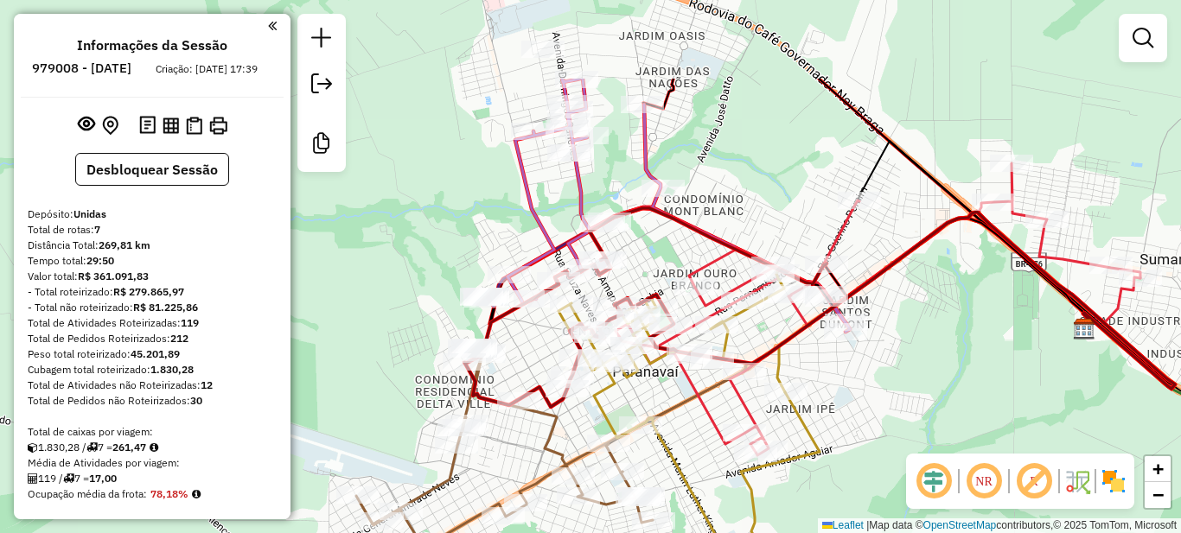
drag, startPoint x: 654, startPoint y: 105, endPoint x: 590, endPoint y: 208, distance: 121.9
click at [649, 258] on div "Janela de atendimento Grade de atendimento Capacidade Transportadoras Veículos …" at bounding box center [590, 266] width 1181 height 533
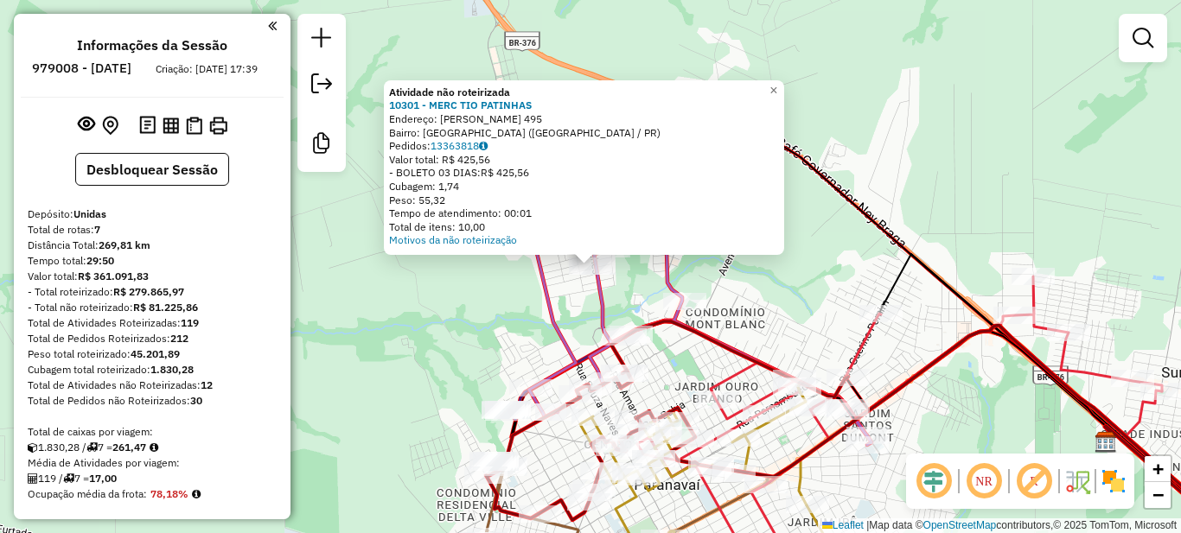
click at [842, 293] on div "Atividade não roteirizada 10301 - MERC TIO PATINHAS Endereço: DOMINGOS SANCHES …" at bounding box center [590, 266] width 1181 height 533
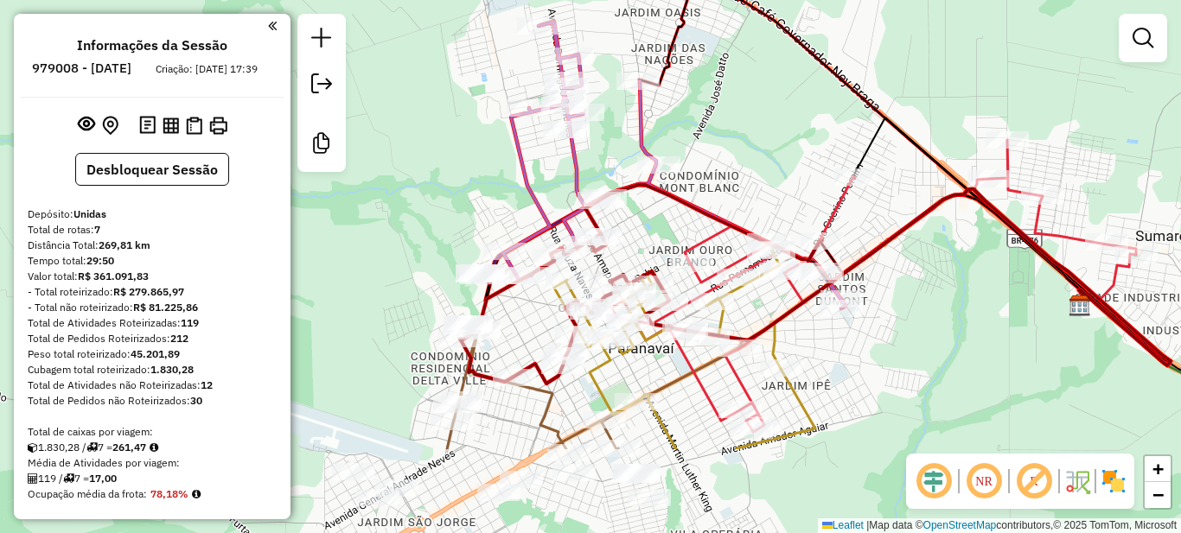
drag, startPoint x: 954, startPoint y: 390, endPoint x: 876, endPoint y: 248, distance: 162.1
click at [936, 249] on div "Janela de atendimento Grade de atendimento Capacidade Transportadoras Veículos …" at bounding box center [590, 266] width 1181 height 533
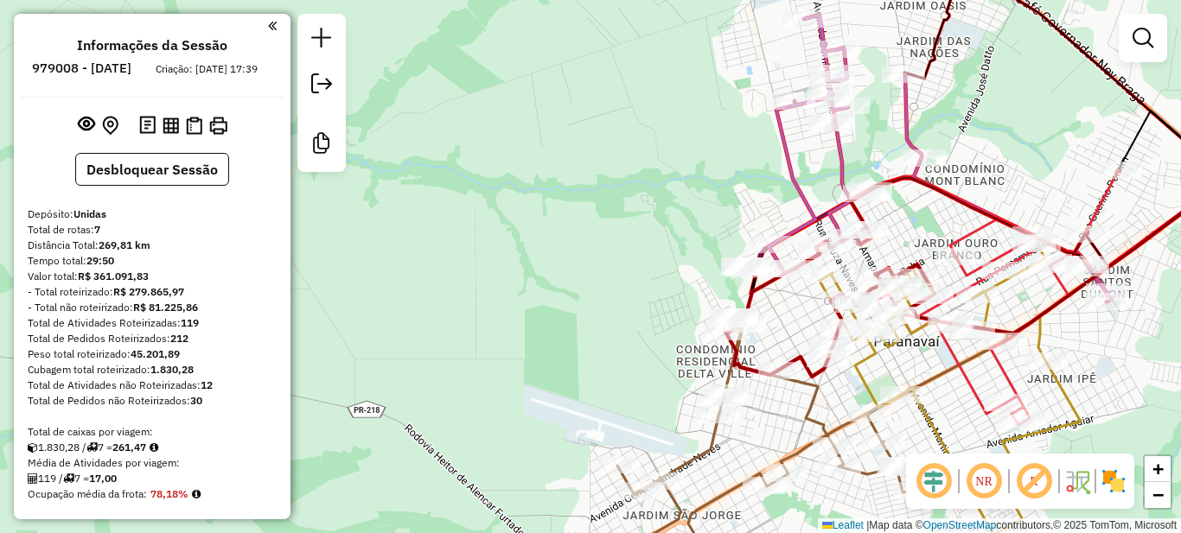
drag, startPoint x: 426, startPoint y: 285, endPoint x: 683, endPoint y: 283, distance: 256.7
click at [683, 283] on div "Janela de atendimento Grade de atendimento Capacidade Transportadoras Veículos …" at bounding box center [590, 266] width 1181 height 533
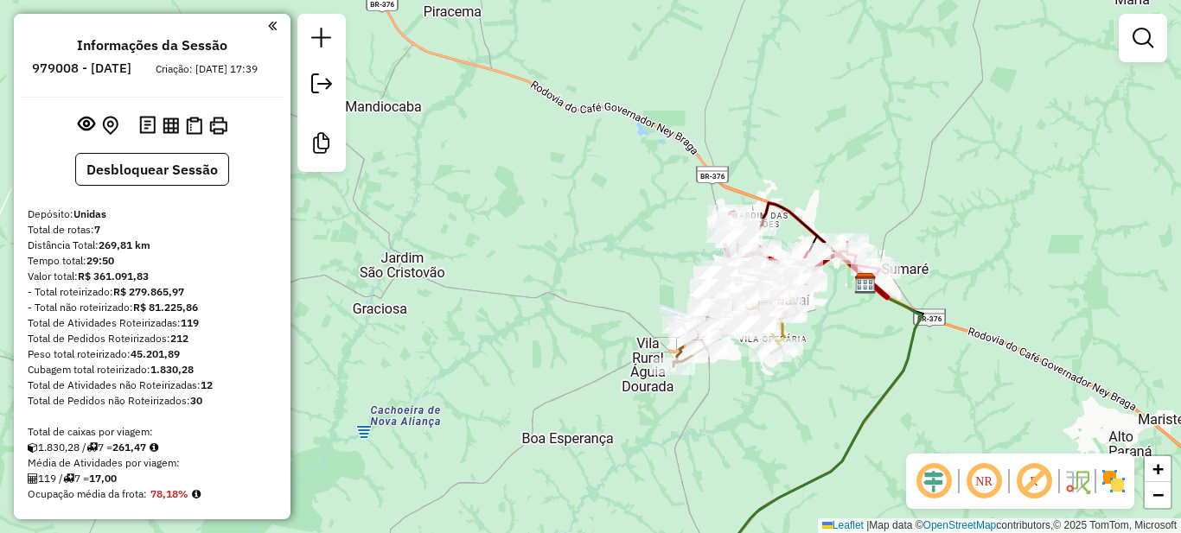
drag, startPoint x: 560, startPoint y: 309, endPoint x: 441, endPoint y: 294, distance: 120.3
click at [453, 300] on div "Janela de atendimento Grade de atendimento Capacidade Transportadoras Veículos …" at bounding box center [590, 266] width 1181 height 533
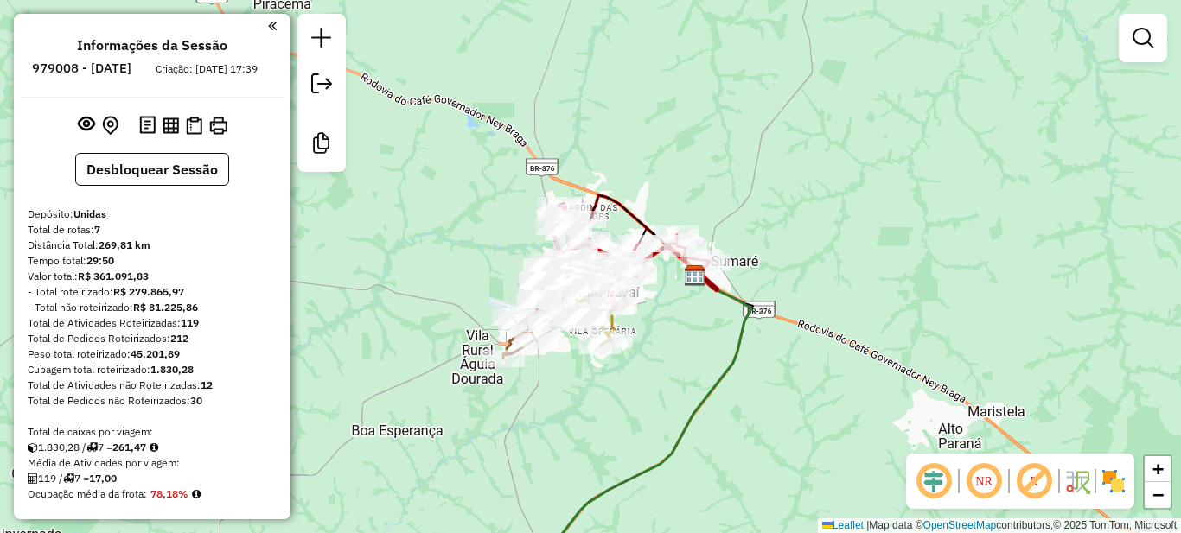
drag, startPoint x: 598, startPoint y: 399, endPoint x: 539, endPoint y: 402, distance: 59.7
click at [542, 405] on div "Janela de atendimento Grade de atendimento Capacidade Transportadoras Veículos …" at bounding box center [590, 266] width 1181 height 533
